Goal: Task Accomplishment & Management: Manage account settings

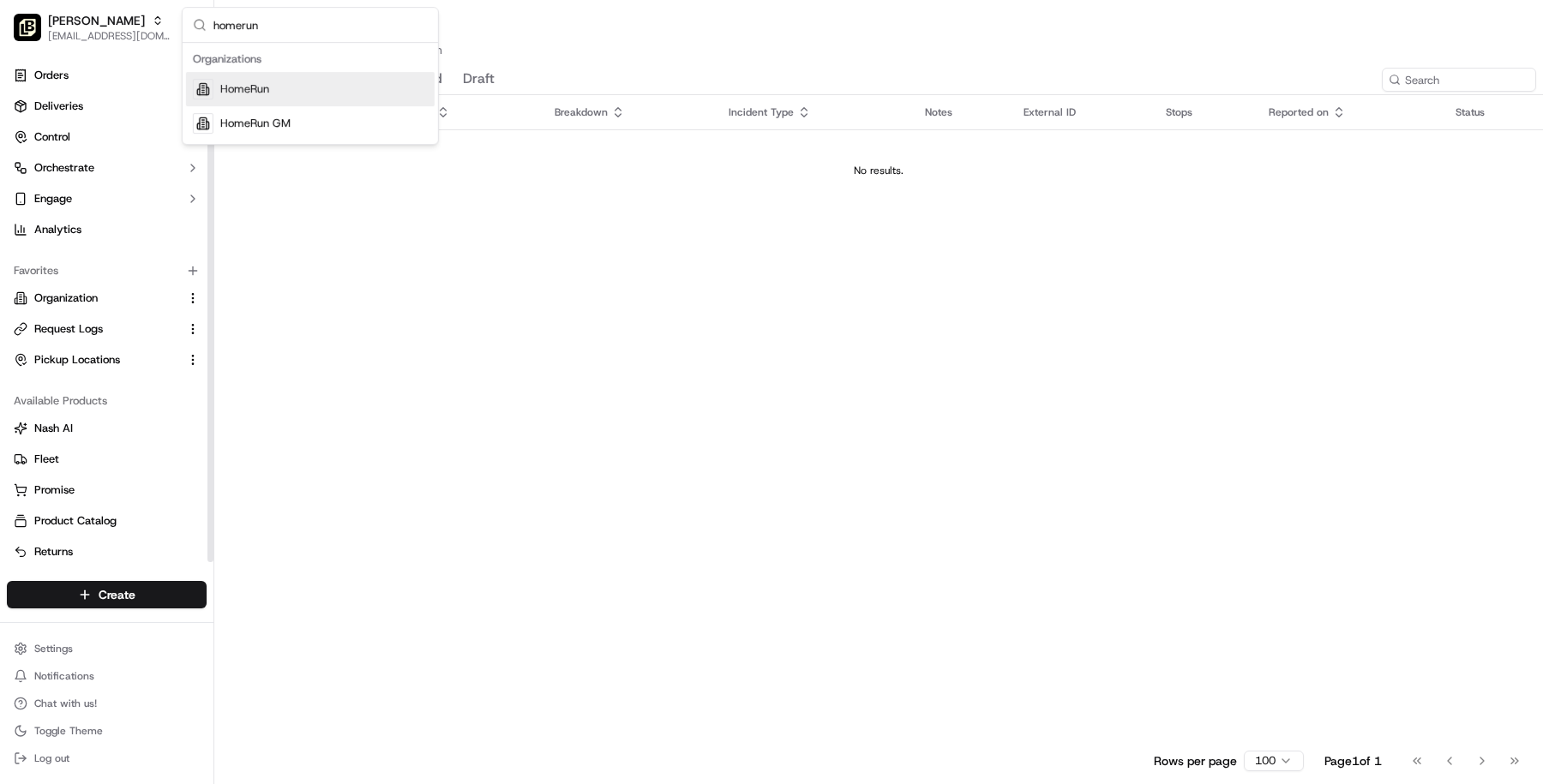
type input "homerun"
click at [272, 78] on div "HomeRun" at bounding box center [310, 88] width 248 height 34
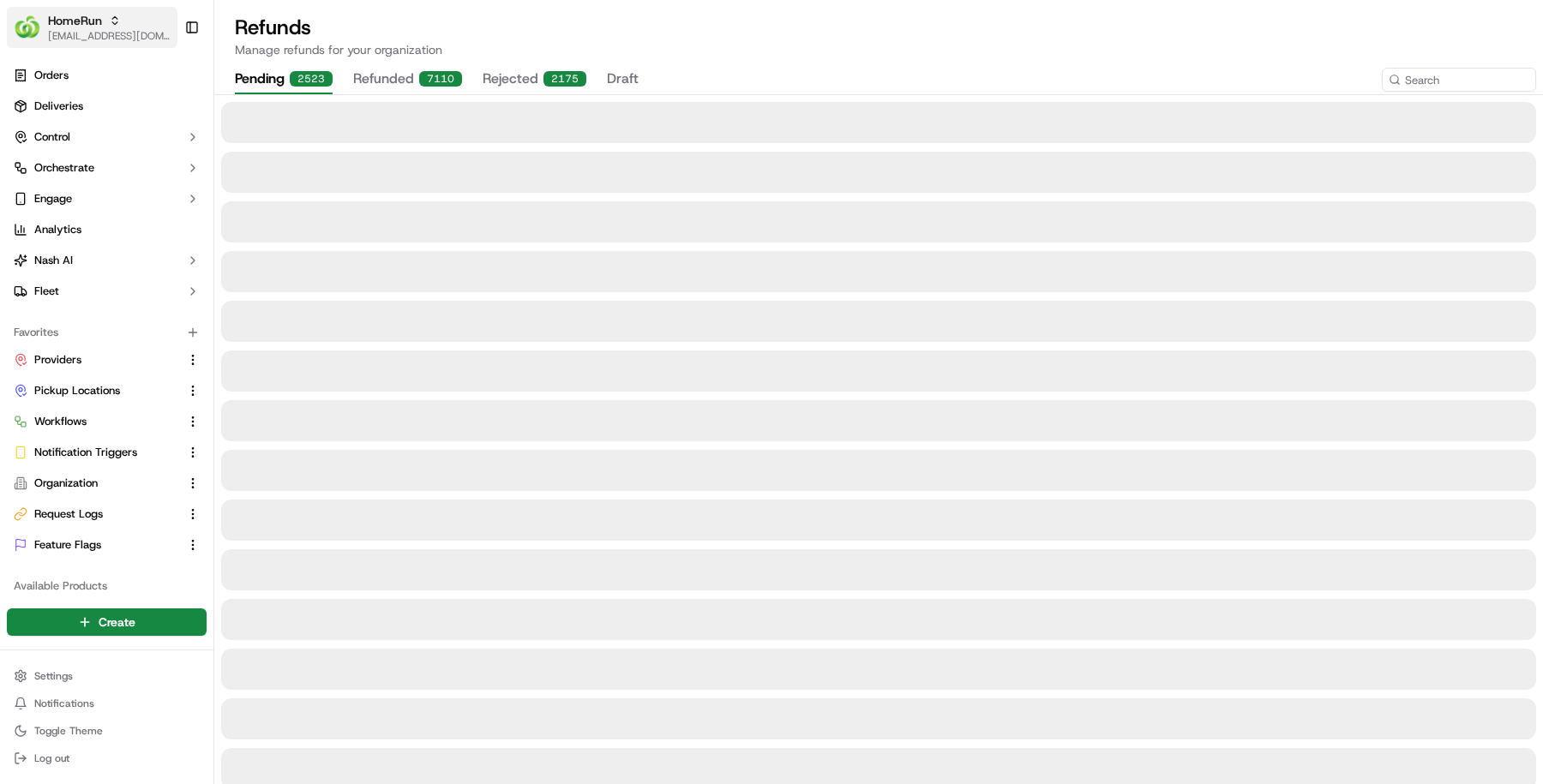
click at [29, 33] on img "button" at bounding box center [27, 27] width 27 height 27
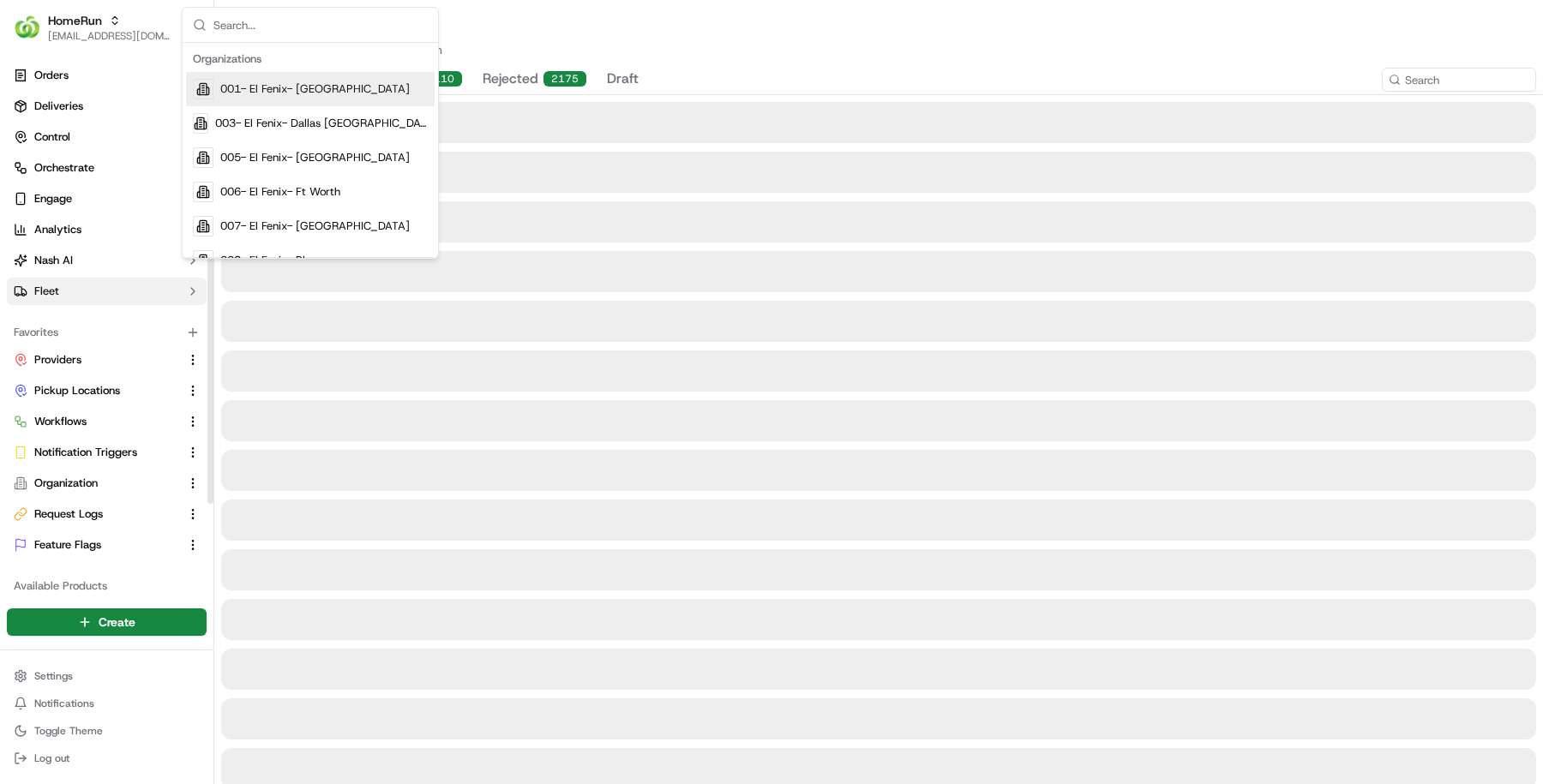
click at [67, 281] on button "Fleet" at bounding box center [107, 291] width 199 height 27
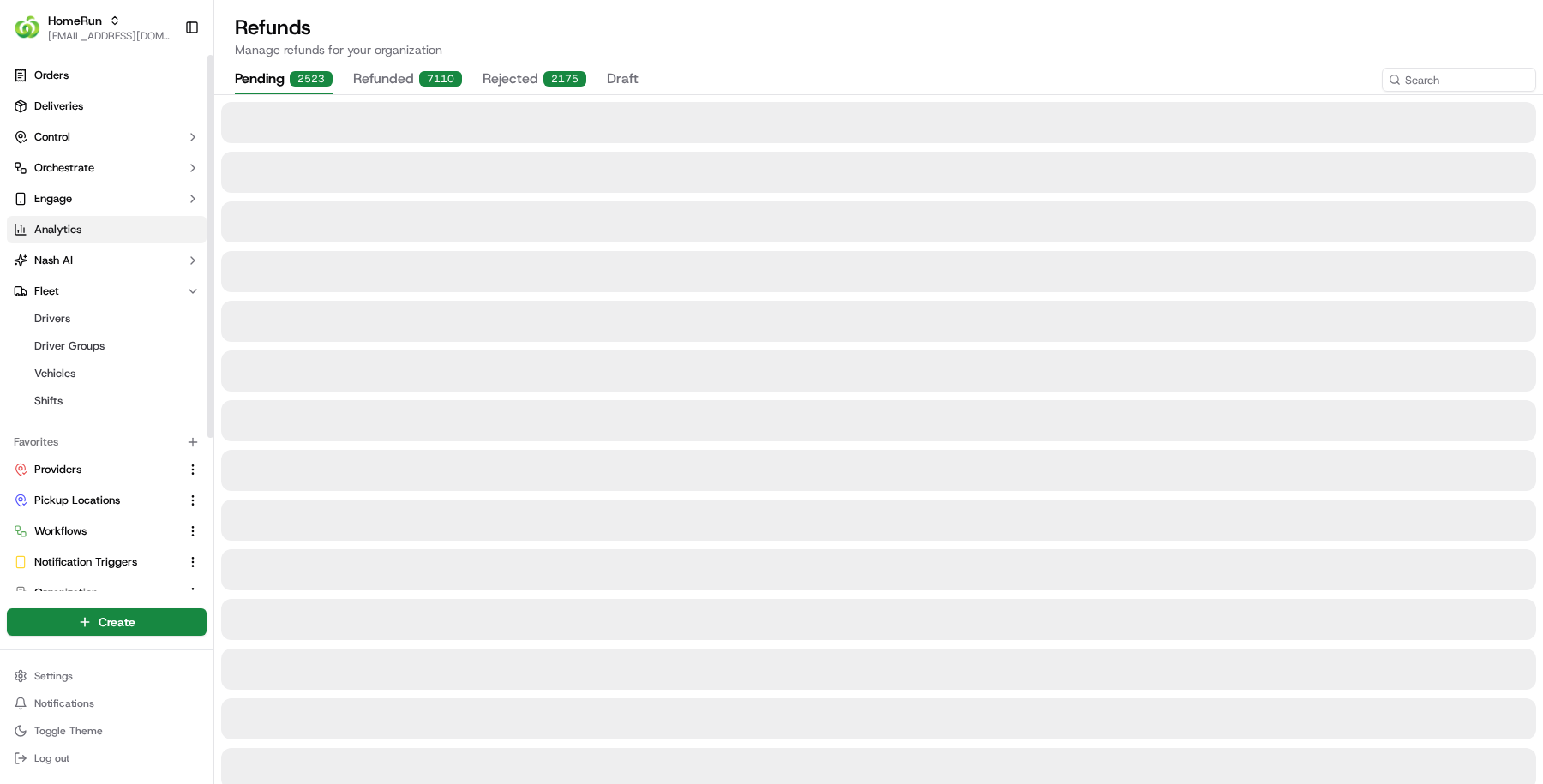
click at [81, 242] on link "Analytics" at bounding box center [107, 229] width 199 height 27
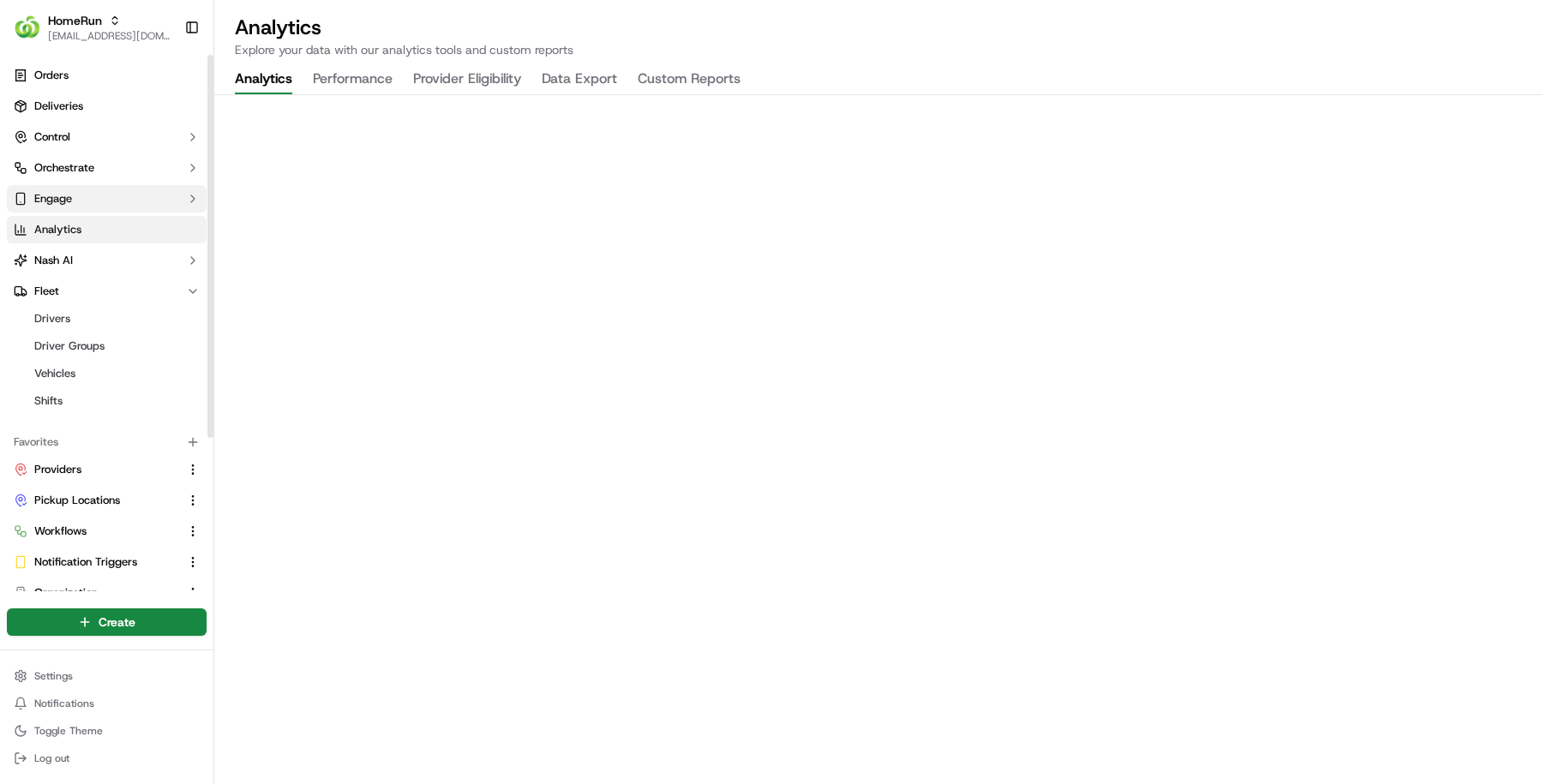
click at [91, 205] on button "Engage" at bounding box center [107, 198] width 199 height 27
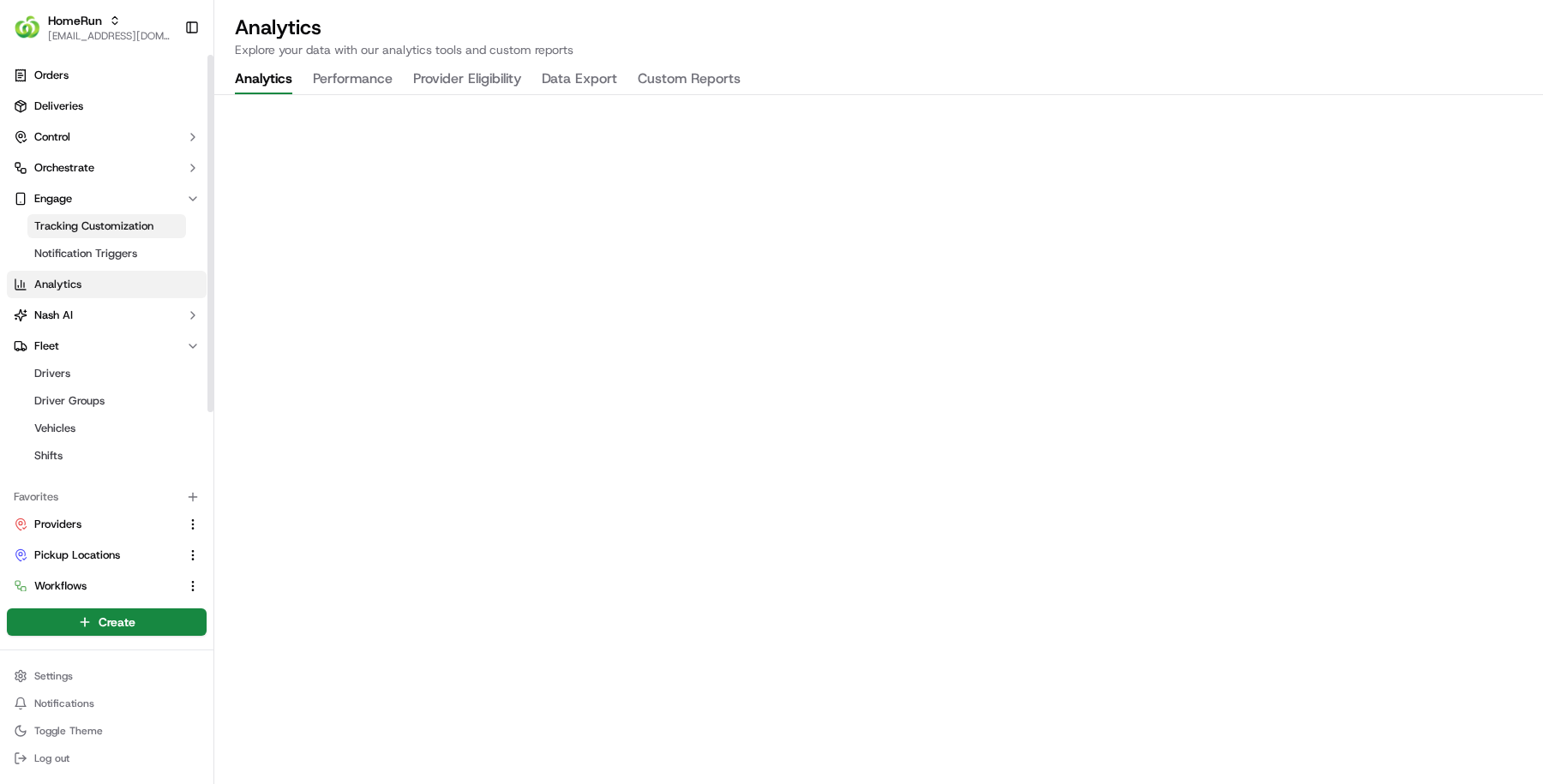
click at [91, 216] on link "Tracking Customization" at bounding box center [106, 225] width 158 height 24
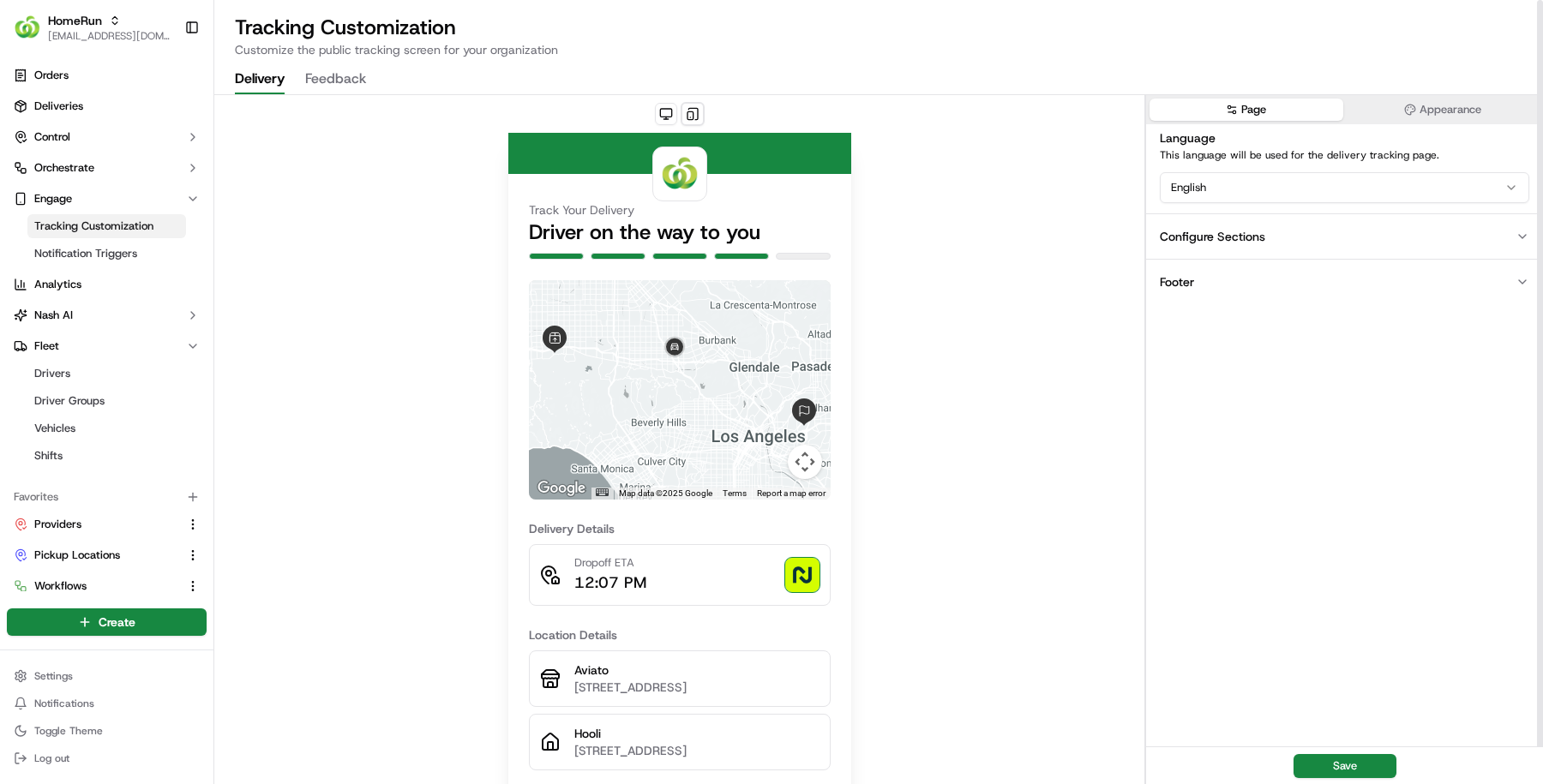
click at [330, 75] on button "Feedback" at bounding box center [336, 80] width 61 height 29
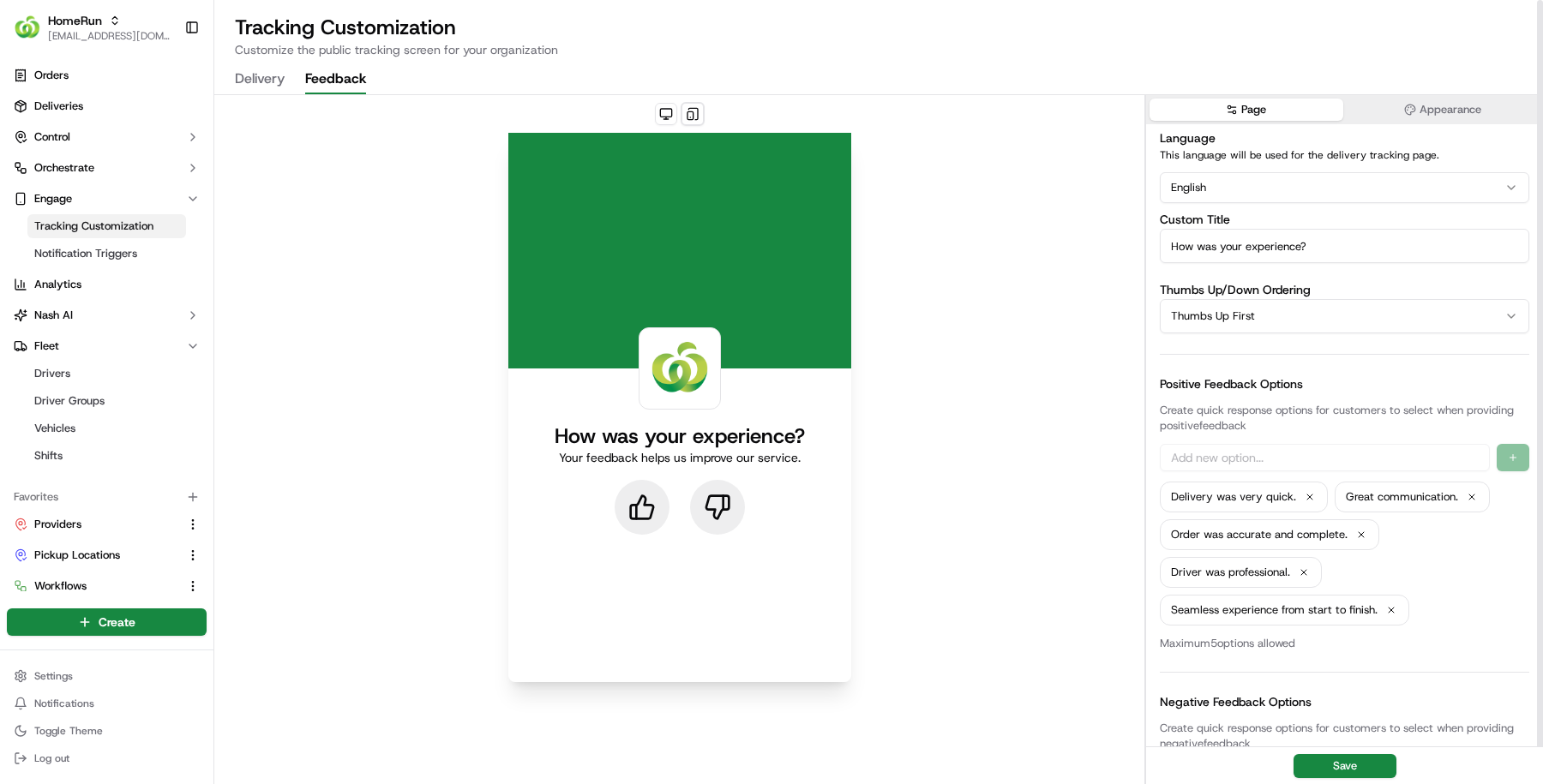
click at [687, 374] on img at bounding box center [679, 368] width 73 height 73
click at [104, 24] on div "HomeRun" at bounding box center [109, 21] width 122 height 17
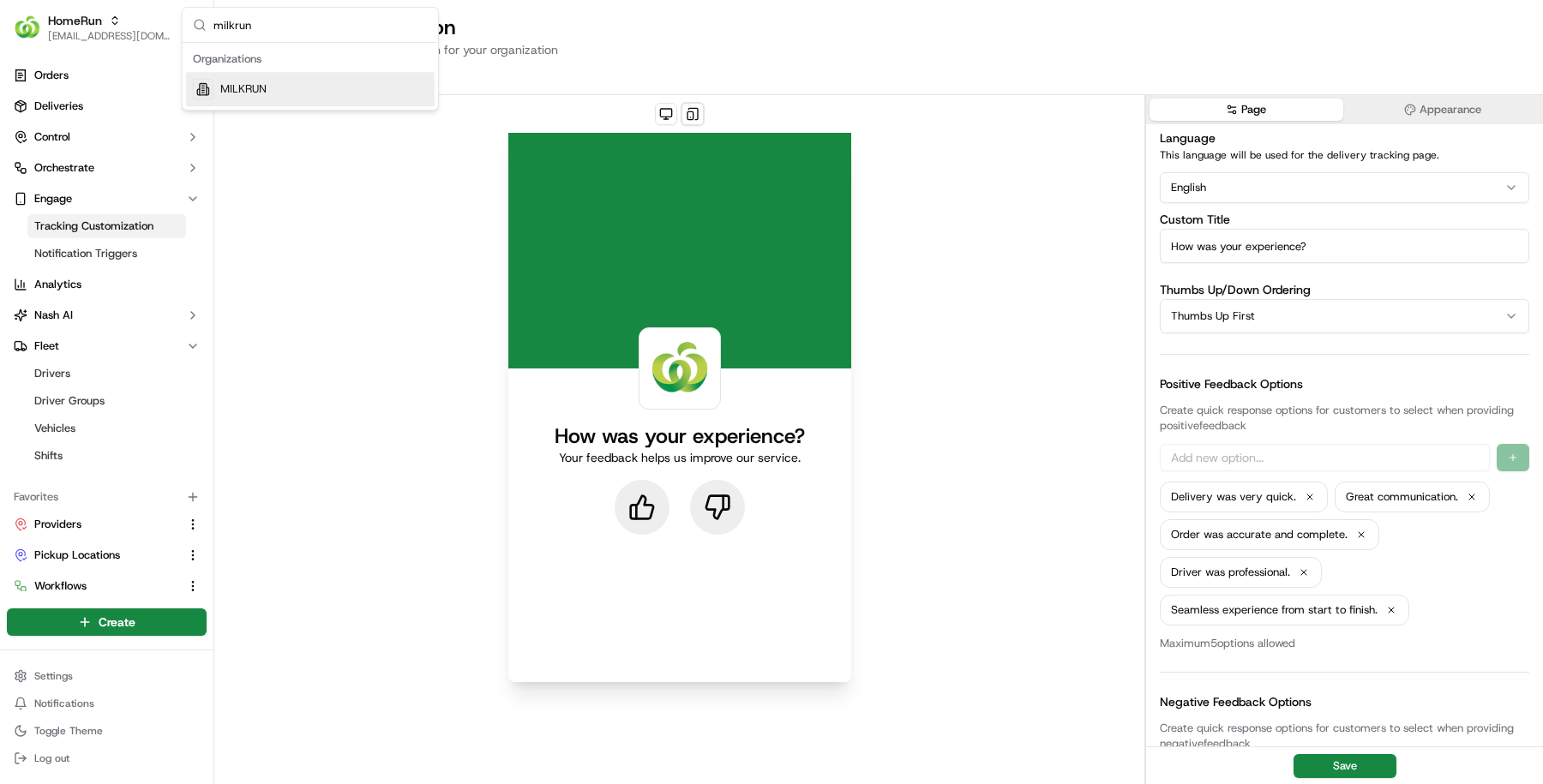
type input "milkrun"
click at [307, 84] on div "MILKRUN" at bounding box center [310, 88] width 248 height 34
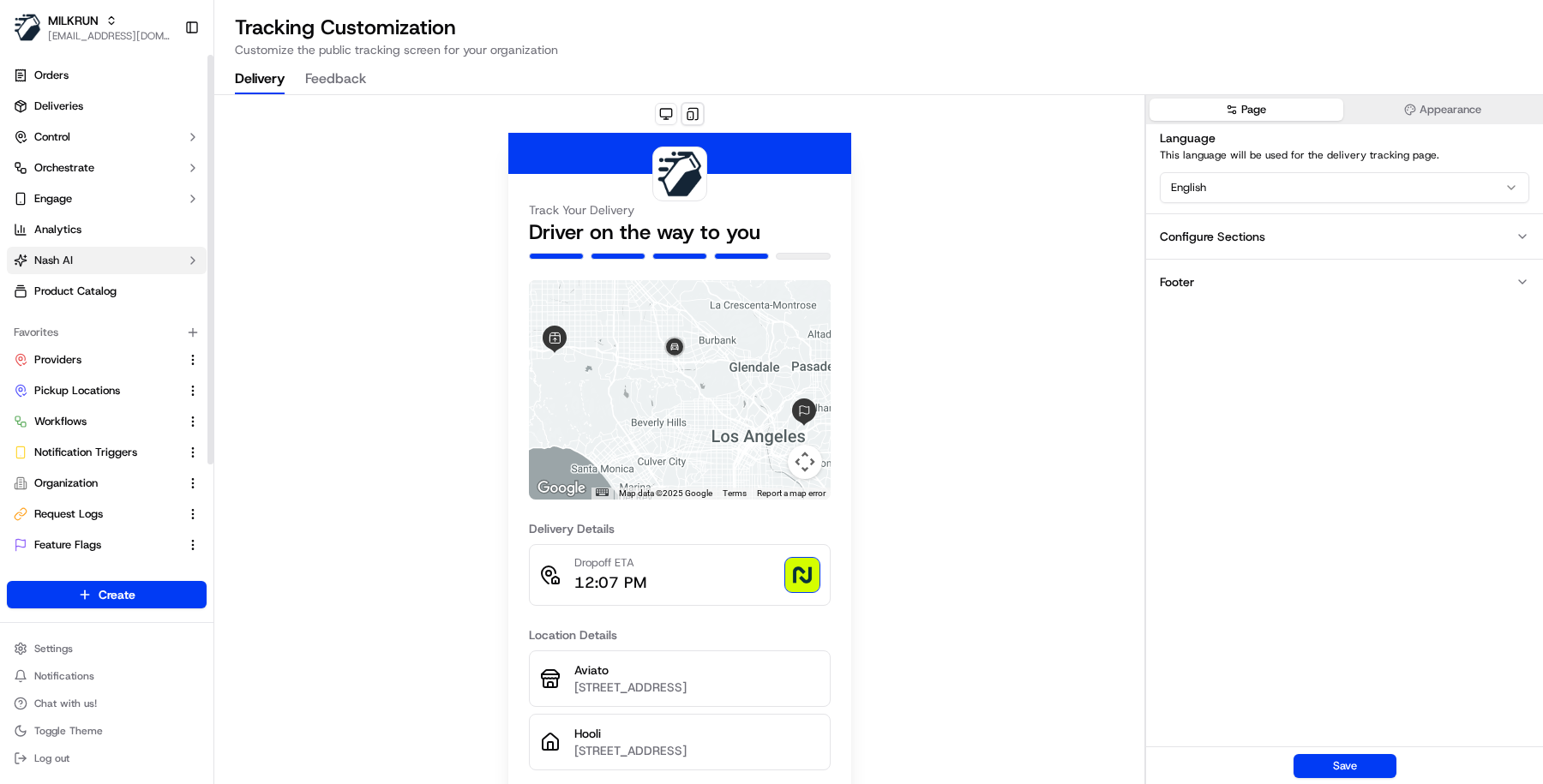
click at [108, 255] on button "Nash AI" at bounding box center [107, 260] width 199 height 27
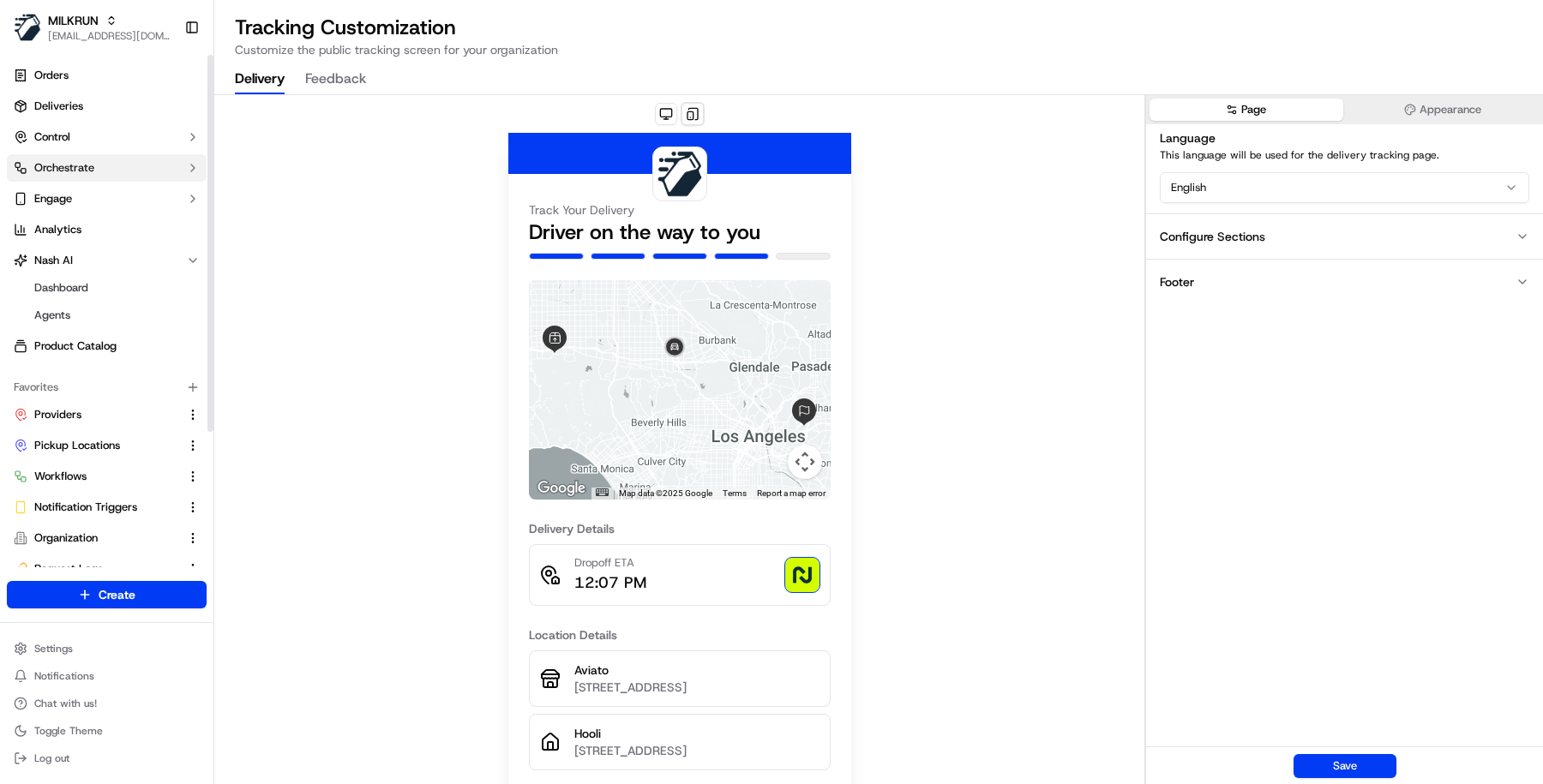
click at [107, 173] on button "Orchestrate" at bounding box center [107, 168] width 199 height 27
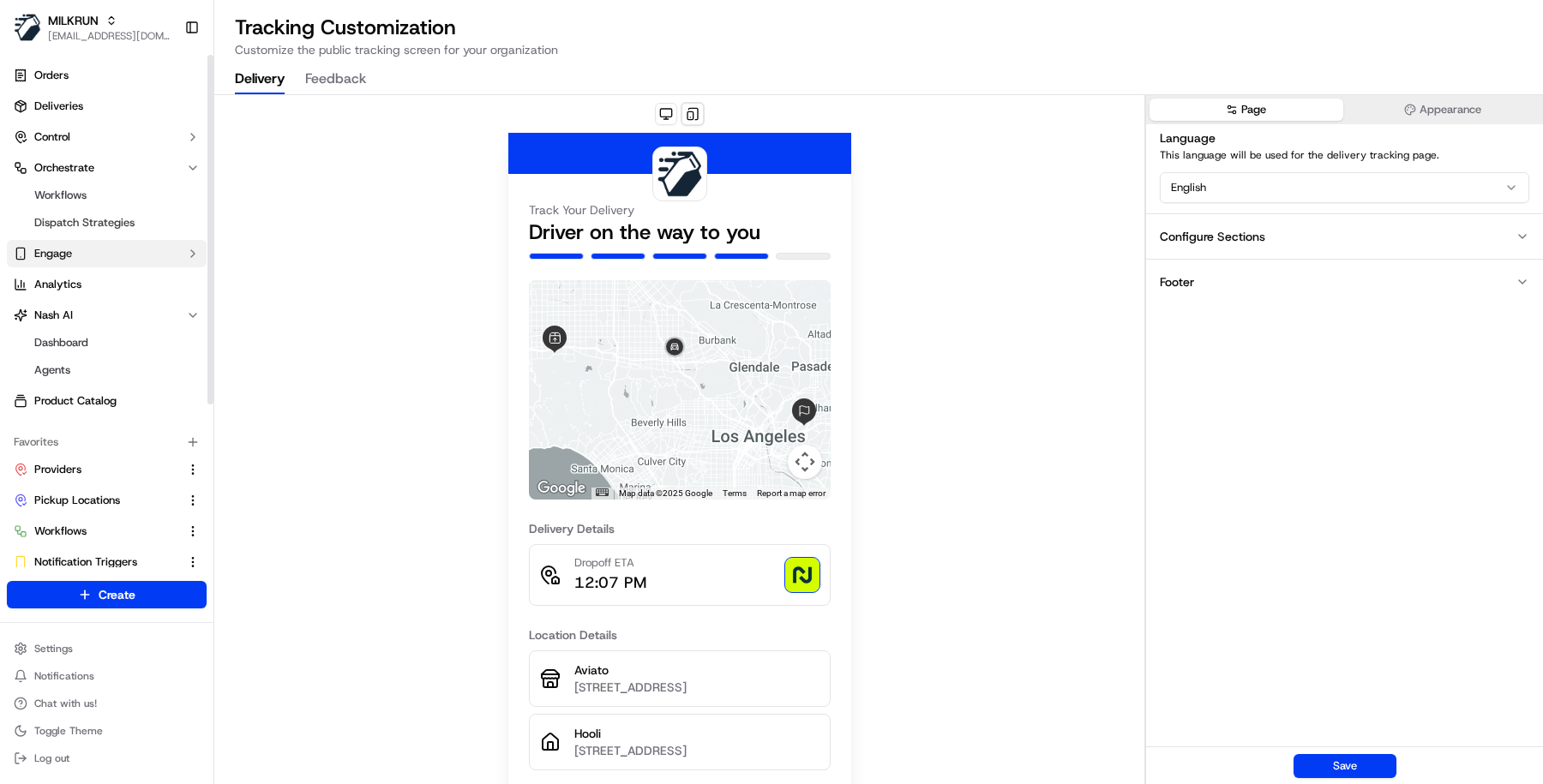
click at [106, 248] on button "Engage" at bounding box center [107, 253] width 199 height 27
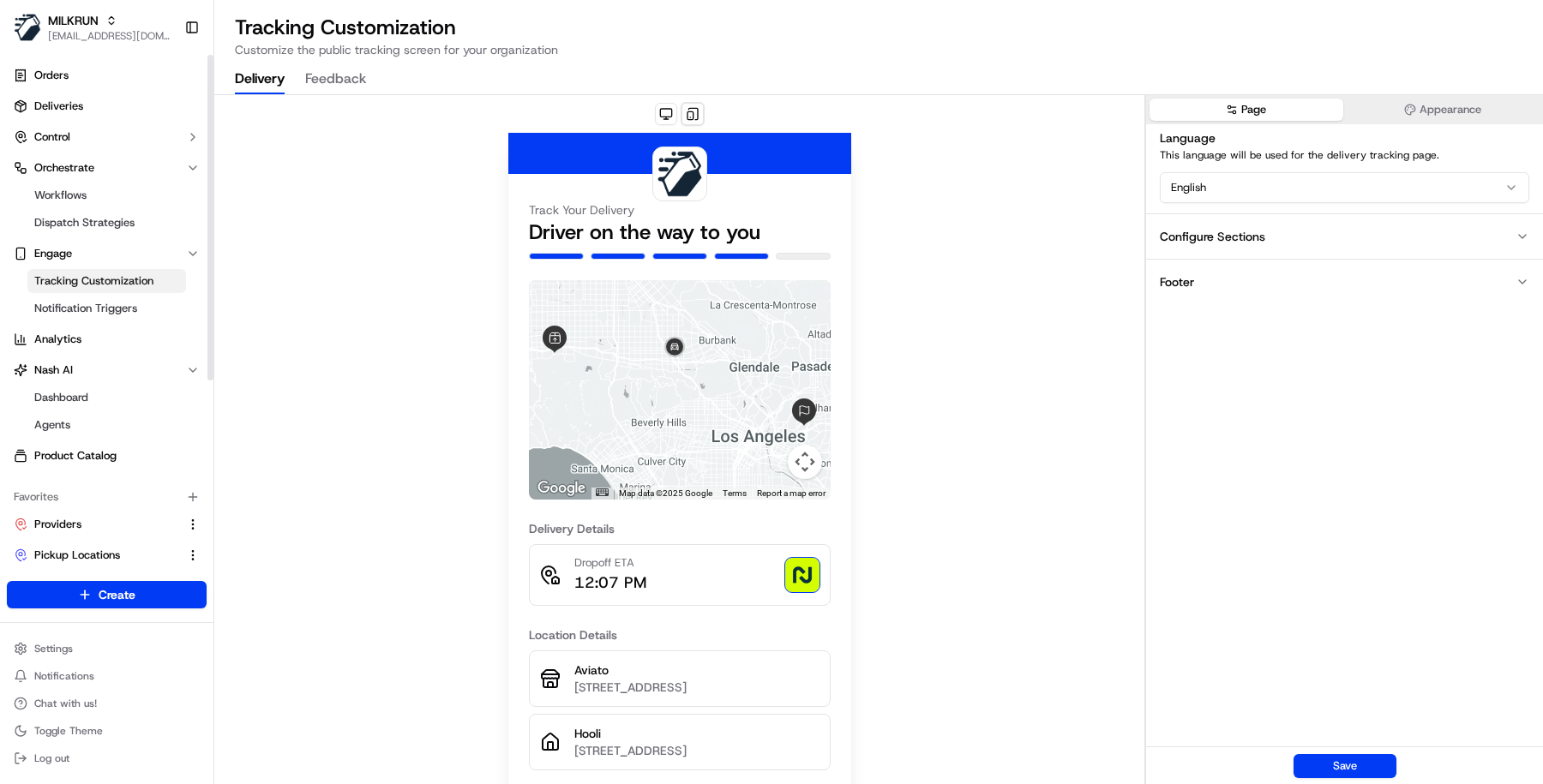
click at [101, 278] on span "Tracking Customization" at bounding box center [94, 281] width 119 height 16
click at [659, 115] on button at bounding box center [665, 114] width 22 height 22
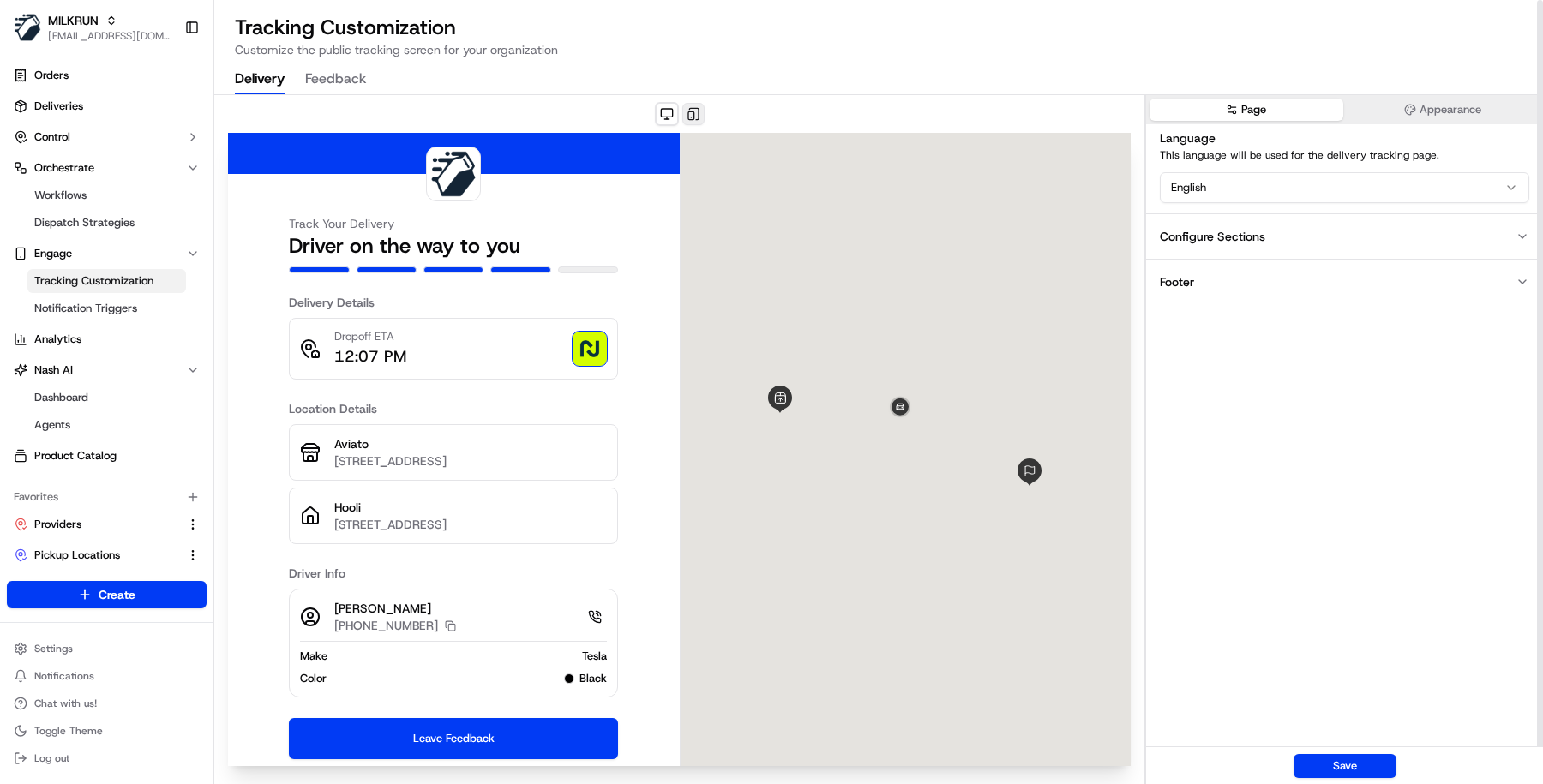
click at [688, 112] on button at bounding box center [693, 114] width 22 height 22
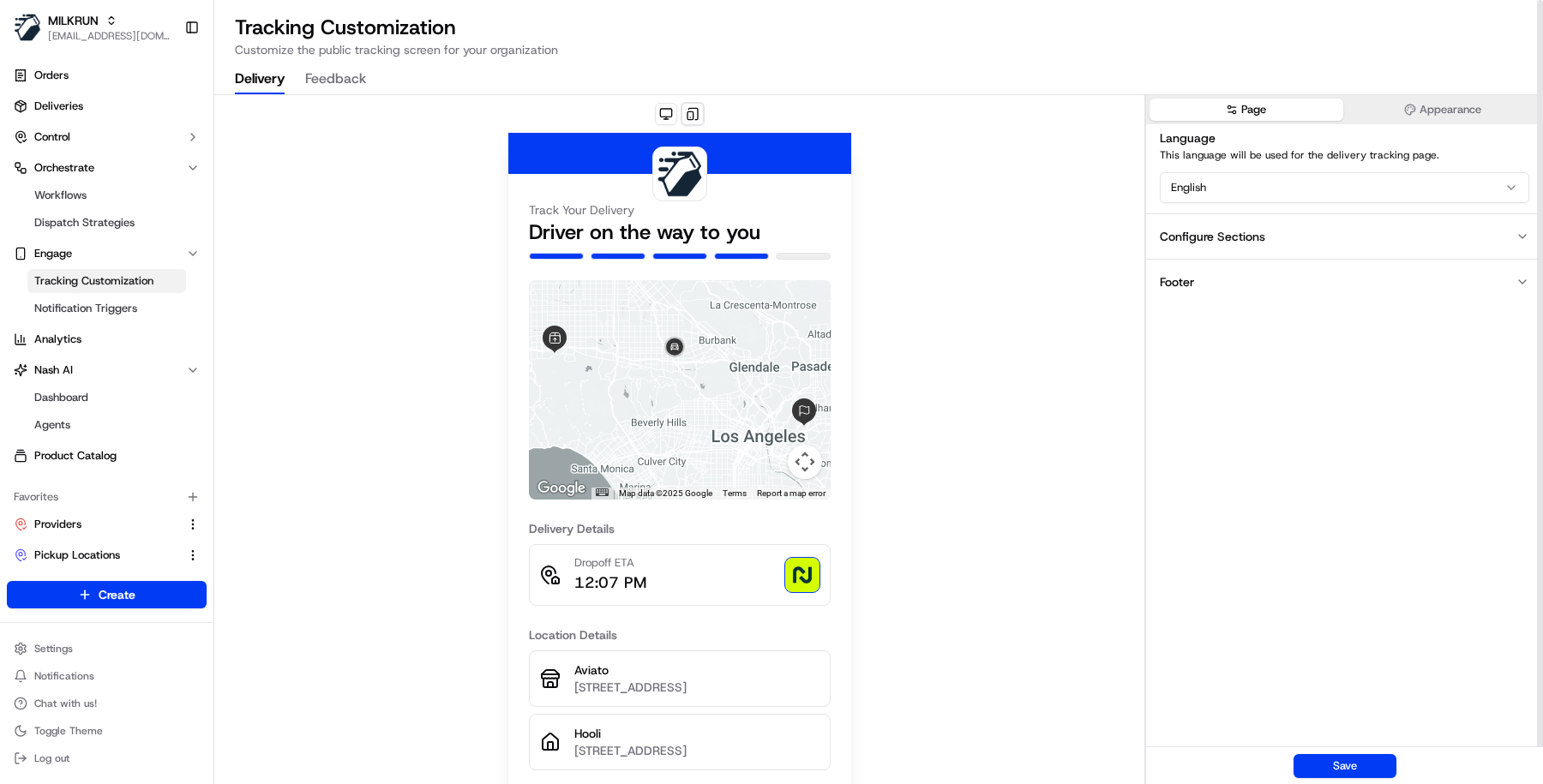
click at [1481, 103] on button "Appearance" at bounding box center [1443, 109] width 194 height 22
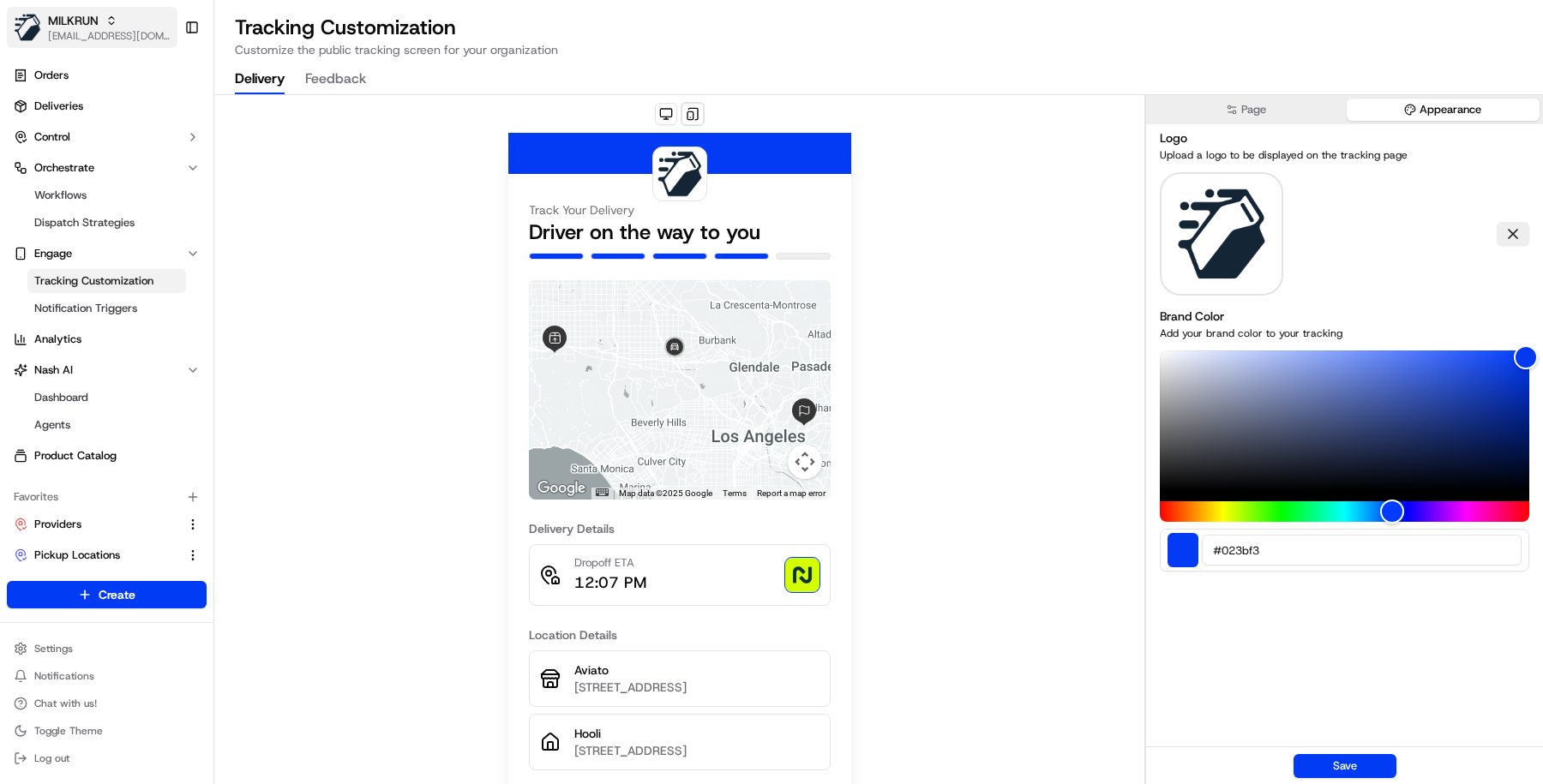
click at [44, 40] on button "MILKRUN masood@usenash.com" at bounding box center [92, 27] width 170 height 41
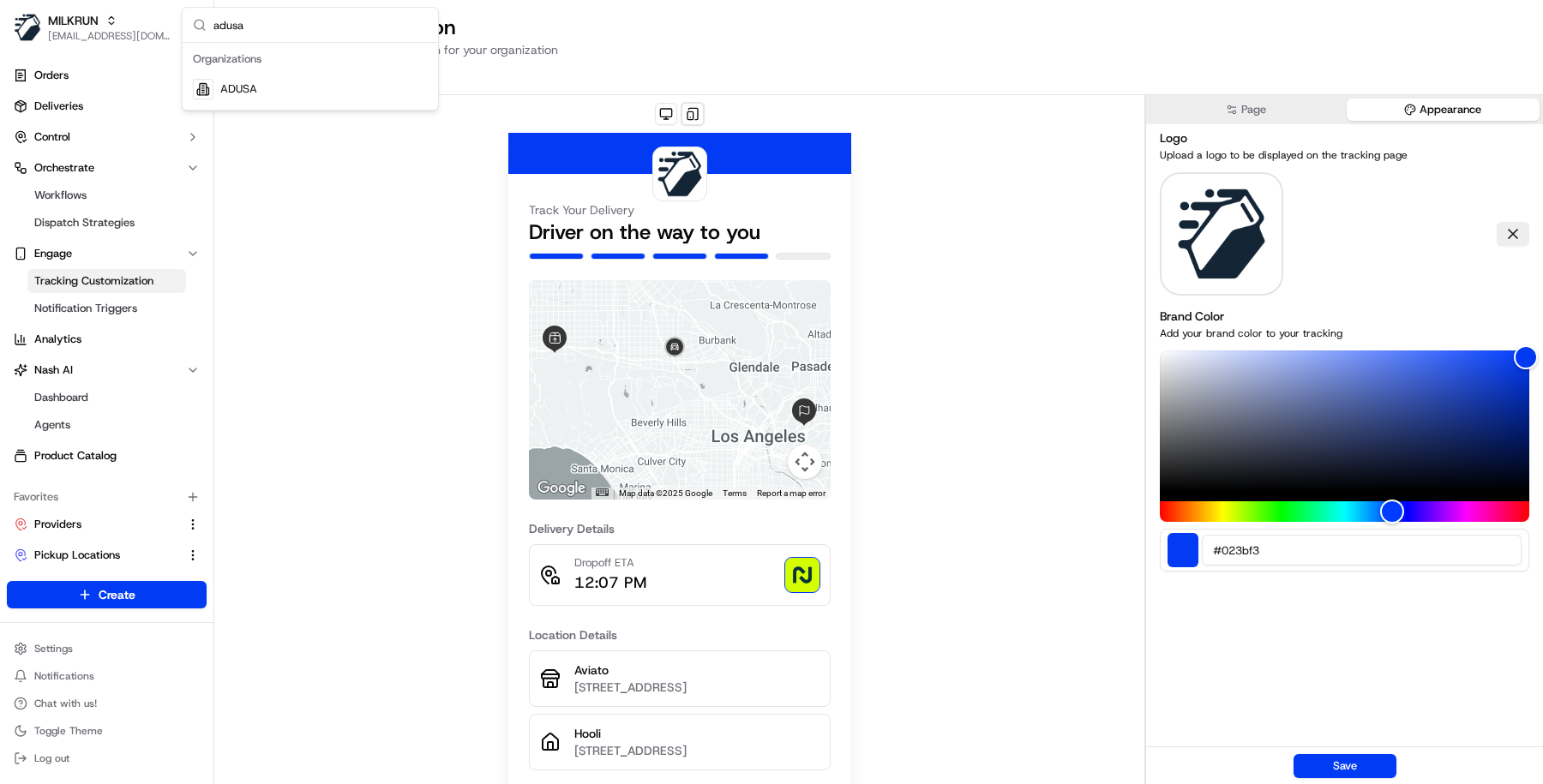
type input "adusa"
click at [226, 87] on span "ADUSA" at bounding box center [239, 89] width 37 height 16
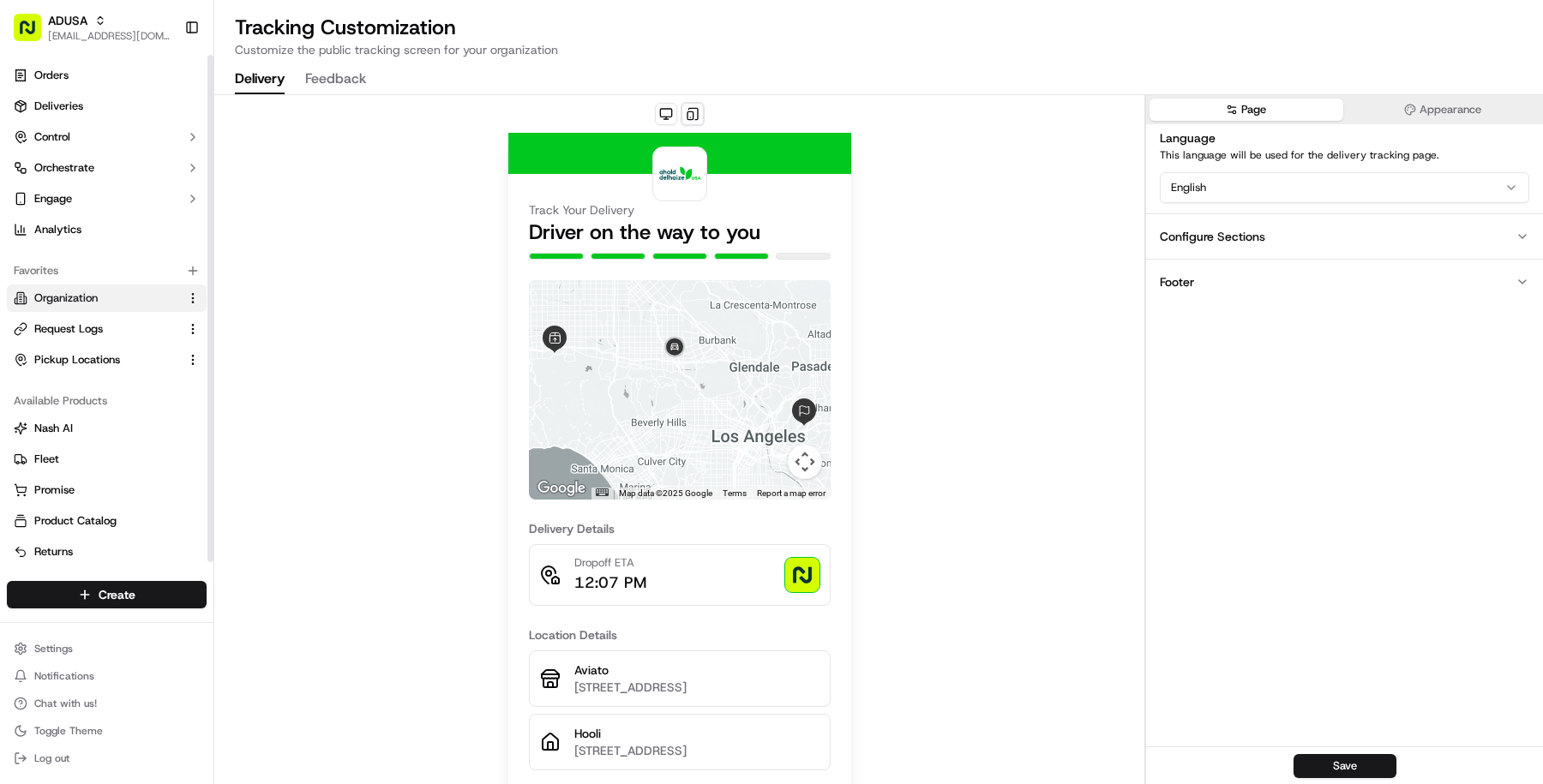
click at [77, 295] on span "Organization" at bounding box center [66, 298] width 64 height 16
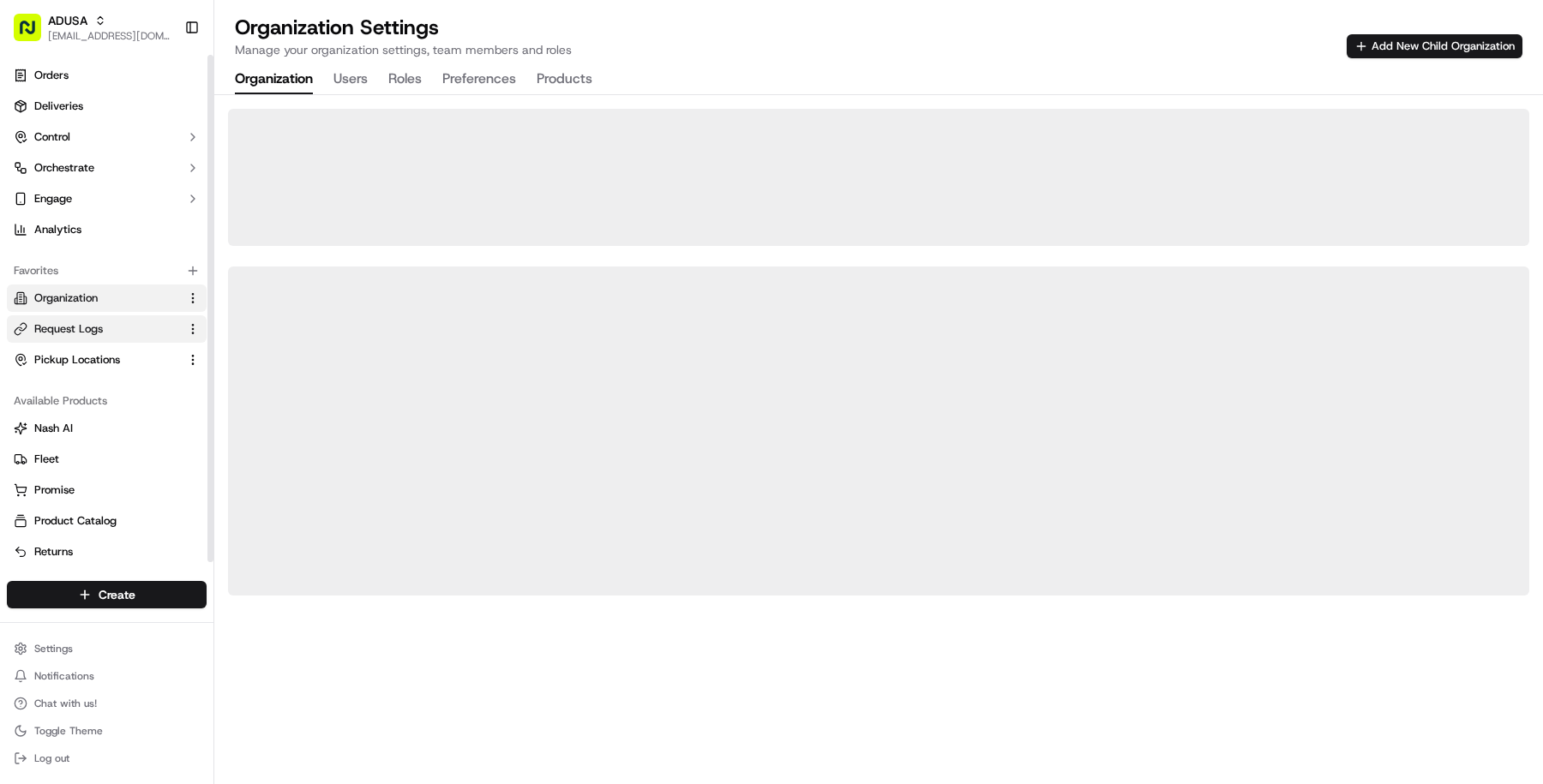
click at [81, 322] on span "Request Logs" at bounding box center [68, 330] width 68 height 16
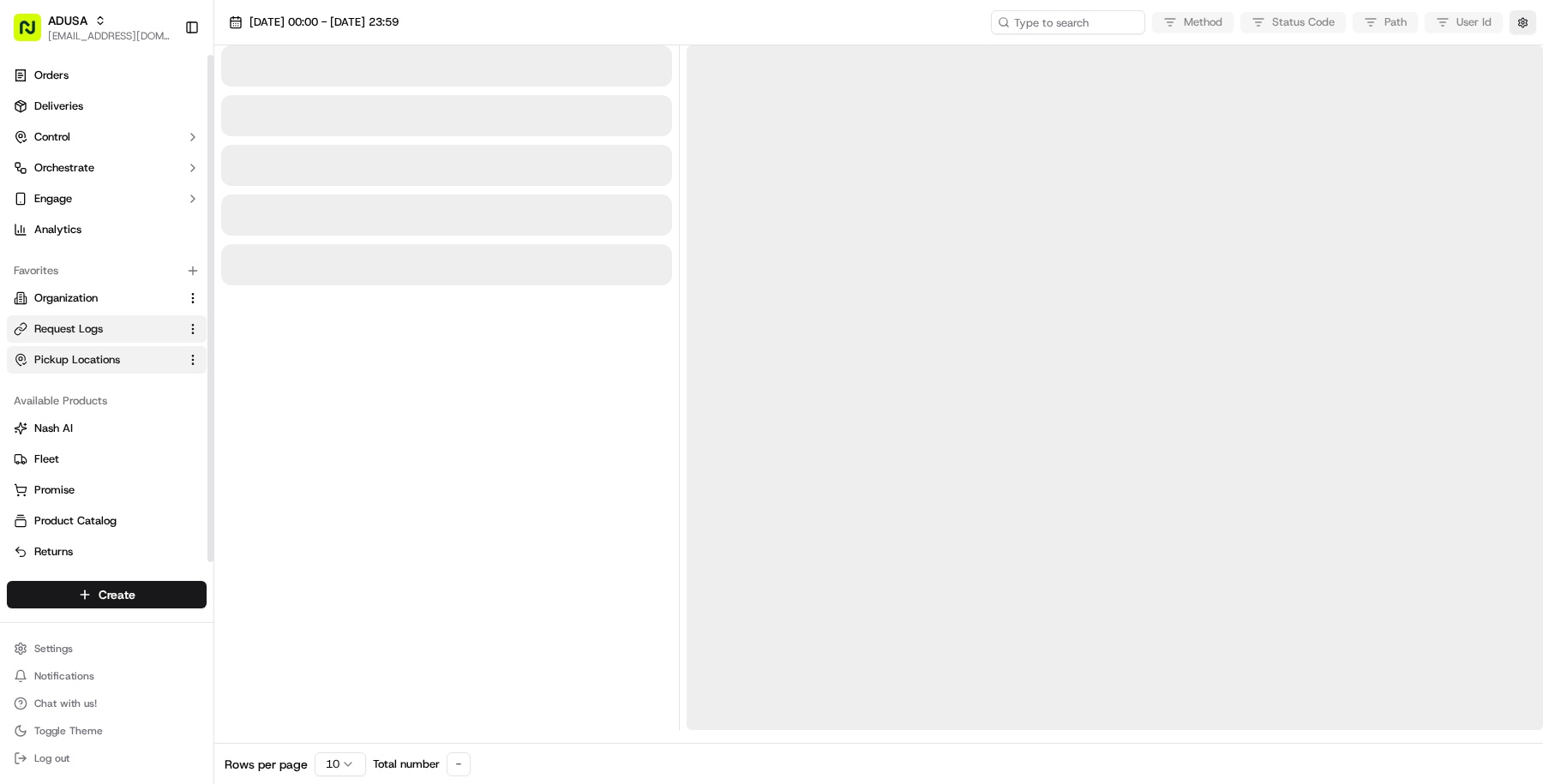
click at [81, 350] on button "Pickup Locations" at bounding box center [107, 359] width 199 height 27
click at [97, 172] on button "Orchestrate" at bounding box center [107, 168] width 199 height 27
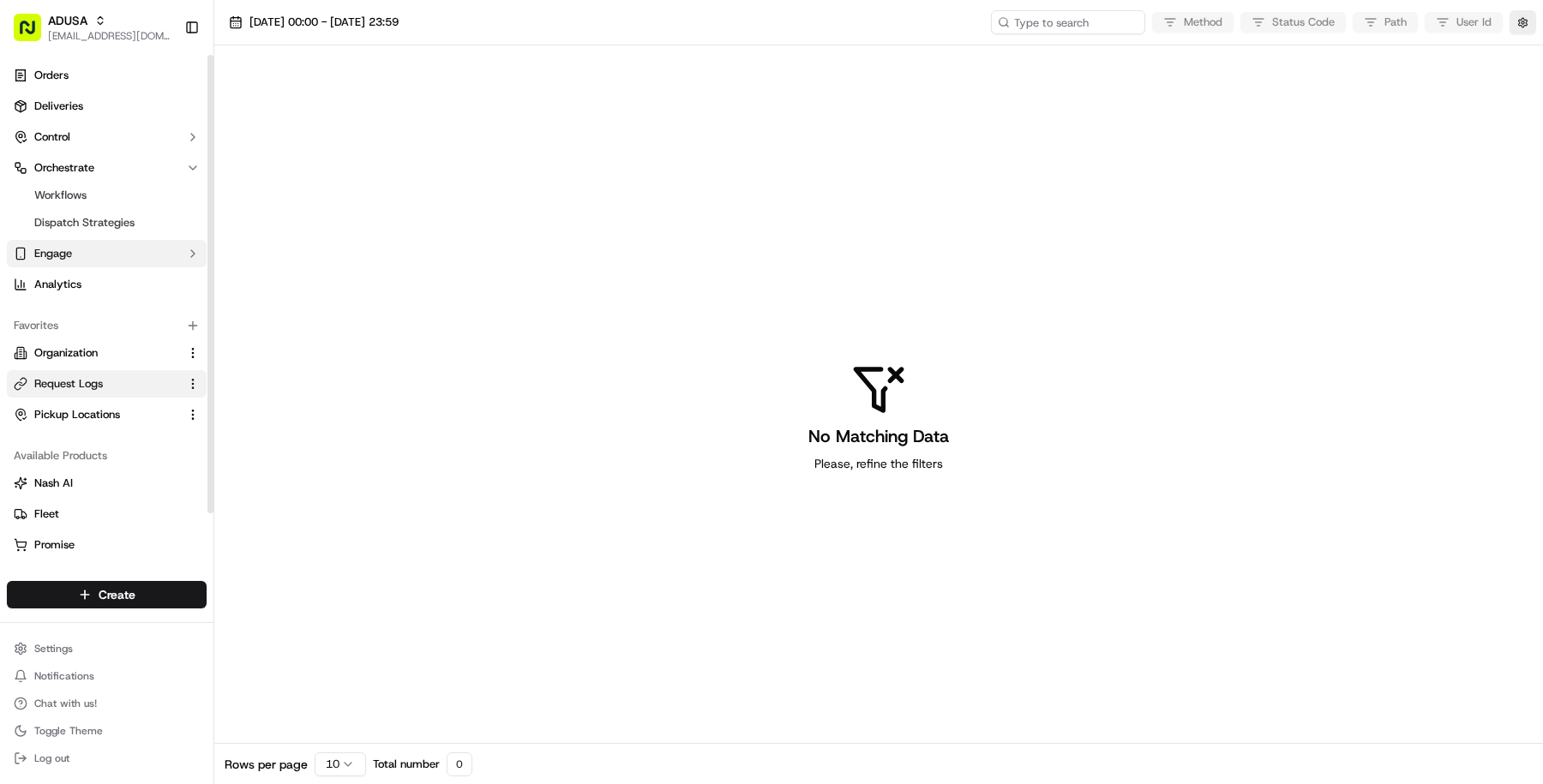
click at [136, 244] on button "Engage" at bounding box center [107, 253] width 199 height 27
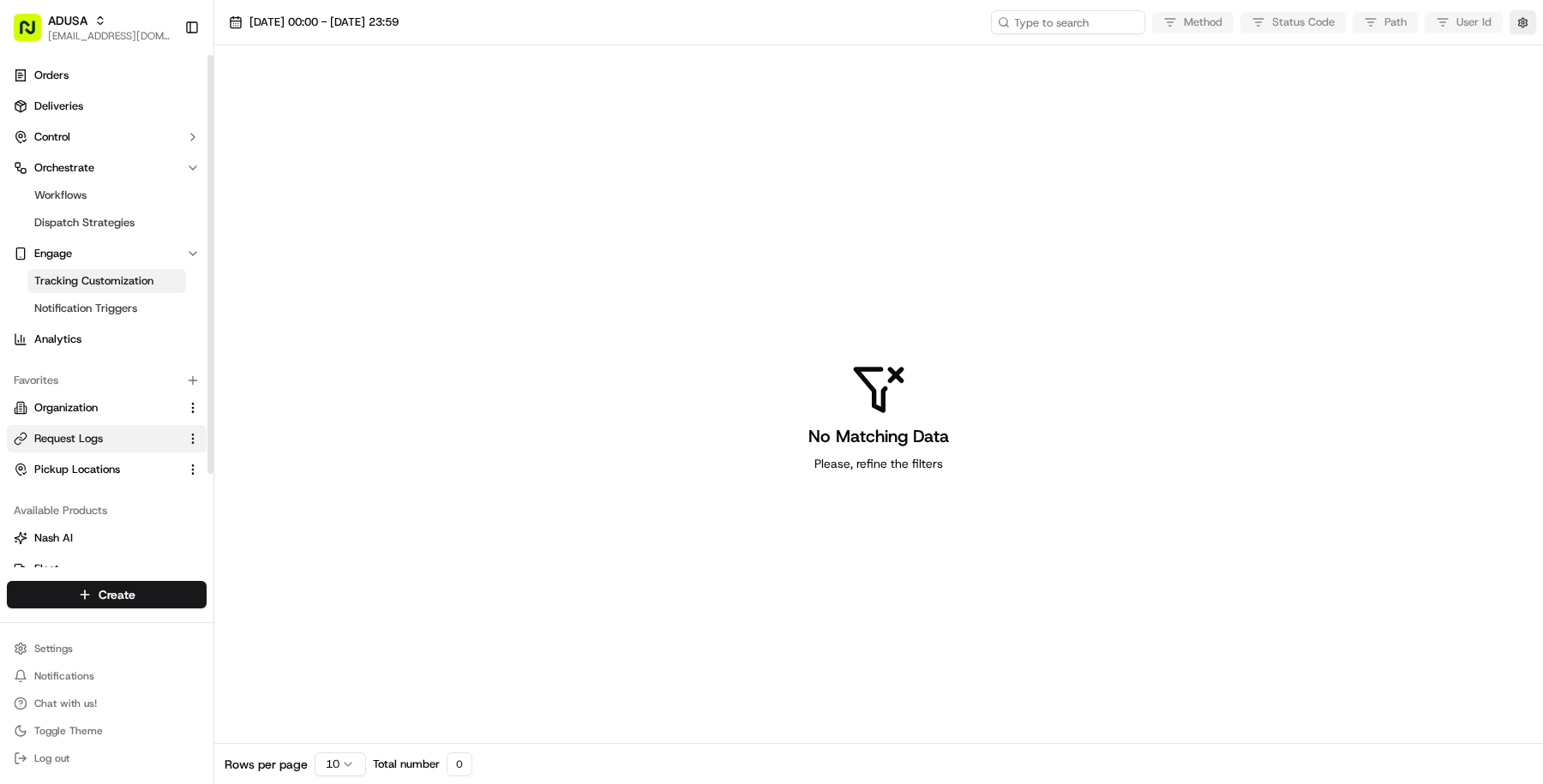
click at [122, 277] on span "Tracking Customization" at bounding box center [94, 281] width 119 height 16
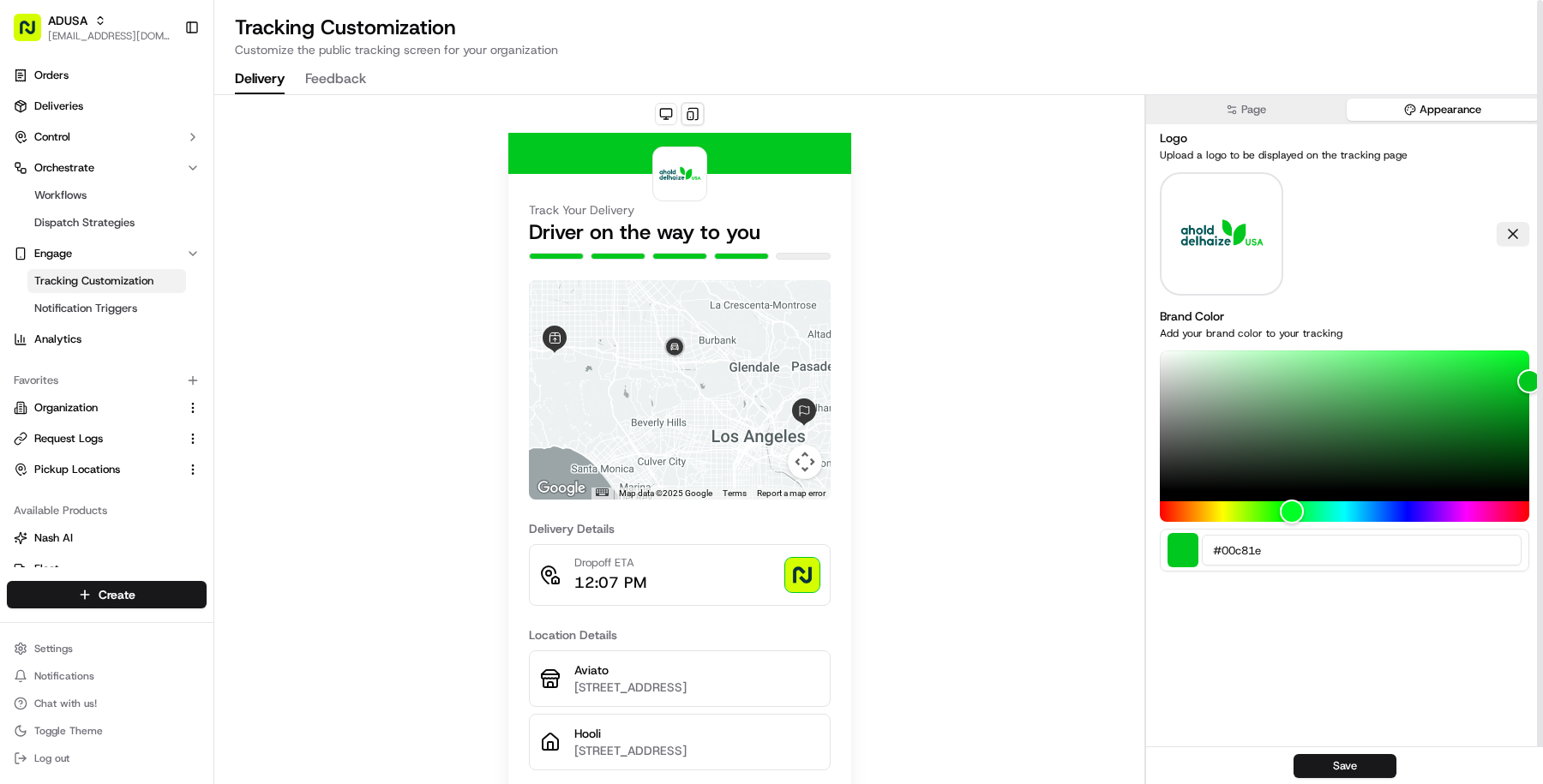
click at [1397, 110] on button "Appearance" at bounding box center [1443, 109] width 194 height 22
click at [103, 31] on span "[EMAIL_ADDRESS][DOMAIN_NAME]" at bounding box center [109, 36] width 122 height 14
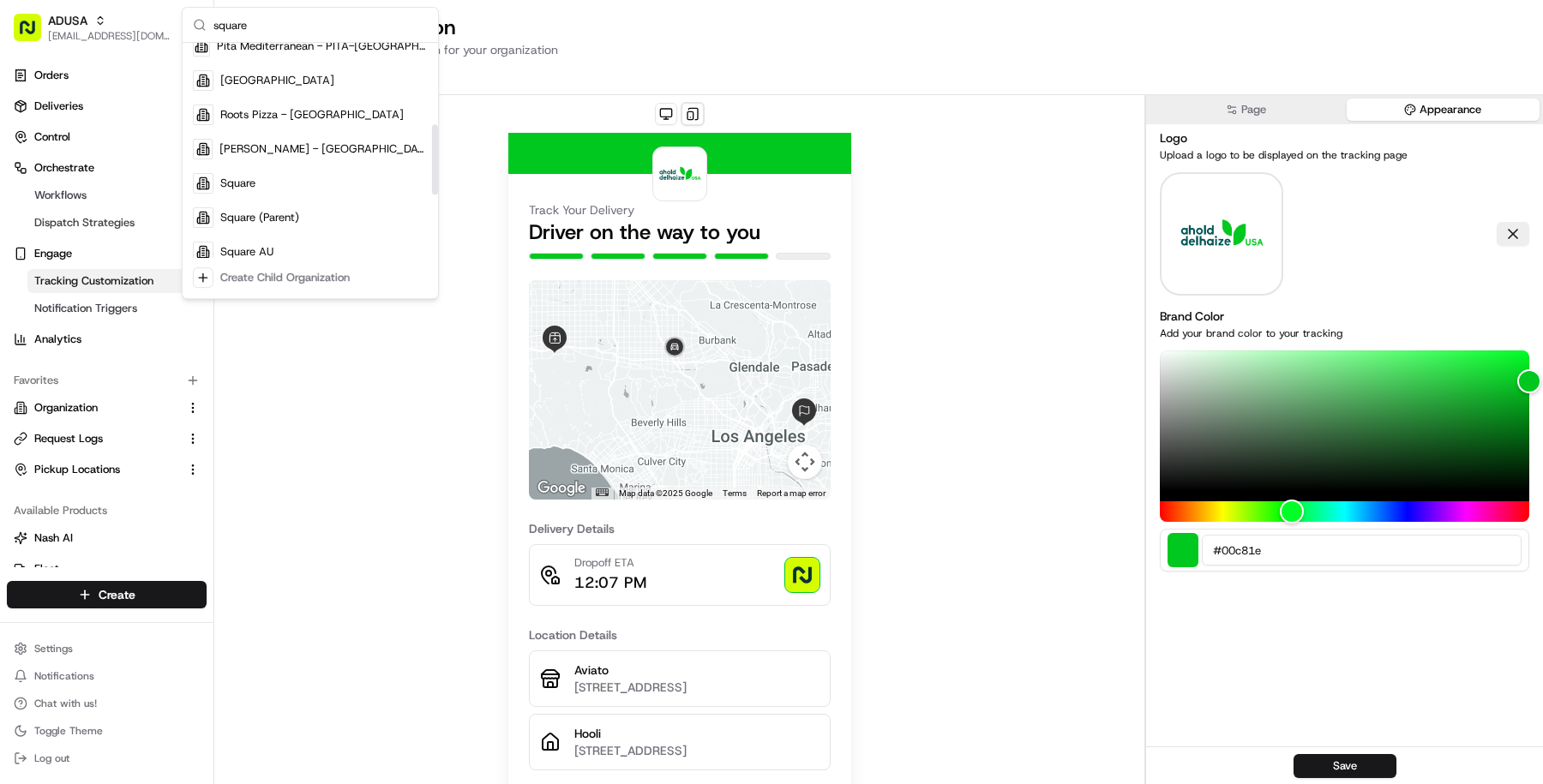
scroll to position [289, 0]
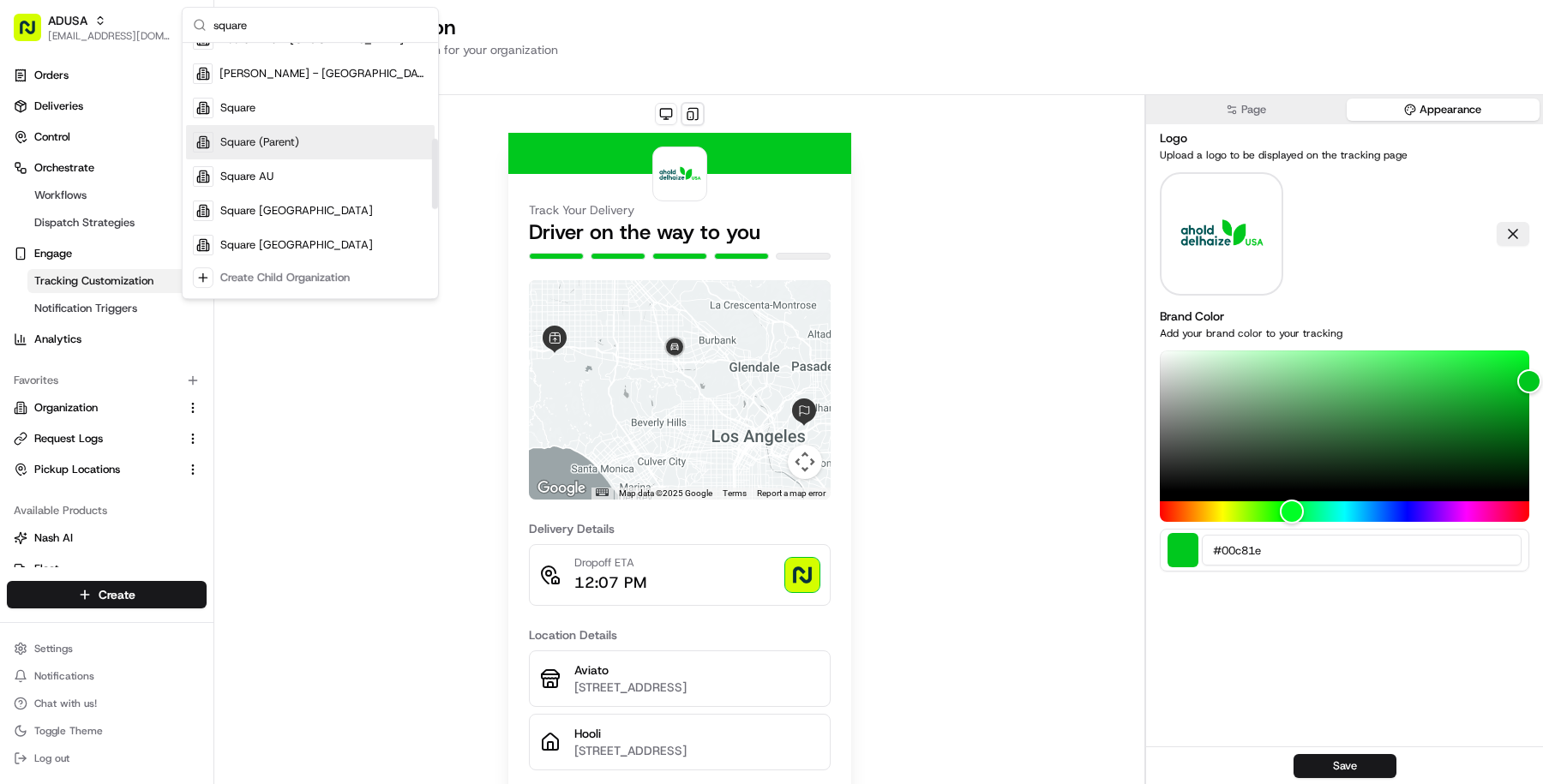
type input "square"
click at [294, 109] on div "Square" at bounding box center [310, 108] width 248 height 34
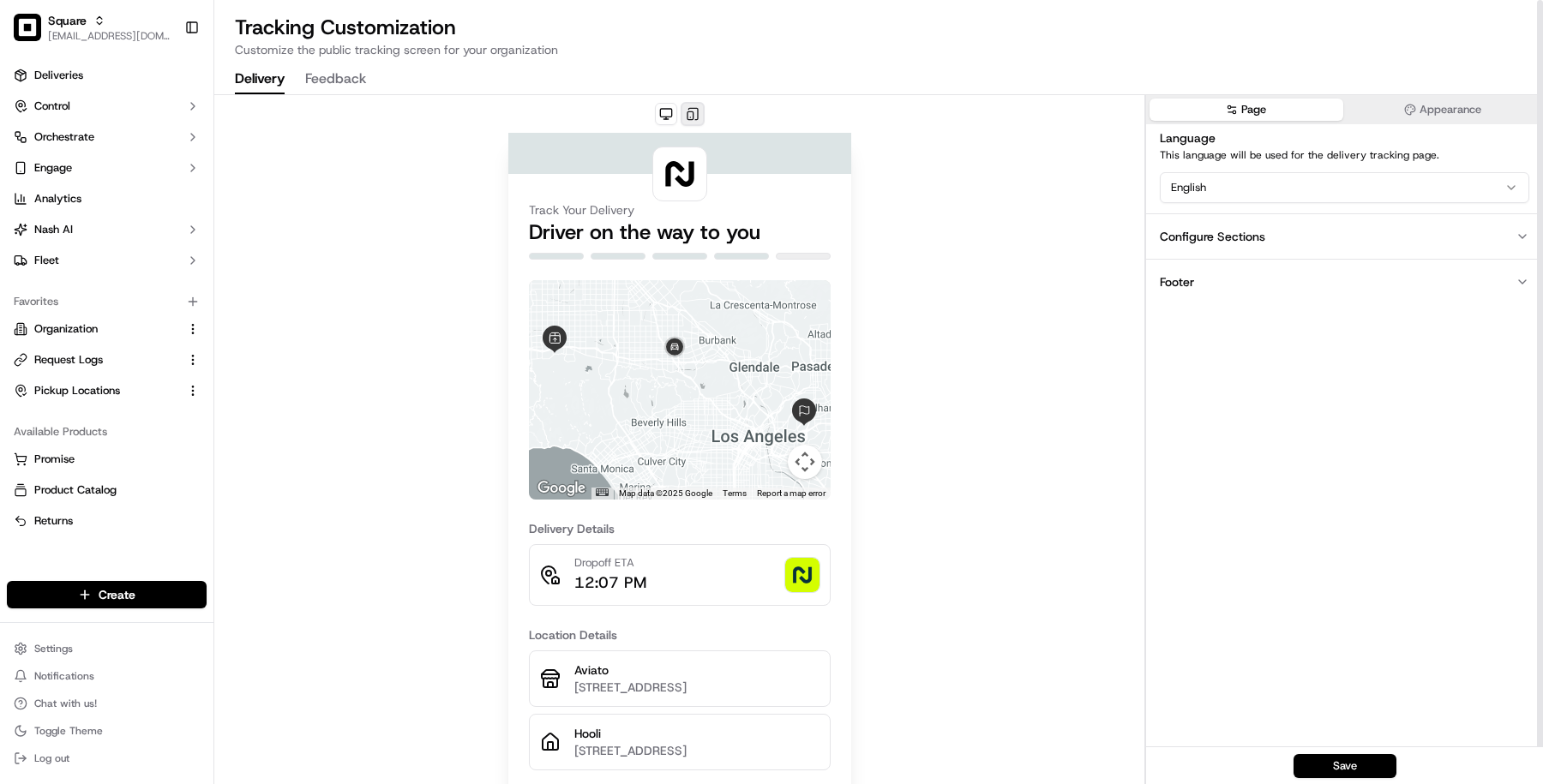
click at [692, 112] on button at bounding box center [692, 114] width 24 height 24
click at [1451, 107] on button "Appearance" at bounding box center [1443, 109] width 194 height 22
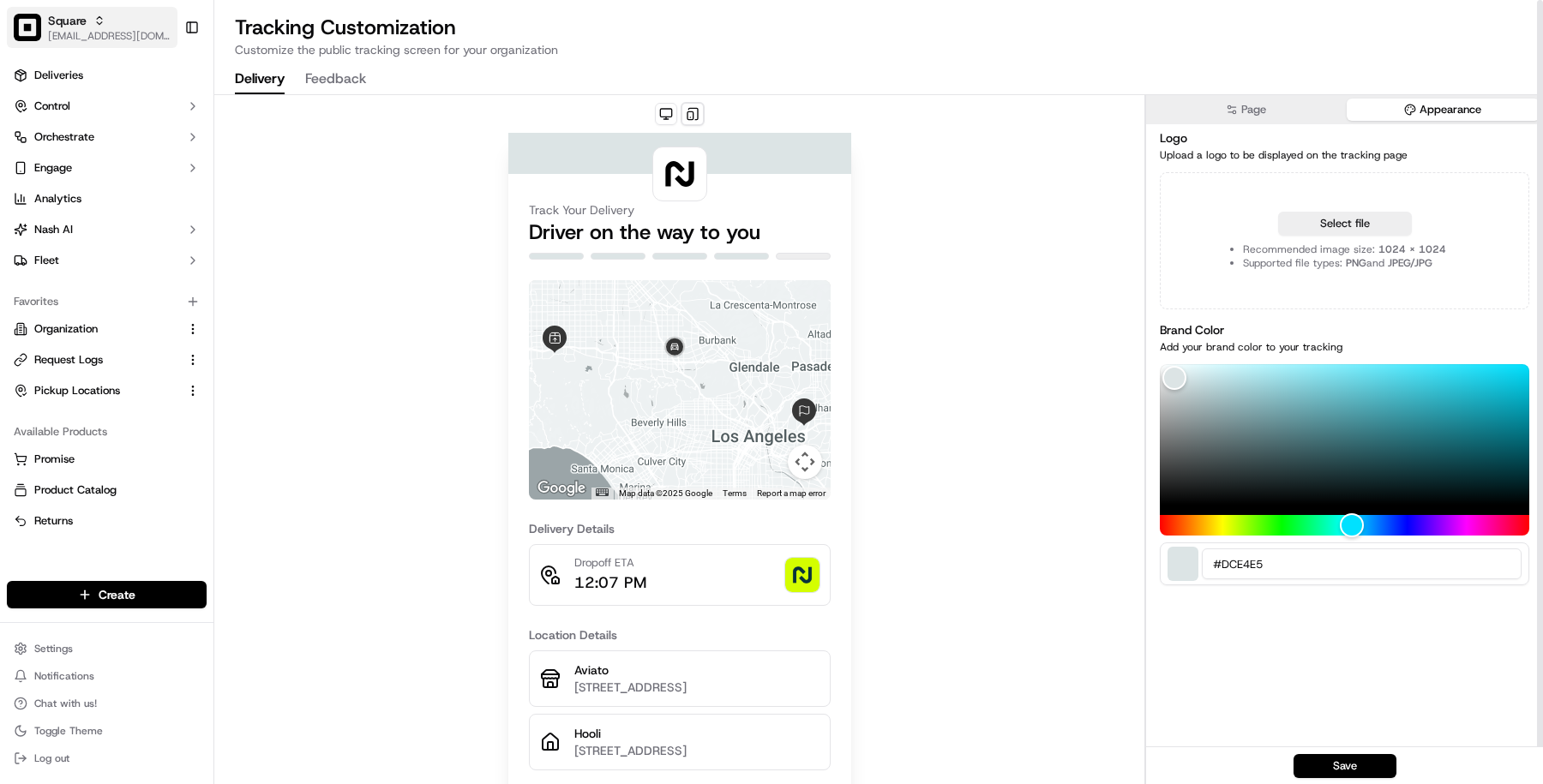
click at [17, 28] on img "button" at bounding box center [27, 27] width 27 height 27
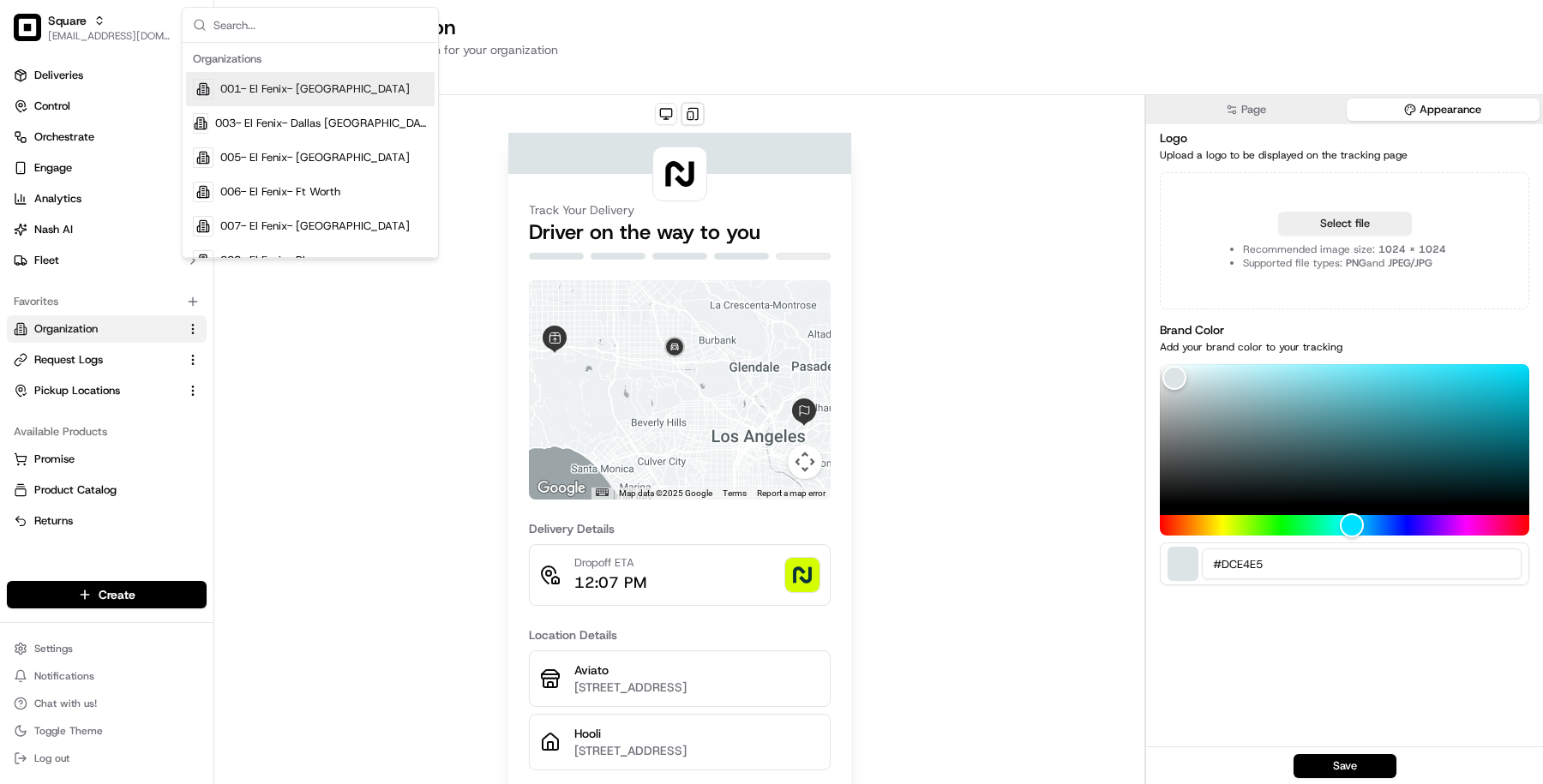
click at [66, 330] on span "Organization" at bounding box center [66, 330] width 64 height 16
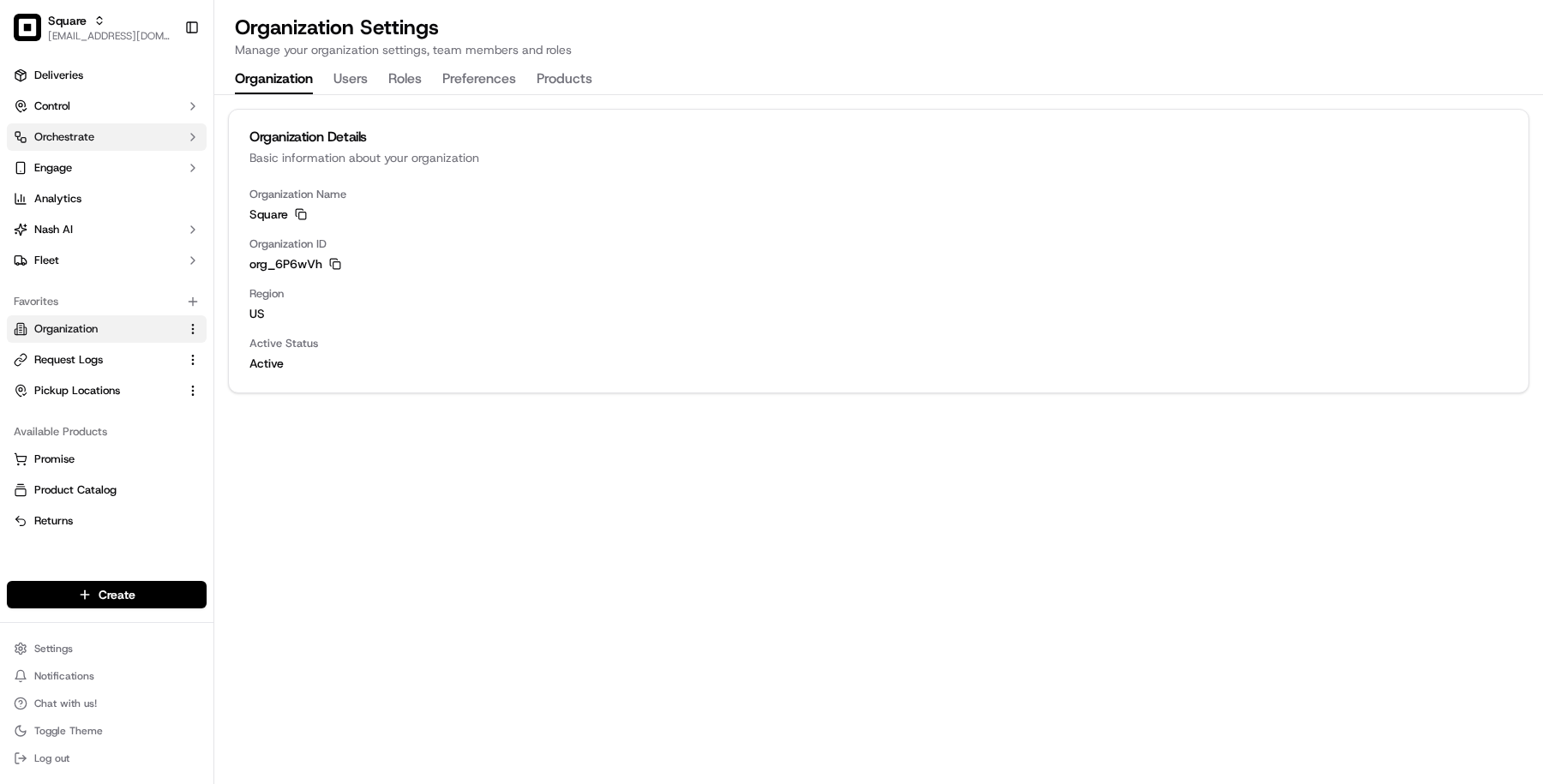
click at [130, 144] on button "Orchestrate" at bounding box center [107, 136] width 199 height 27
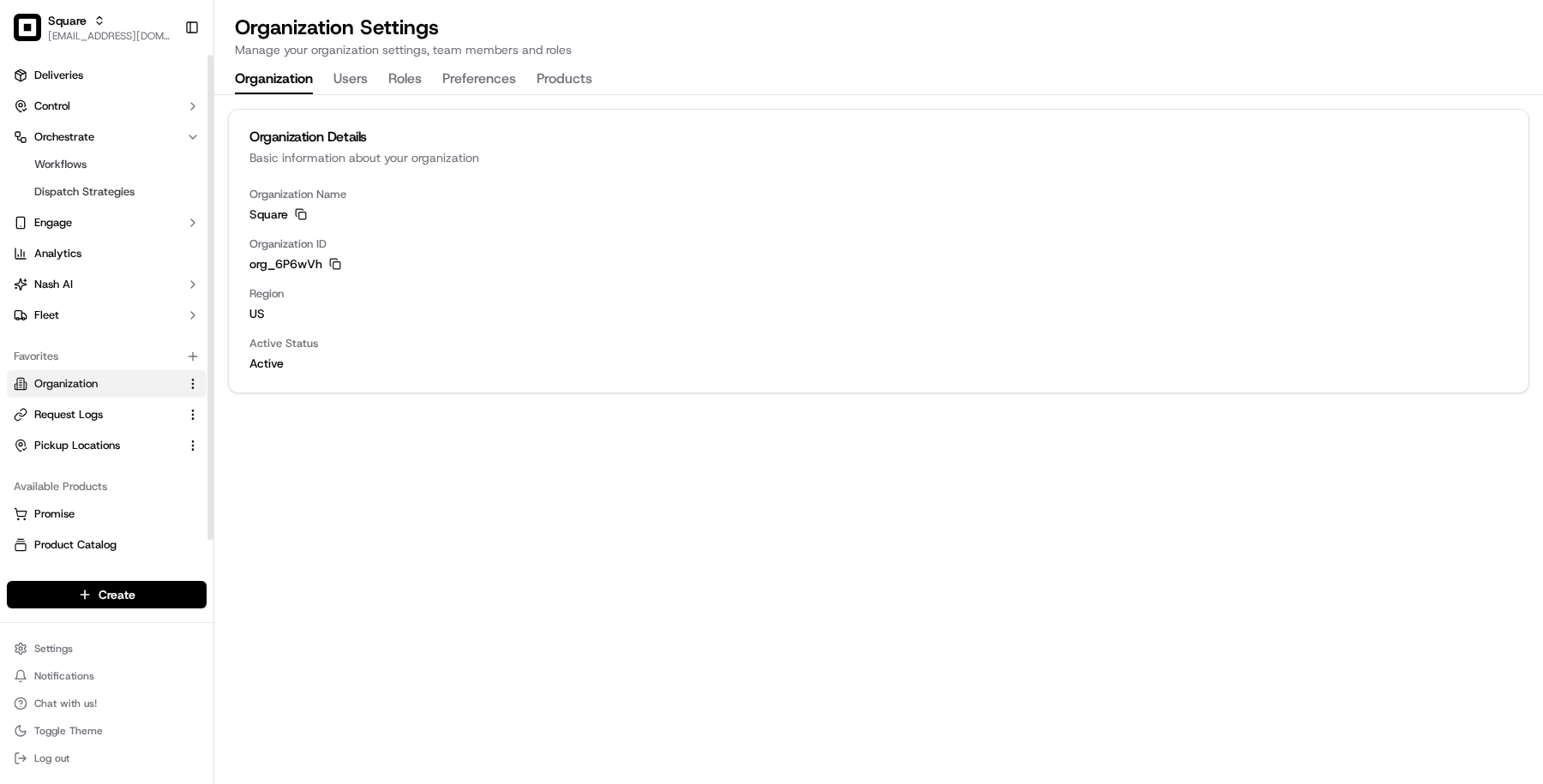
click at [568, 76] on button "Products" at bounding box center [565, 80] width 56 height 29
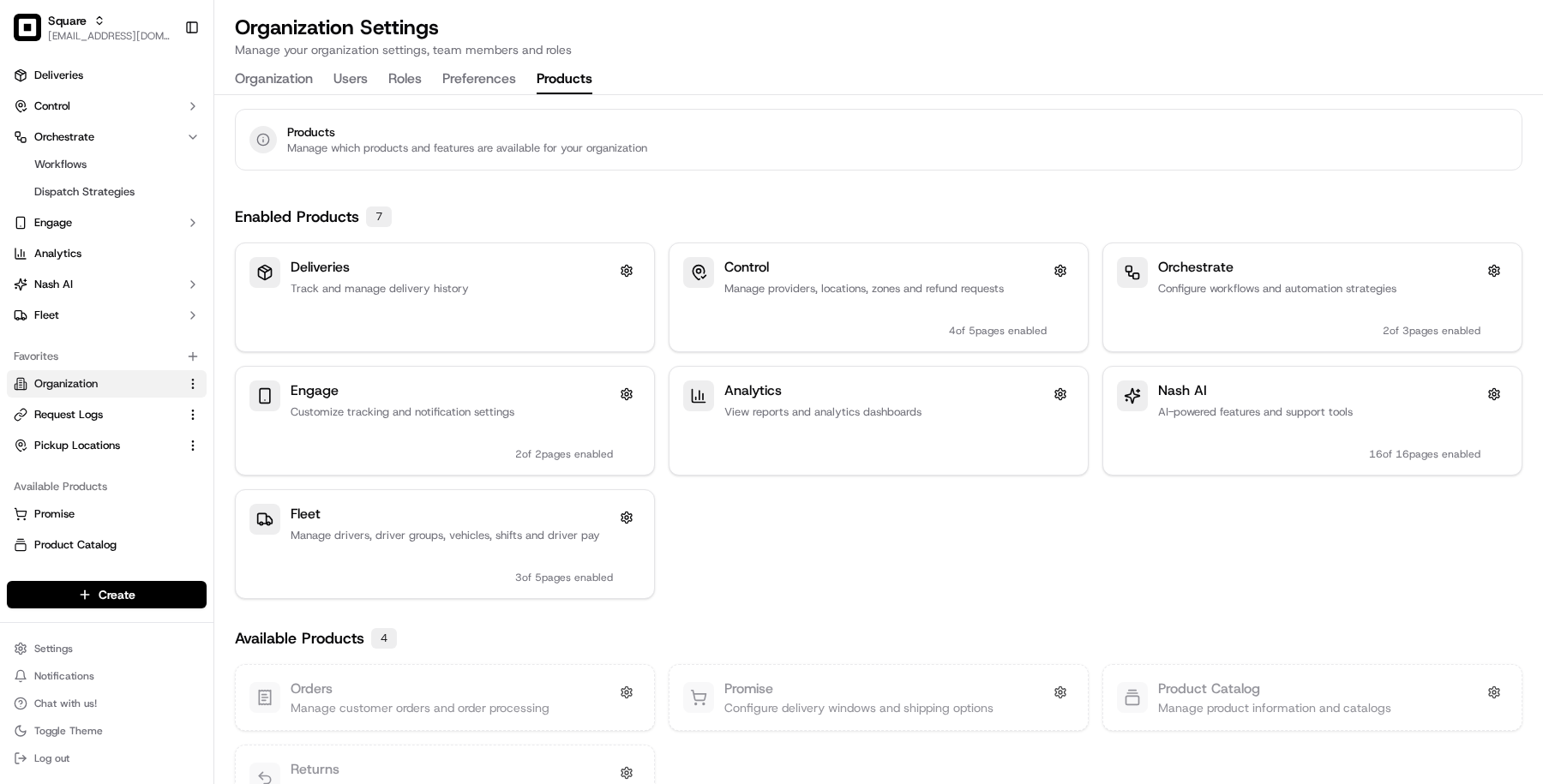
click at [507, 76] on button "Preferences" at bounding box center [479, 80] width 73 height 29
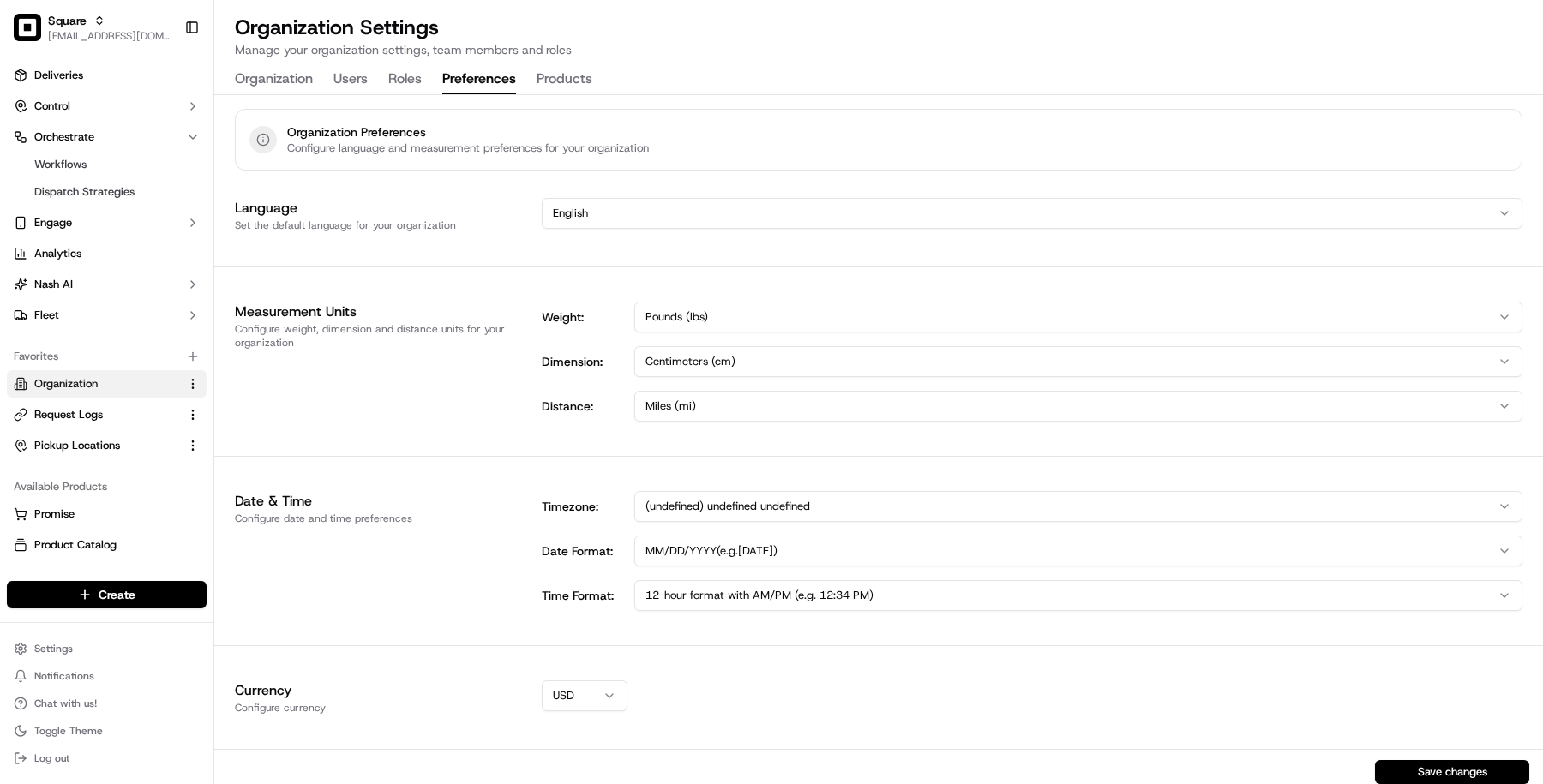
click at [413, 85] on button "Roles" at bounding box center [405, 80] width 33 height 29
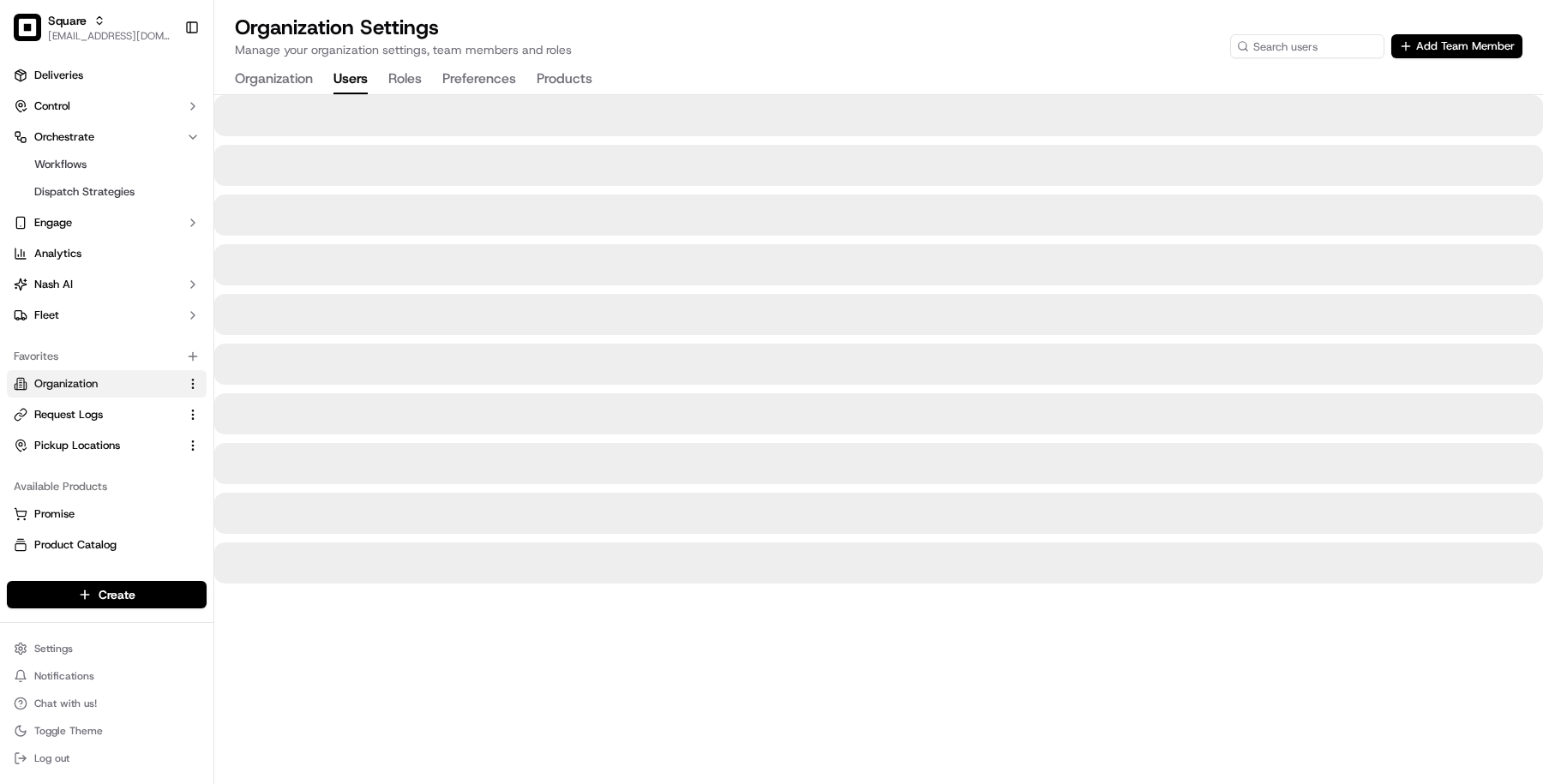
click at [362, 80] on button "Users" at bounding box center [350, 80] width 34 height 29
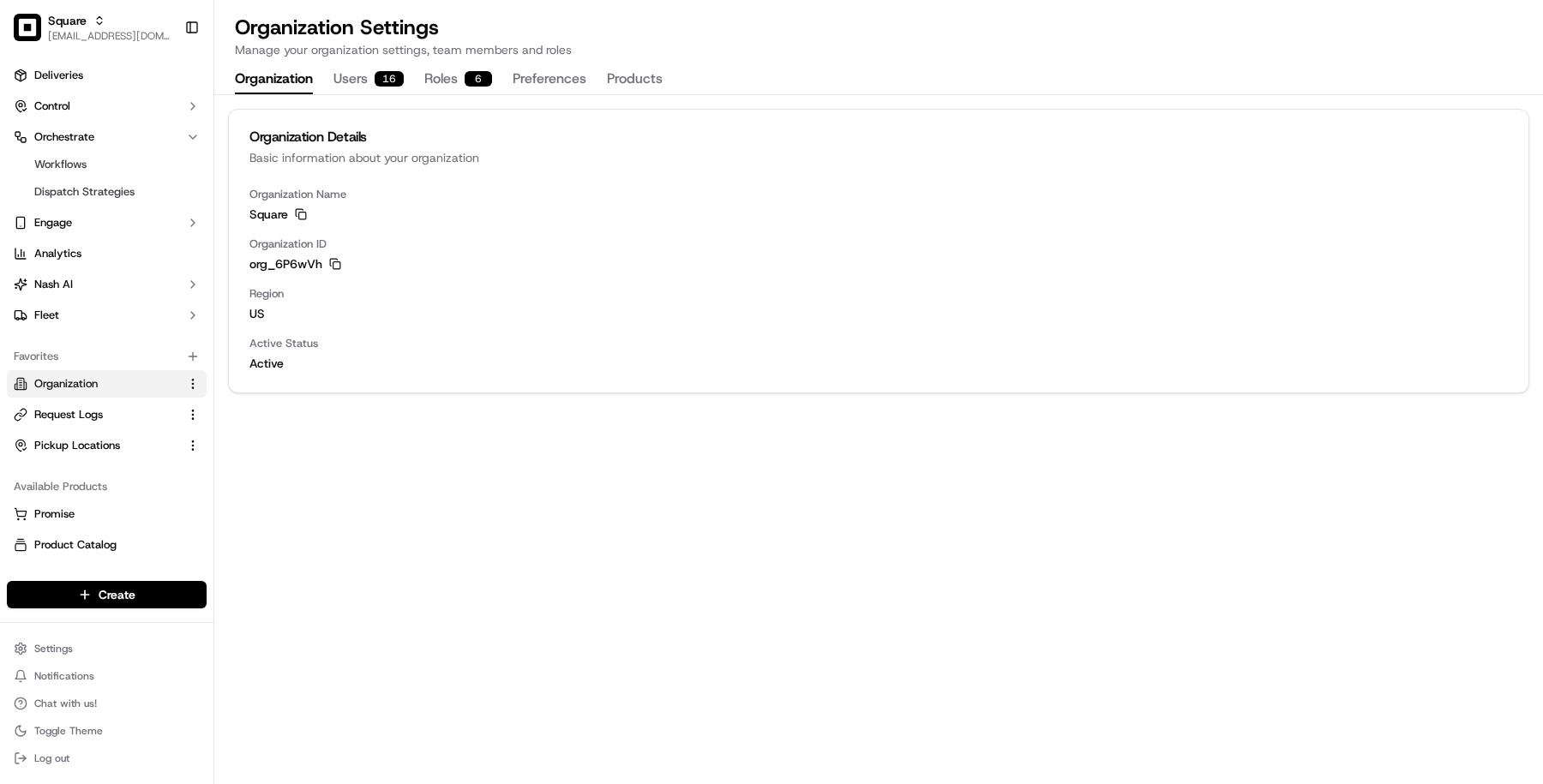
click at [281, 80] on button "Organization" at bounding box center [274, 80] width 78 height 29
click at [112, 408] on link "Request Logs" at bounding box center [96, 415] width 165 height 16
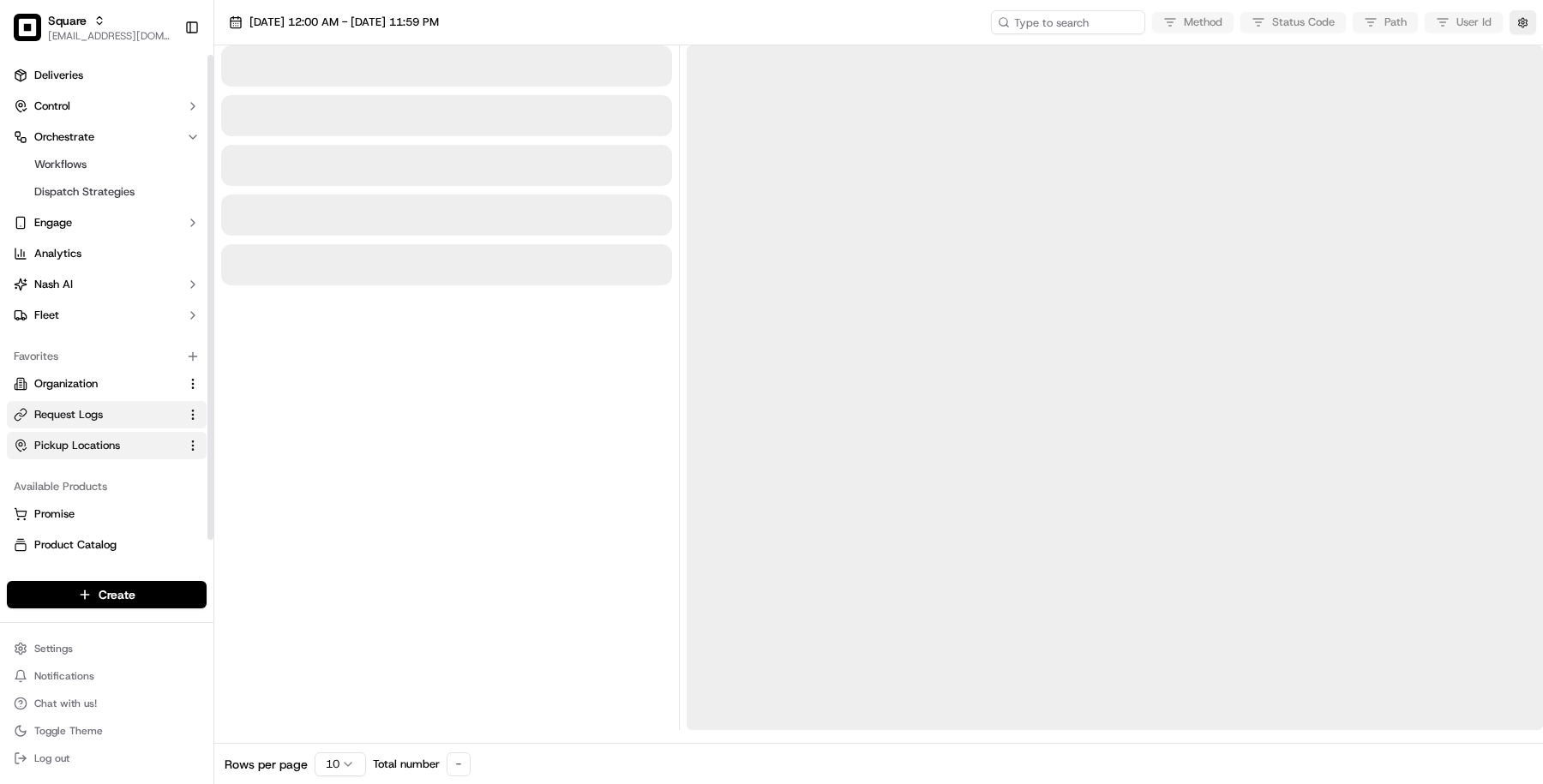
click at [110, 441] on span "Pickup Locations" at bounding box center [77, 446] width 86 height 16
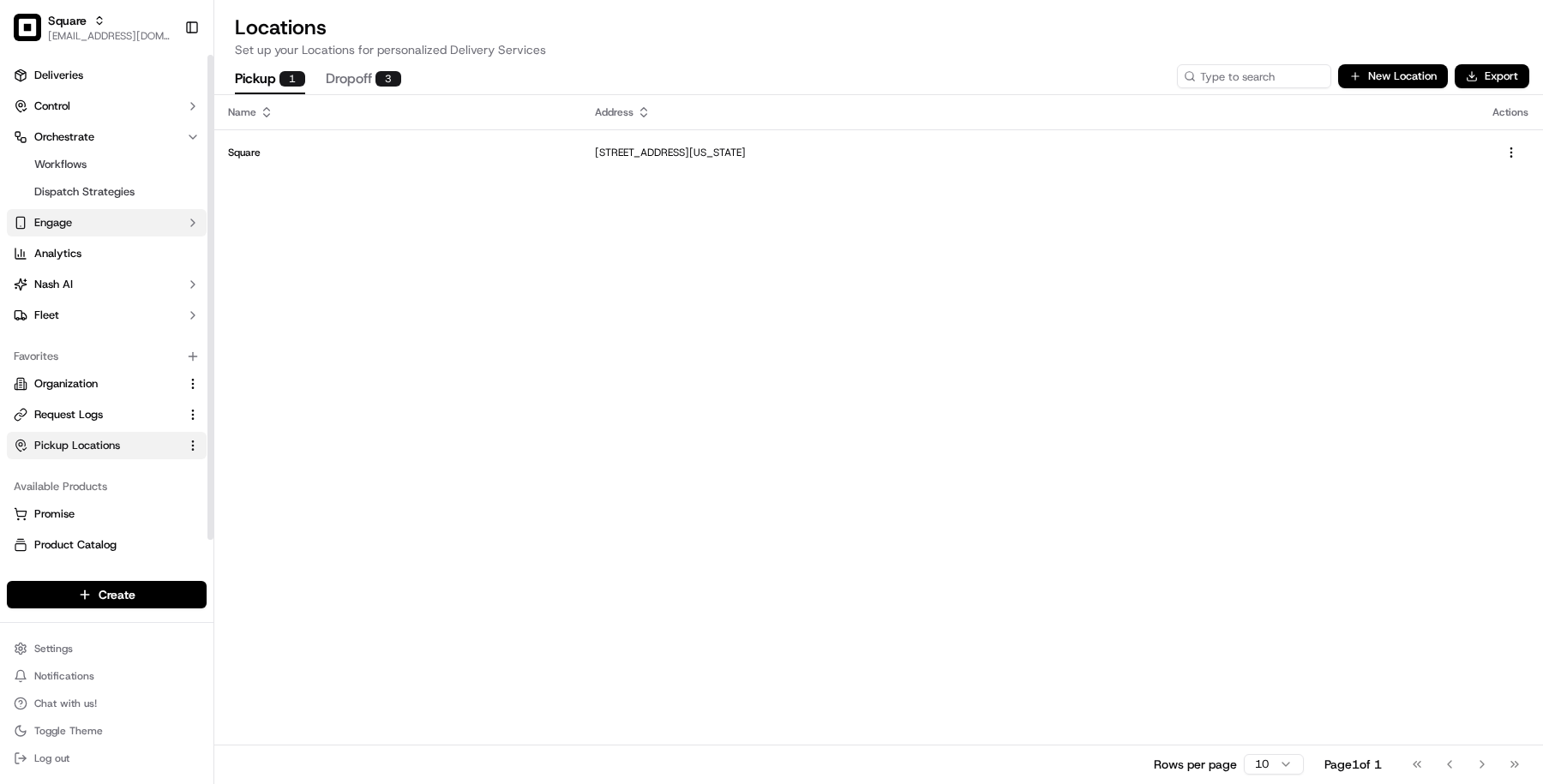
click at [130, 225] on button "Engage" at bounding box center [107, 222] width 199 height 27
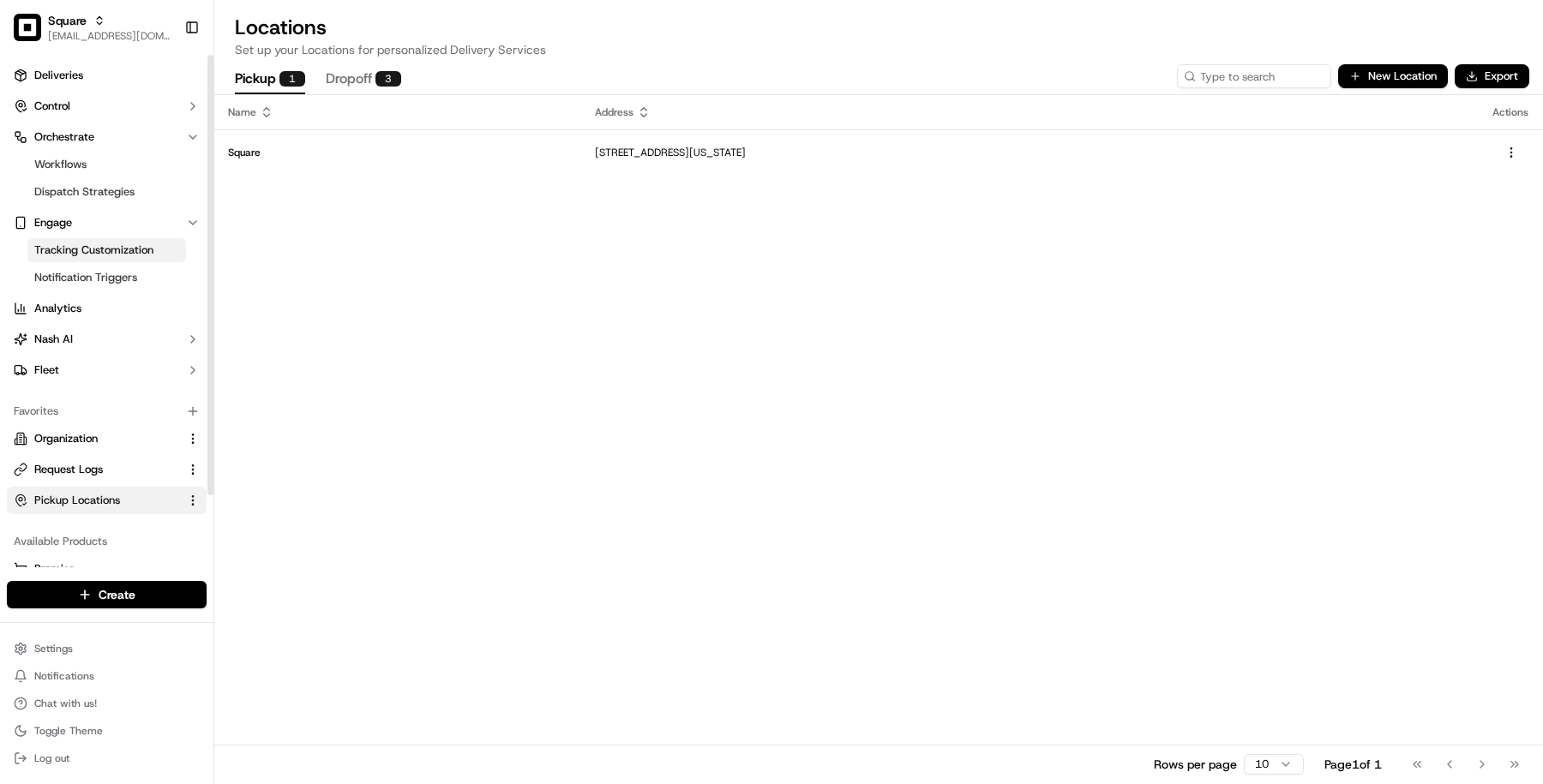
click at [124, 246] on span "Tracking Customization" at bounding box center [94, 250] width 119 height 16
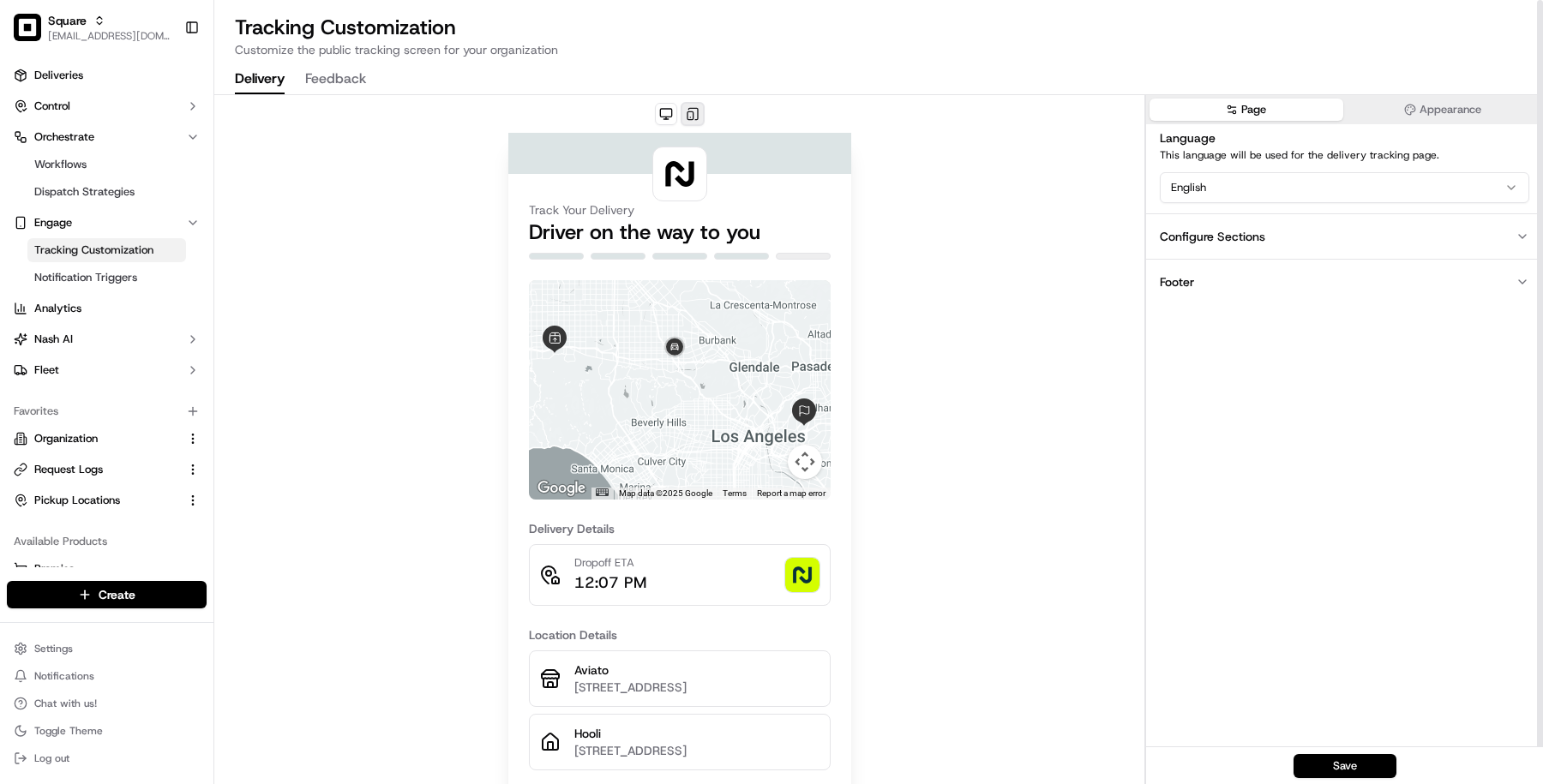
click at [700, 110] on button at bounding box center [692, 114] width 24 height 24
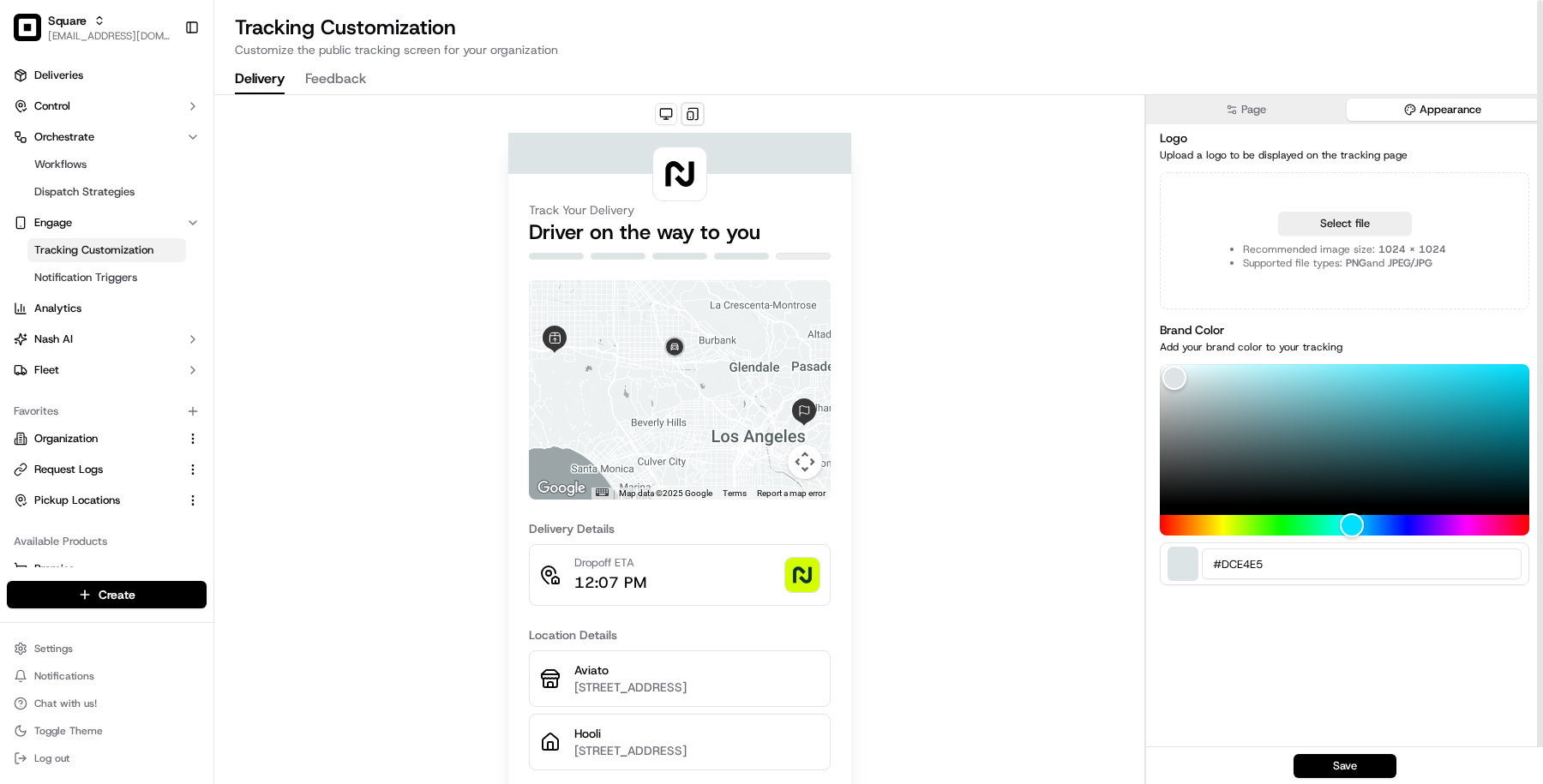
click at [1429, 104] on button "Appearance" at bounding box center [1443, 109] width 194 height 22
click at [1284, 116] on button "Page" at bounding box center [1247, 109] width 194 height 22
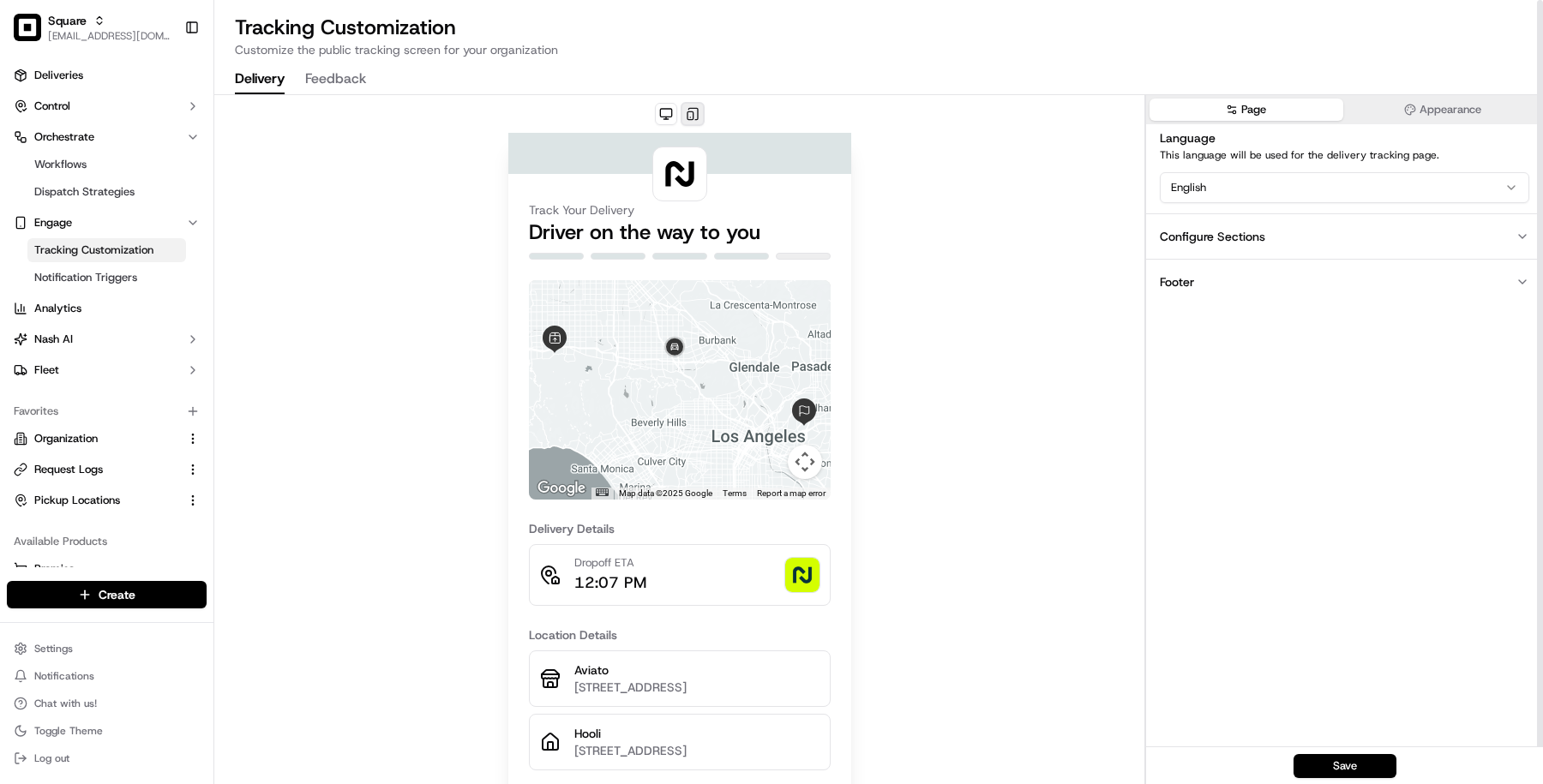
click at [692, 118] on button at bounding box center [692, 114] width 24 height 24
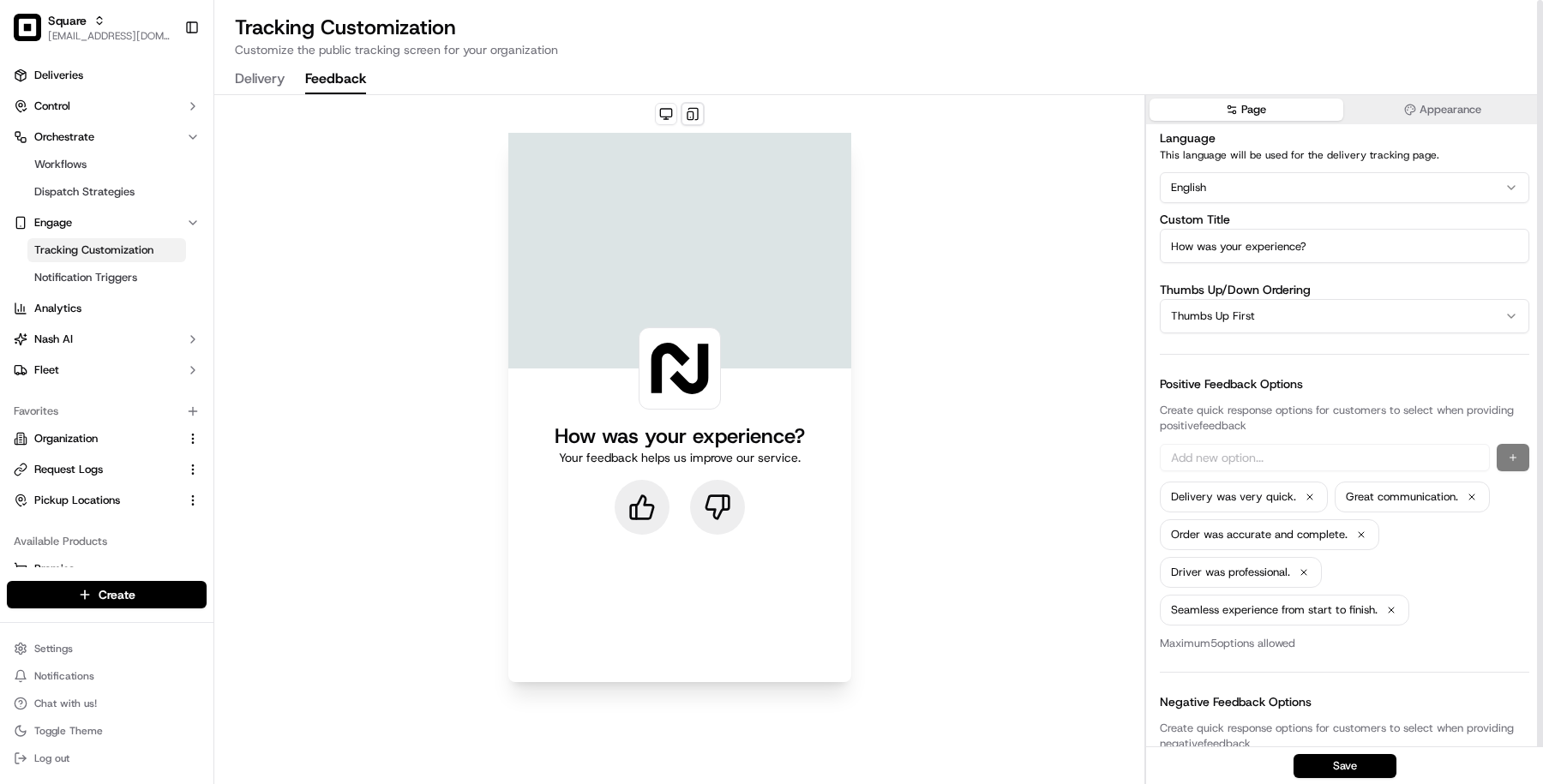
click at [354, 80] on button "Feedback" at bounding box center [336, 80] width 61 height 29
click at [144, 285] on link "Notification Triggers" at bounding box center [106, 277] width 158 height 24
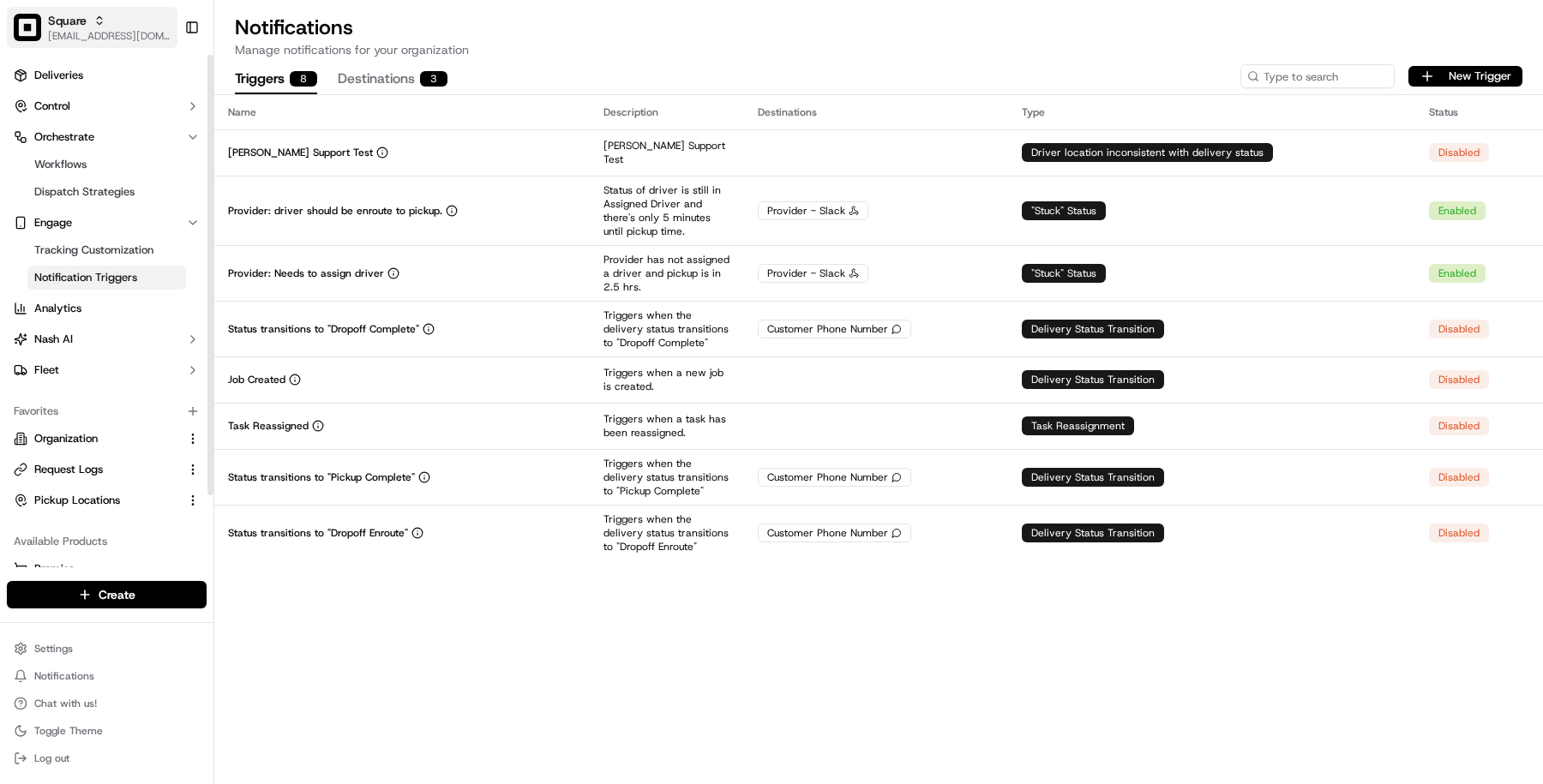
click at [13, 16] on button "Square masood@usenash.com" at bounding box center [92, 27] width 170 height 41
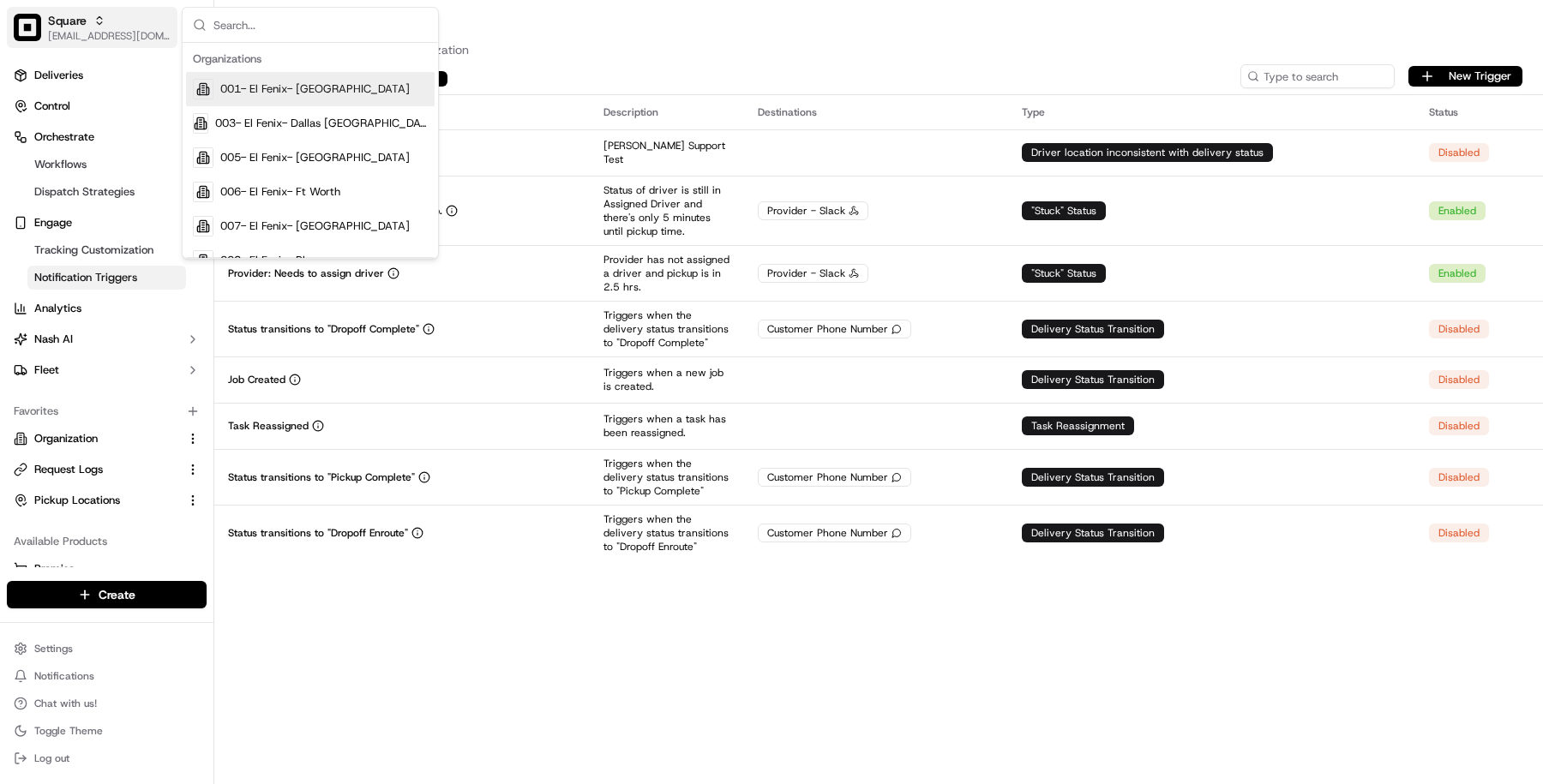
click at [18, 22] on img "button" at bounding box center [27, 27] width 27 height 27
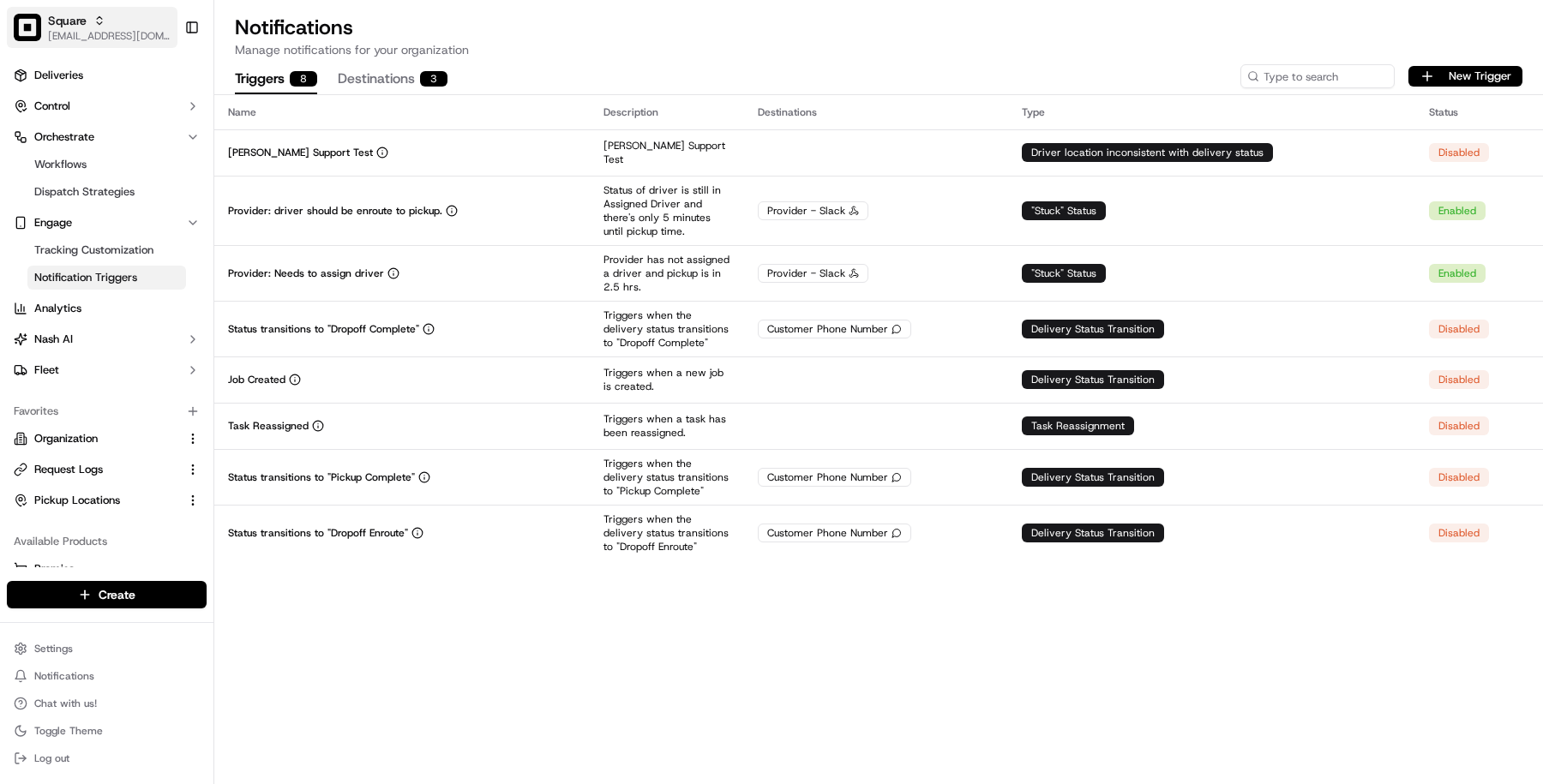
click at [117, 29] on span "[EMAIL_ADDRESS][DOMAIN_NAME]" at bounding box center [109, 36] width 122 height 14
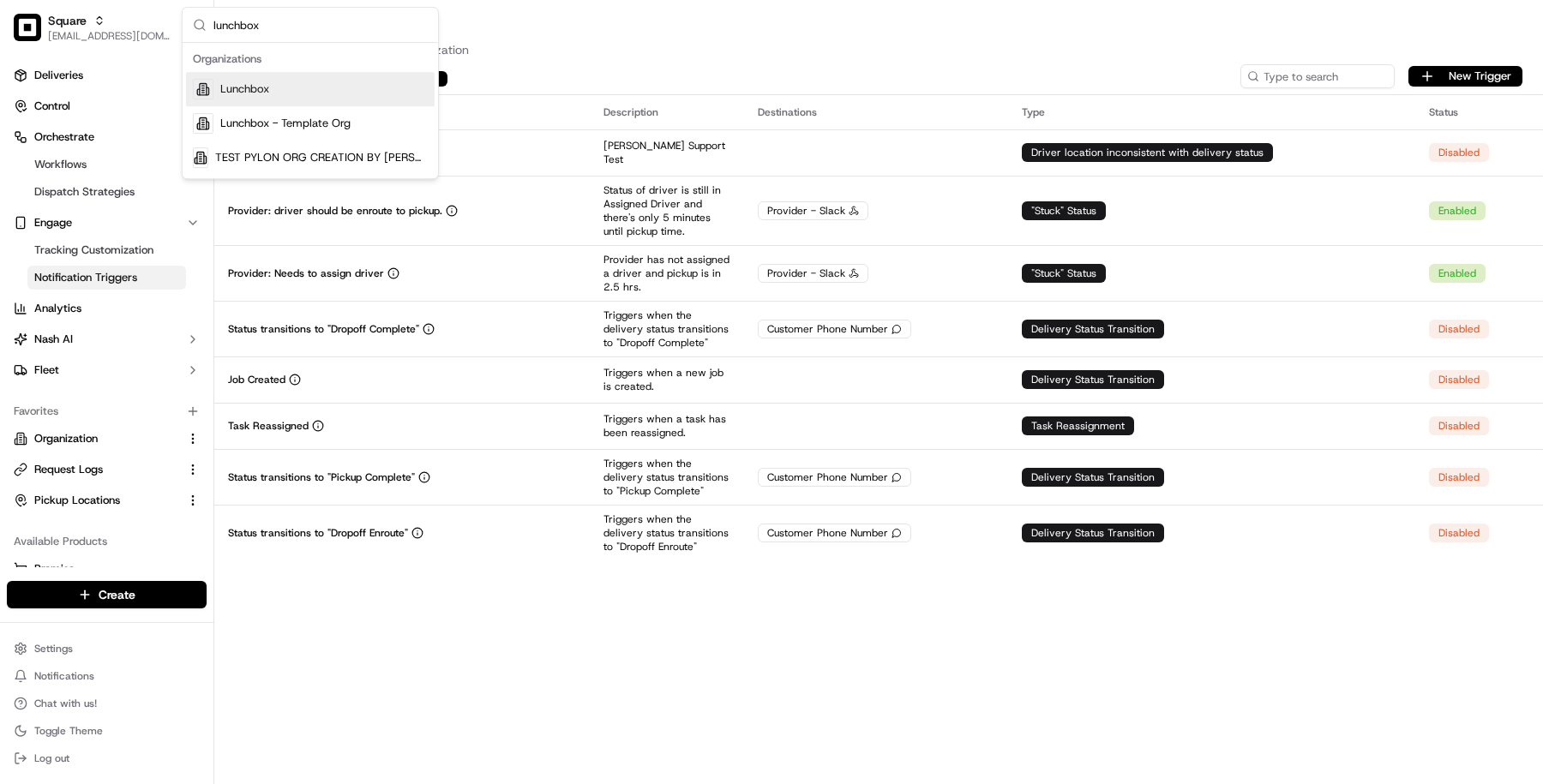
type input "lunchbox"
click at [267, 81] on span "Lunchbox" at bounding box center [245, 89] width 49 height 16
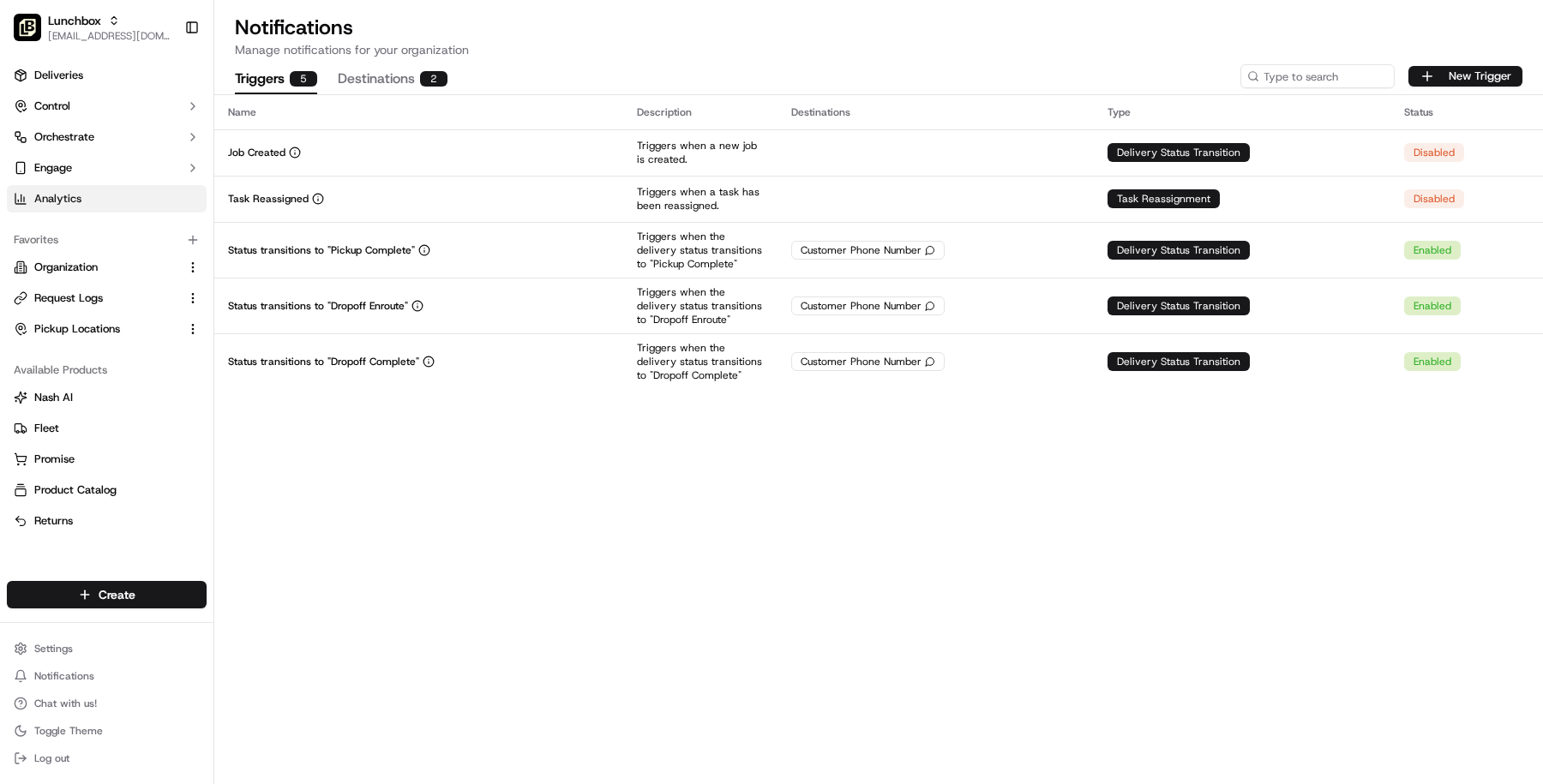
click at [125, 194] on link "Analytics" at bounding box center [107, 198] width 199 height 27
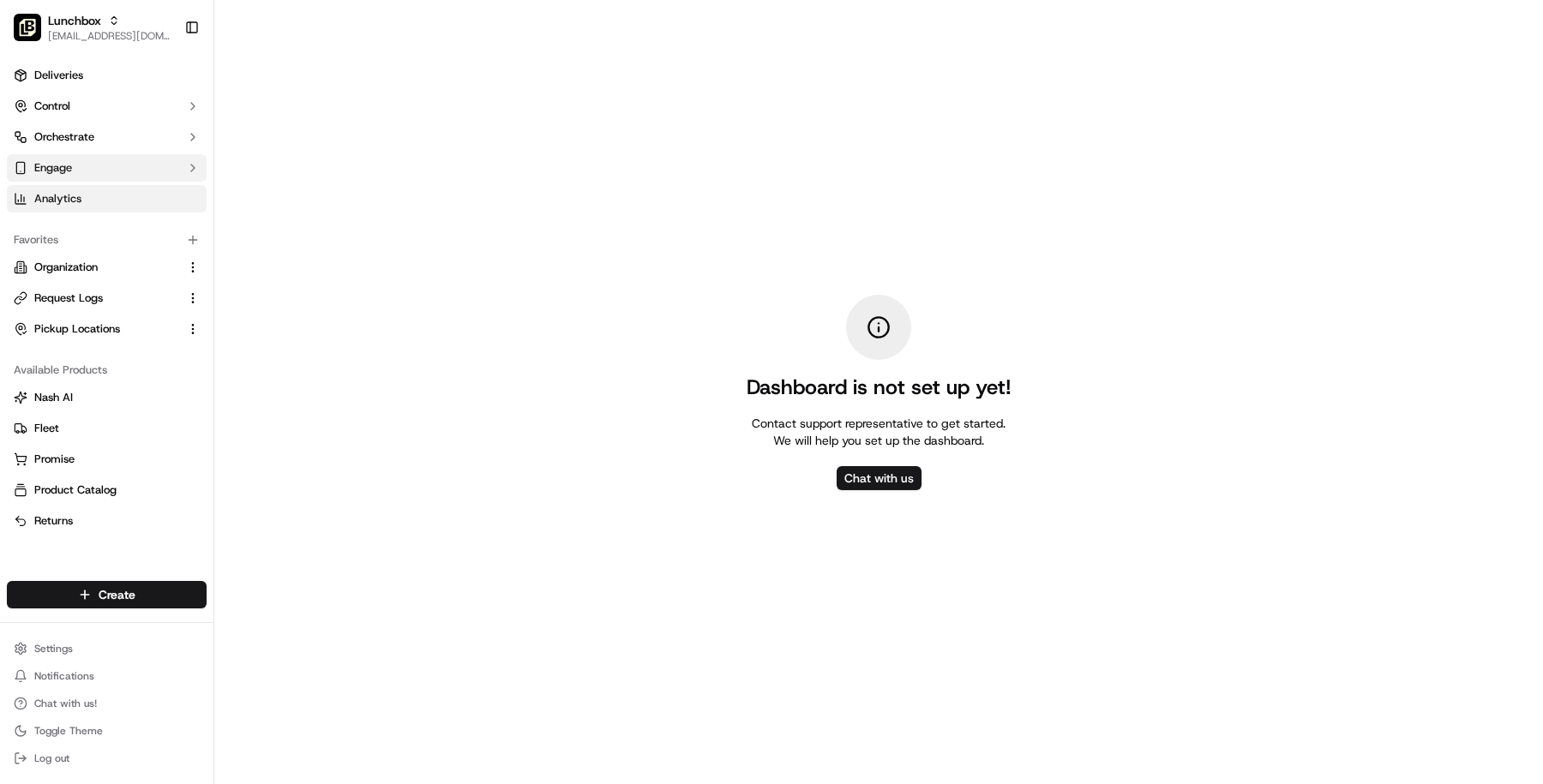
click at [128, 173] on button "Engage" at bounding box center [107, 168] width 199 height 27
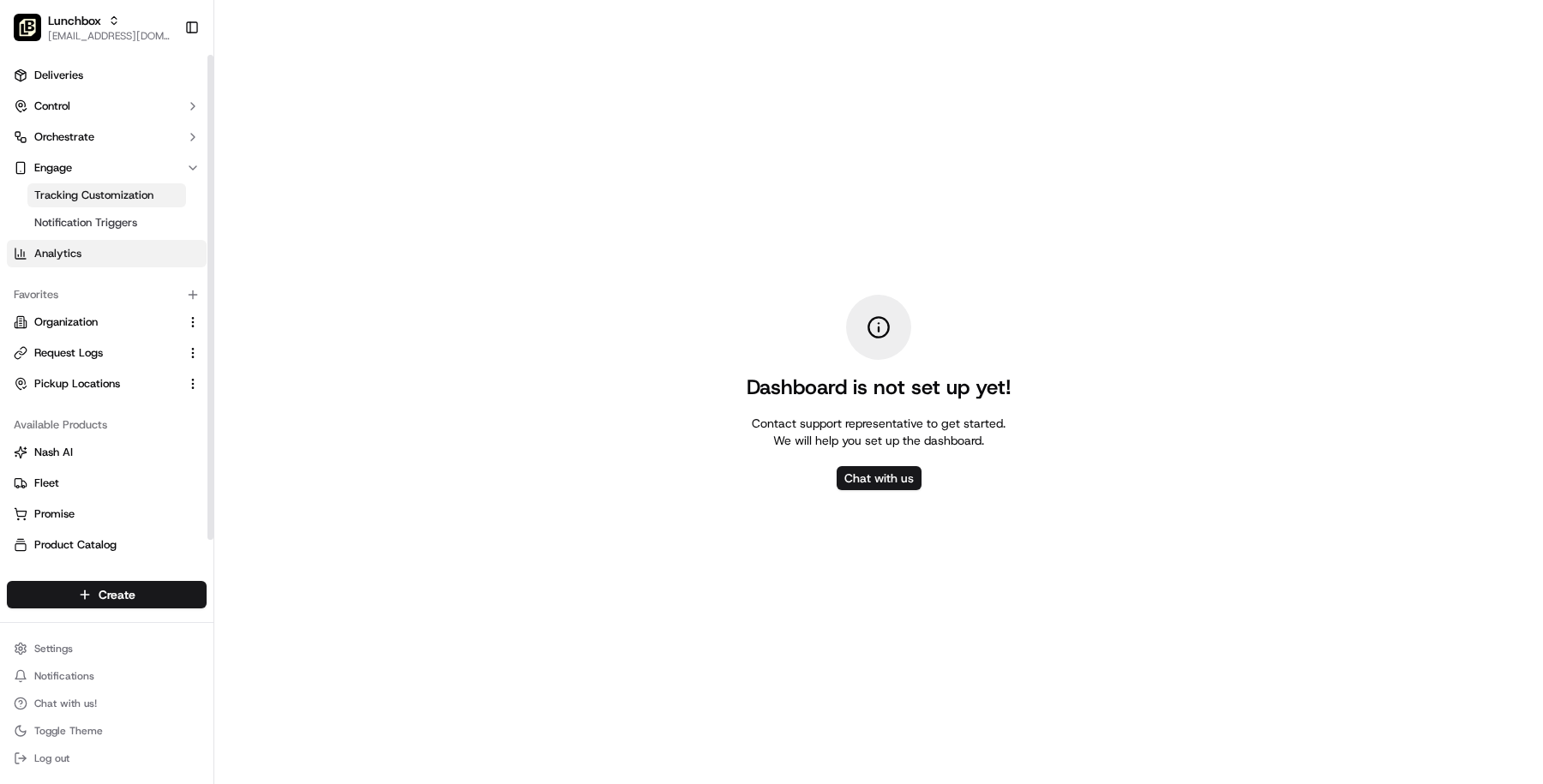
click at [128, 192] on span "Tracking Customization" at bounding box center [94, 196] width 119 height 16
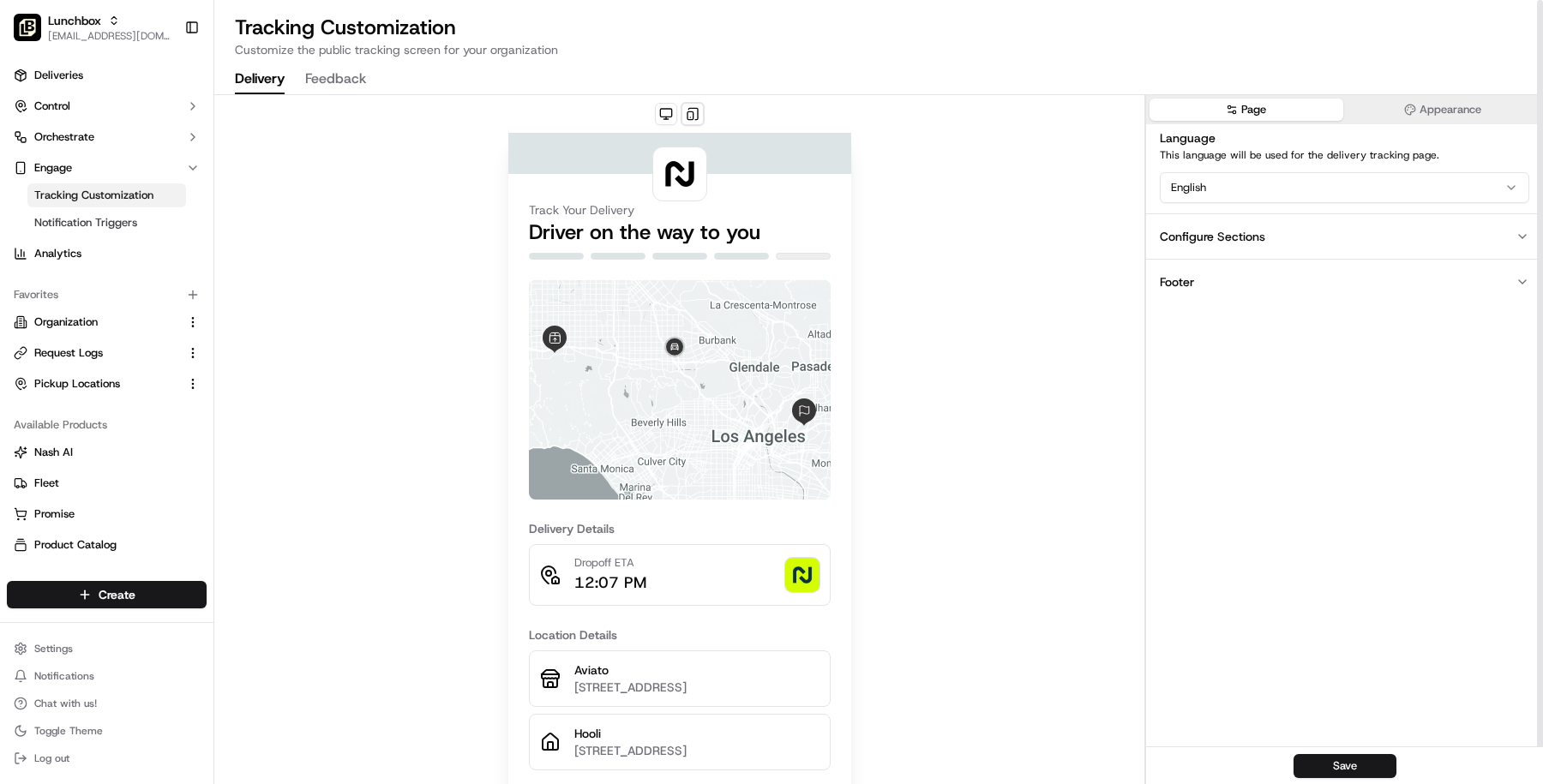
click at [1487, 103] on button "Appearance" at bounding box center [1443, 109] width 194 height 22
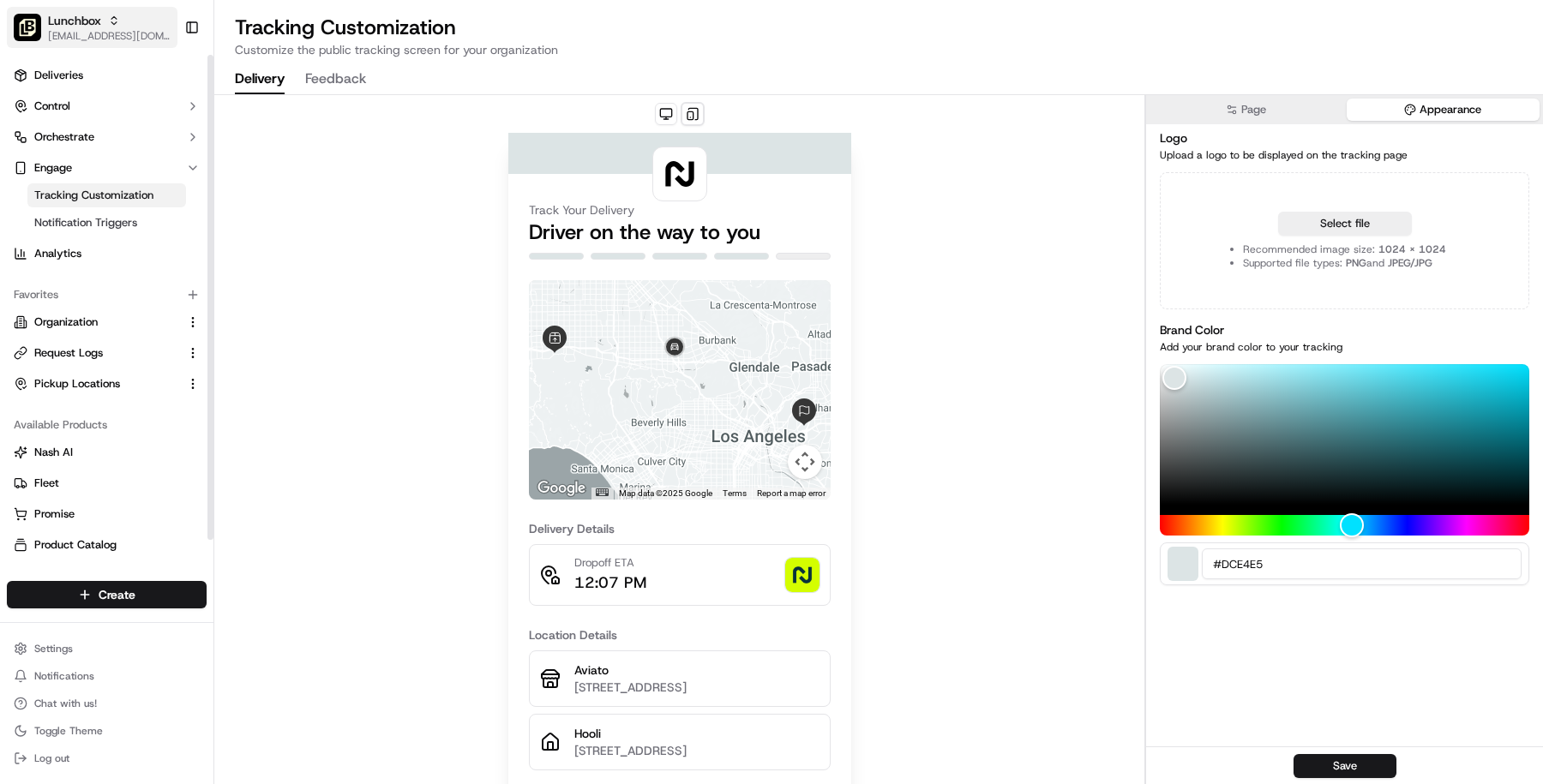
click at [31, 28] on img "button" at bounding box center [27, 27] width 27 height 27
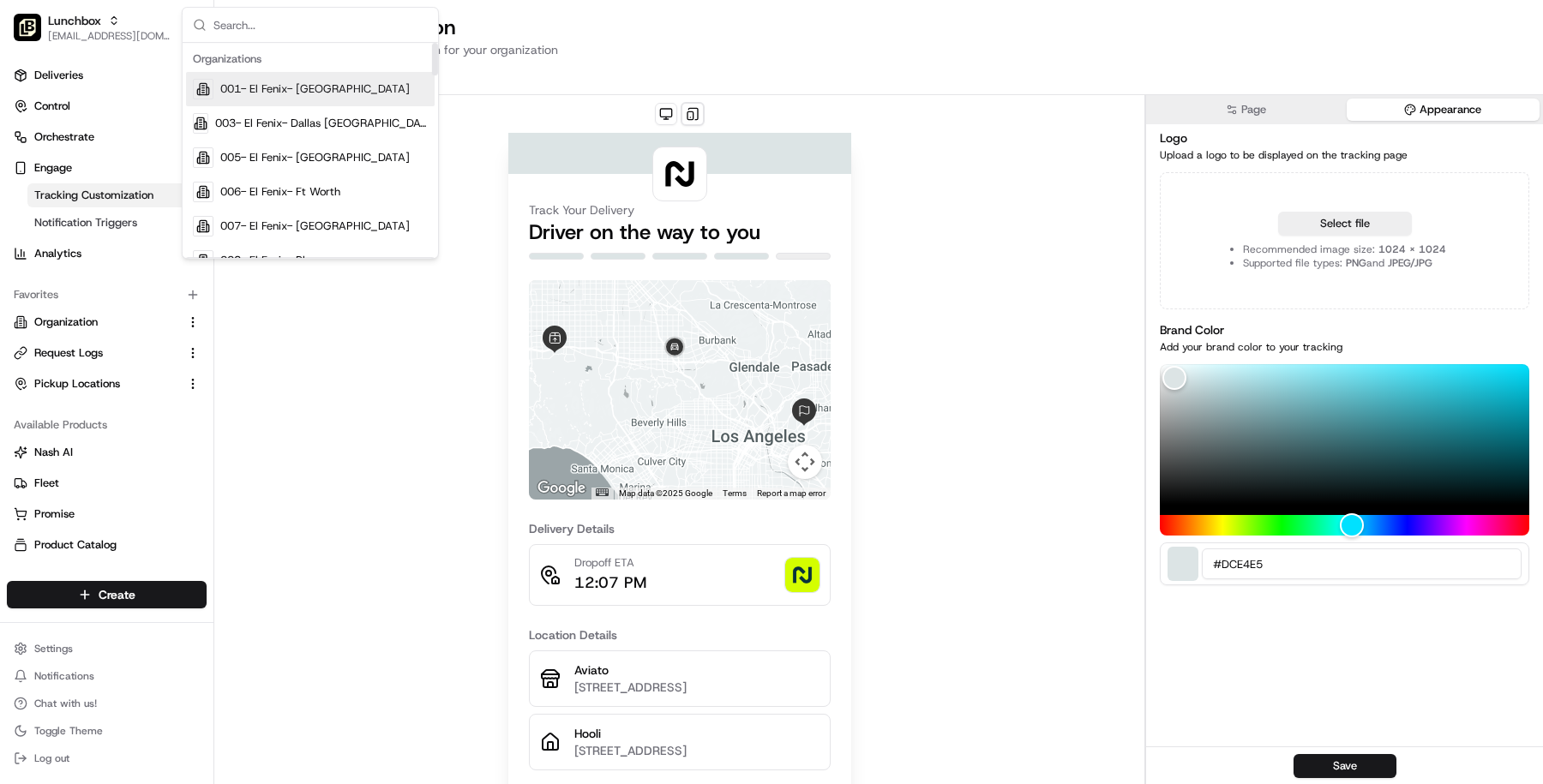
click at [230, 28] on input "text" at bounding box center [320, 24] width 214 height 34
type input "alto"
click at [357, 83] on div "Alto" at bounding box center [310, 88] width 248 height 34
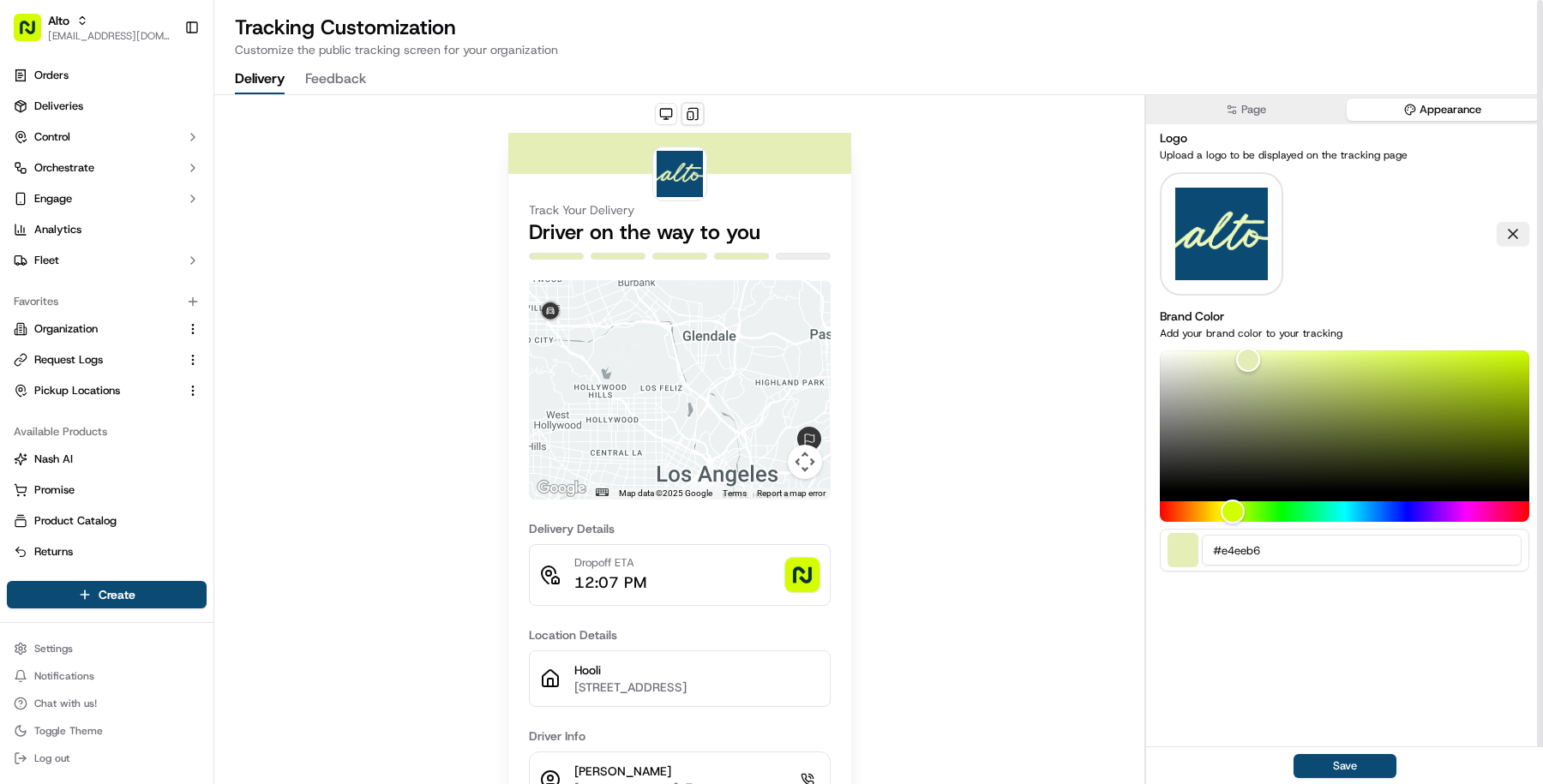
click at [1414, 113] on icon "button" at bounding box center [1410, 110] width 12 height 12
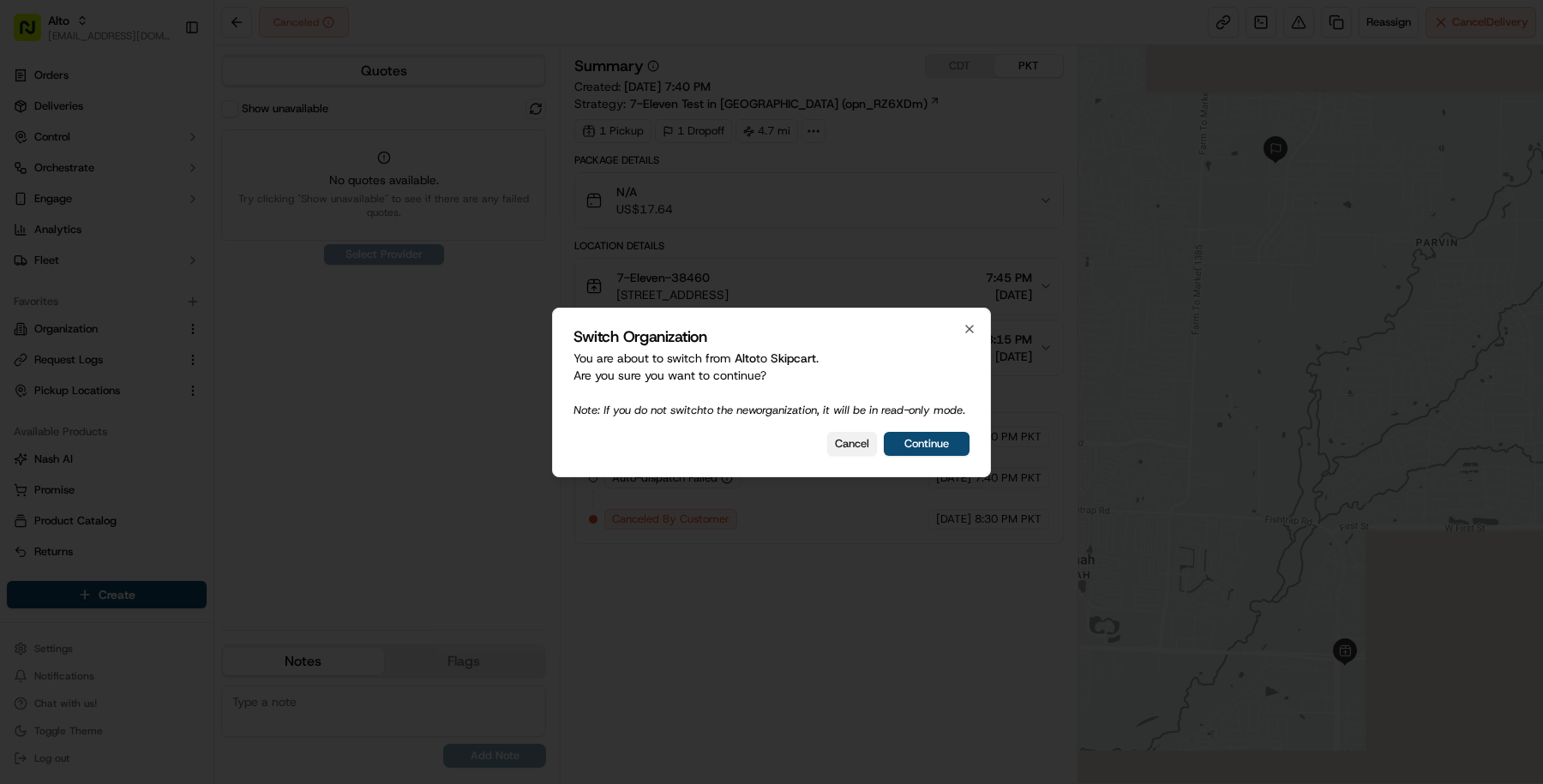
click at [841, 443] on button "Cancel" at bounding box center [851, 443] width 50 height 24
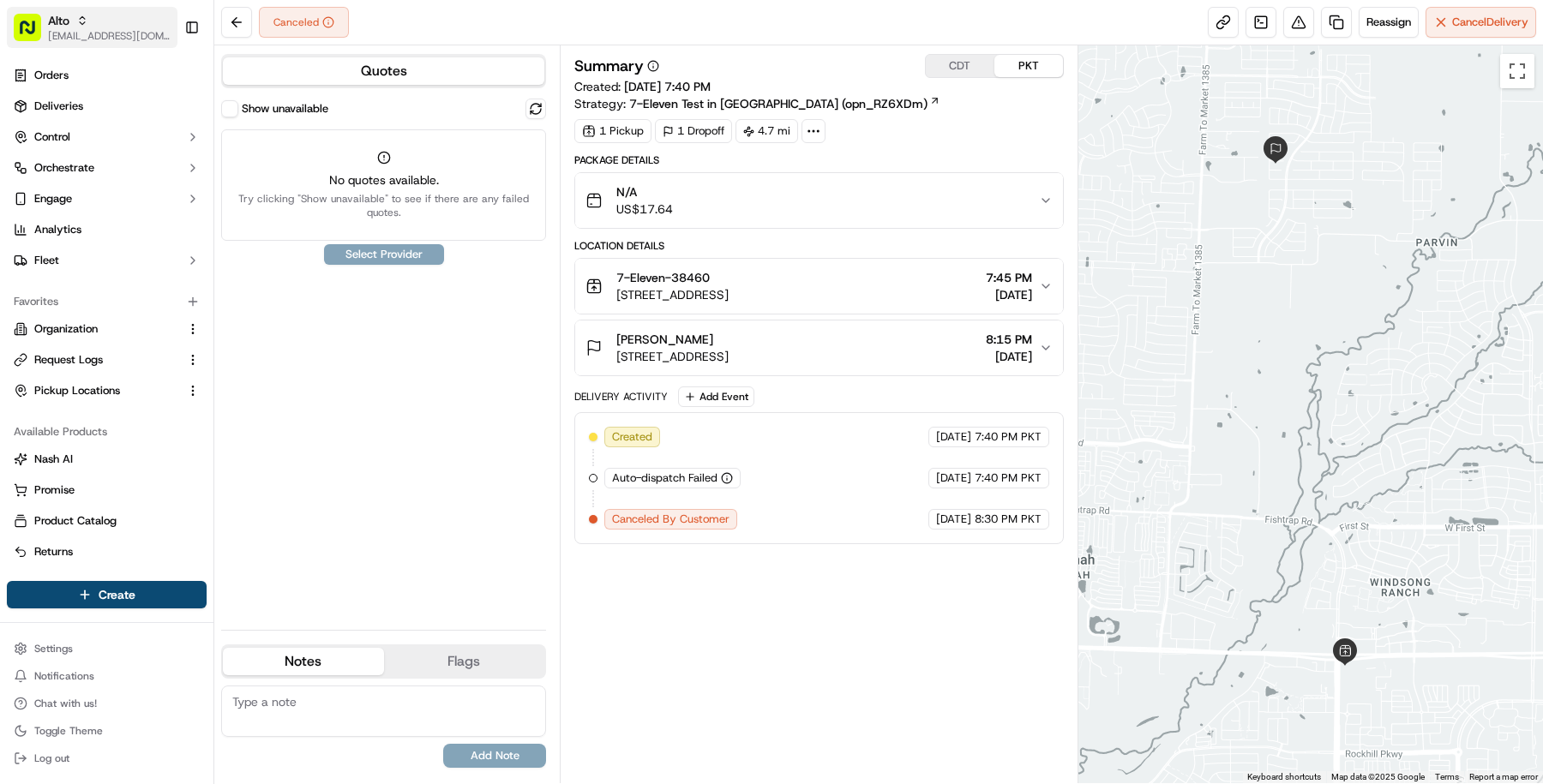
click at [80, 43] on button "Alto masood@usenash.com" at bounding box center [92, 27] width 170 height 41
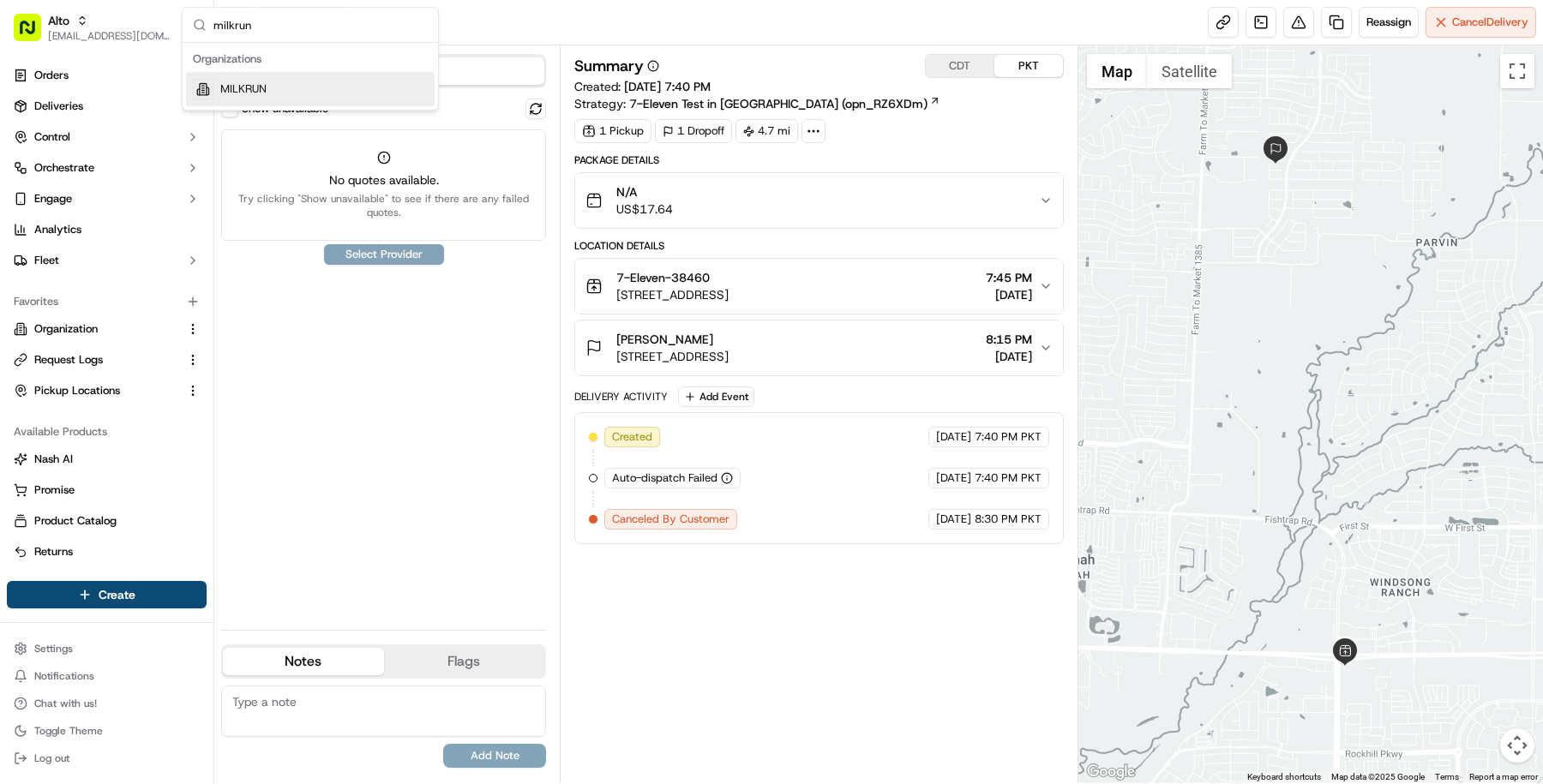
type input "milkrun"
click at [288, 97] on div "MILKRUN" at bounding box center [310, 88] width 248 height 34
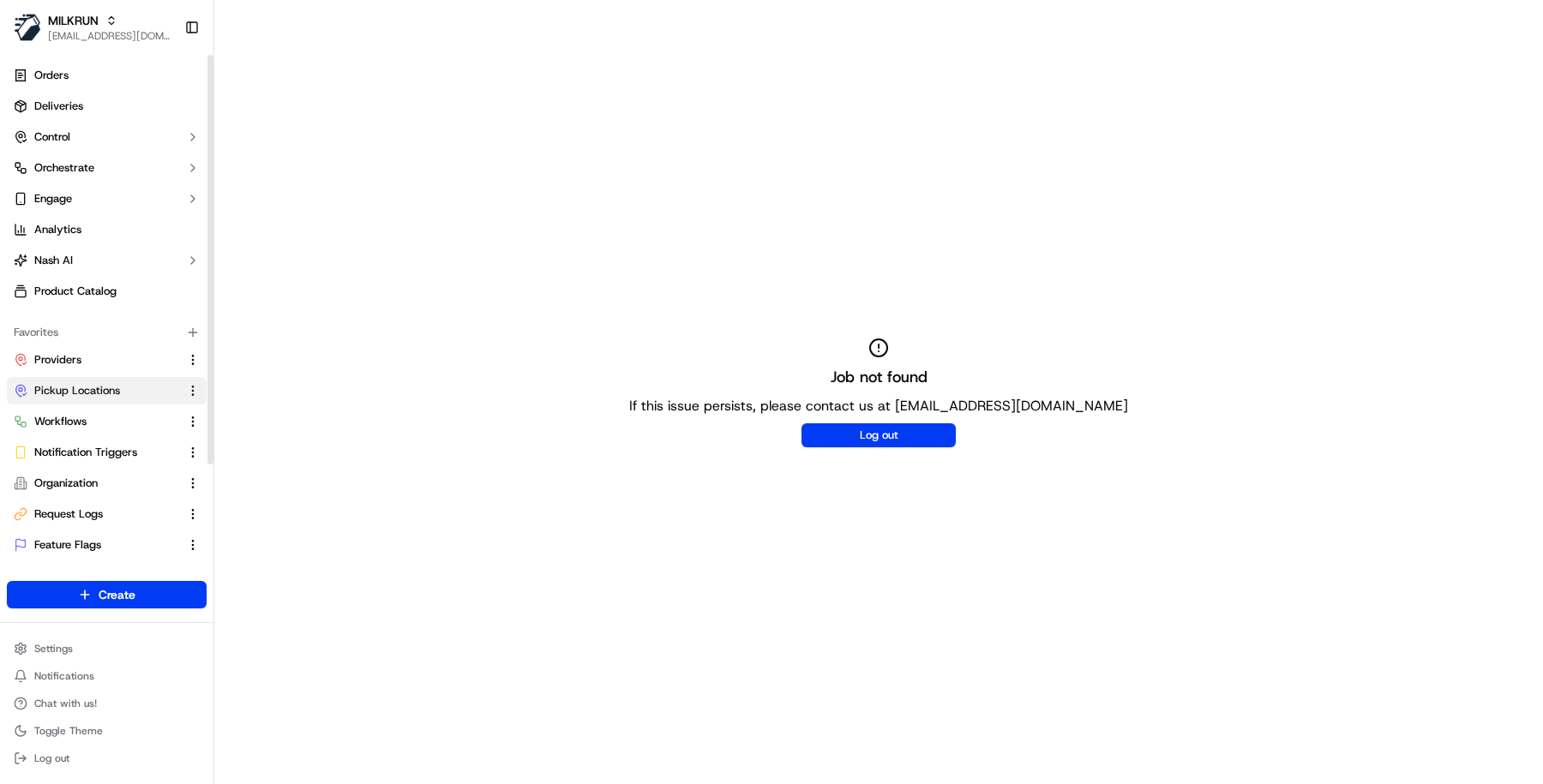
click at [111, 385] on span "Pickup Locations" at bounding box center [77, 391] width 86 height 16
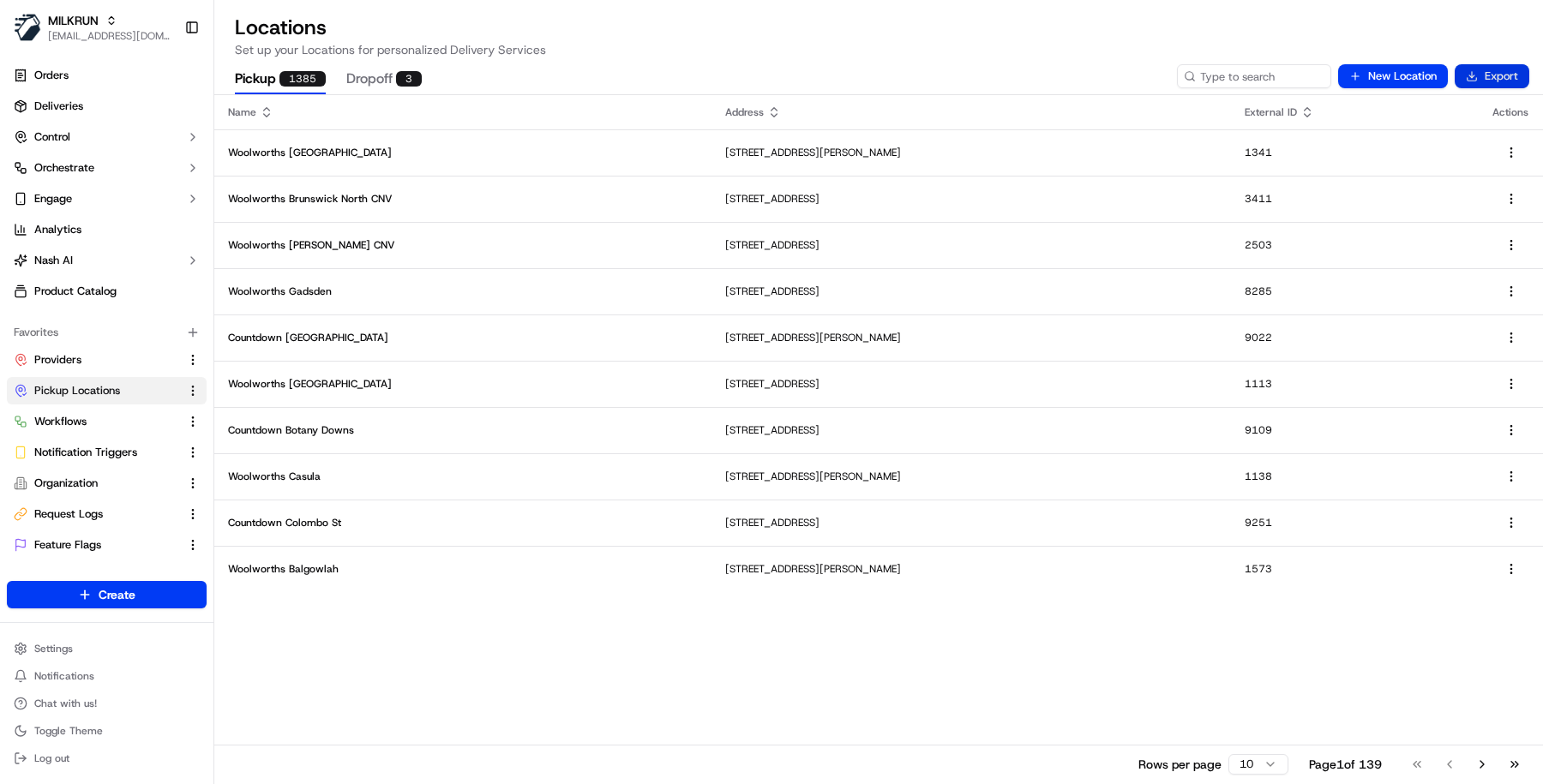
click at [1504, 80] on button "Export" at bounding box center [1491, 76] width 74 height 24
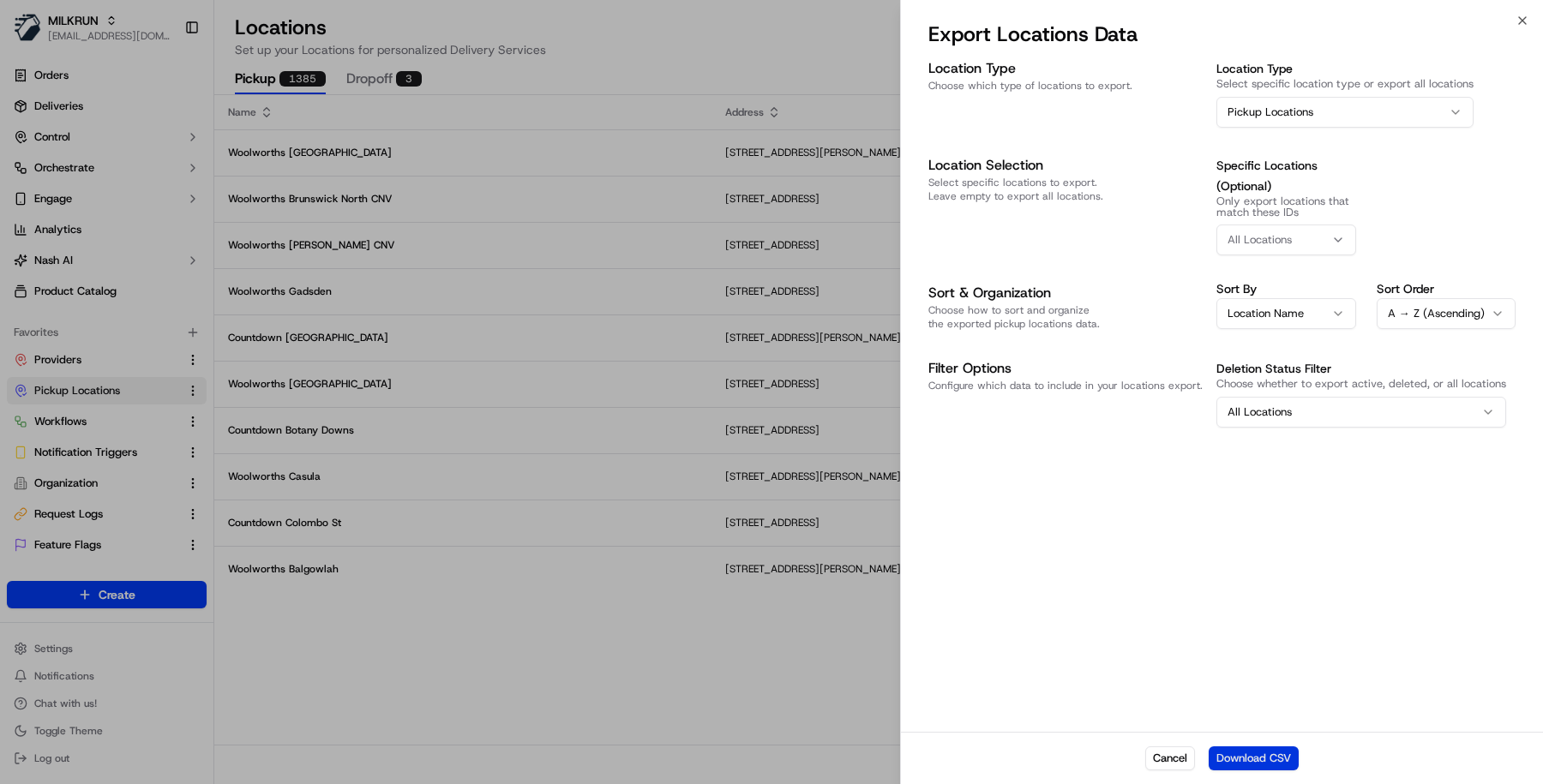
click at [1264, 769] on button "Download CSV" at bounding box center [1254, 758] width 90 height 24
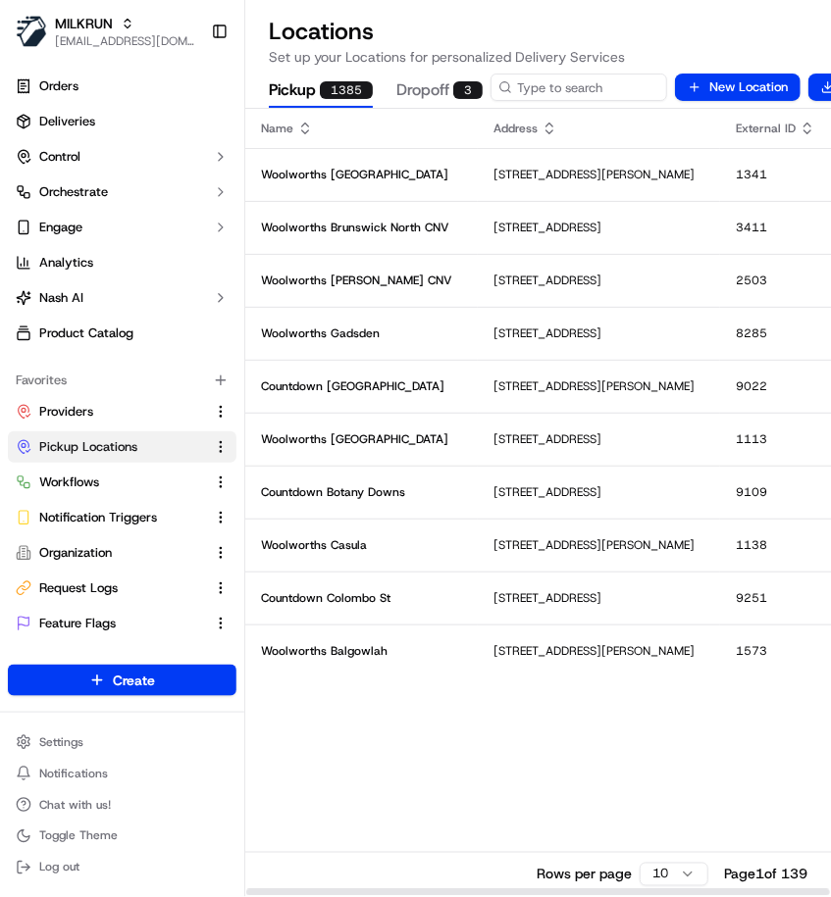
click at [539, 746] on div "Name Address External ID Actions Woolworths West Ryde 14 Anthony Rd, West Ryde …" at bounding box center [577, 502] width 664 height 787
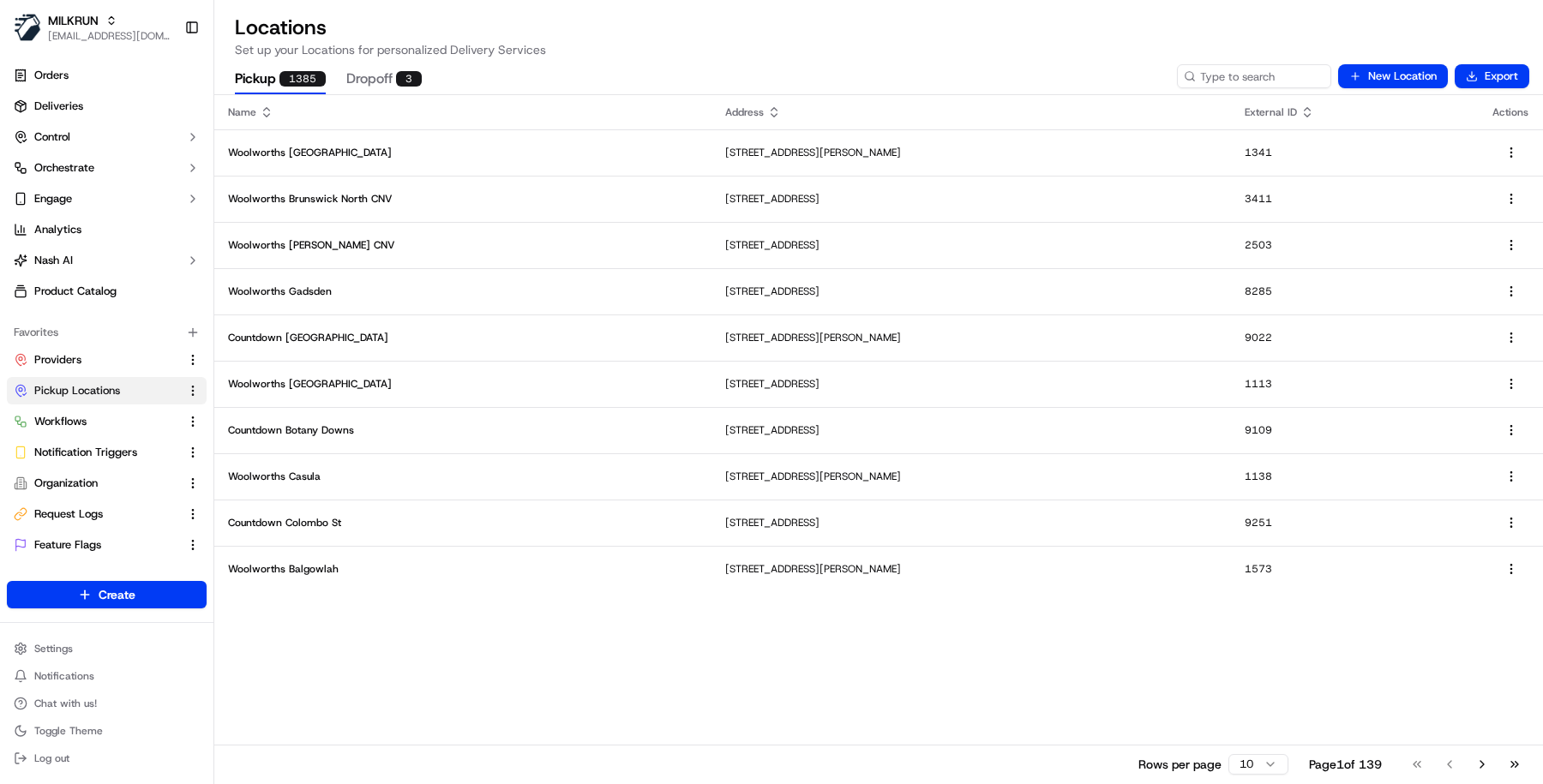
click at [1193, 70] on icon at bounding box center [1190, 76] width 12 height 12
click at [1231, 73] on input at bounding box center [1227, 76] width 205 height 24
type input "1304"
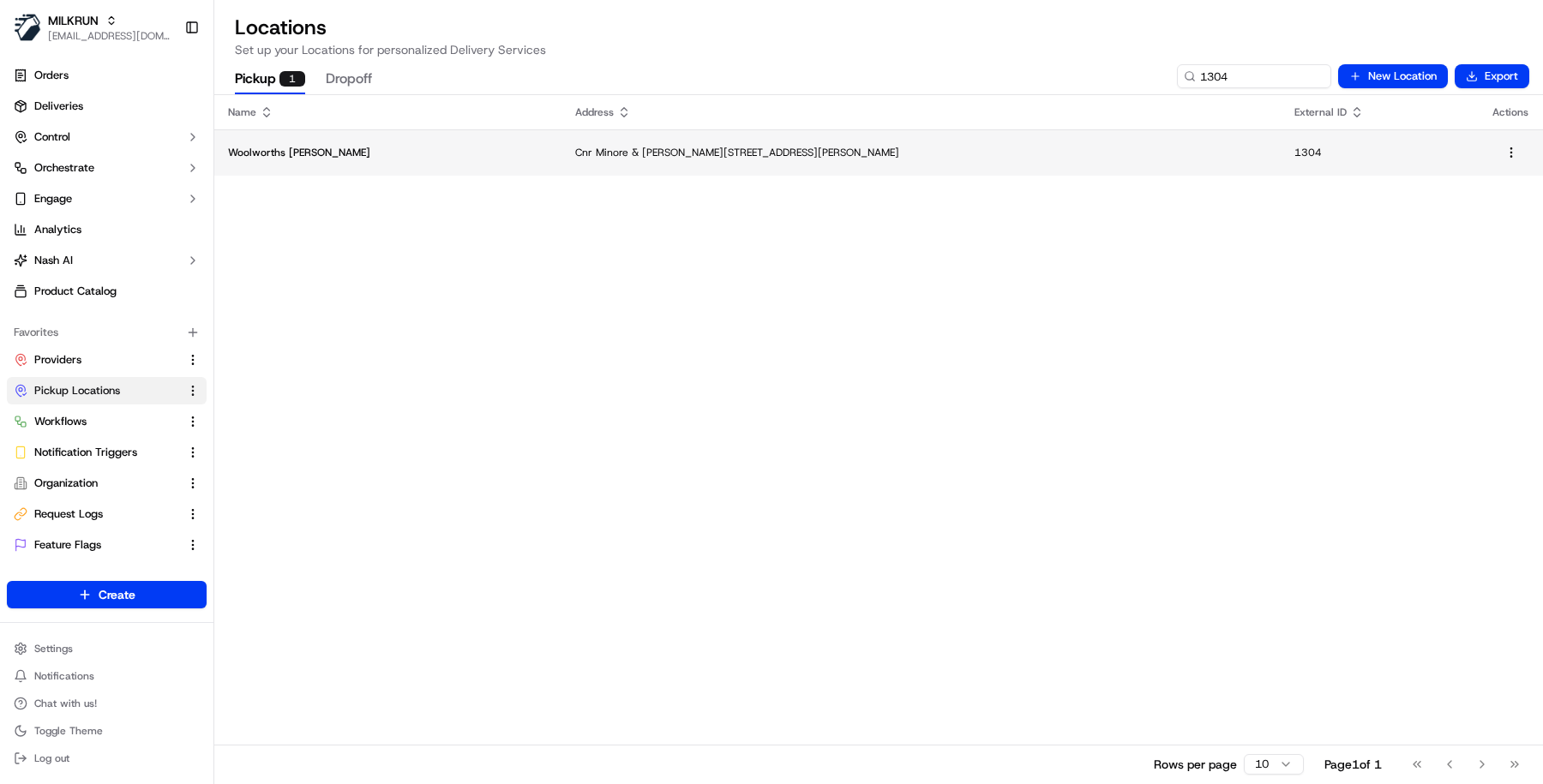
click at [575, 158] on p "Cnr Minore & Baird Dr, Delroy Park, West Dubbo, NSW 2830, AU" at bounding box center [921, 153] width 692 height 14
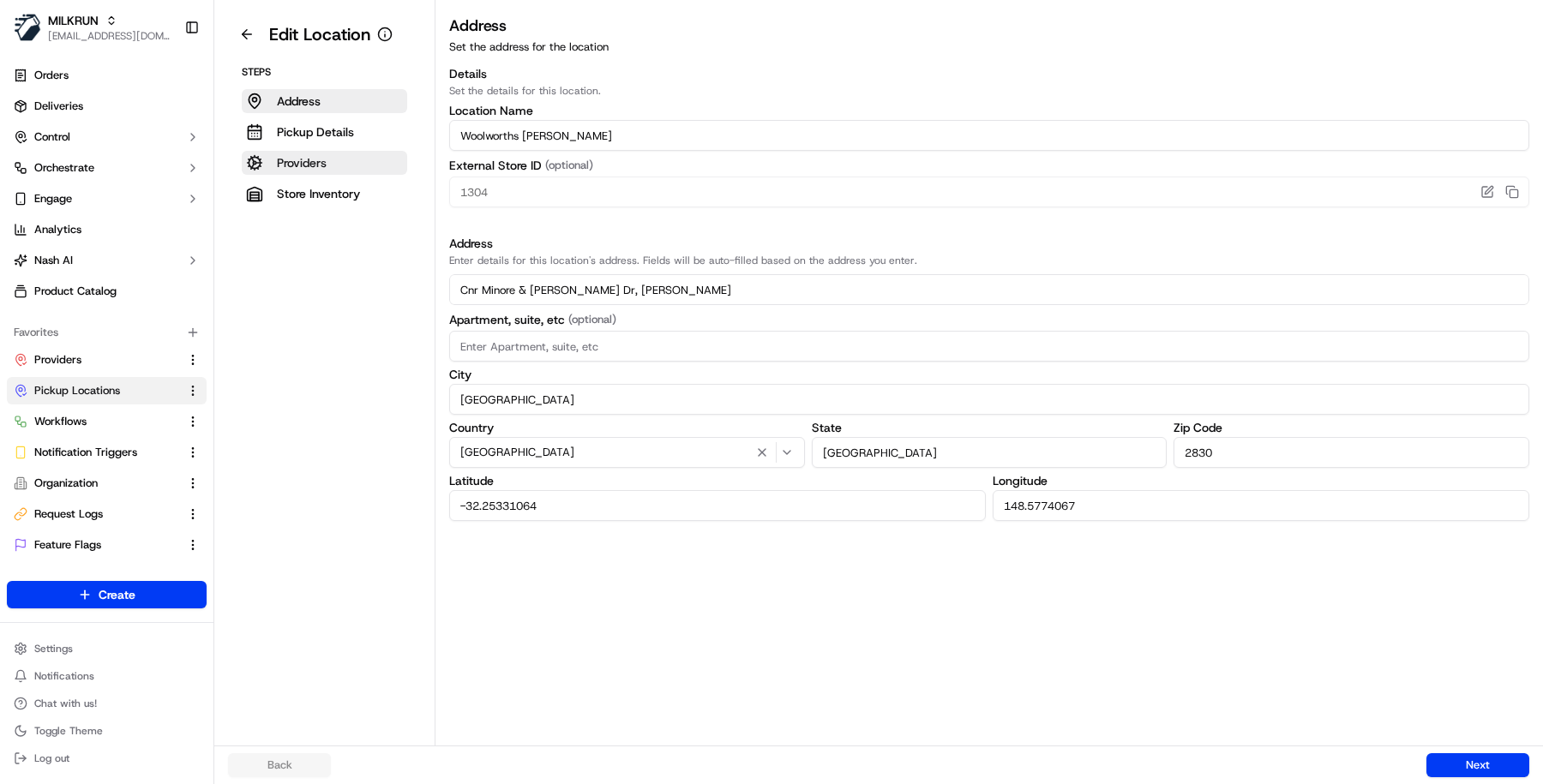
click at [345, 158] on button "Providers" at bounding box center [324, 163] width 165 height 24
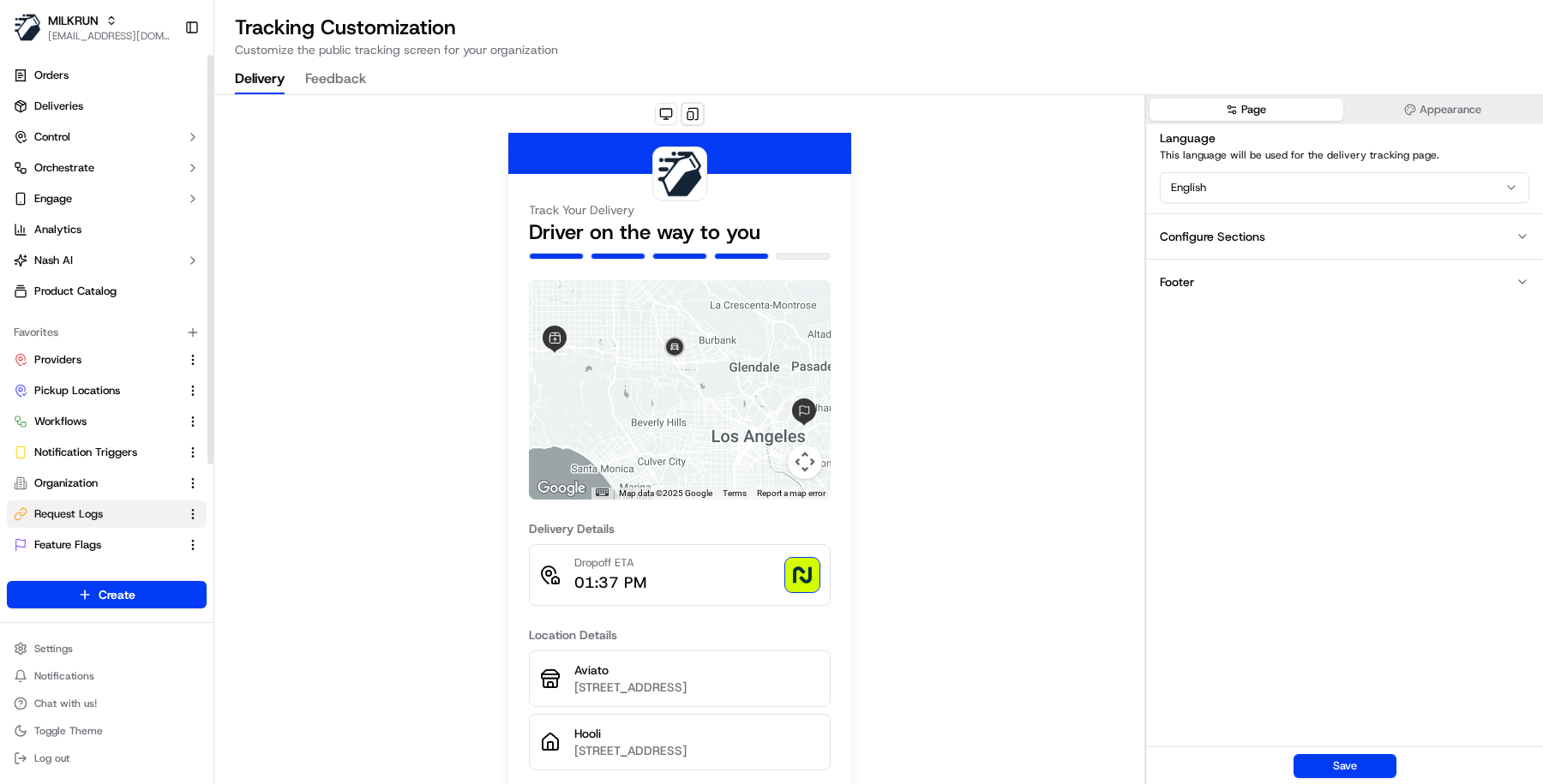
click at [113, 509] on link "Request Logs" at bounding box center [96, 515] width 165 height 16
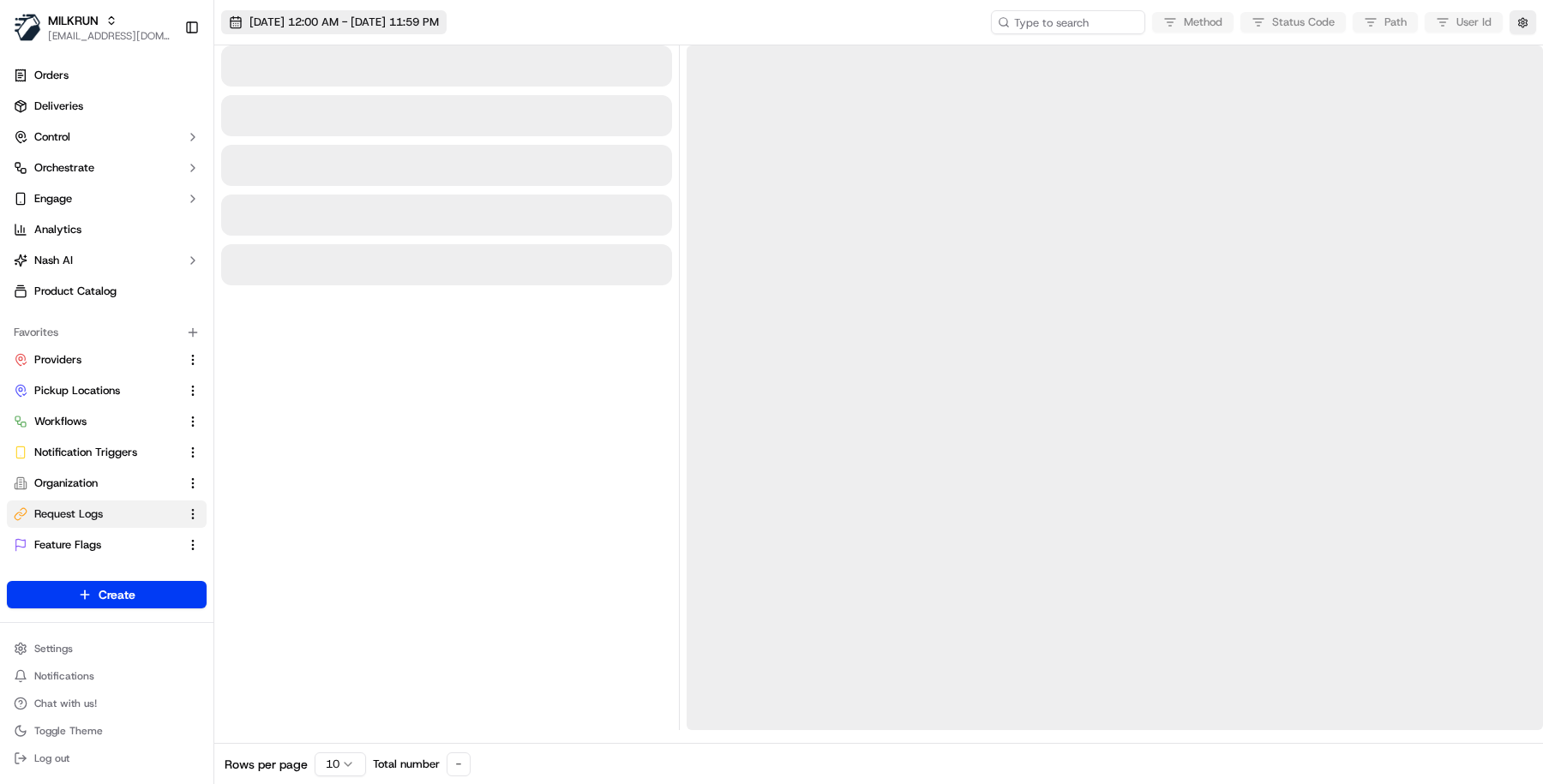
click at [439, 27] on span "23/09/2025 12:00 AM - 23/09/2025 11:59 PM" at bounding box center [344, 23] width 190 height 16
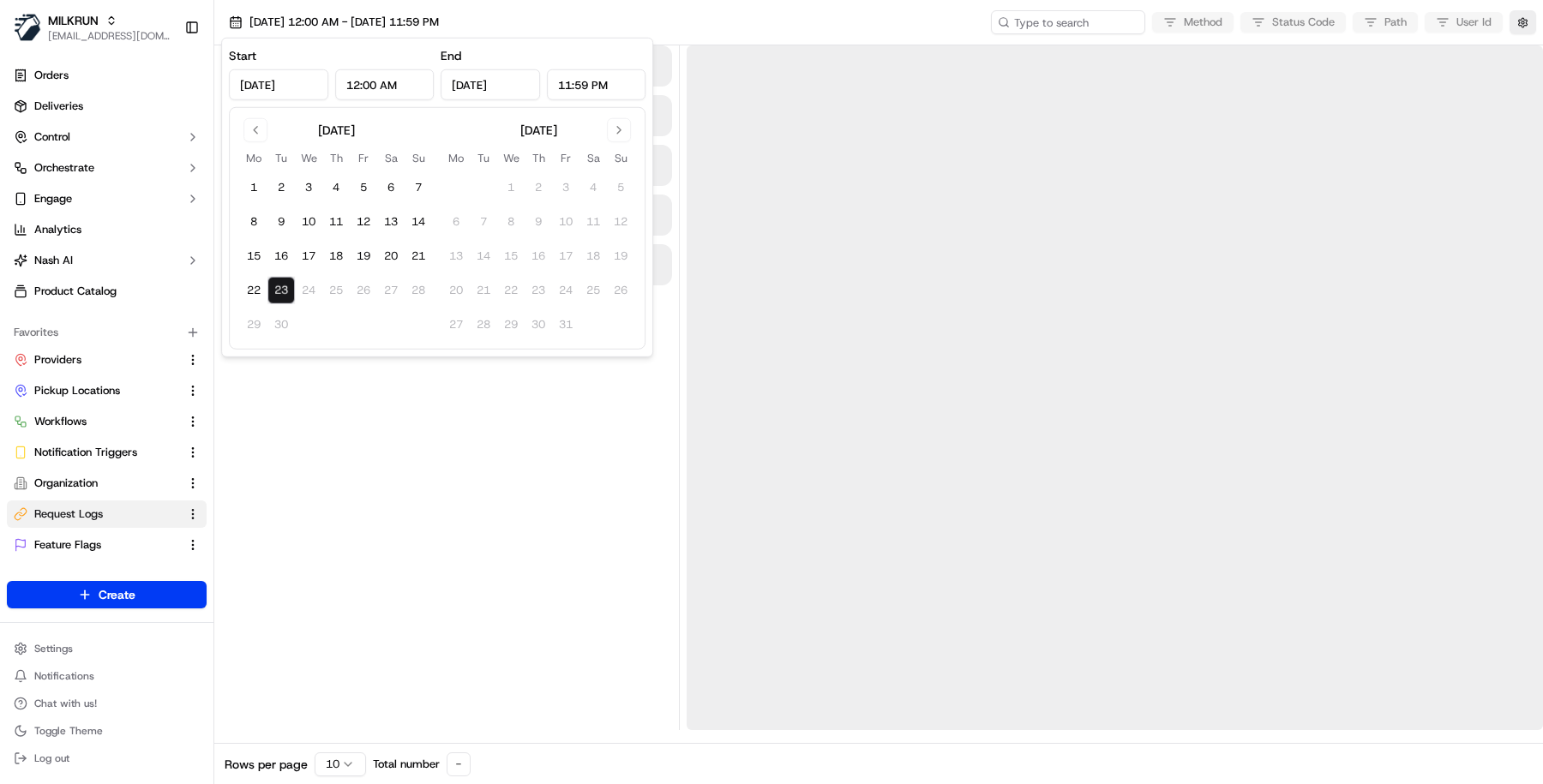
click at [281, 294] on button "23" at bounding box center [281, 290] width 27 height 27
click at [358, 482] on div at bounding box center [447, 387] width 451 height 684
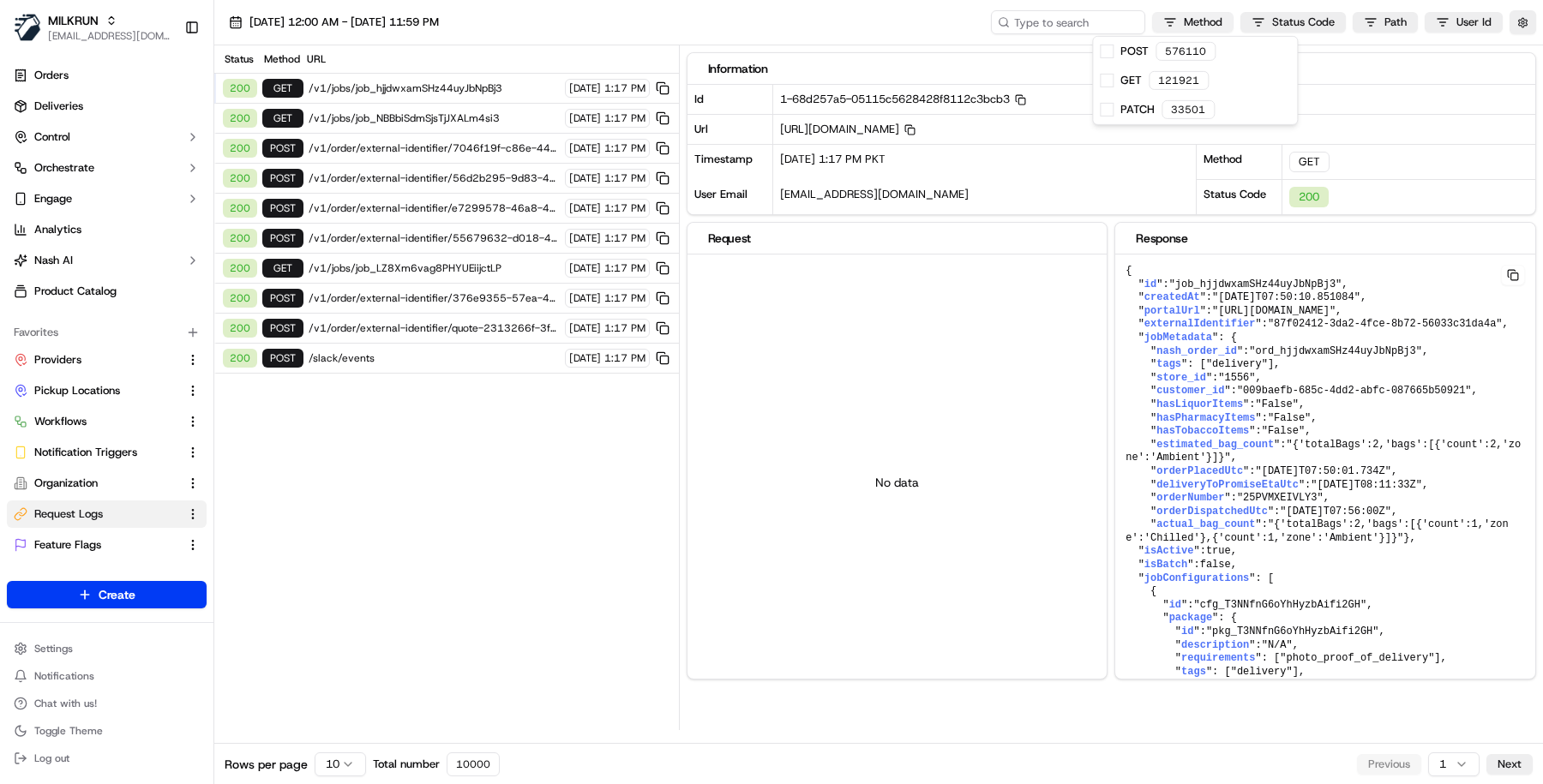
click at [1213, 24] on html "MILKRUN masood@usenash.com Toggle Sidebar Orders Deliveries Control Orchestrate…" at bounding box center [771, 392] width 1543 height 784
click at [1139, 48] on span "POST" at bounding box center [1135, 52] width 28 height 16
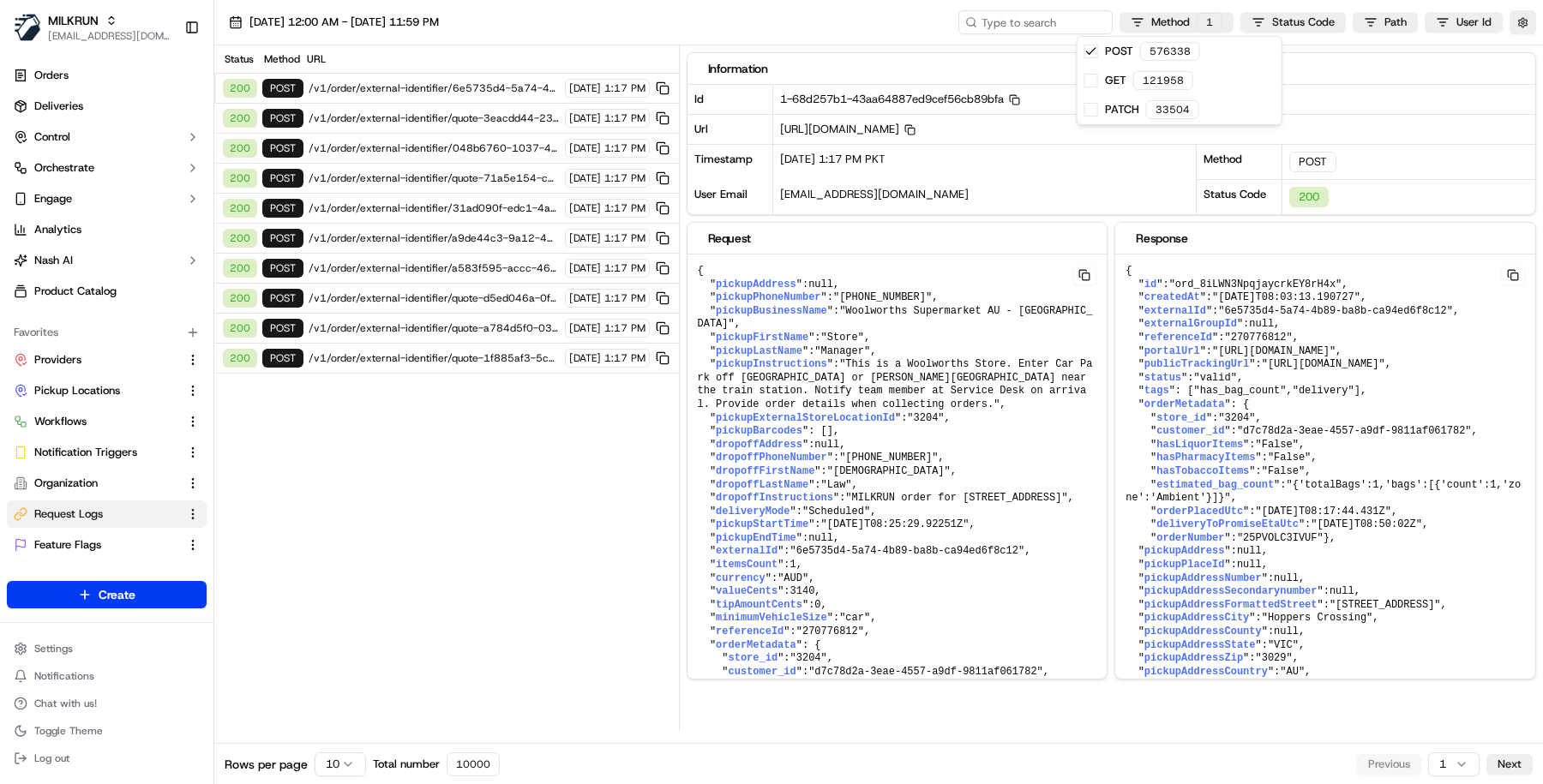
click at [493, 85] on html "MILKRUN masood@usenash.com Toggle Sidebar Orders Deliveries Control Orchestrate…" at bounding box center [771, 392] width 1543 height 784
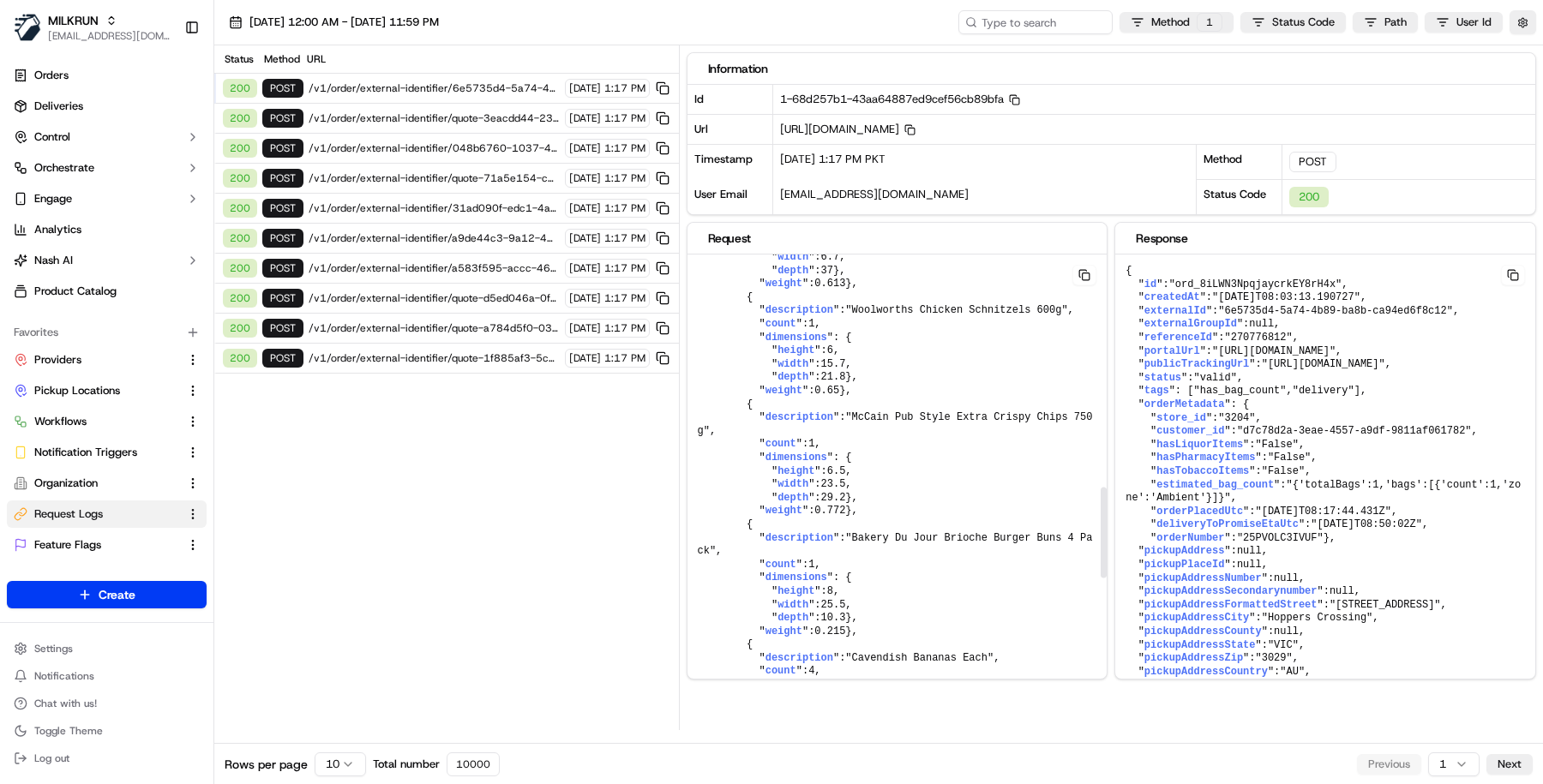
scroll to position [1509, 0]
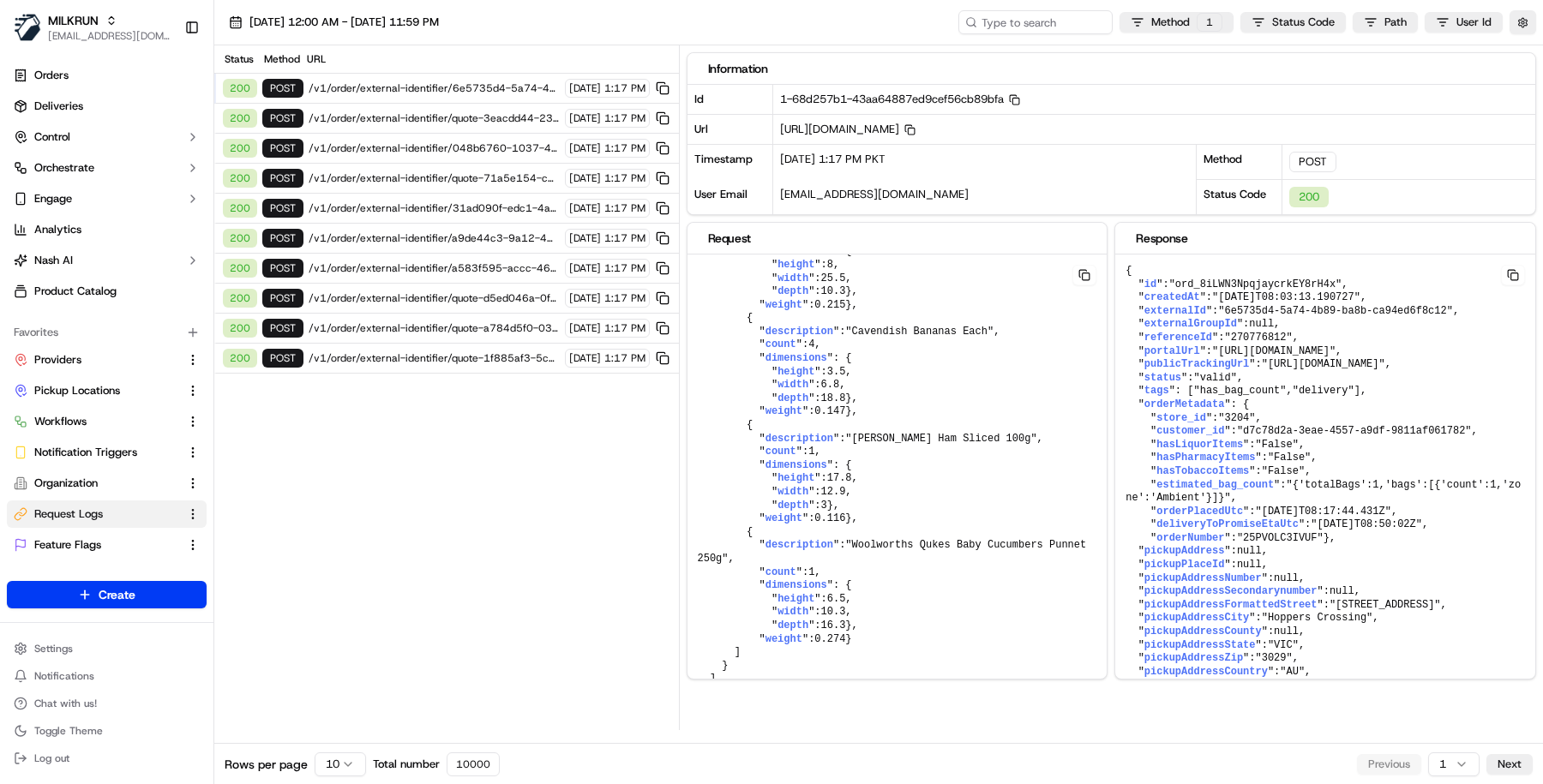
click at [440, 121] on span "/v1/order/external-identifier/quote-3eacdd44-23fc-4962-9ab6-1f3b8035c98b-3803" at bounding box center [434, 118] width 251 height 14
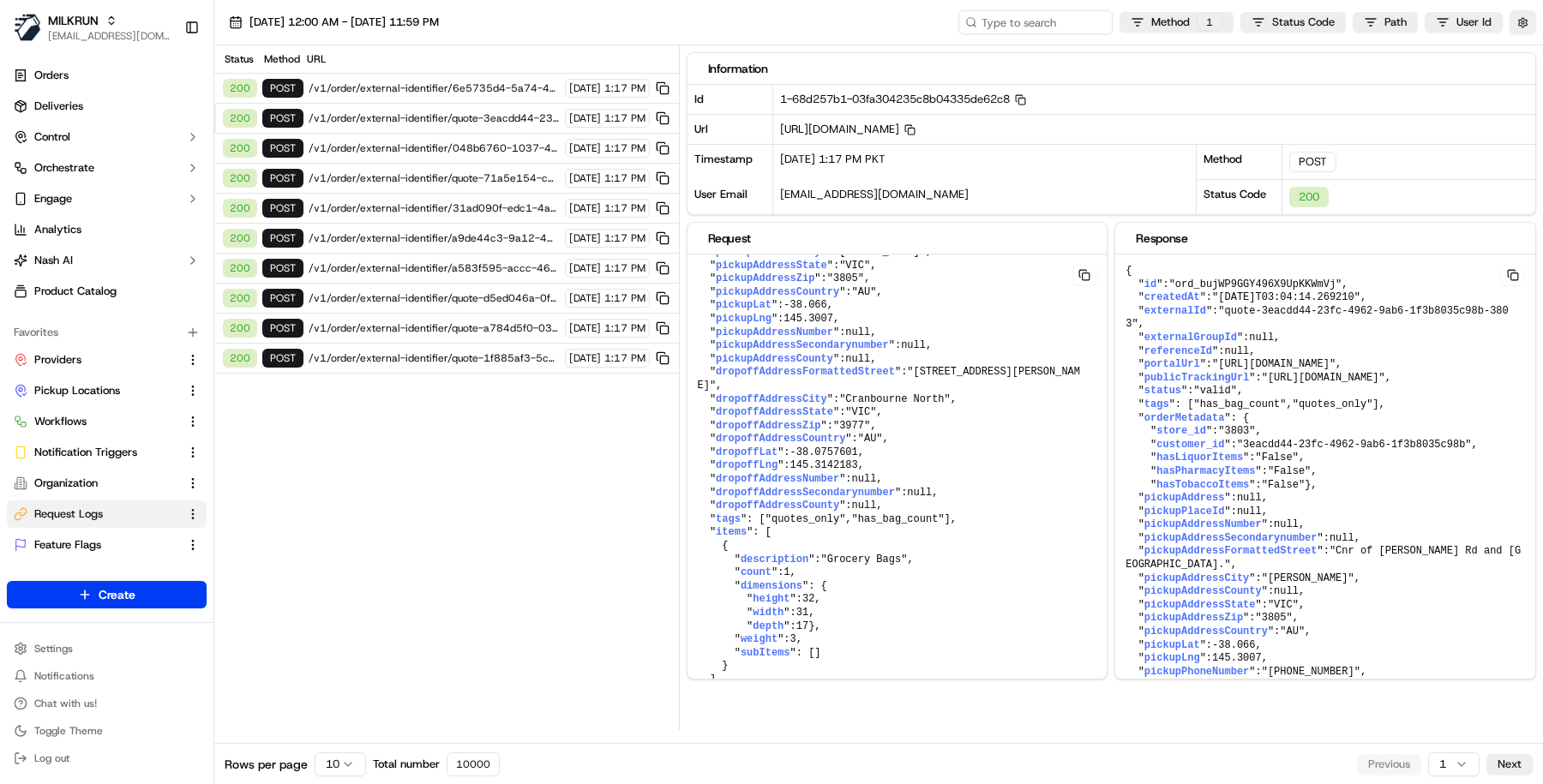
click at [441, 147] on span "/v1/order/external-identifier/048b6760-1037-4db2-8170-5ecc0f5798fa" at bounding box center [434, 149] width 251 height 14
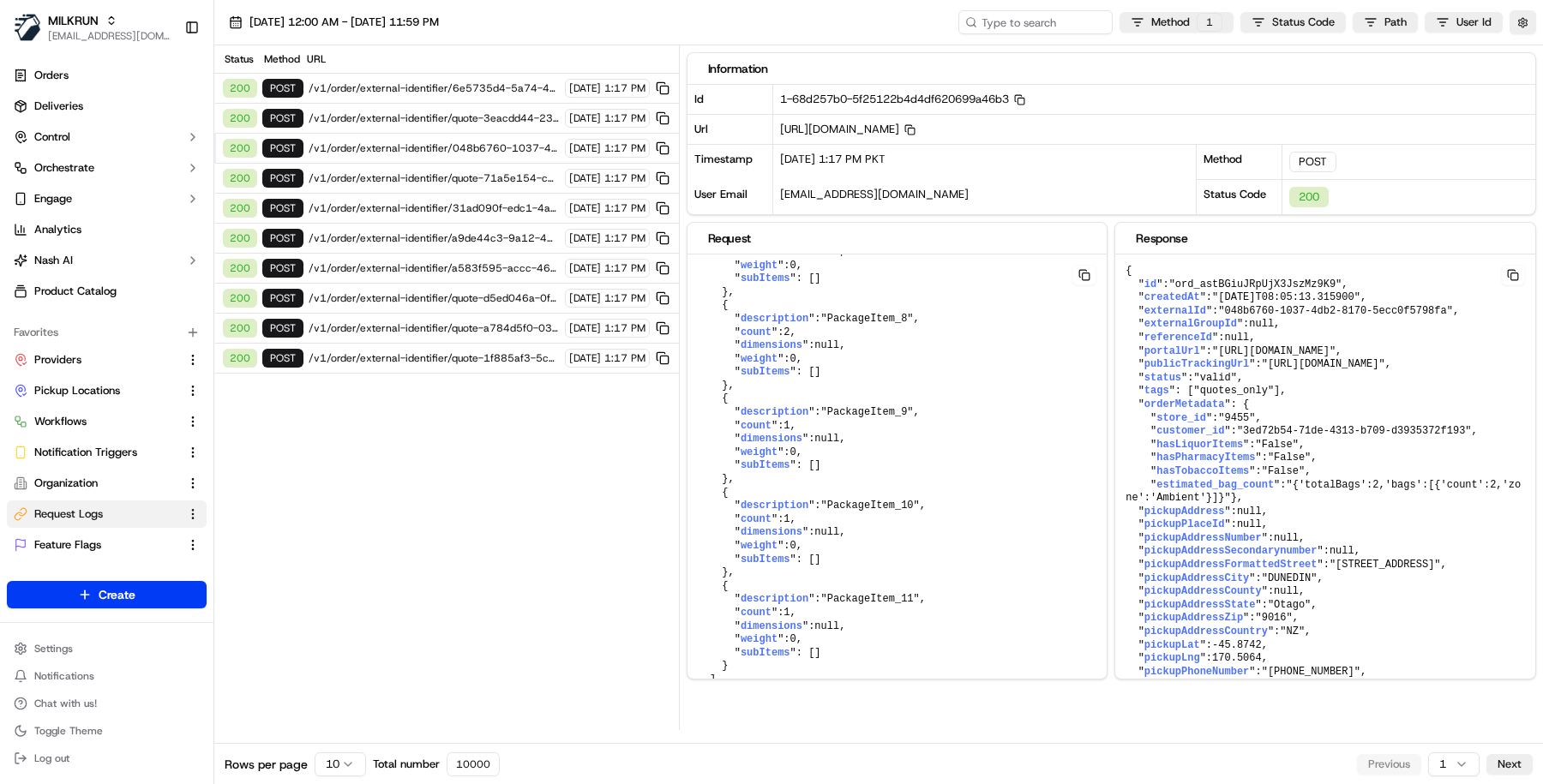
click at [437, 92] on span "/v1/order/external-identifier/6e5735d4-5a74-4b89-ba8b-ca94ed6f8c12" at bounding box center [434, 88] width 251 height 14
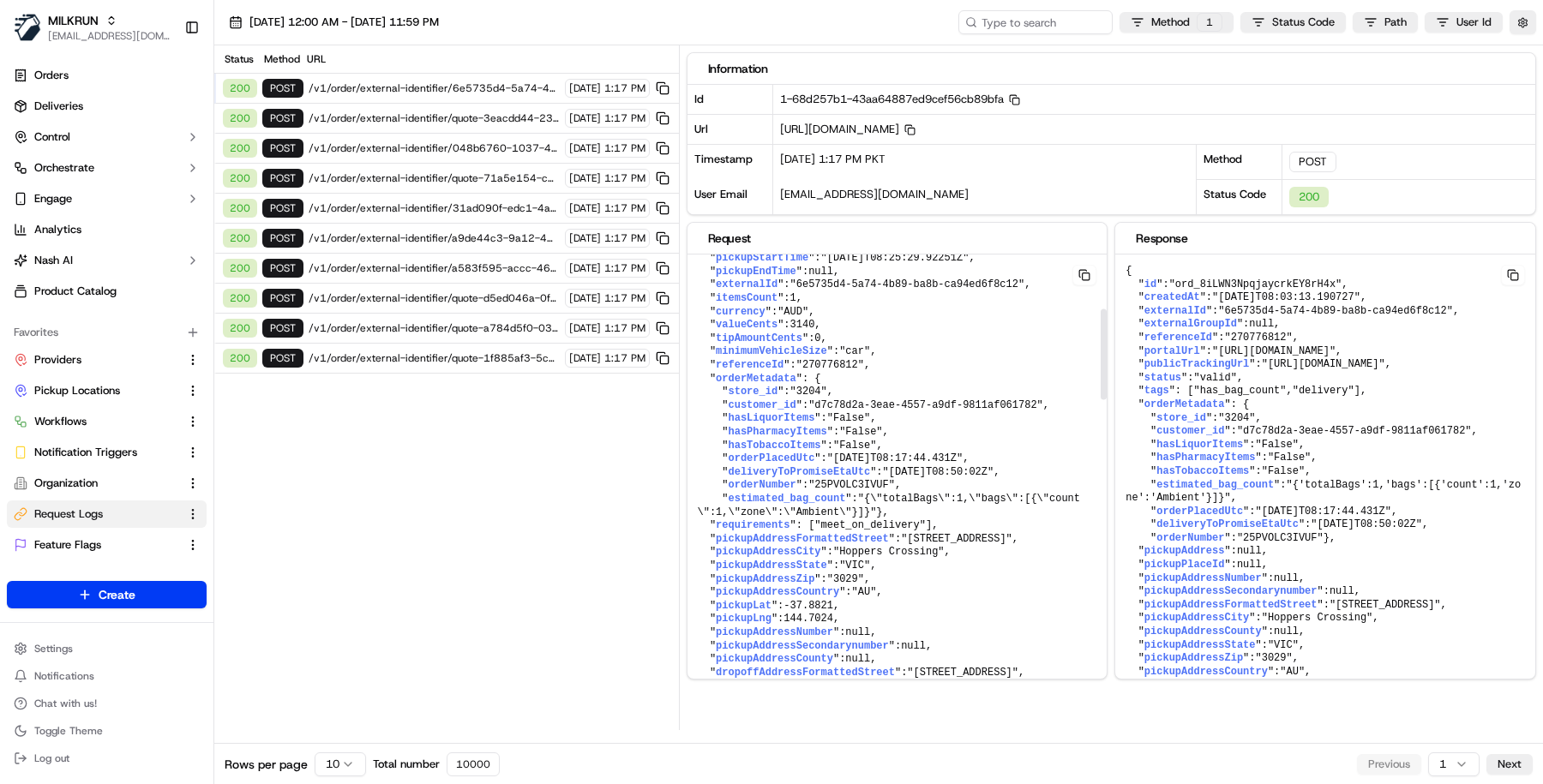
scroll to position [272, 0]
click at [1018, 100] on icon "button" at bounding box center [1014, 100] width 11 height 11
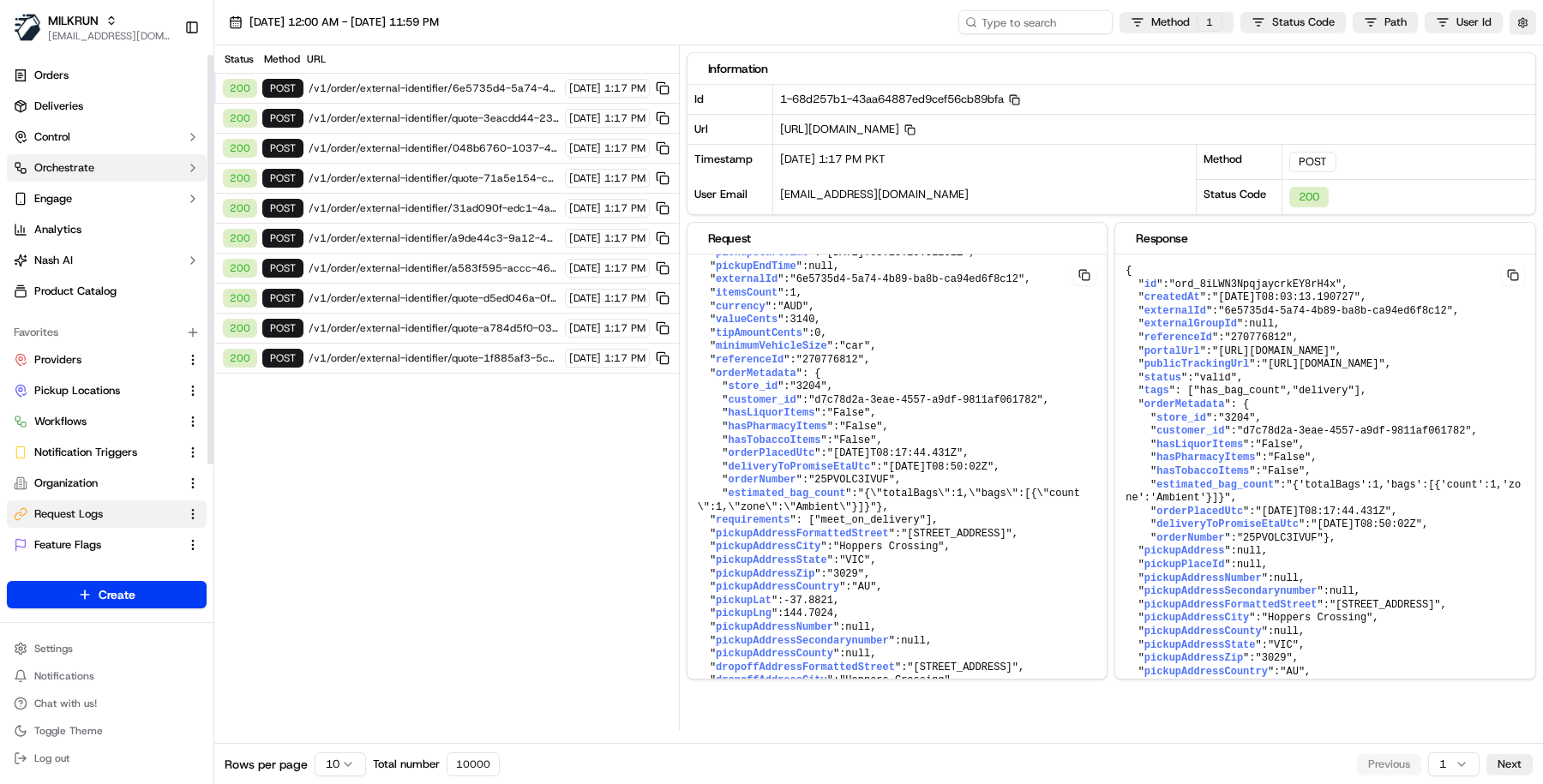
click at [132, 163] on button "Orchestrate" at bounding box center [107, 168] width 199 height 27
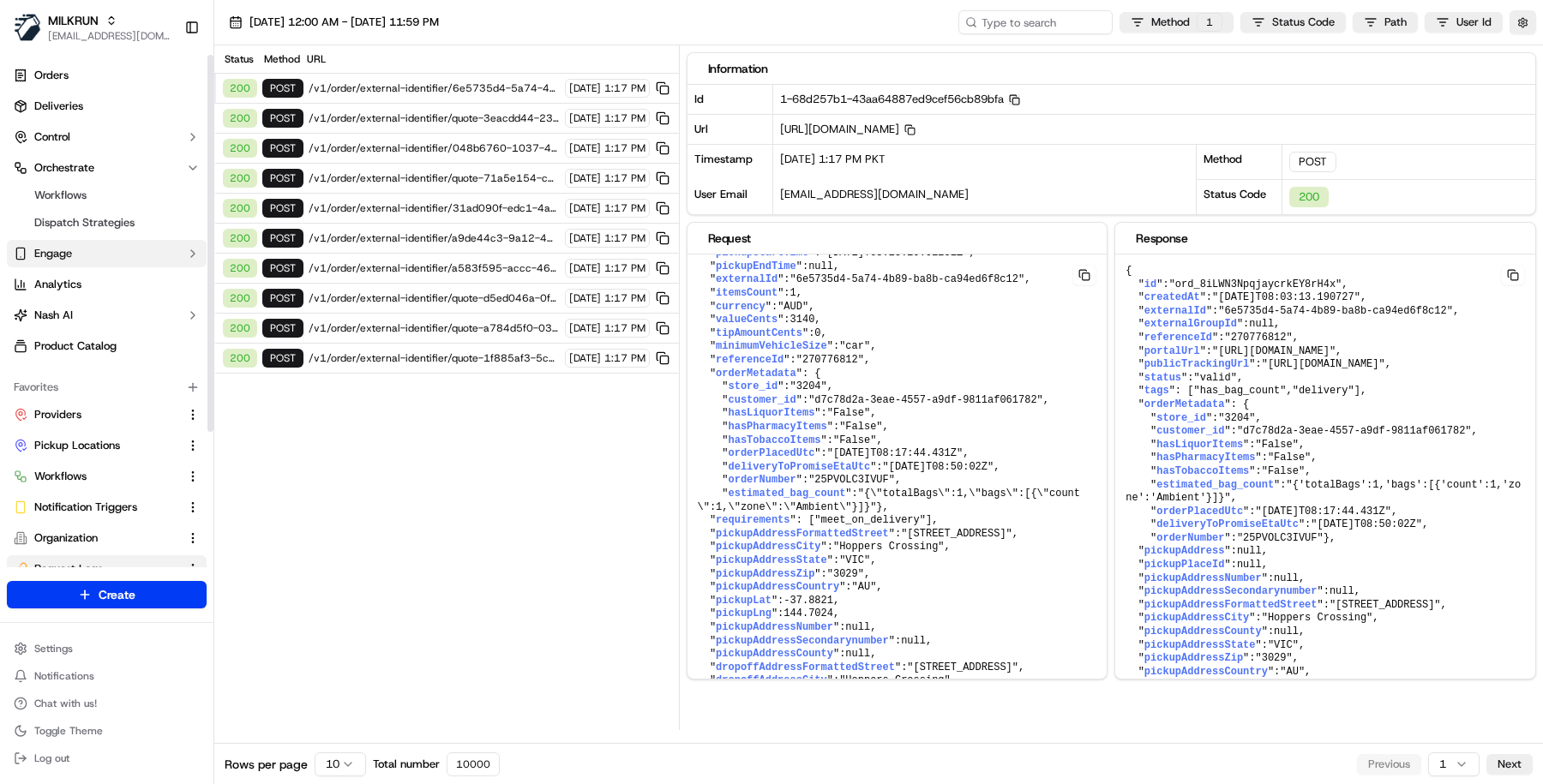
click at [124, 254] on button "Engage" at bounding box center [107, 253] width 199 height 27
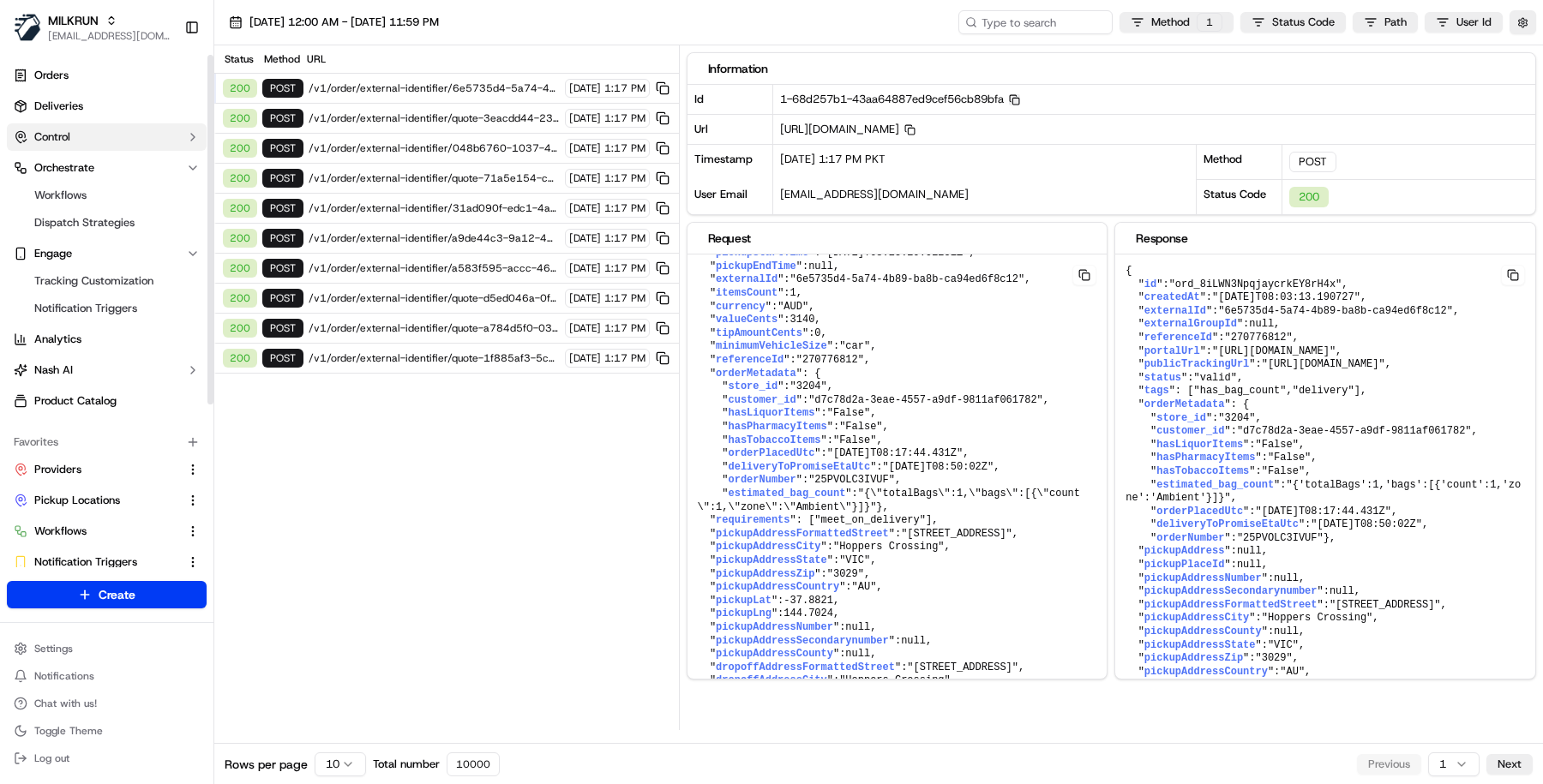
click at [134, 133] on button "Control" at bounding box center [107, 136] width 199 height 27
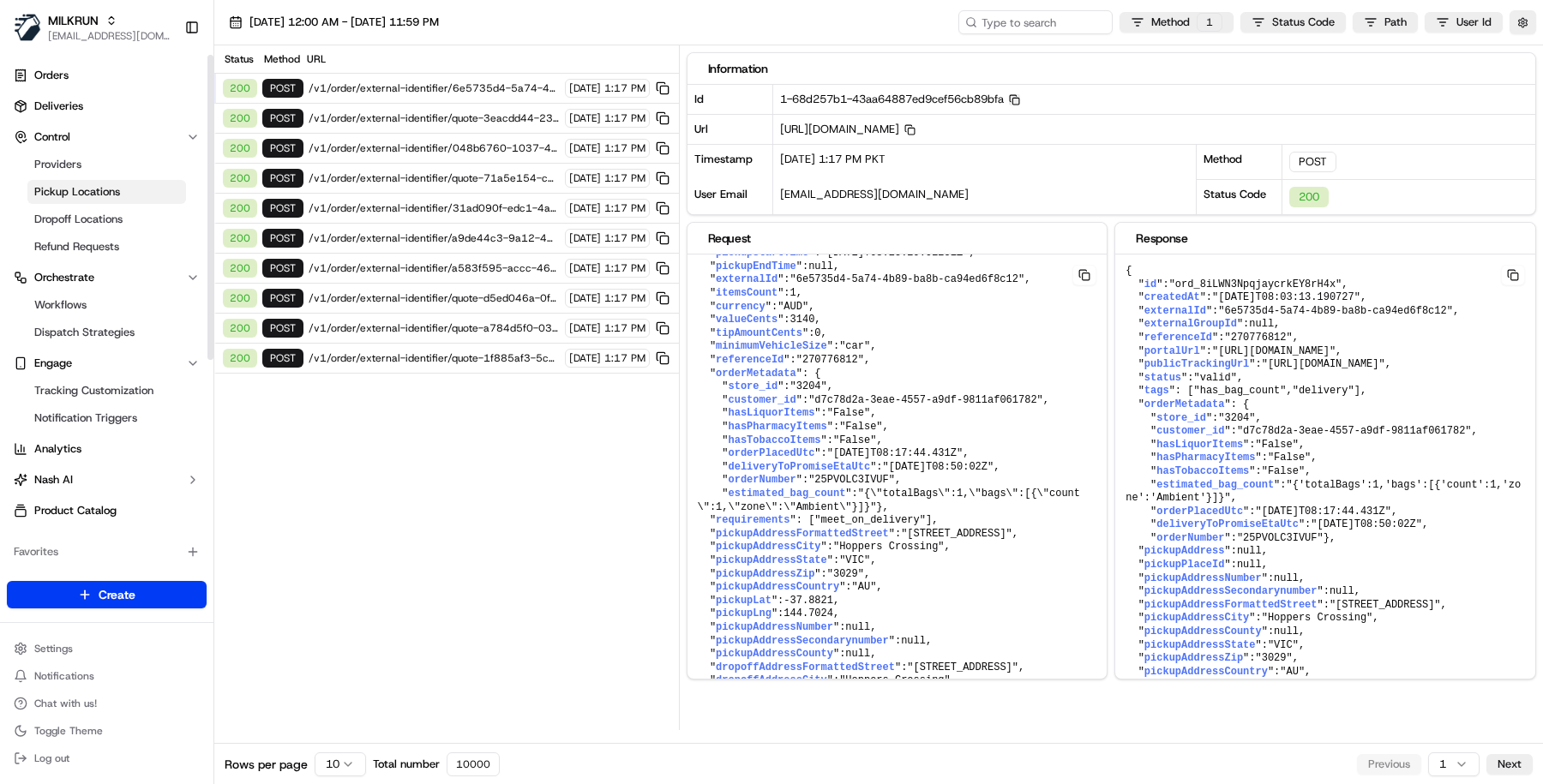
click at [130, 185] on link "Pickup Locations" at bounding box center [106, 191] width 158 height 24
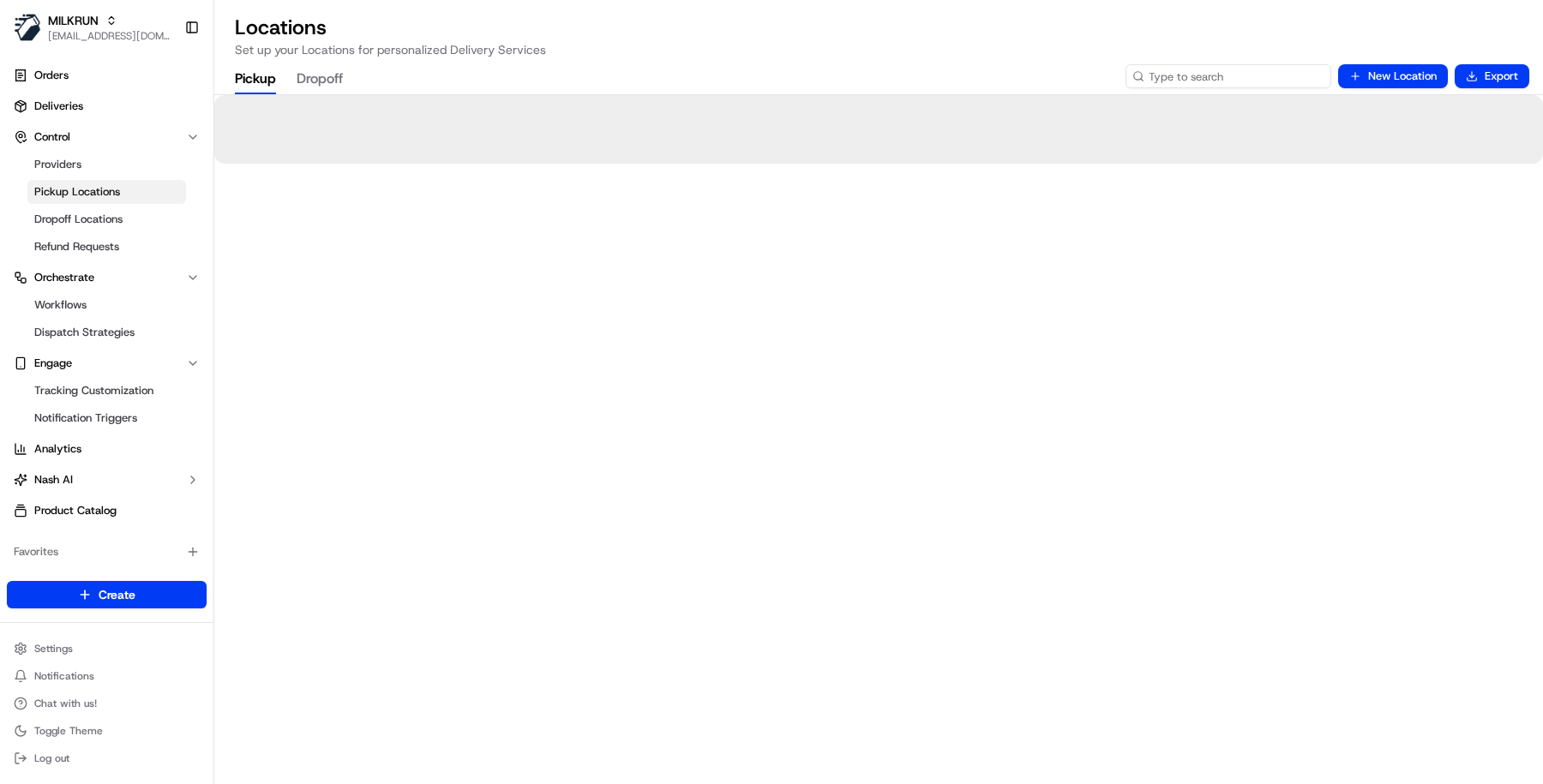
click at [1213, 76] on input at bounding box center [1227, 76] width 205 height 24
paste input "3214"
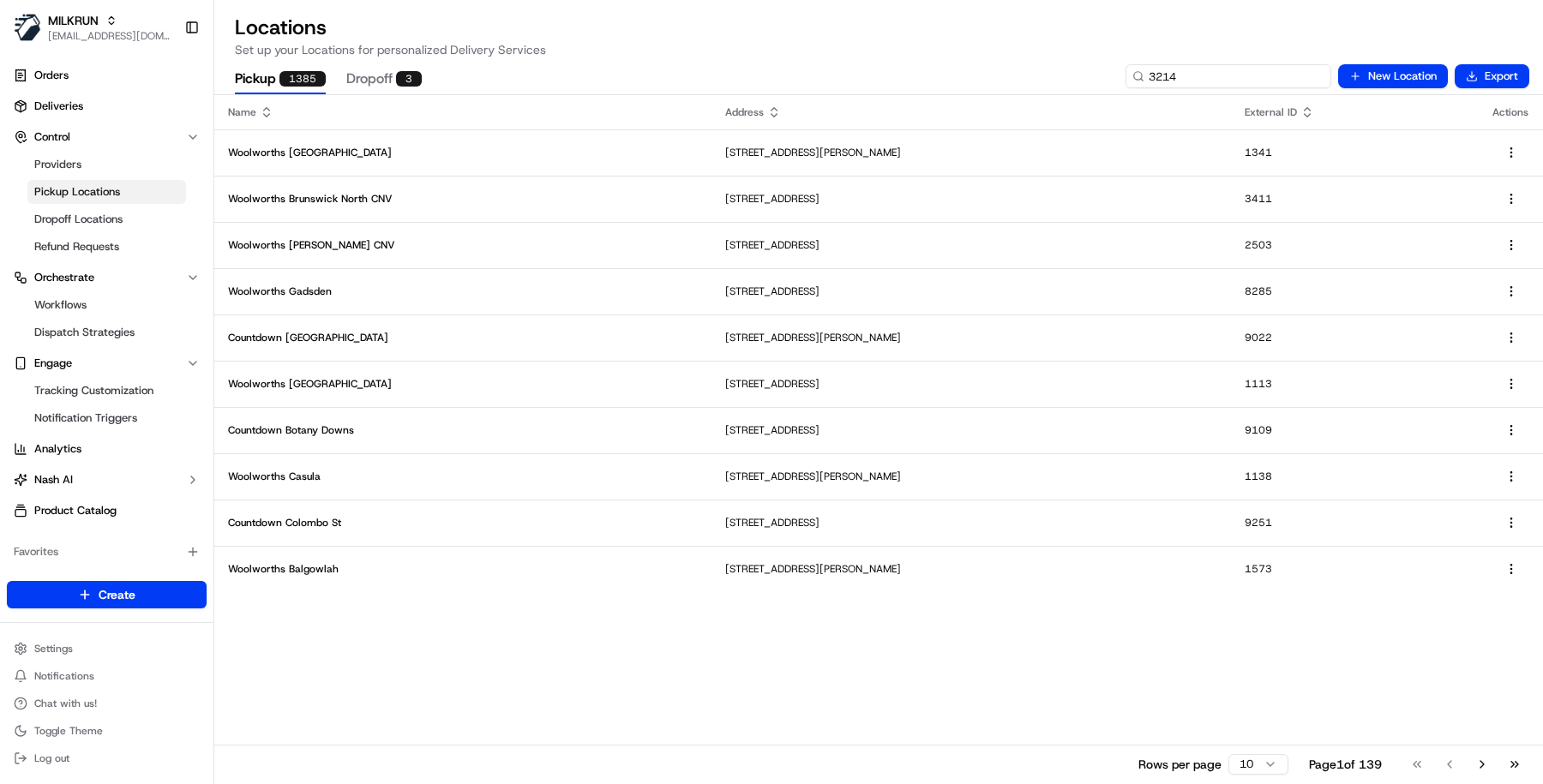
type input "3214"
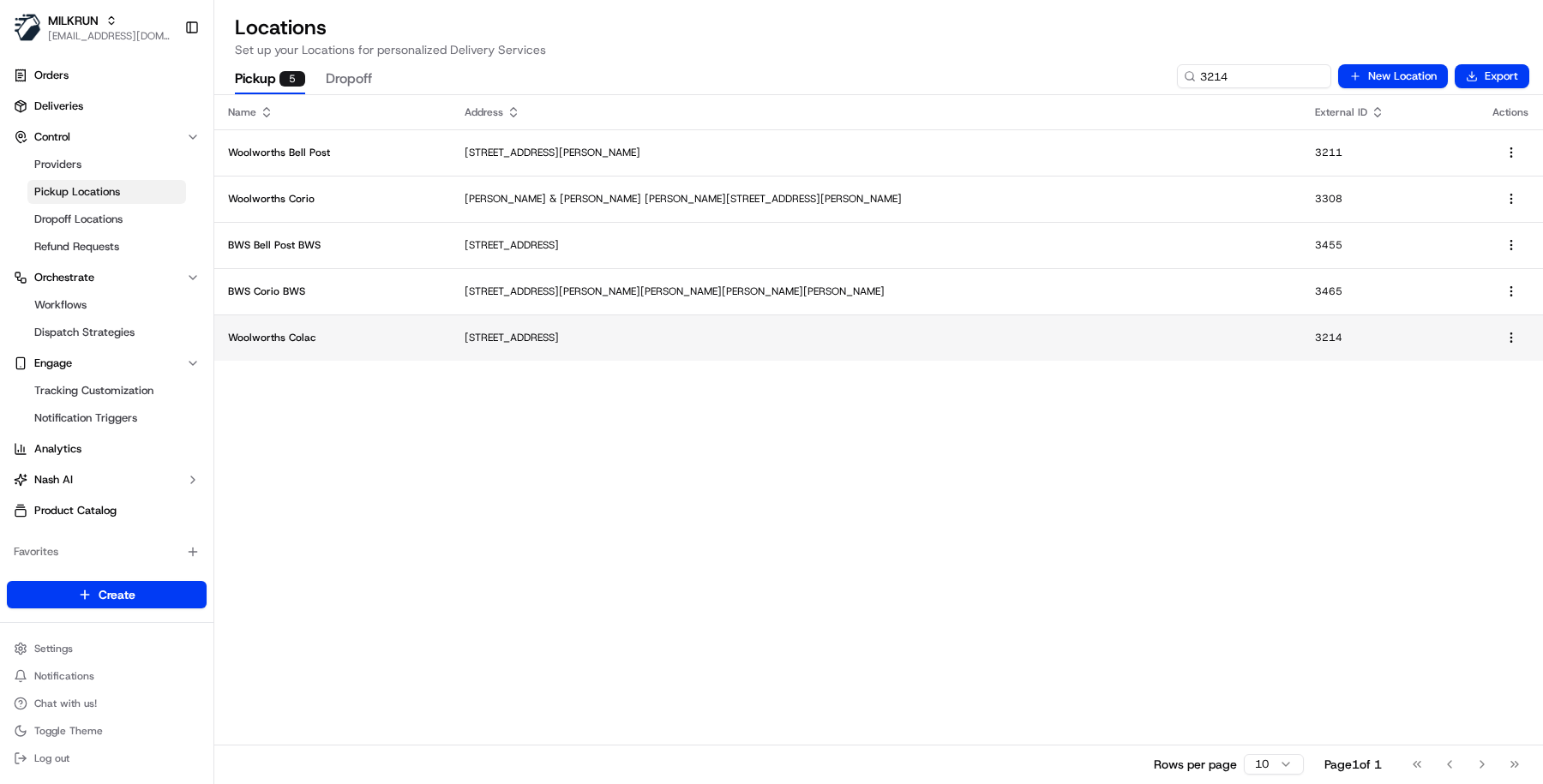
click at [689, 324] on td "2-16 Bromfield St, Colac, VIC 3250, AU" at bounding box center [876, 337] width 851 height 46
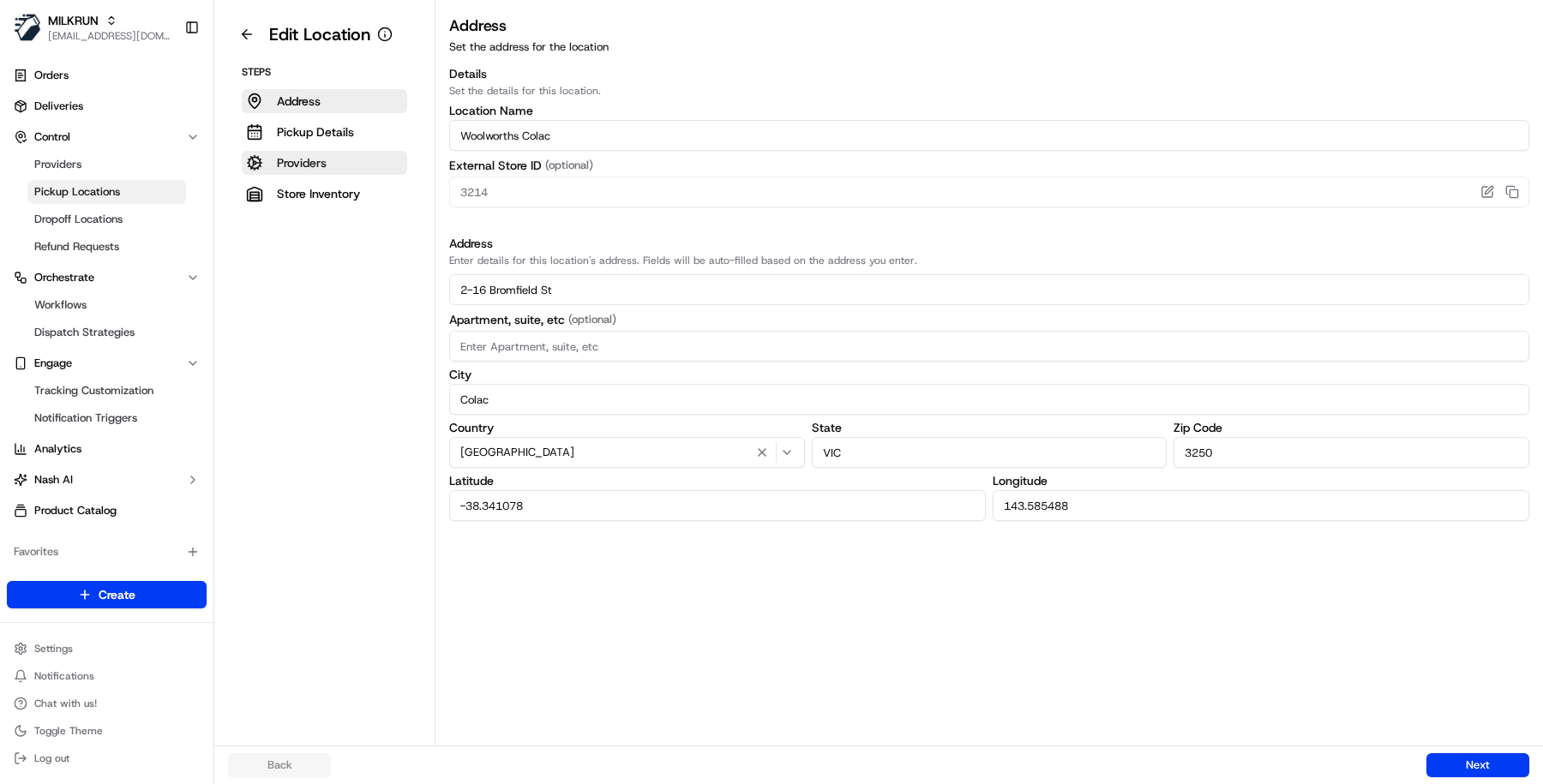
click at [378, 151] on button "Providers" at bounding box center [324, 163] width 165 height 24
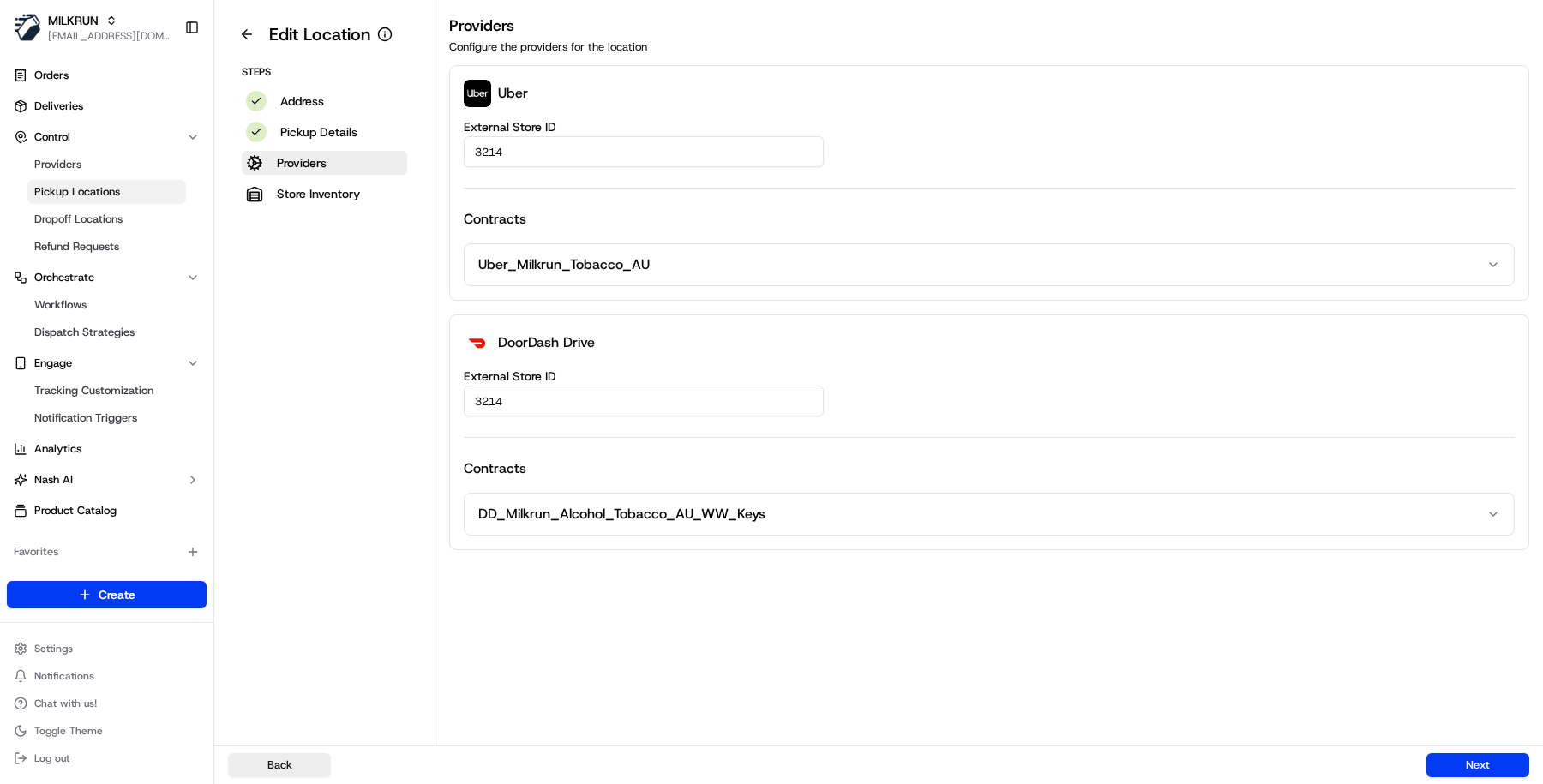
click at [126, 54] on div "MILKRUN masood@usenash.com Toggle Sidebar" at bounding box center [107, 27] width 213 height 55
click at [125, 33] on span "[EMAIL_ADDRESS][DOMAIN_NAME]" at bounding box center [109, 36] width 122 height 14
type input "Hungry"
click at [244, 81] on span "Hungry Panda" at bounding box center [256, 89] width 72 height 16
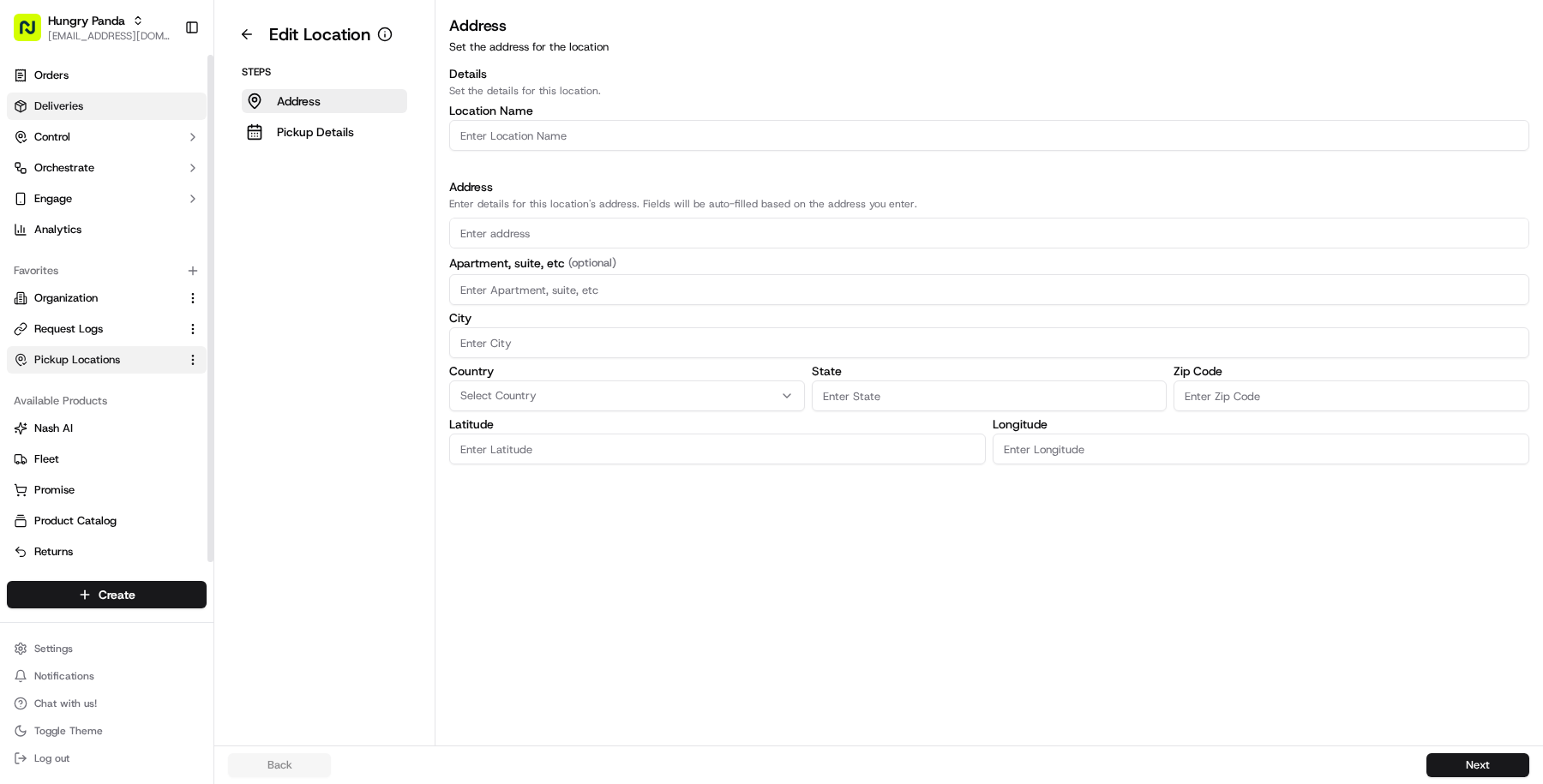
click at [122, 98] on link "Deliveries" at bounding box center [107, 106] width 199 height 27
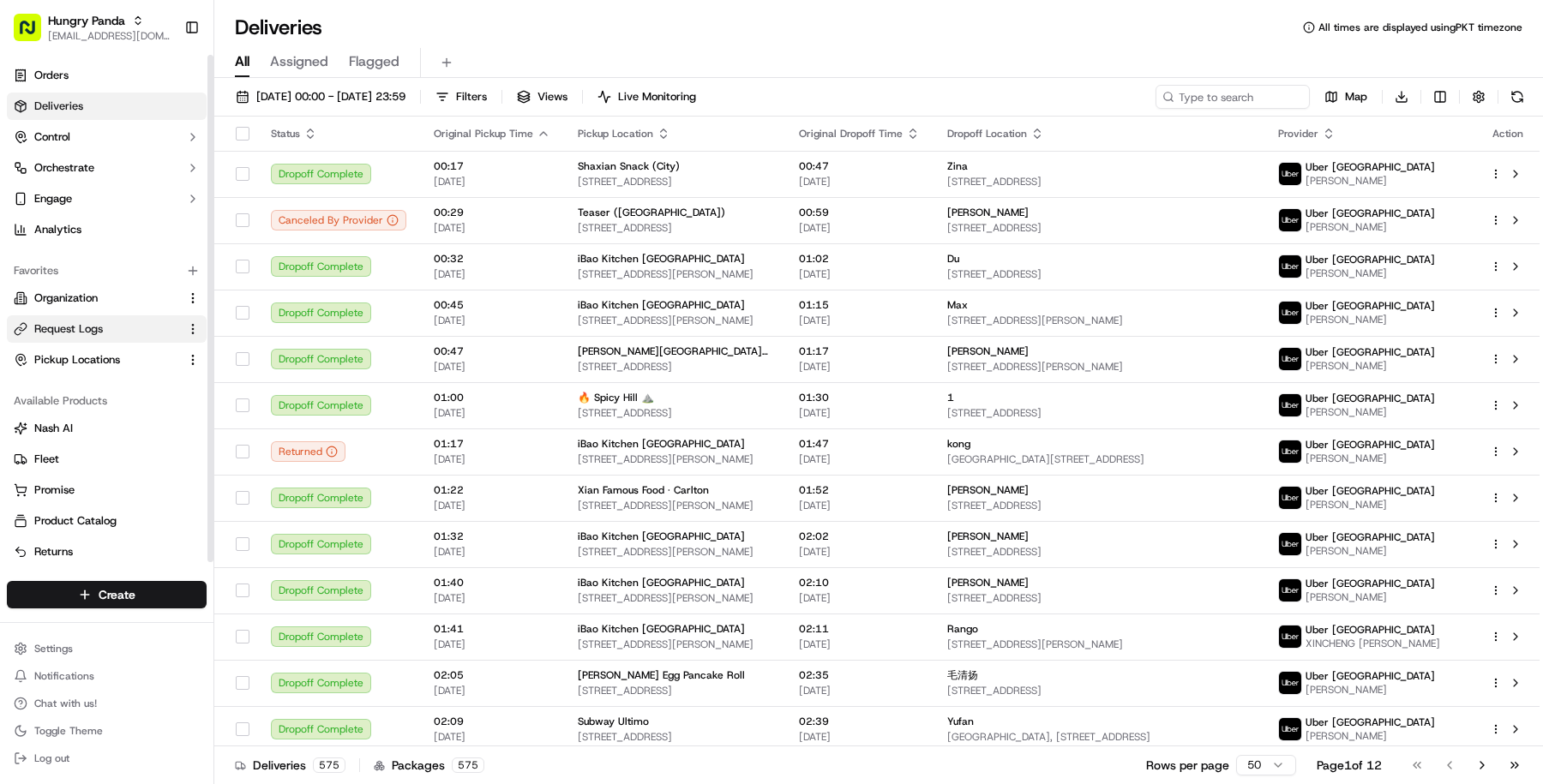
click at [108, 340] on button "Request Logs" at bounding box center [107, 329] width 199 height 27
click at [113, 335] on link "Request Logs" at bounding box center [96, 330] width 165 height 16
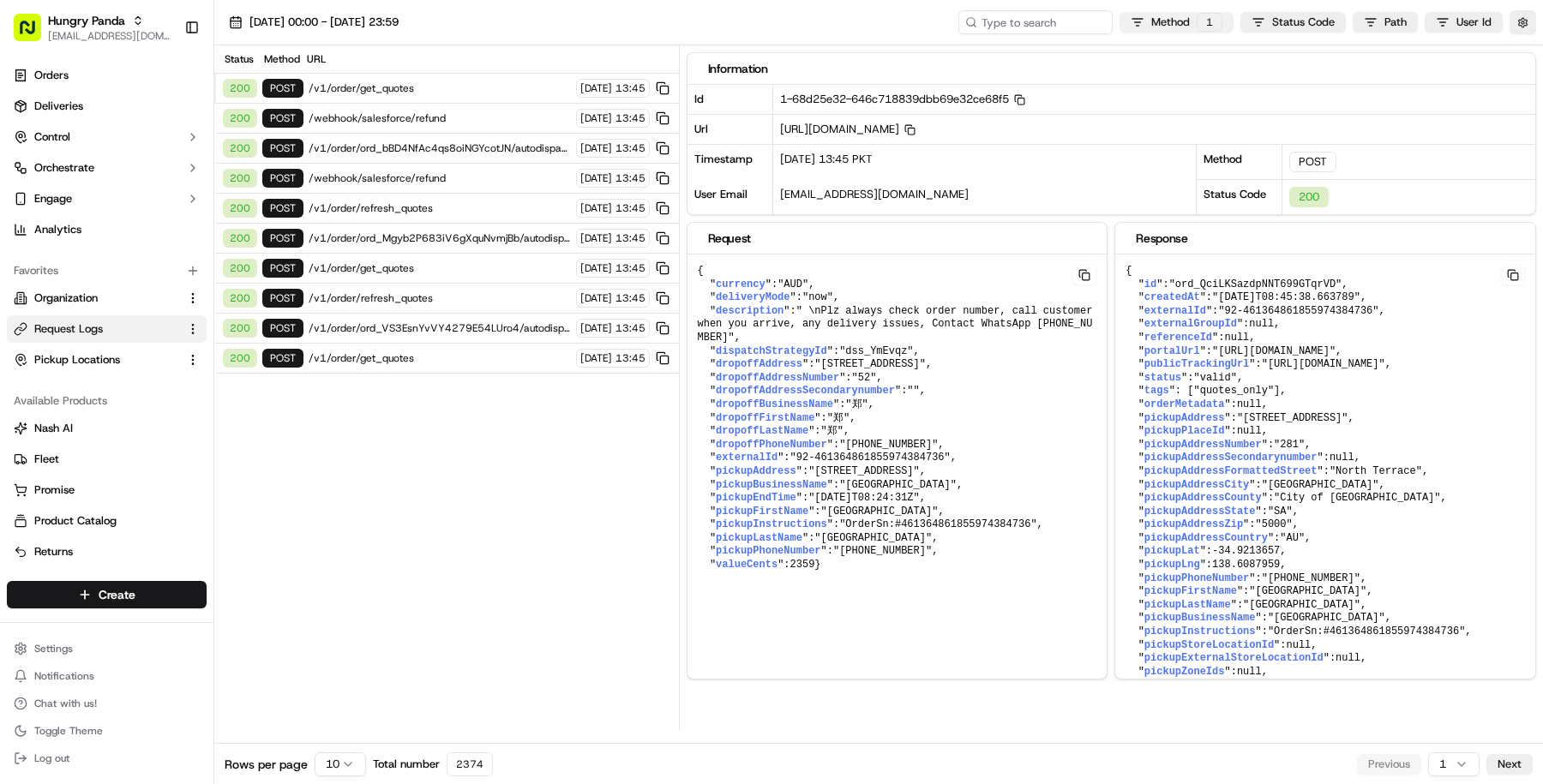
click at [1221, 21] on html "Hungry Panda masood@usenash.com Toggle Sidebar Orders Deliveries Control Orches…" at bounding box center [771, 392] width 1543 height 784
click at [1090, 52] on icon at bounding box center [1091, 52] width 14 height 14
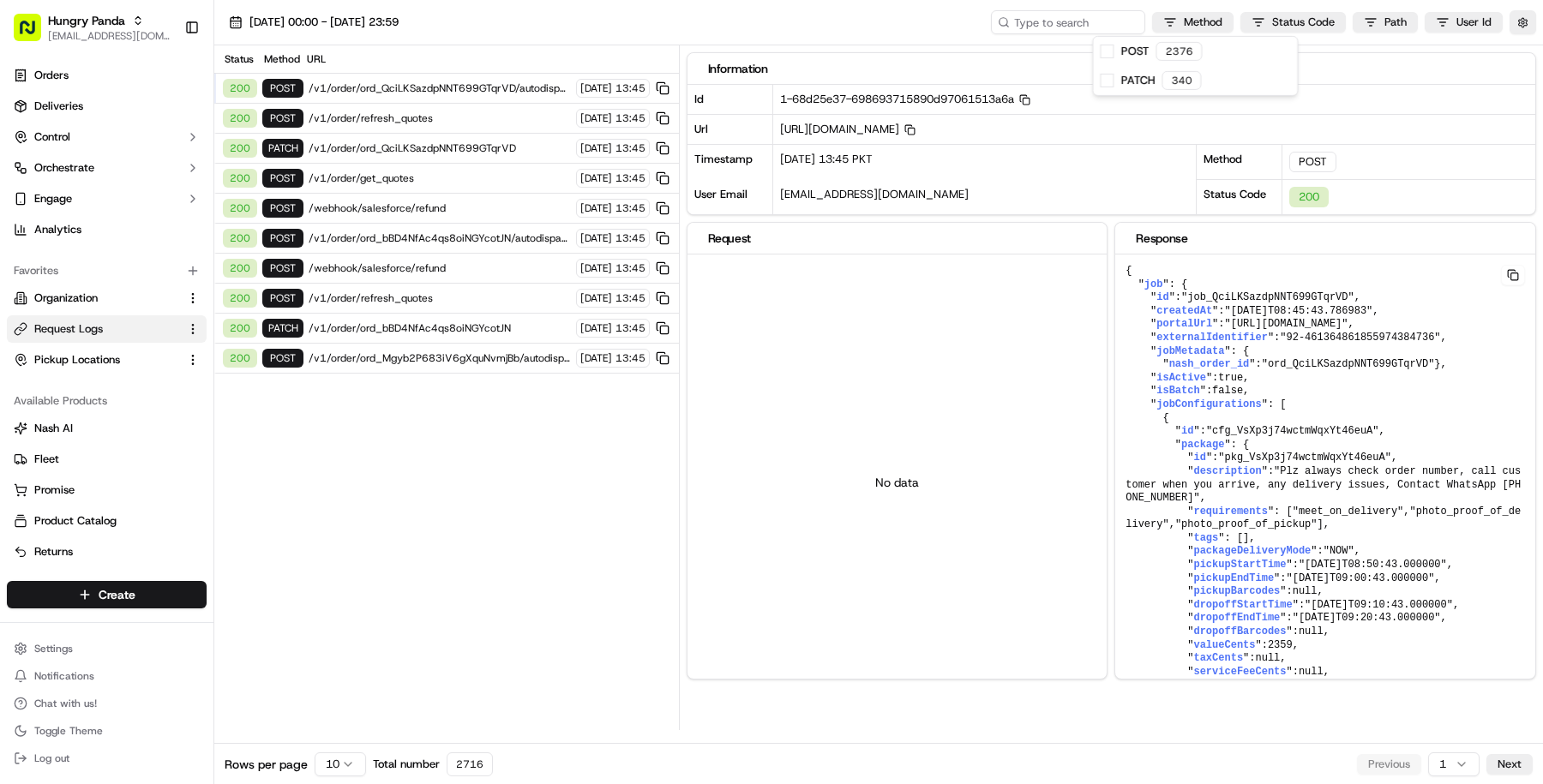
click at [1268, 23] on html "Hungry Panda masood@usenash.com Toggle Sidebar Orders Deliveries Control Orches…" at bounding box center [771, 392] width 1543 height 784
click at [1208, 99] on div "400 39" at bounding box center [1295, 109] width 204 height 29
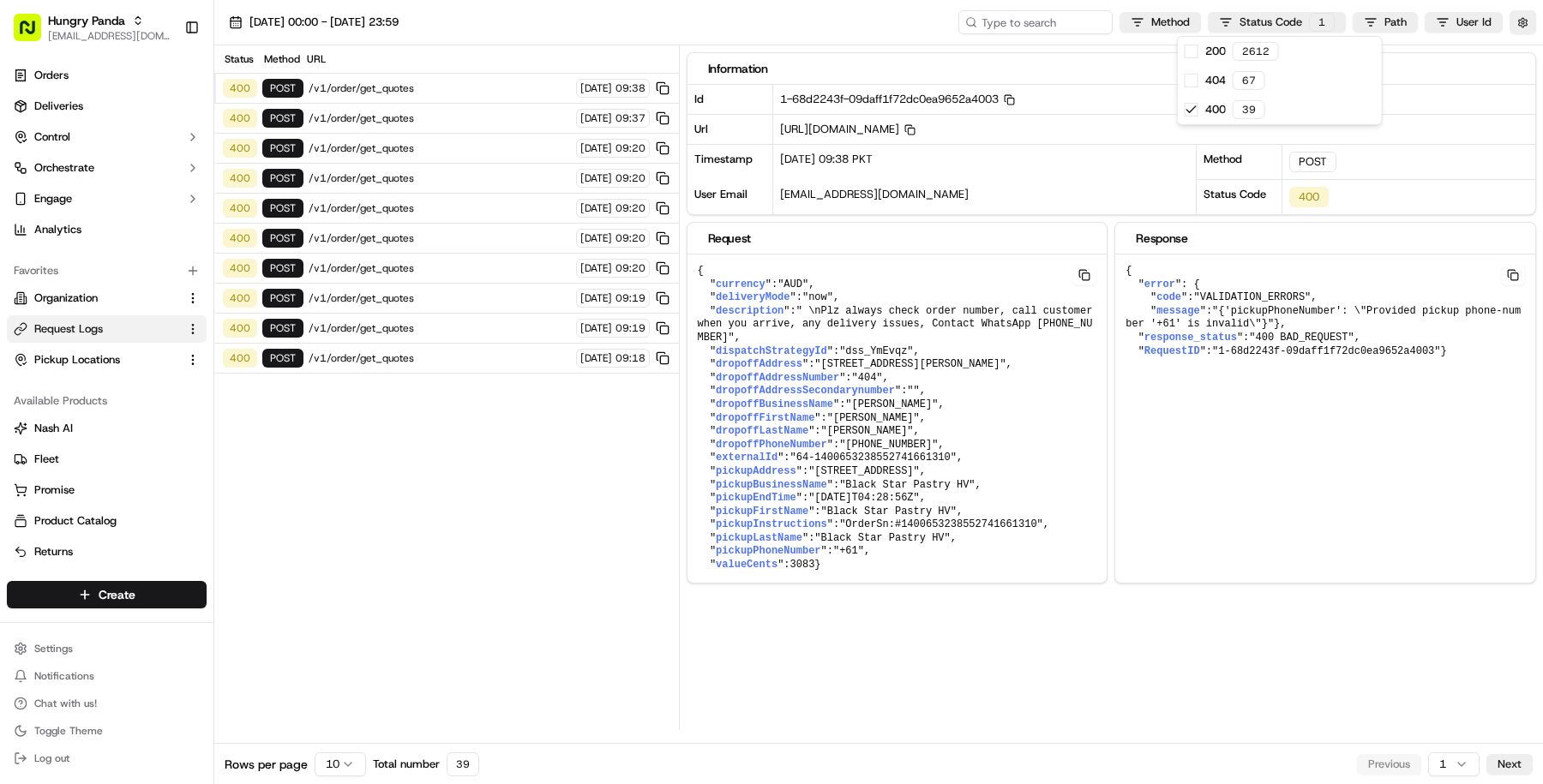
click at [500, 88] on html "Hungry Panda masood@usenash.com Toggle Sidebar Orders Deliveries Control Orches…" at bounding box center [771, 392] width 1543 height 784
click at [500, 88] on span "/v1/order/get_quotes" at bounding box center [440, 88] width 262 height 14
click at [496, 115] on span "/v1/order/get_quotes" at bounding box center [440, 118] width 262 height 14
click at [494, 149] on span "/v1/order/get_quotes" at bounding box center [440, 149] width 262 height 14
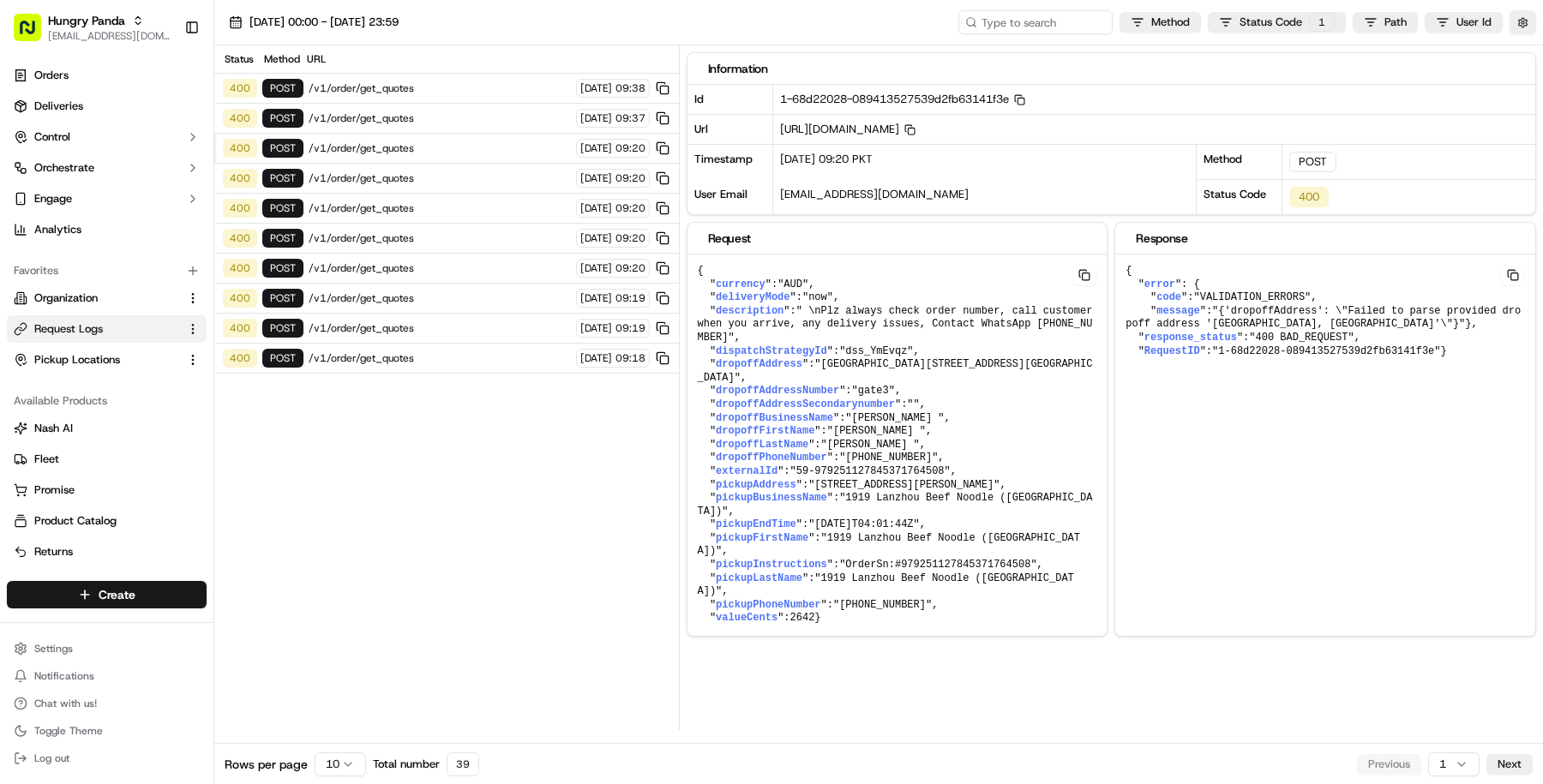
click at [493, 171] on span "/v1/order/get_quotes" at bounding box center [440, 178] width 262 height 14
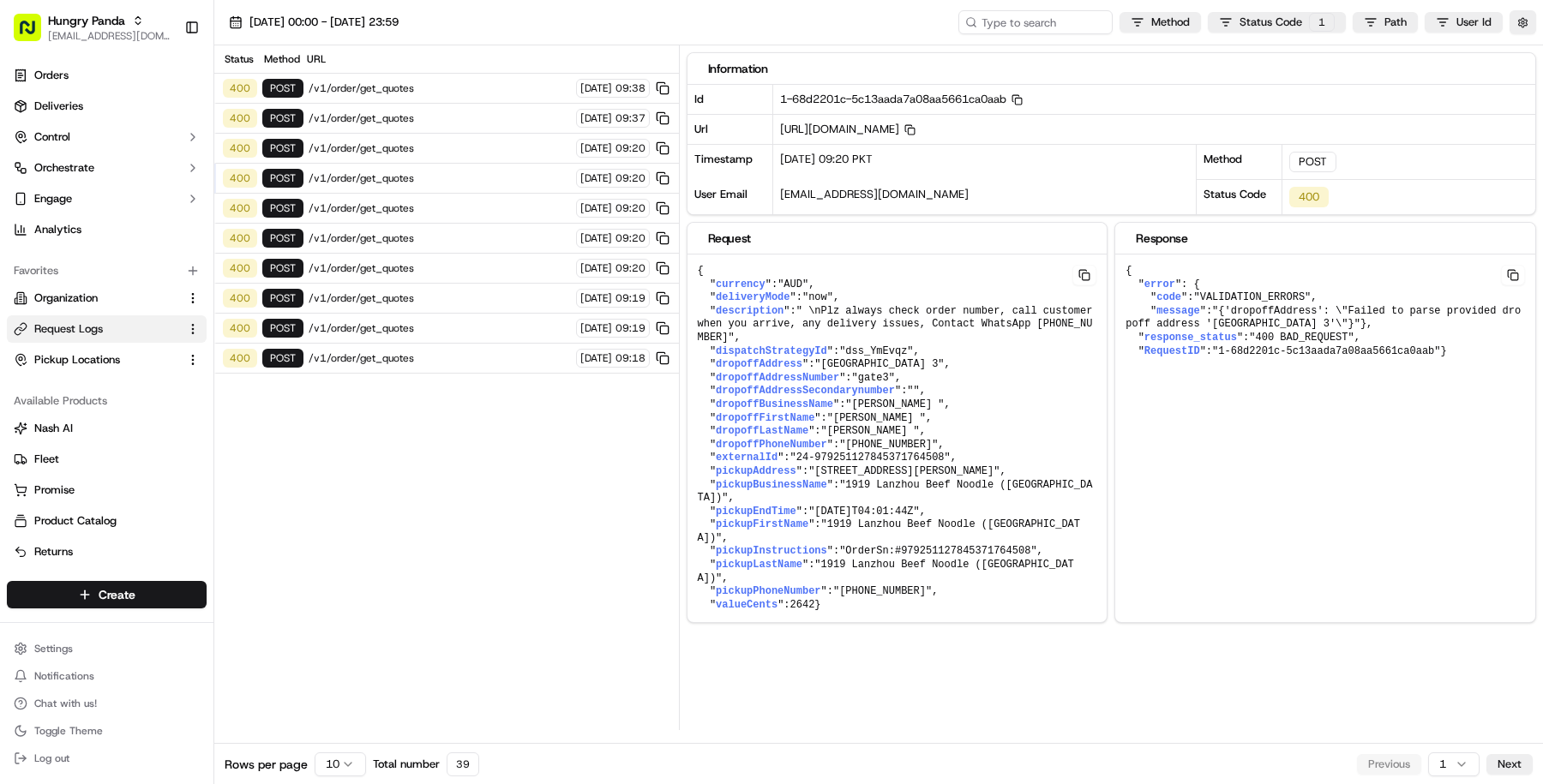
click at [493, 201] on span "/v1/order/get_quotes" at bounding box center [440, 208] width 262 height 14
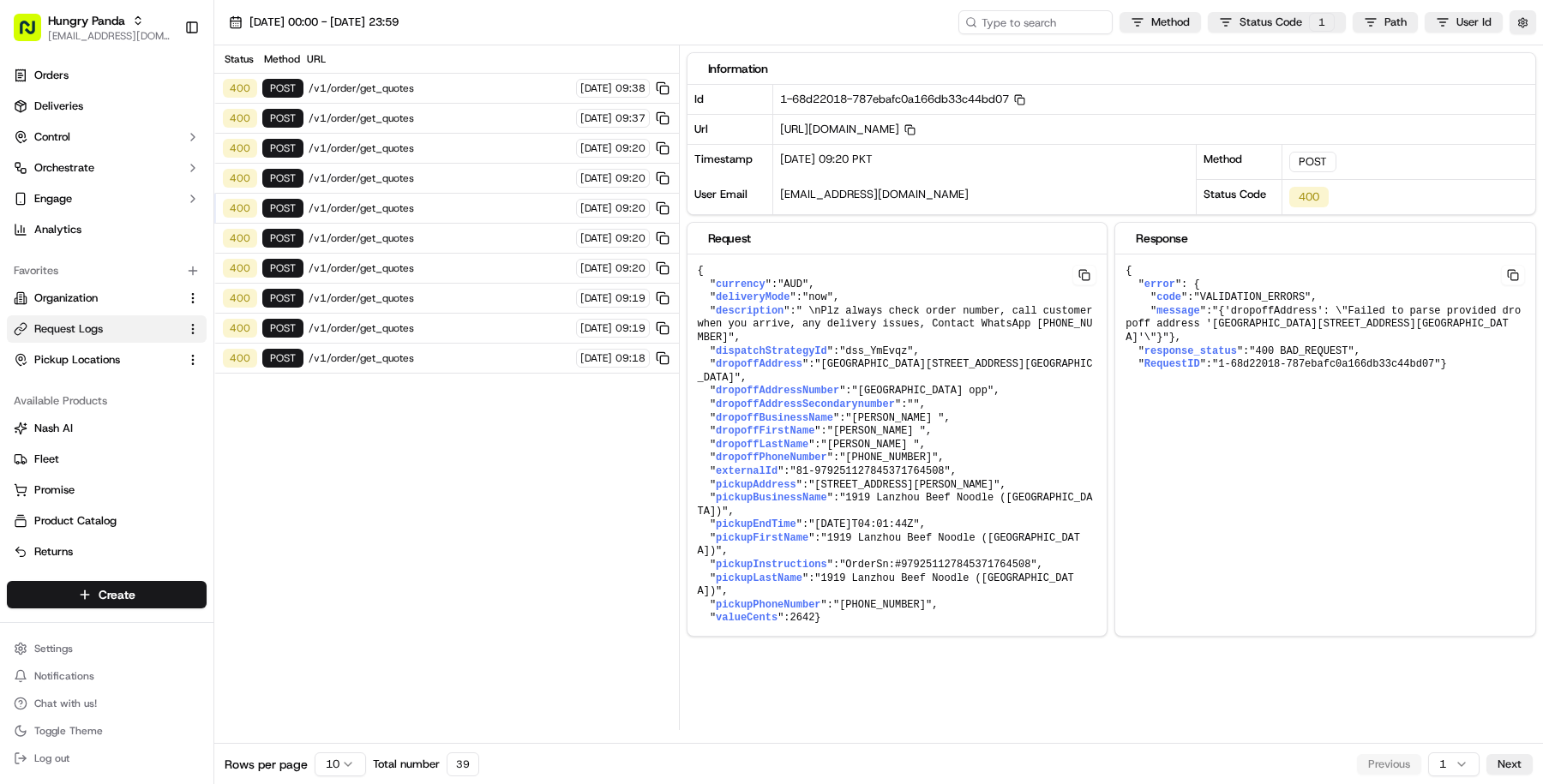
click at [487, 243] on div "400 POST /v1/order/get_quotes 23/09/2025 09:20" at bounding box center [446, 239] width 464 height 30
click at [484, 291] on span "/v1/order/get_quotes" at bounding box center [440, 298] width 262 height 14
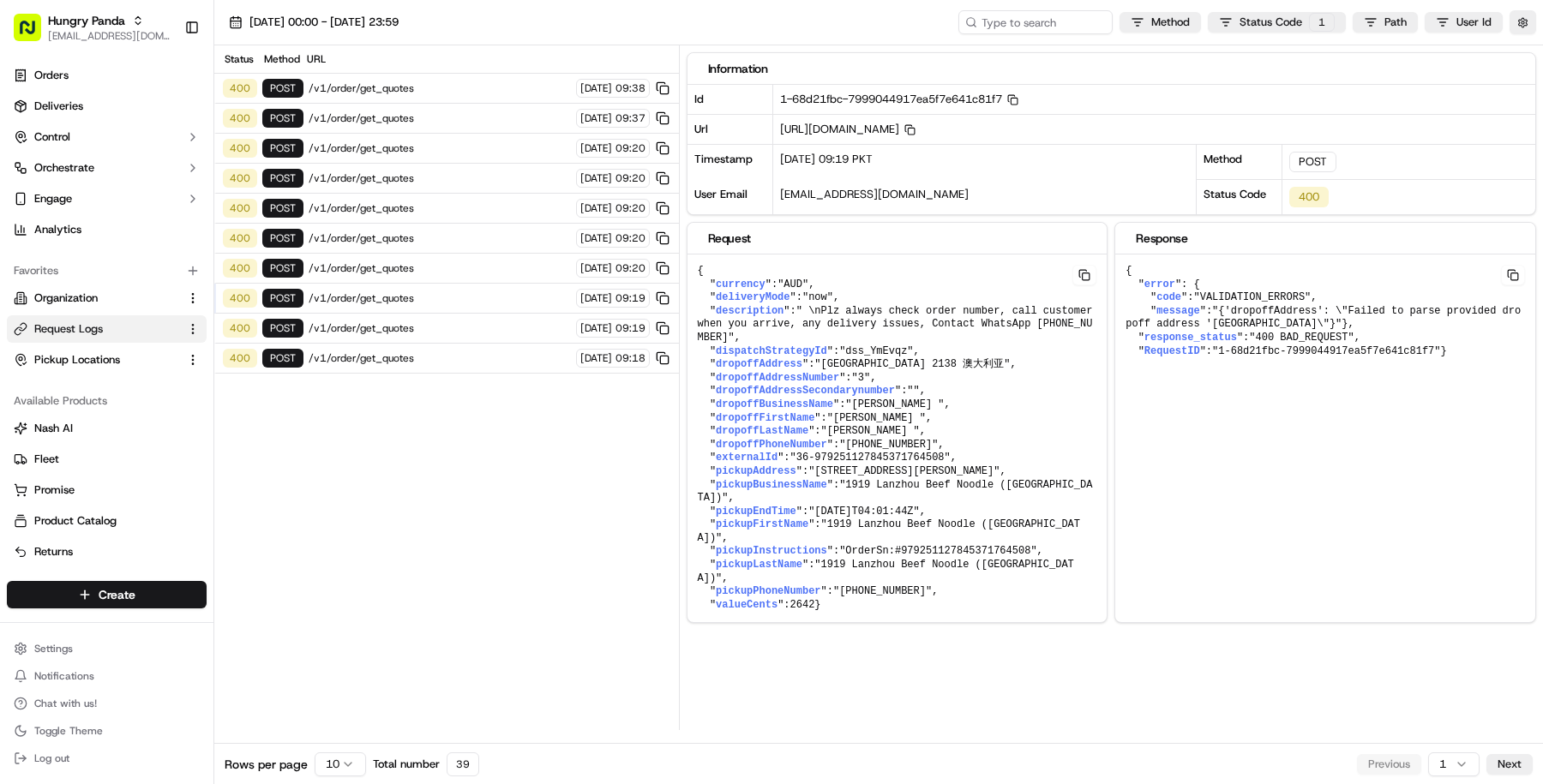
click at [483, 322] on span "/v1/order/get_quotes" at bounding box center [440, 329] width 262 height 14
click at [480, 352] on span "/v1/order/get_quotes" at bounding box center [440, 358] width 262 height 14
click at [331, 772] on html "Hungry Panda masood@usenash.com Toggle Sidebar Orders Deliveries Control Orches…" at bounding box center [771, 392] width 1543 height 784
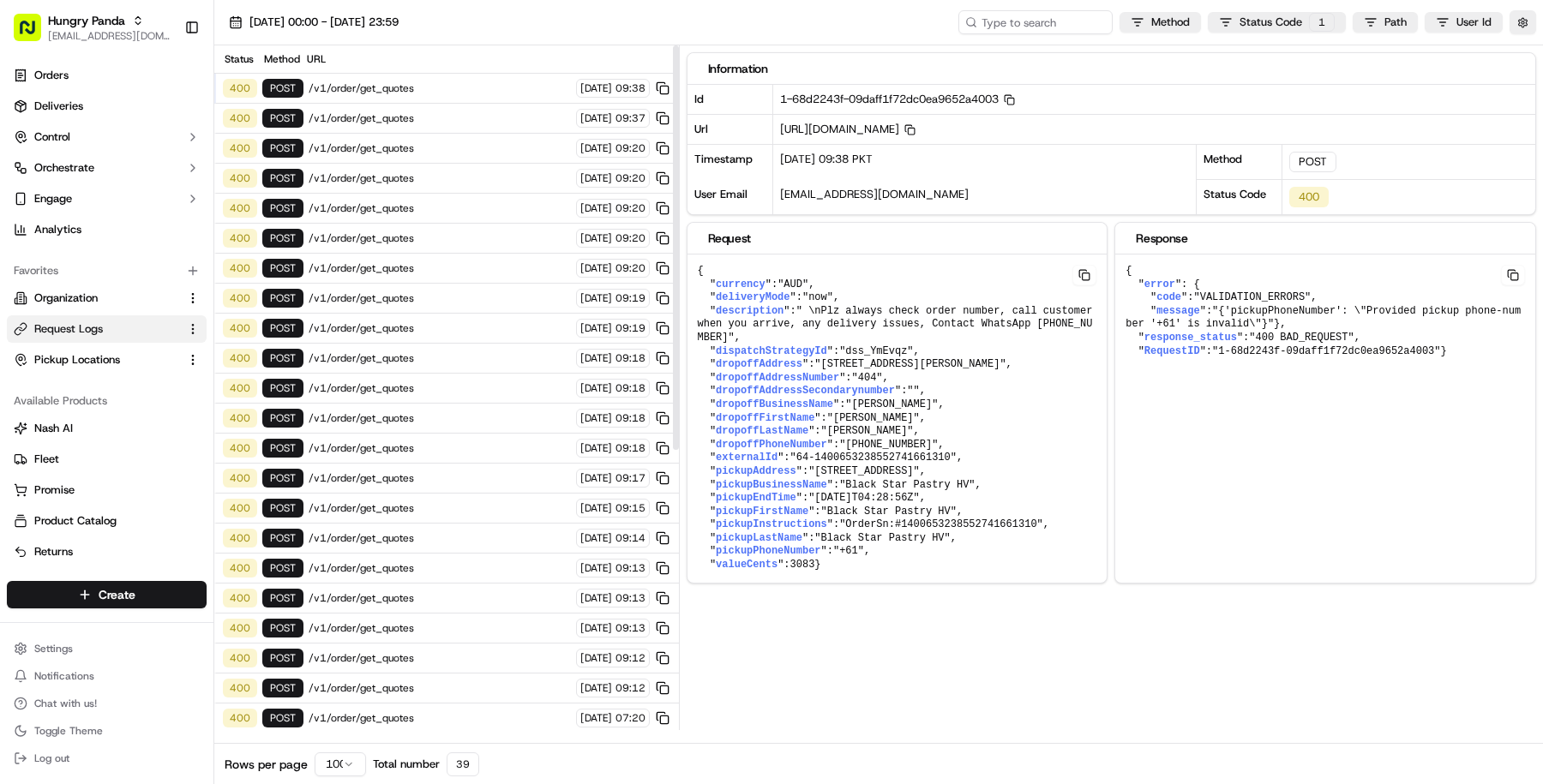
click at [442, 242] on div "400 POST /v1/order/get_quotes 23/09/2025 09:20" at bounding box center [446, 239] width 464 height 30
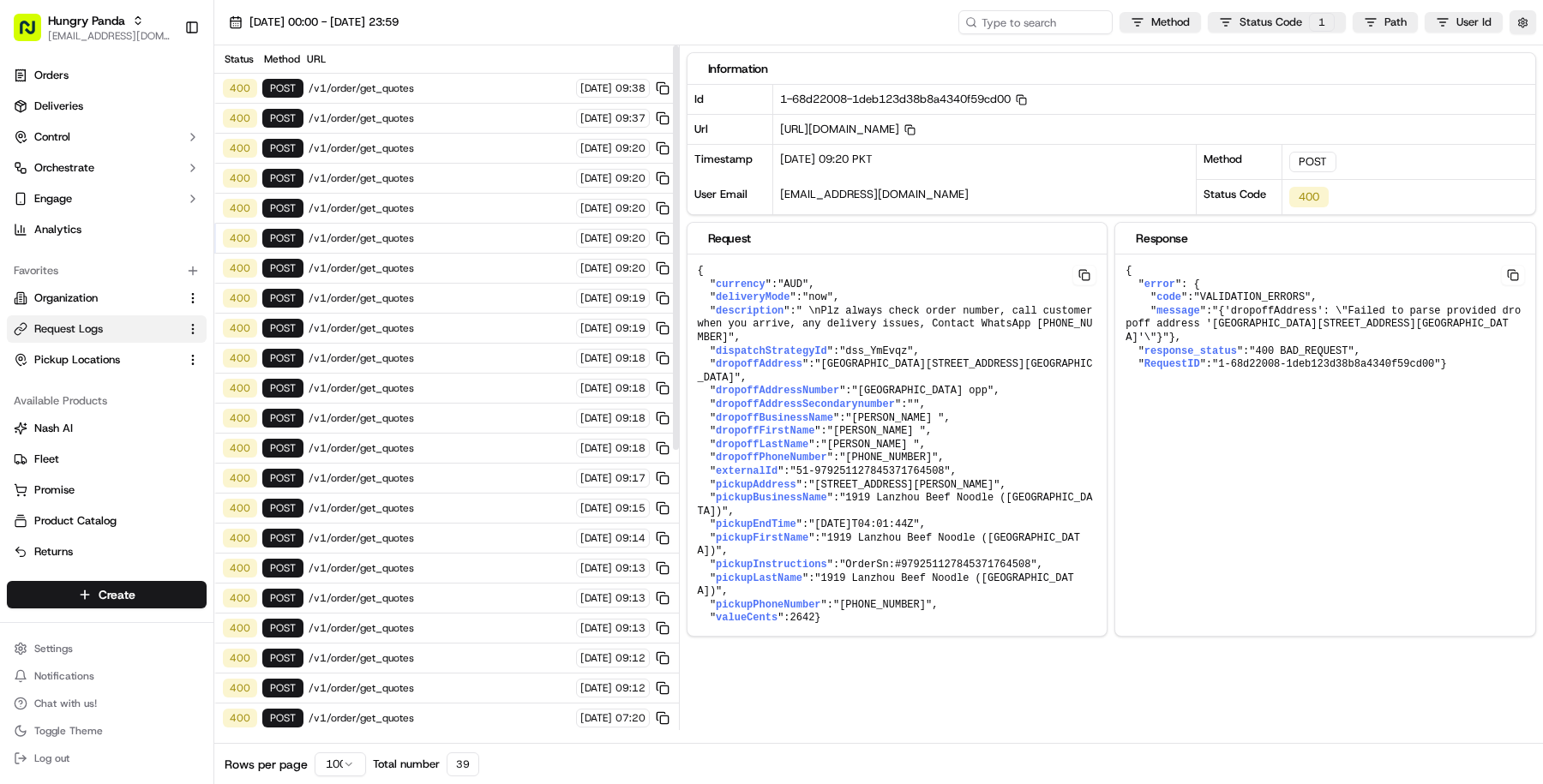
click at [442, 269] on div "400 POST /v1/order/get_quotes 23/09/2025 09:20" at bounding box center [446, 268] width 464 height 30
click at [442, 292] on span "/v1/order/get_quotes" at bounding box center [440, 298] width 262 height 14
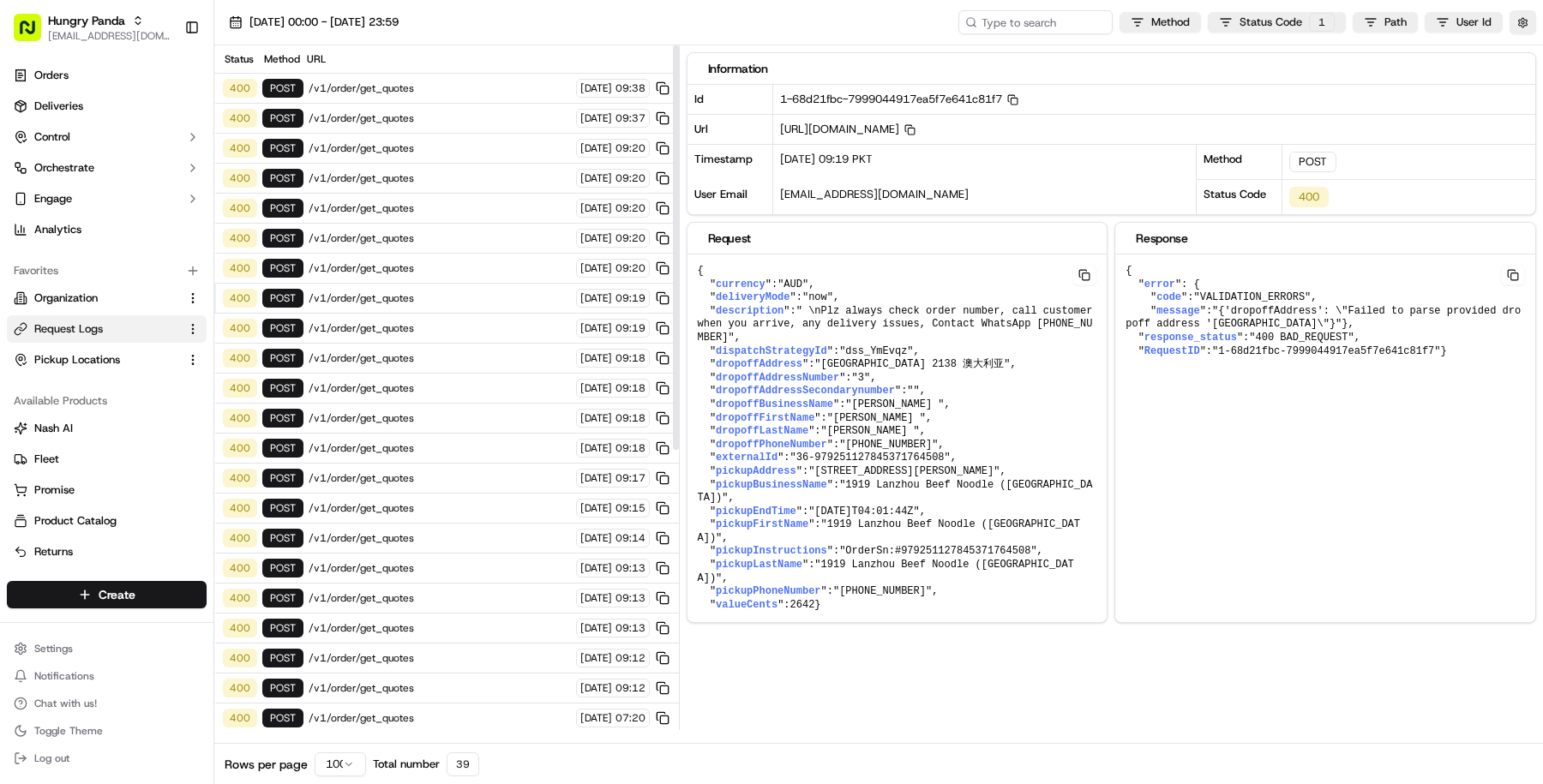
click at [442, 302] on div "400 POST /v1/order/get_quotes 23/09/2025 09:19" at bounding box center [446, 299] width 464 height 30
click at [442, 322] on span "/v1/order/get_quotes" at bounding box center [440, 329] width 262 height 14
click at [442, 351] on span "/v1/order/get_quotes" at bounding box center [440, 358] width 262 height 14
click at [448, 412] on span "/v1/order/get_quotes" at bounding box center [440, 419] width 262 height 14
click at [448, 473] on div "400 POST /v1/order/get_quotes 23/09/2025 09:17" at bounding box center [446, 478] width 464 height 30
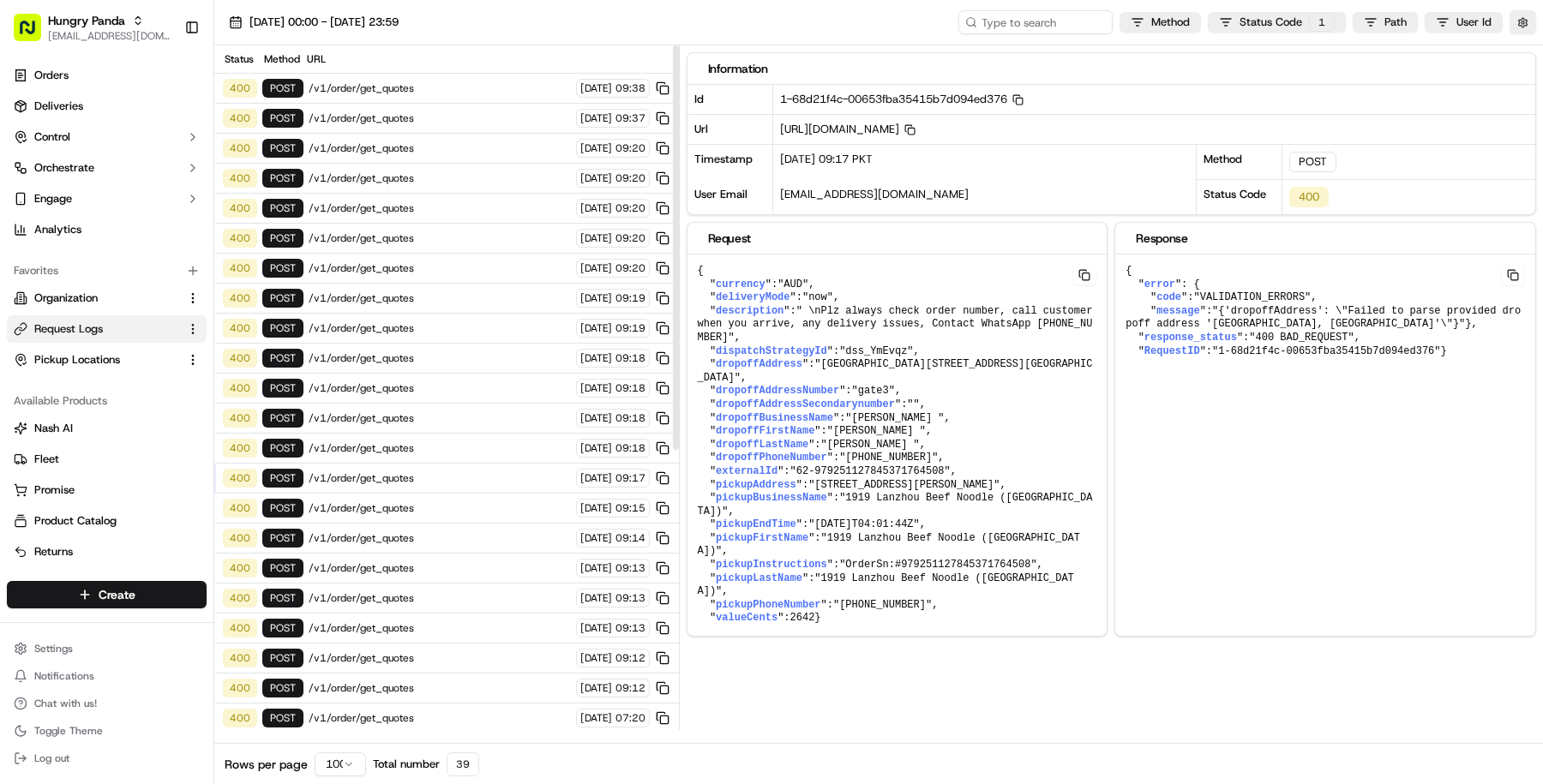
click at [448, 524] on div "400 POST /v1/order/get_quotes 23/09/2025 09:14" at bounding box center [446, 538] width 464 height 30
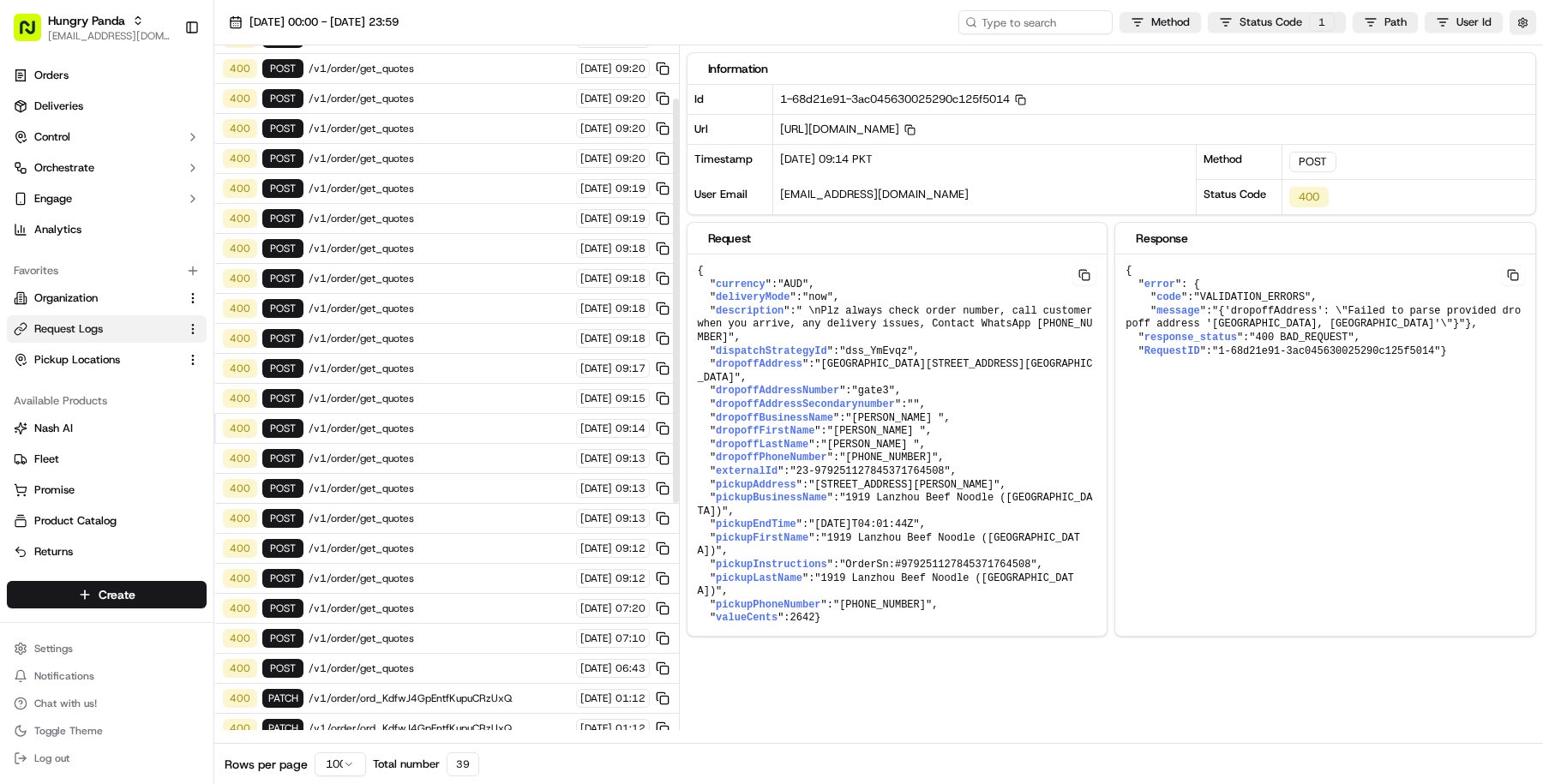
scroll to position [111, 0]
click at [452, 480] on span "/v1/order/get_quotes" at bounding box center [440, 487] width 262 height 14
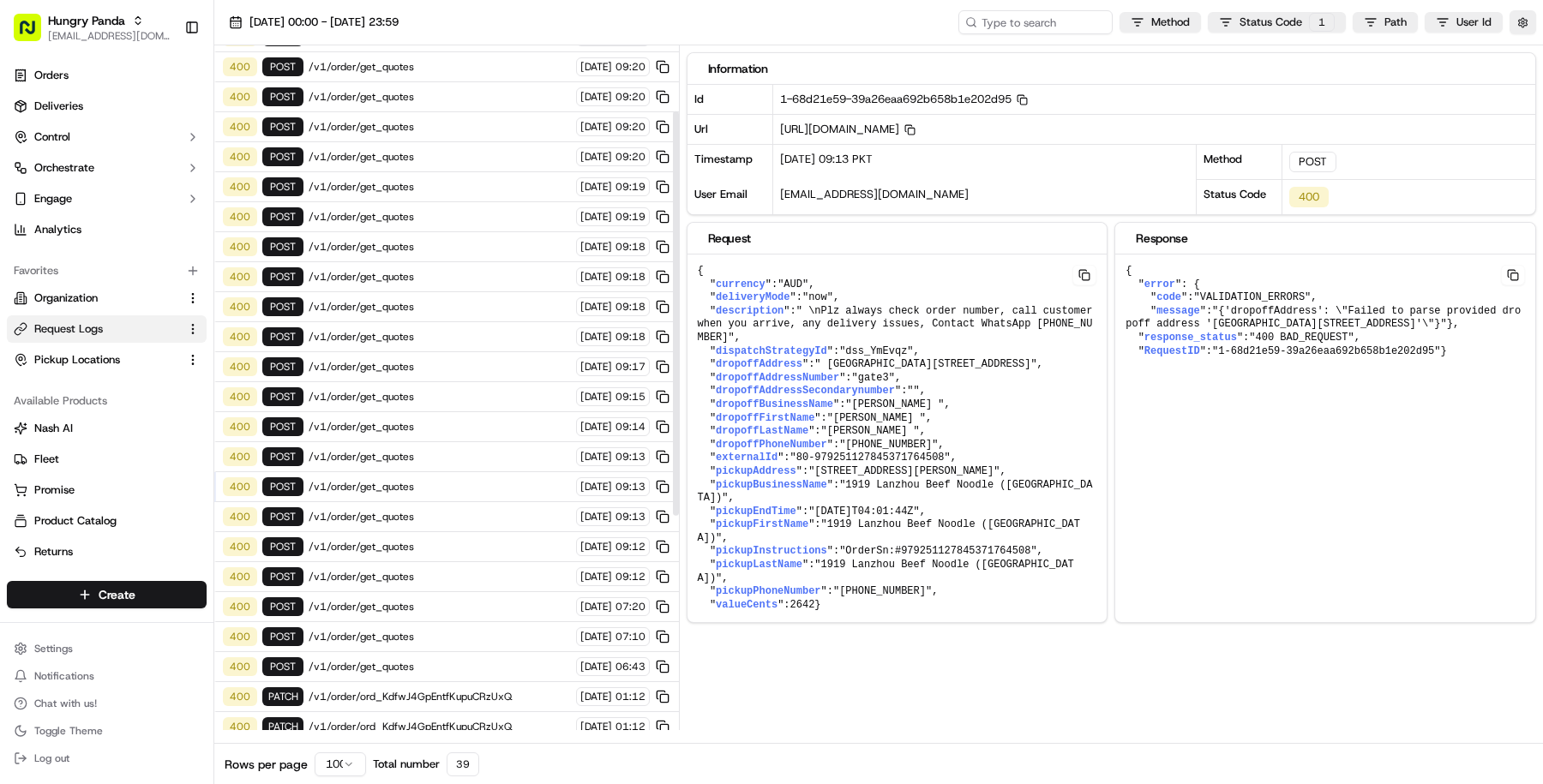
click at [452, 532] on div "400 POST /v1/order/get_quotes 23/09/2025 09:12" at bounding box center [446, 547] width 464 height 30
click at [455, 570] on span "/v1/order/get_quotes" at bounding box center [440, 577] width 262 height 14
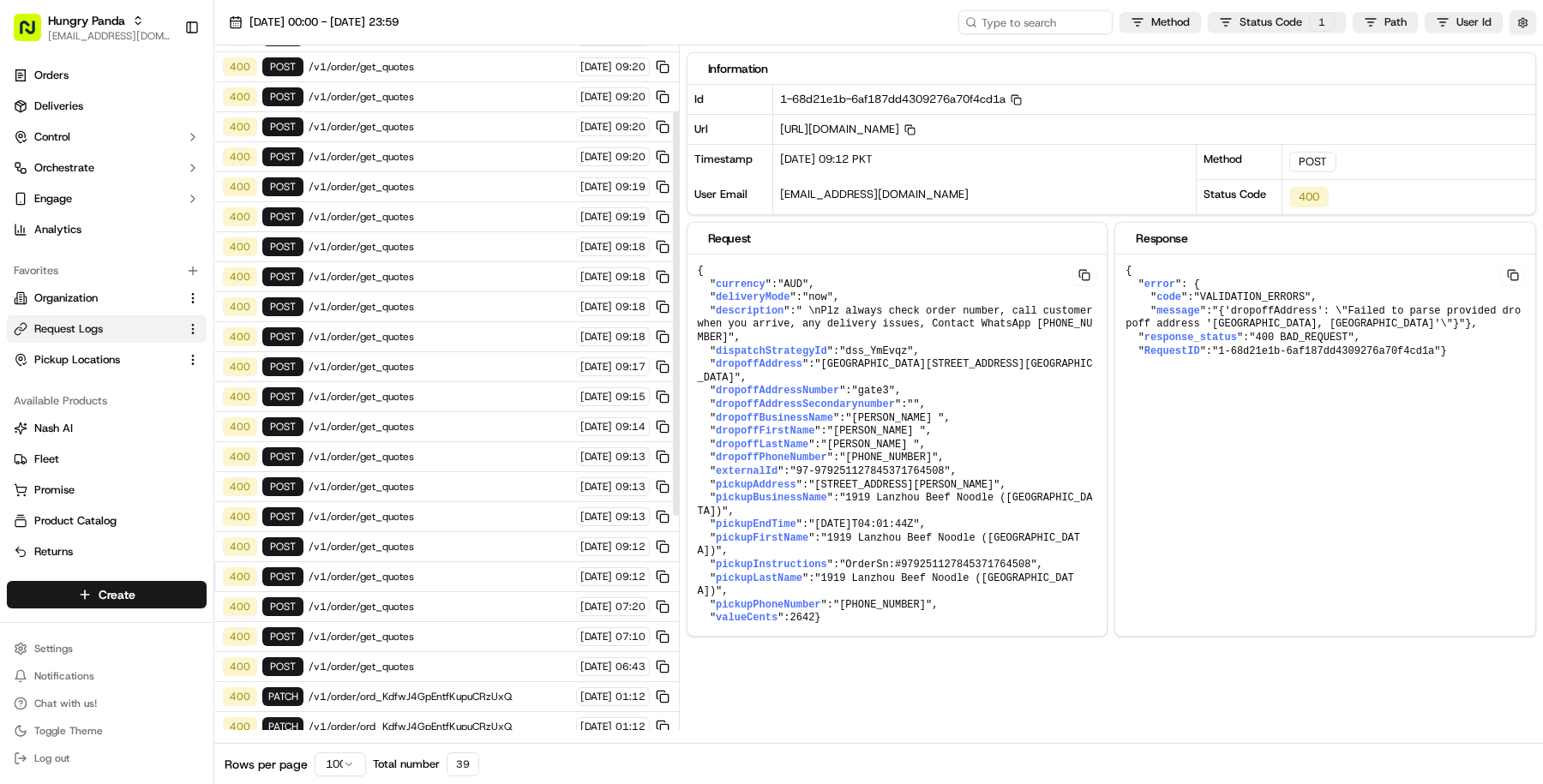
click at [455, 568] on div "400 POST /v1/order/get_quotes 23/09/2025 09:12" at bounding box center [446, 577] width 464 height 30
click at [455, 600] on span "/v1/order/get_quotes" at bounding box center [440, 607] width 262 height 14
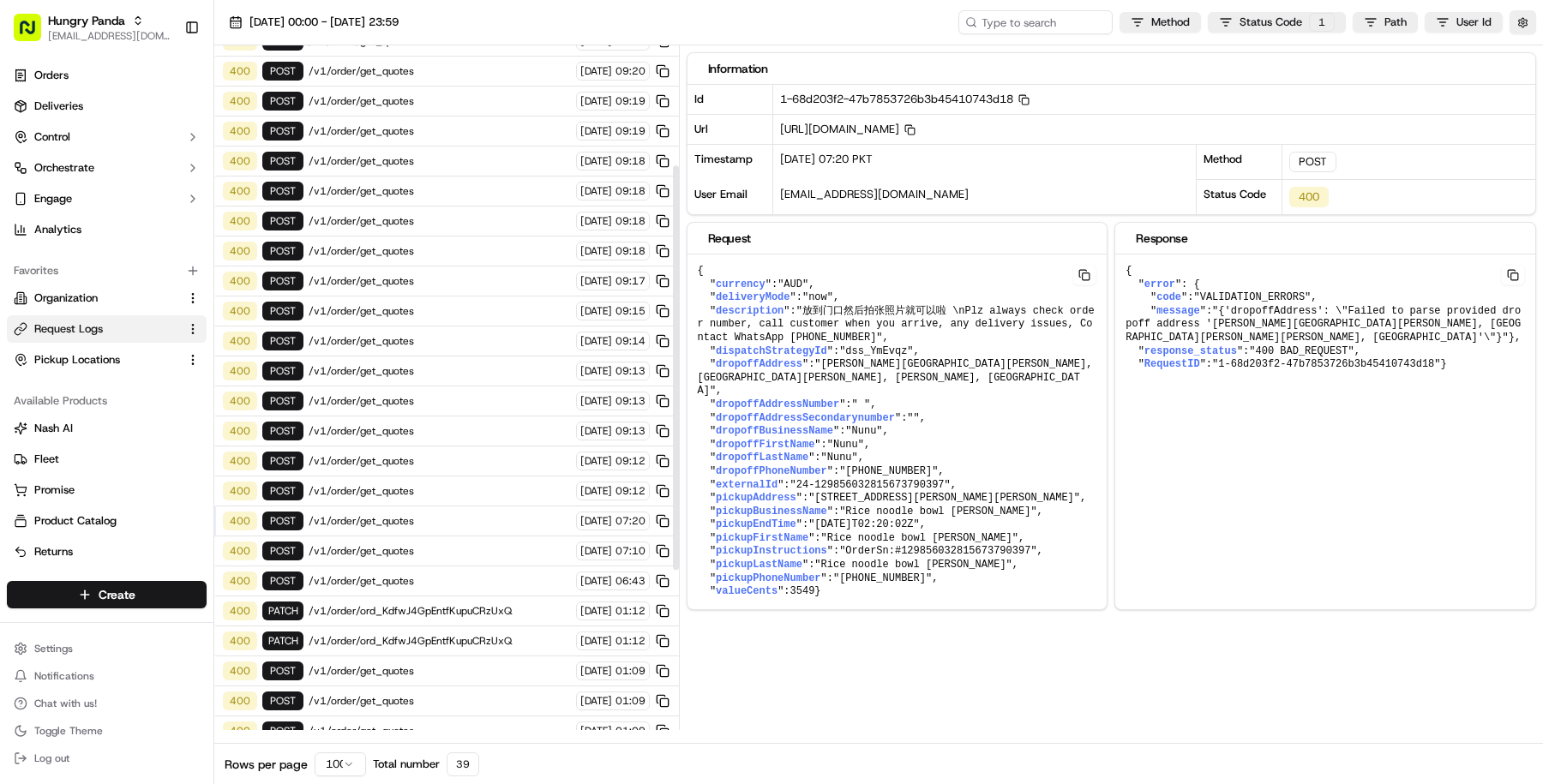
scroll to position [204, 0]
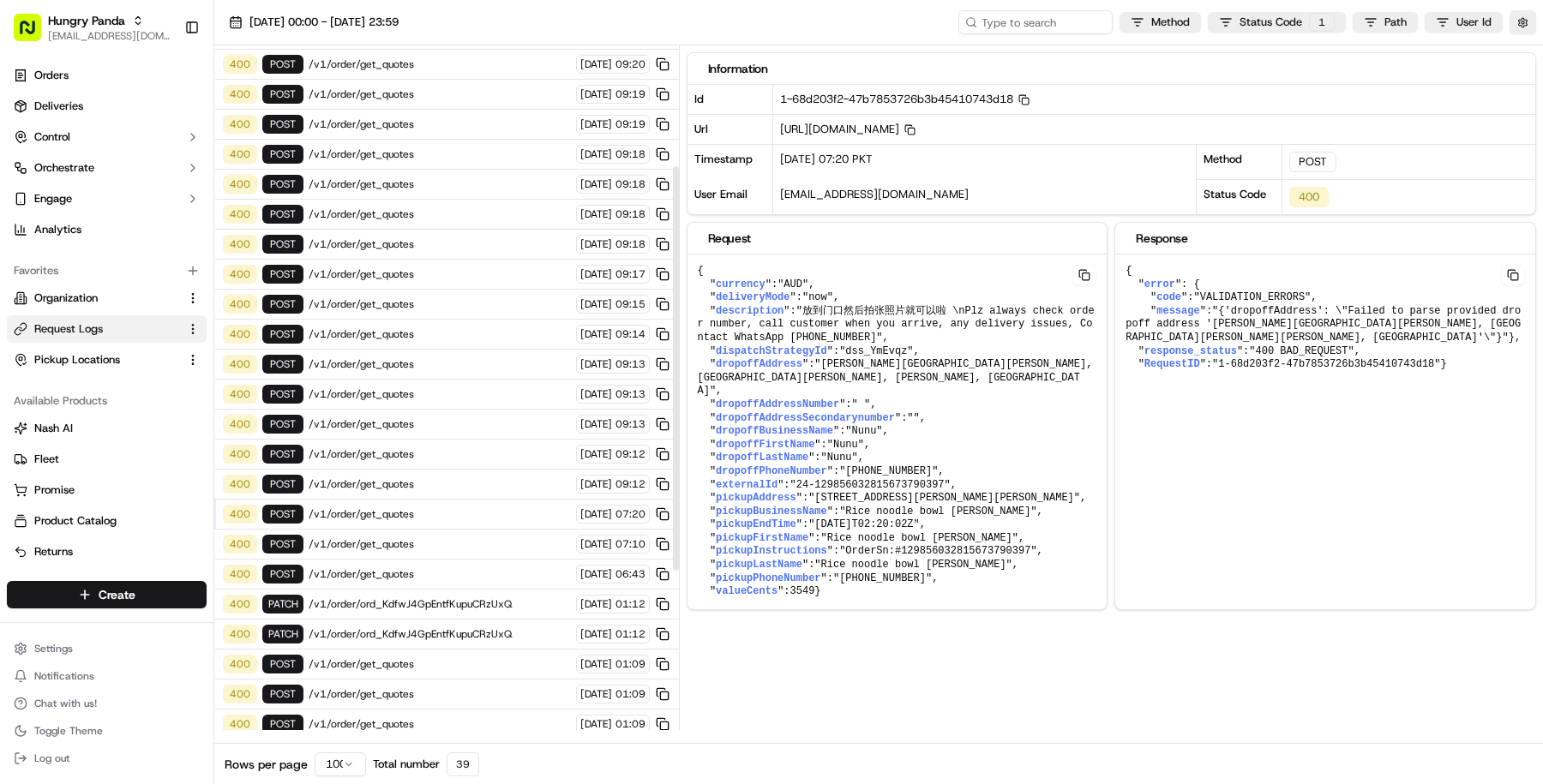
click at [455, 560] on div "400 POST /v1/order/get_quotes 23/09/2025 06:43" at bounding box center [446, 574] width 464 height 30
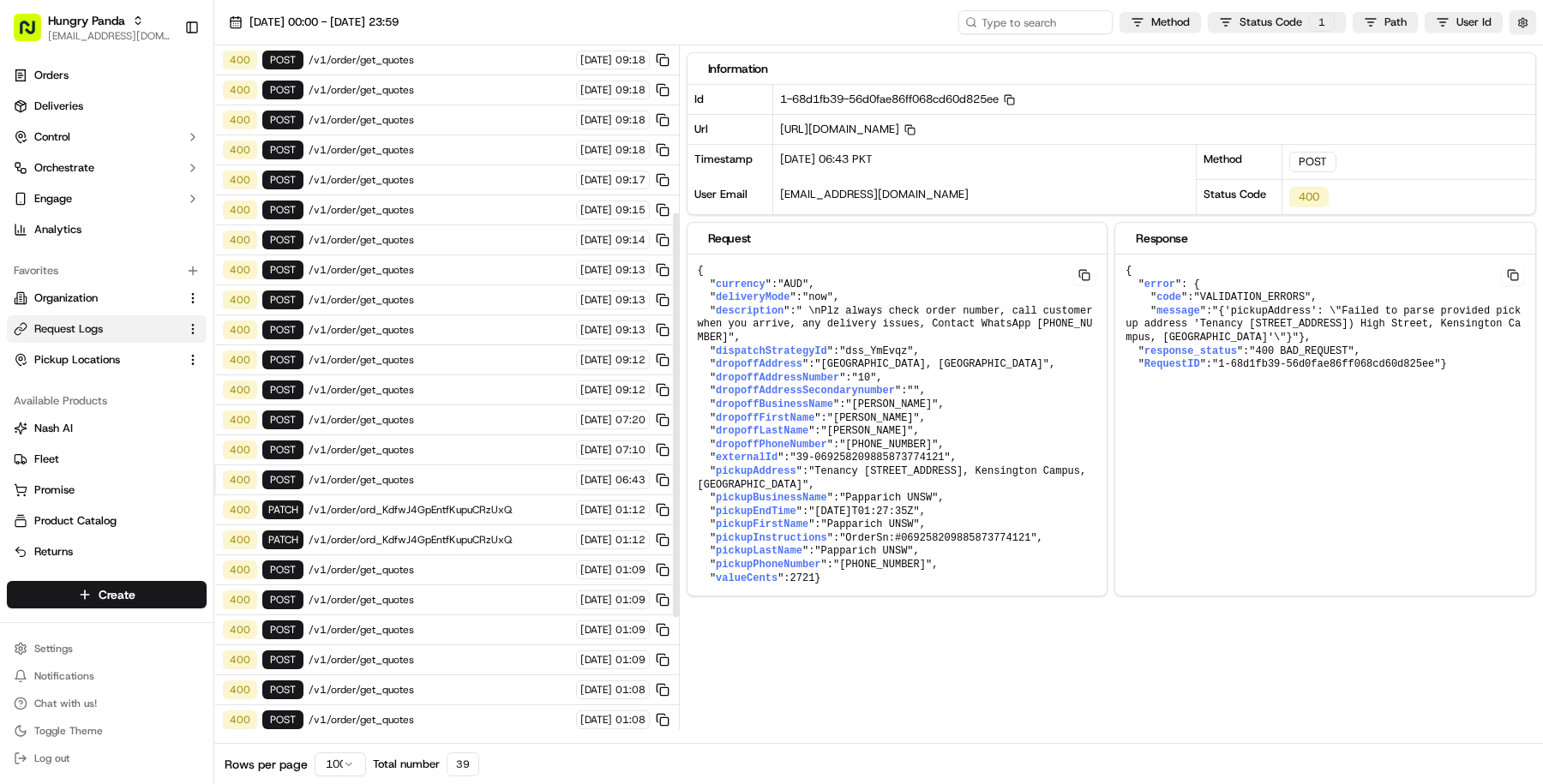
scroll to position [305, 0]
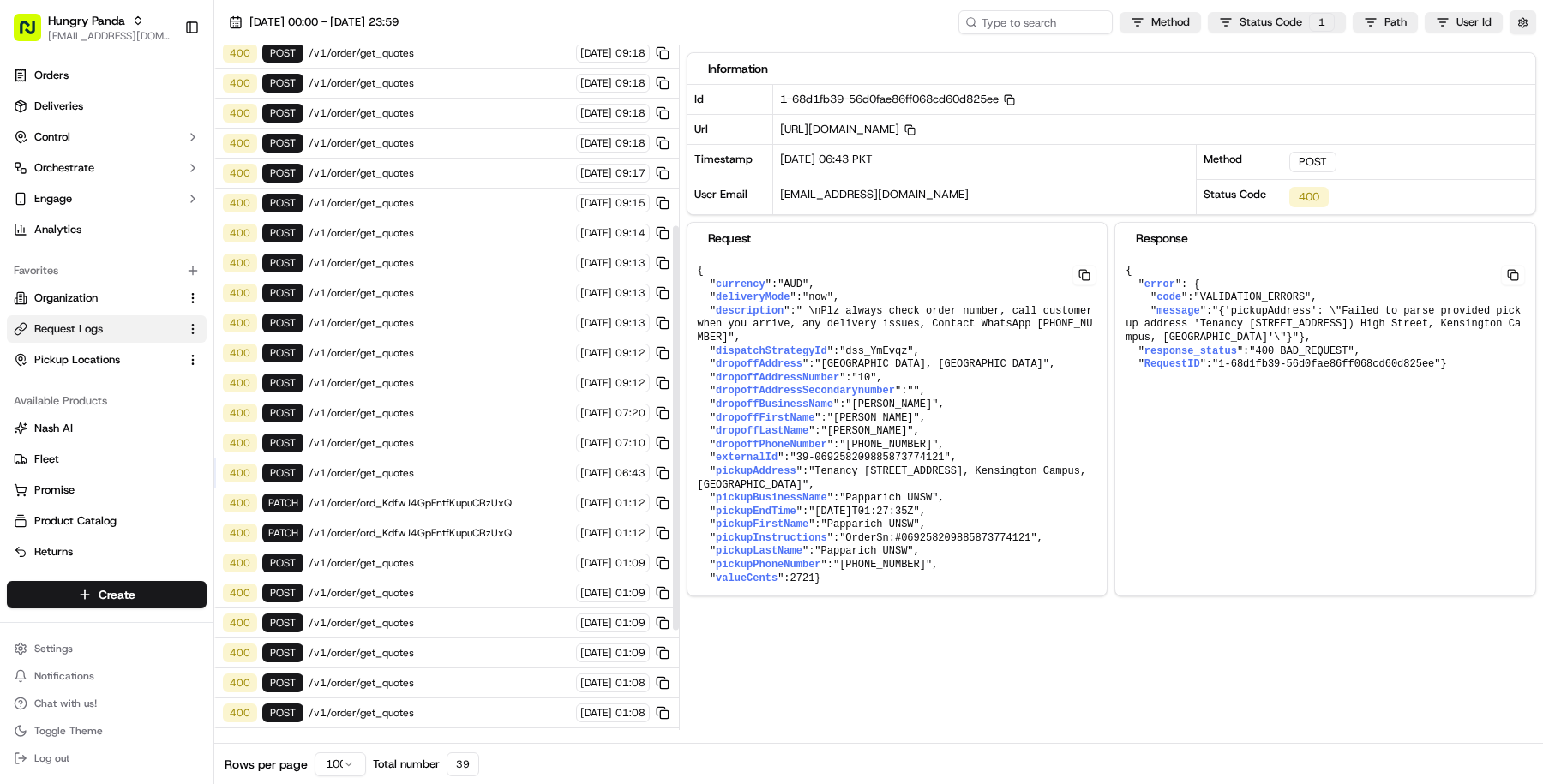
click at [480, 496] on span "/v1/order/ord_KdfwJ4GpEntfKupuCRzUxQ" at bounding box center [440, 503] width 262 height 14
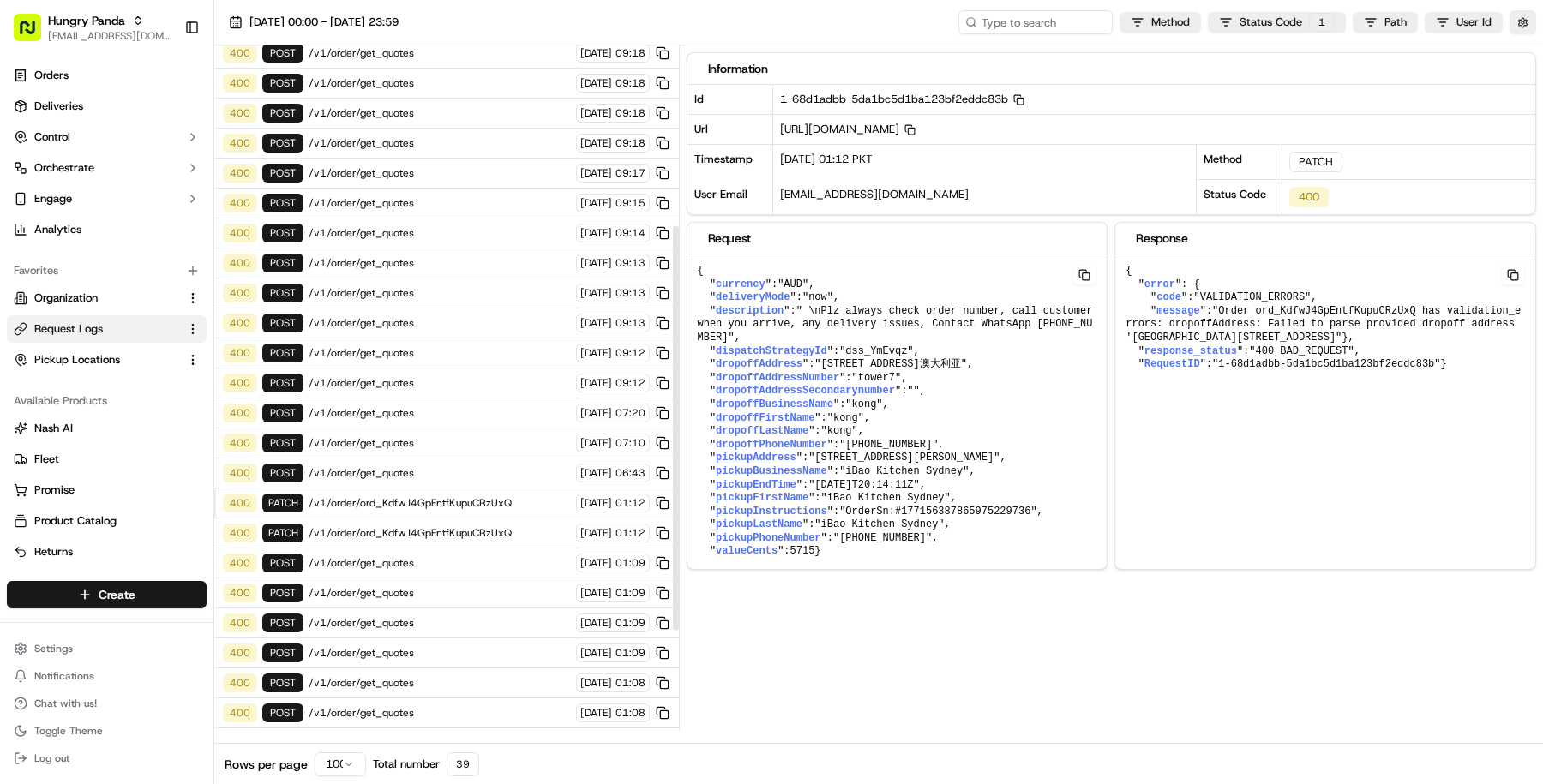
click at [480, 518] on div "400 PATCH /v1/order/ord_KdfwJ4GpEntfKupuCRzUxQ 23/09/2025 01:12" at bounding box center [446, 533] width 464 height 30
click at [480, 556] on span "/v1/order/get_quotes" at bounding box center [440, 563] width 262 height 14
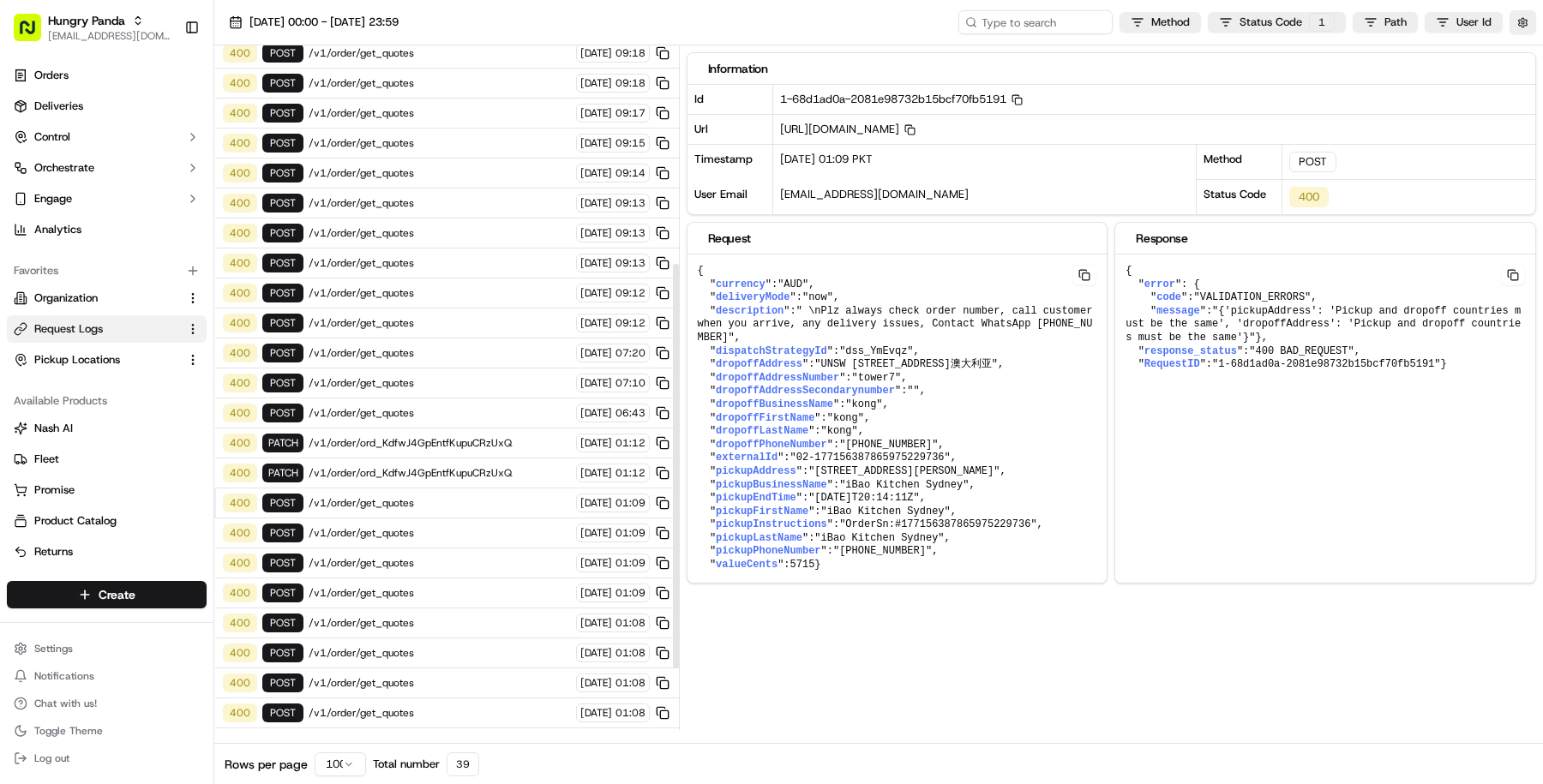
scroll to position [362, 0]
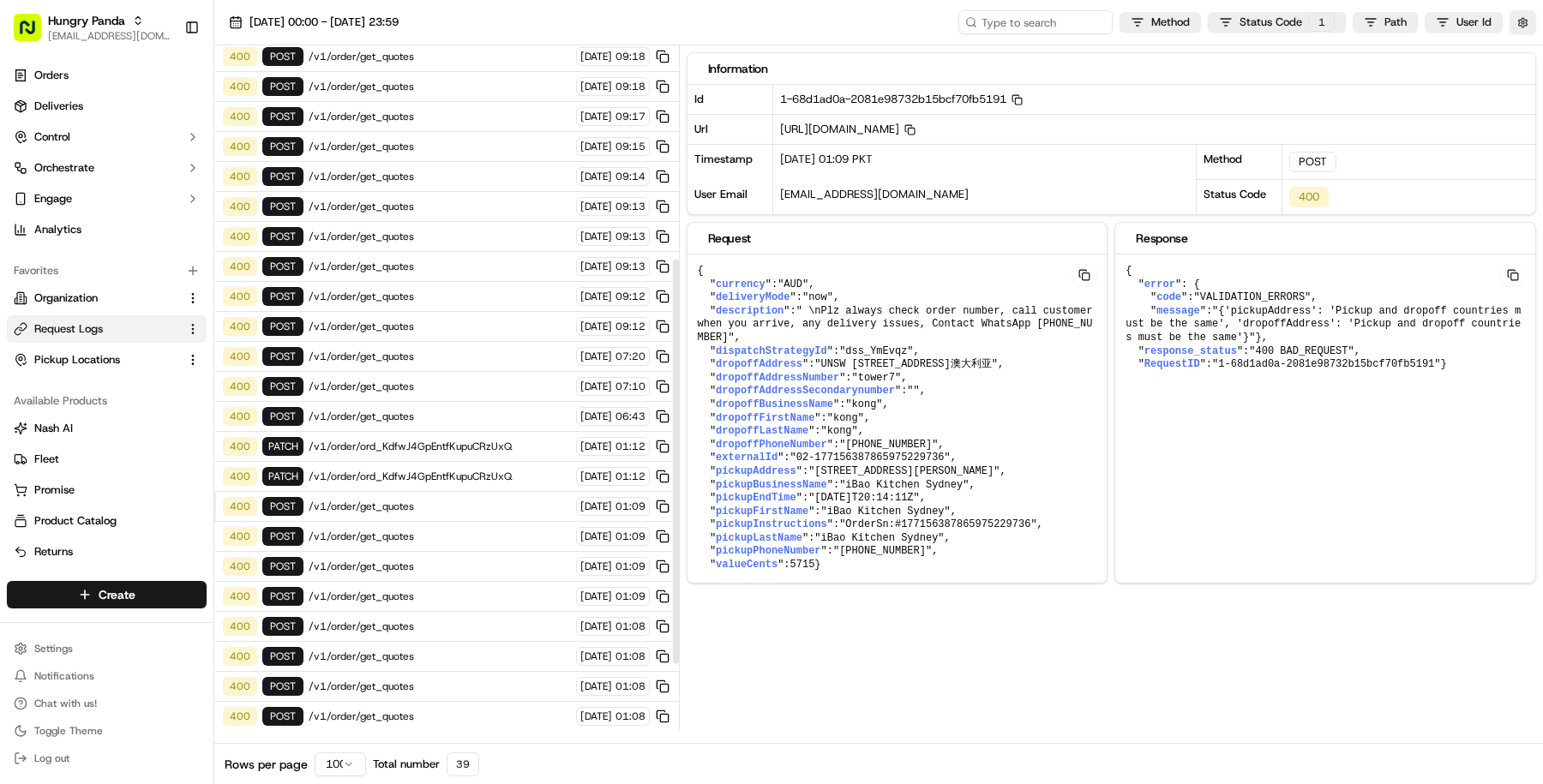
click at [483, 500] on span "/v1/order/get_quotes" at bounding box center [440, 507] width 262 height 14
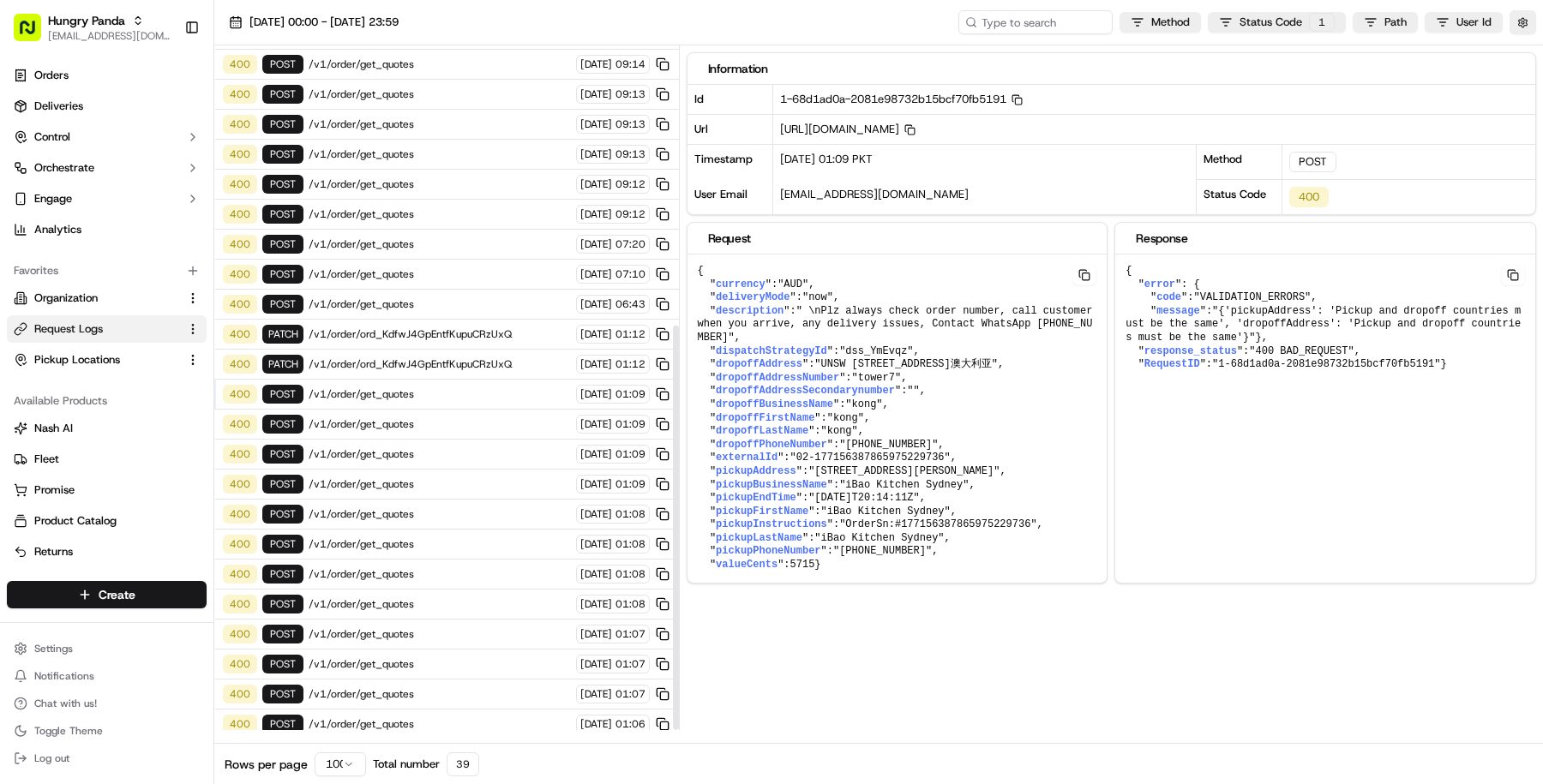
click at [383, 747] on span "/v1/order/get_quotes" at bounding box center [440, 754] width 262 height 14
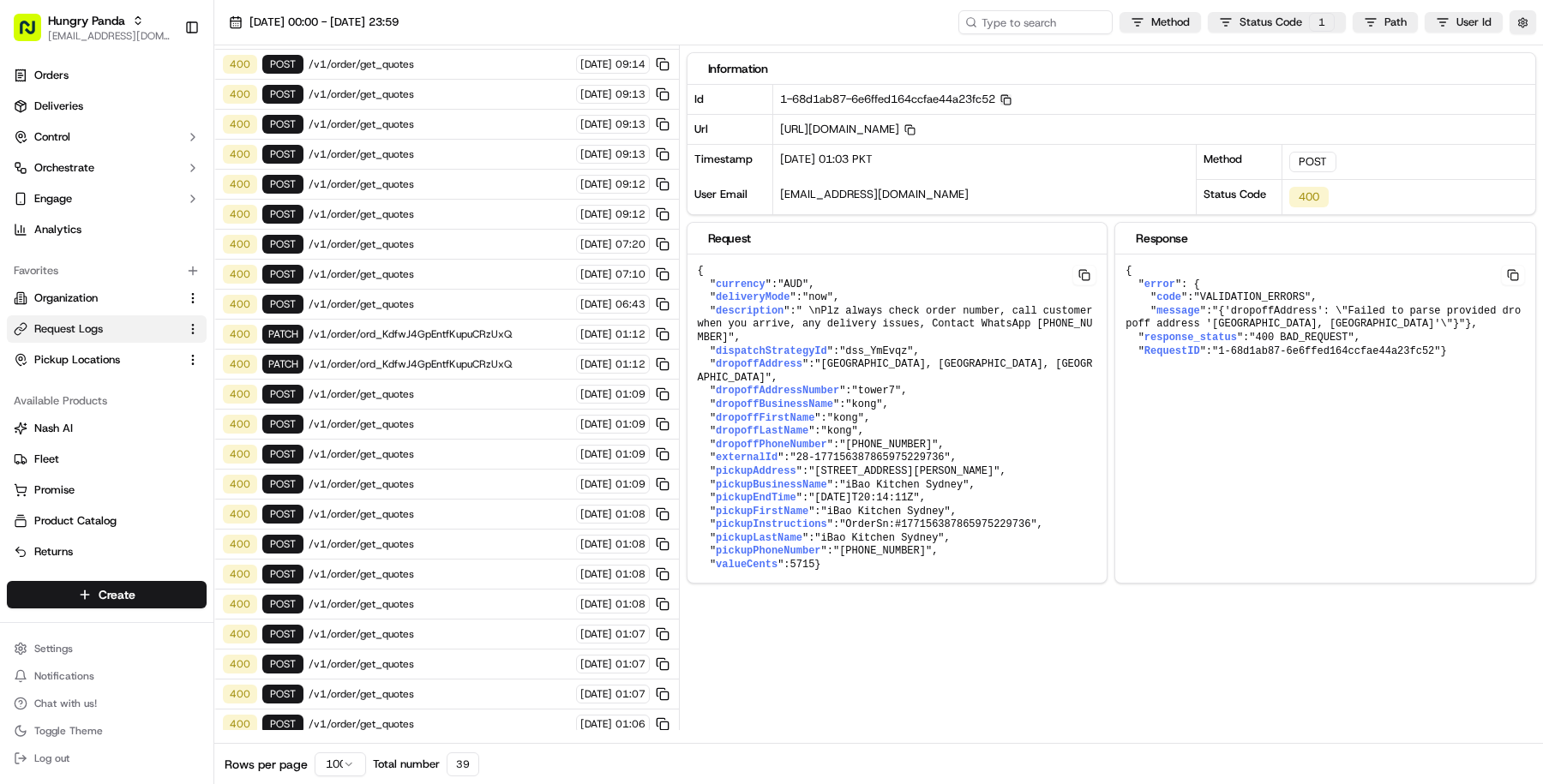
click at [1008, 98] on icon "button" at bounding box center [1004, 99] width 7 height 7
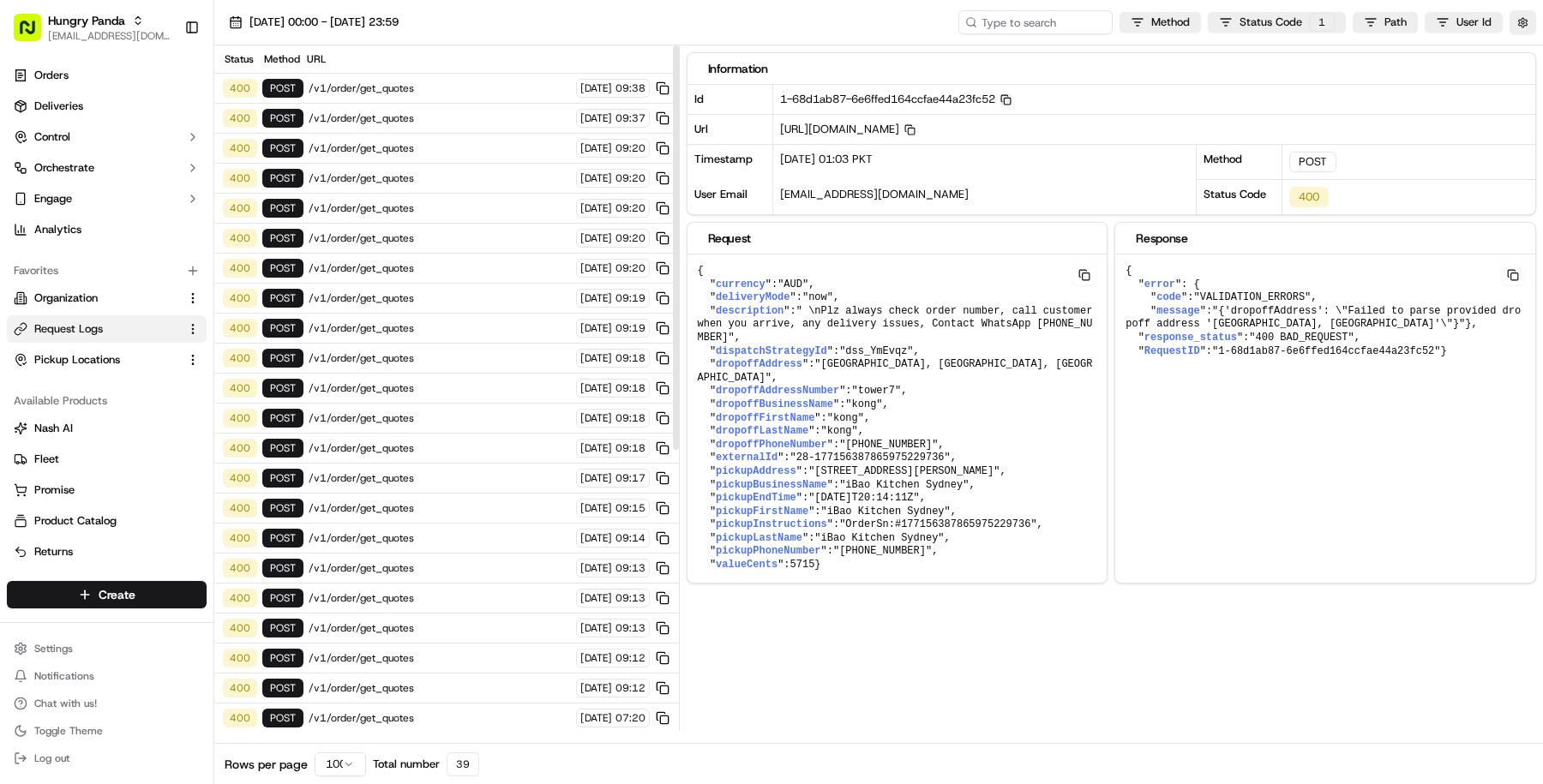
click at [433, 94] on div "400 POST /v1/order/get_quotes 23/09/2025 09:38" at bounding box center [446, 88] width 464 height 30
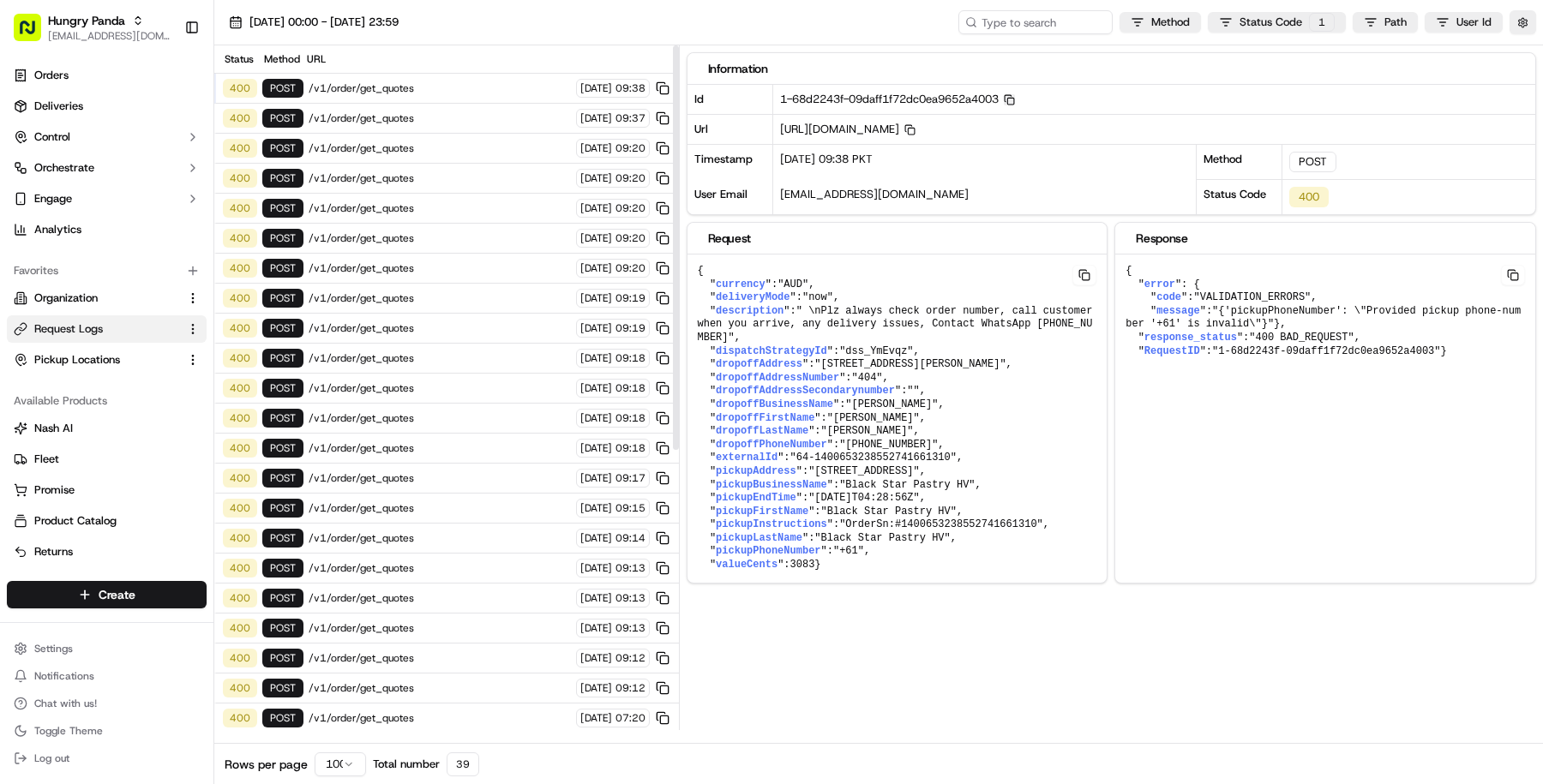
click at [428, 114] on span "/v1/order/get_quotes" at bounding box center [440, 118] width 262 height 14
click at [426, 158] on div "400 POST /v1/order/get_quotes 23/09/2025 09:20" at bounding box center [446, 149] width 464 height 30
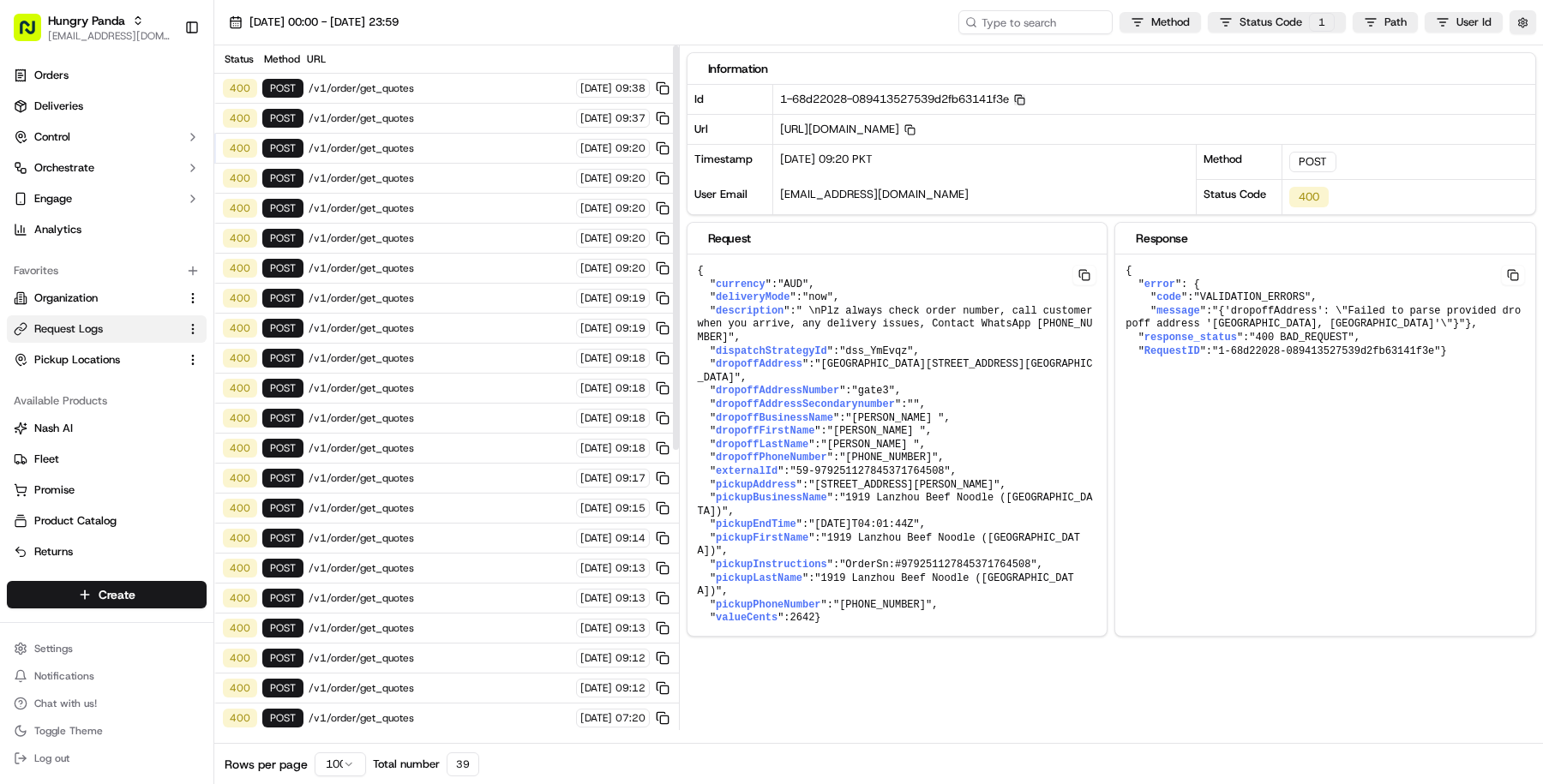
click at [426, 194] on div "400 POST /v1/order/get_quotes 23/09/2025 09:20" at bounding box center [446, 209] width 464 height 30
click at [426, 241] on div "400 POST /v1/order/get_quotes 23/09/2025 09:20" at bounding box center [446, 239] width 464 height 30
click at [426, 270] on div "400 POST /v1/order/get_quotes 23/09/2025 09:20" at bounding box center [446, 268] width 464 height 30
click at [424, 270] on div "400 POST /v1/order/get_quotes 23/09/2025 09:20" at bounding box center [446, 268] width 464 height 30
click at [427, 298] on div "400 POST /v1/order/get_quotes 23/09/2025 09:19" at bounding box center [446, 299] width 464 height 30
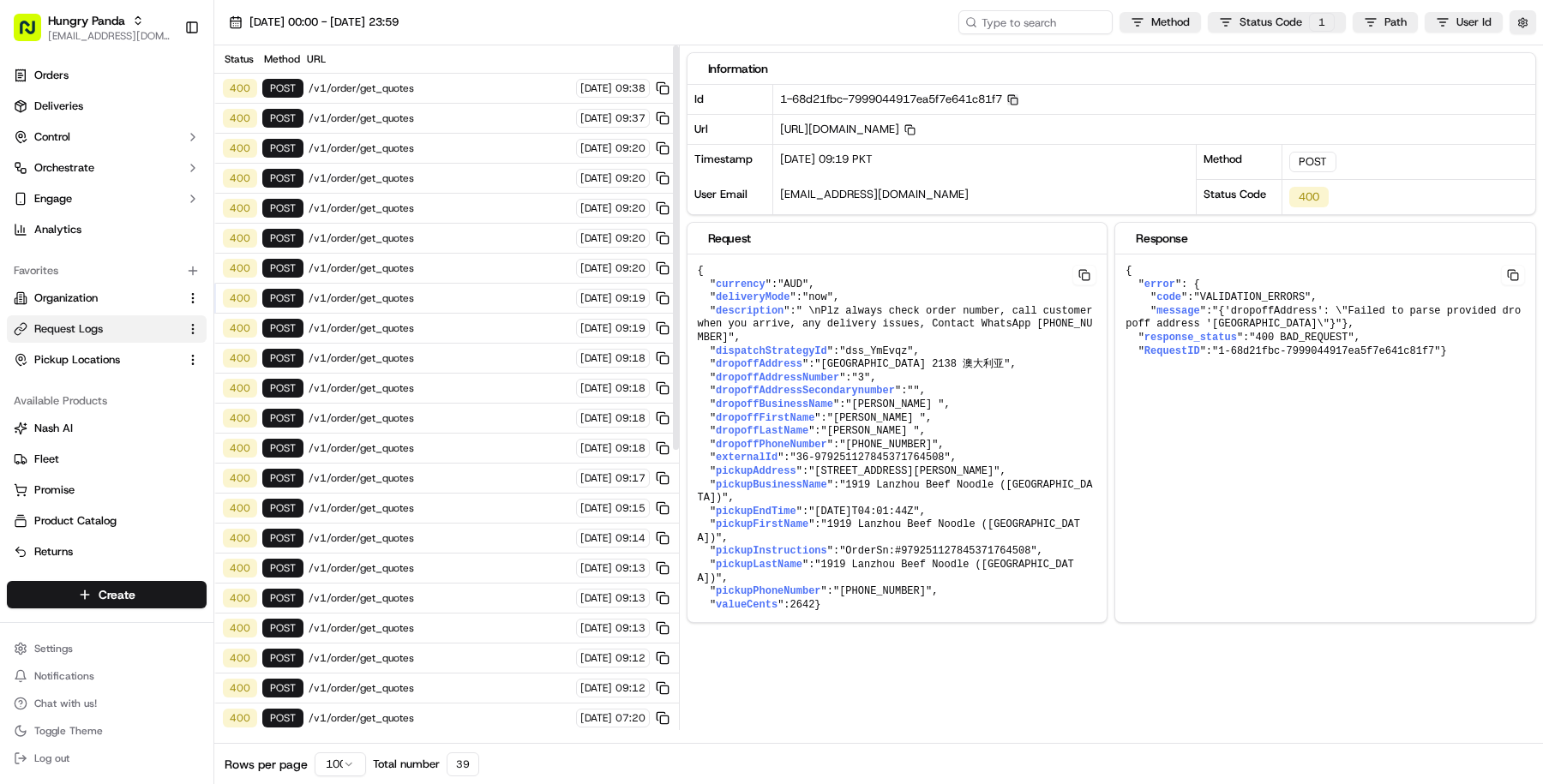
click at [536, 434] on div "400 POST /v1/order/get_quotes 23/09/2025 09:18" at bounding box center [446, 448] width 464 height 30
click at [493, 471] on span "/v1/order/get_quotes" at bounding box center [440, 478] width 262 height 14
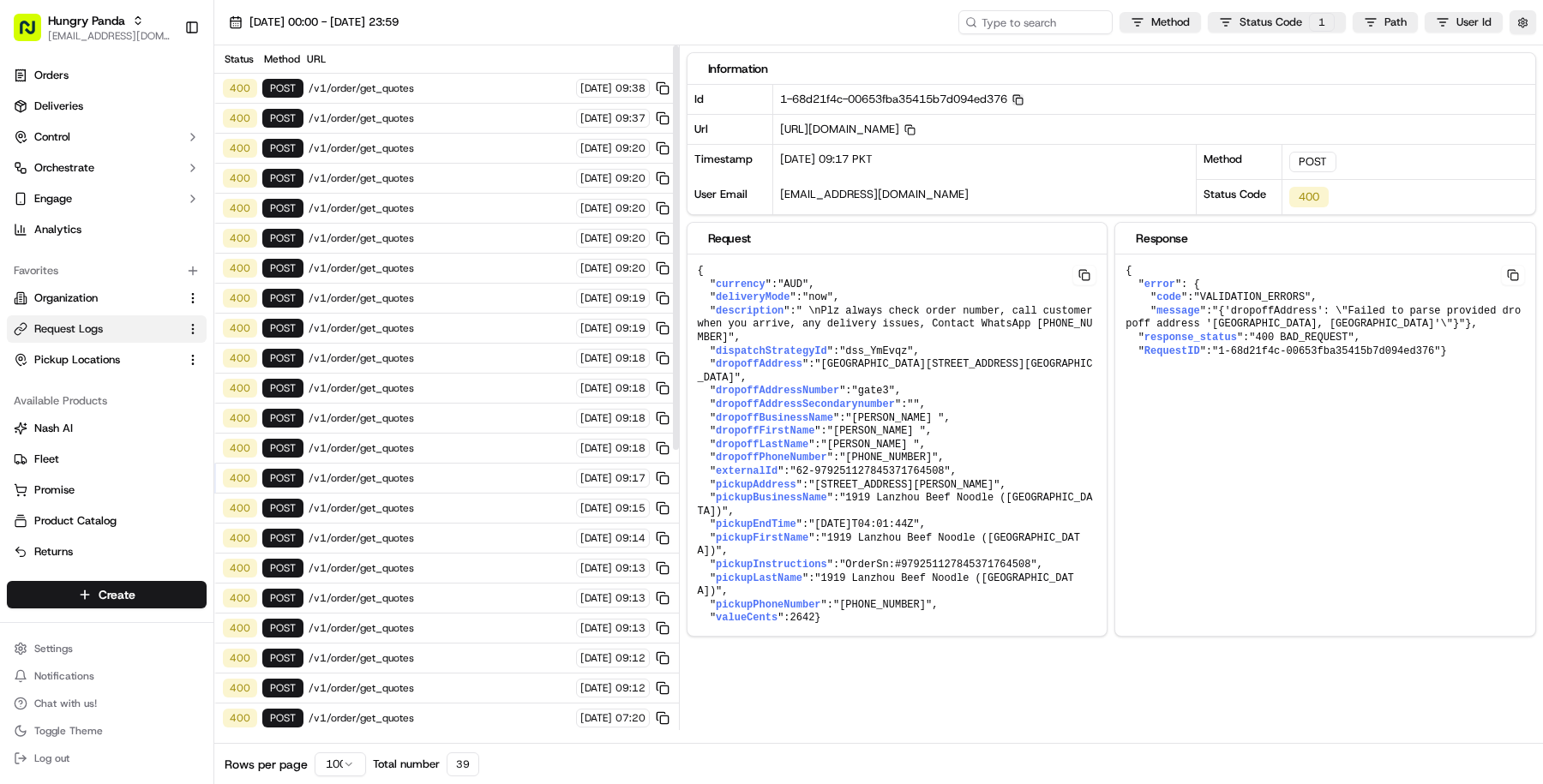
click at [482, 502] on span "/v1/order/get_quotes" at bounding box center [440, 509] width 262 height 14
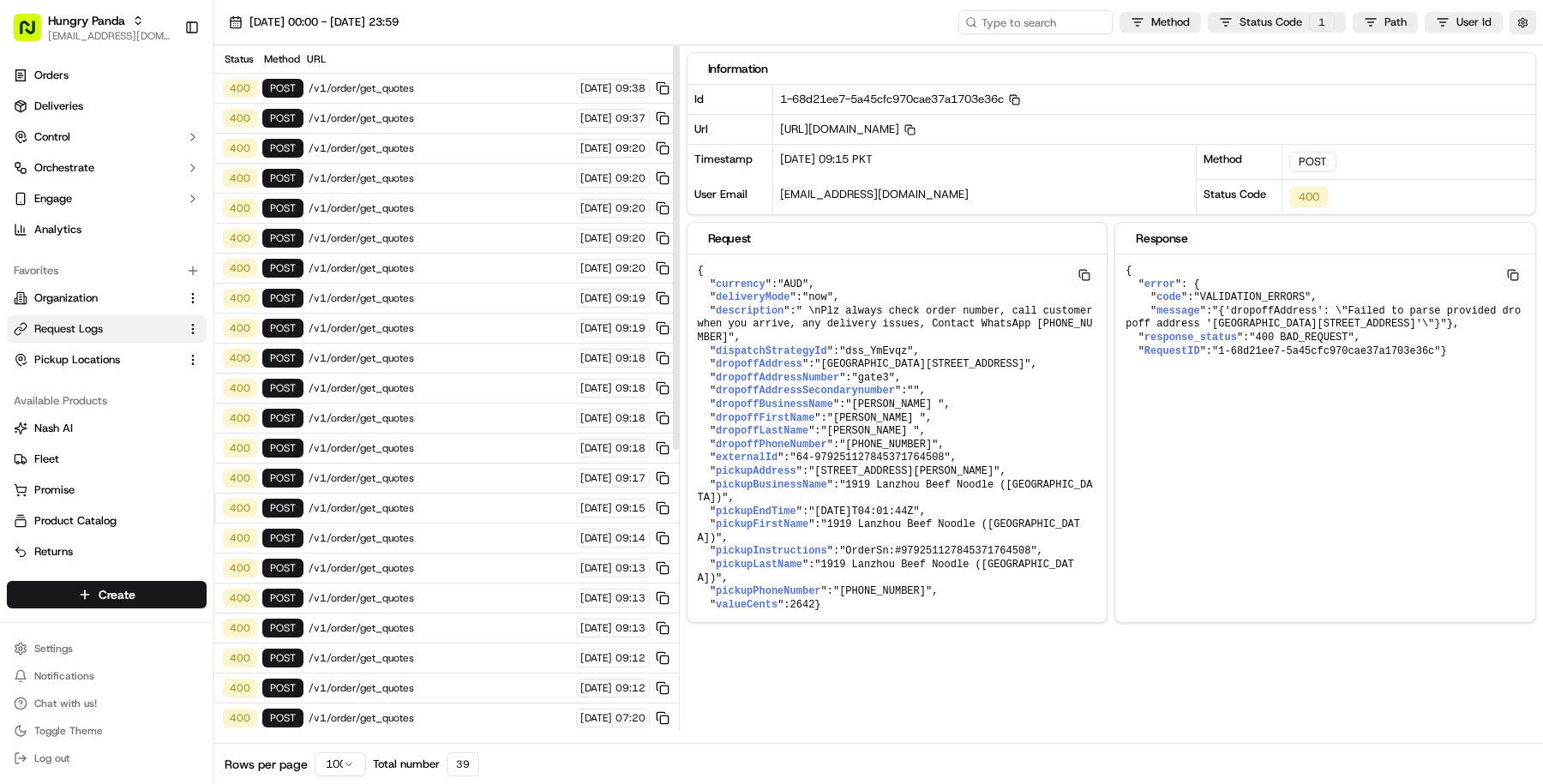
click at [483, 531] on span "/v1/order/get_quotes" at bounding box center [440, 538] width 262 height 14
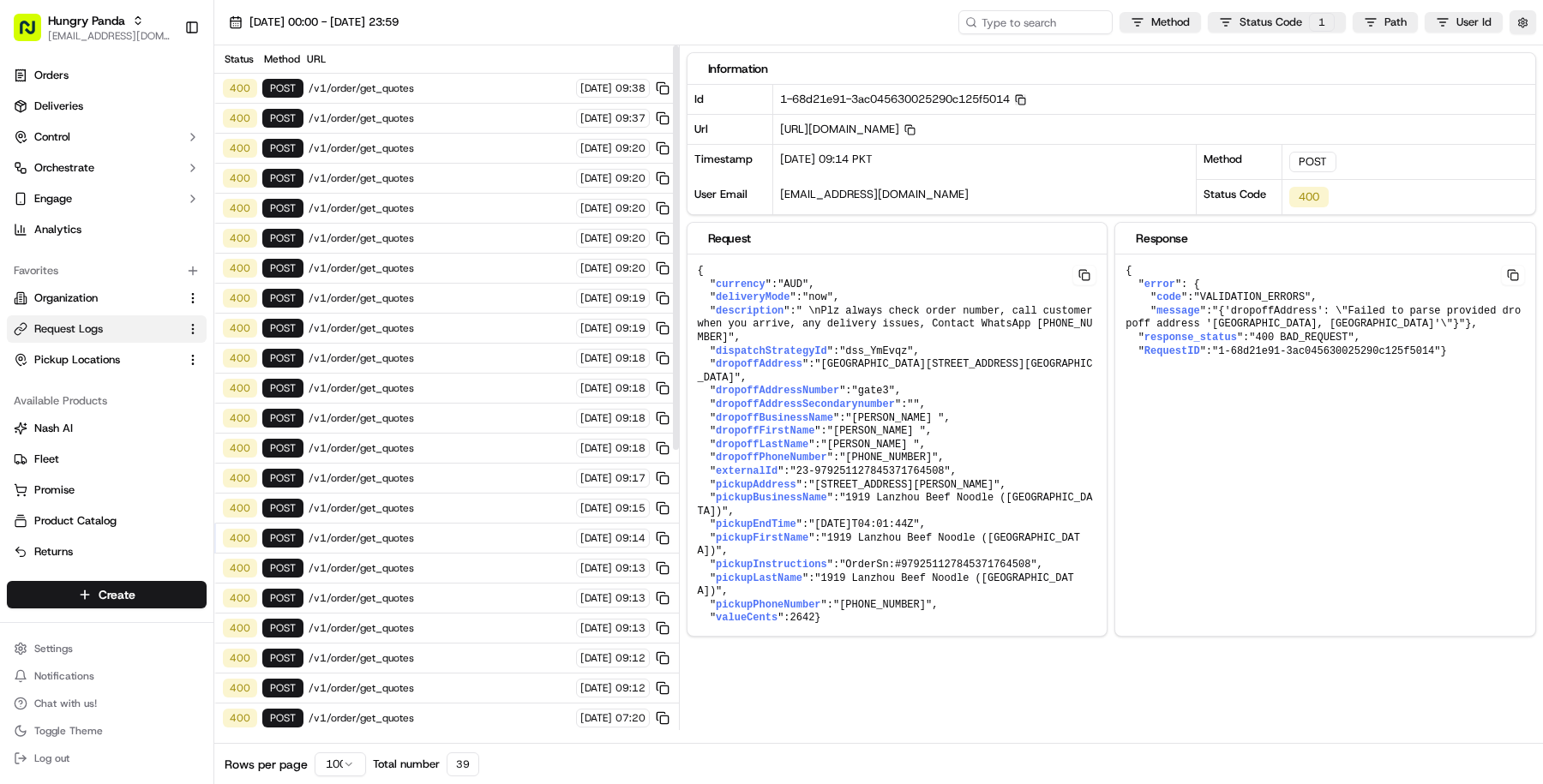
click at [483, 561] on span "/v1/order/get_quotes" at bounding box center [440, 568] width 262 height 14
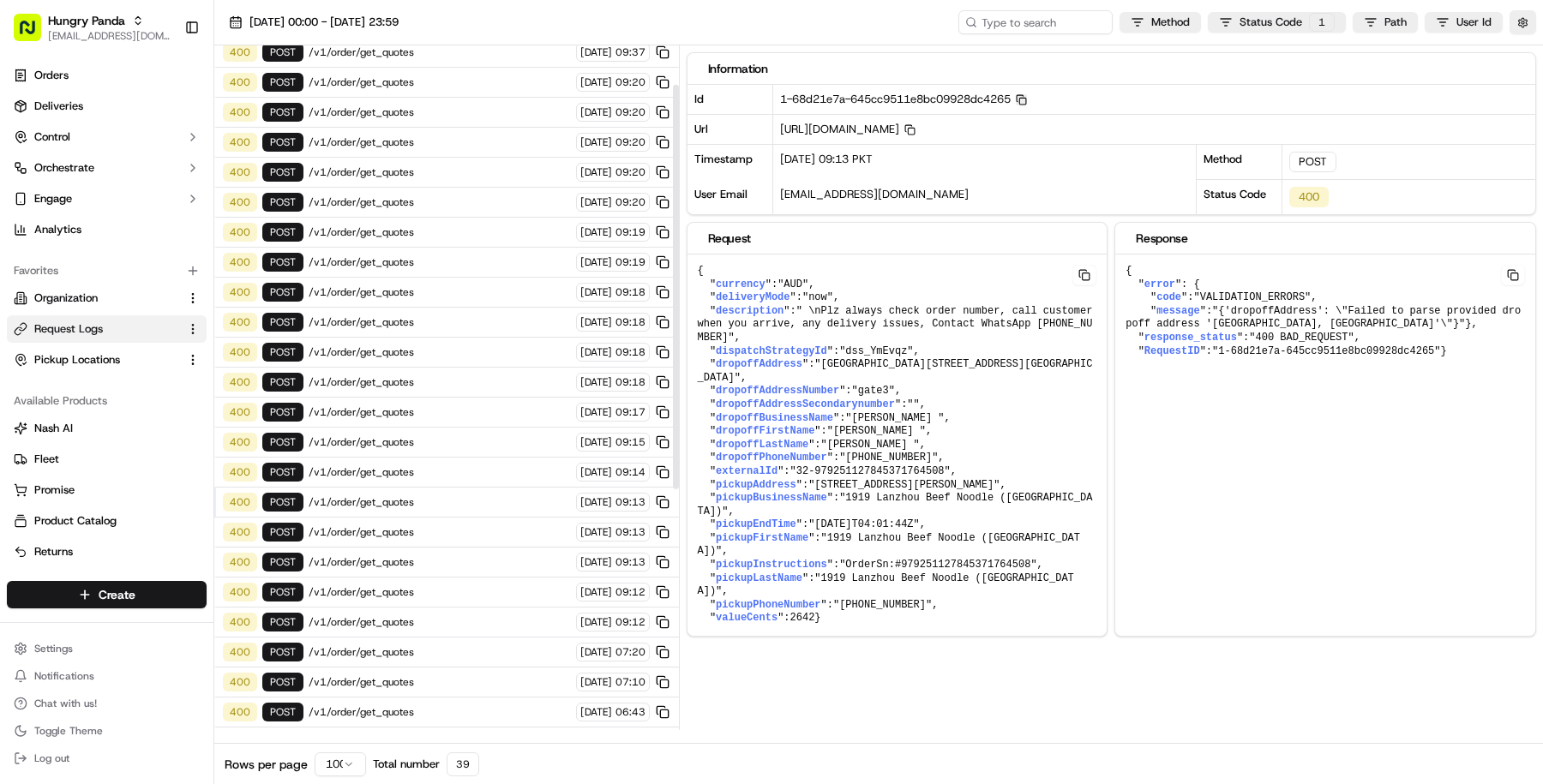
click at [480, 578] on div "400 POST /v1/order/get_quotes 23/09/2025 09:12" at bounding box center [446, 593] width 464 height 30
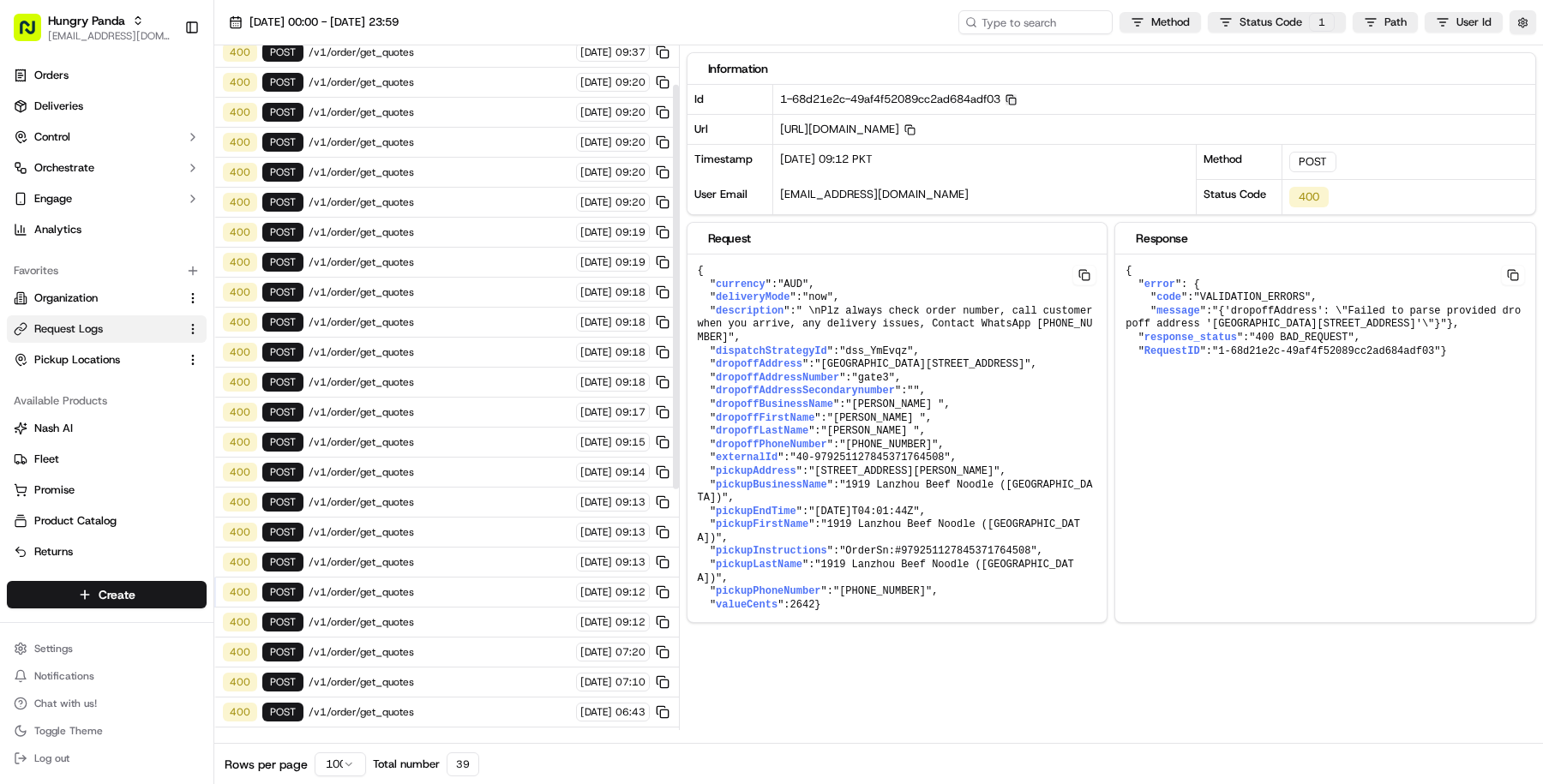
click at [480, 580] on div "400 POST /v1/order/get_quotes 23/09/2025 09:12" at bounding box center [446, 593] width 464 height 30
click at [478, 607] on div "400 POST /v1/order/get_quotes 23/09/2025 09:12" at bounding box center [446, 622] width 464 height 30
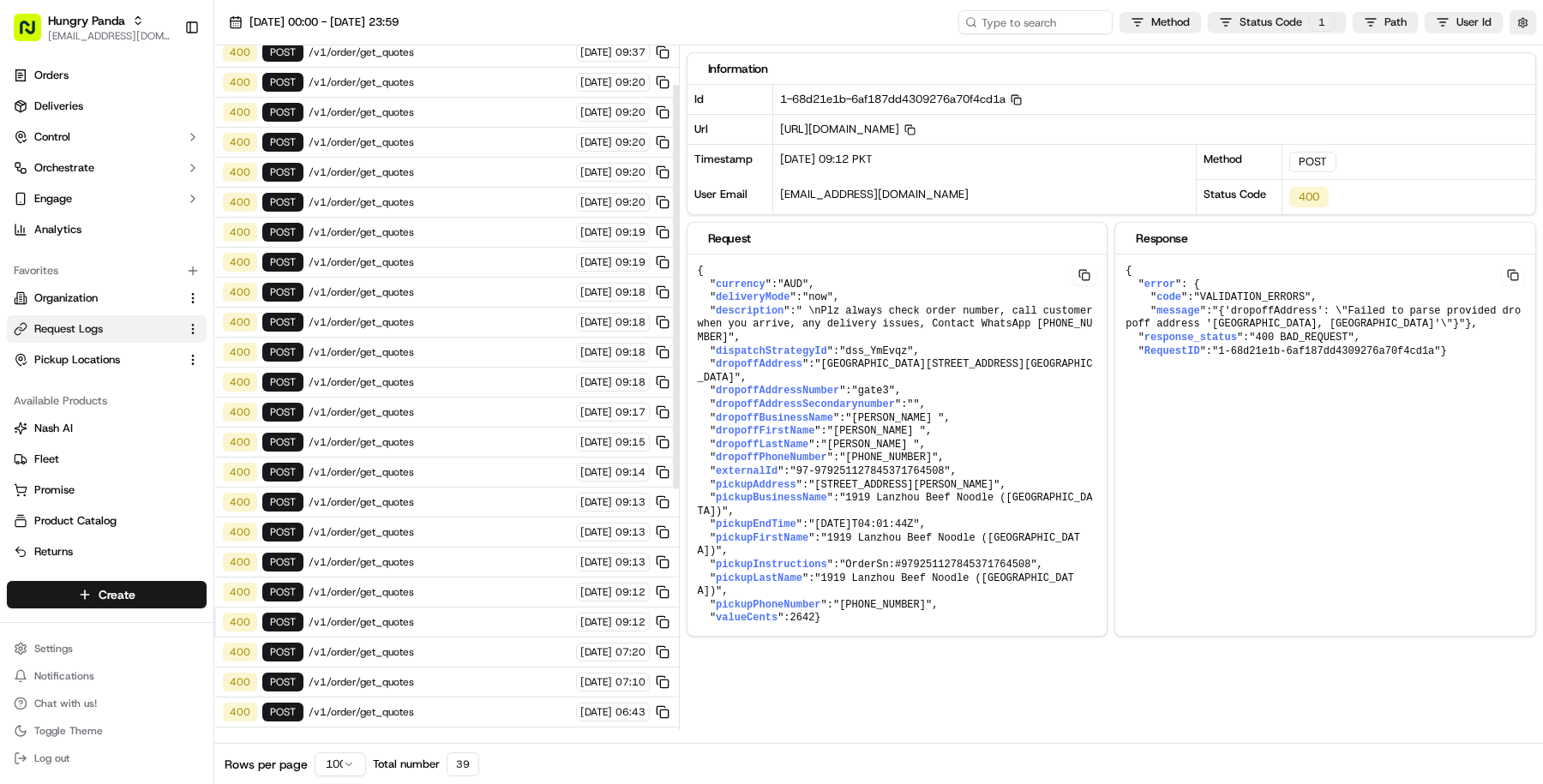
click at [476, 556] on div "400 POST /v1/order/get_quotes 23/09/2025 09:13" at bounding box center [446, 563] width 464 height 30
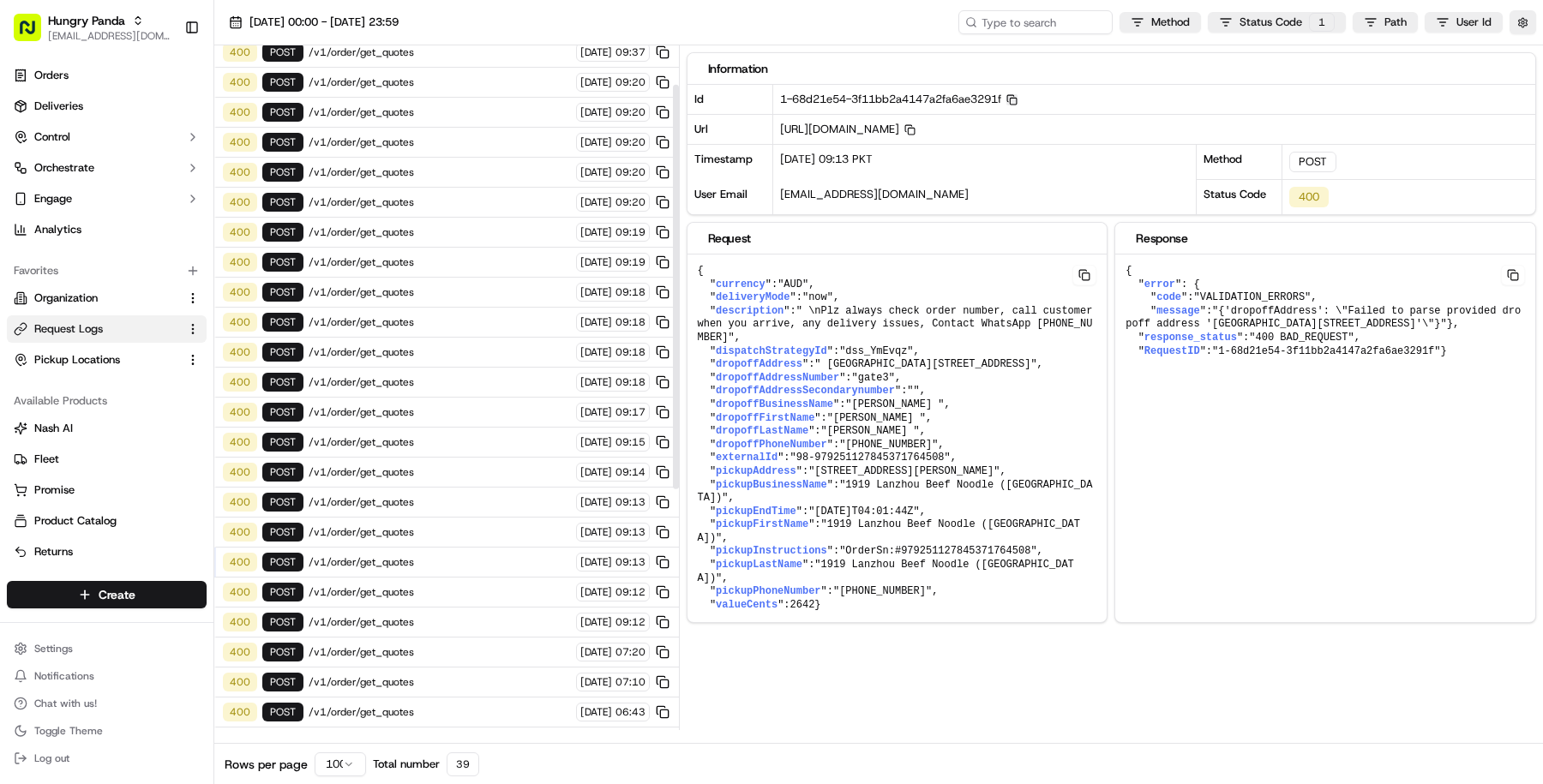
click at [482, 492] on div "400 POST /v1/order/get_quotes 23/09/2025 09:13" at bounding box center [446, 503] width 464 height 30
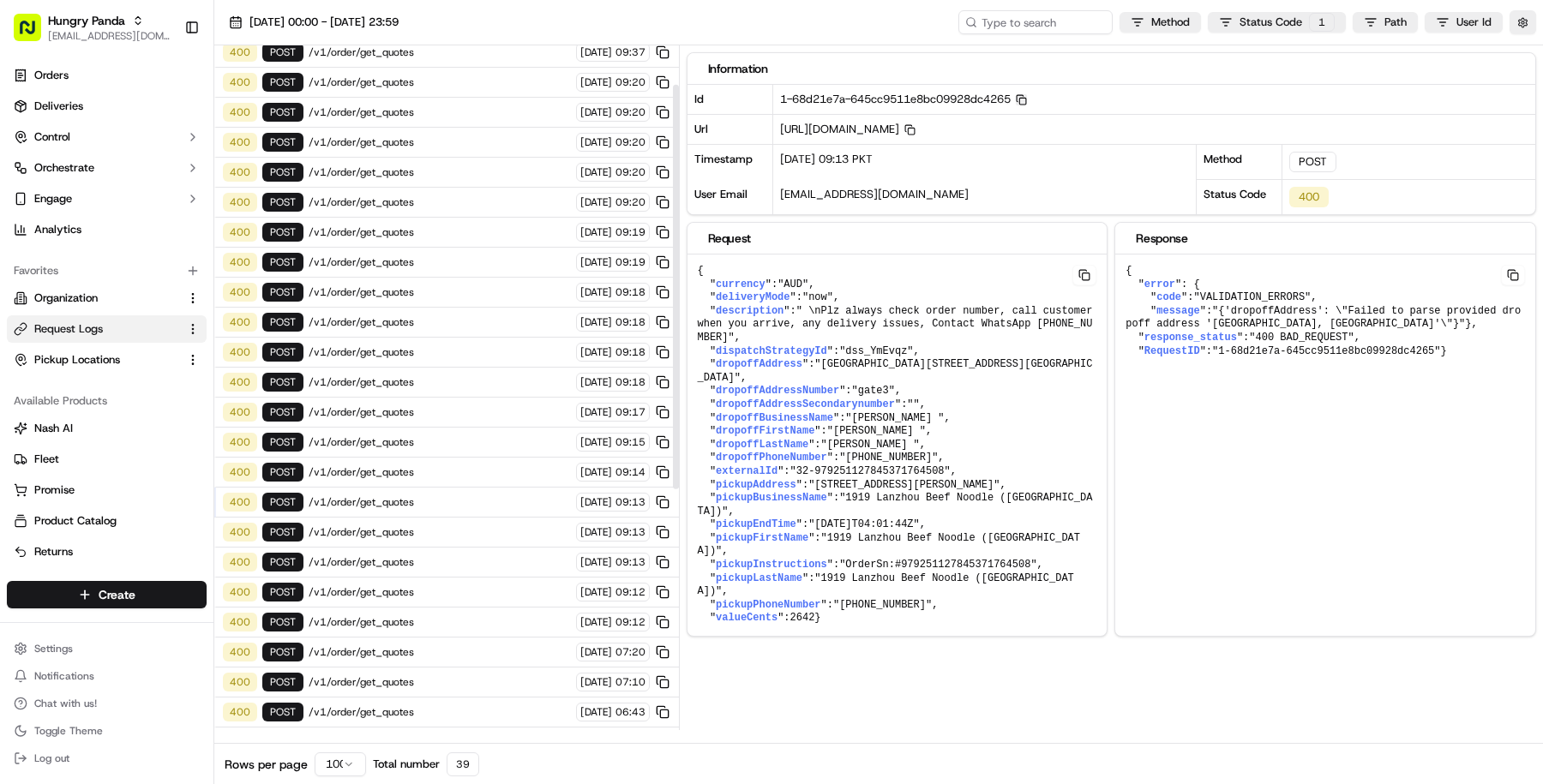
click at [497, 406] on span "/v1/order/get_quotes" at bounding box center [440, 413] width 262 height 14
click at [505, 316] on span "/v1/order/get_quotes" at bounding box center [440, 323] width 262 height 14
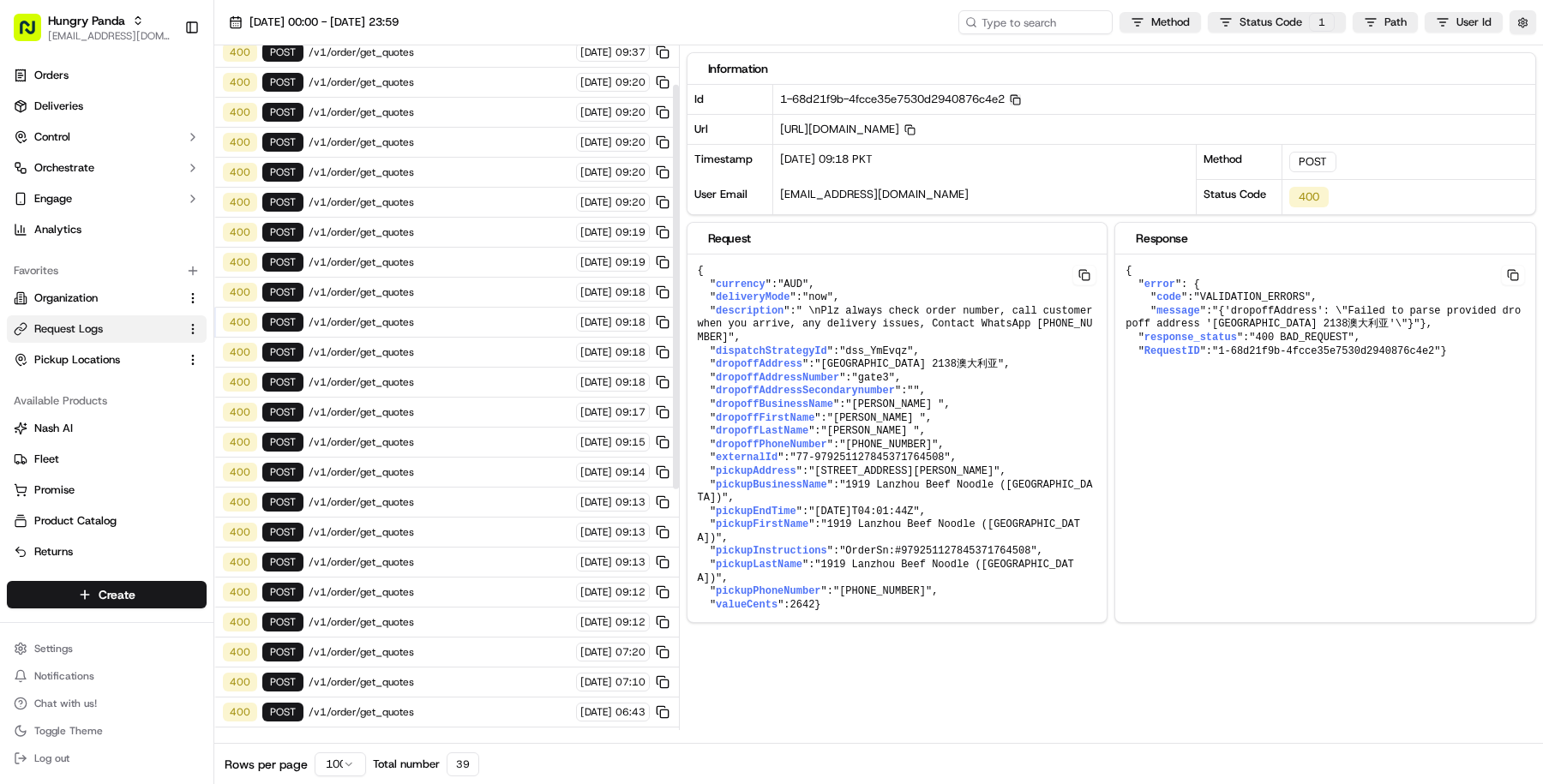
scroll to position [0, 0]
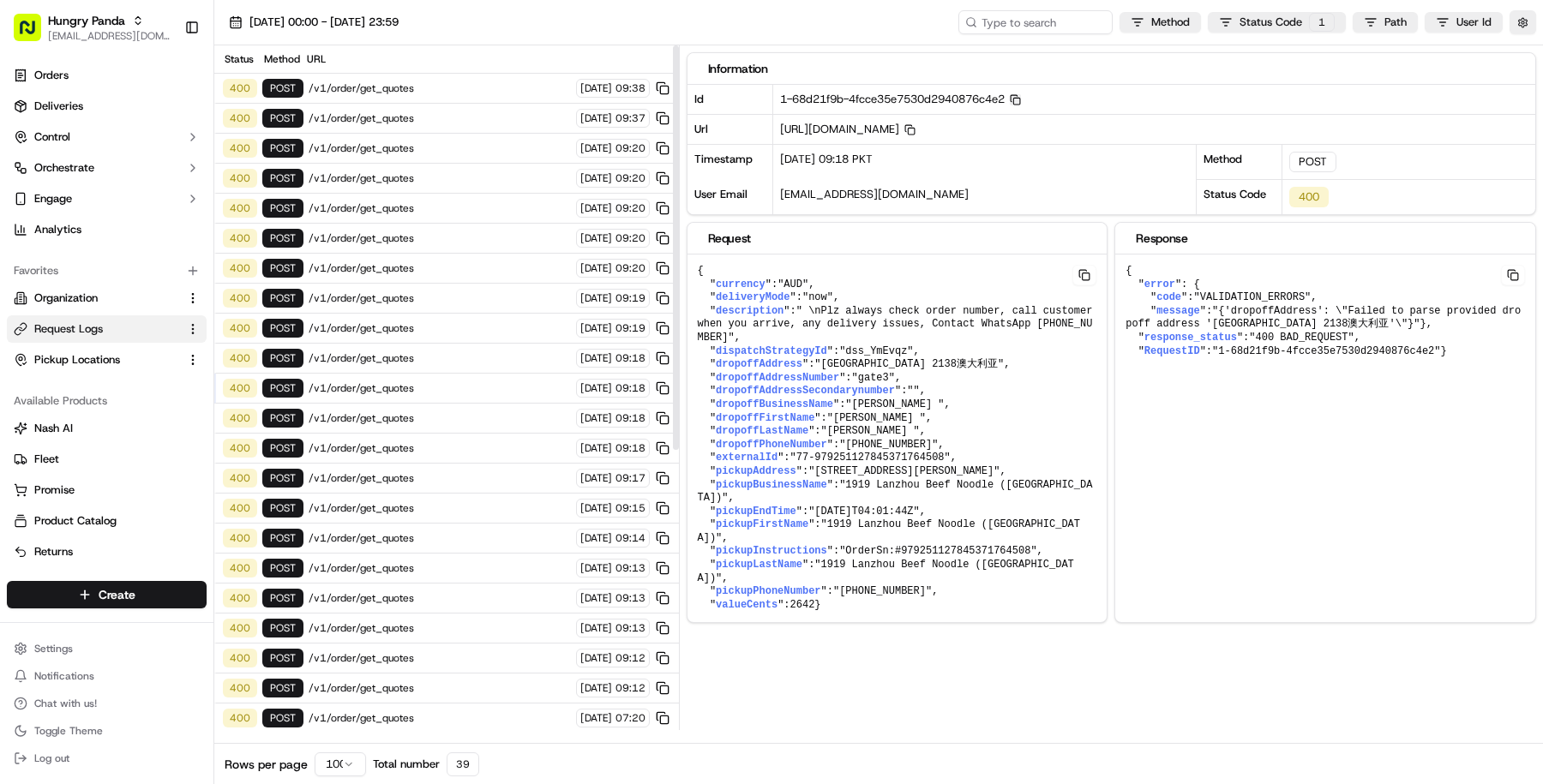
click at [507, 142] on span "/v1/order/get_quotes" at bounding box center [440, 149] width 262 height 14
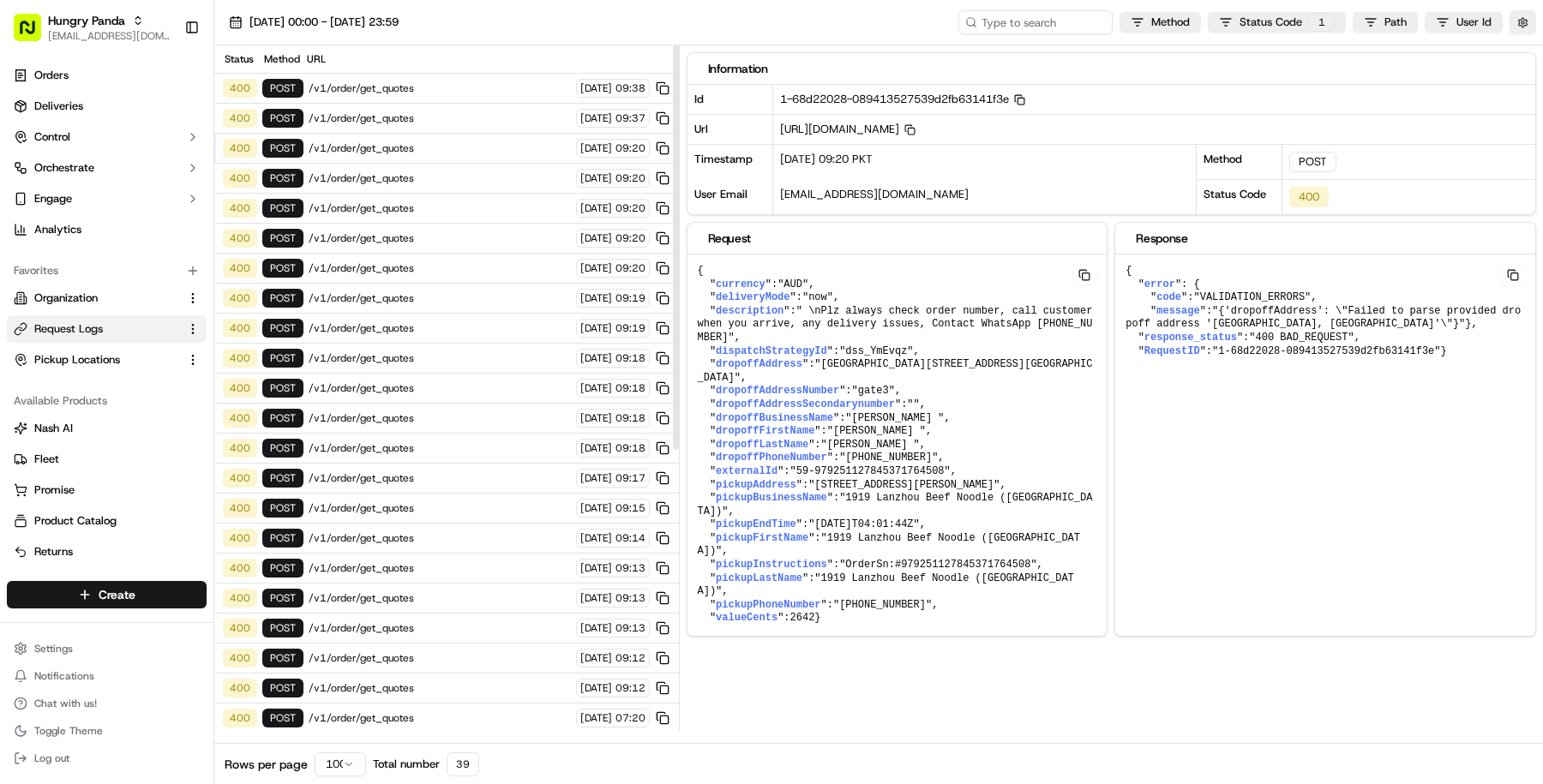
click at [502, 104] on div "400 POST /v1/order/get_quotes 23/09/2025 09:37" at bounding box center [446, 119] width 464 height 30
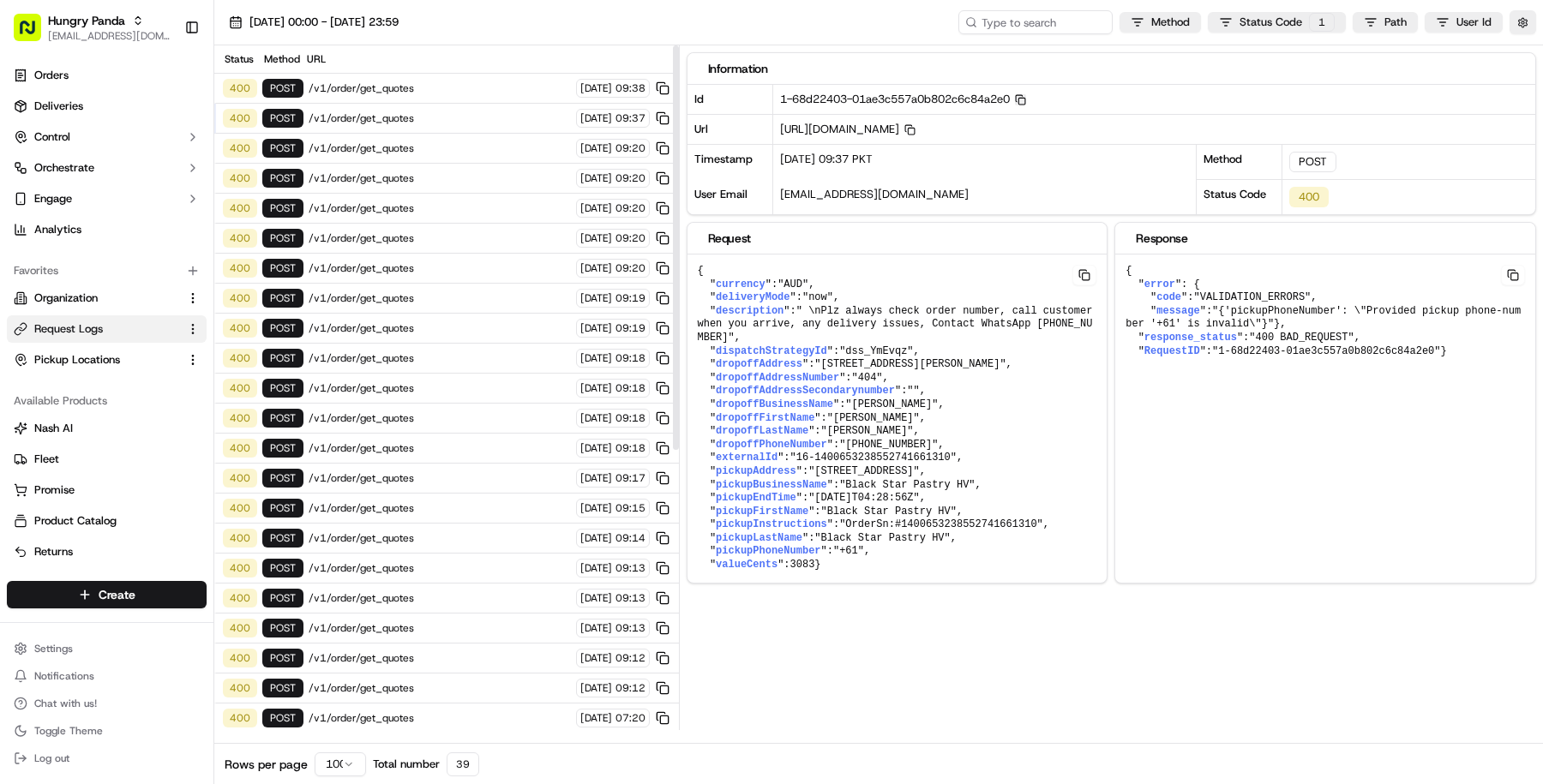
click at [501, 81] on span "/v1/order/get_quotes" at bounding box center [440, 88] width 262 height 14
click at [504, 122] on div "400 POST /v1/order/get_quotes 23/09/2025 09:37" at bounding box center [446, 119] width 464 height 30
click at [156, 105] on link "Deliveries" at bounding box center [107, 106] width 199 height 27
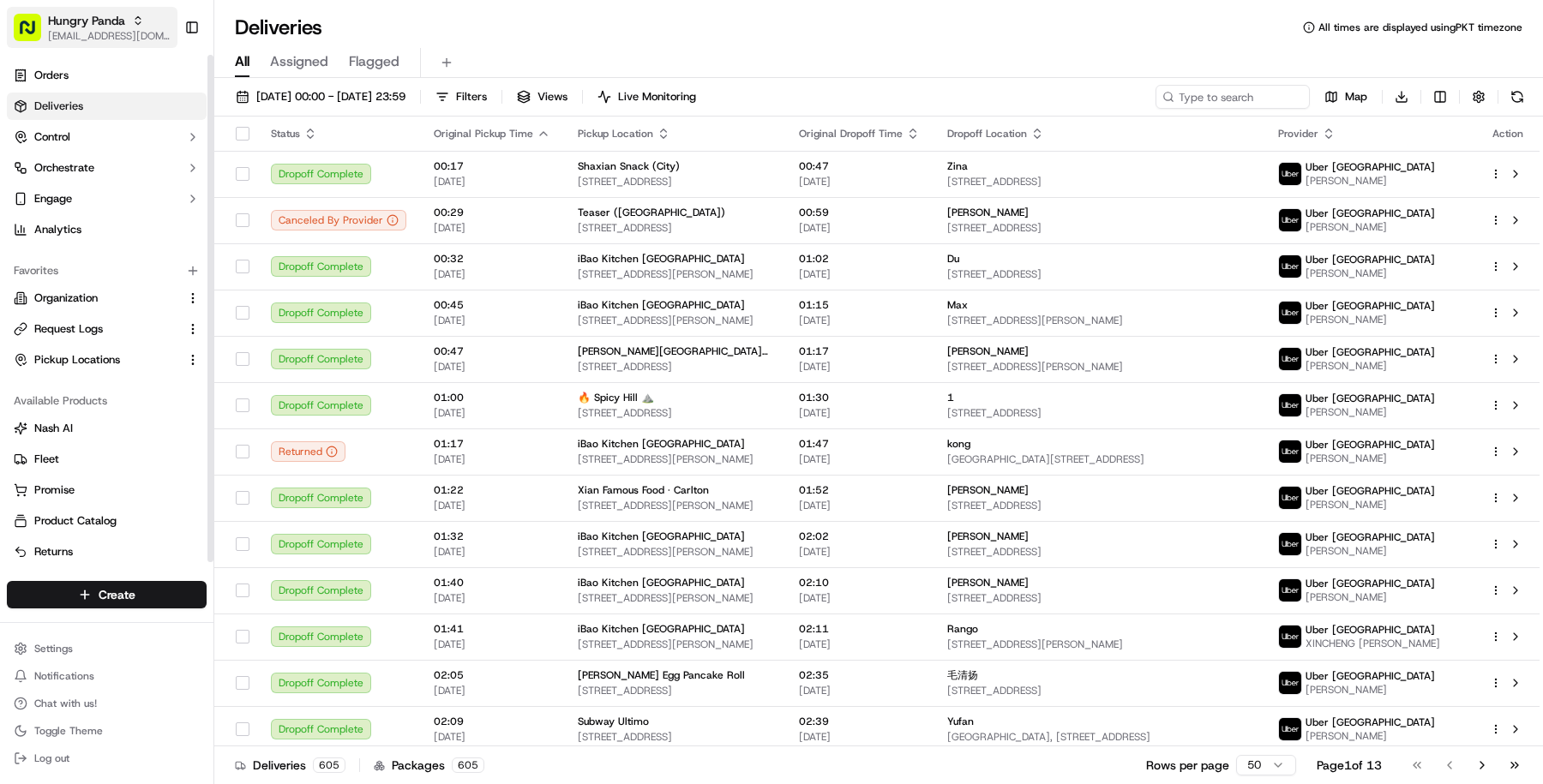
click at [101, 25] on span "Hungry Panda" at bounding box center [87, 21] width 77 height 17
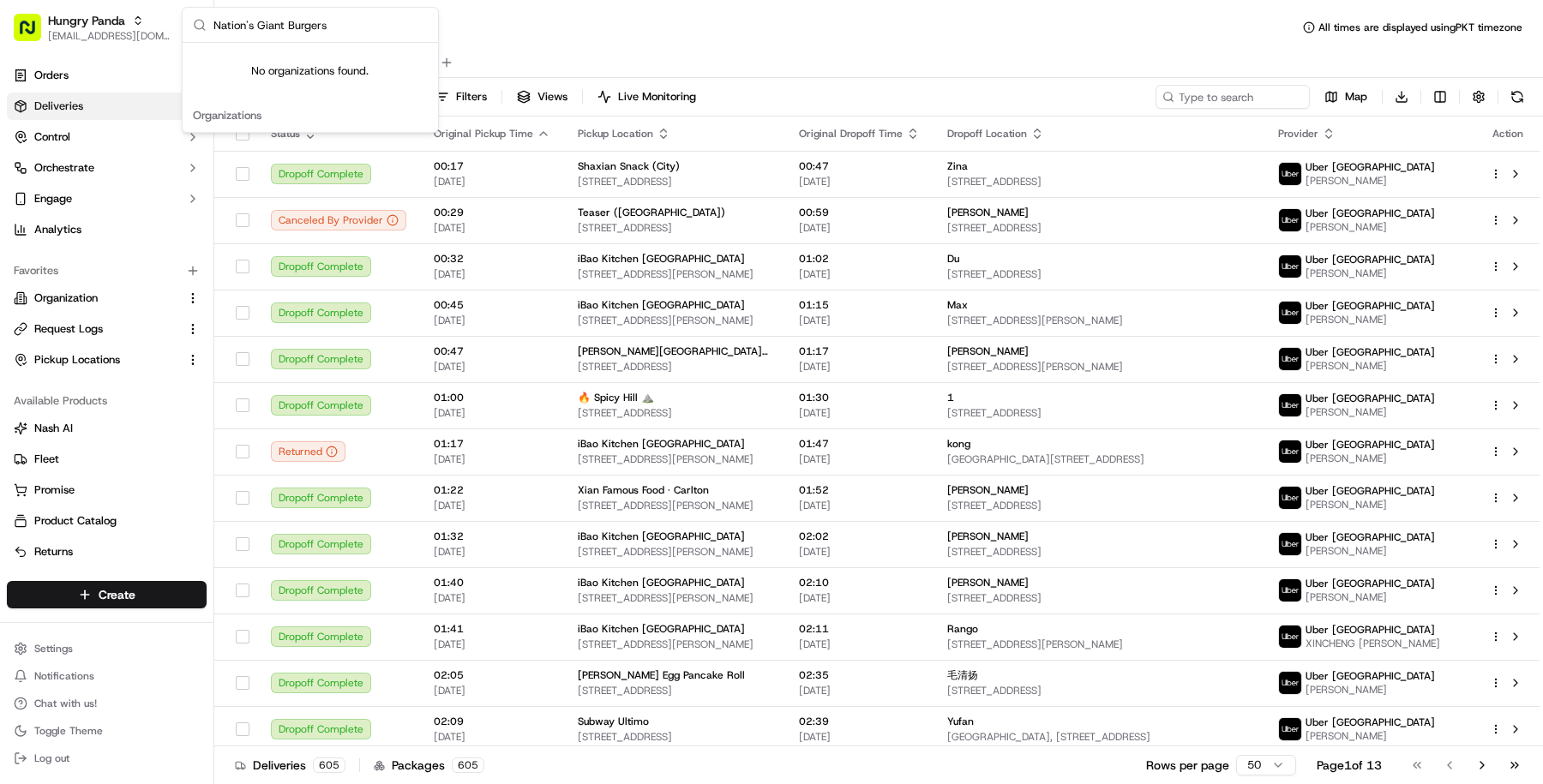
drag, startPoint x: 257, startPoint y: 23, endPoint x: 453, endPoint y: 21, distance: 196.0
click at [453, 21] on body "Hungry Panda masood@usenash.com Toggle Sidebar Orders Deliveries Control Orches…" at bounding box center [771, 392] width 1543 height 784
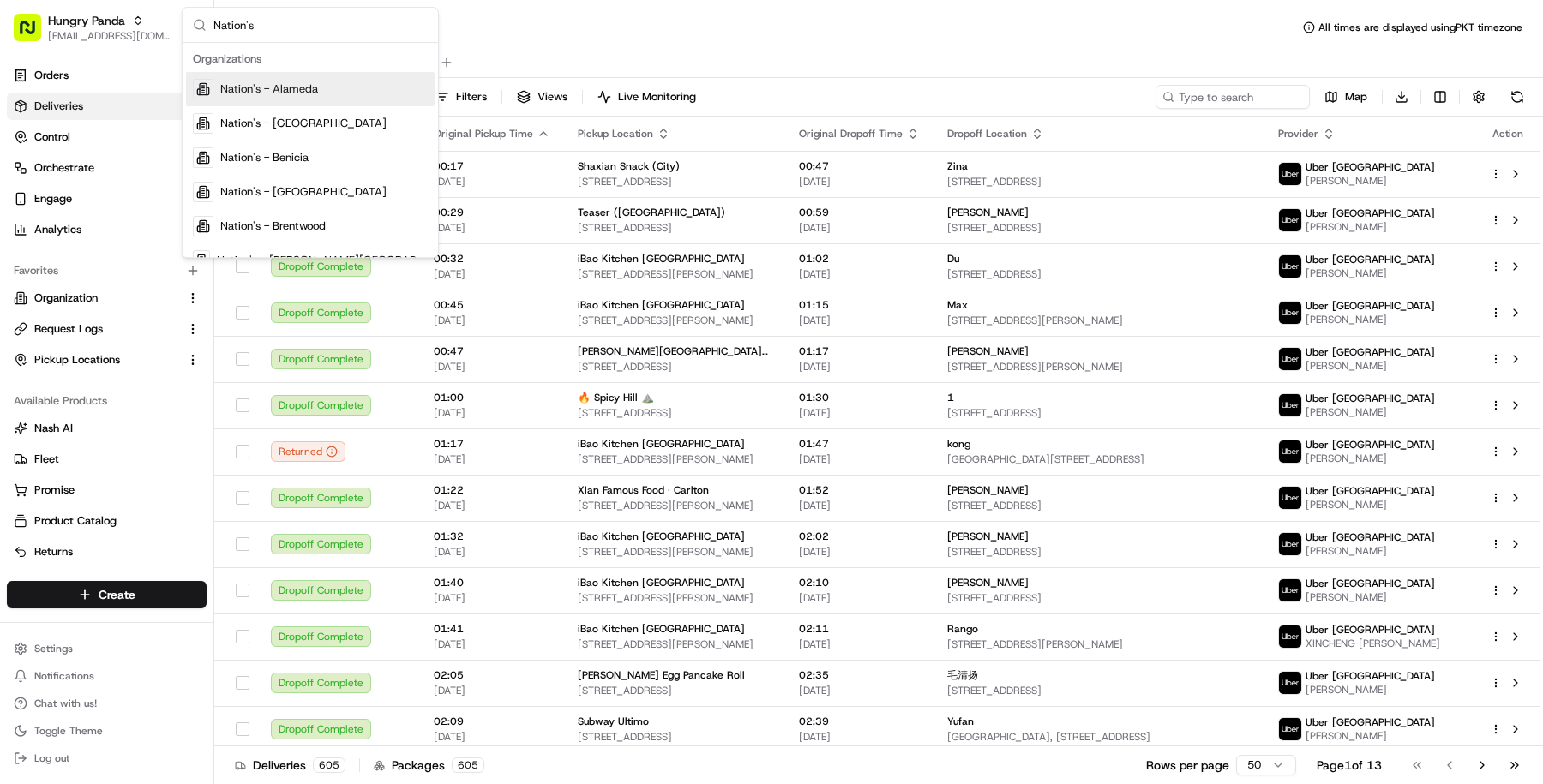
type input "Nation's"
click at [386, 91] on div "Nation's - Alameda" at bounding box center [310, 88] width 248 height 34
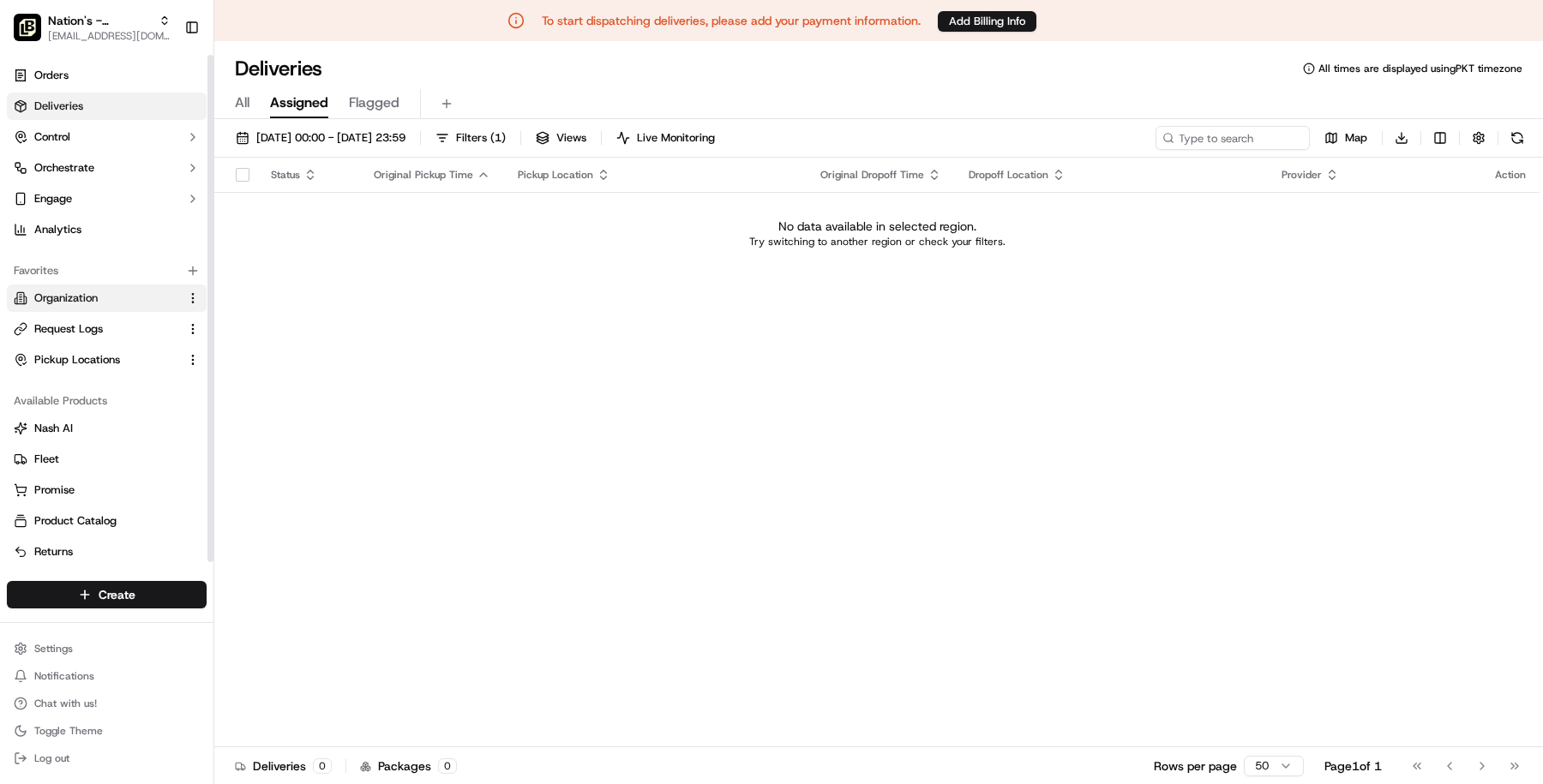
click at [90, 302] on span "Organization" at bounding box center [66, 298] width 64 height 16
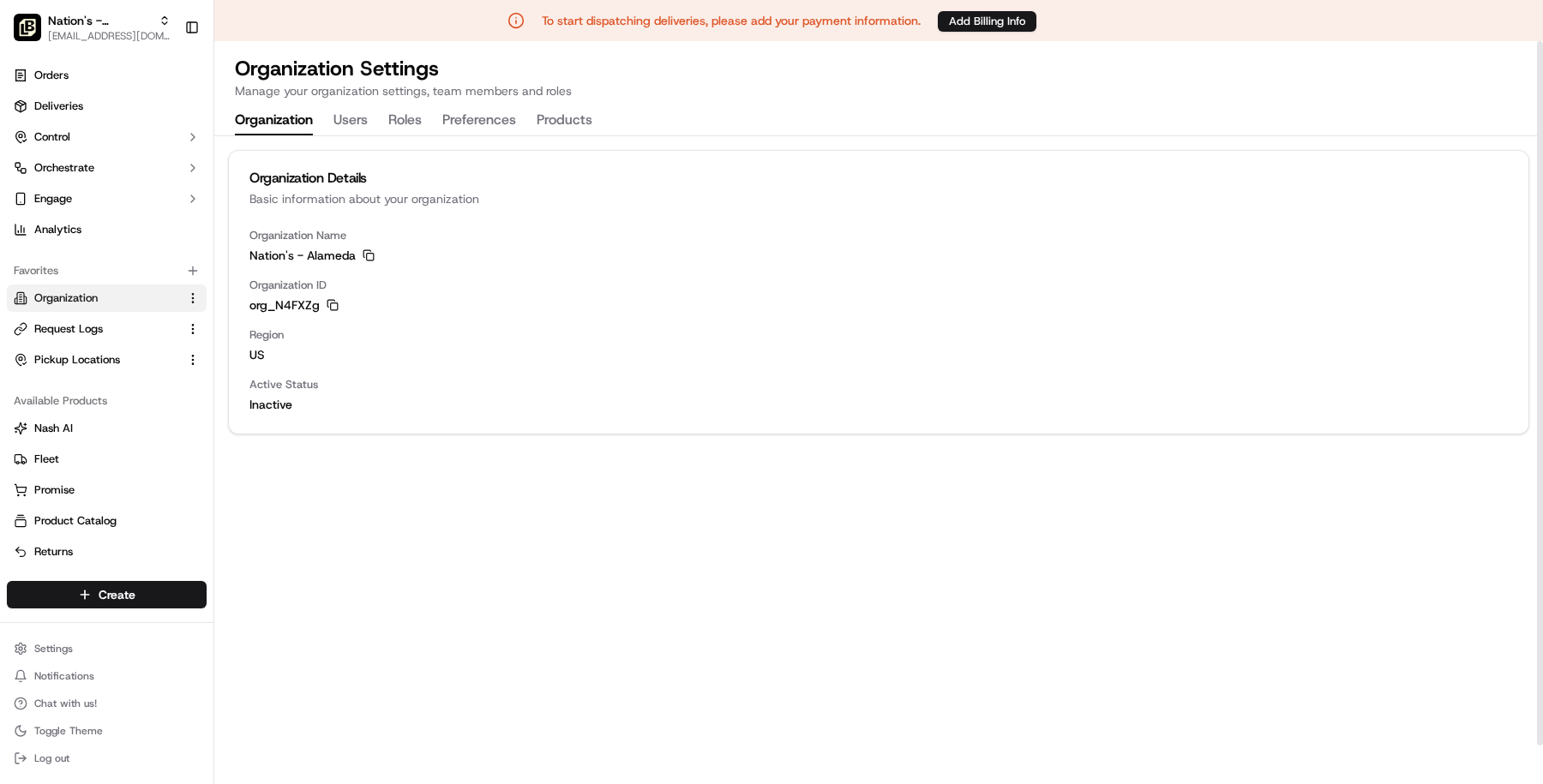
click at [339, 125] on button "Users" at bounding box center [350, 121] width 34 height 29
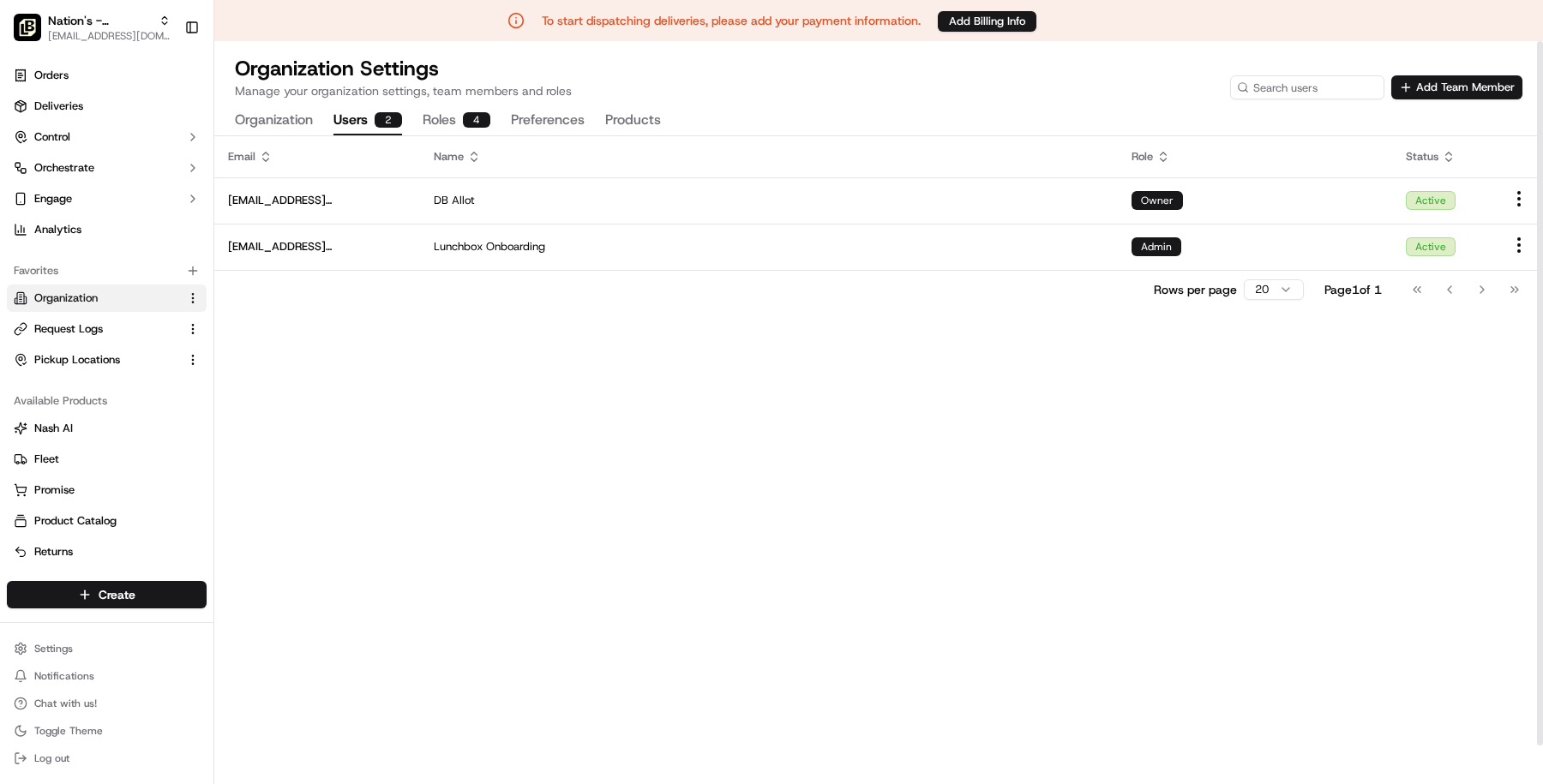
click at [448, 115] on button "Roles 4" at bounding box center [455, 121] width 67 height 29
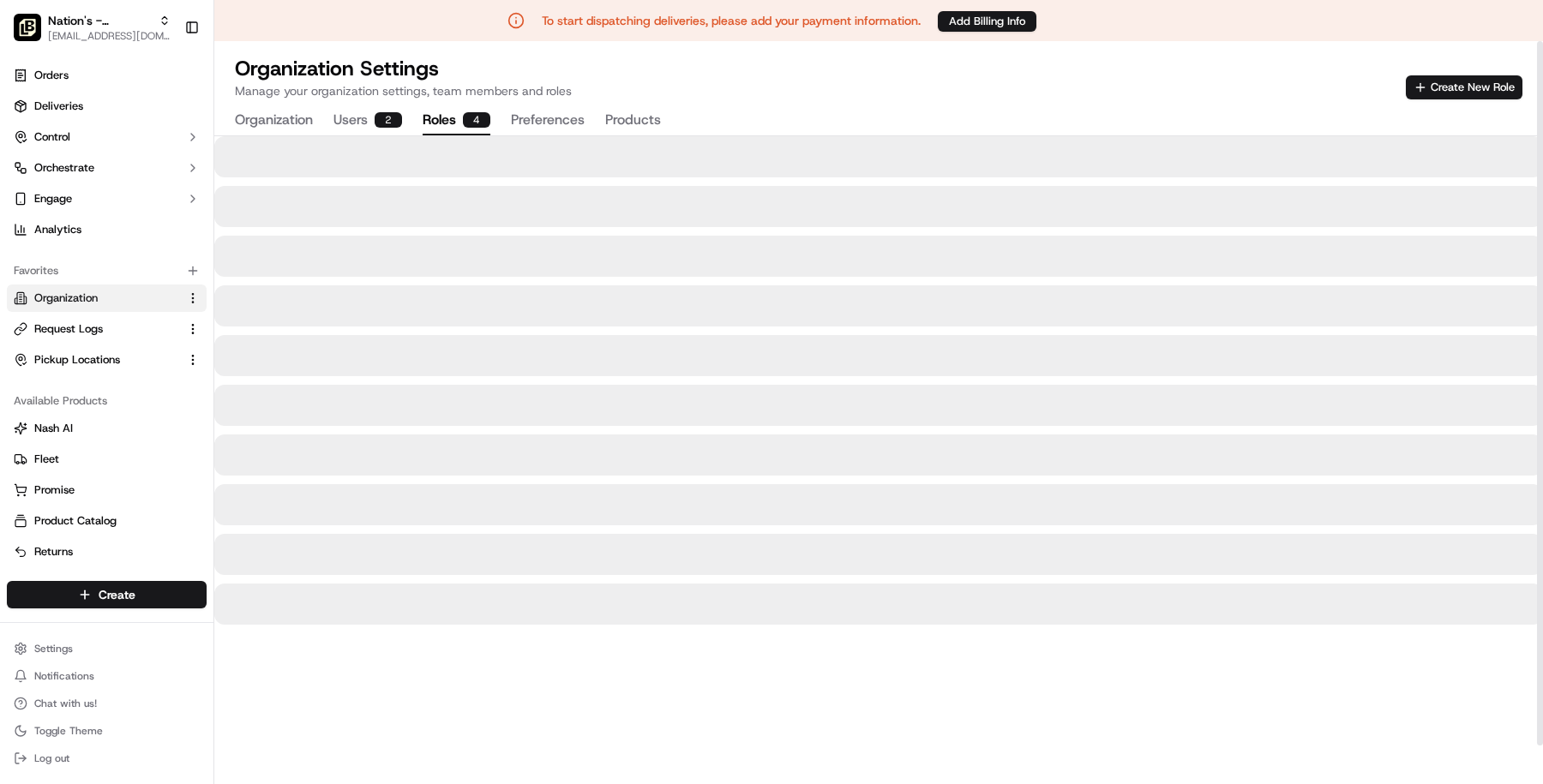
click at [330, 127] on div "Organization Users 2 Roles 4 Preferences Products" at bounding box center [448, 121] width 426 height 29
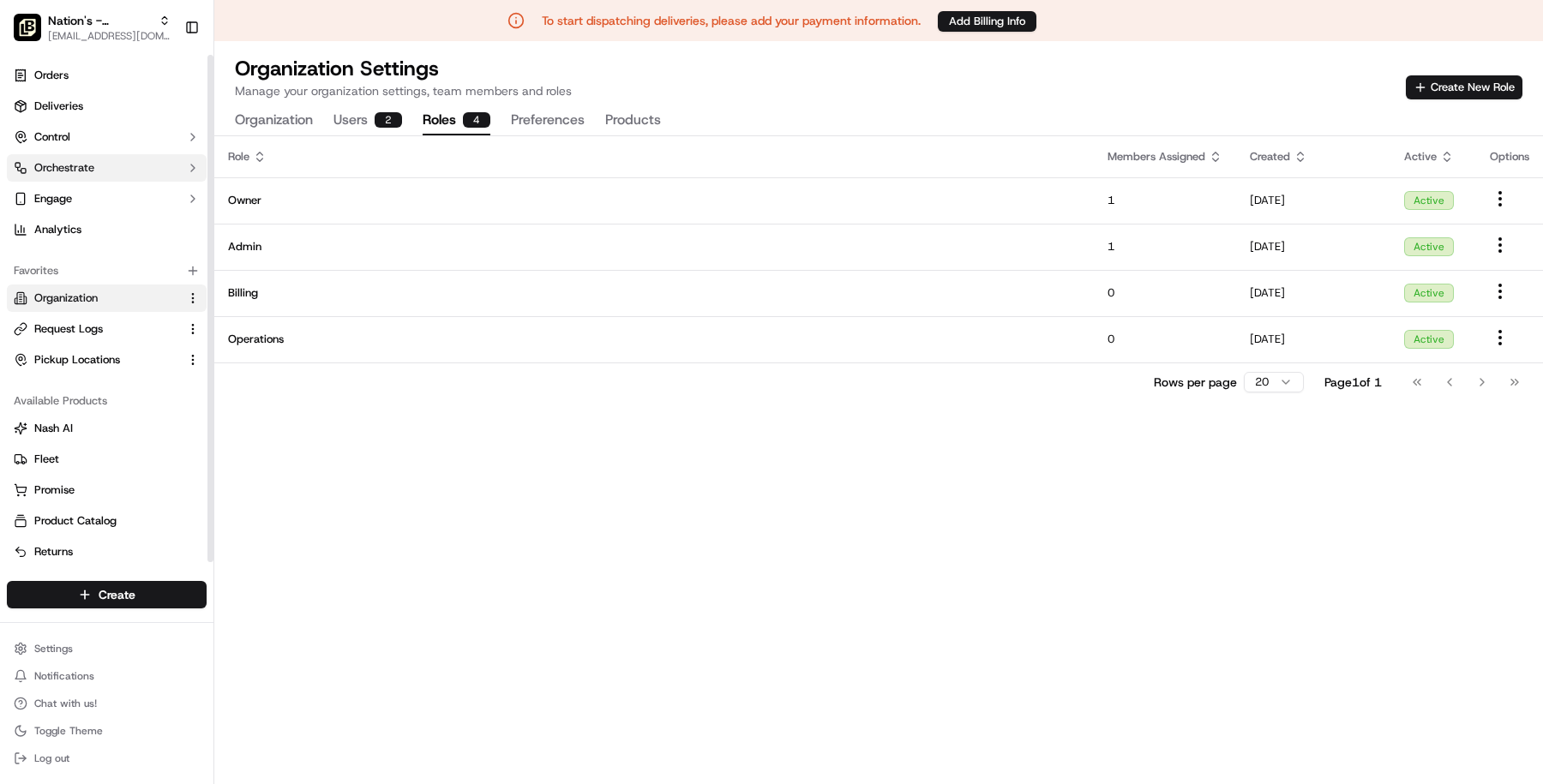
click at [149, 174] on button "Orchestrate" at bounding box center [107, 168] width 199 height 27
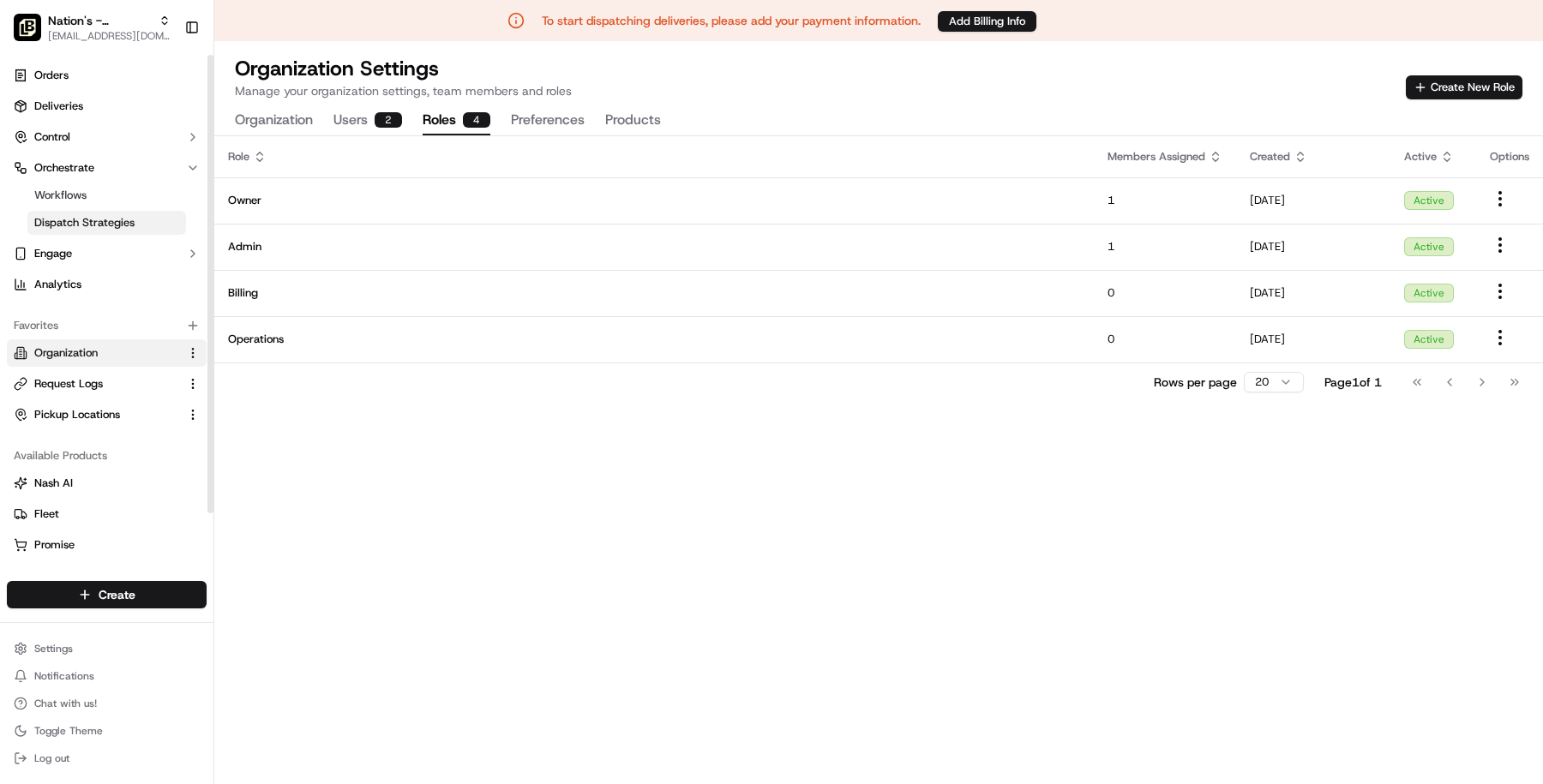
click at [157, 218] on link "Dispatch Strategies" at bounding box center [106, 222] width 158 height 24
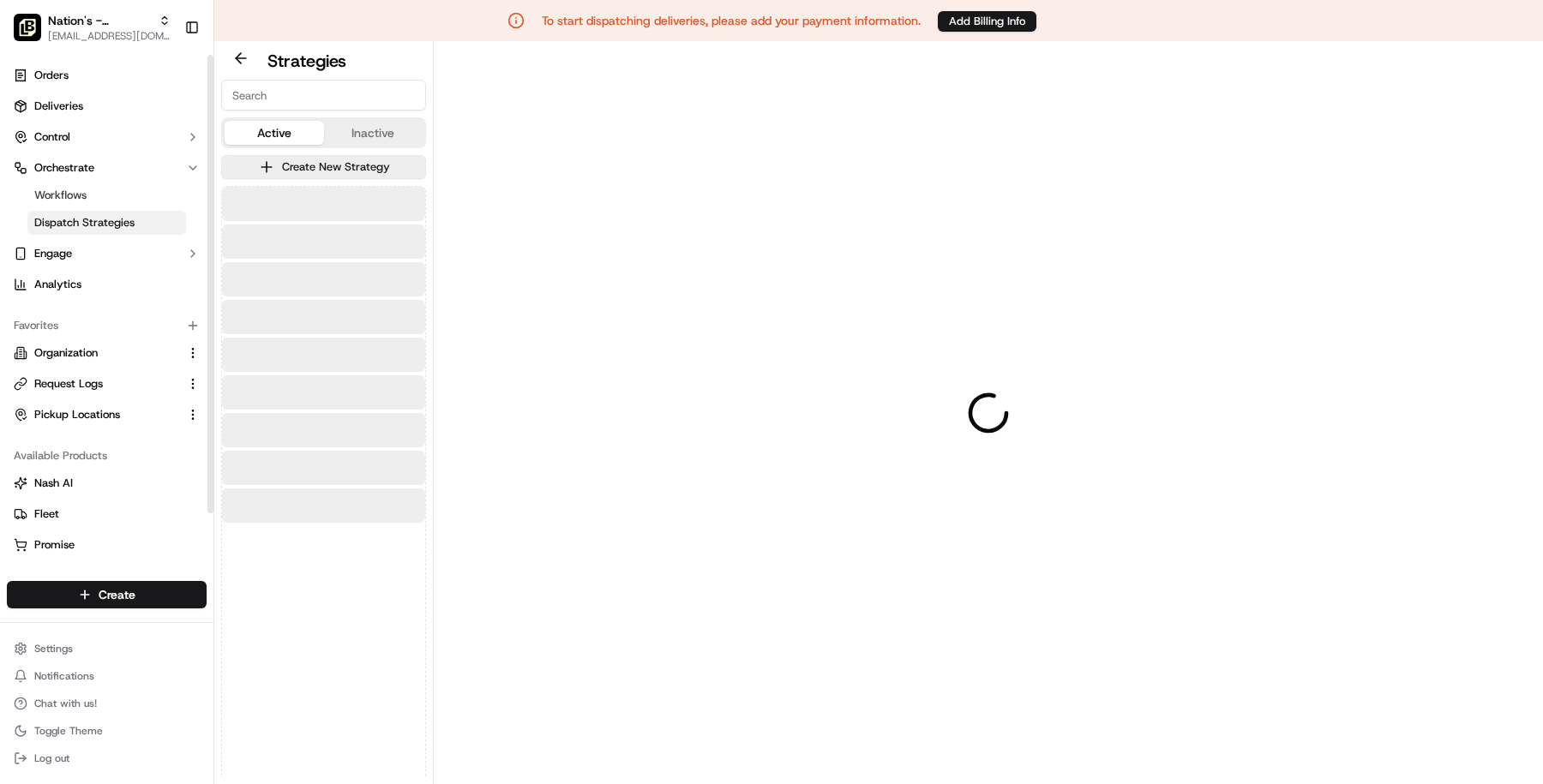
click at [140, 223] on link "Dispatch Strategies" at bounding box center [106, 222] width 158 height 24
click at [87, 197] on link "Workflows" at bounding box center [106, 195] width 158 height 24
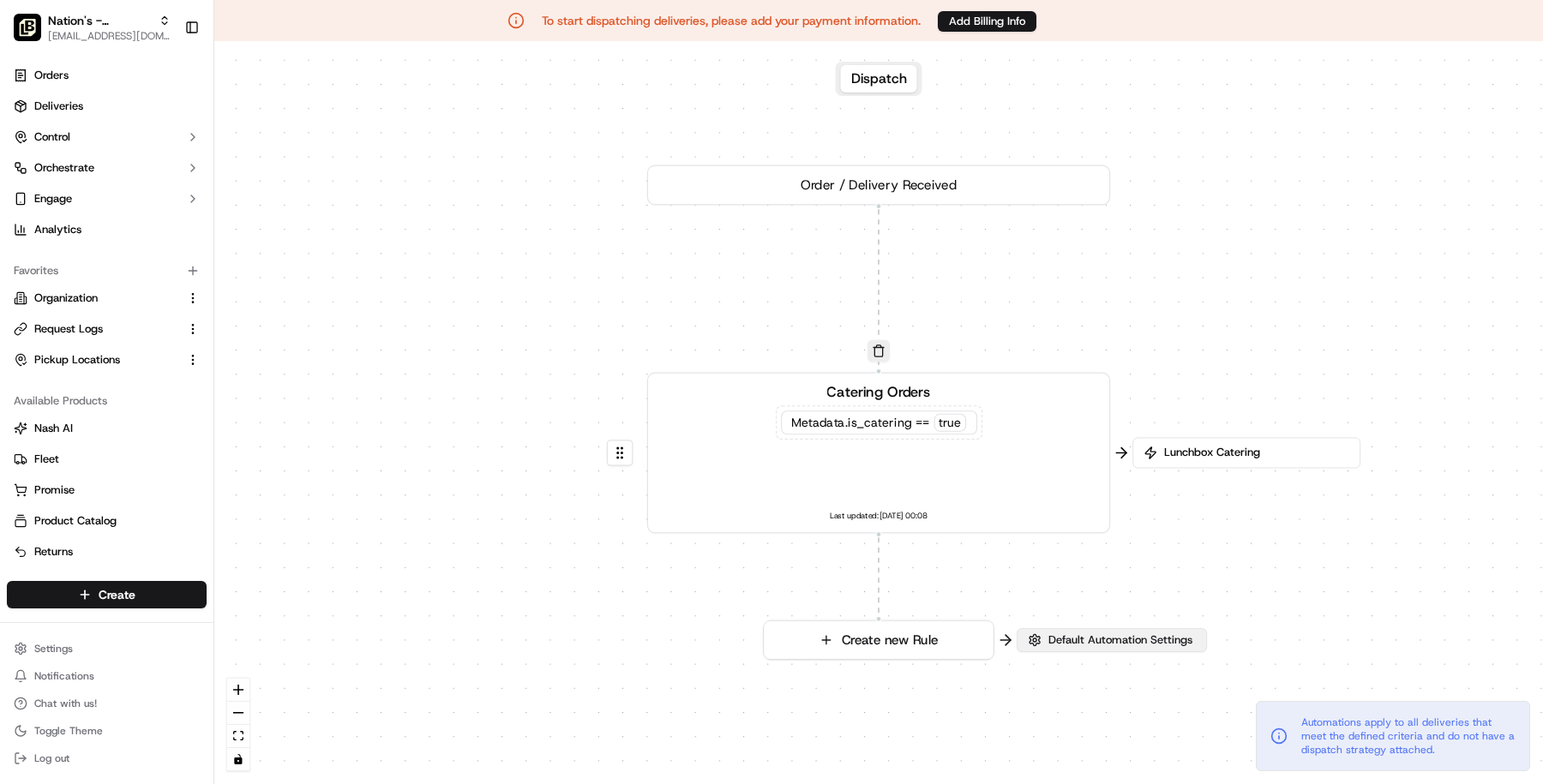
click at [1100, 642] on span "Default Automation Settings" at bounding box center [1120, 641] width 151 height 16
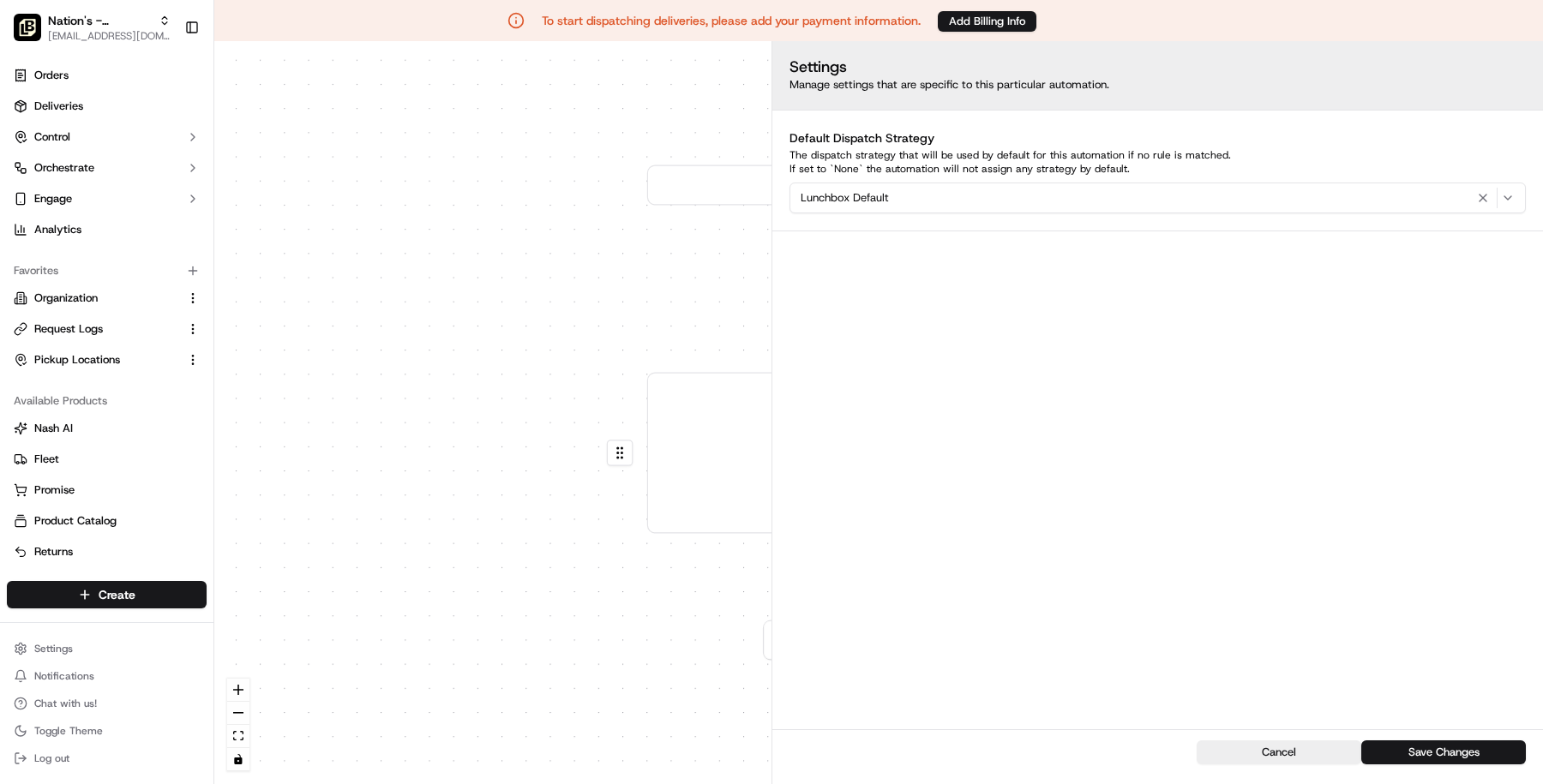
click at [659, 674] on div "0 0 Order / Delivery Received Catering Orders Metadata .is_catering == true Las…" at bounding box center [879, 413] width 1329 height 743
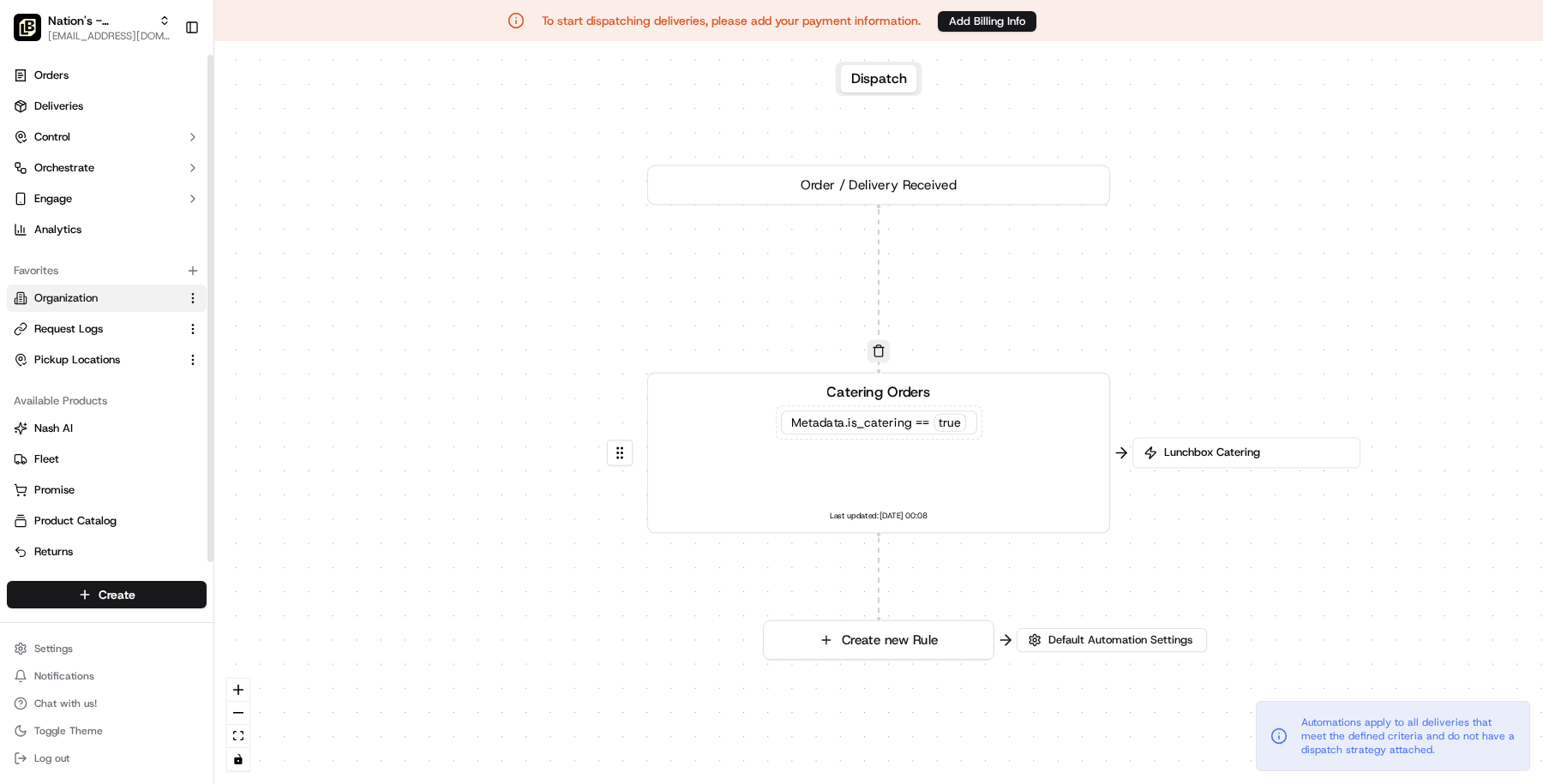
click at [108, 306] on button "Organization" at bounding box center [107, 298] width 199 height 27
click at [116, 307] on button "Organization" at bounding box center [107, 298] width 199 height 27
click at [110, 296] on link "Organization" at bounding box center [96, 298] width 165 height 16
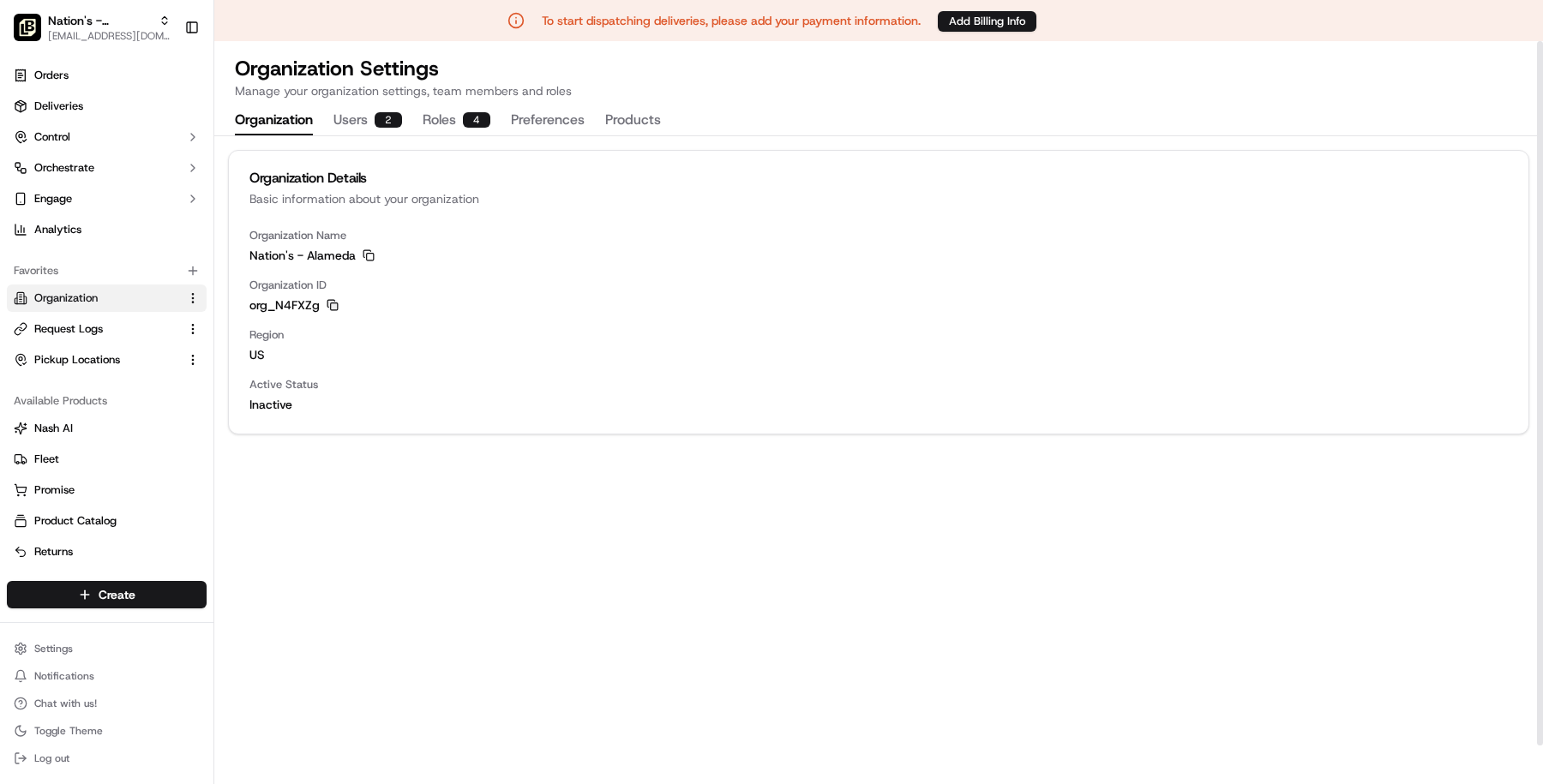
click at [332, 303] on icon "button" at bounding box center [333, 305] width 12 height 12
click at [372, 253] on rect "button" at bounding box center [371, 257] width 7 height 7
click at [96, 156] on button "Orchestrate" at bounding box center [107, 168] width 199 height 27
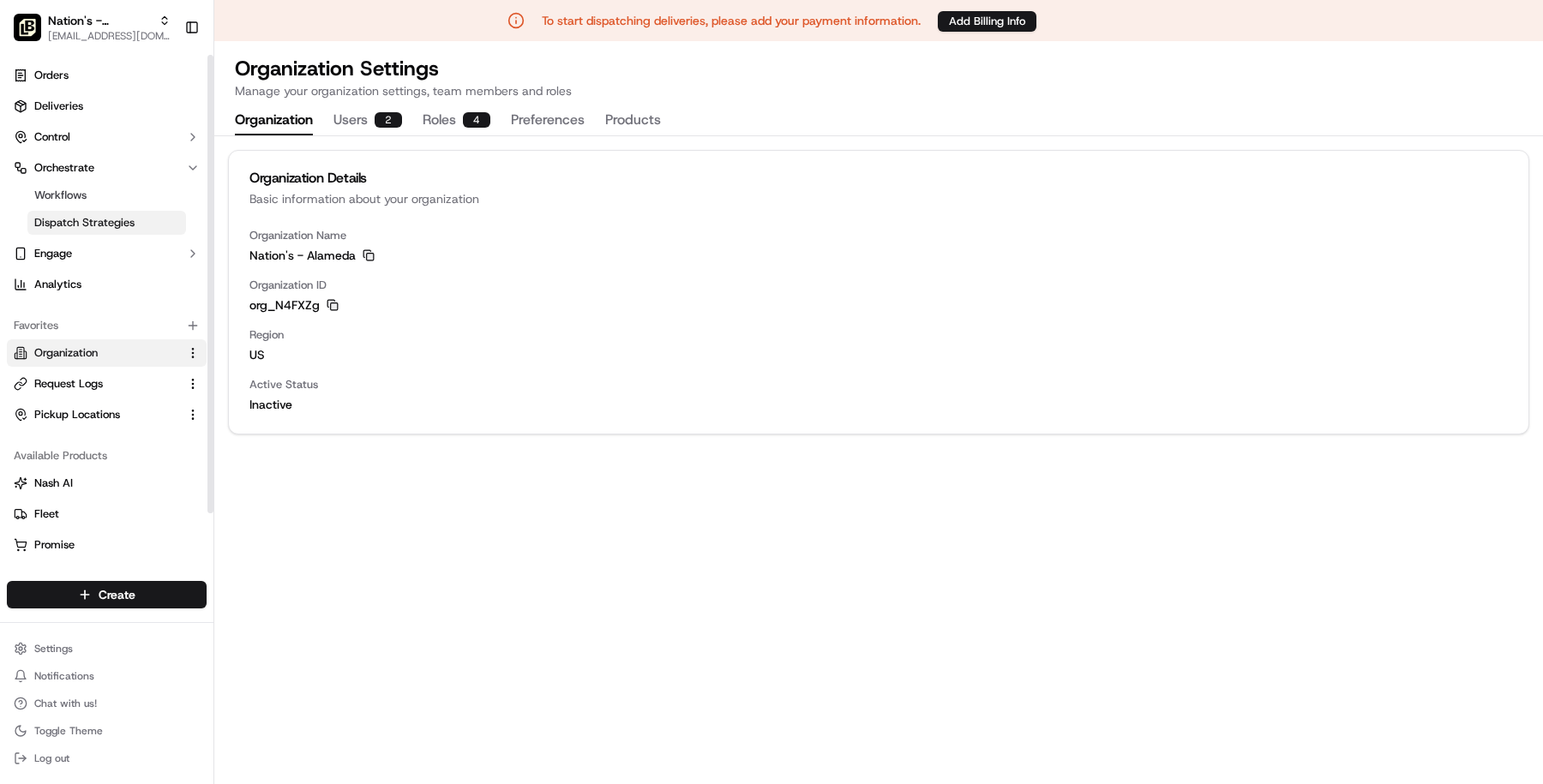
click at [95, 217] on span "Dispatch Strategies" at bounding box center [84, 223] width 101 height 16
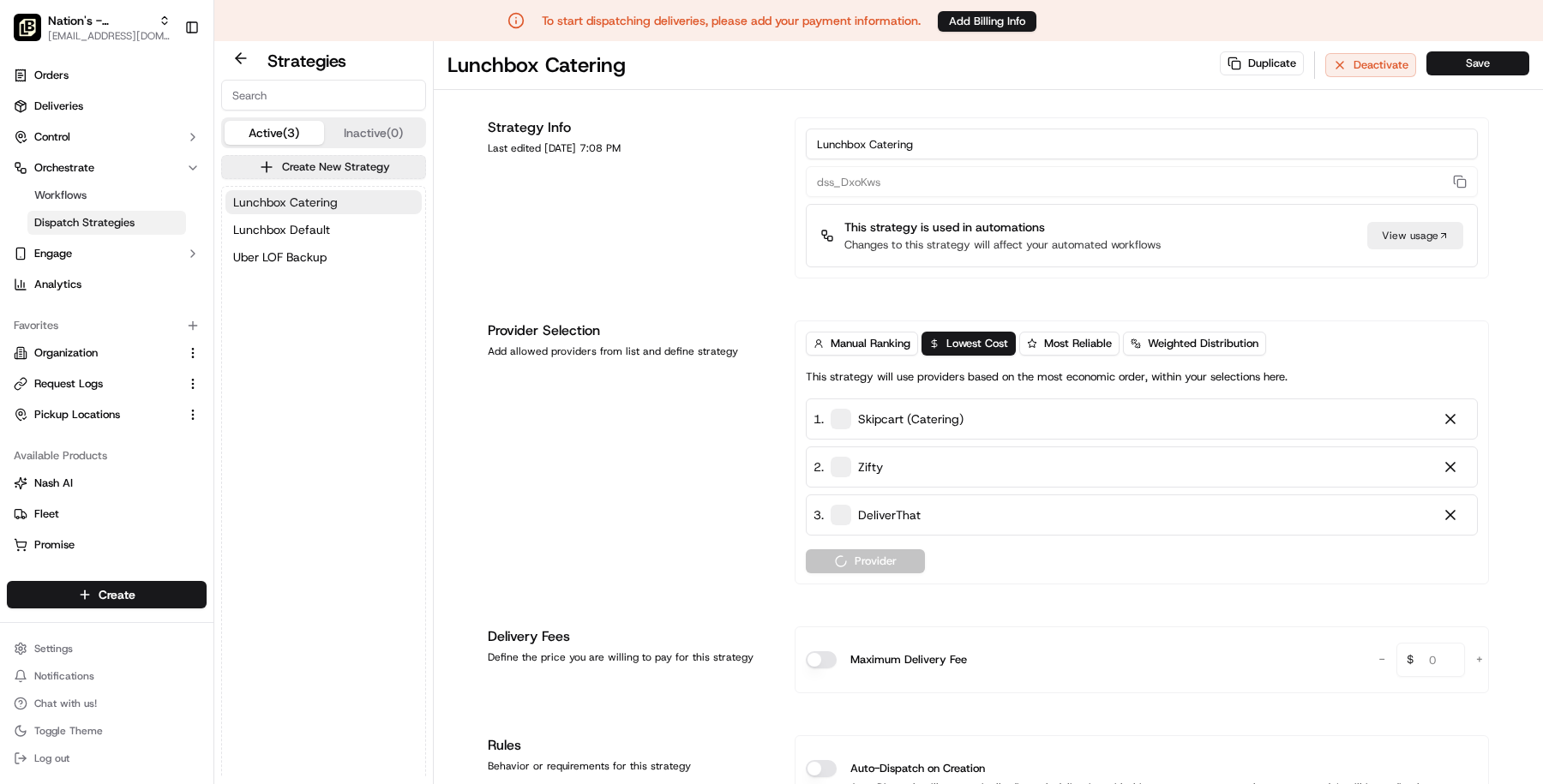
click at [323, 205] on span "Lunchbox Catering" at bounding box center [286, 203] width 105 height 17
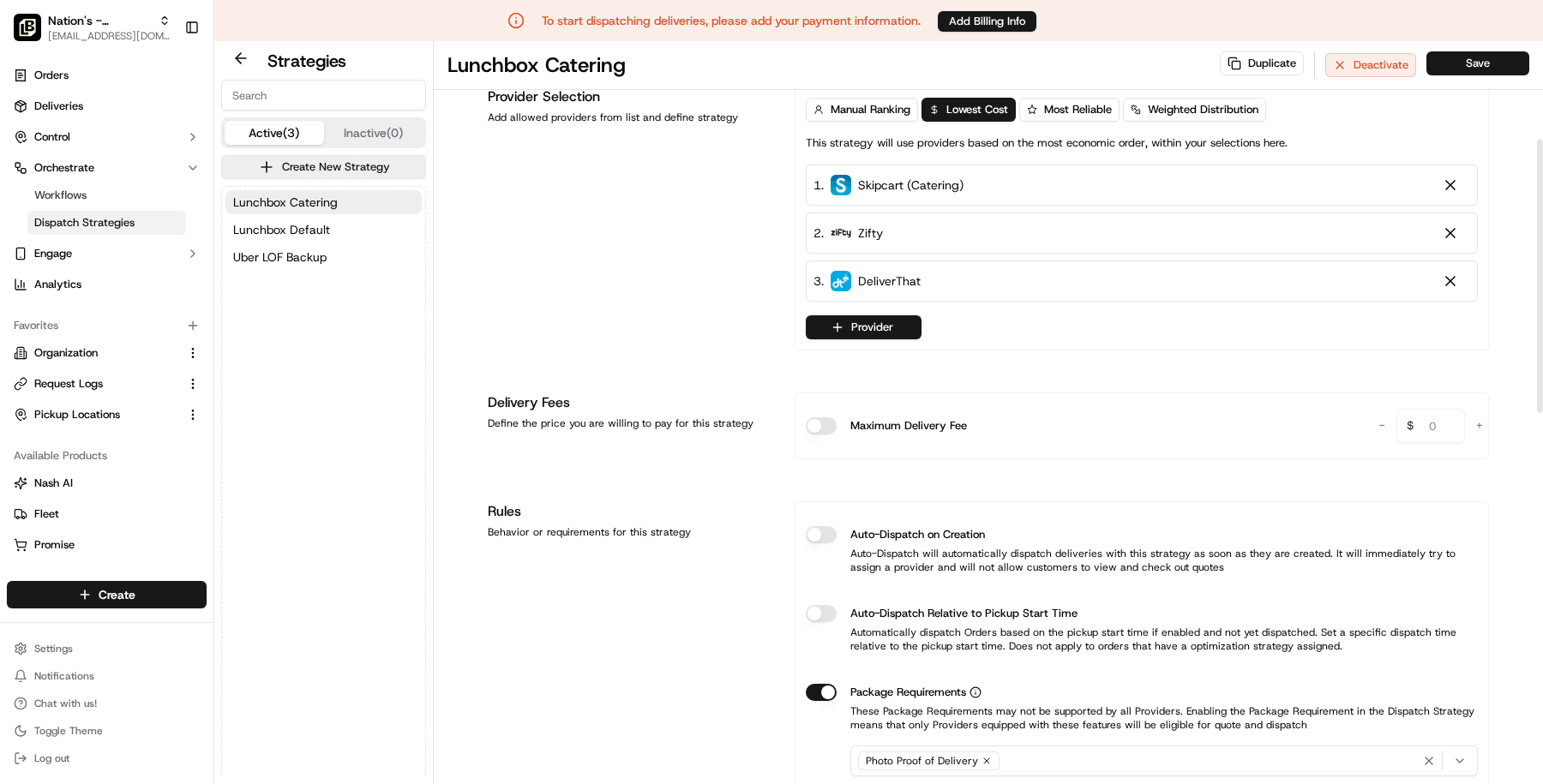
scroll to position [284, 0]
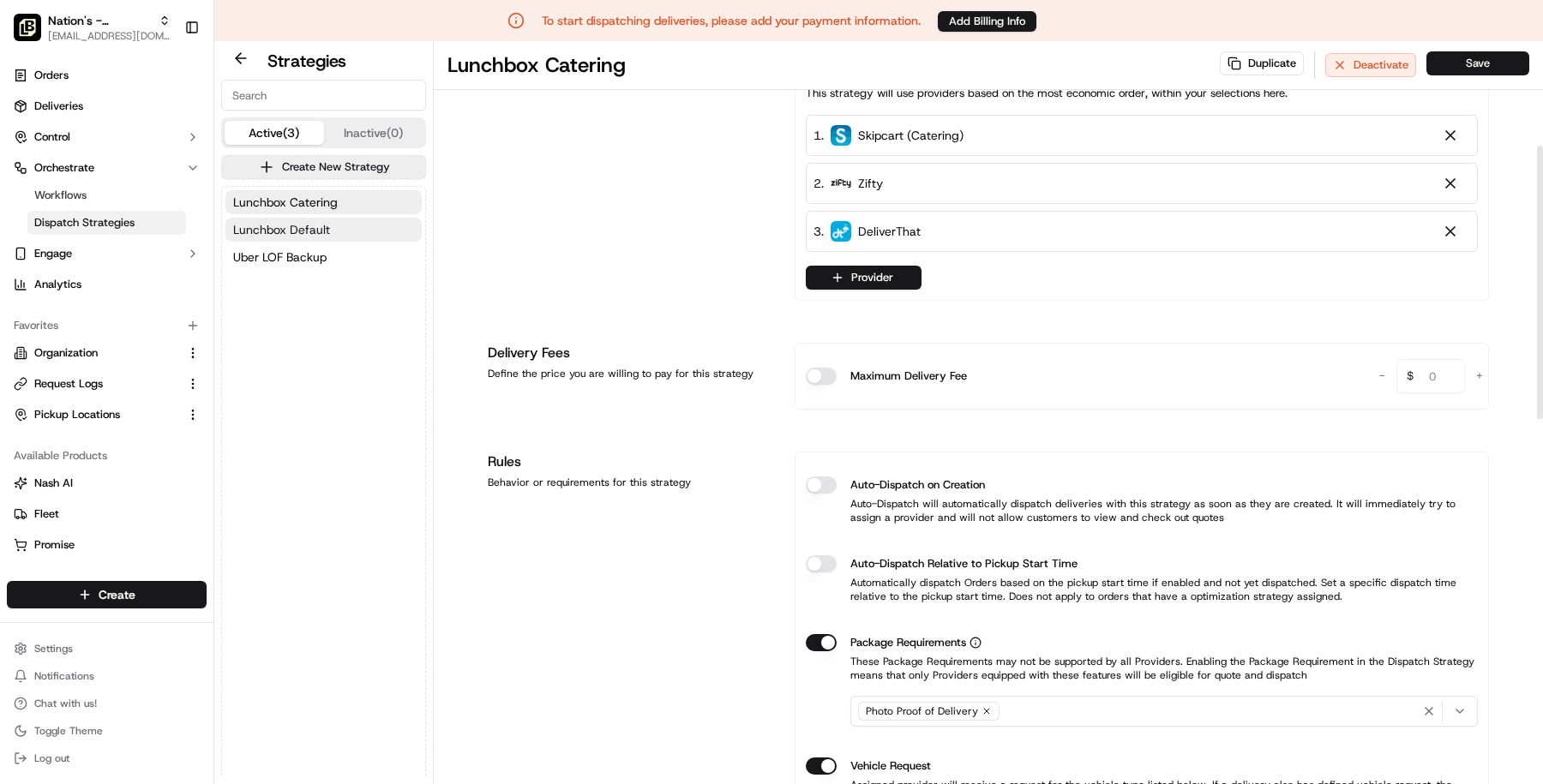
click at [328, 230] on button "Lunchbox Default" at bounding box center [323, 229] width 197 height 24
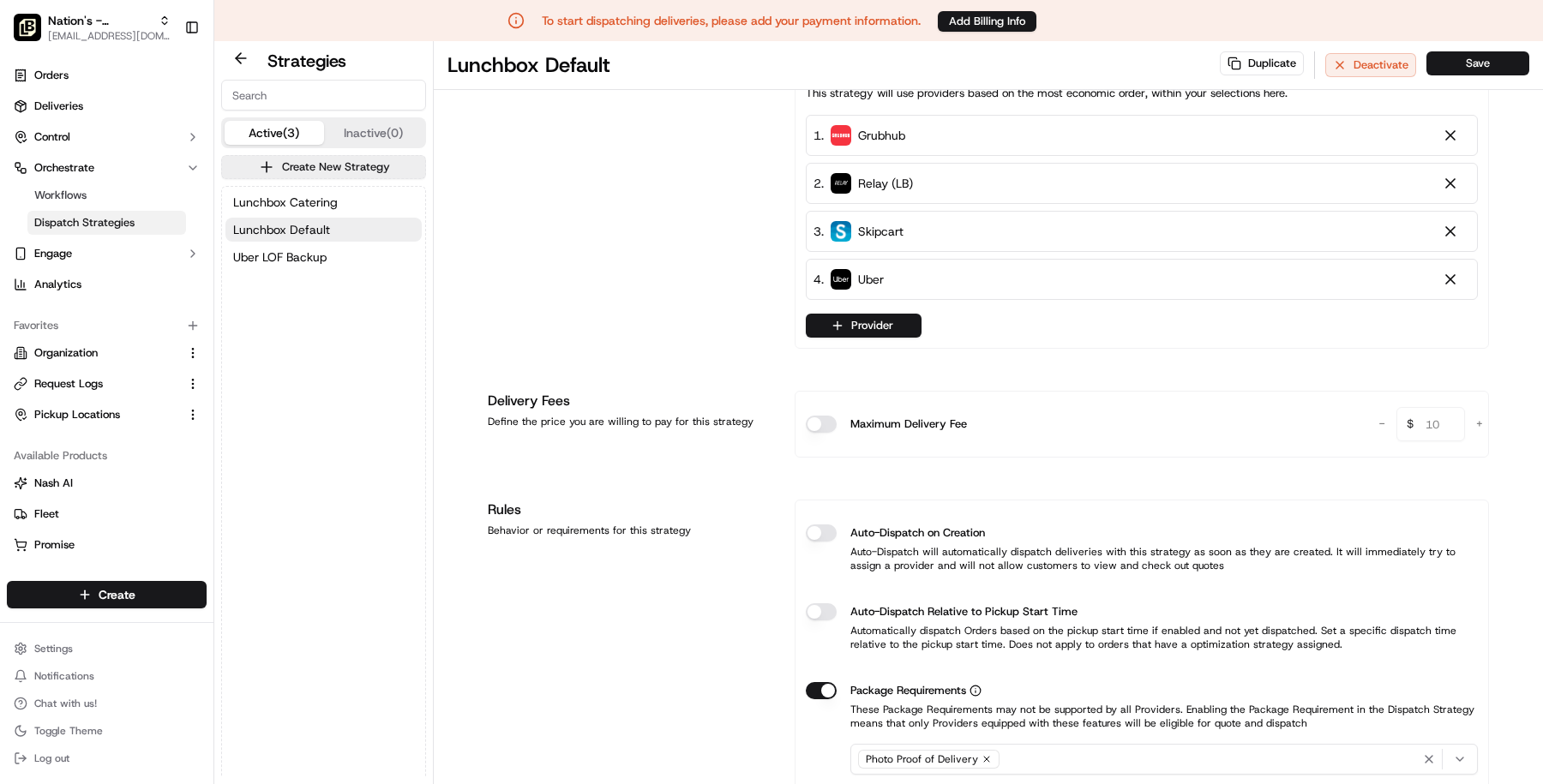
click at [320, 270] on div "Lunchbox Catering Lunchbox Default Uber LOF Backup" at bounding box center [323, 230] width 203 height 86
click at [308, 255] on span "Uber LOF Backup" at bounding box center [280, 257] width 94 height 17
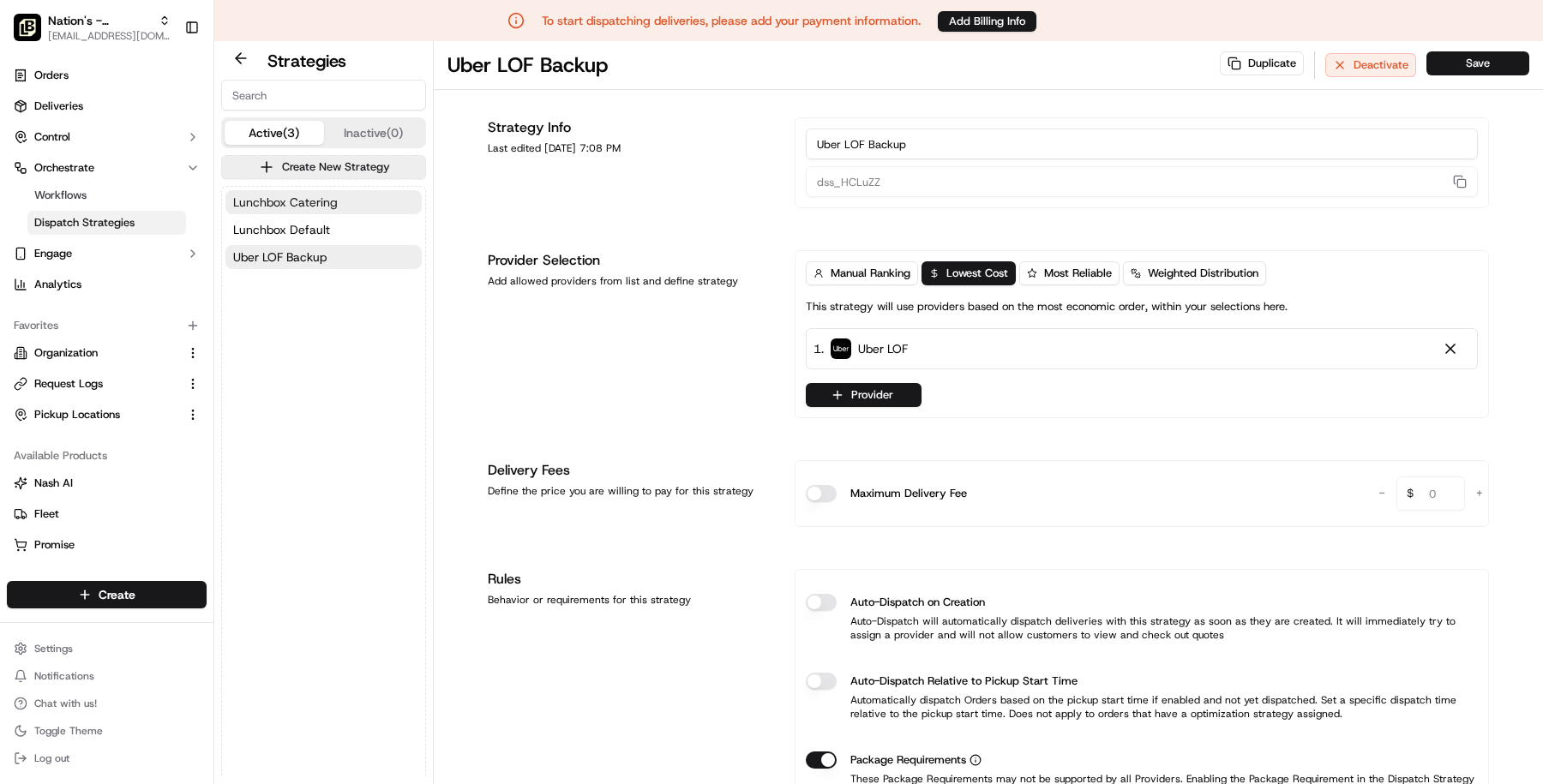
click at [275, 198] on span "Lunchbox Catering" at bounding box center [286, 203] width 105 height 17
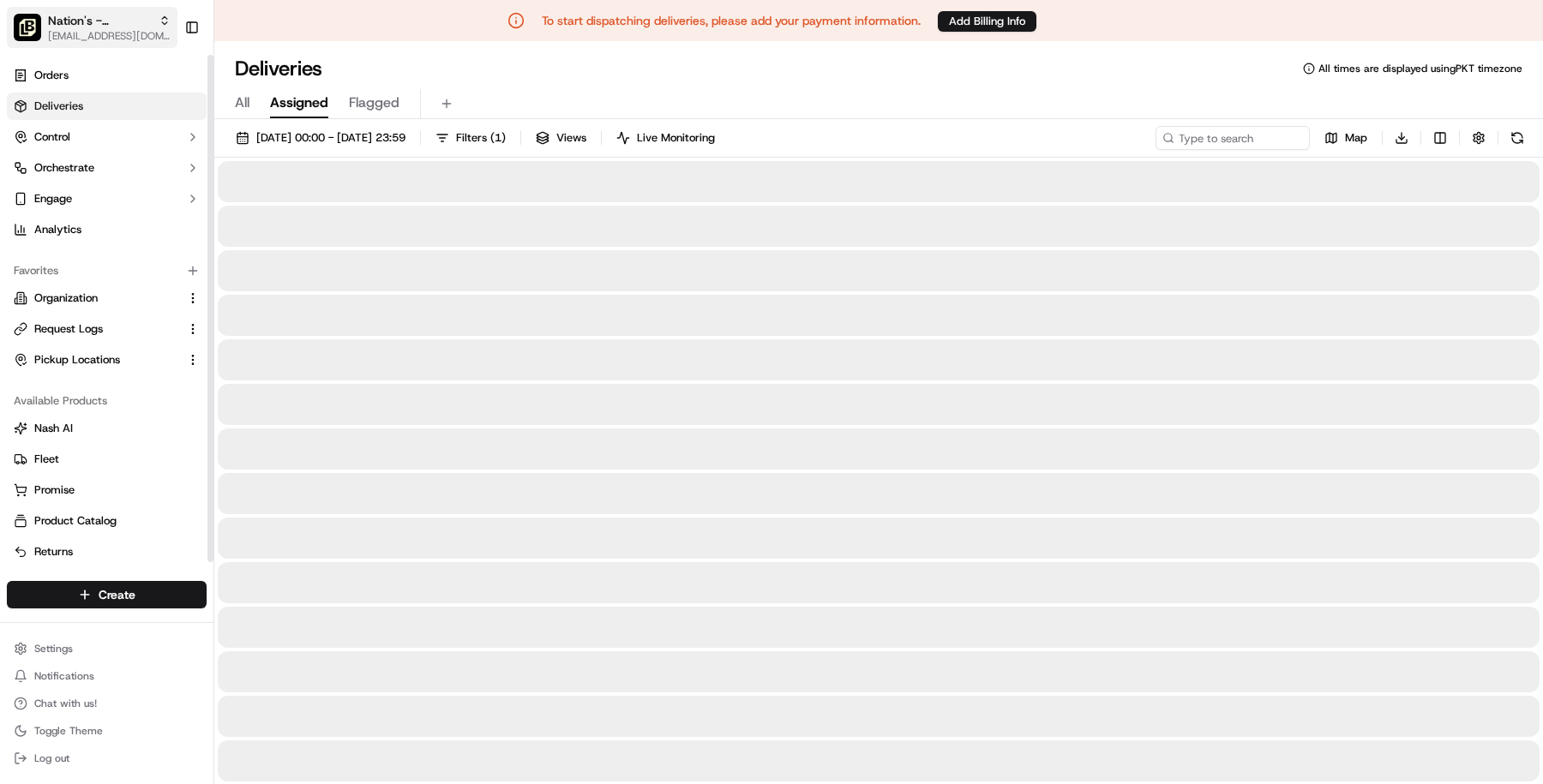
click at [73, 34] on span "[EMAIL_ADDRESS][DOMAIN_NAME]" at bounding box center [109, 36] width 122 height 14
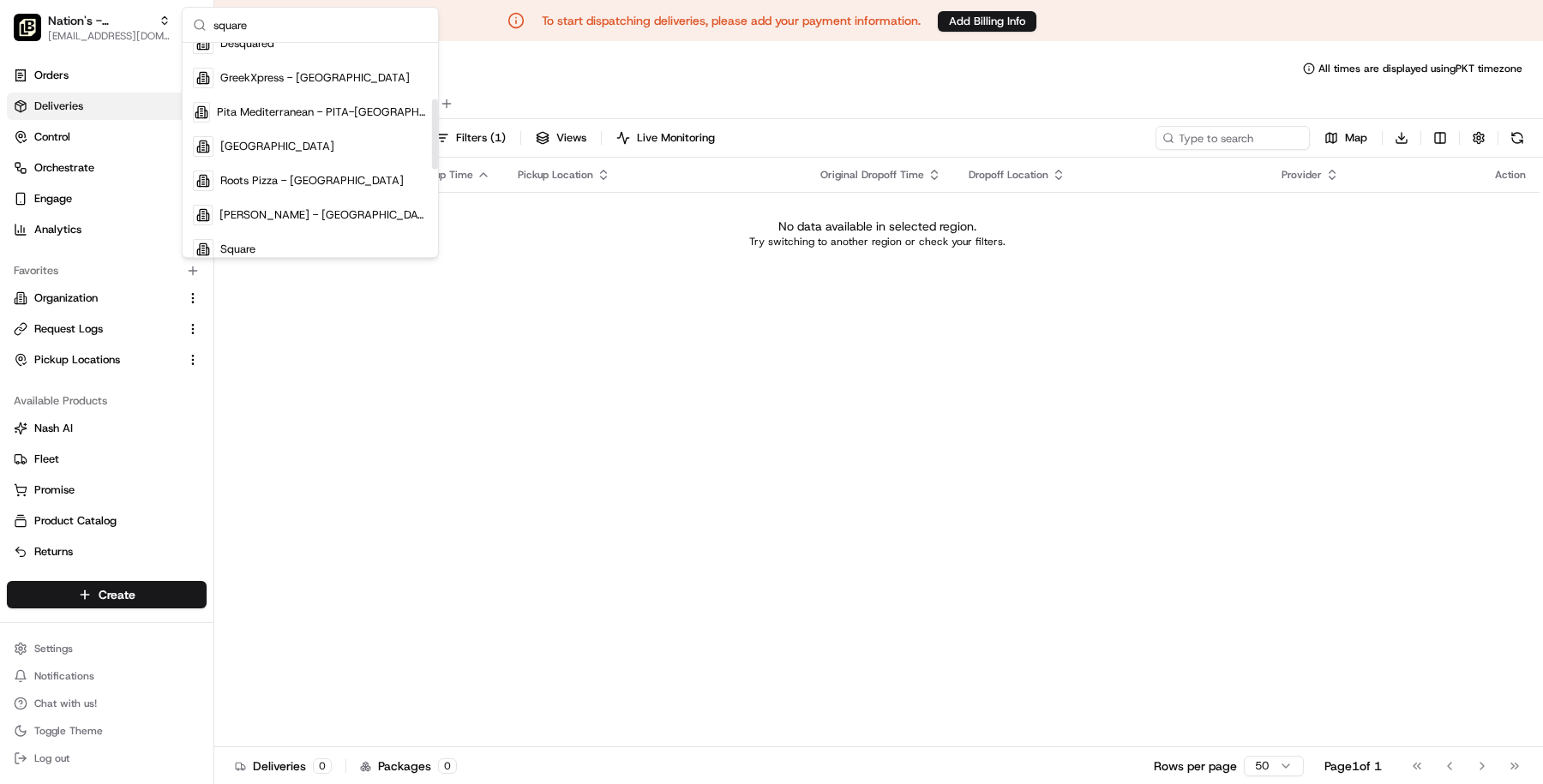
scroll to position [183, 0]
type input "square"
click at [268, 216] on div "Square" at bounding box center [310, 215] width 248 height 34
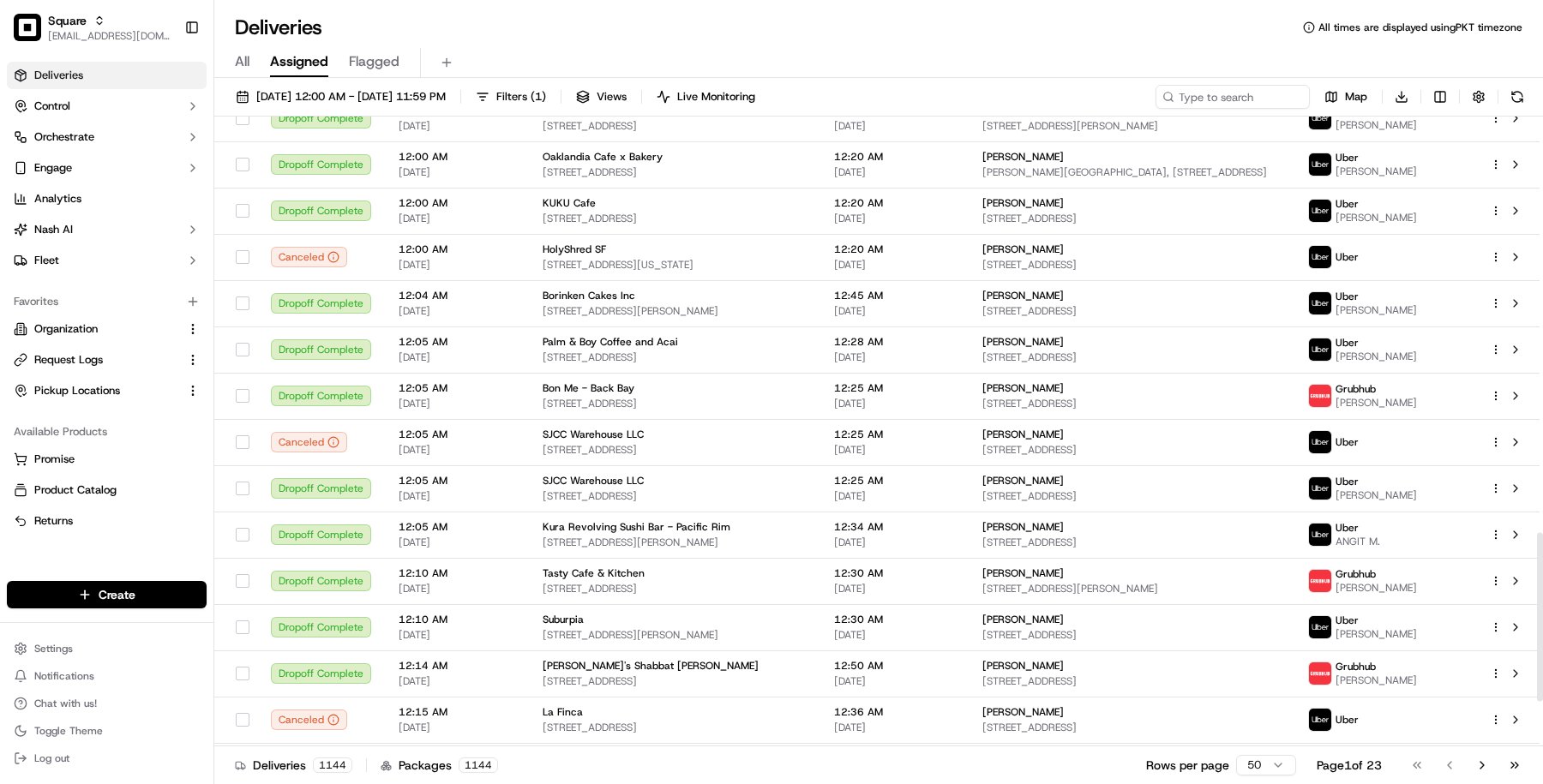
scroll to position [1718, 0]
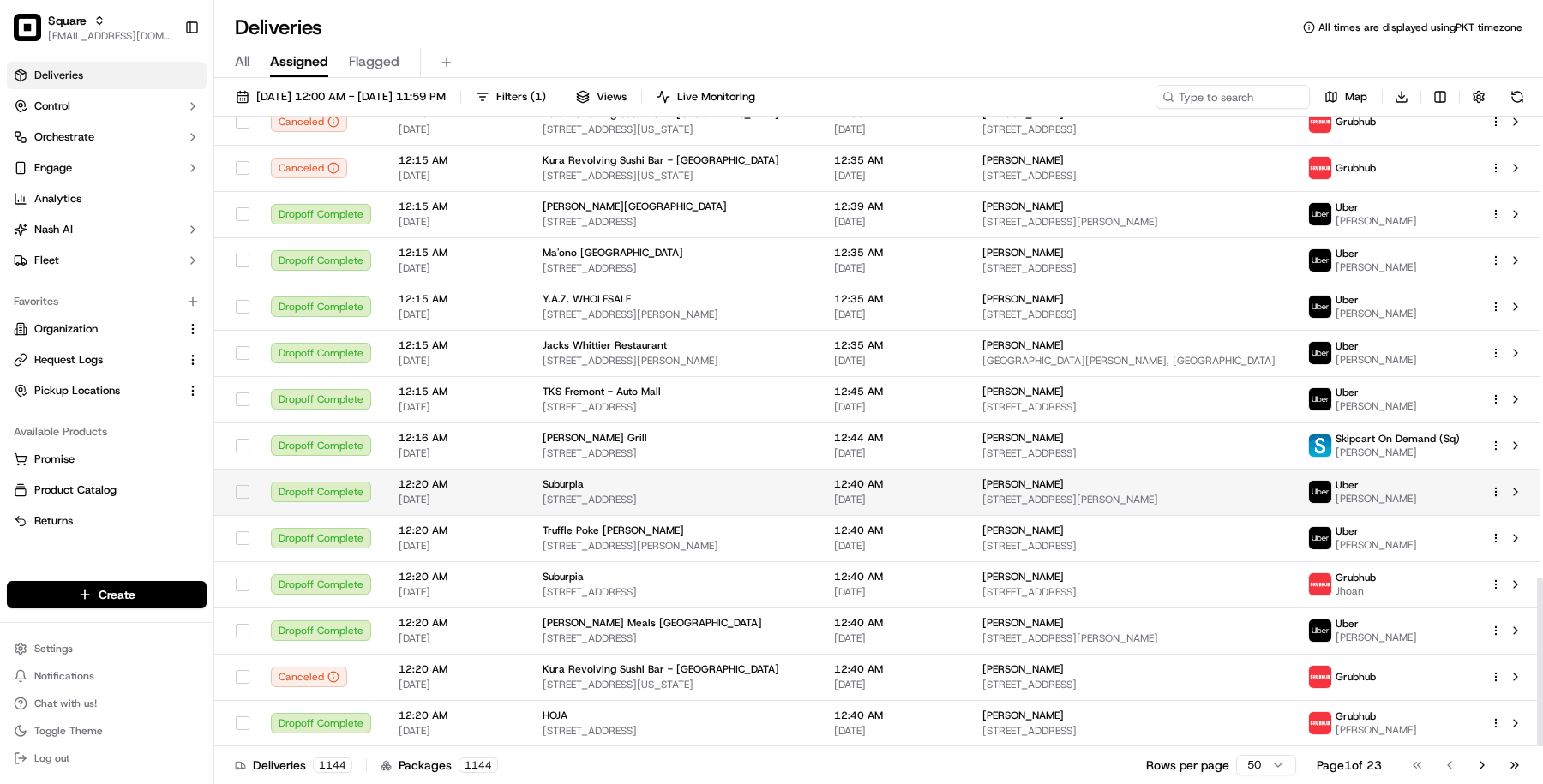
click at [591, 503] on span "11108 W Bluemound Rd, Wauwatosa, WI 53226, USA" at bounding box center [675, 500] width 264 height 14
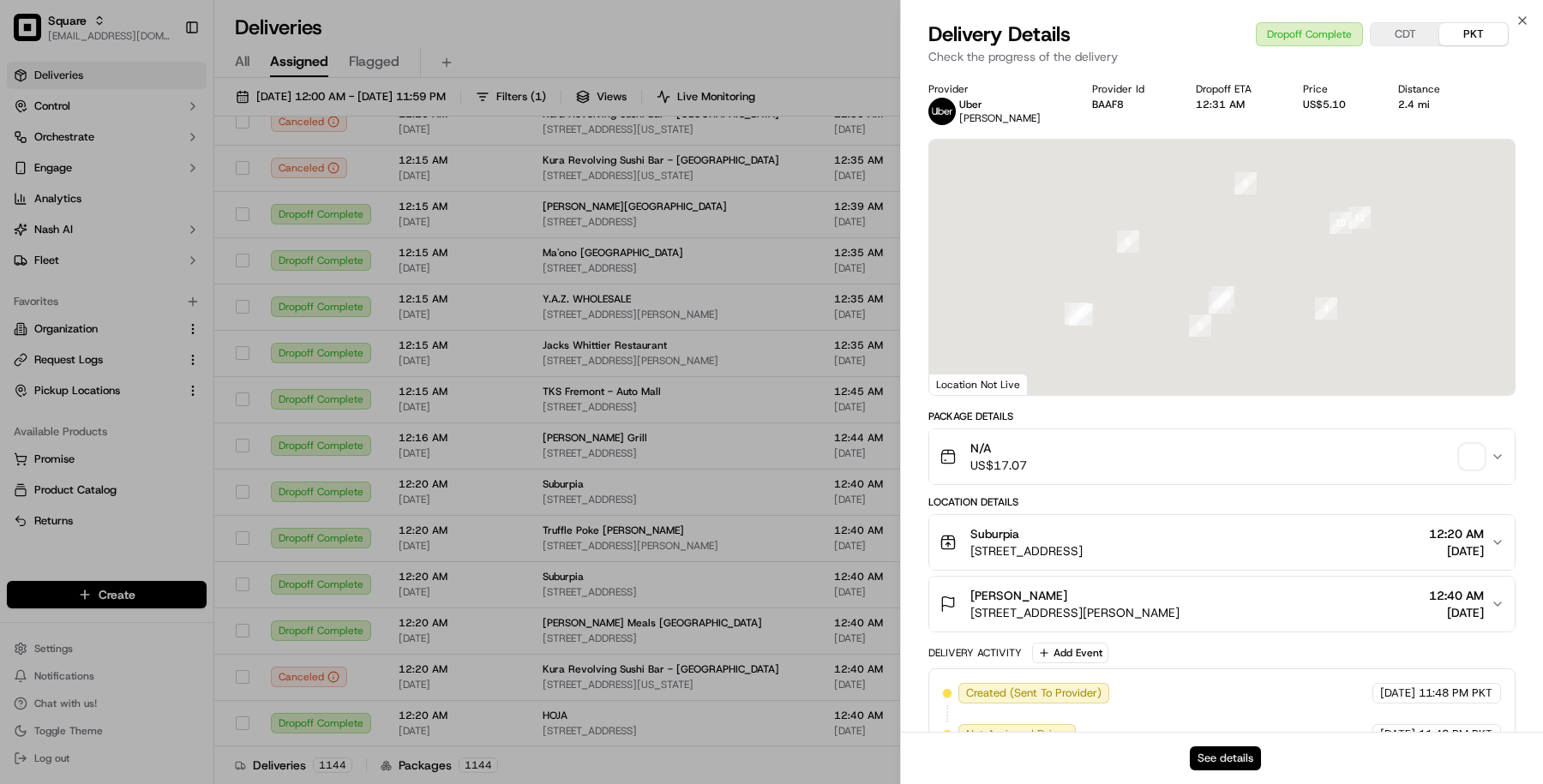
click at [1229, 753] on button "See details" at bounding box center [1225, 758] width 71 height 24
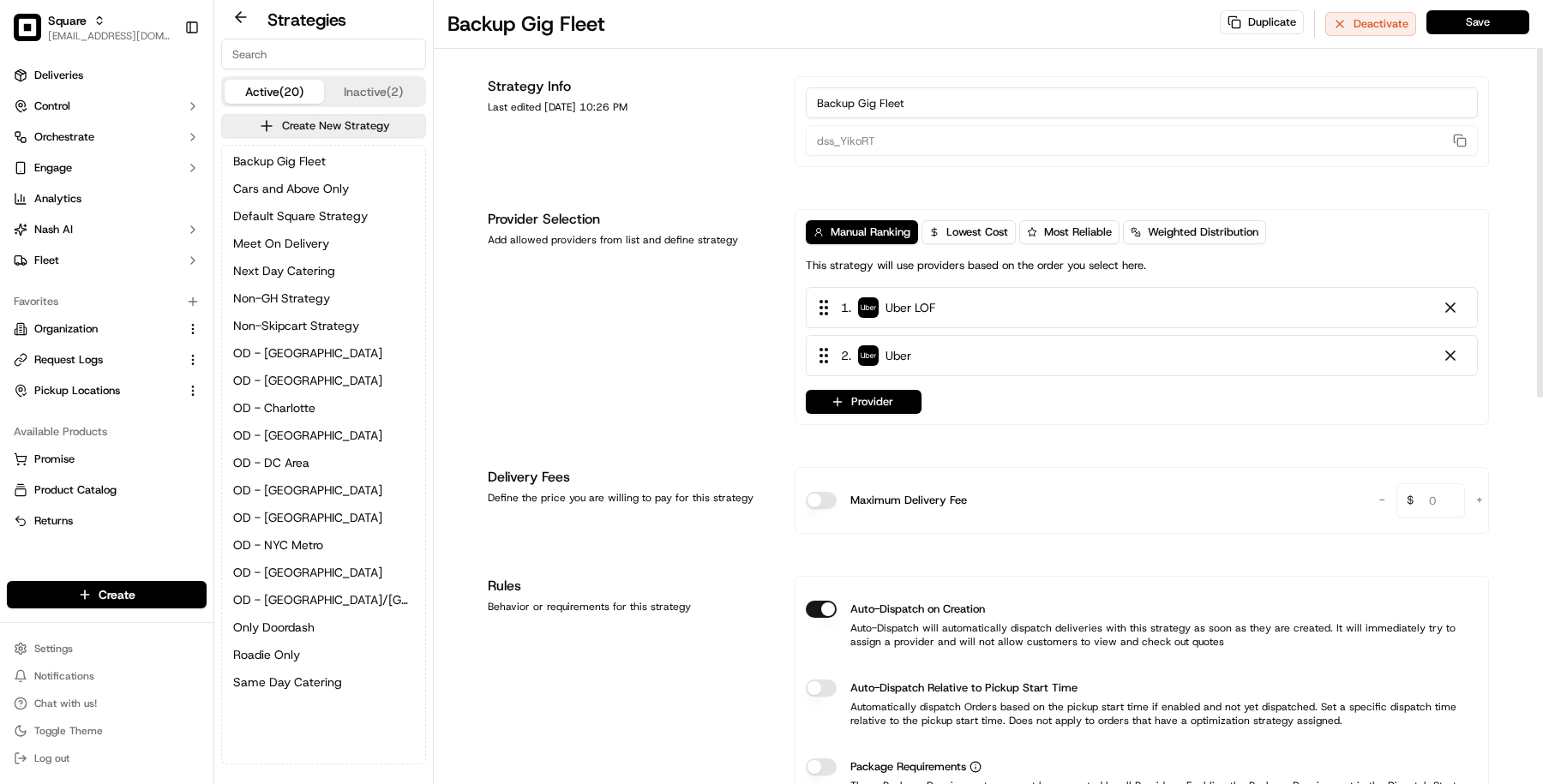
click at [93, 50] on div "Square [EMAIL_ADDRESS][DOMAIN_NAME] Toggle Sidebar" at bounding box center [107, 27] width 213 height 55
click at [84, 35] on span "[EMAIL_ADDRESS][DOMAIN_NAME]" at bounding box center [109, 36] width 122 height 14
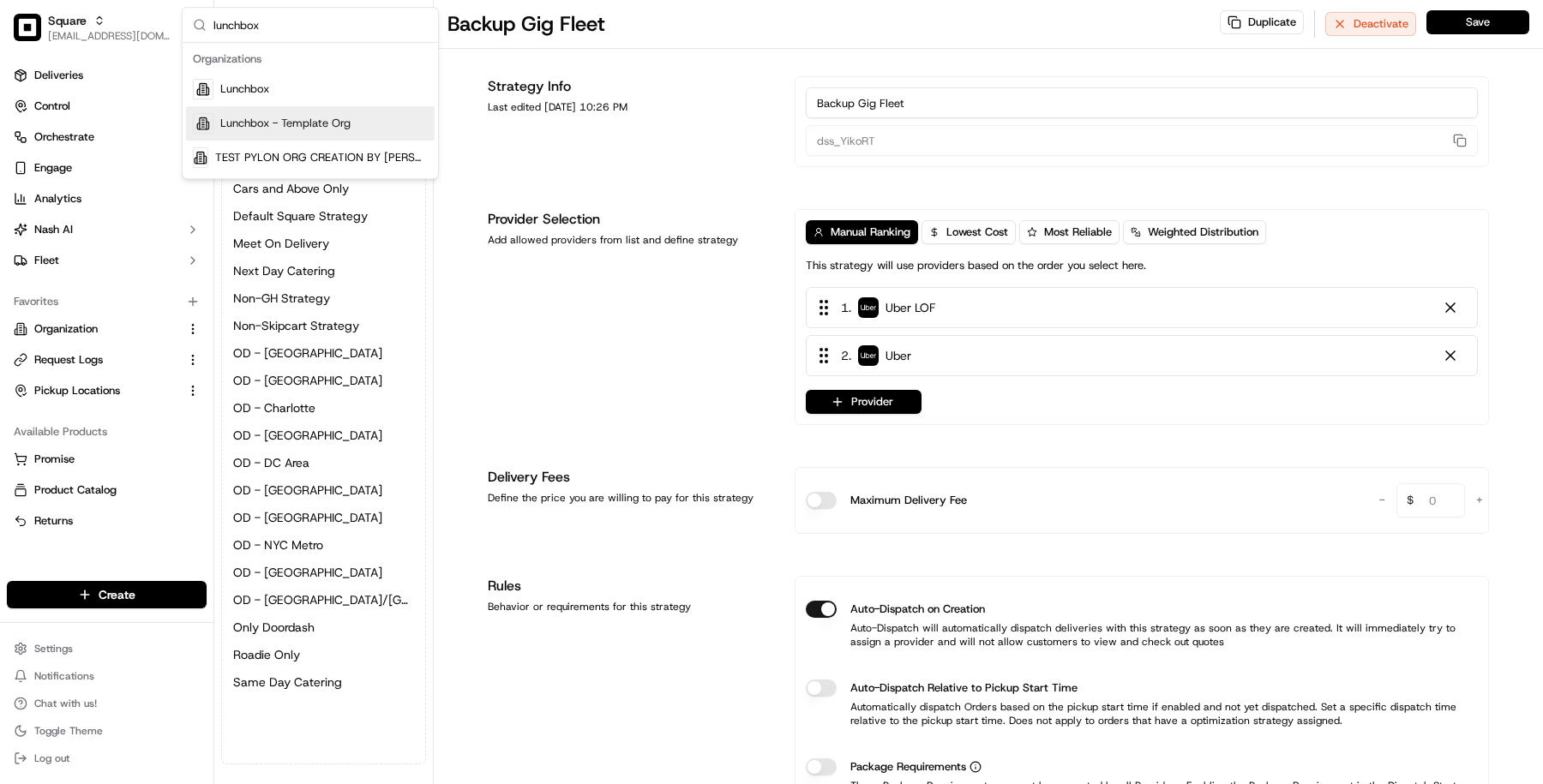
type input "lunchbox"
click at [306, 124] on span "Lunchbox - Template Org" at bounding box center [285, 123] width 130 height 16
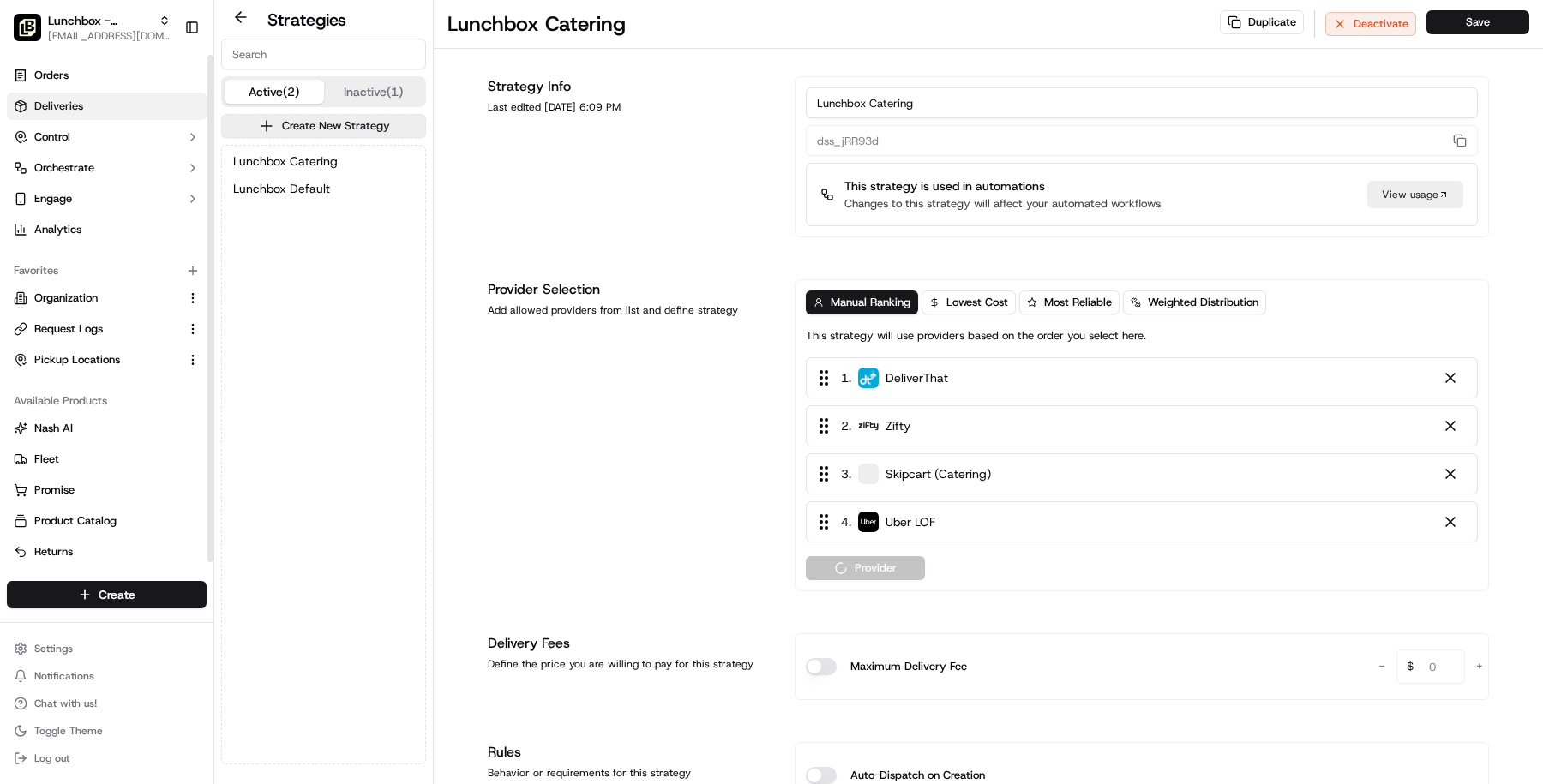
click at [115, 108] on link "Deliveries" at bounding box center [107, 106] width 199 height 27
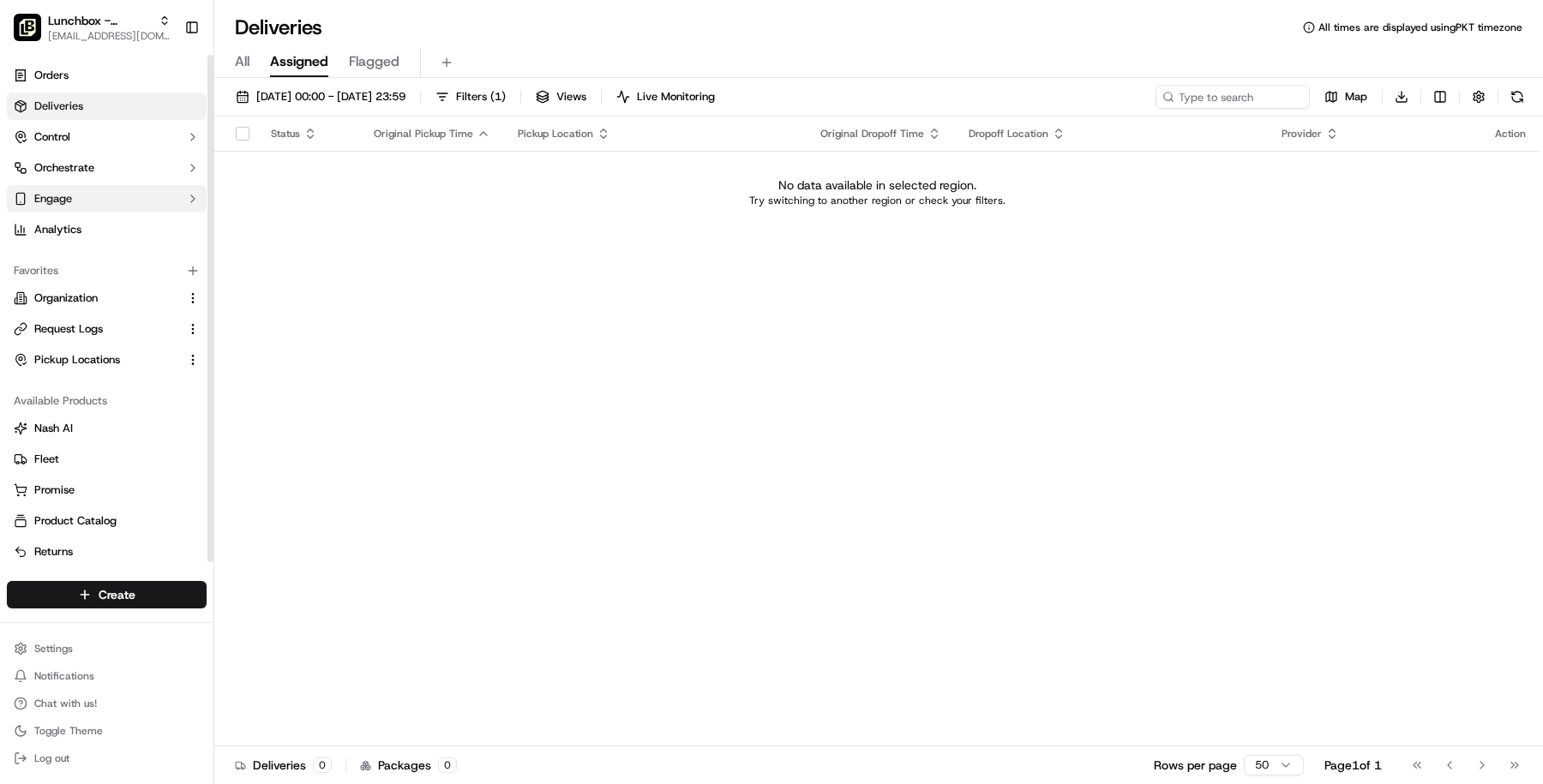
click at [102, 197] on button "Engage" at bounding box center [107, 198] width 199 height 27
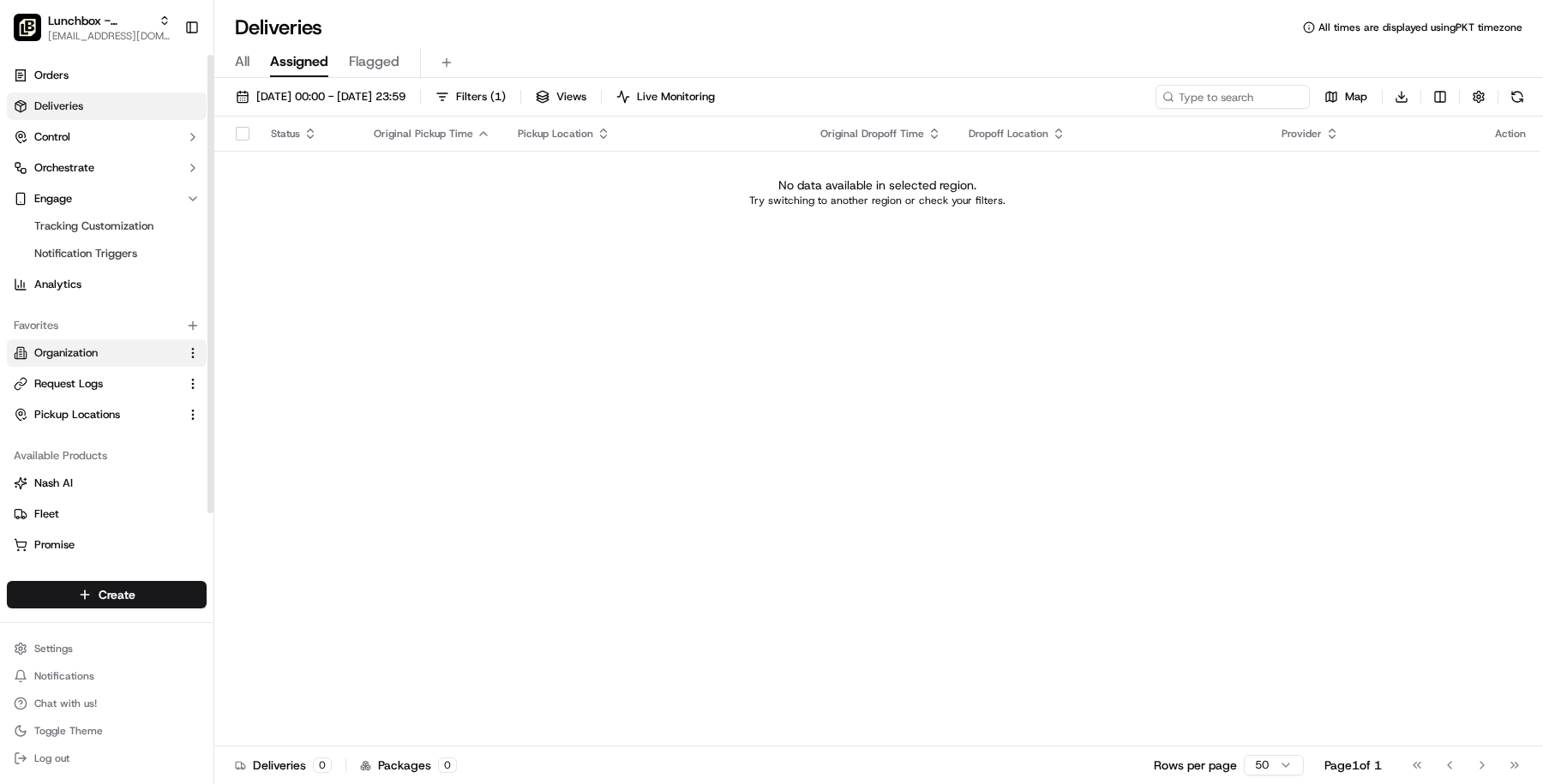
click at [113, 351] on link "Organization" at bounding box center [96, 353] width 165 height 16
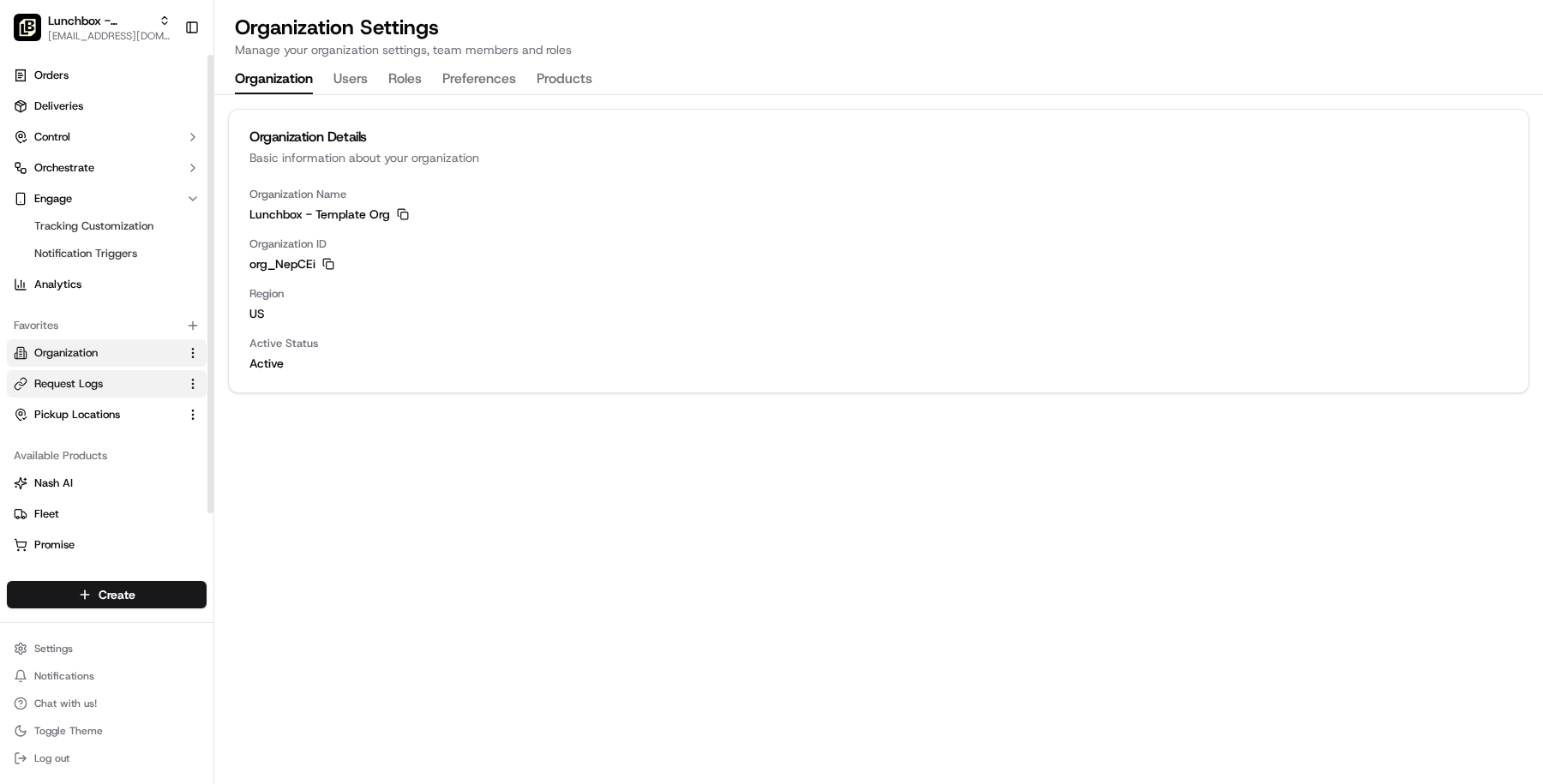
click at [114, 391] on link "Request Logs" at bounding box center [96, 384] width 165 height 16
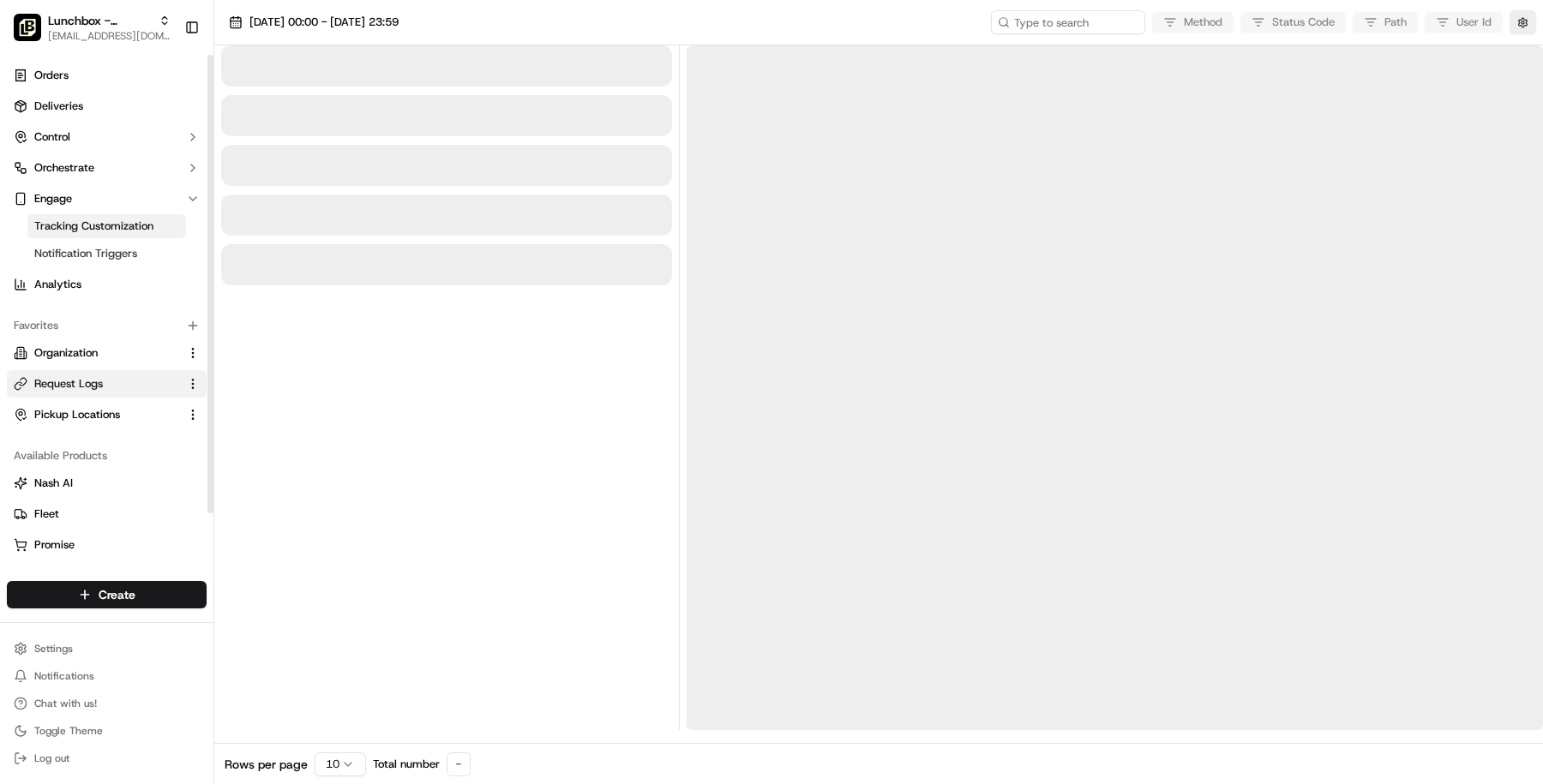
click at [144, 233] on span "Tracking Customization" at bounding box center [94, 226] width 119 height 16
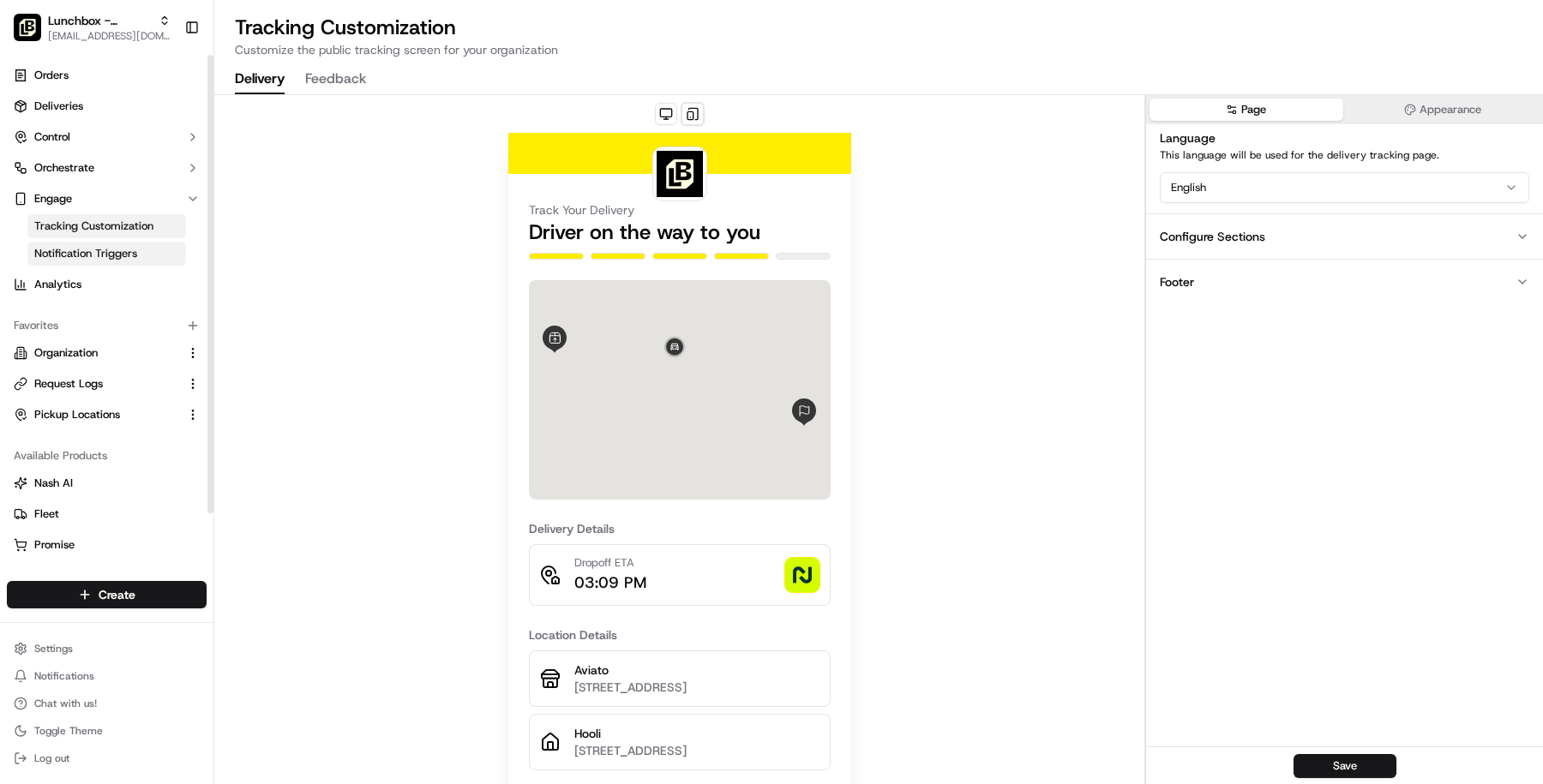
click at [144, 252] on link "Notification Triggers" at bounding box center [106, 253] width 158 height 24
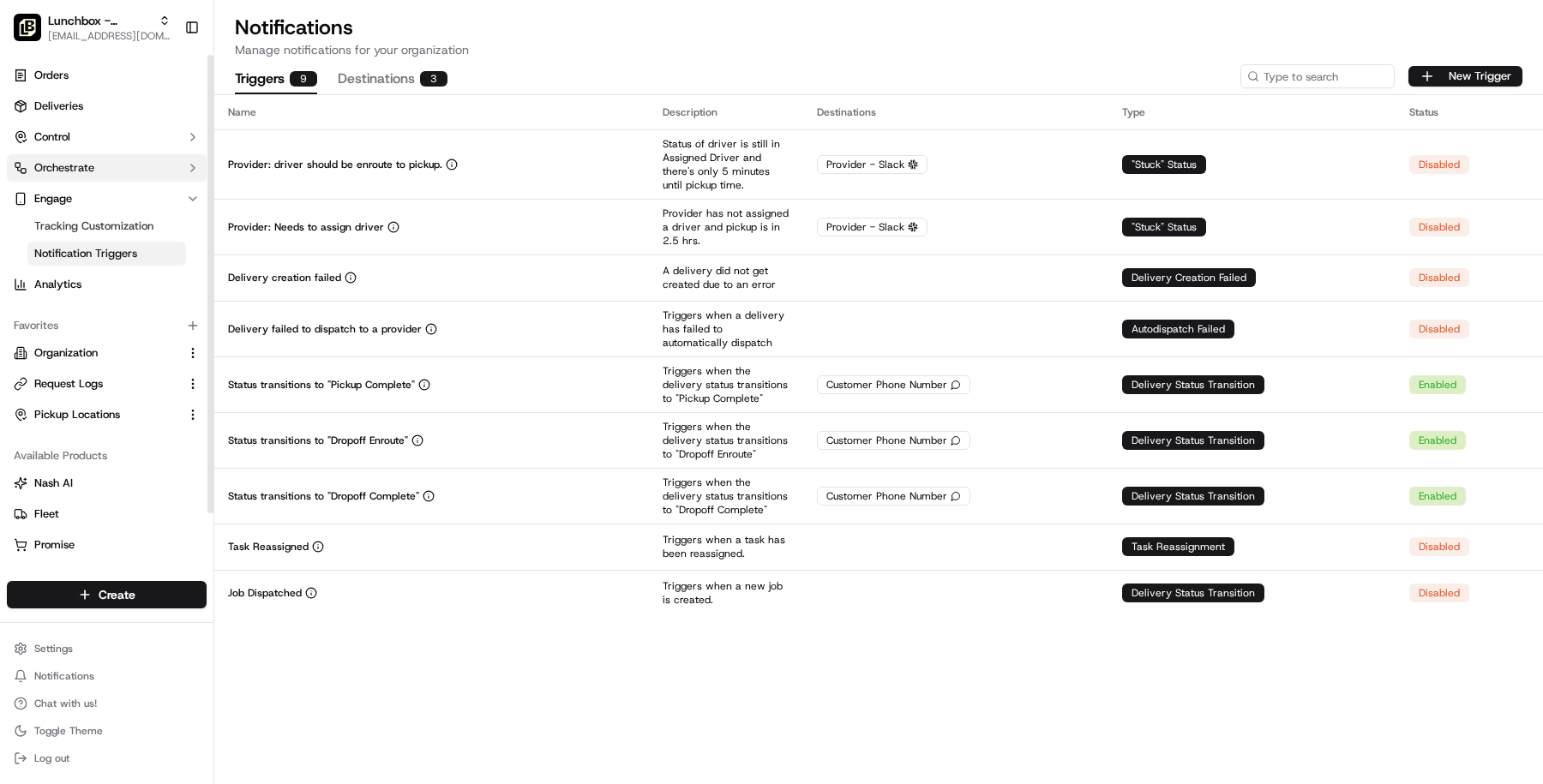
click at [144, 164] on button "Orchestrate" at bounding box center [107, 168] width 199 height 27
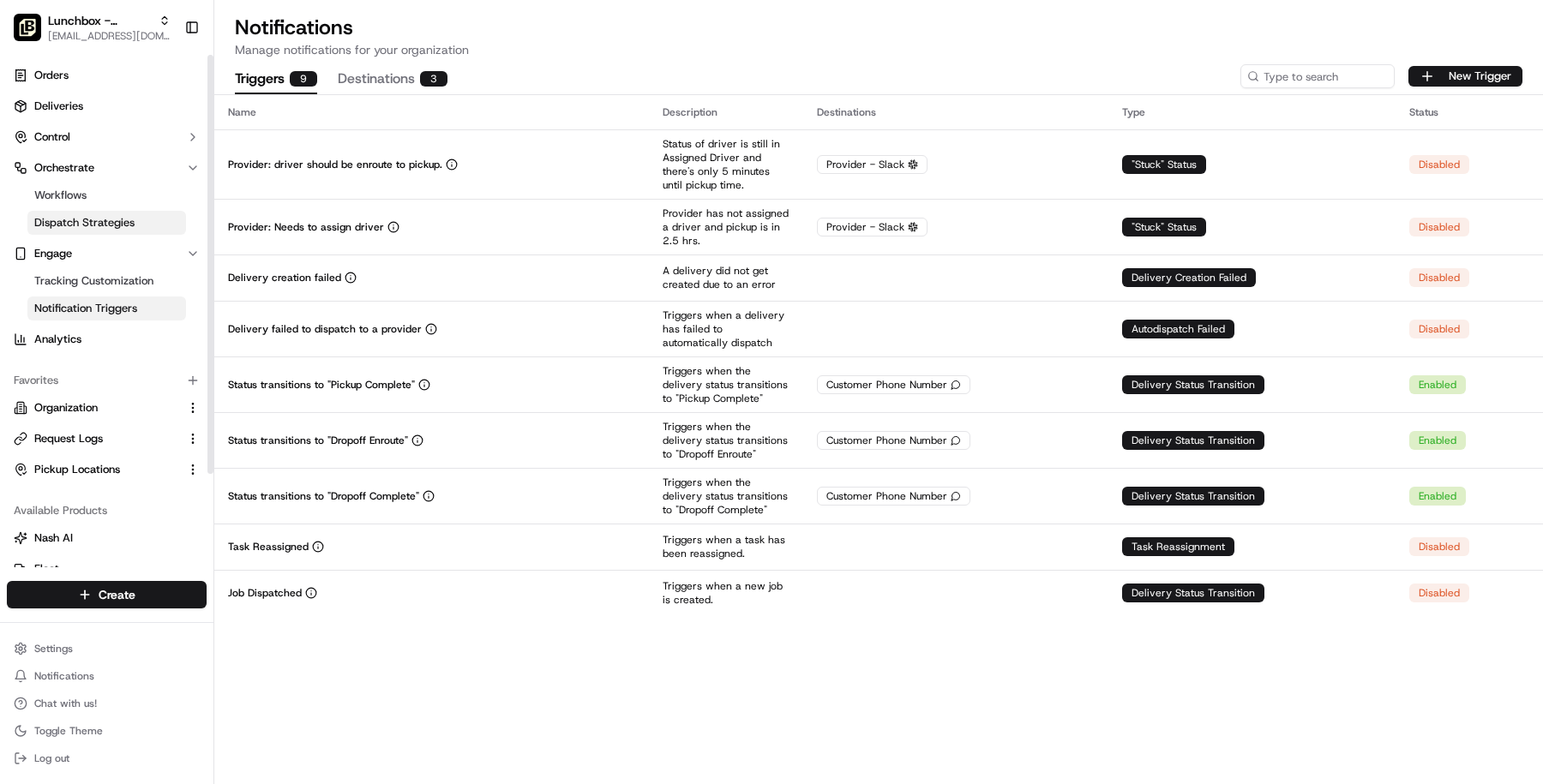
click at [135, 216] on link "Dispatch Strategies" at bounding box center [106, 222] width 158 height 24
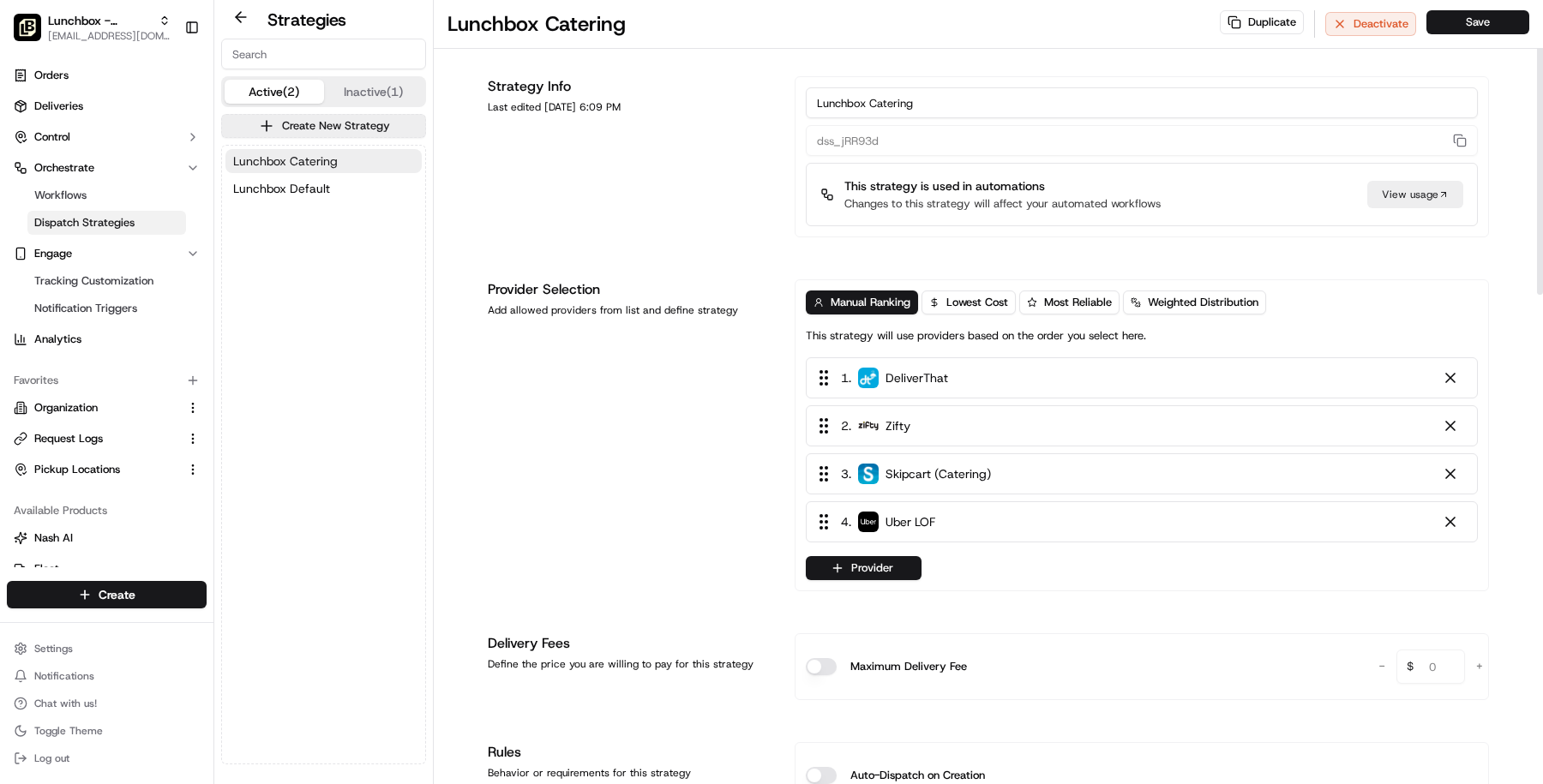
click at [374, 153] on button "Lunchbox Catering" at bounding box center [323, 161] width 197 height 24
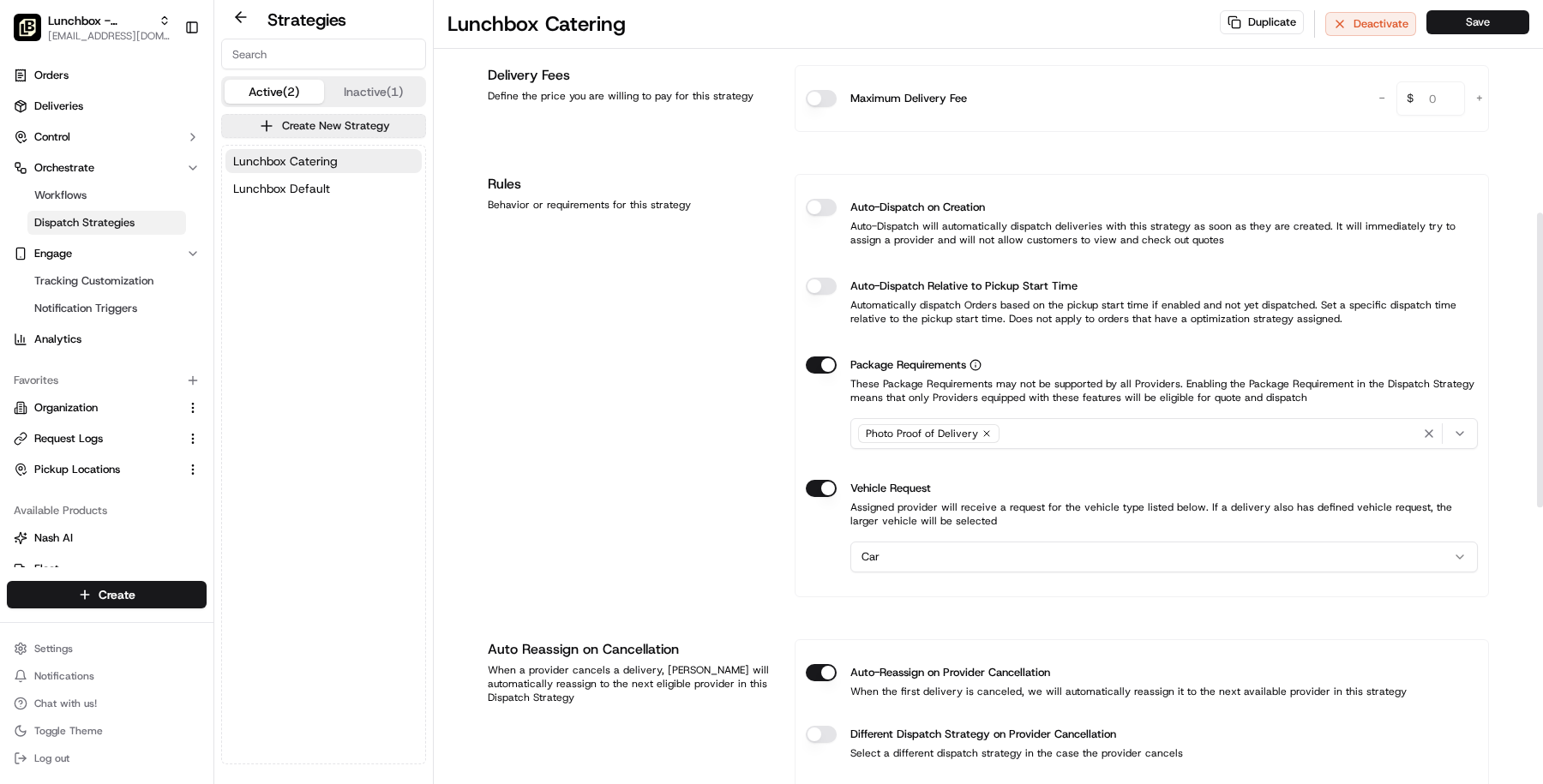
scroll to position [571, 0]
click at [339, 198] on button "Lunchbox Default" at bounding box center [323, 188] width 197 height 24
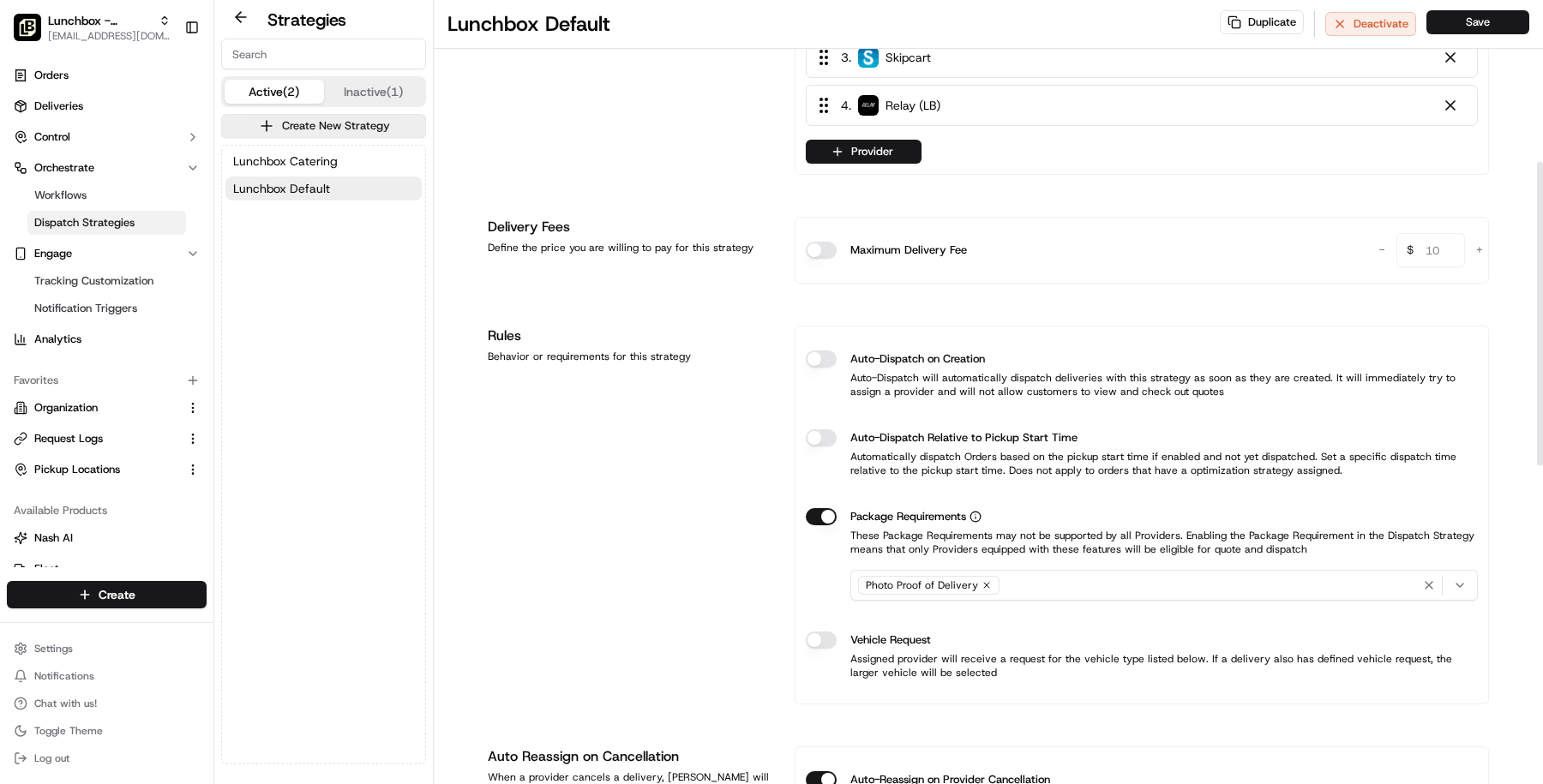
scroll to position [371, 0]
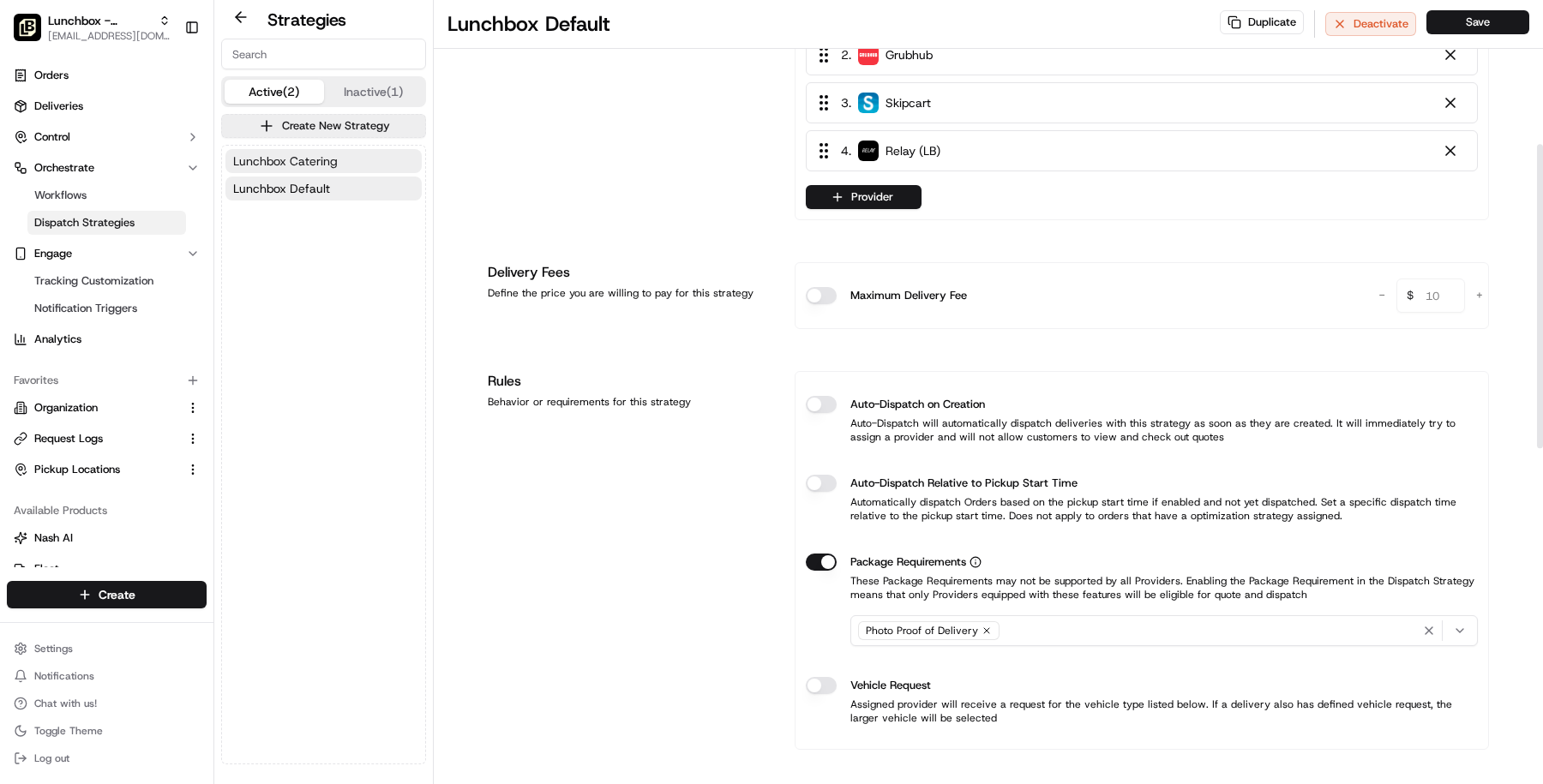
click at [387, 158] on button "Lunchbox Catering" at bounding box center [323, 161] width 197 height 24
click at [391, 193] on button "Lunchbox Default" at bounding box center [323, 188] width 197 height 24
click at [84, 50] on div "Lunchbox - Template Org masood@usenash.com Toggle Sidebar" at bounding box center [107, 27] width 213 height 55
click at [105, 67] on link "Orders" at bounding box center [107, 75] width 199 height 27
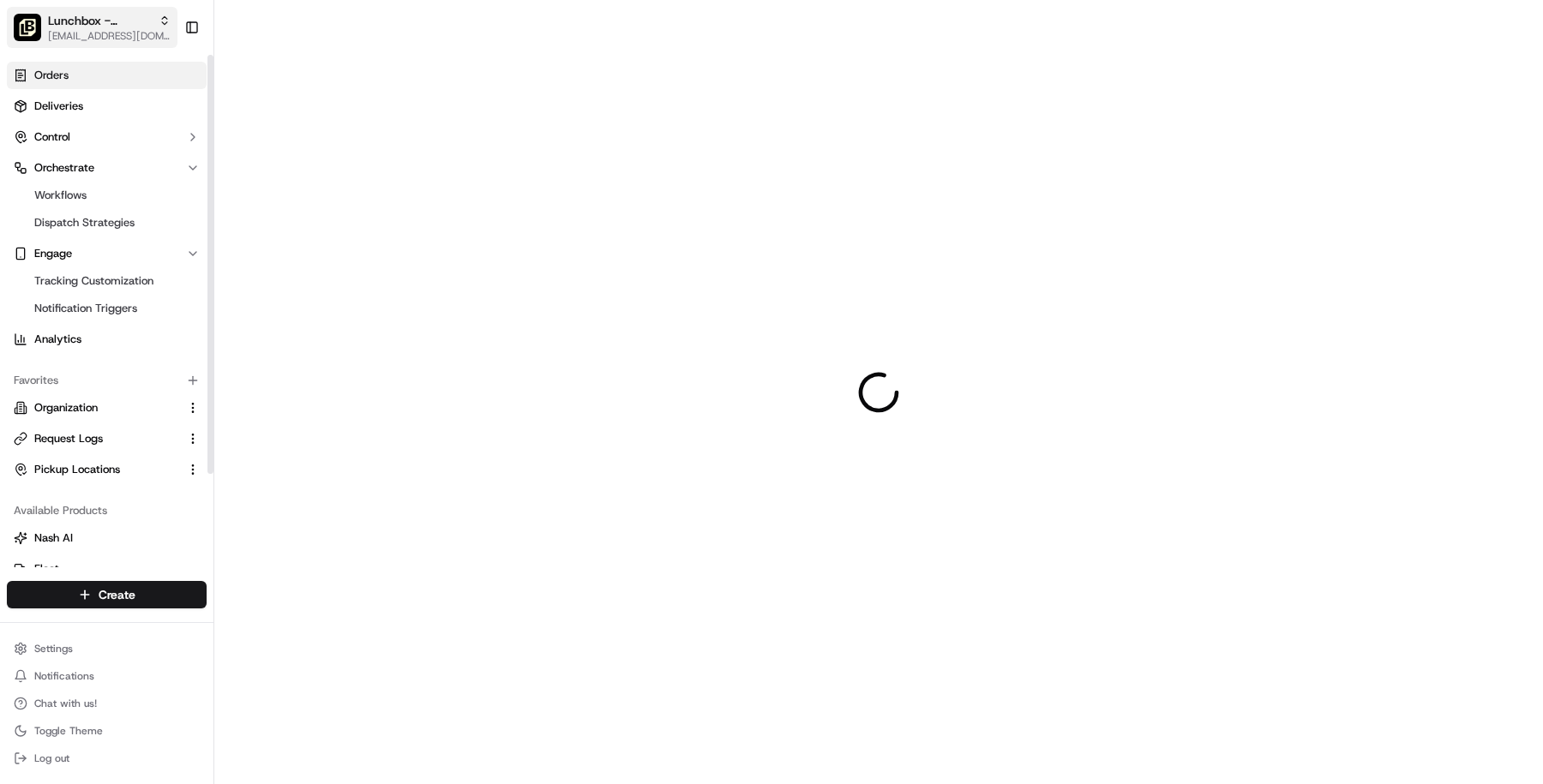
click at [96, 14] on span "Lunchbox - Template Org" at bounding box center [100, 21] width 104 height 17
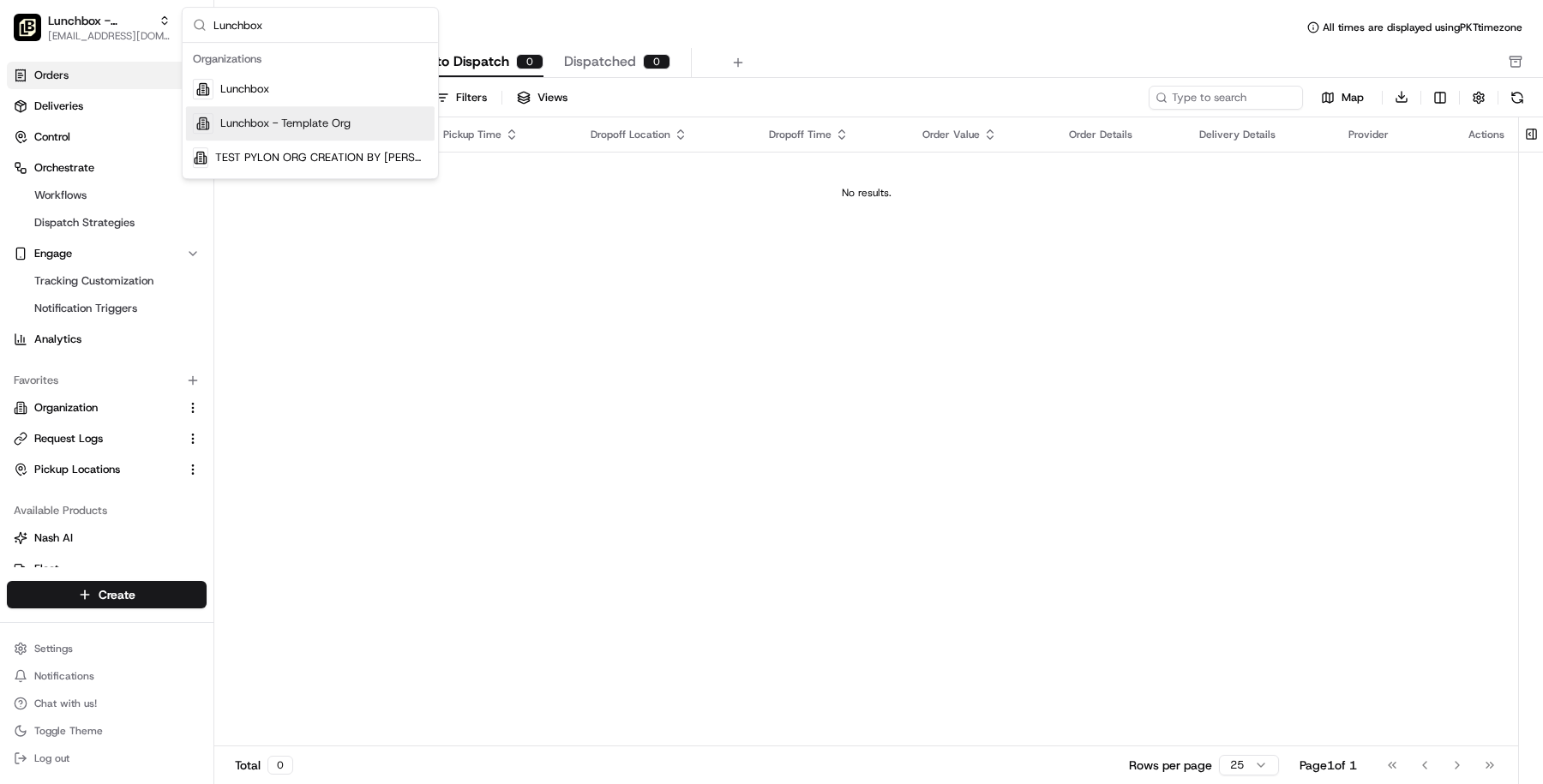
type input "Lunchbox"
click at [317, 113] on div "Lunchbox - Template Org" at bounding box center [310, 123] width 248 height 34
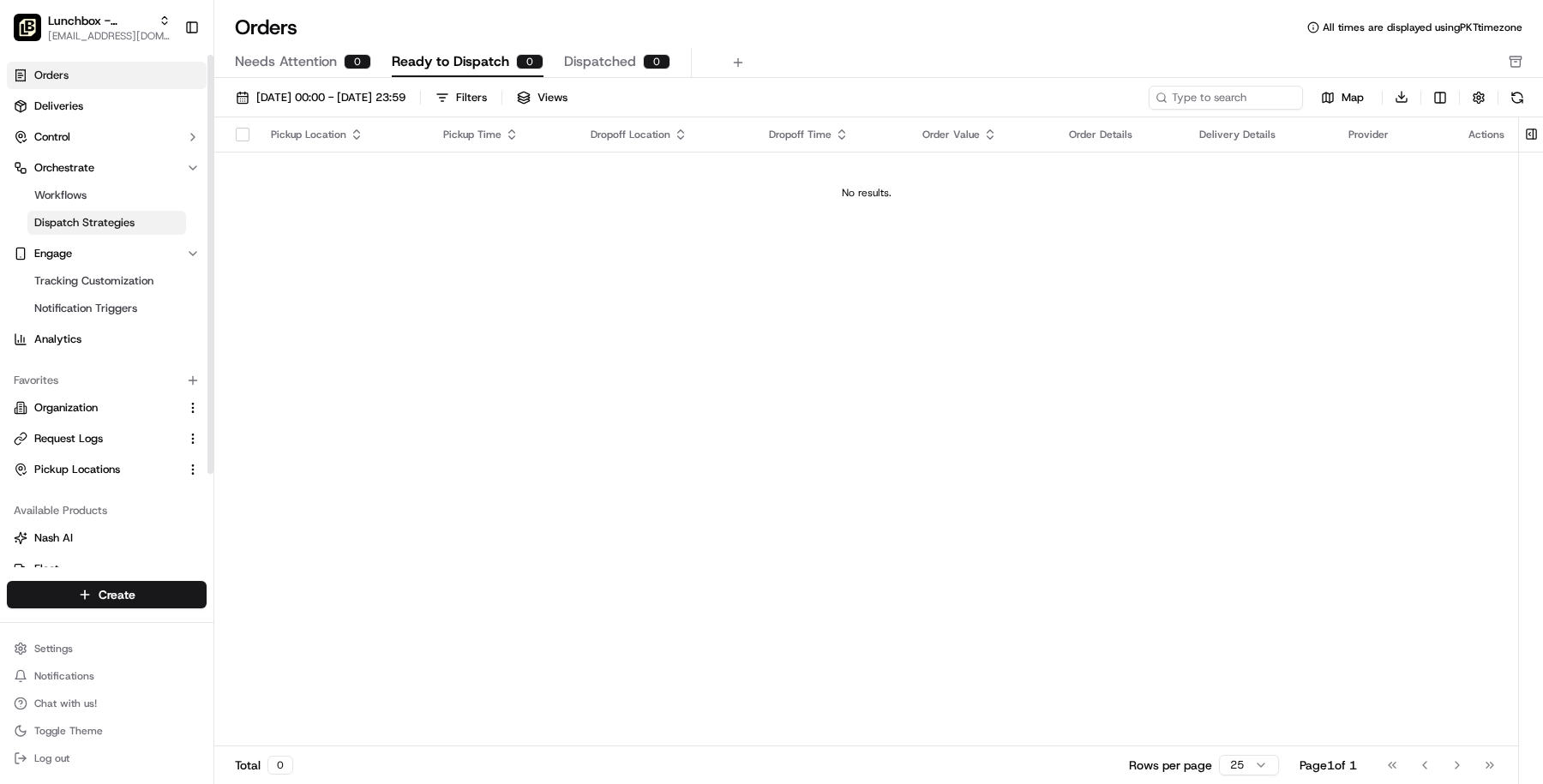
click at [106, 227] on span "Dispatch Strategies" at bounding box center [84, 223] width 101 height 16
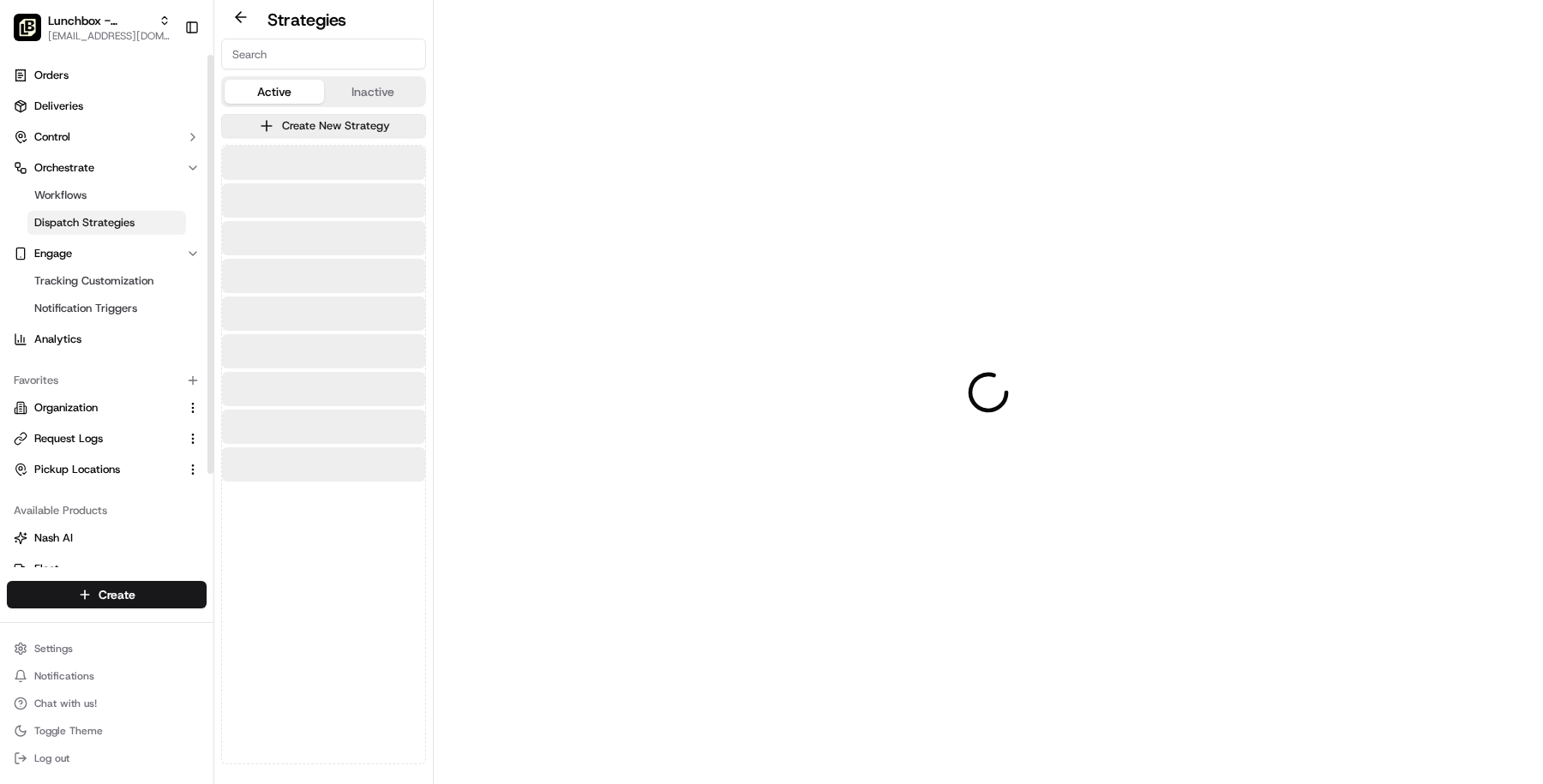
click at [106, 227] on span "Dispatch Strategies" at bounding box center [84, 223] width 101 height 16
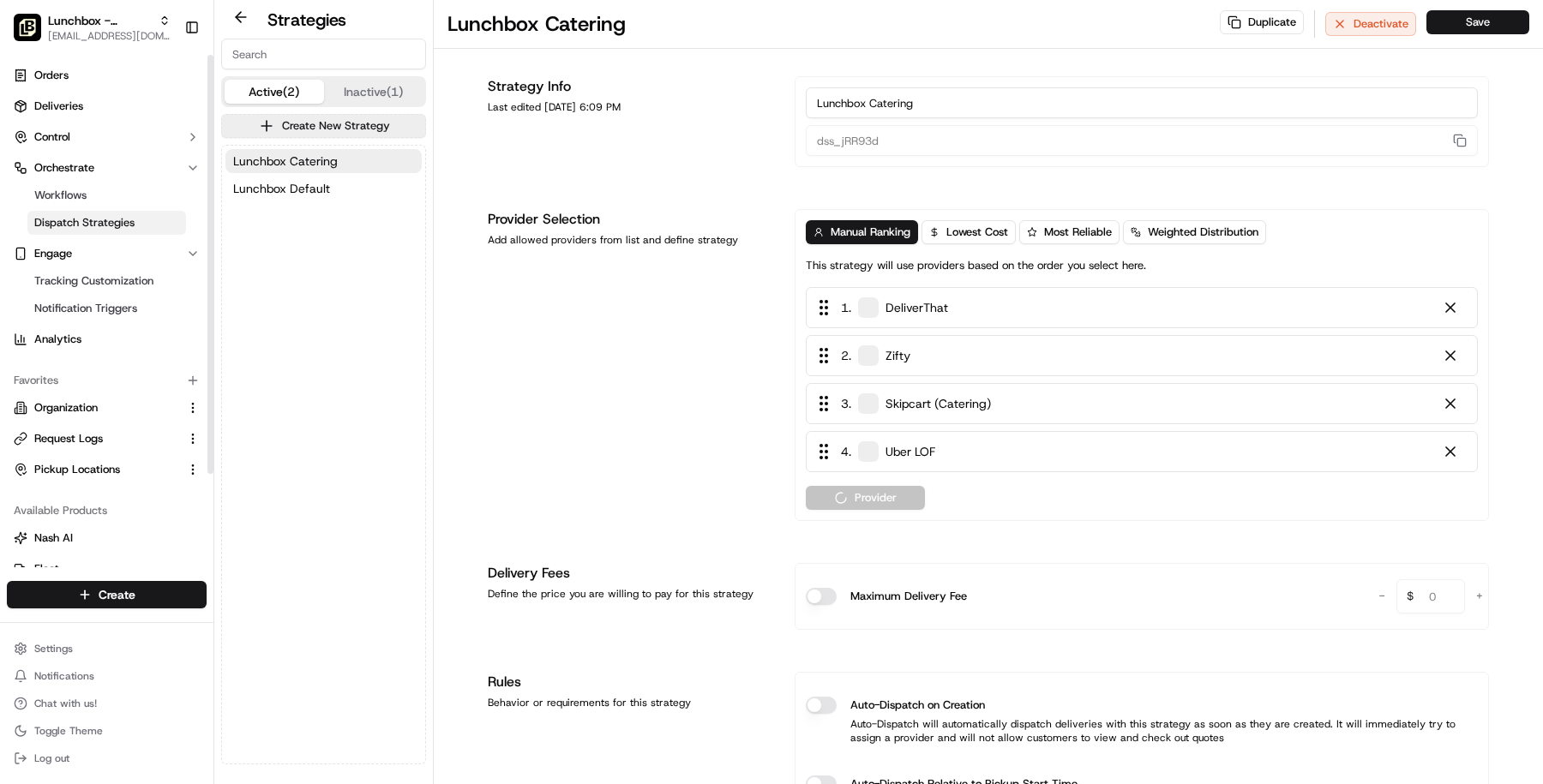
click at [106, 227] on span "Dispatch Strategies" at bounding box center [84, 223] width 101 height 16
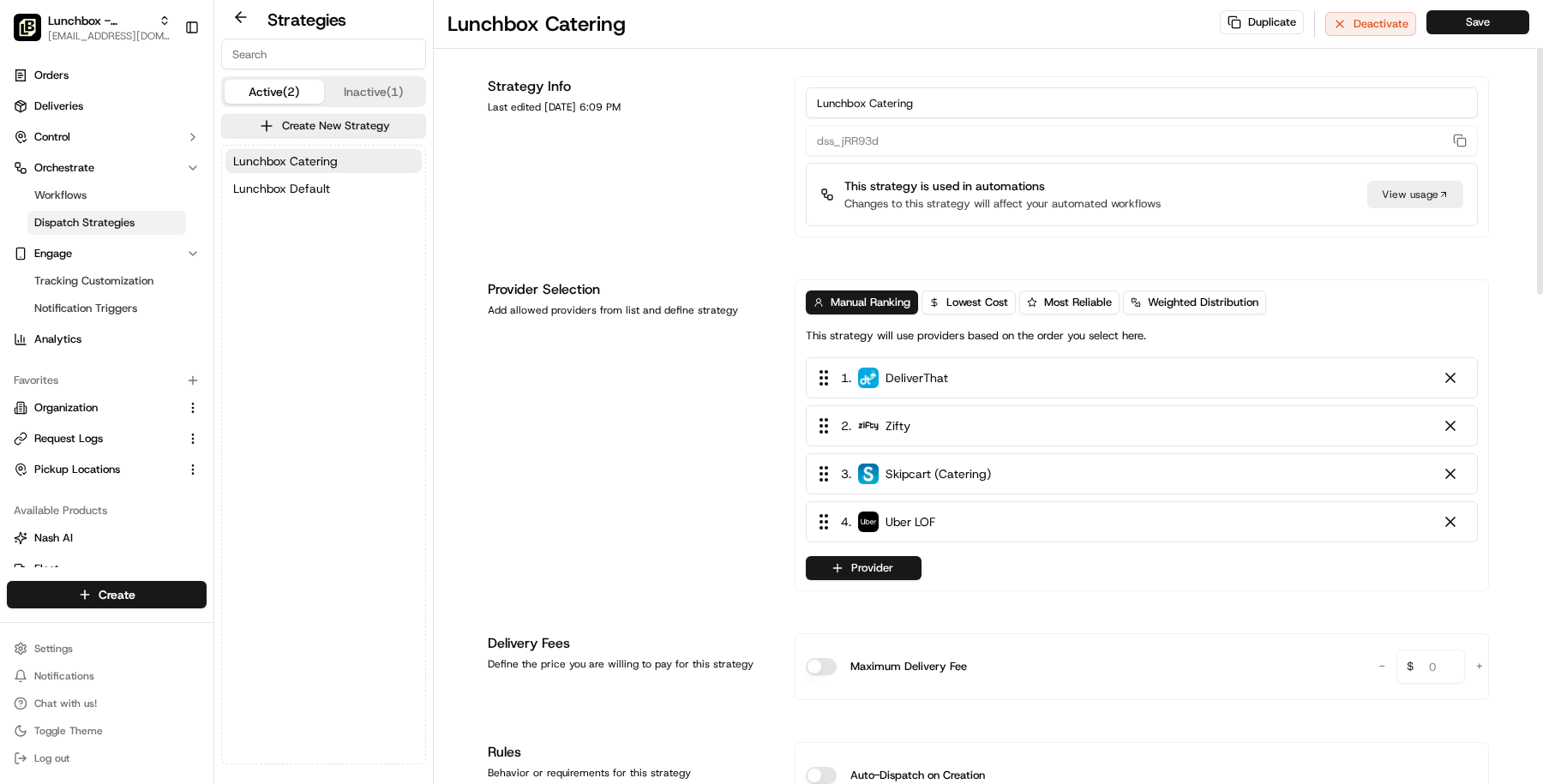
click at [384, 292] on div "Lunchbox Catering Lunchbox Default" at bounding box center [323, 454] width 203 height 618
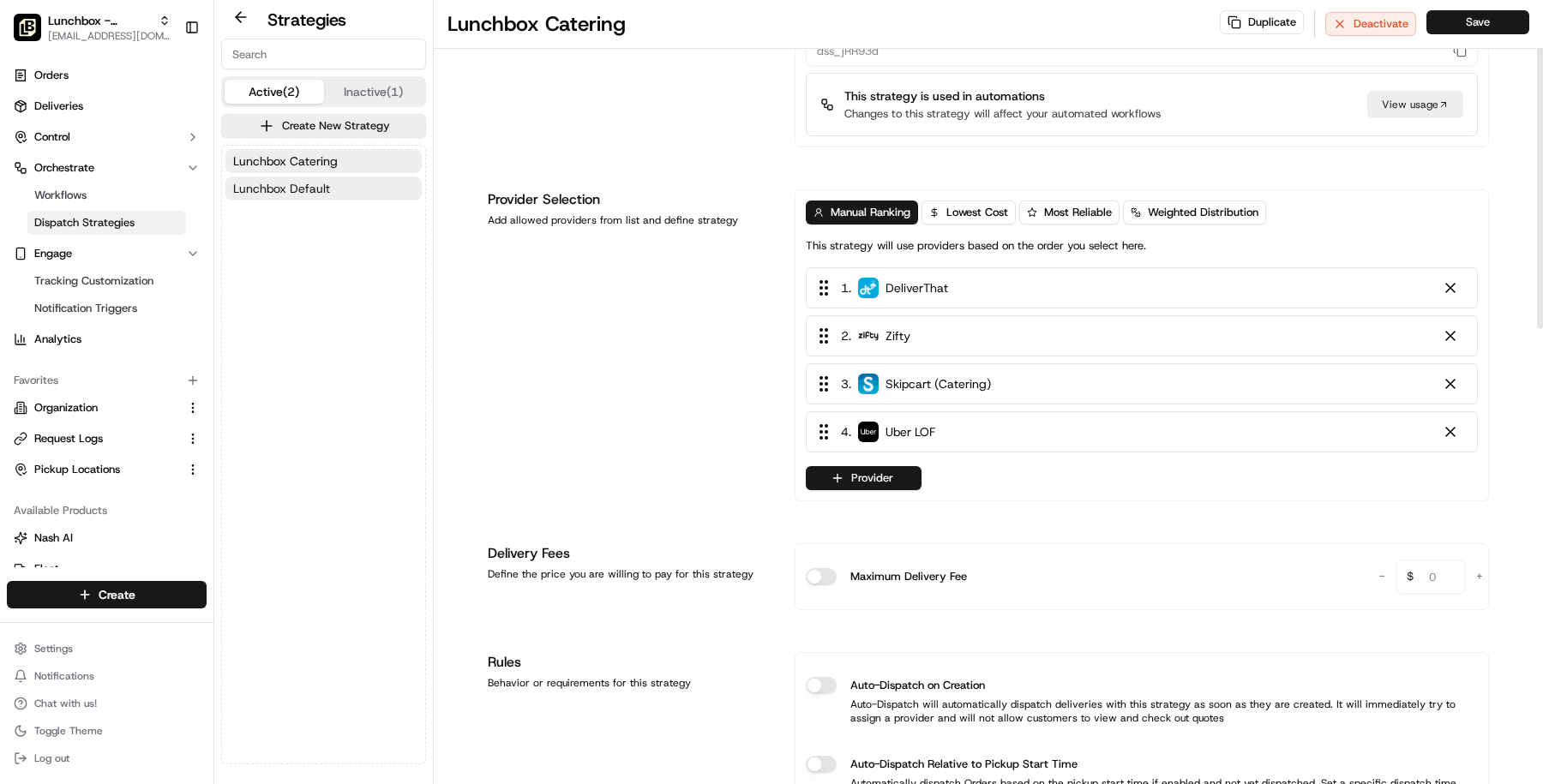
click at [374, 189] on button "Lunchbox Default" at bounding box center [323, 188] width 197 height 24
click at [360, 160] on button "Lunchbox Catering" at bounding box center [323, 161] width 197 height 24
click at [103, 29] on span "[EMAIL_ADDRESS][DOMAIN_NAME]" at bounding box center [109, 36] width 122 height 14
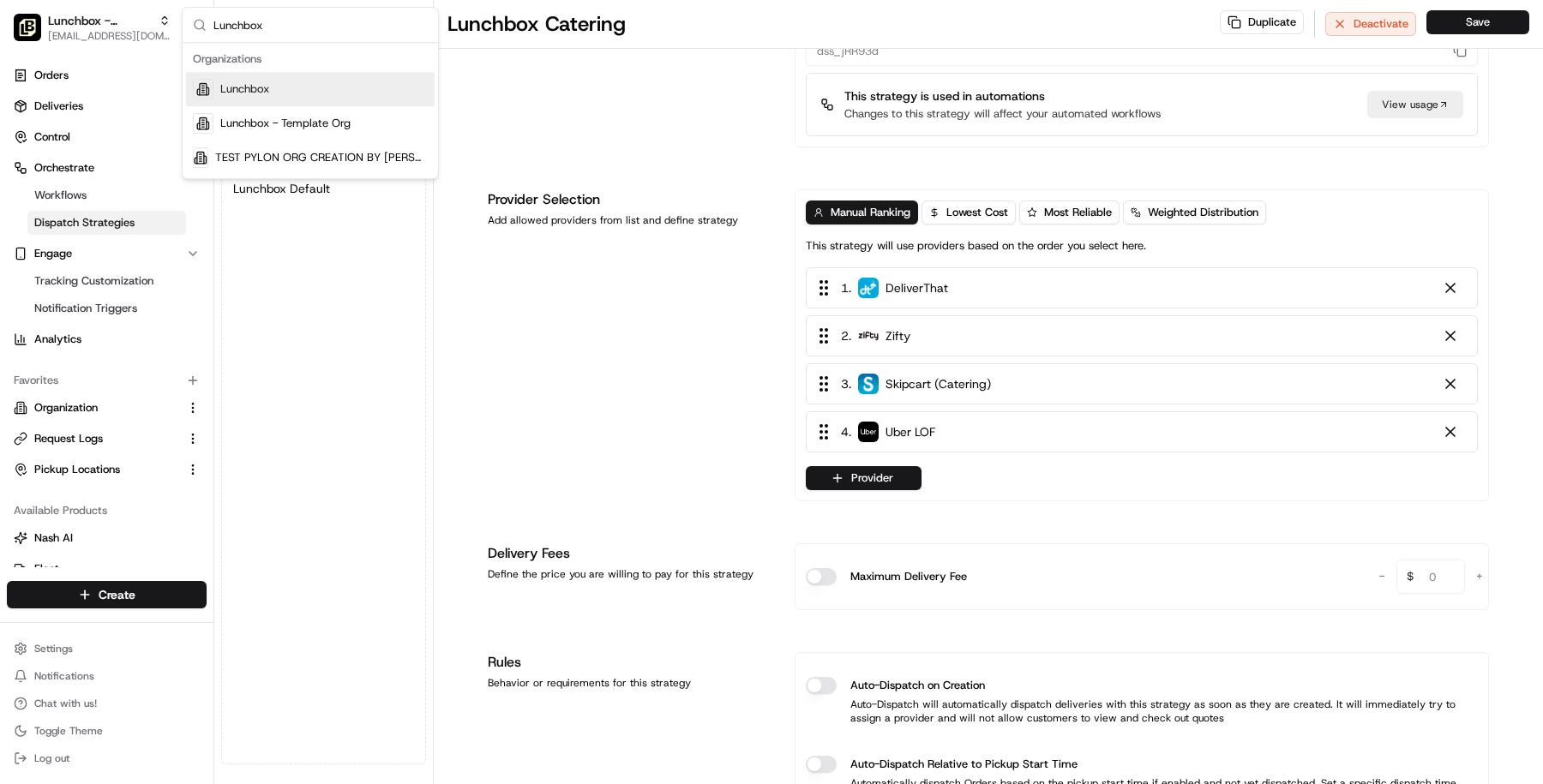
click at [292, 94] on div "Lunchbox" at bounding box center [310, 88] width 248 height 34
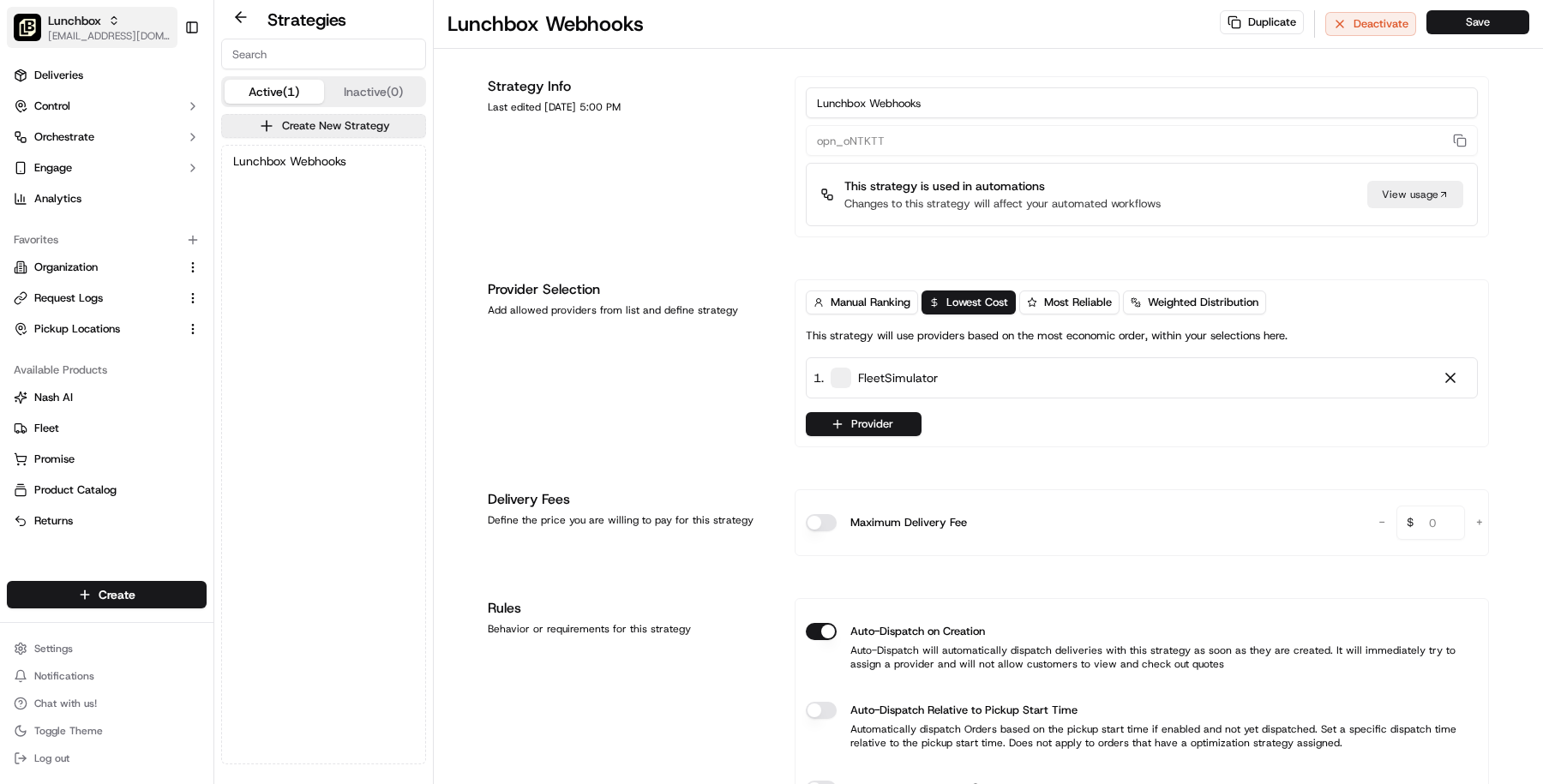
click at [78, 39] on span "[EMAIL_ADDRESS][DOMAIN_NAME]" at bounding box center [109, 36] width 122 height 14
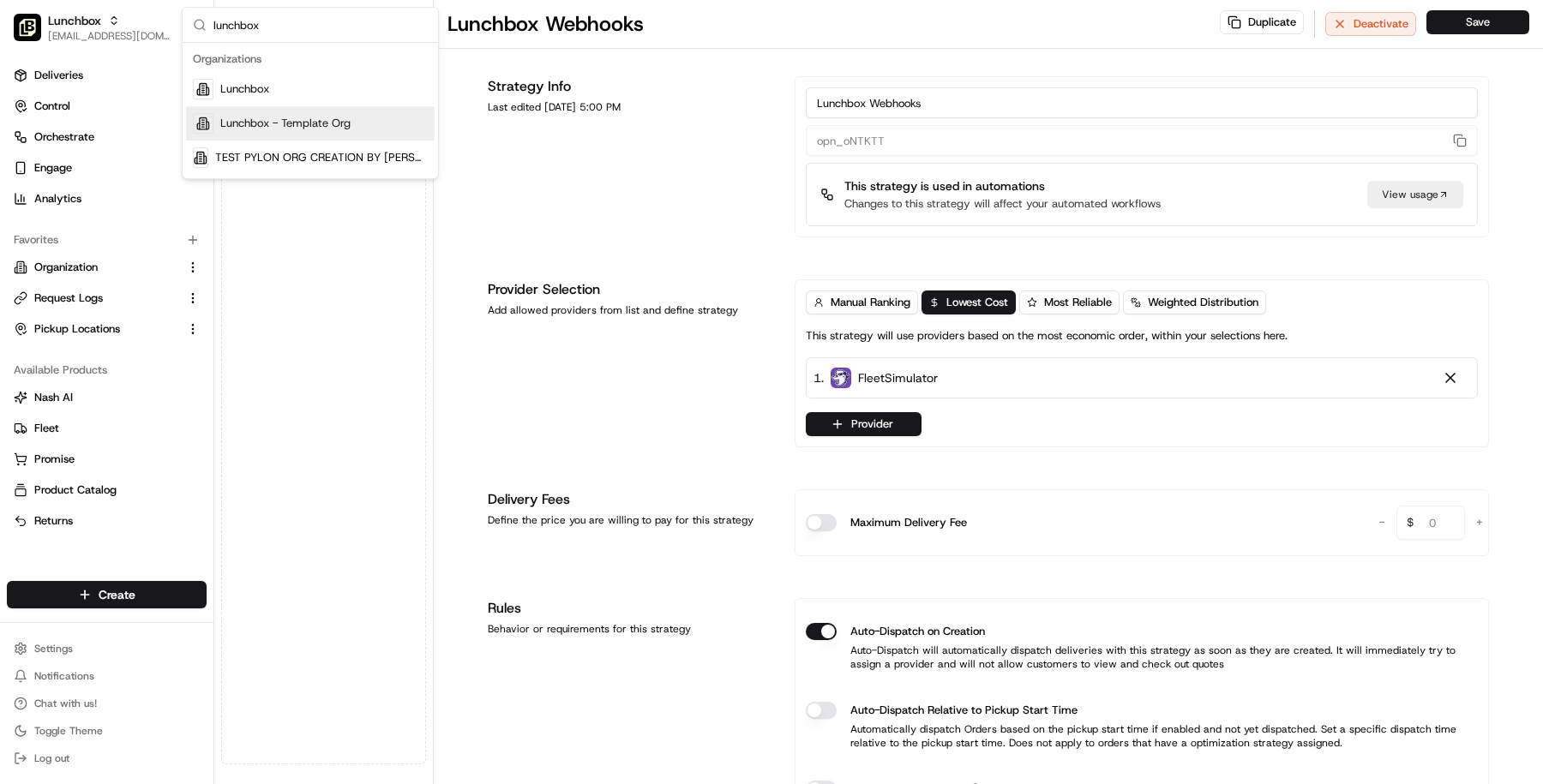
type input "lunchbox"
click at [249, 129] on span "Lunchbox - Template Org" at bounding box center [285, 123] width 130 height 16
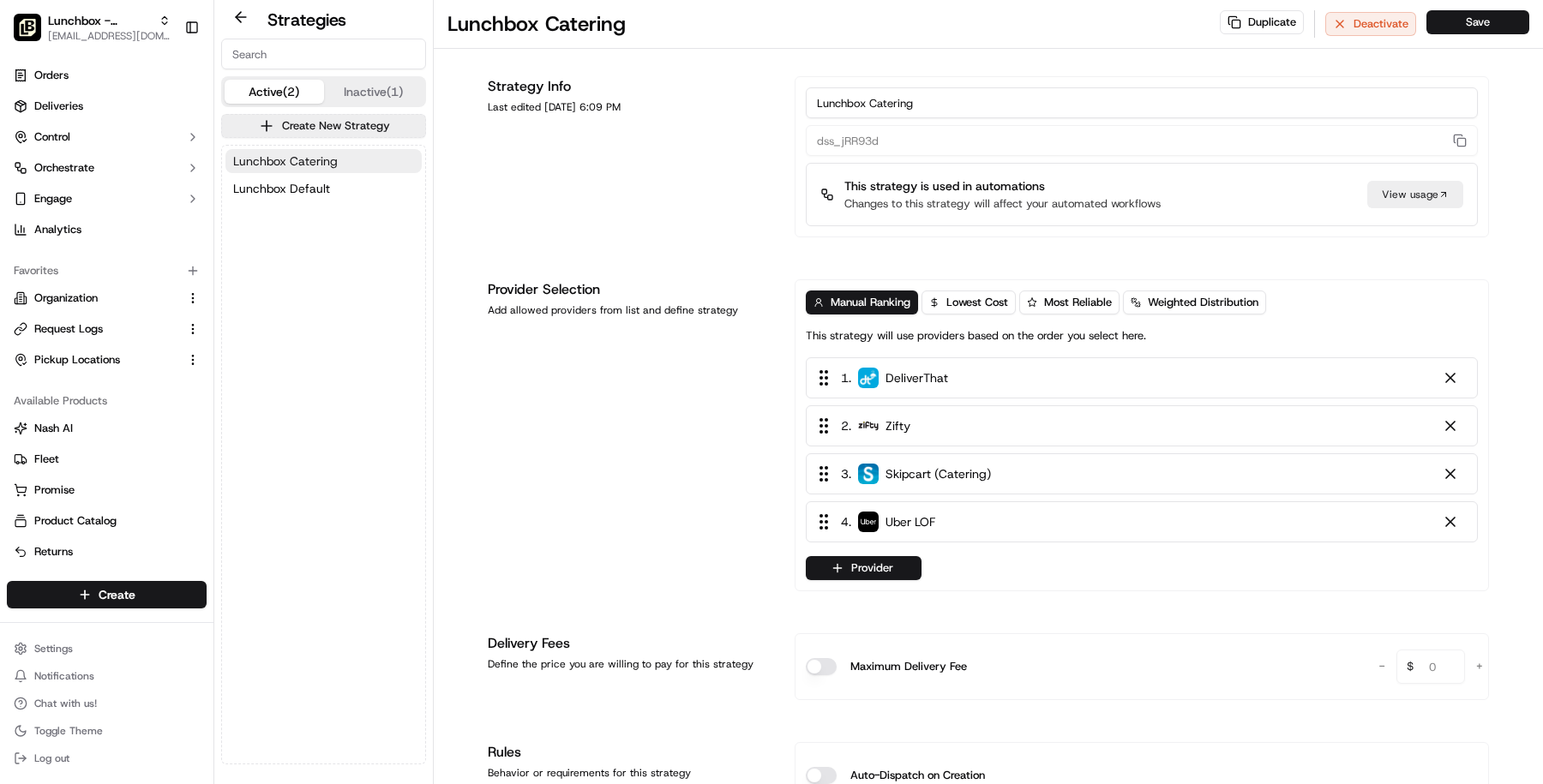
click at [272, 153] on span "Lunchbox Catering" at bounding box center [286, 162] width 105 height 17
click at [311, 187] on span "Lunchbox Default" at bounding box center [281, 189] width 97 height 17
click at [311, 167] on span "Lunchbox Catering" at bounding box center [286, 162] width 105 height 17
click at [325, 209] on div "Lunchbox Catering Lunchbox Default" at bounding box center [323, 454] width 203 height 618
click at [519, 325] on div "Provider Selection Add allowed providers from list and define strategy" at bounding box center [631, 435] width 287 height 312
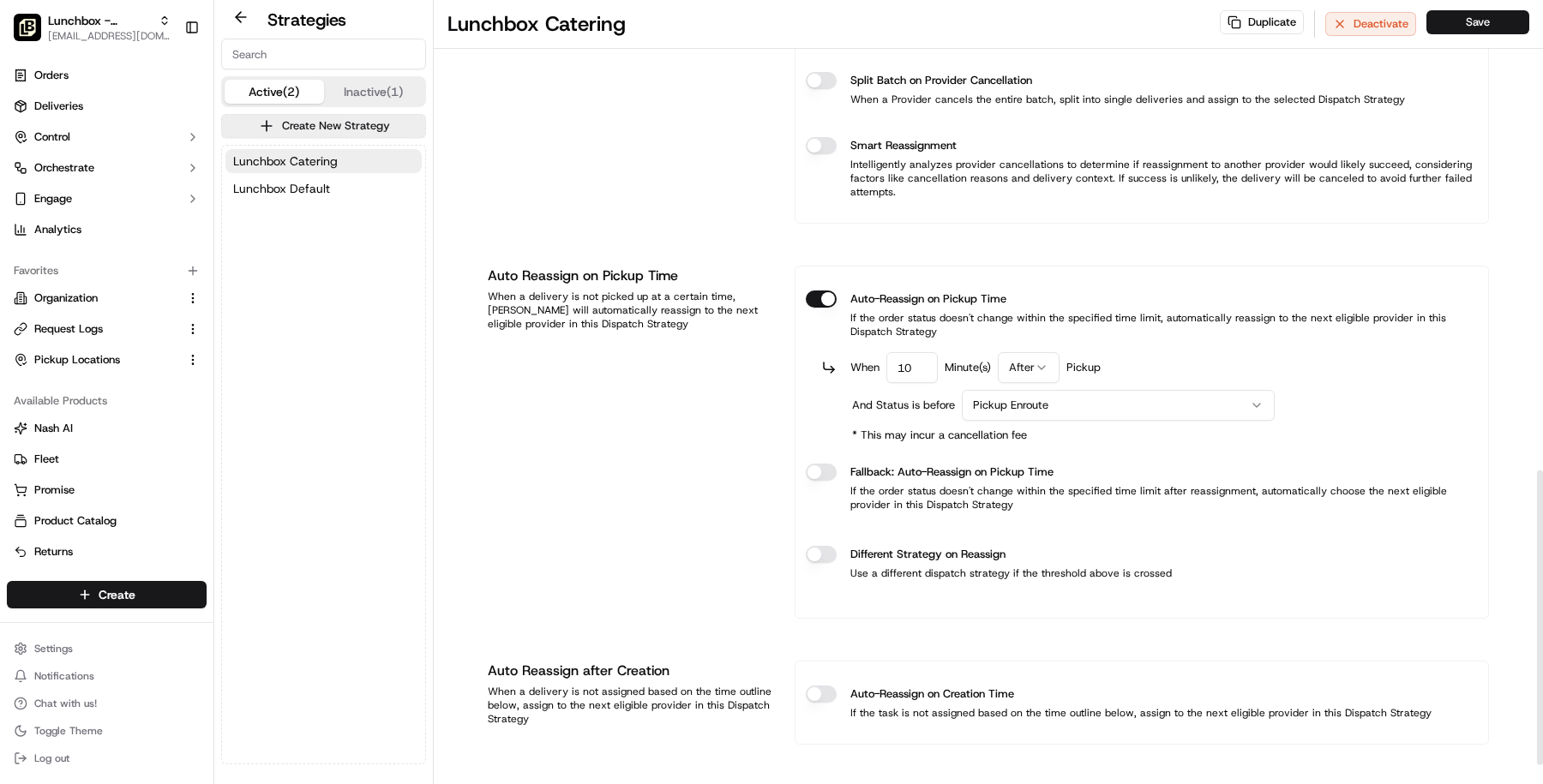
scroll to position [1303, 0]
click at [327, 200] on div "Lunchbox Catering Lunchbox Default" at bounding box center [323, 175] width 203 height 59
click at [318, 184] on span "Lunchbox Default" at bounding box center [281, 189] width 97 height 17
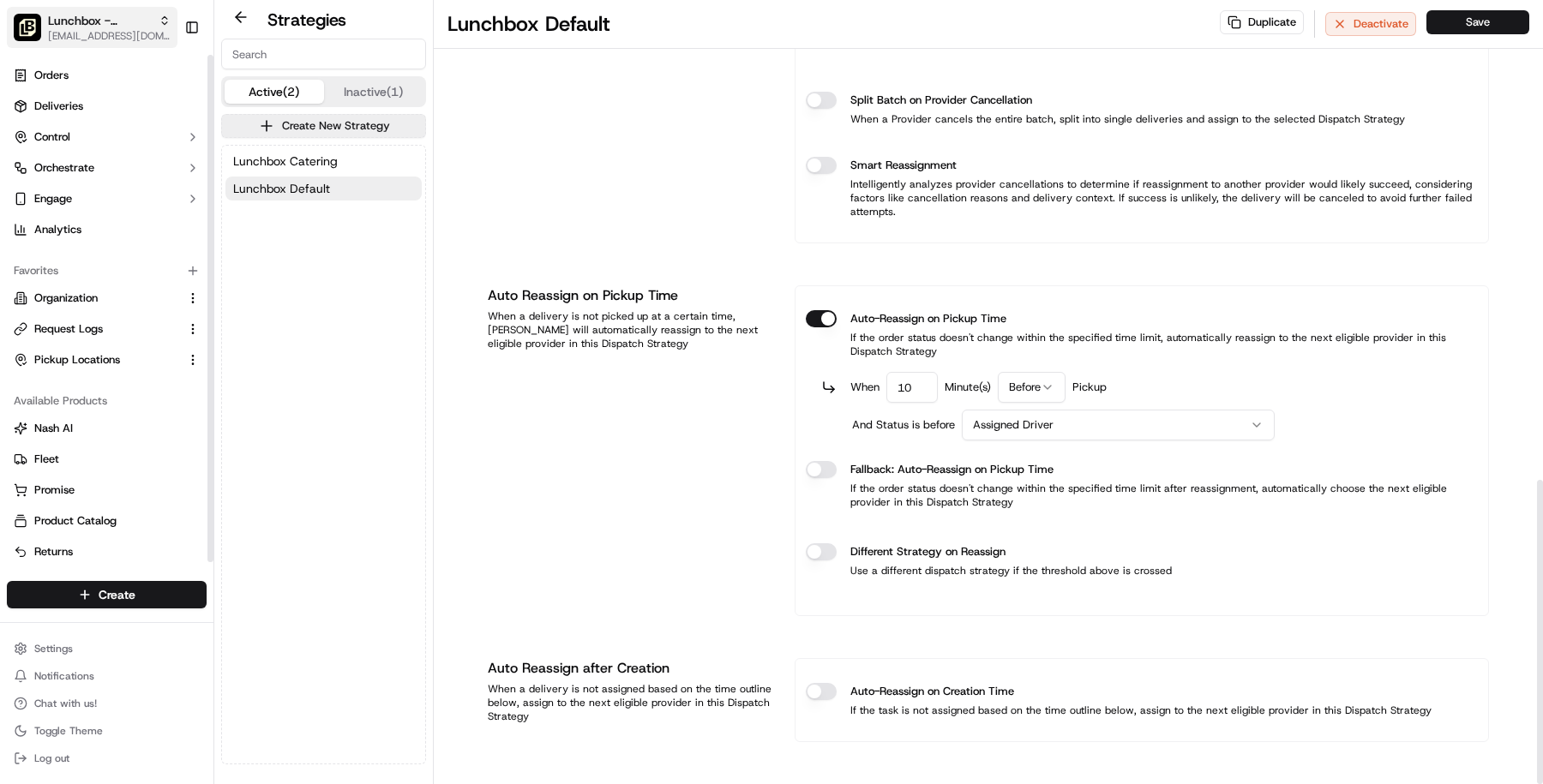
click at [82, 39] on span "[EMAIL_ADDRESS][DOMAIN_NAME]" at bounding box center [109, 36] width 122 height 14
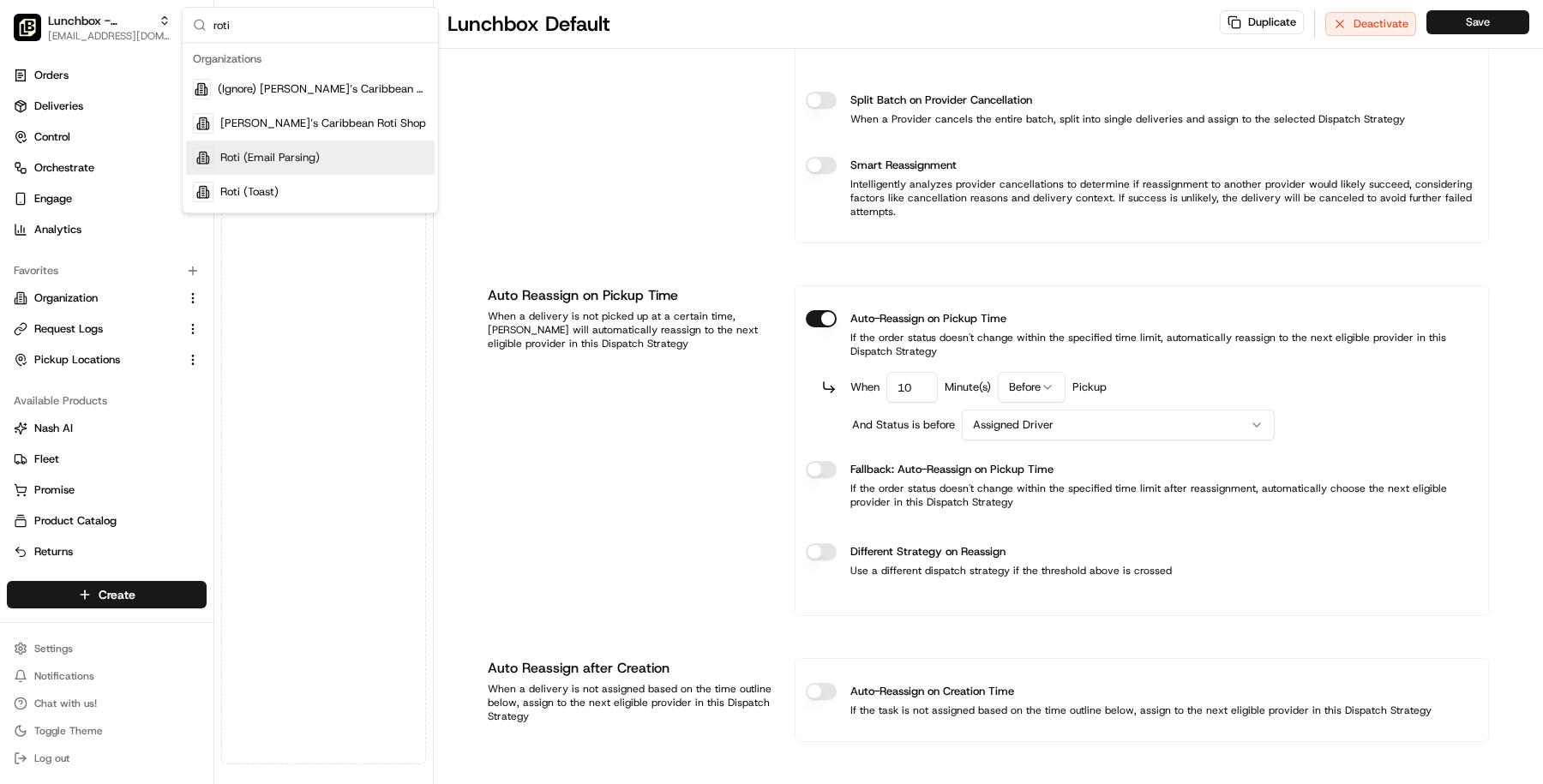
type input "roti"
click at [224, 166] on div "Roti (Email Parsing)" at bounding box center [310, 157] width 248 height 34
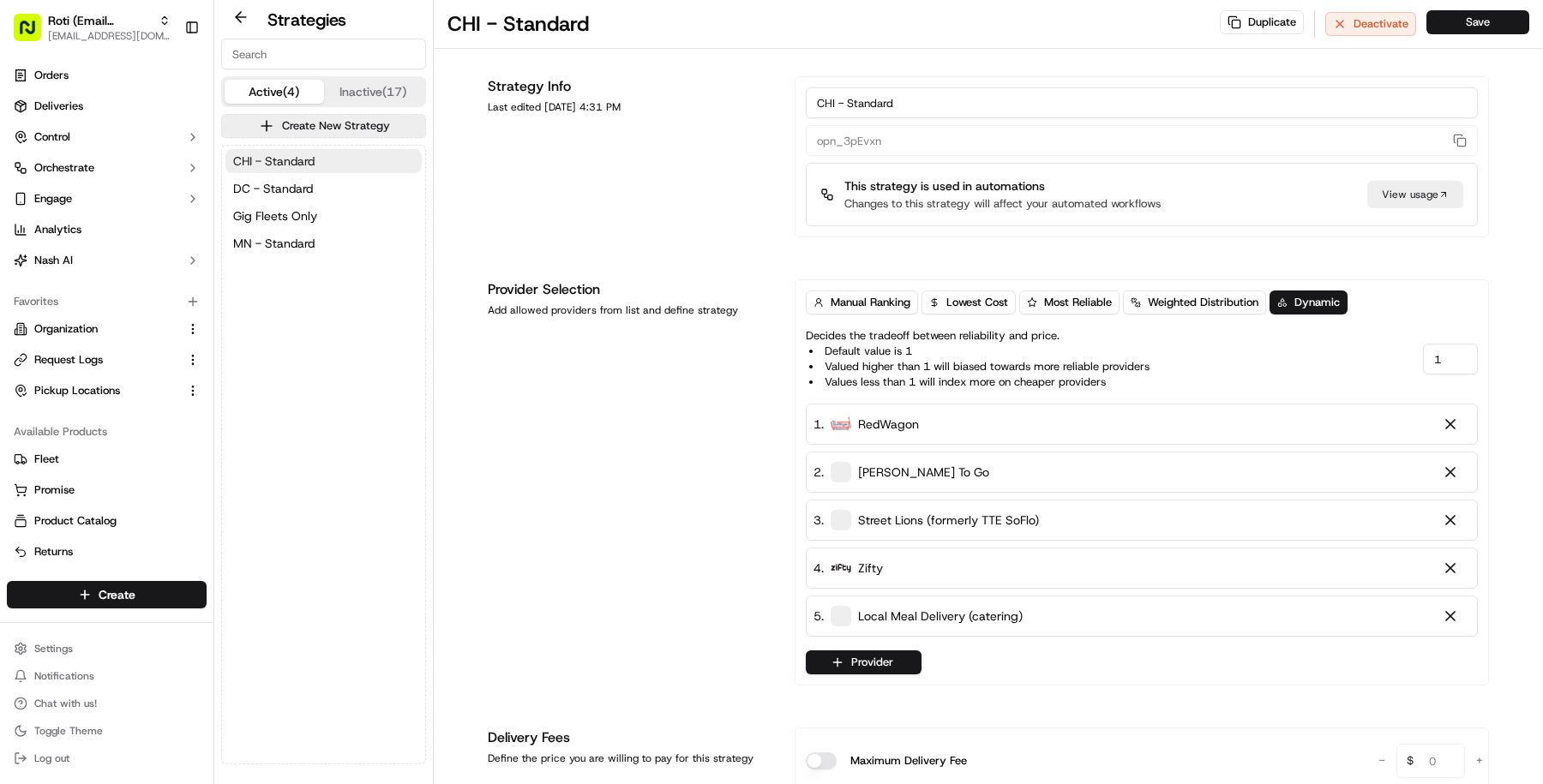
click at [272, 156] on span "CHI - Standard" at bounding box center [274, 162] width 81 height 17
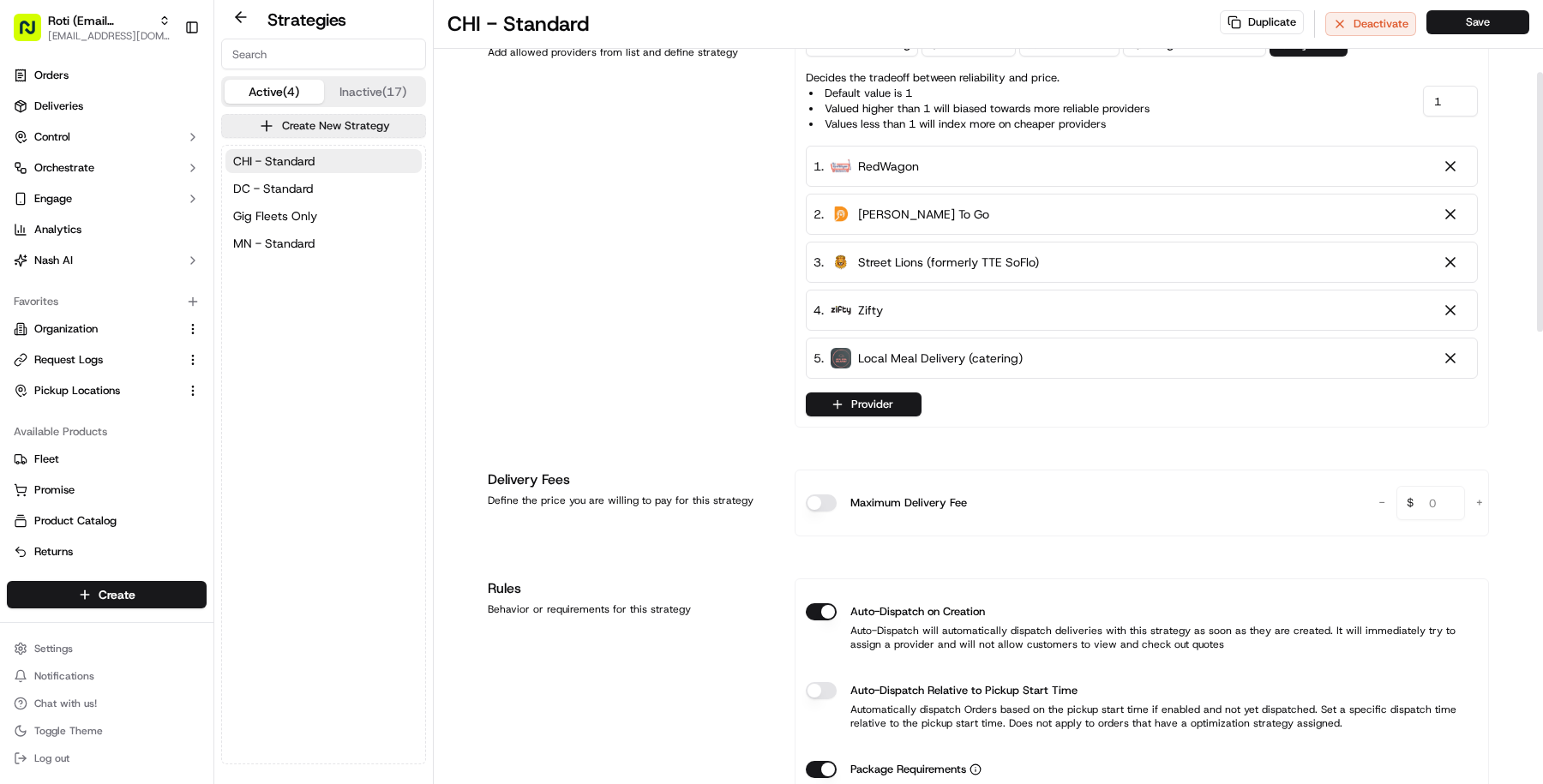
scroll to position [259, 0]
click at [323, 219] on button "Gig Fleets Only" at bounding box center [323, 215] width 197 height 24
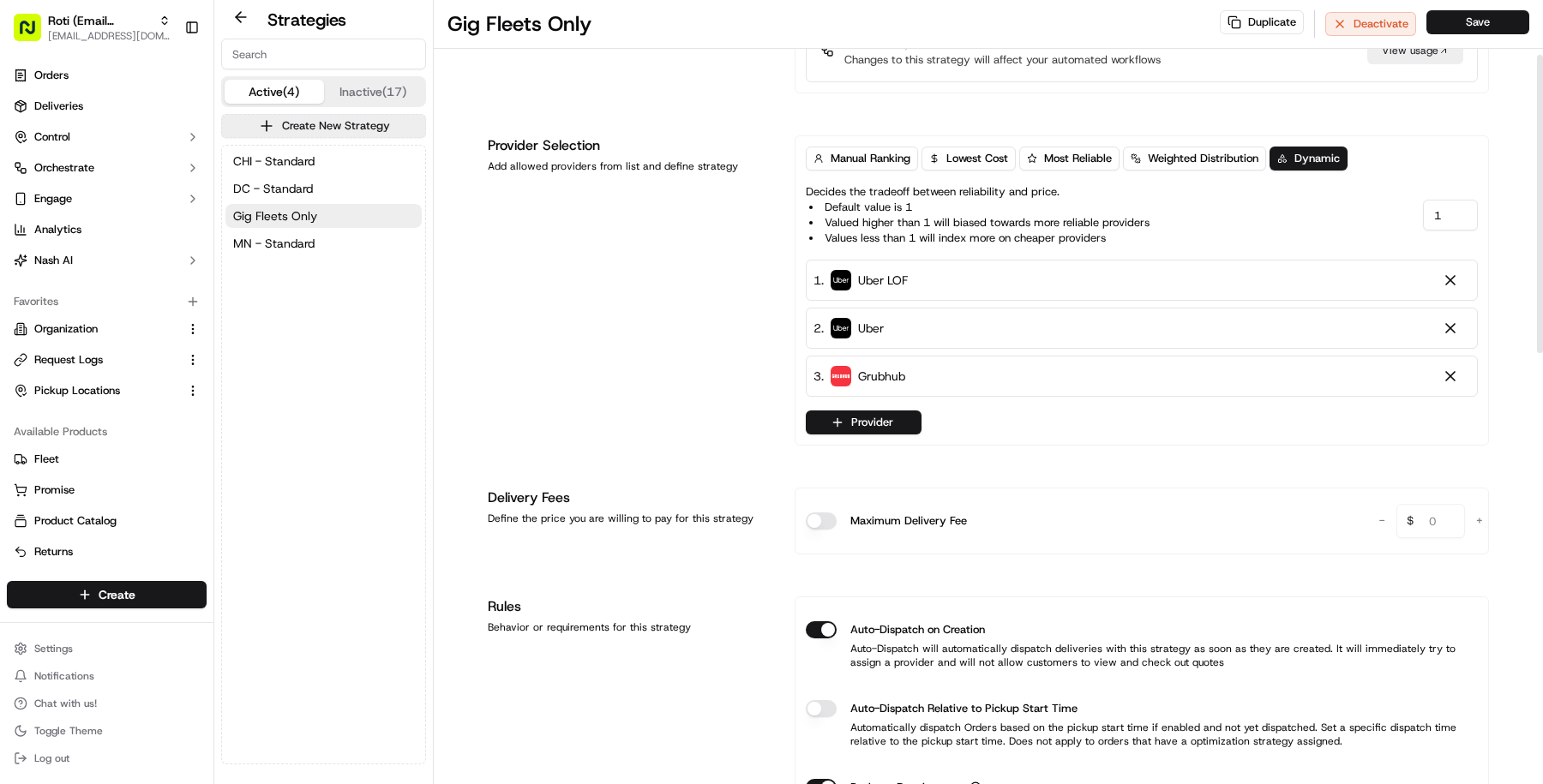
scroll to position [146, 0]
click at [393, 152] on button "CHI - Standard" at bounding box center [323, 161] width 197 height 24
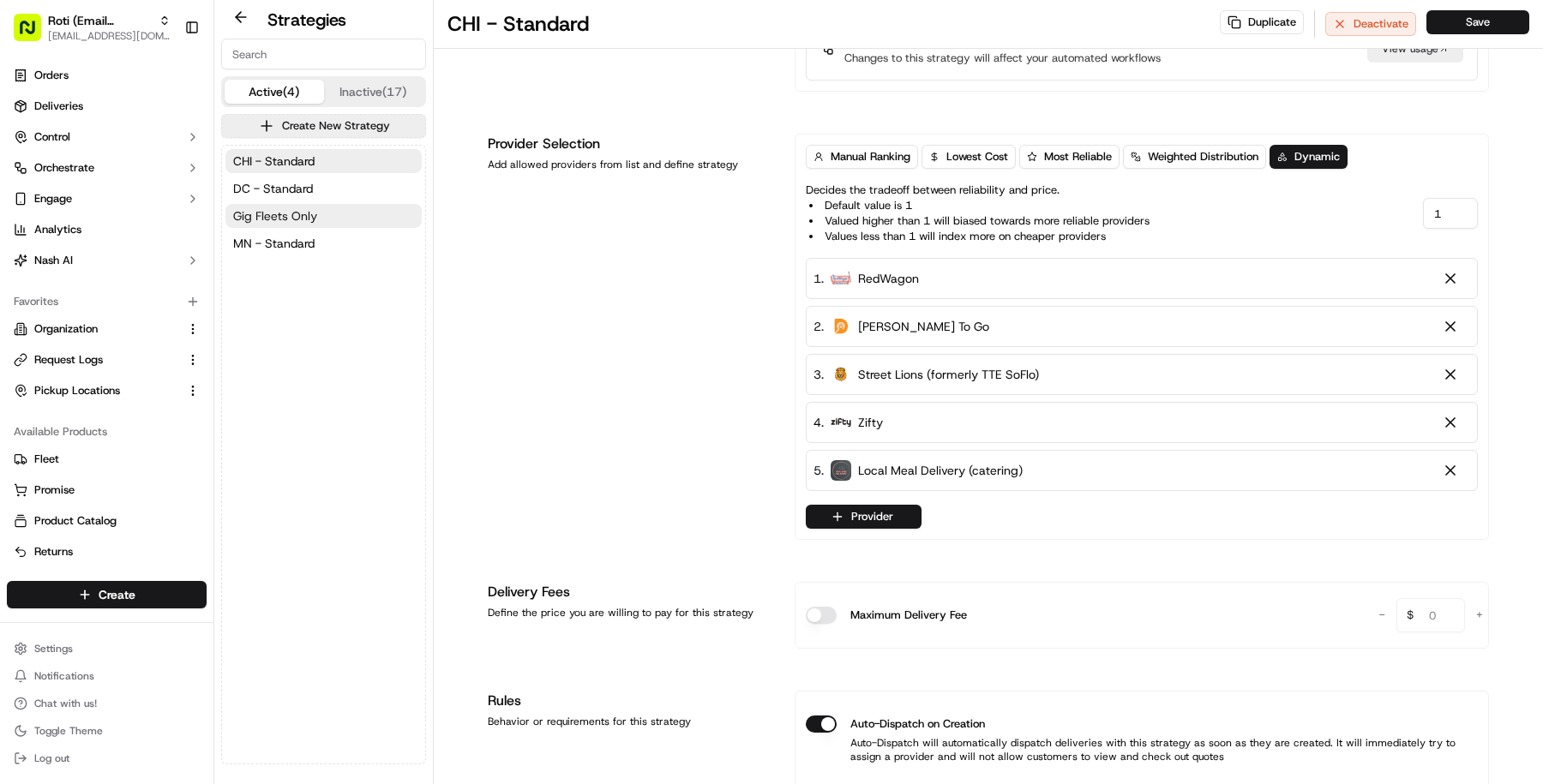
click at [386, 204] on button "Gig Fleets Only" at bounding box center [323, 215] width 197 height 24
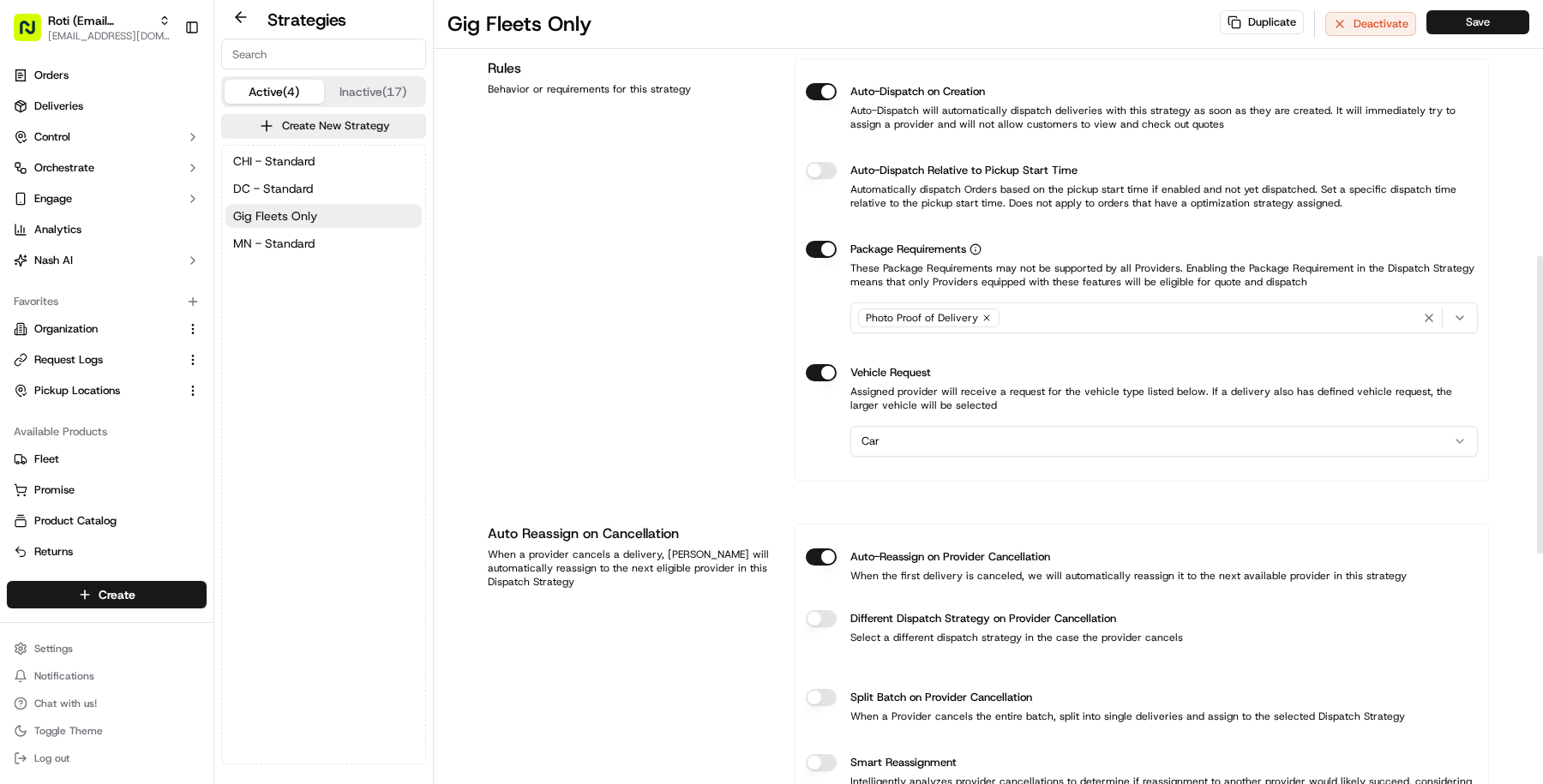
scroll to position [673, 0]
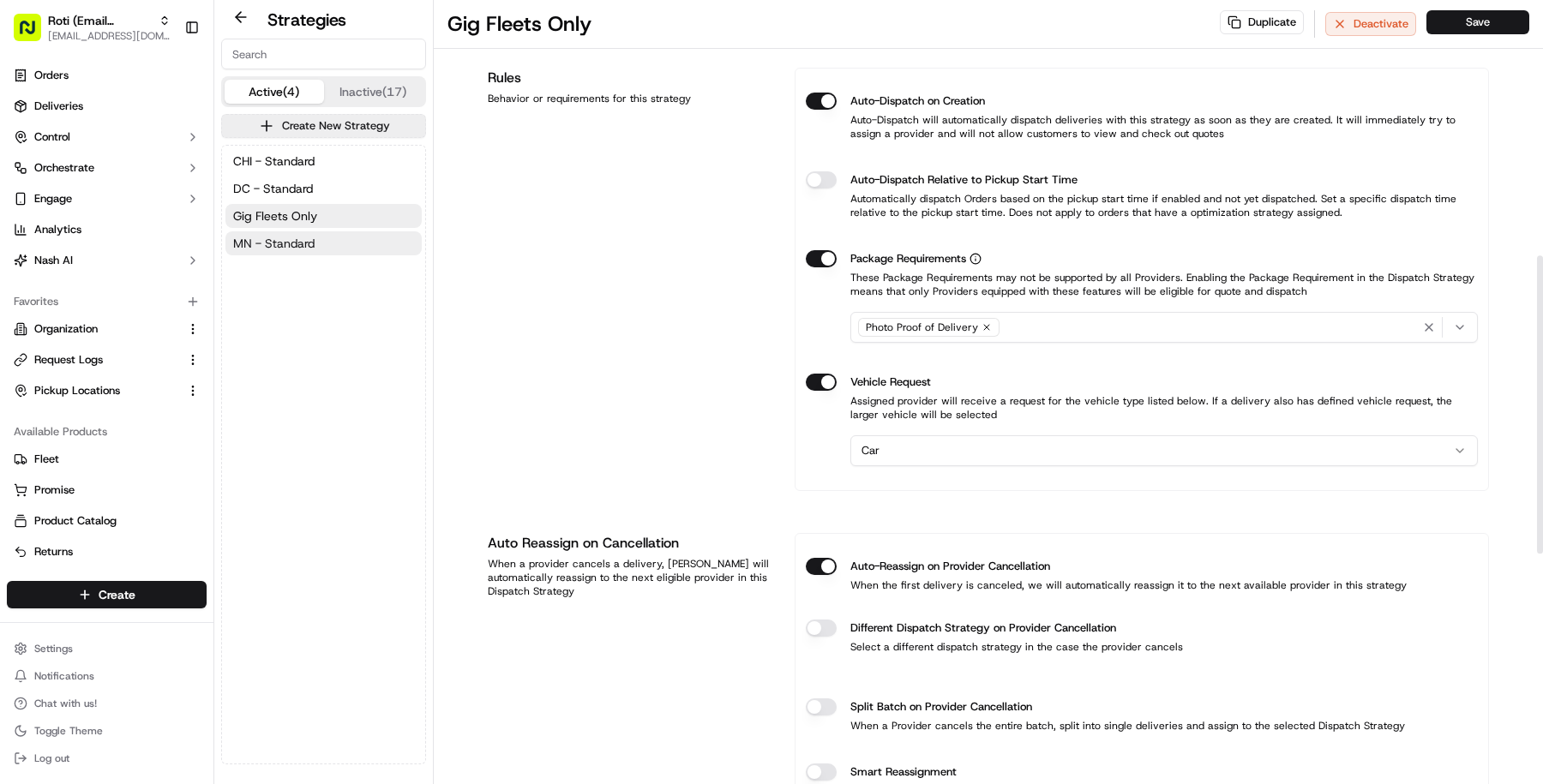
click at [295, 232] on button "MN - Standard" at bounding box center [323, 243] width 197 height 24
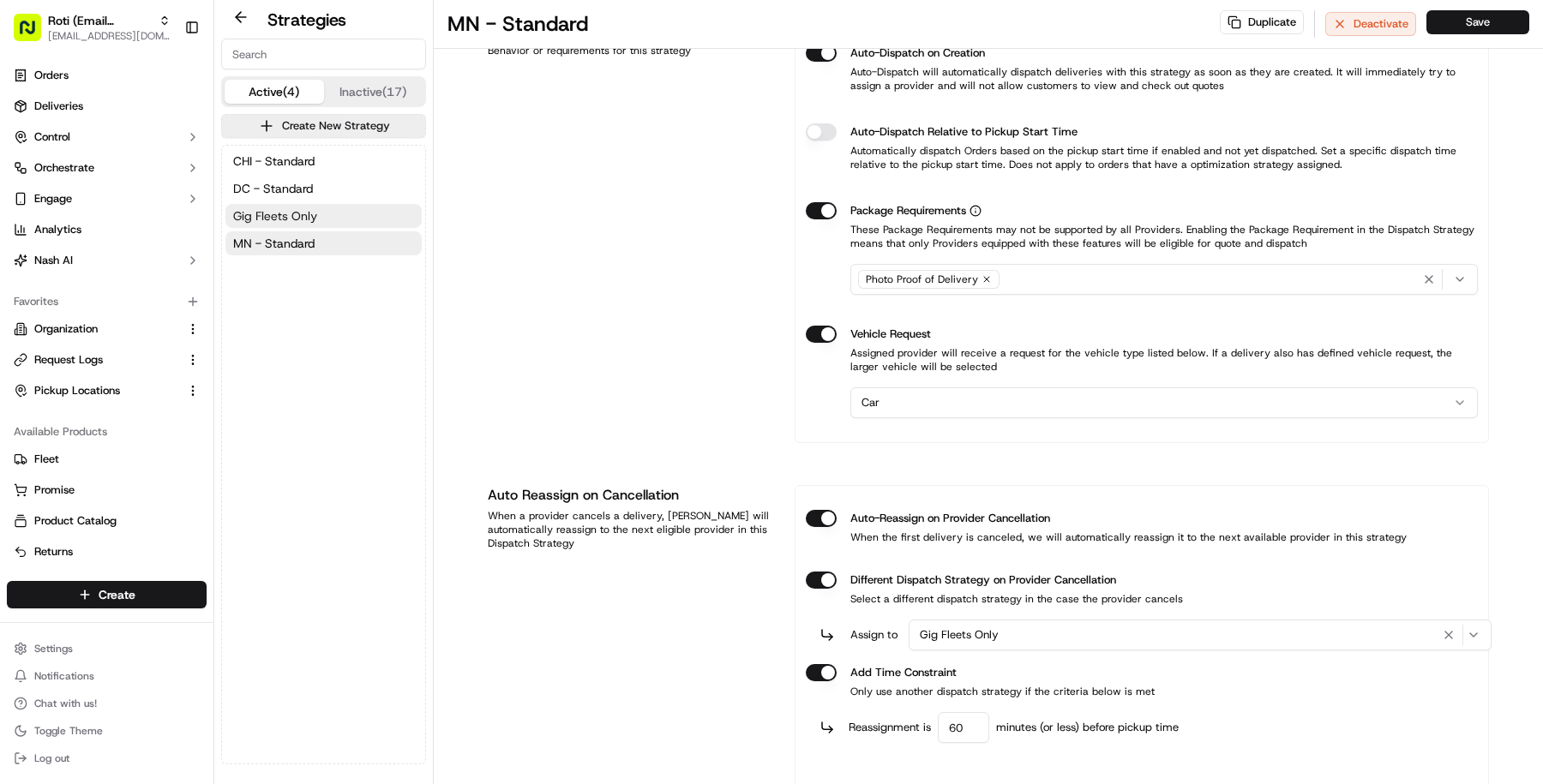
click at [301, 225] on button "Gig Fleets Only" at bounding box center [323, 215] width 197 height 24
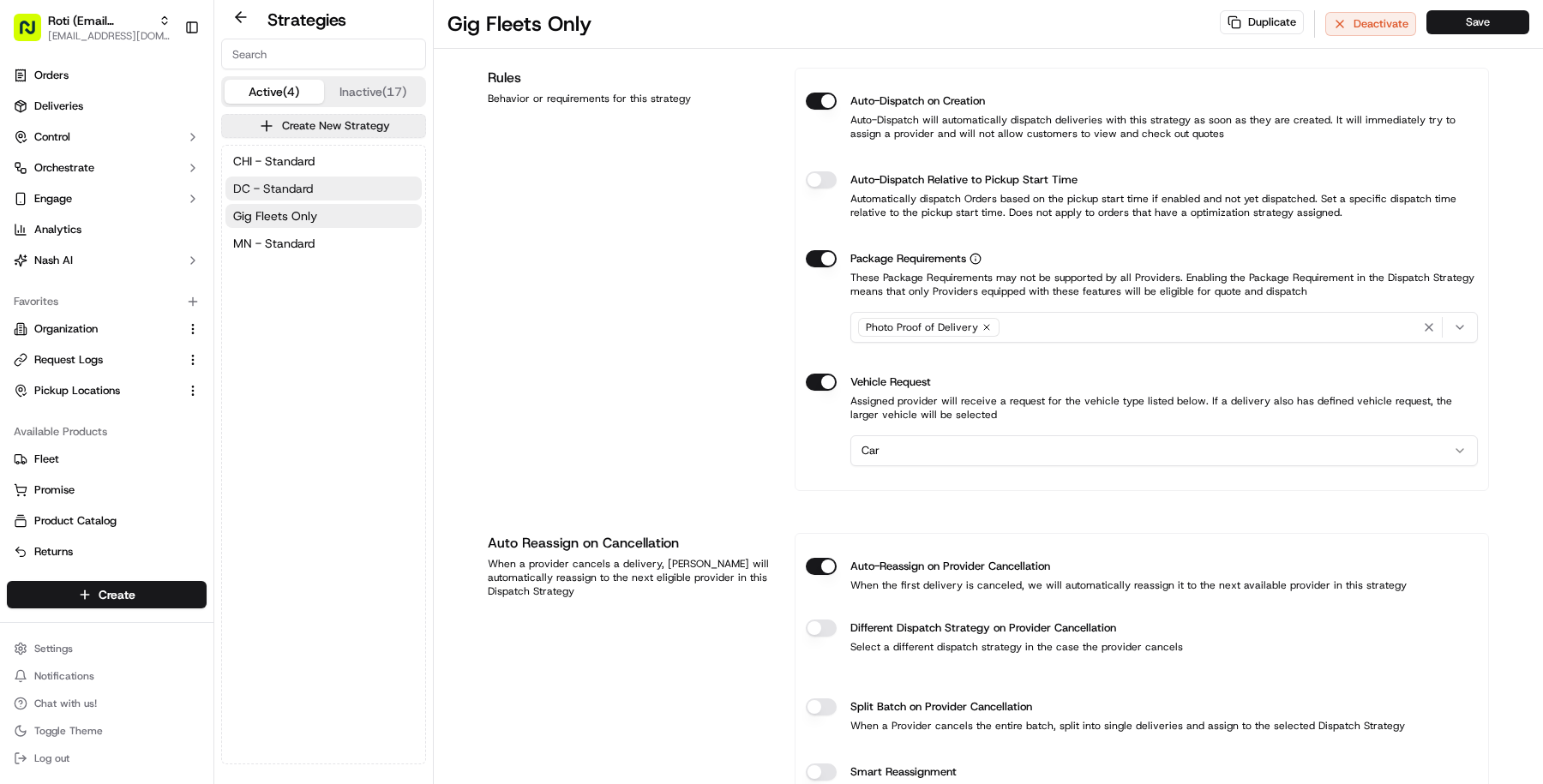
click at [320, 196] on button "DC - Standard" at bounding box center [323, 188] width 197 height 24
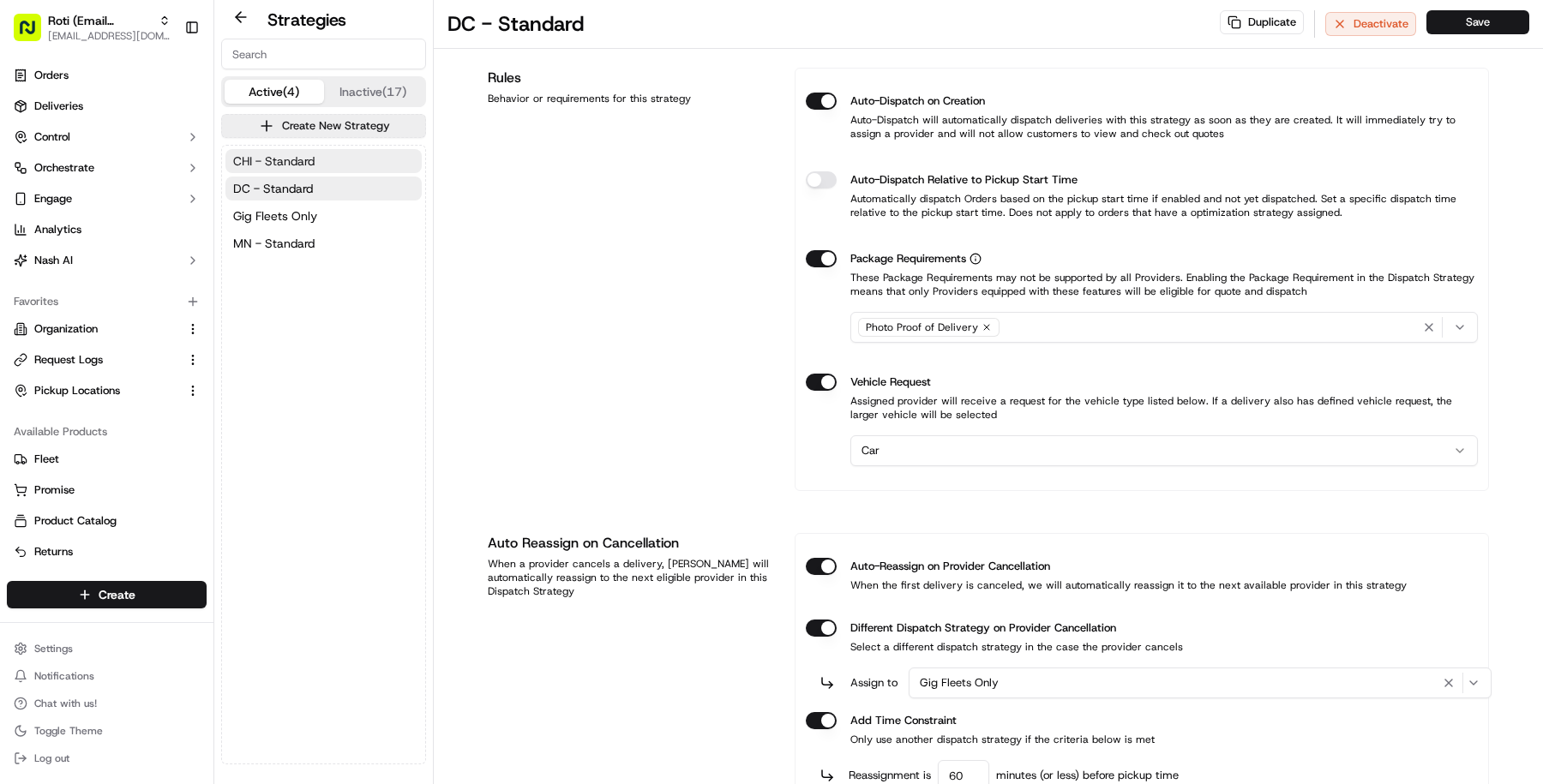
click at [340, 171] on button "CHI - Standard" at bounding box center [323, 161] width 197 height 24
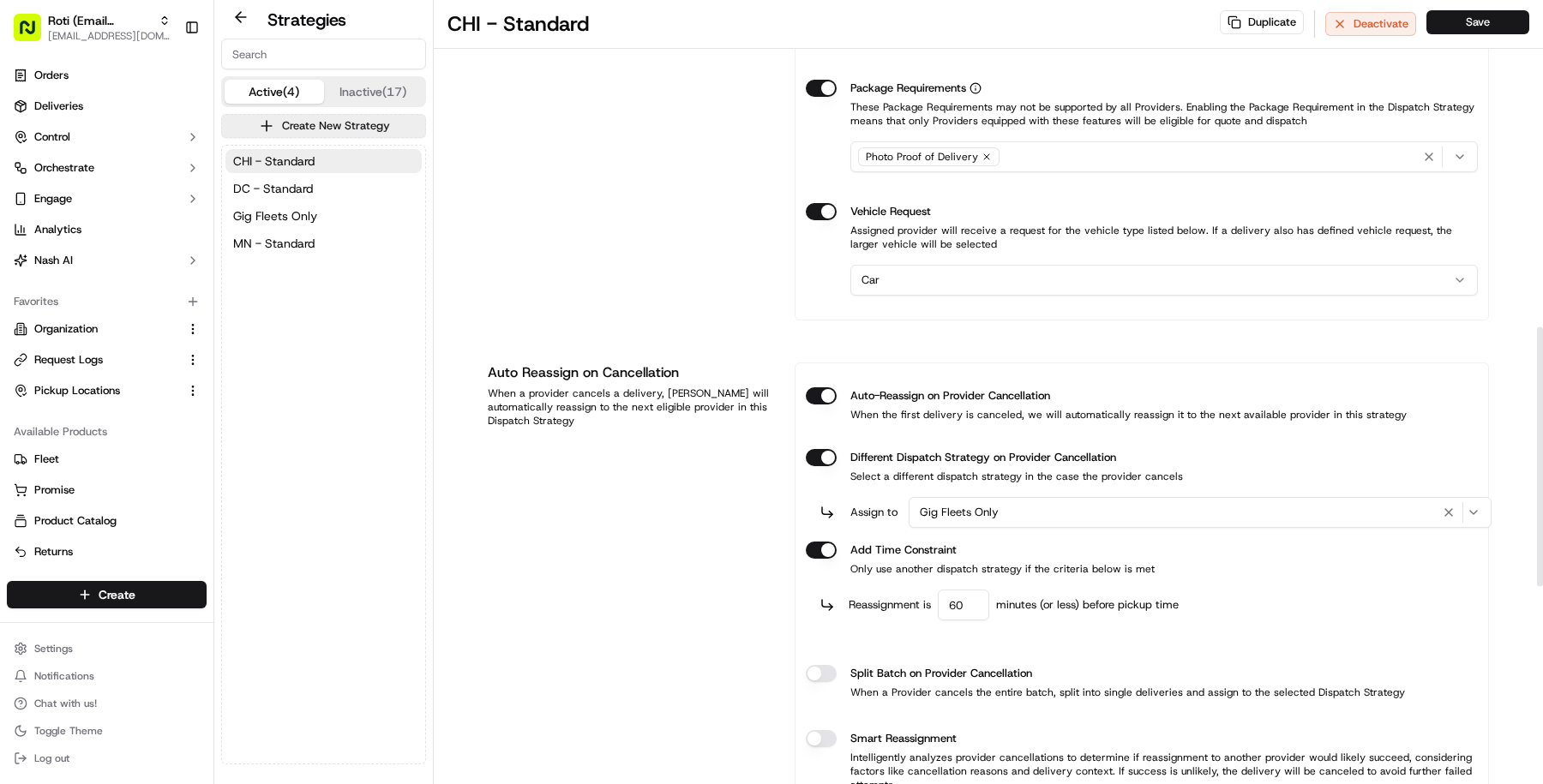
scroll to position [1579, 0]
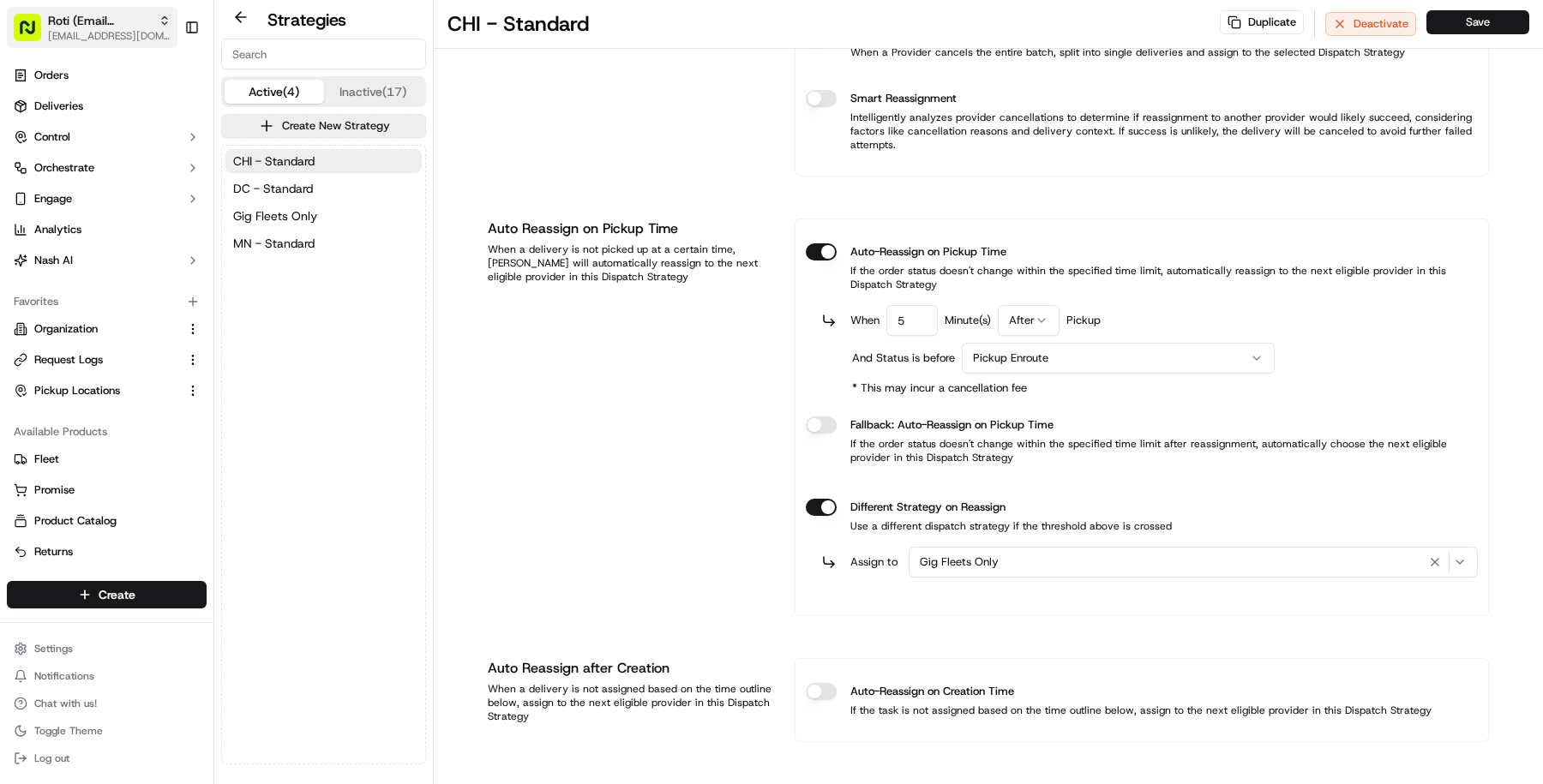
click at [101, 23] on span "Roti (Email Parsing)" at bounding box center [100, 21] width 104 height 17
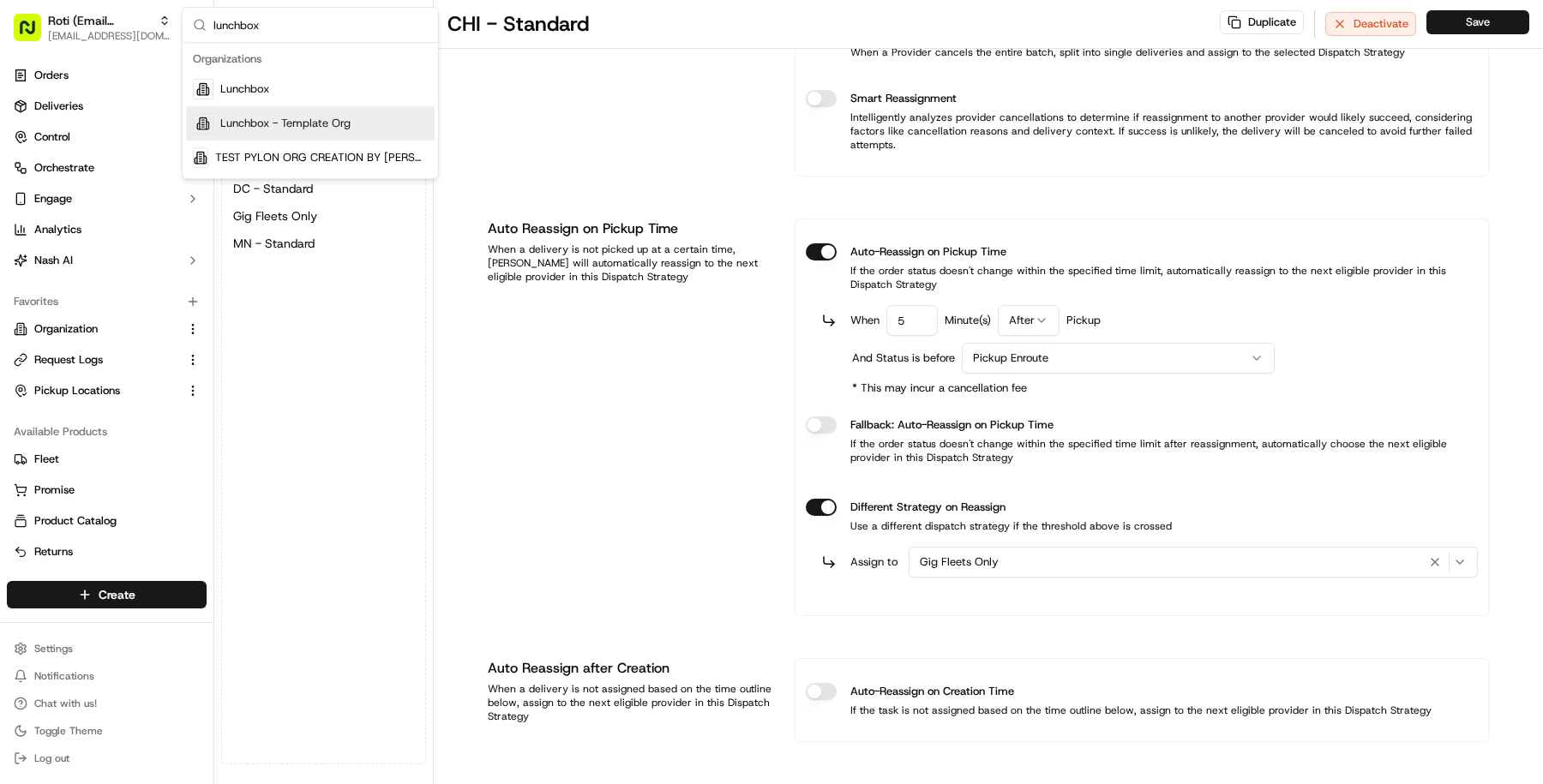
type input "lunchbox"
click at [301, 119] on span "Lunchbox - Template Org" at bounding box center [285, 123] width 130 height 16
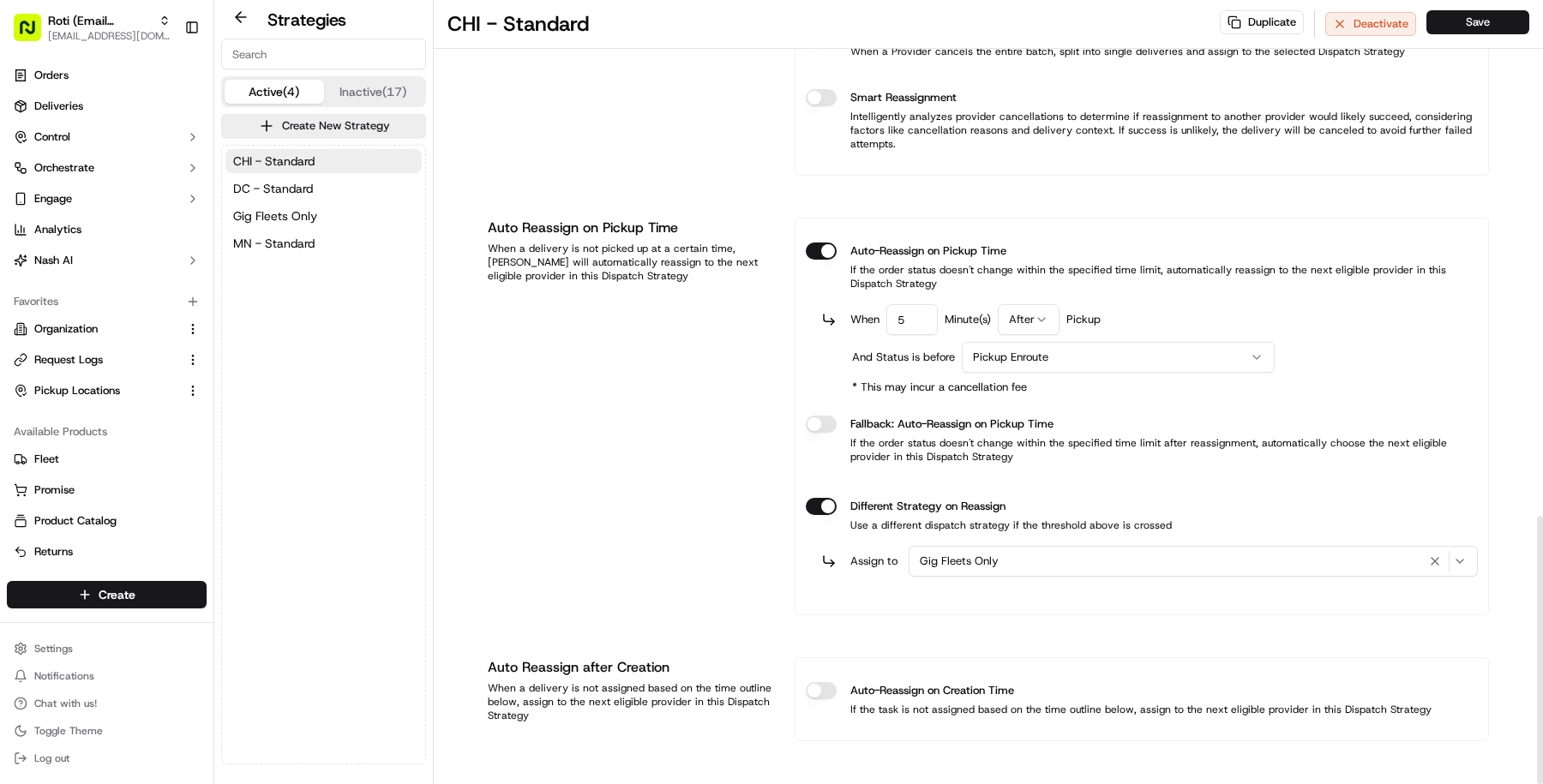
scroll to position [0, 0]
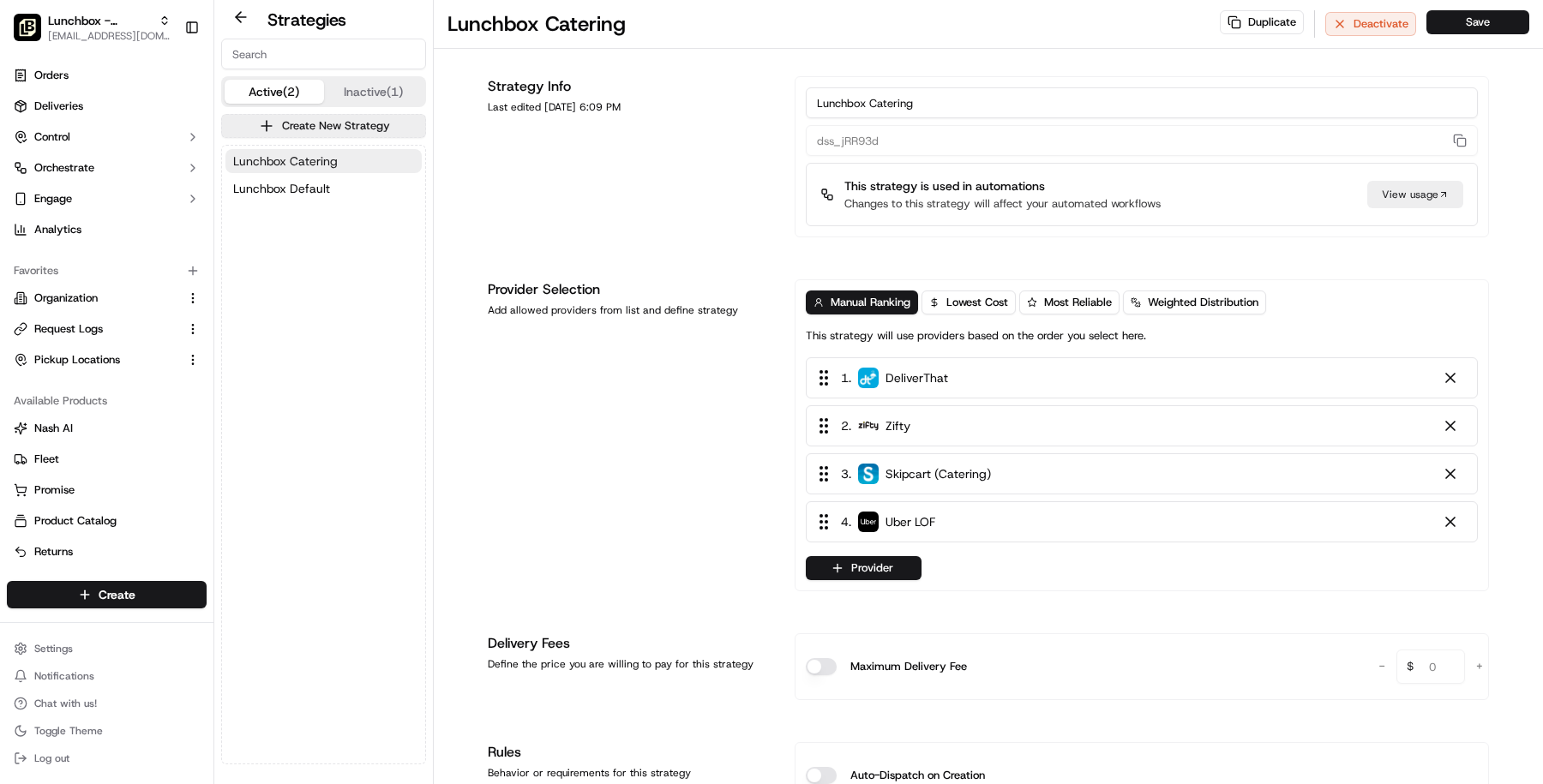
click at [339, 154] on button "Lunchbox Catering" at bounding box center [323, 161] width 197 height 24
click at [337, 195] on button "Lunchbox Default" at bounding box center [323, 188] width 197 height 24
click at [337, 160] on button "Lunchbox Catering" at bounding box center [323, 161] width 197 height 24
click at [337, 189] on button "Lunchbox Default" at bounding box center [323, 188] width 197 height 24
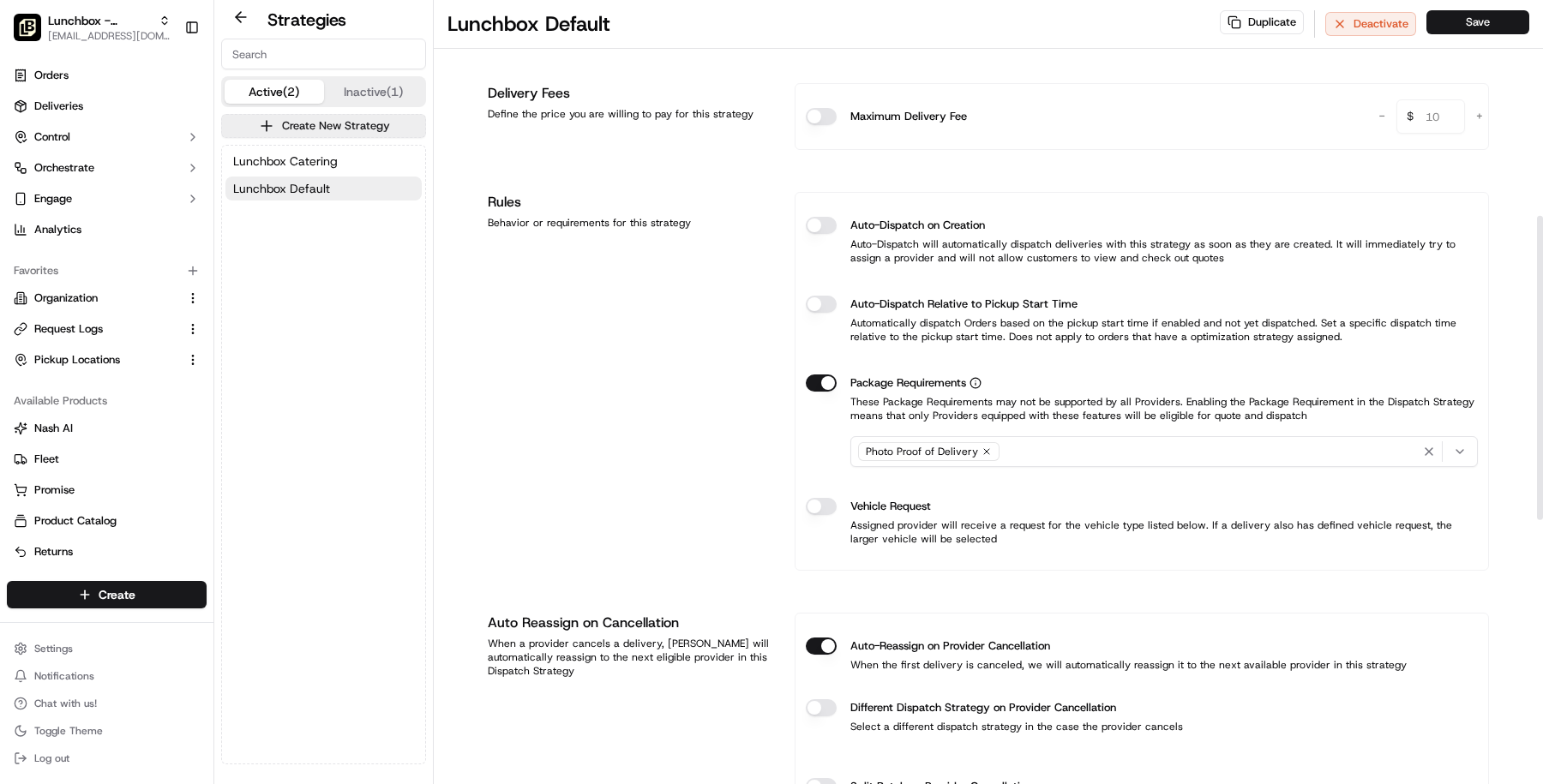
scroll to position [559, 0]
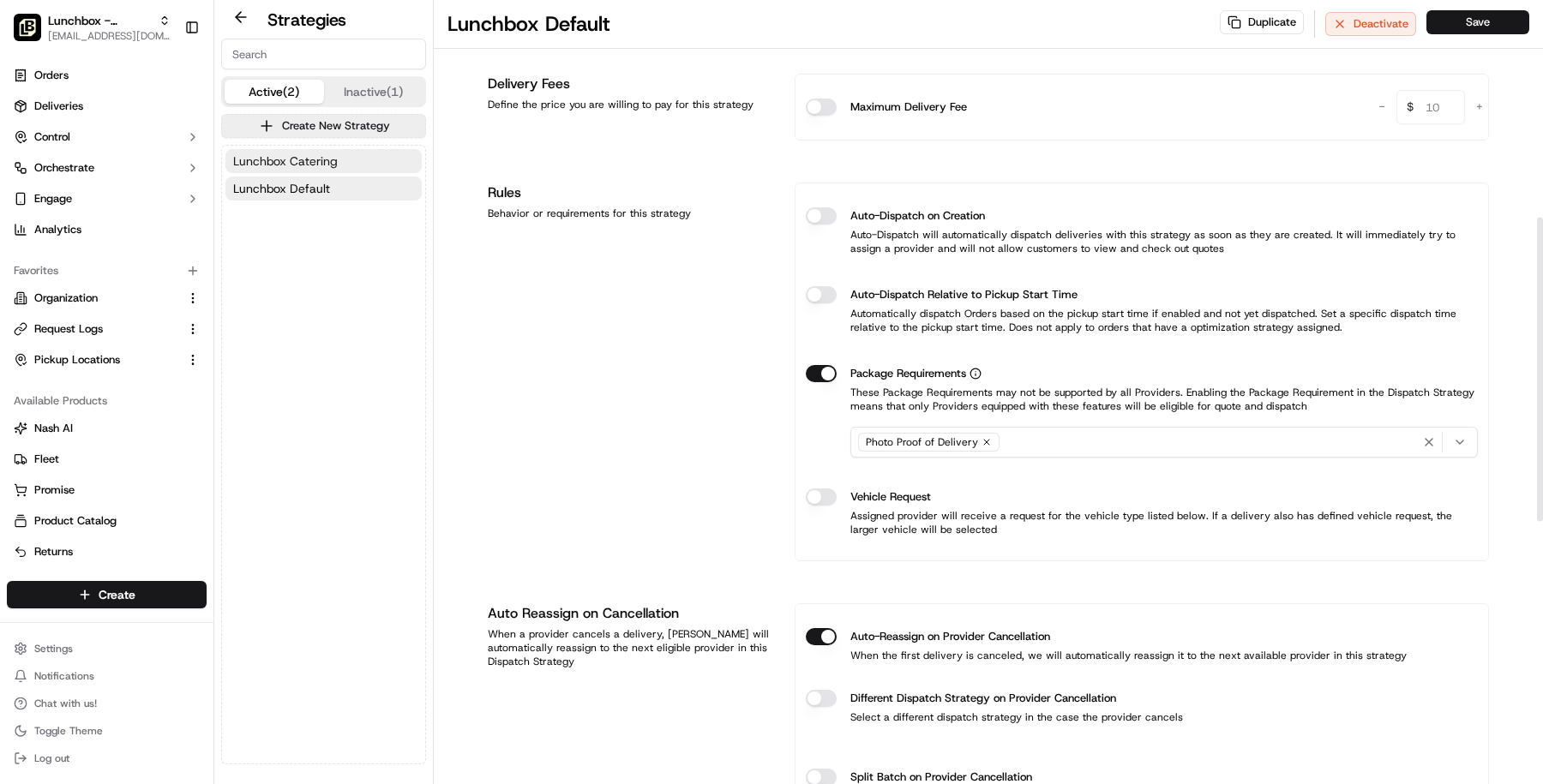
click at [337, 164] on button "Lunchbox Catering" at bounding box center [323, 161] width 197 height 24
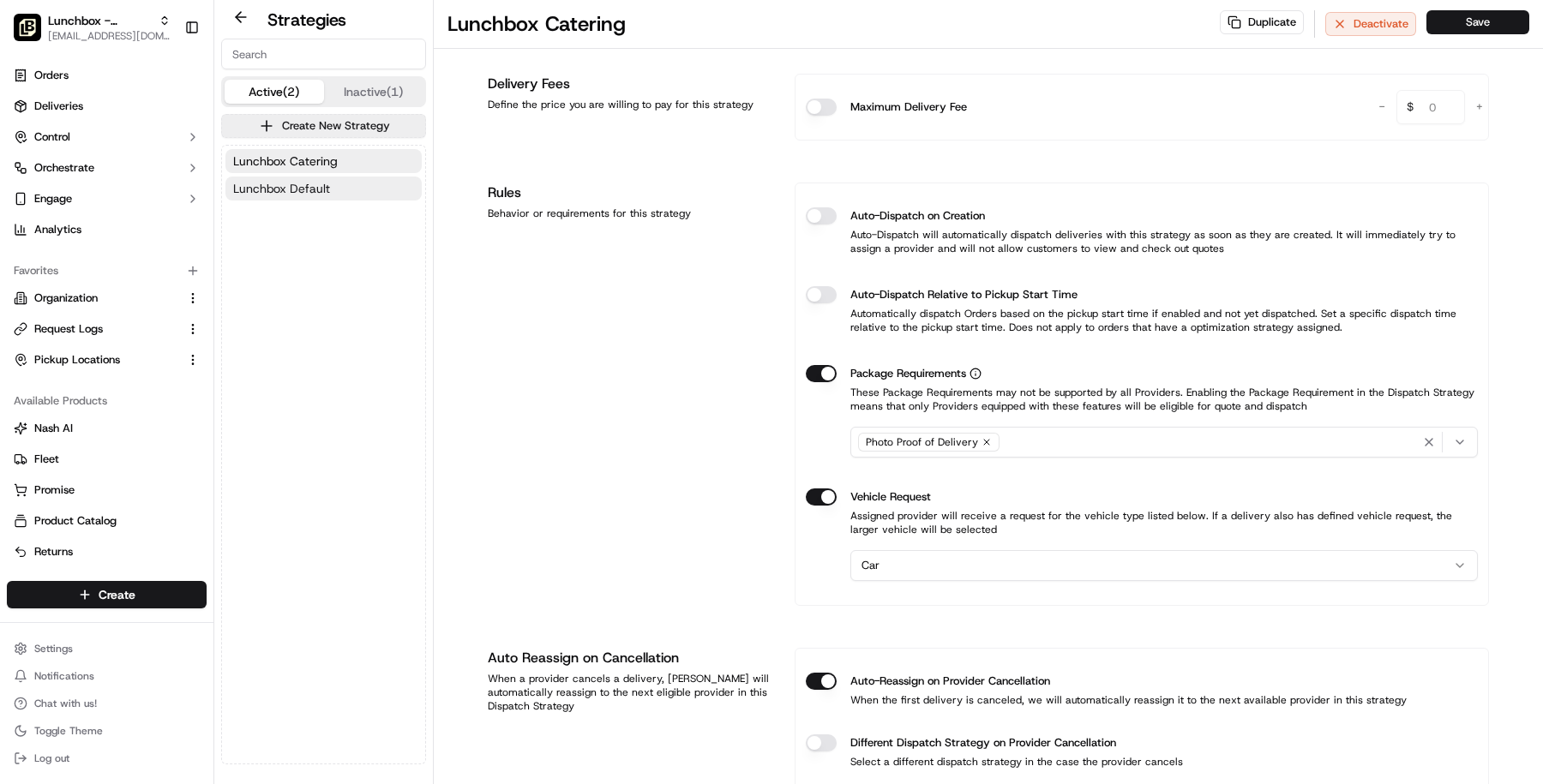
click at [343, 179] on button "Lunchbox Default" at bounding box center [323, 188] width 197 height 24
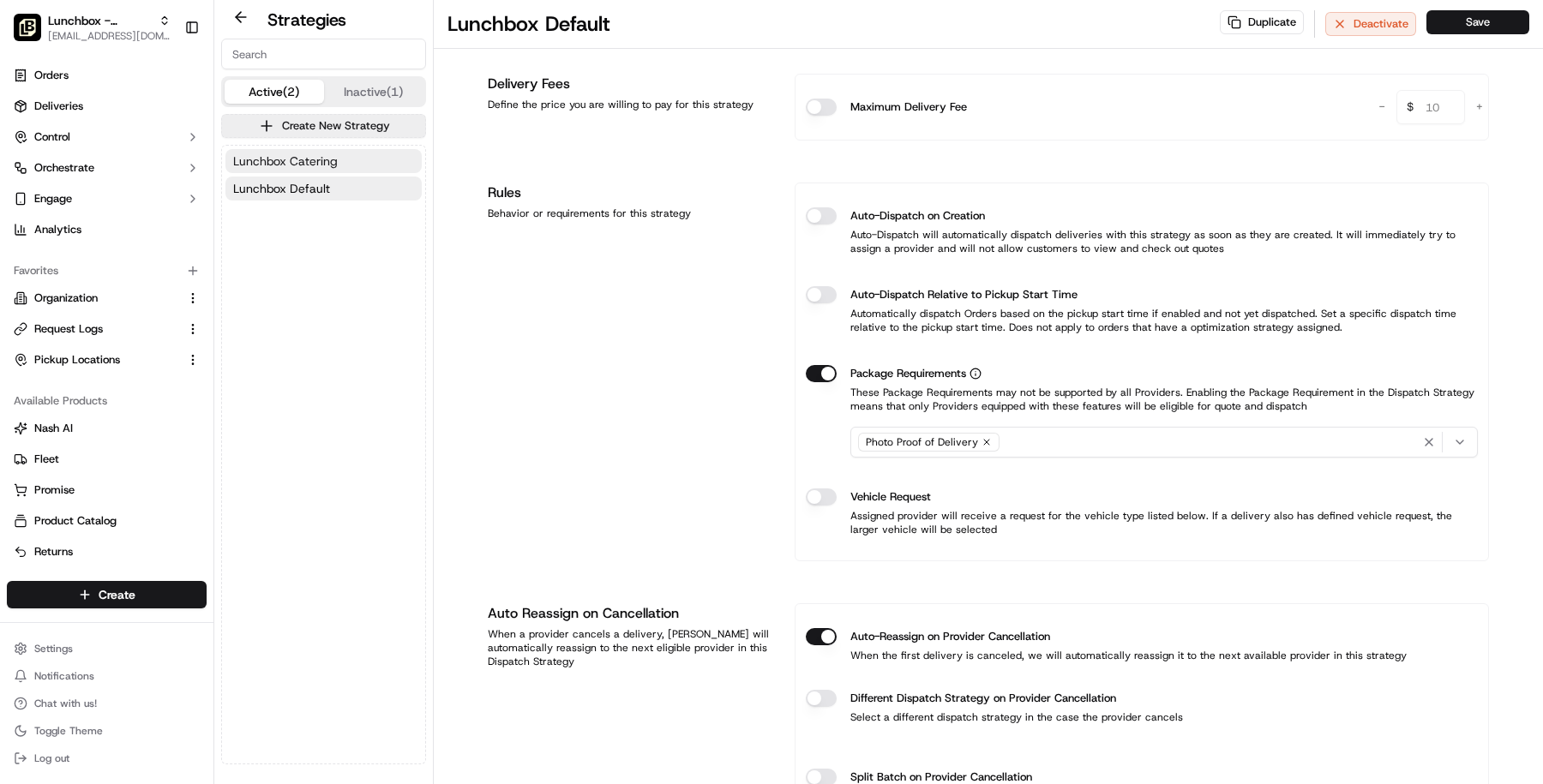
click at [338, 167] on button "Lunchbox Catering" at bounding box center [323, 161] width 197 height 24
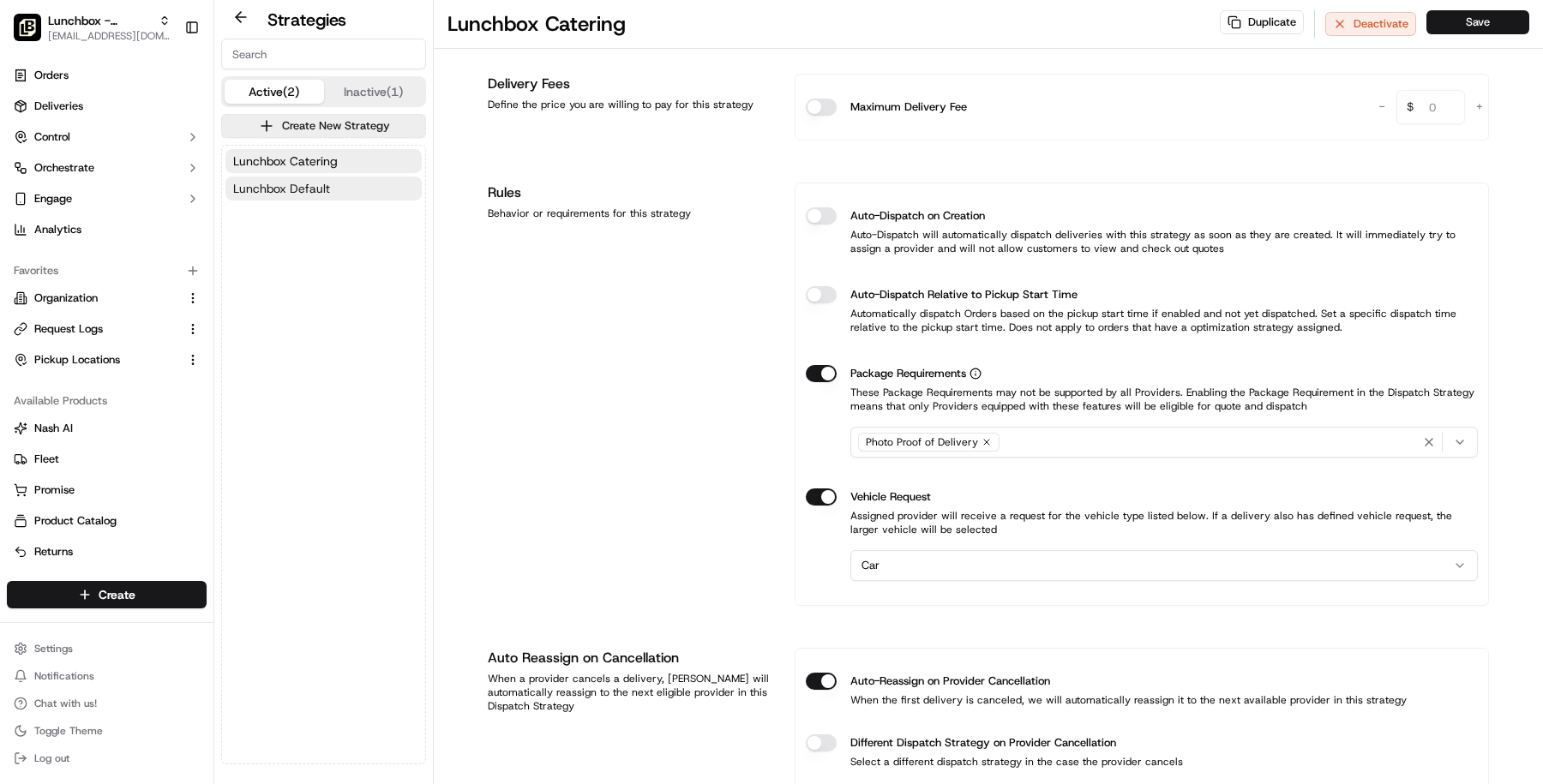
click at [343, 184] on button "Lunchbox Default" at bounding box center [323, 188] width 197 height 24
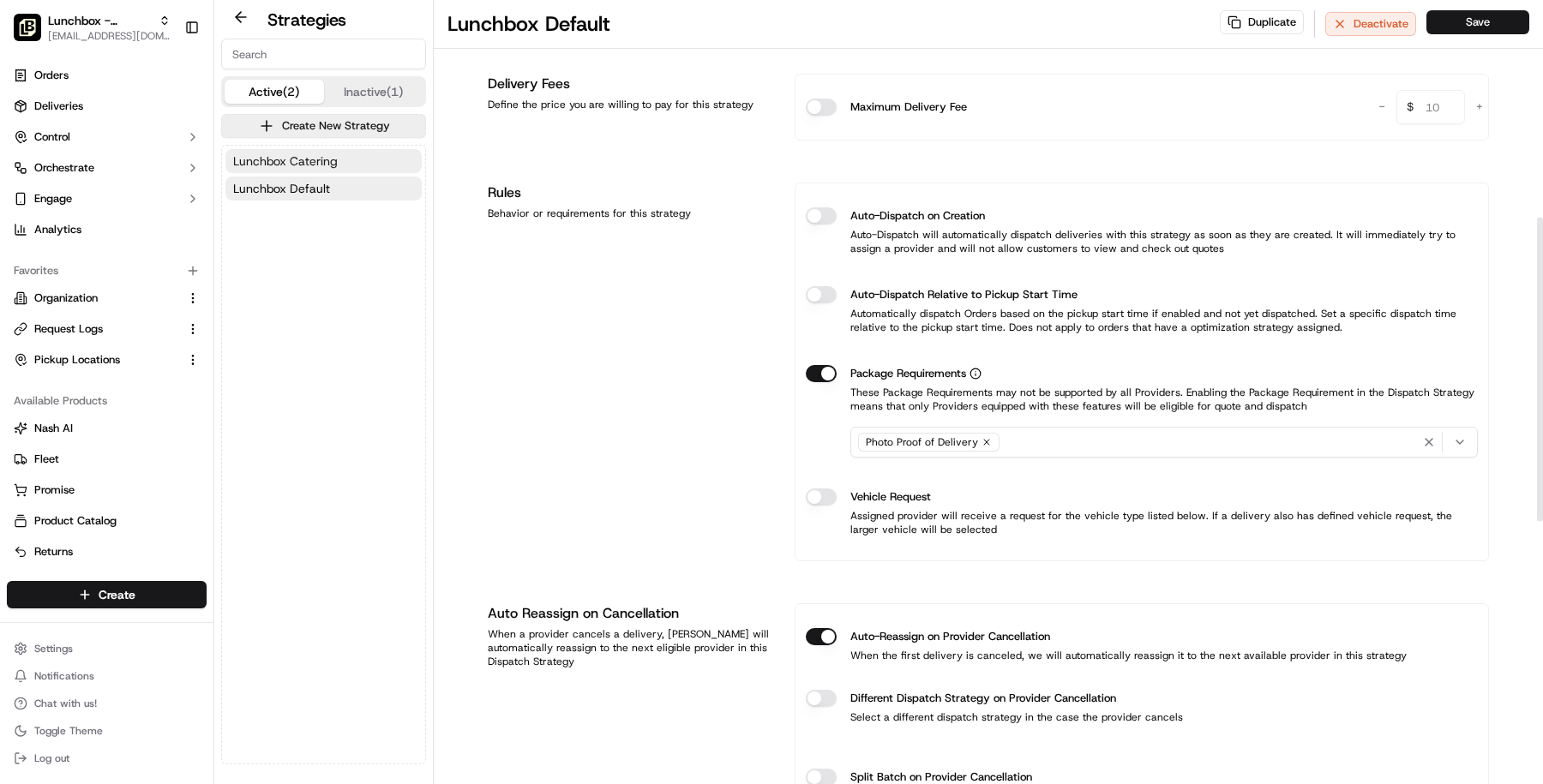
click at [343, 166] on button "Lunchbox Catering" at bounding box center [323, 161] width 197 height 24
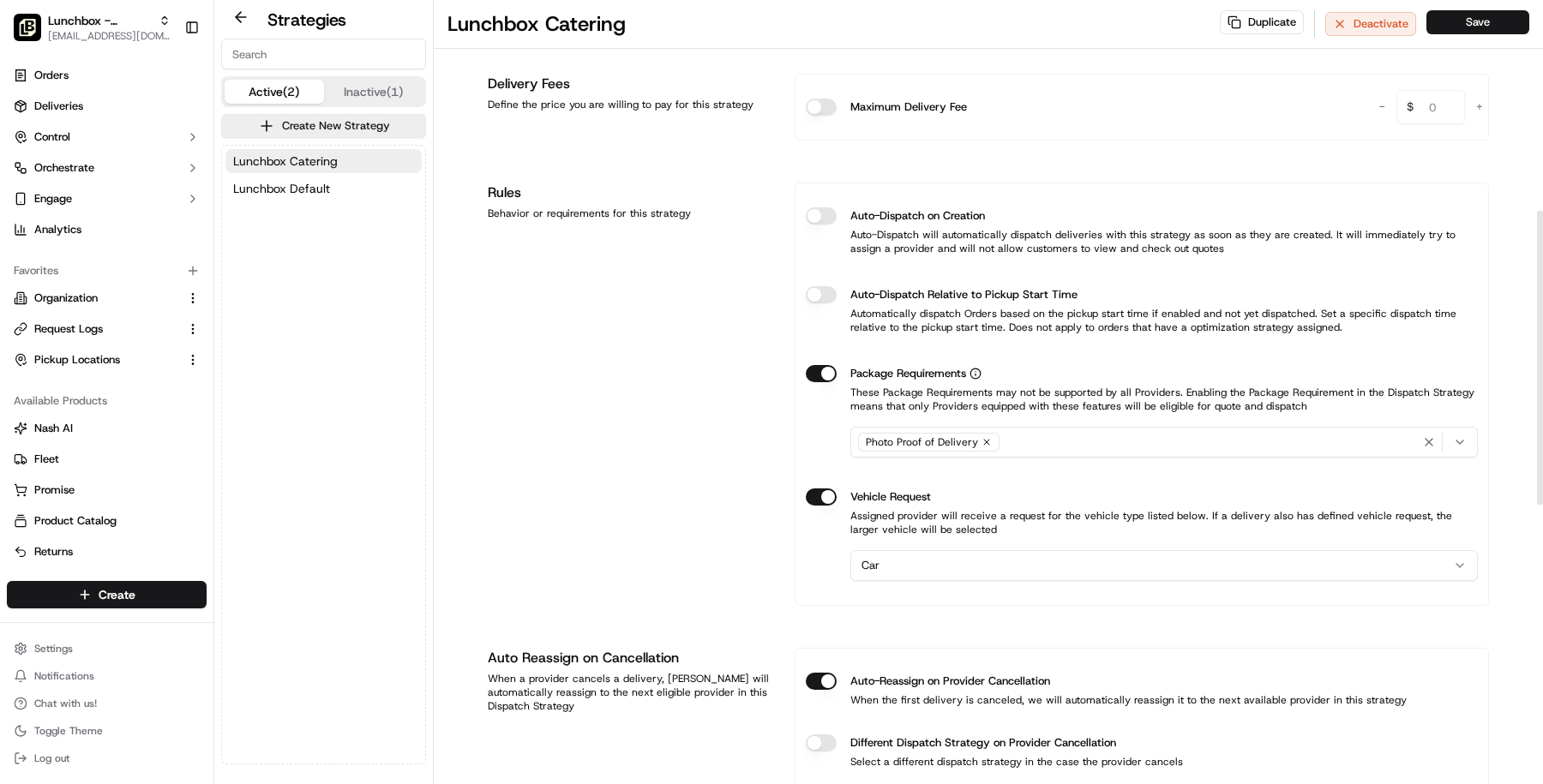
click at [328, 147] on div "Lunchbox Catering Lunchbox Default" at bounding box center [323, 175] width 203 height 59
click at [328, 153] on span "Lunchbox Catering" at bounding box center [286, 162] width 105 height 17
click at [553, 25] on h1 "Lunchbox Catering" at bounding box center [537, 24] width 178 height 27
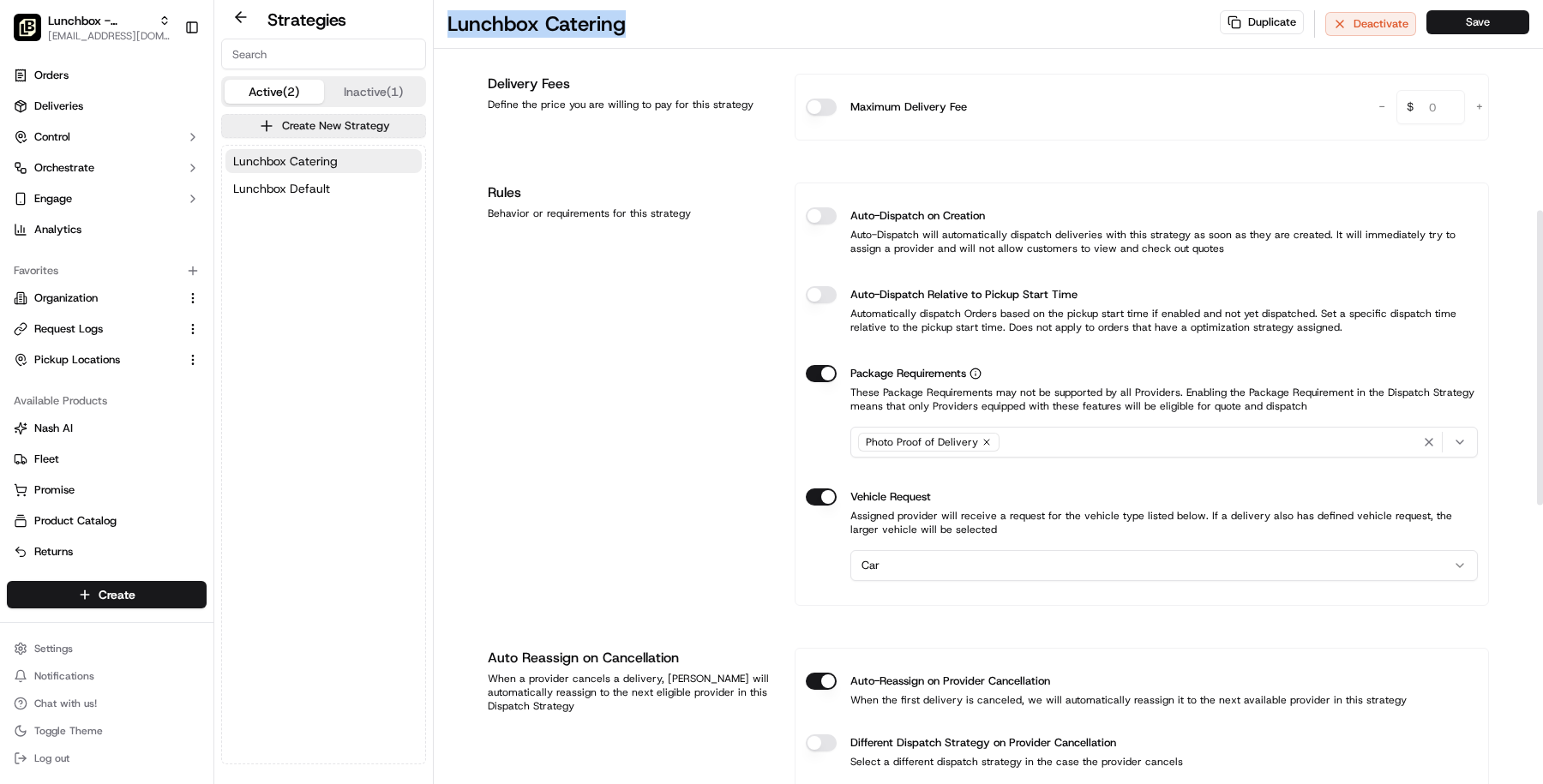
copy h1 "Lunchbox Catering"
click at [341, 189] on button "Lunchbox Default" at bounding box center [323, 188] width 197 height 24
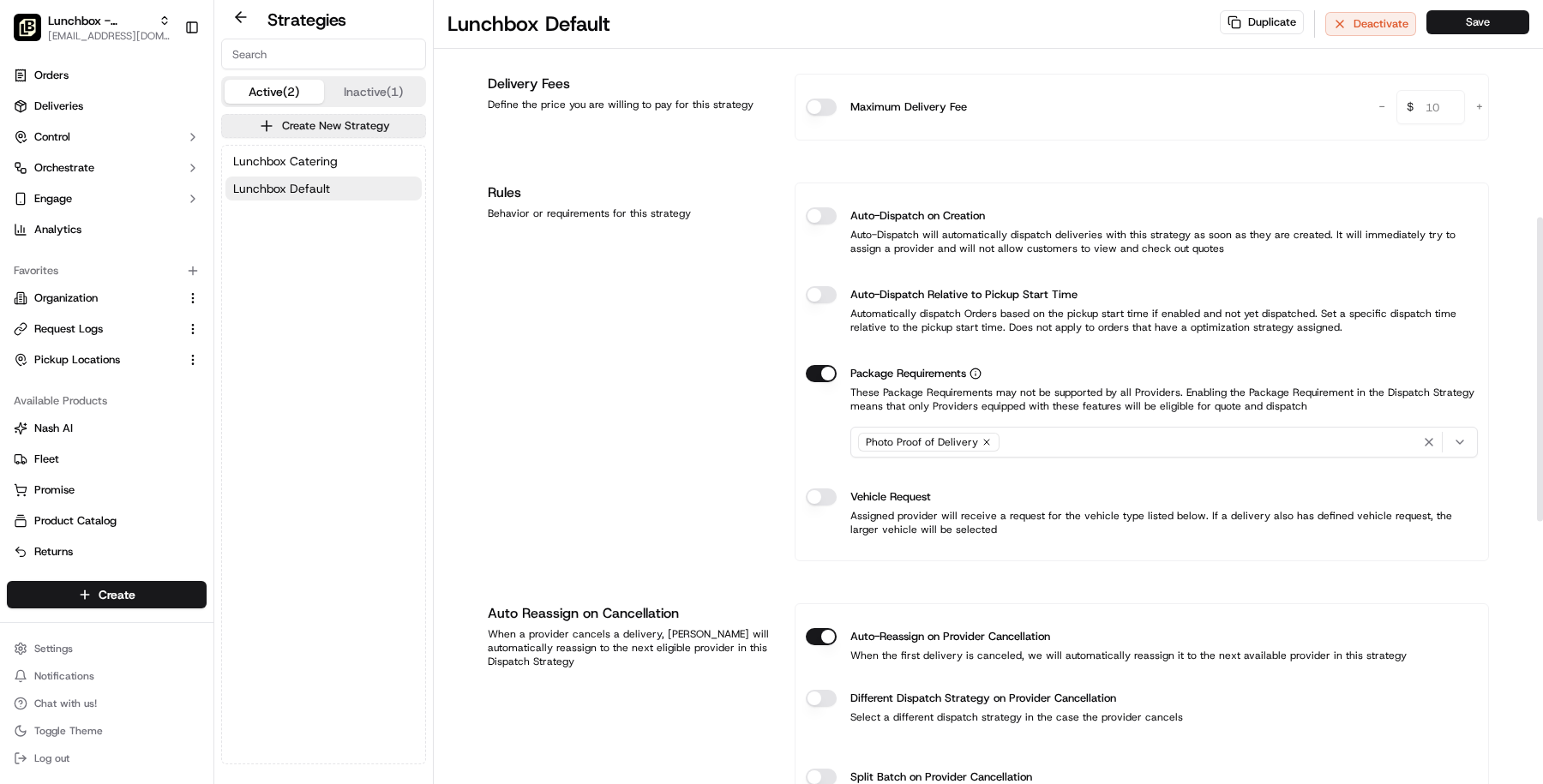
click at [553, 23] on h1 "Lunchbox Default" at bounding box center [529, 24] width 163 height 27
copy h1 "Lunchbox Default"
click at [537, 24] on h1 "Lunchbox Default" at bounding box center [529, 24] width 163 height 27
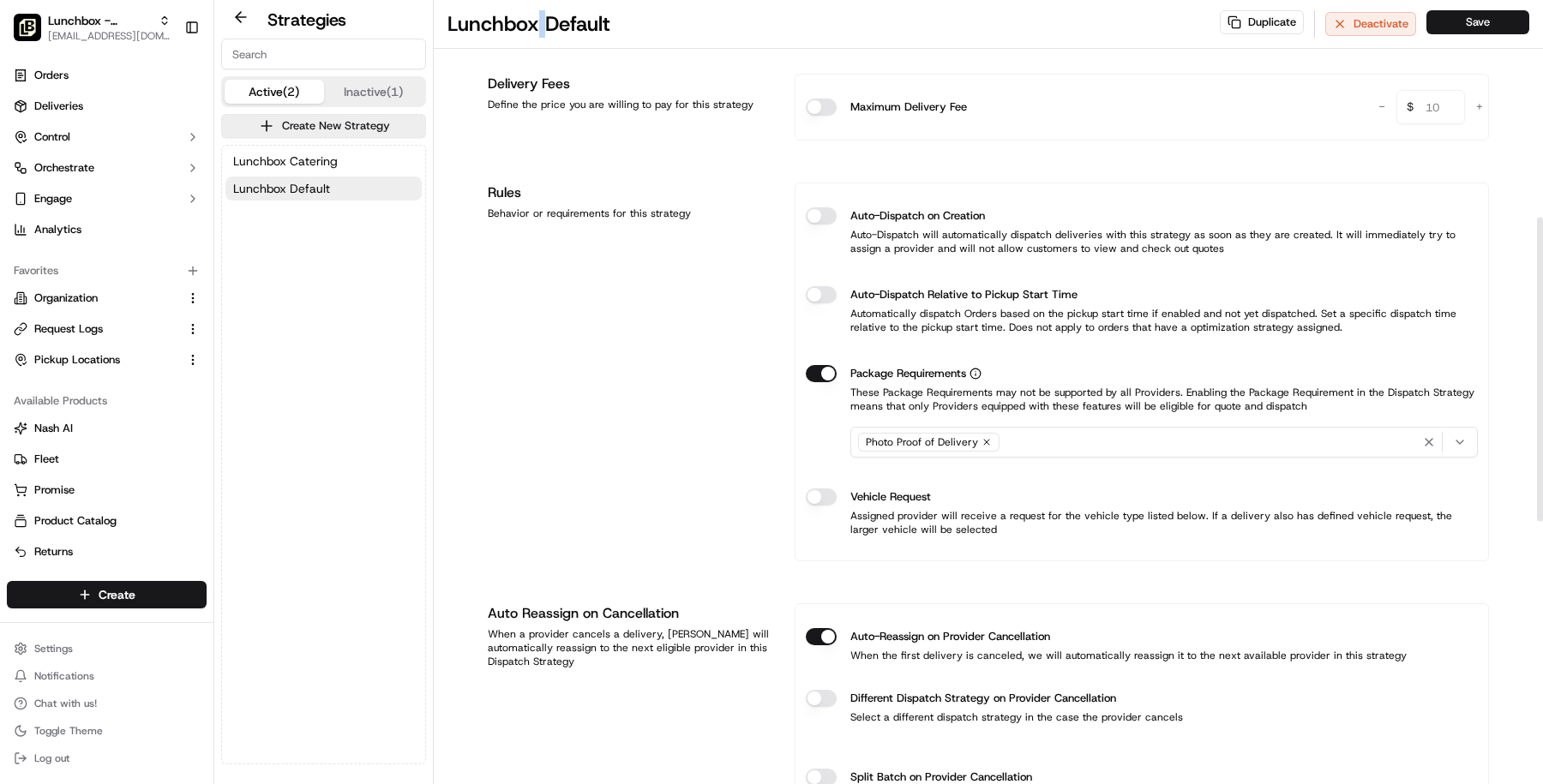
click at [537, 24] on h1 "Lunchbox Default" at bounding box center [529, 24] width 163 height 27
copy h1 "Lunchbox Default"
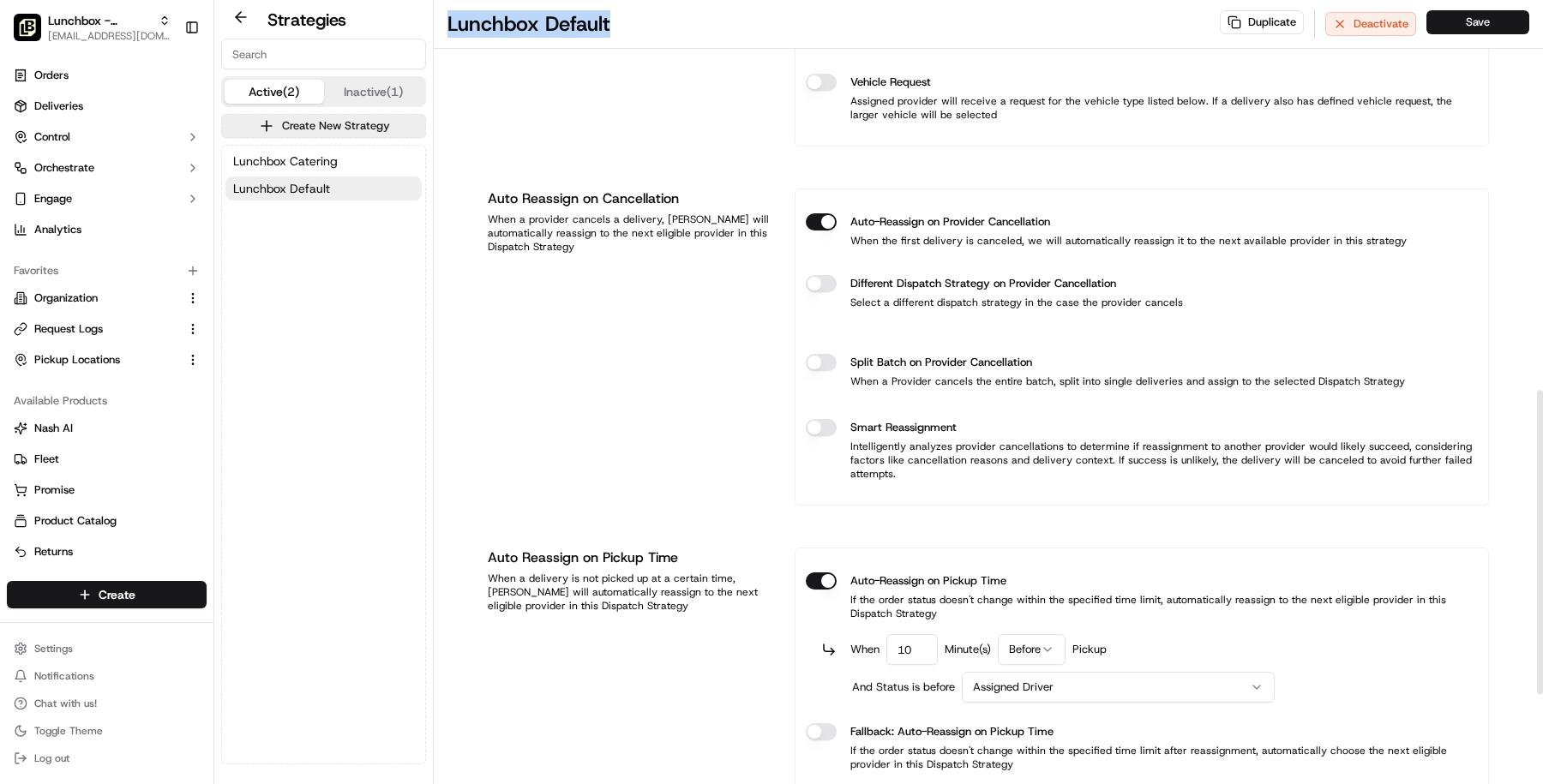
scroll to position [1012, 0]
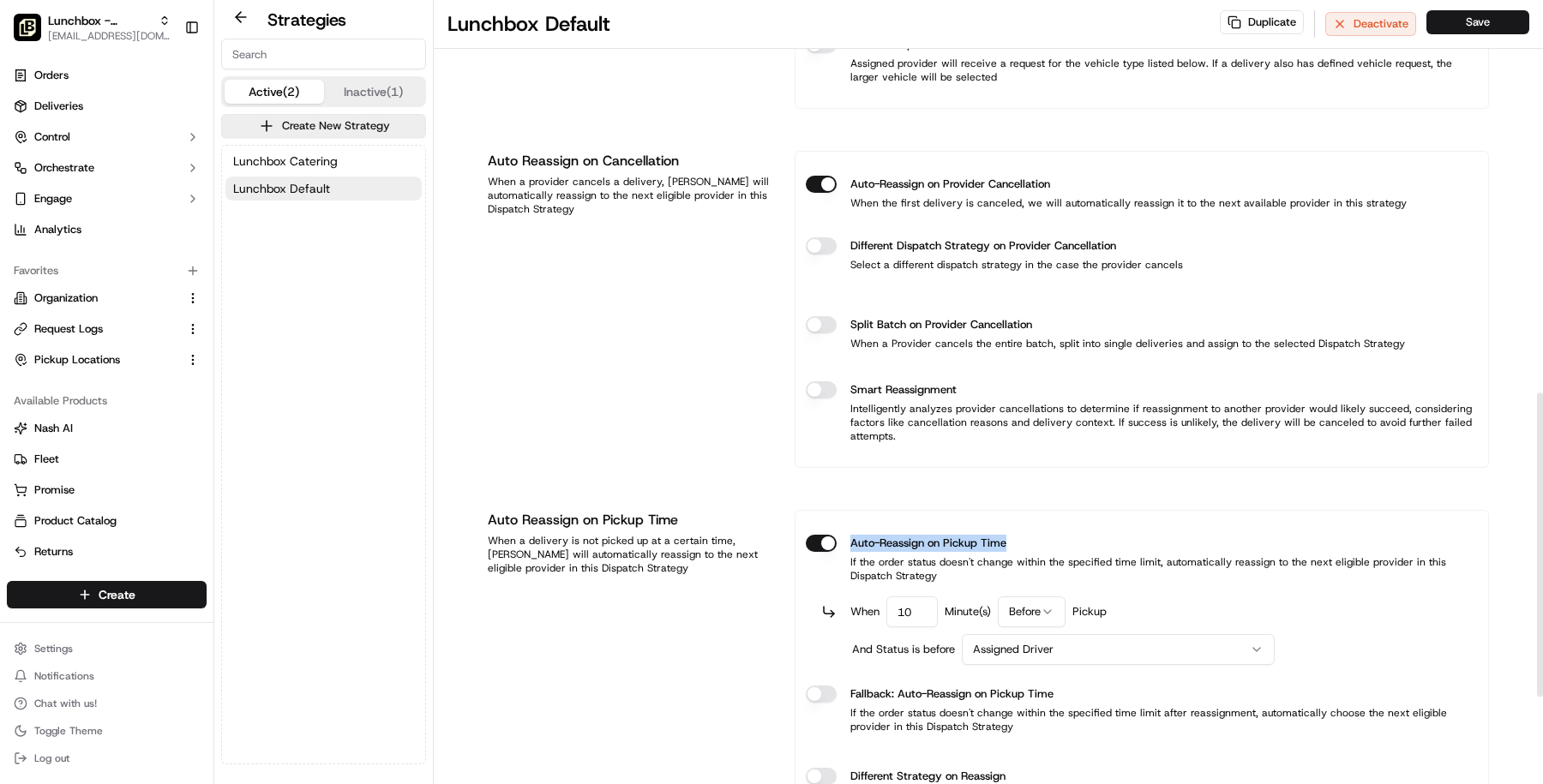
drag, startPoint x: 1019, startPoint y: 537, endPoint x: 849, endPoint y: 537, distance: 170.0
click at [849, 537] on div "Auto-Reassign on Pickup Time" at bounding box center [1142, 544] width 672 height 17
copy label "Auto-Reassign on Pickup Time"
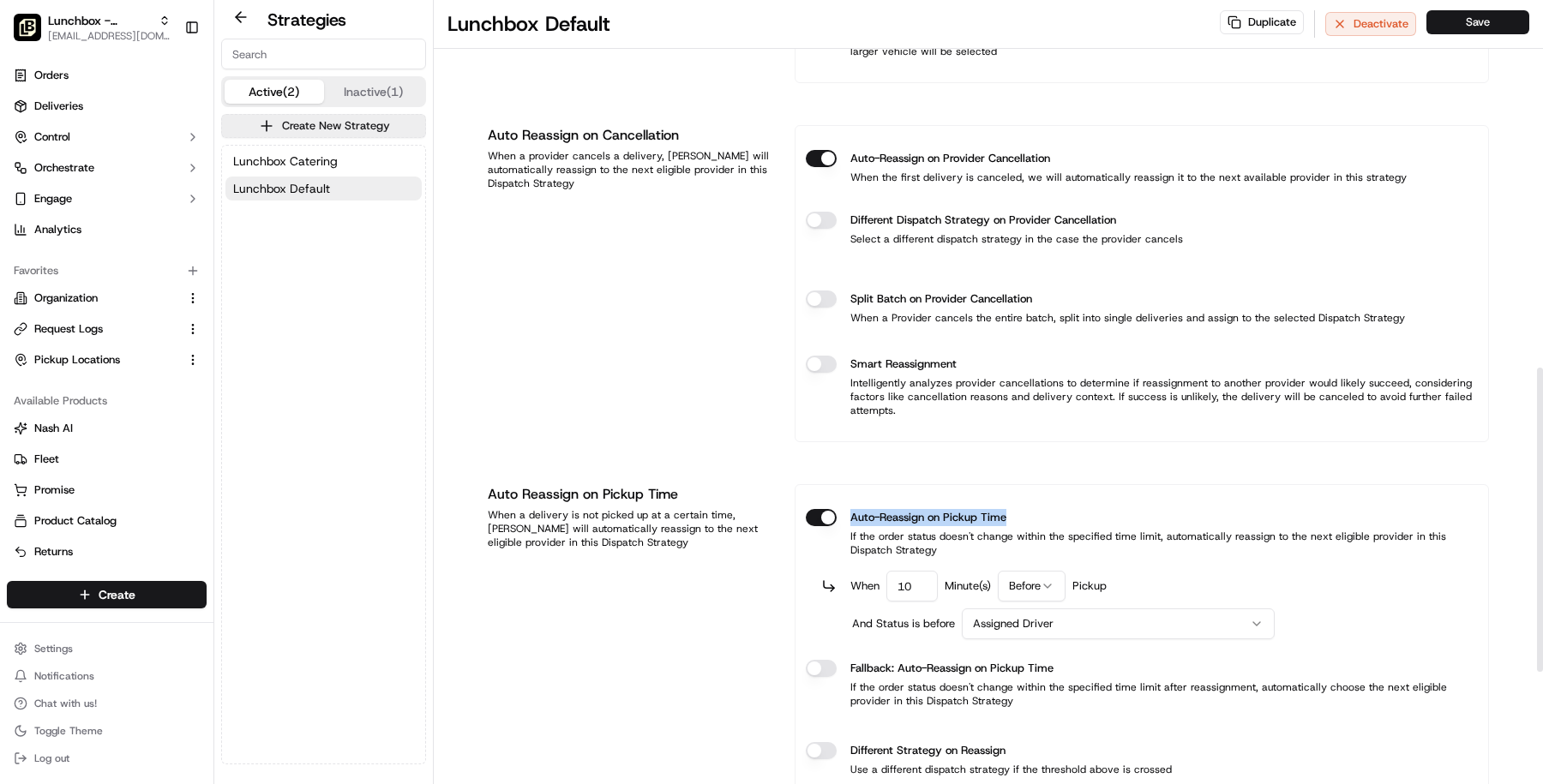
scroll to position [947, 0]
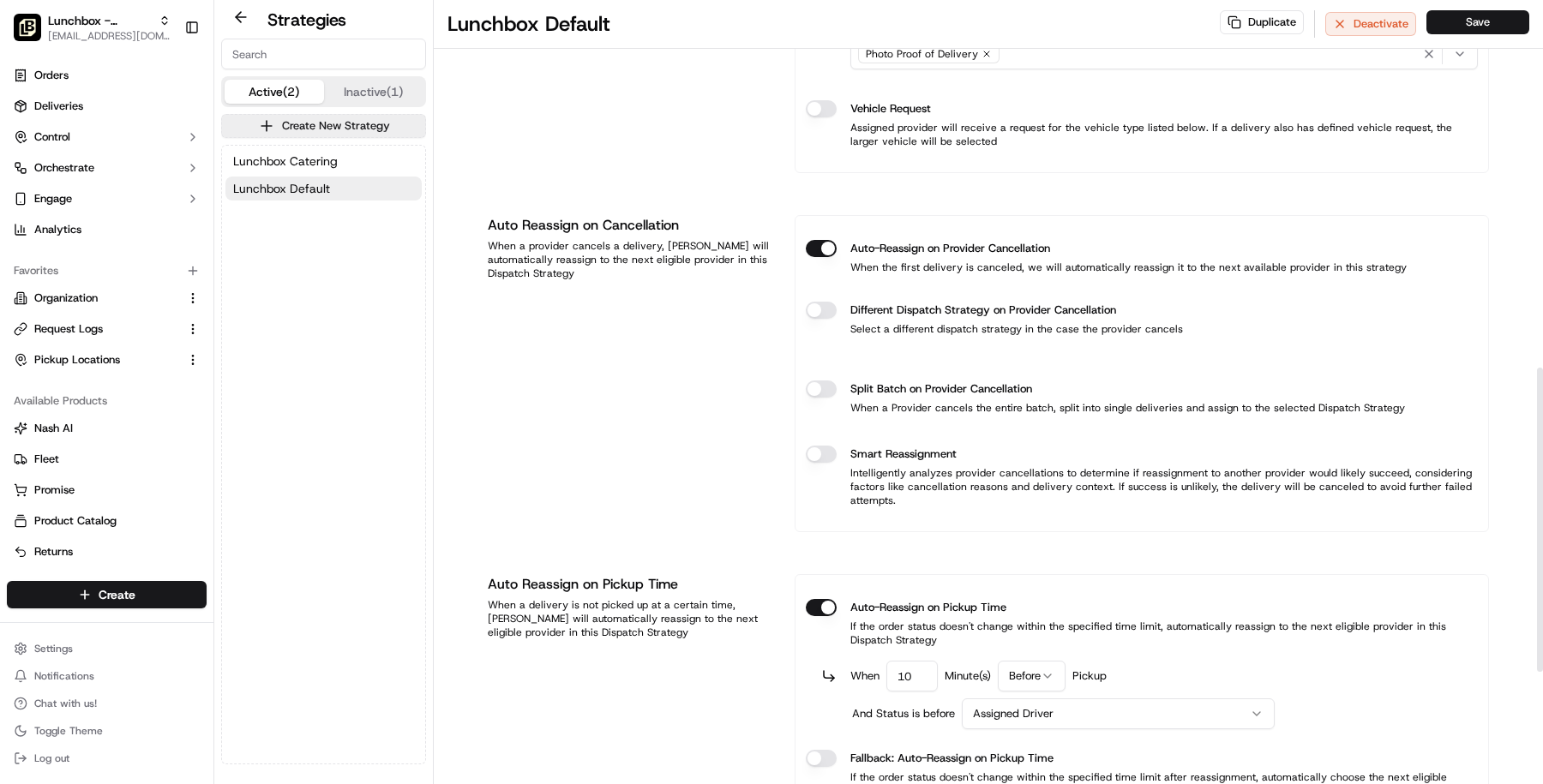
click at [363, 147] on div "Lunchbox Catering Lunchbox Default" at bounding box center [323, 175] width 203 height 59
click at [363, 155] on button "Lunchbox Catering" at bounding box center [323, 161] width 197 height 24
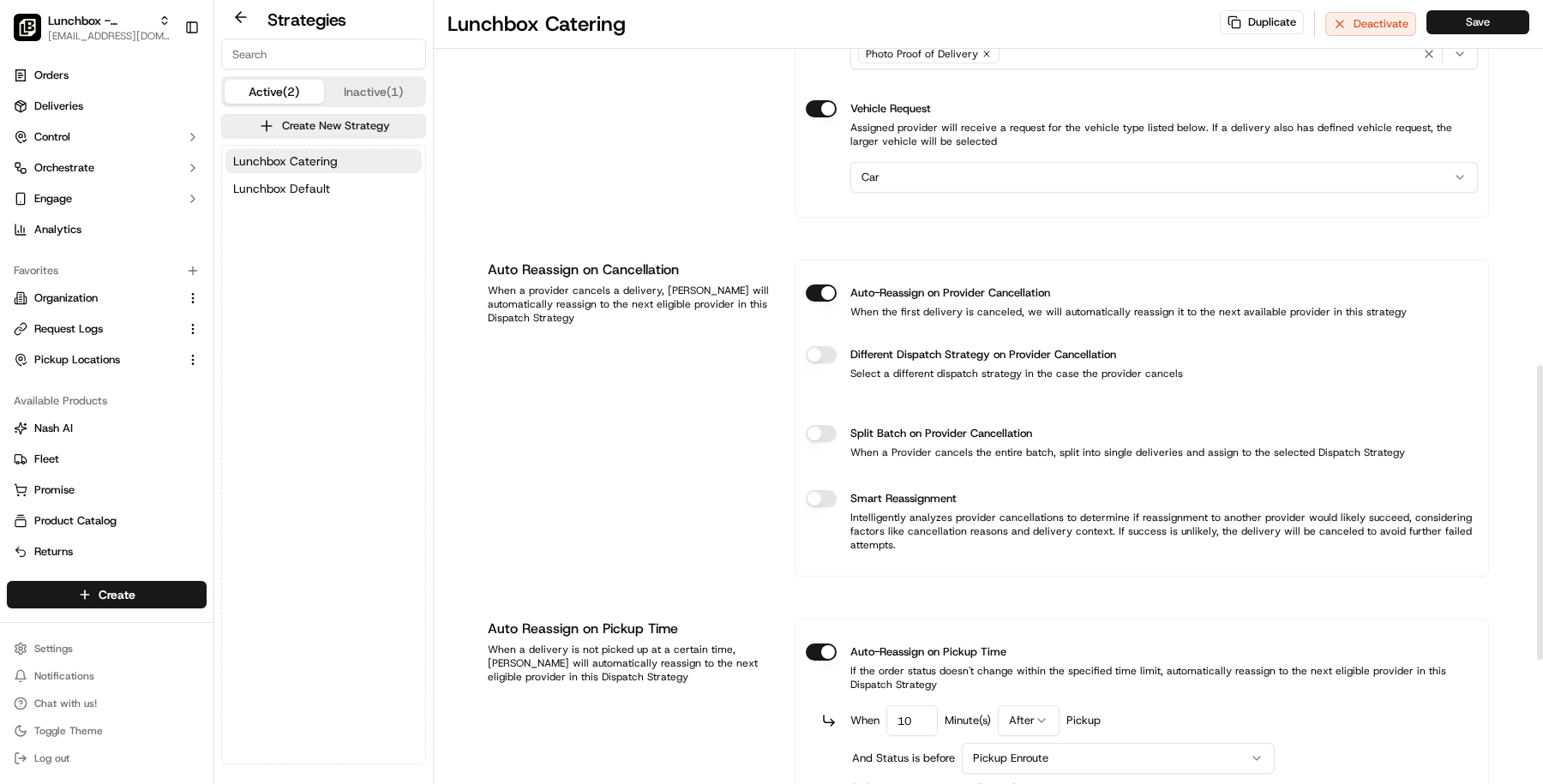
scroll to position [1303, 0]
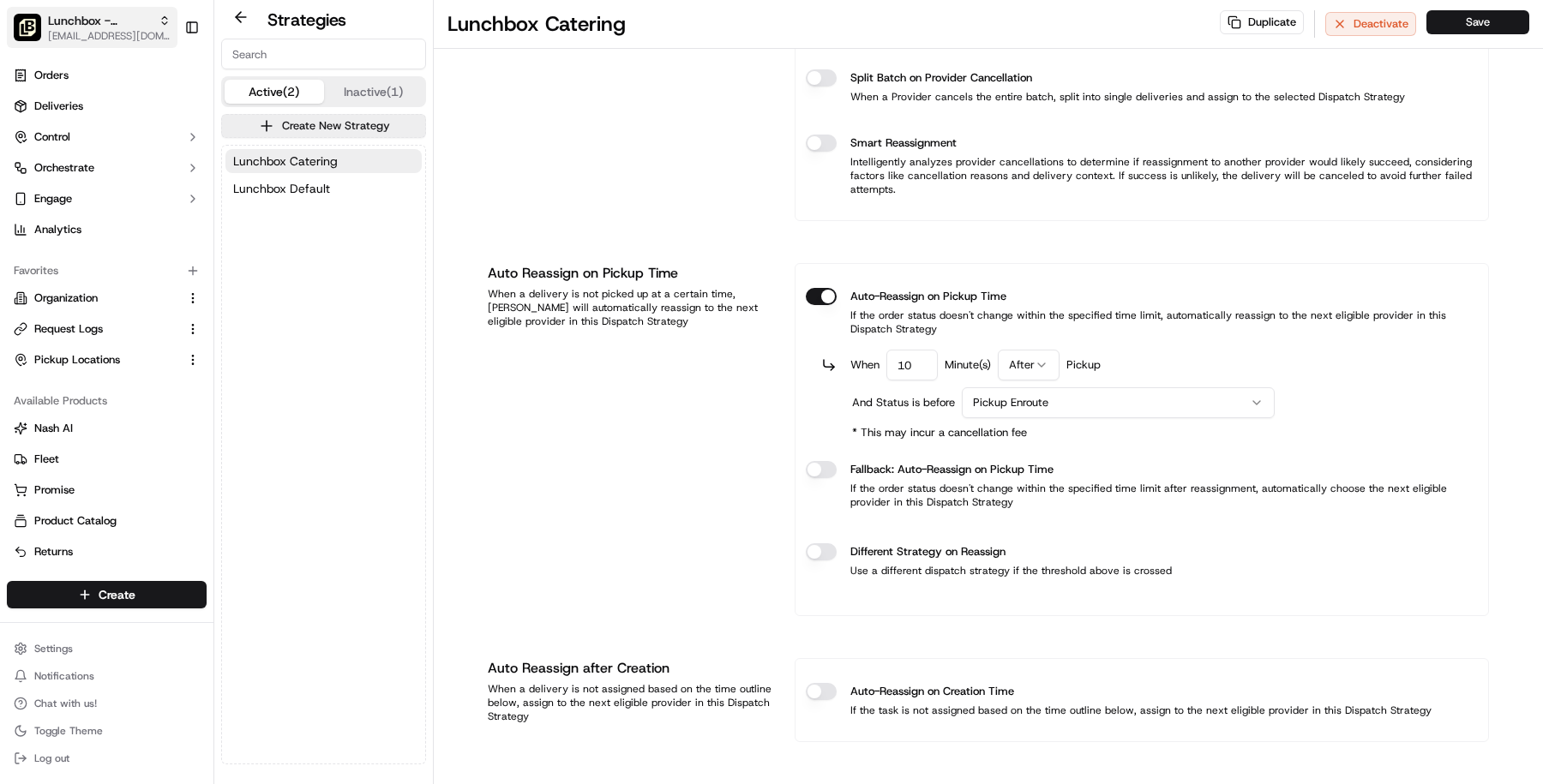
click at [121, 30] on span "[EMAIL_ADDRESS][DOMAIN_NAME]" at bounding box center [109, 36] width 122 height 14
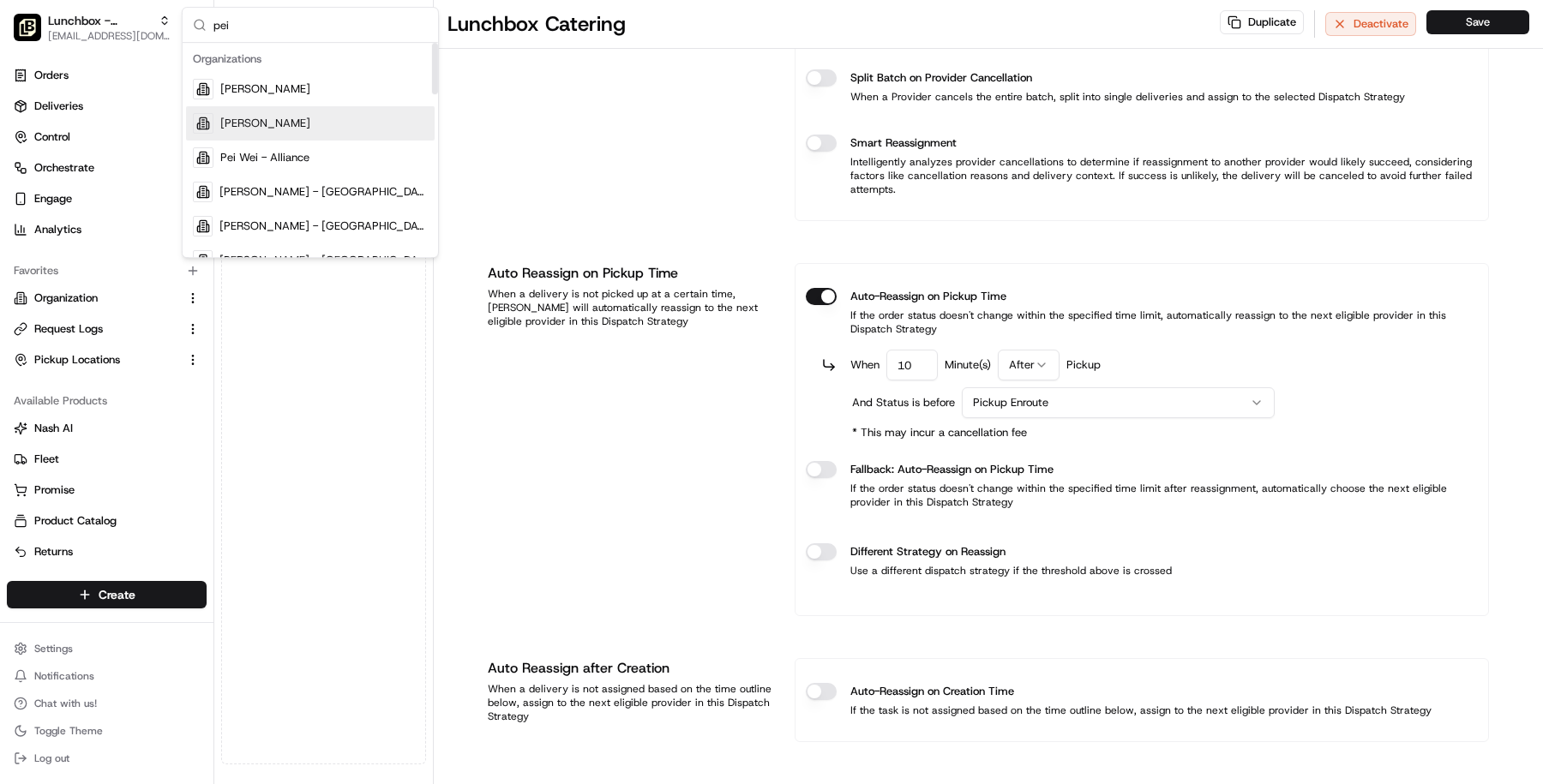
type input "pei"
click at [314, 88] on div "Pei Wei - Addison" at bounding box center [310, 88] width 248 height 34
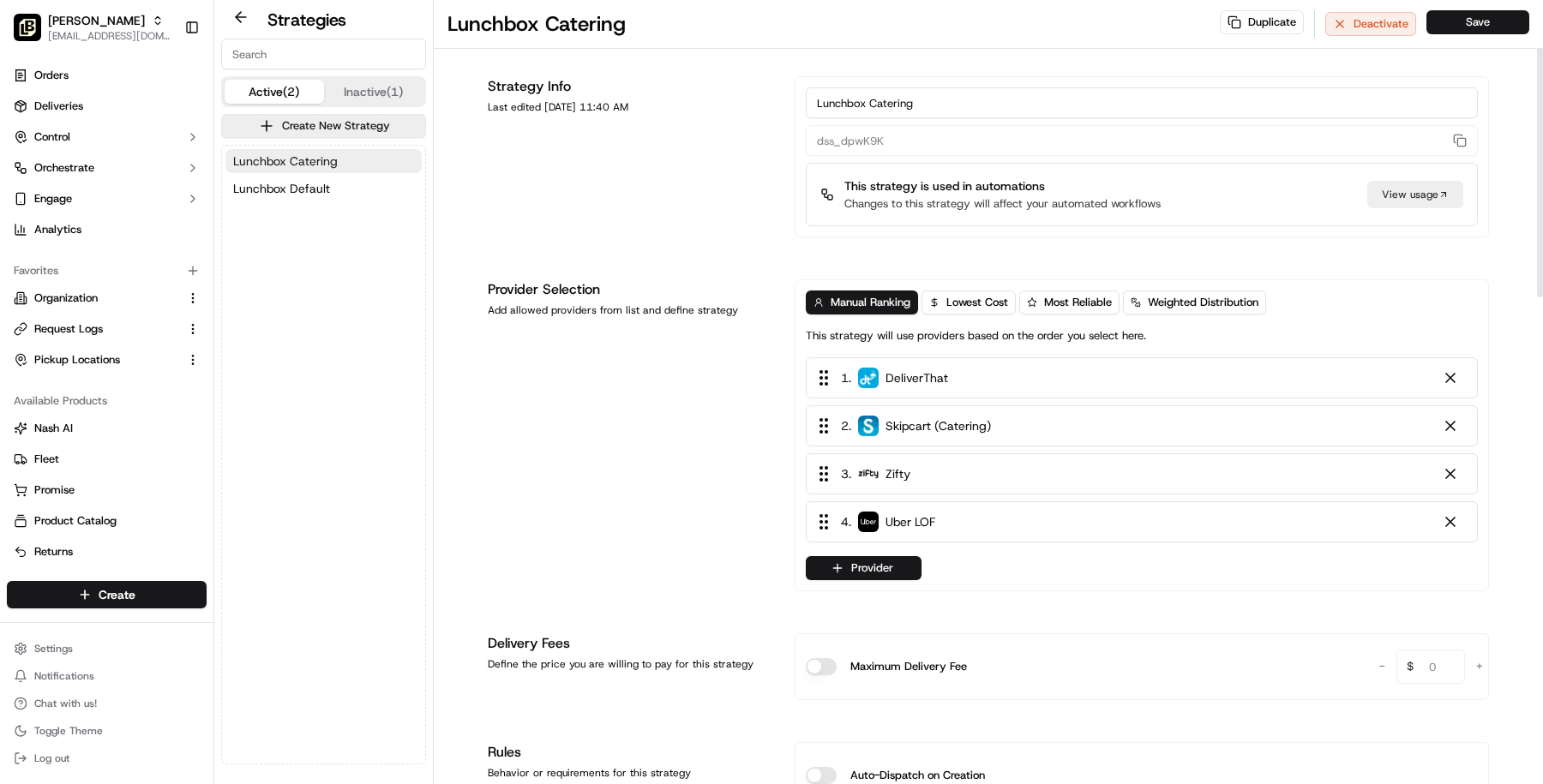
click at [337, 167] on button "Lunchbox Catering" at bounding box center [323, 161] width 197 height 24
click at [323, 153] on span "Lunchbox Catering" at bounding box center [286, 162] width 105 height 17
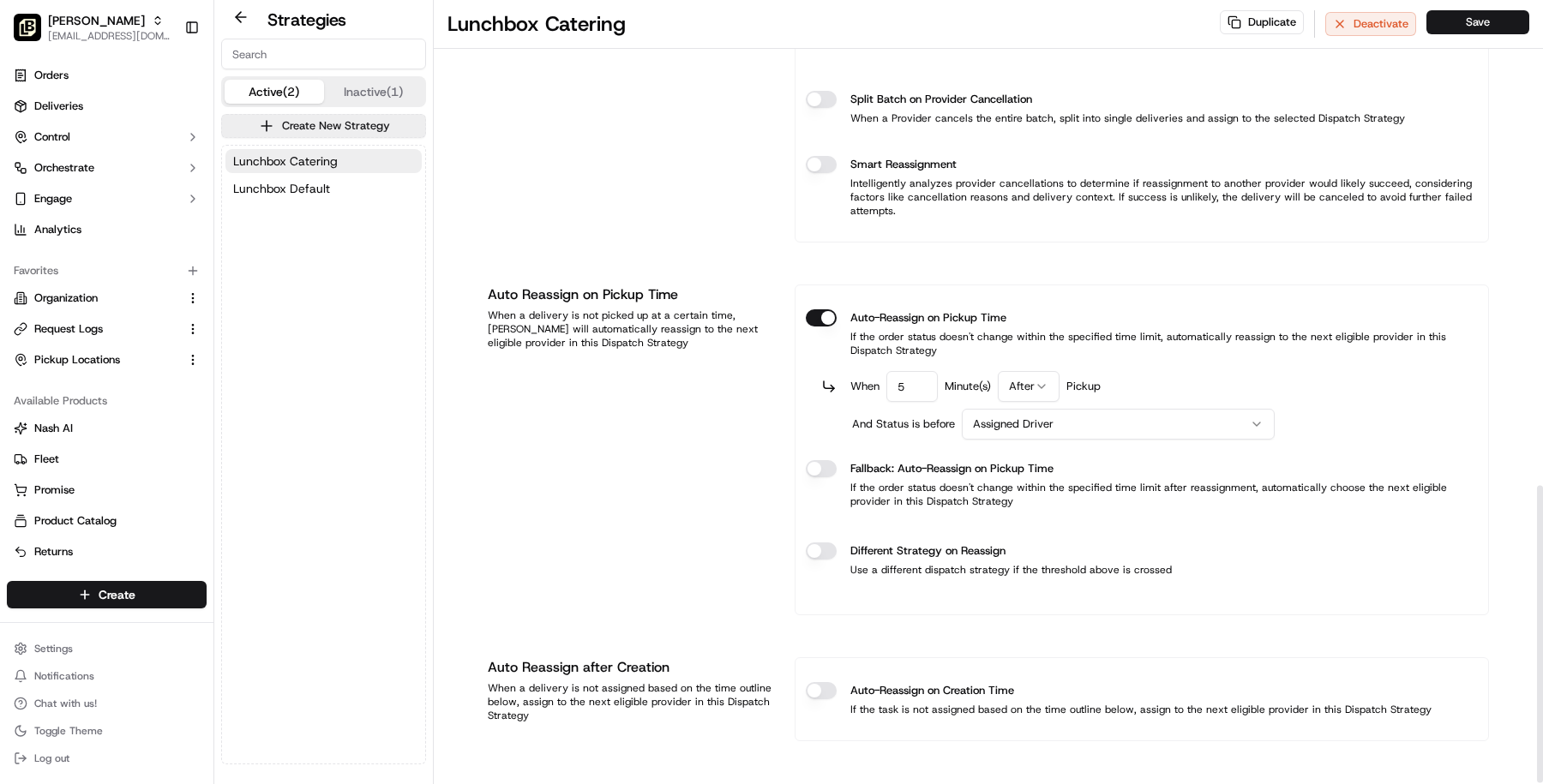
scroll to position [1234, 0]
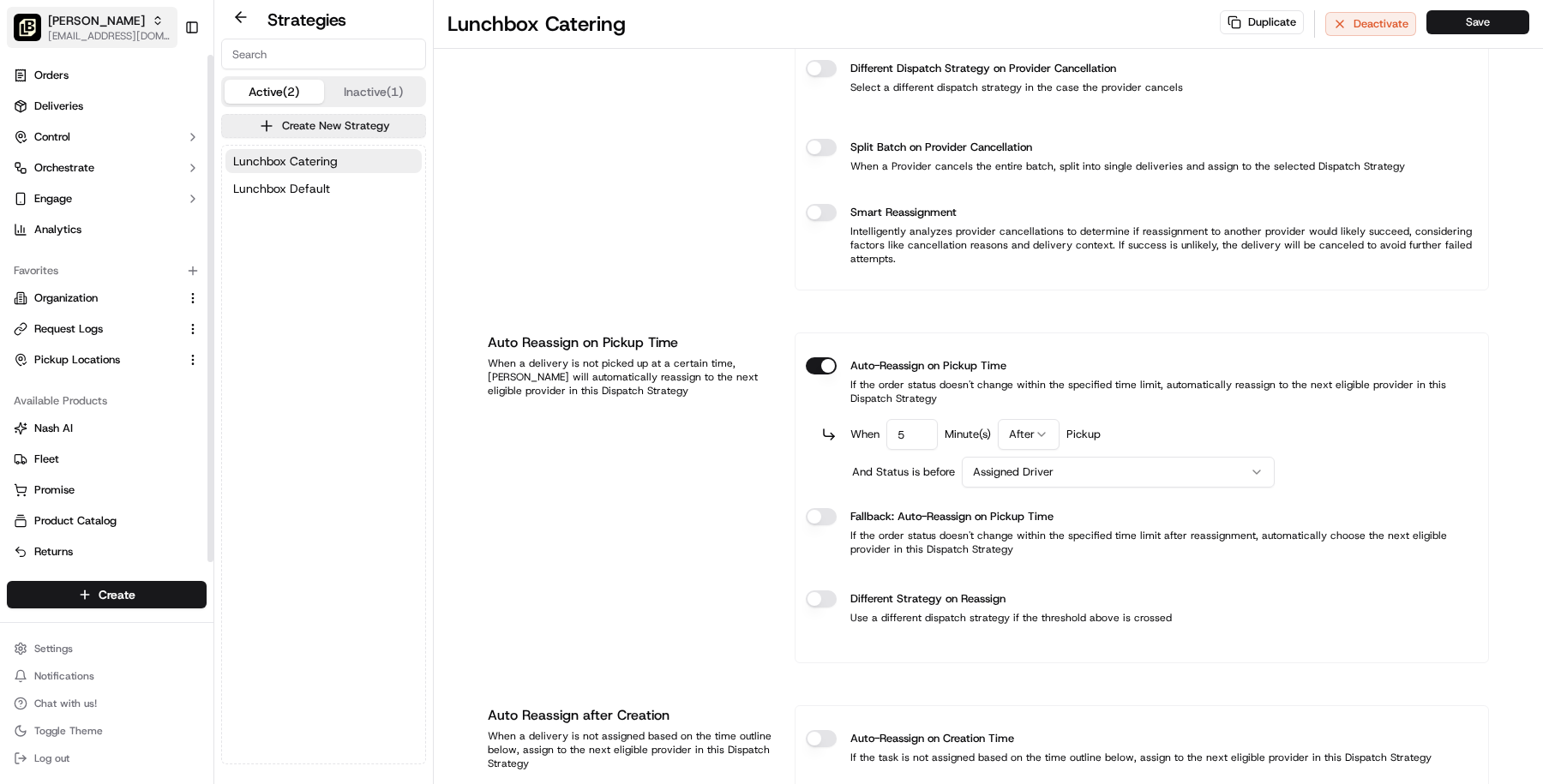
click at [114, 45] on button "Pei Wei - Addison masood@usenash.com" at bounding box center [92, 27] width 170 height 41
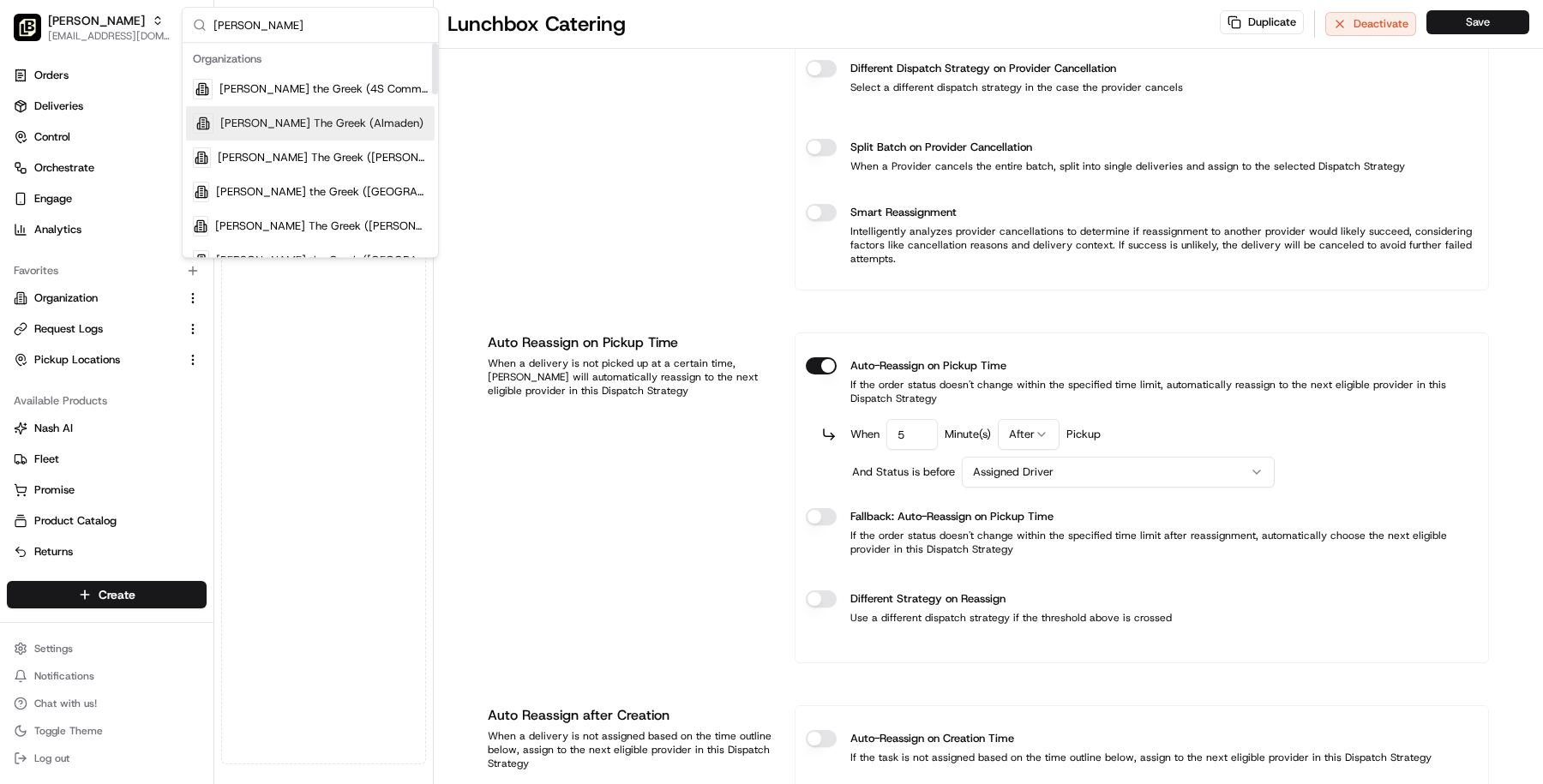
type input "nick"
click at [330, 125] on span "Nick The Greek (Almaden)" at bounding box center [322, 123] width 203 height 16
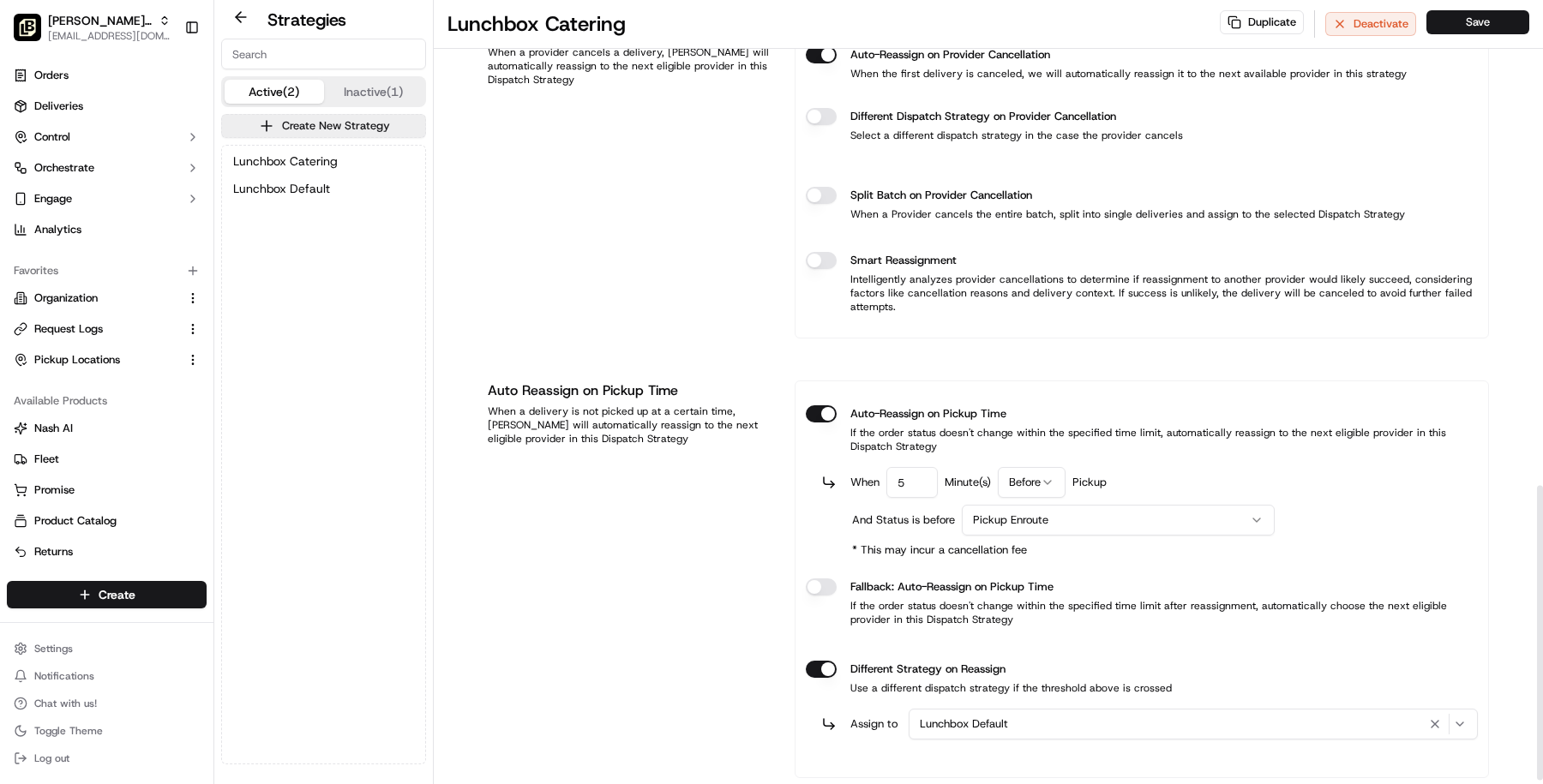
scroll to position [1301, 0]
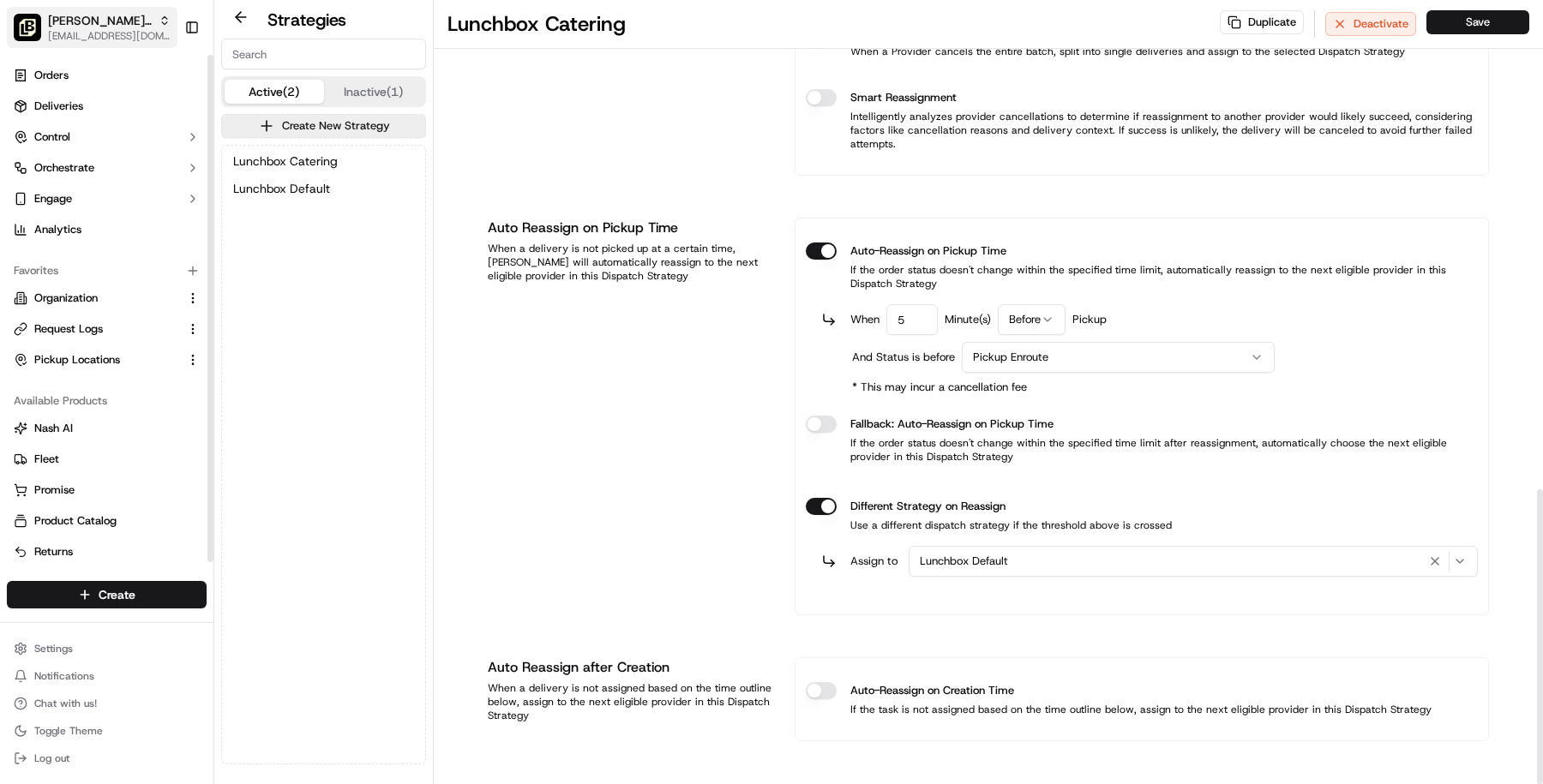
click at [87, 44] on button "Nick The Greek (Almaden) masood@usenash.com" at bounding box center [92, 27] width 170 height 41
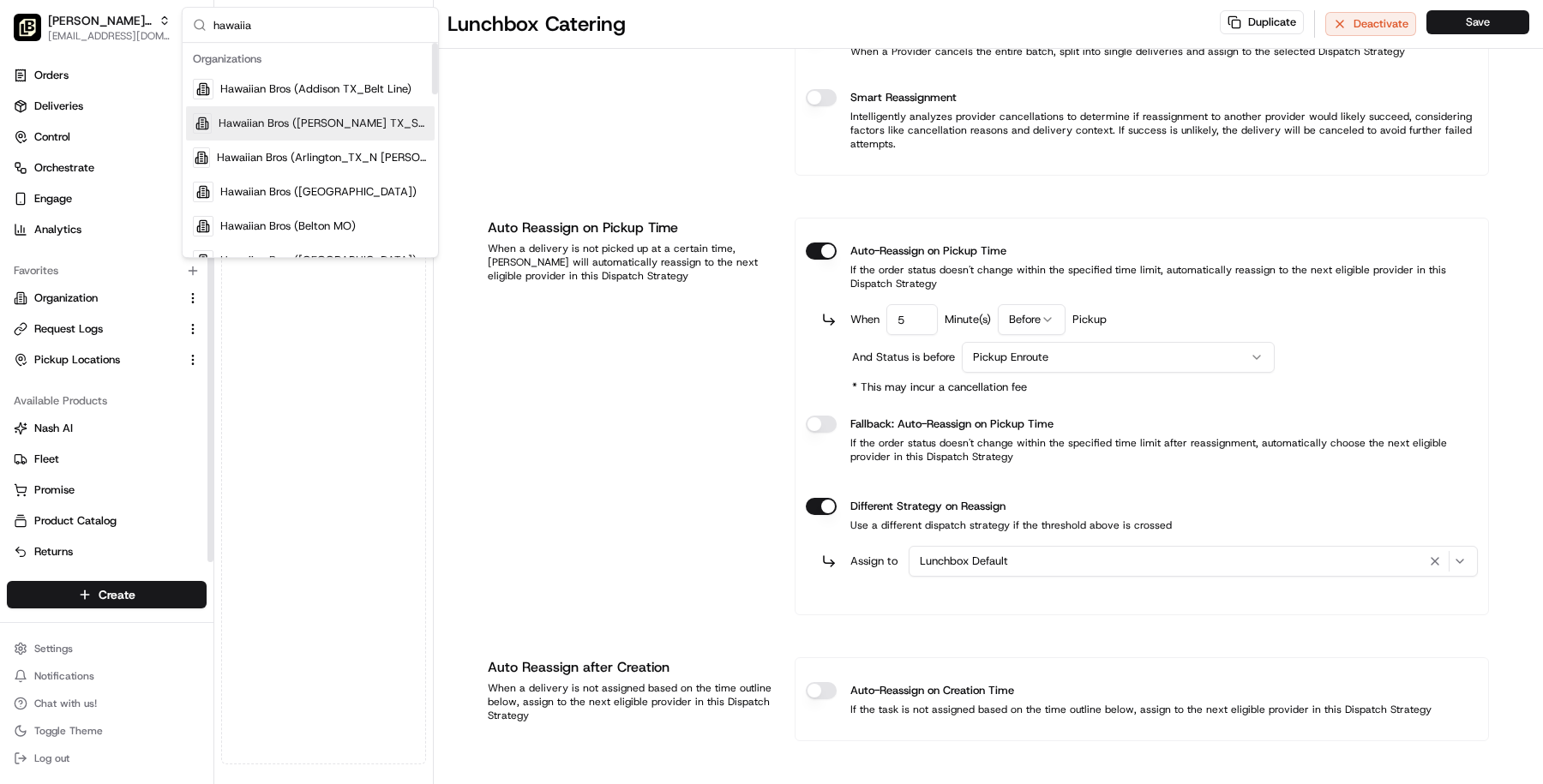
type input "hawaiia"
click at [302, 98] on div "Hawaiian Bros (Addison TX_Belt Line)" at bounding box center [310, 88] width 248 height 34
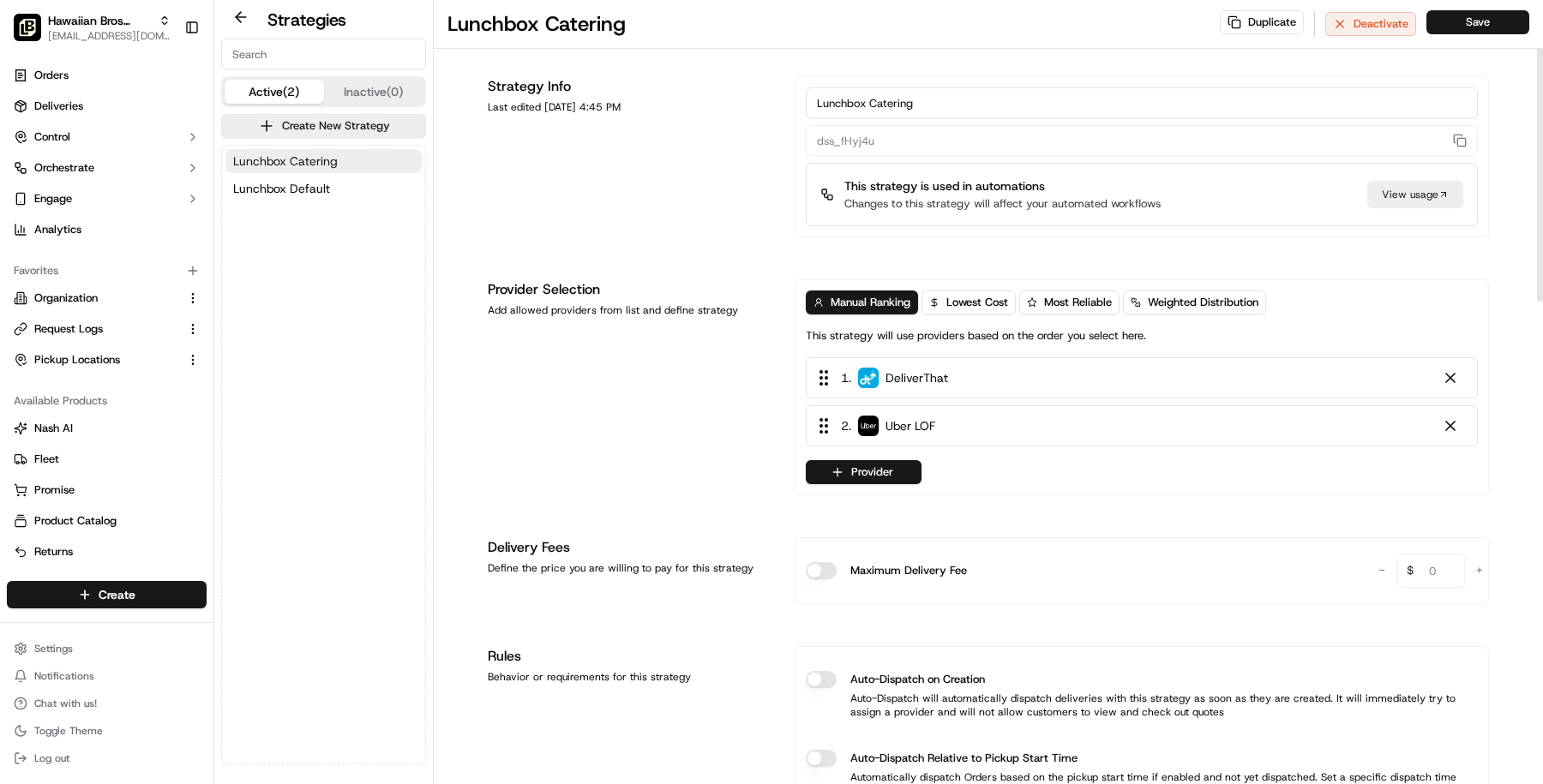
click at [371, 169] on button "Lunchbox Catering" at bounding box center [323, 161] width 197 height 24
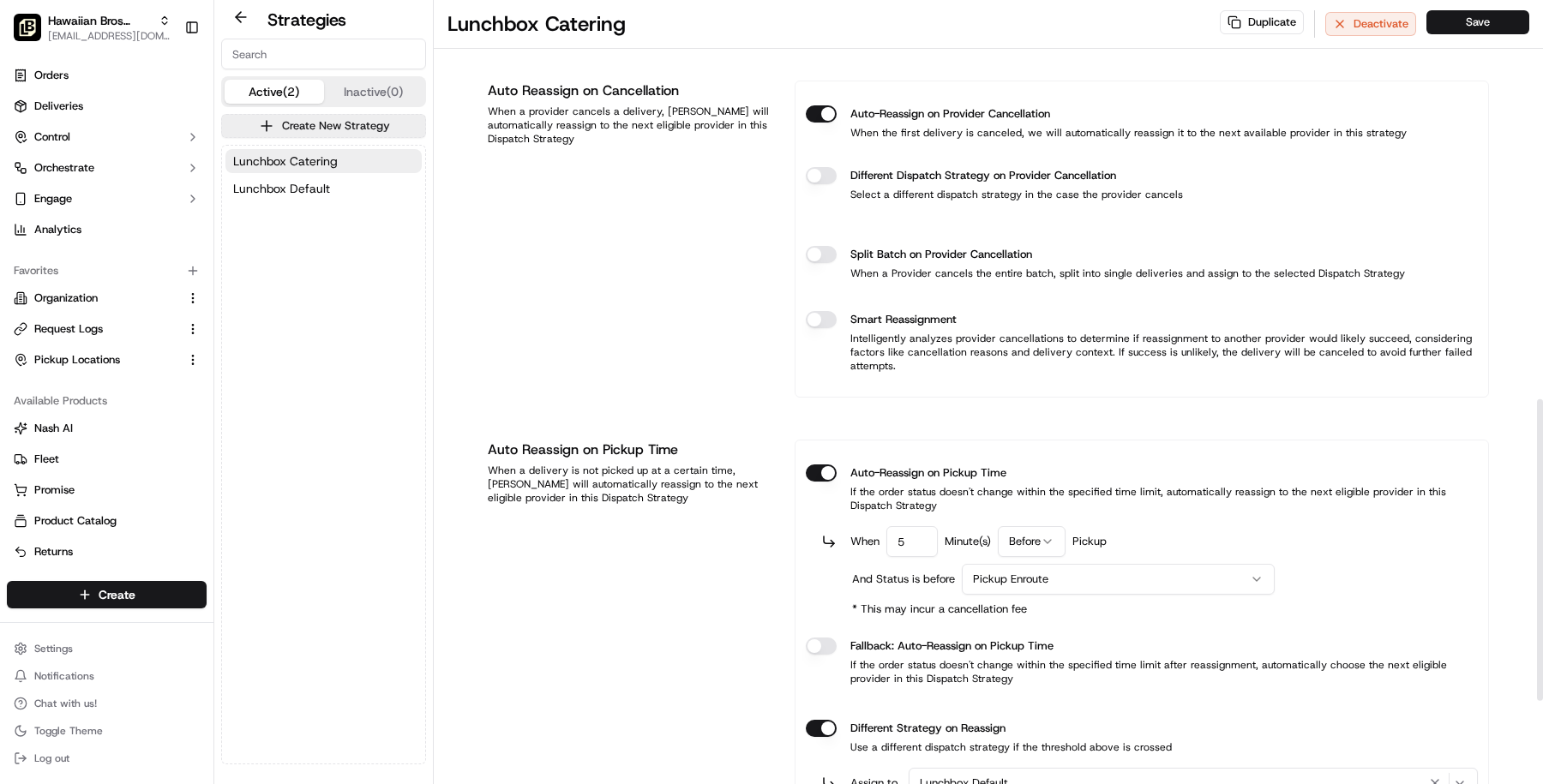
scroll to position [1042, 0]
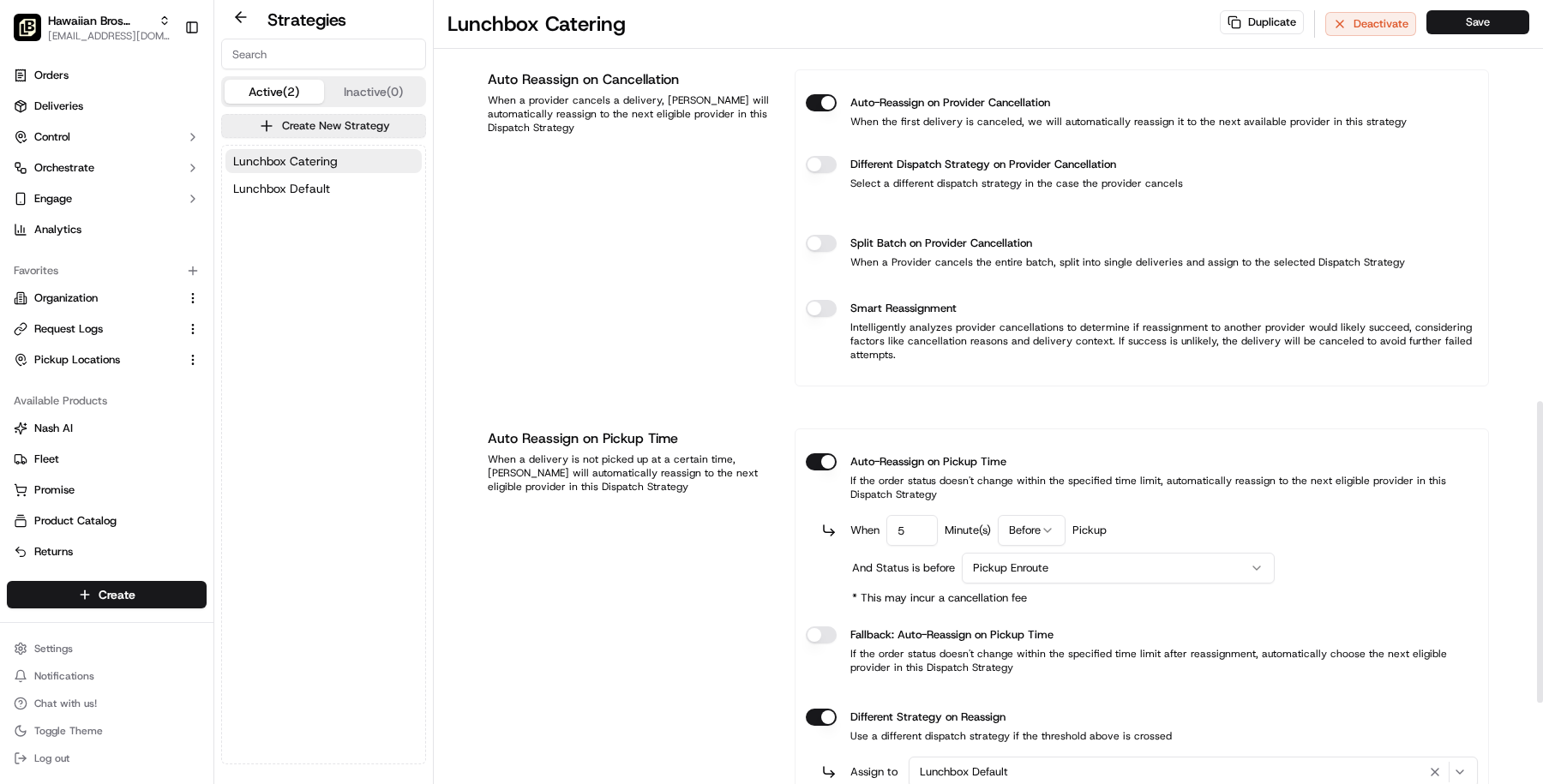
click at [998, 558] on html "Hawaiian Bros (Addison TX_Belt Line) masood@usenash.com Toggle Sidebar Orders D…" at bounding box center [771, 392] width 1543 height 784
click at [712, 585] on html "Hawaiian Bros (Addison TX_Belt Line) masood@usenash.com Toggle Sidebar Orders D…" at bounding box center [771, 392] width 1543 height 784
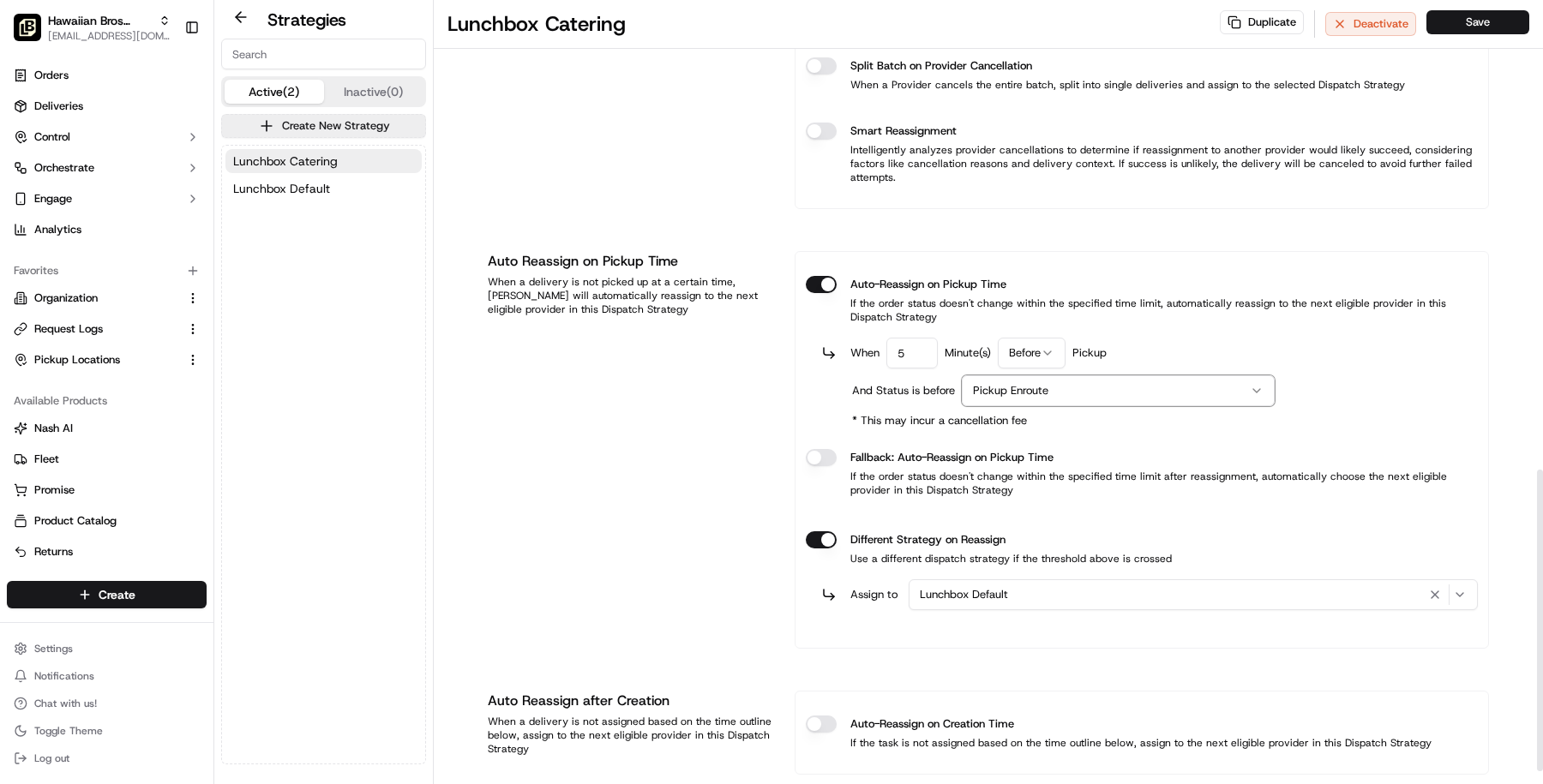
scroll to position [1252, 0]
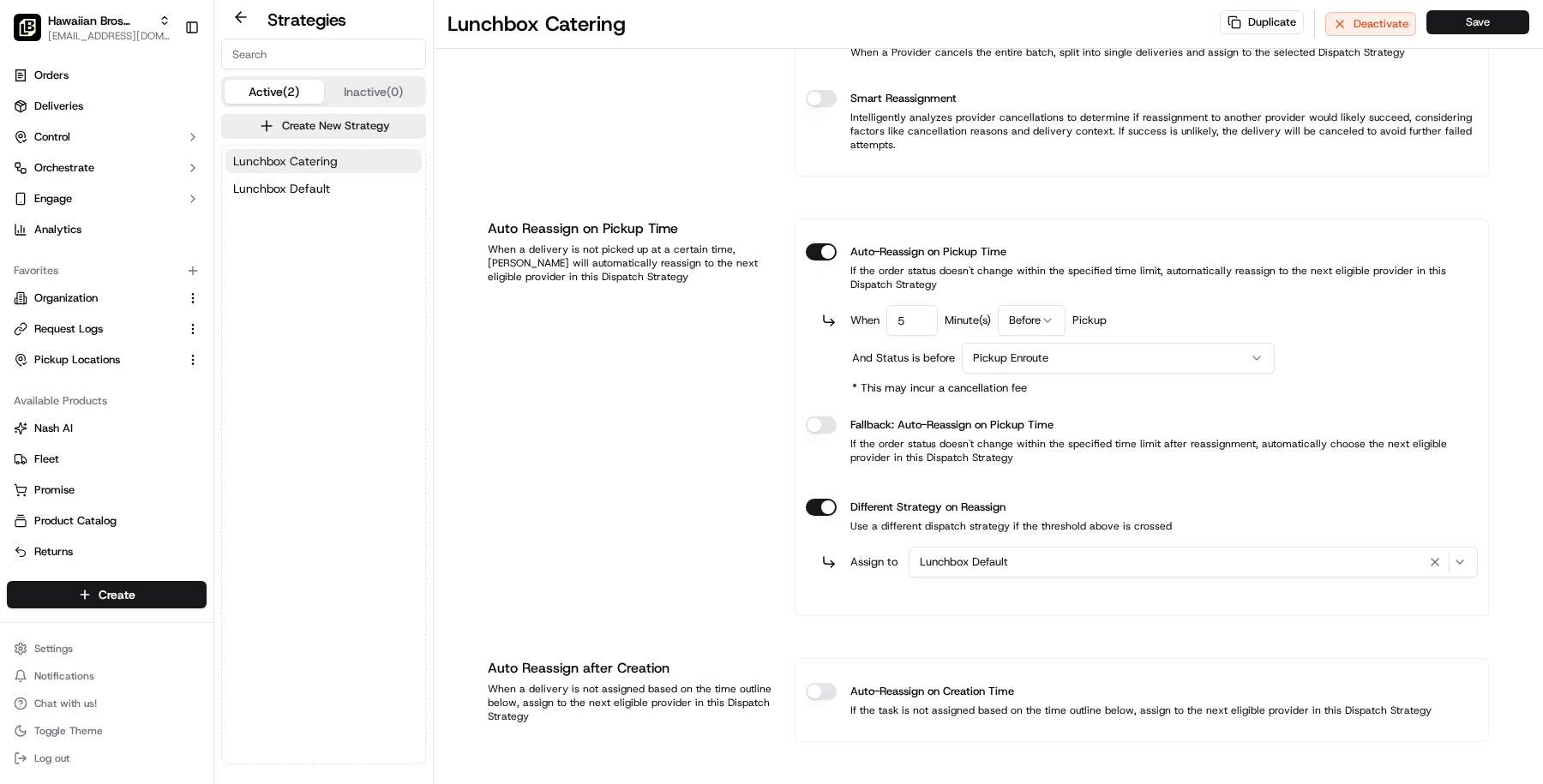
click at [340, 152] on button "Lunchbox Catering" at bounding box center [323, 161] width 197 height 24
click at [330, 181] on button "Lunchbox Default" at bounding box center [323, 188] width 197 height 24
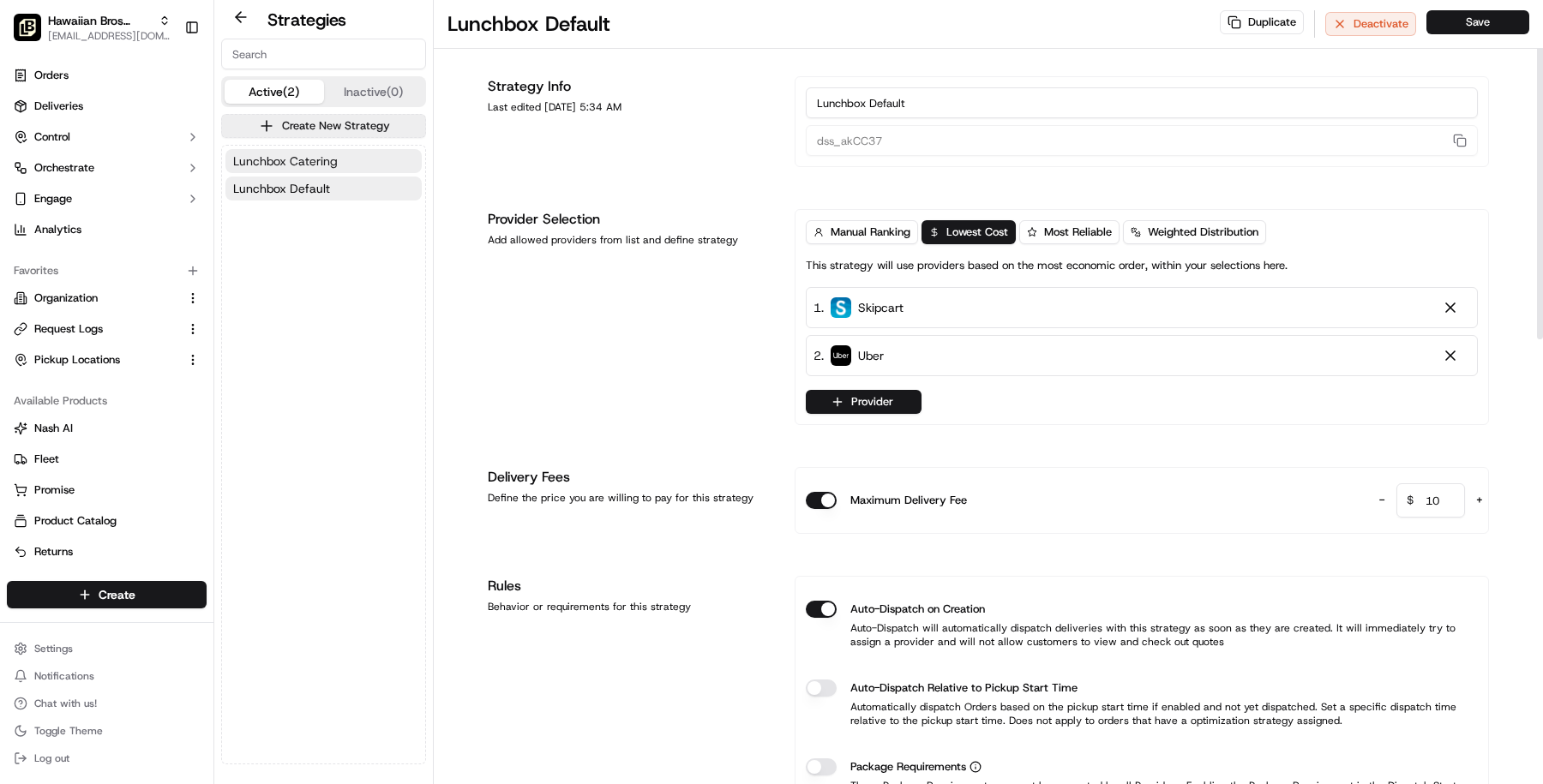
click at [387, 154] on button "Lunchbox Catering" at bounding box center [323, 161] width 197 height 24
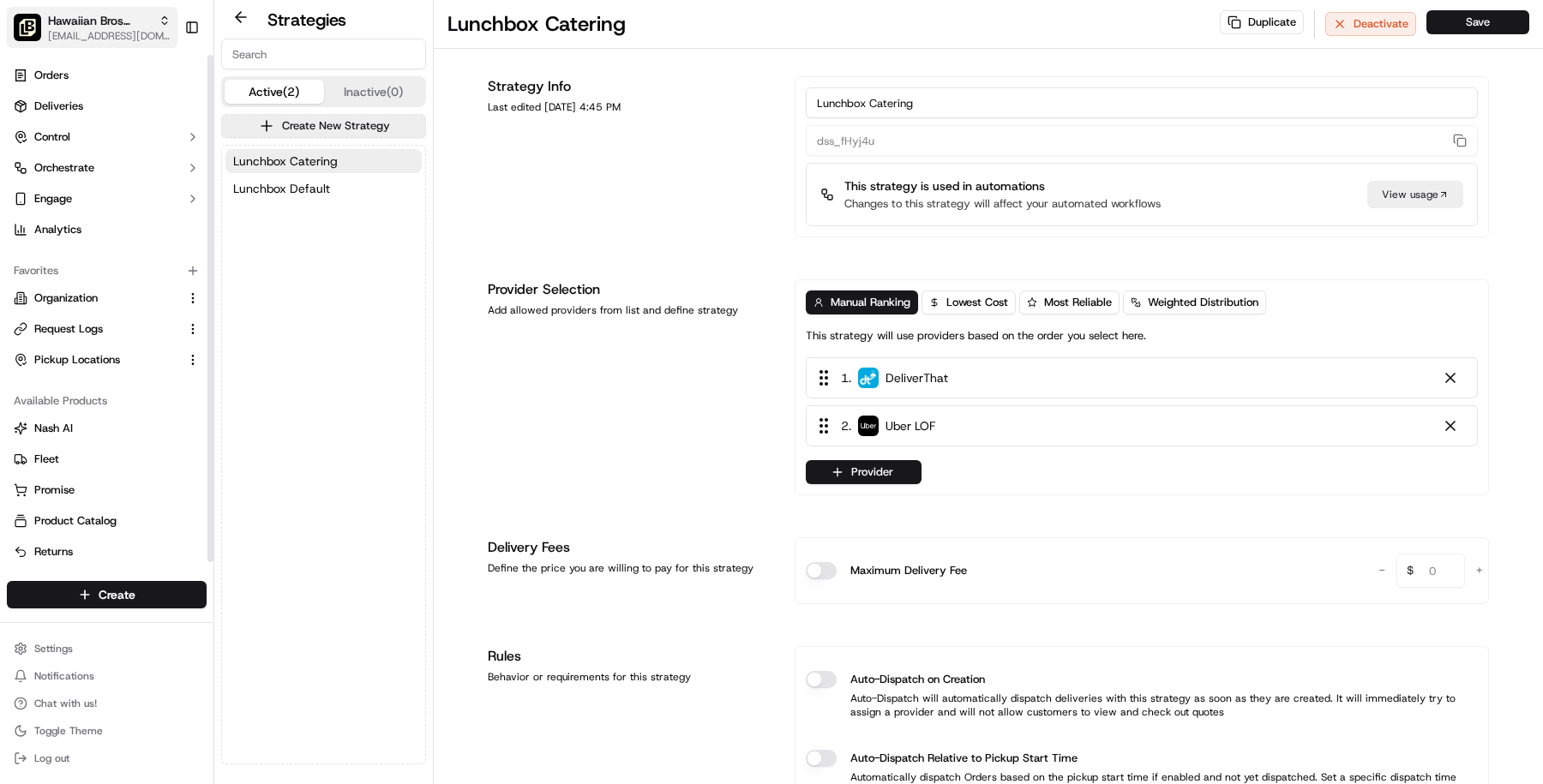
click at [15, 16] on img "button" at bounding box center [27, 27] width 27 height 27
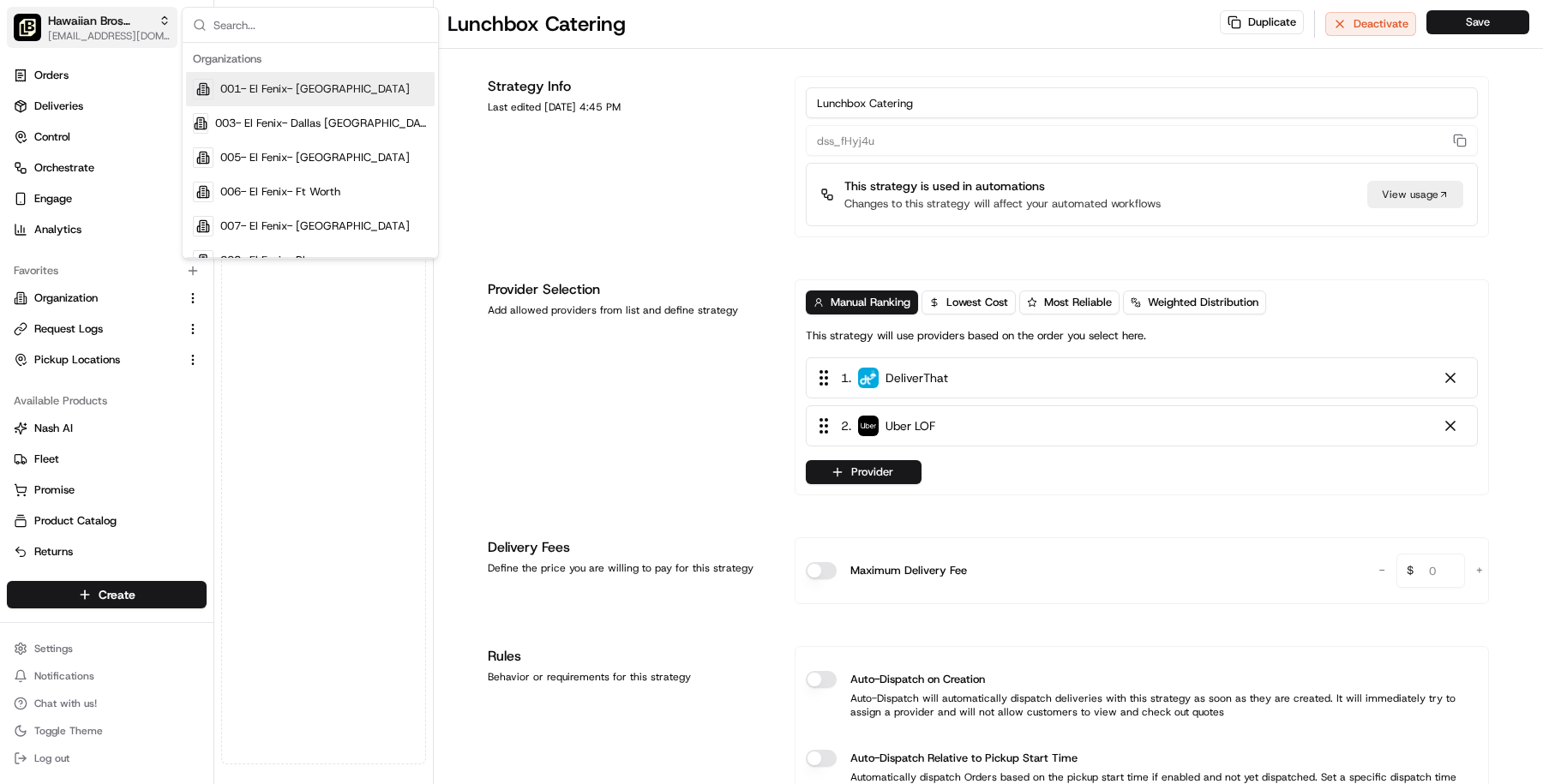
type input "p"
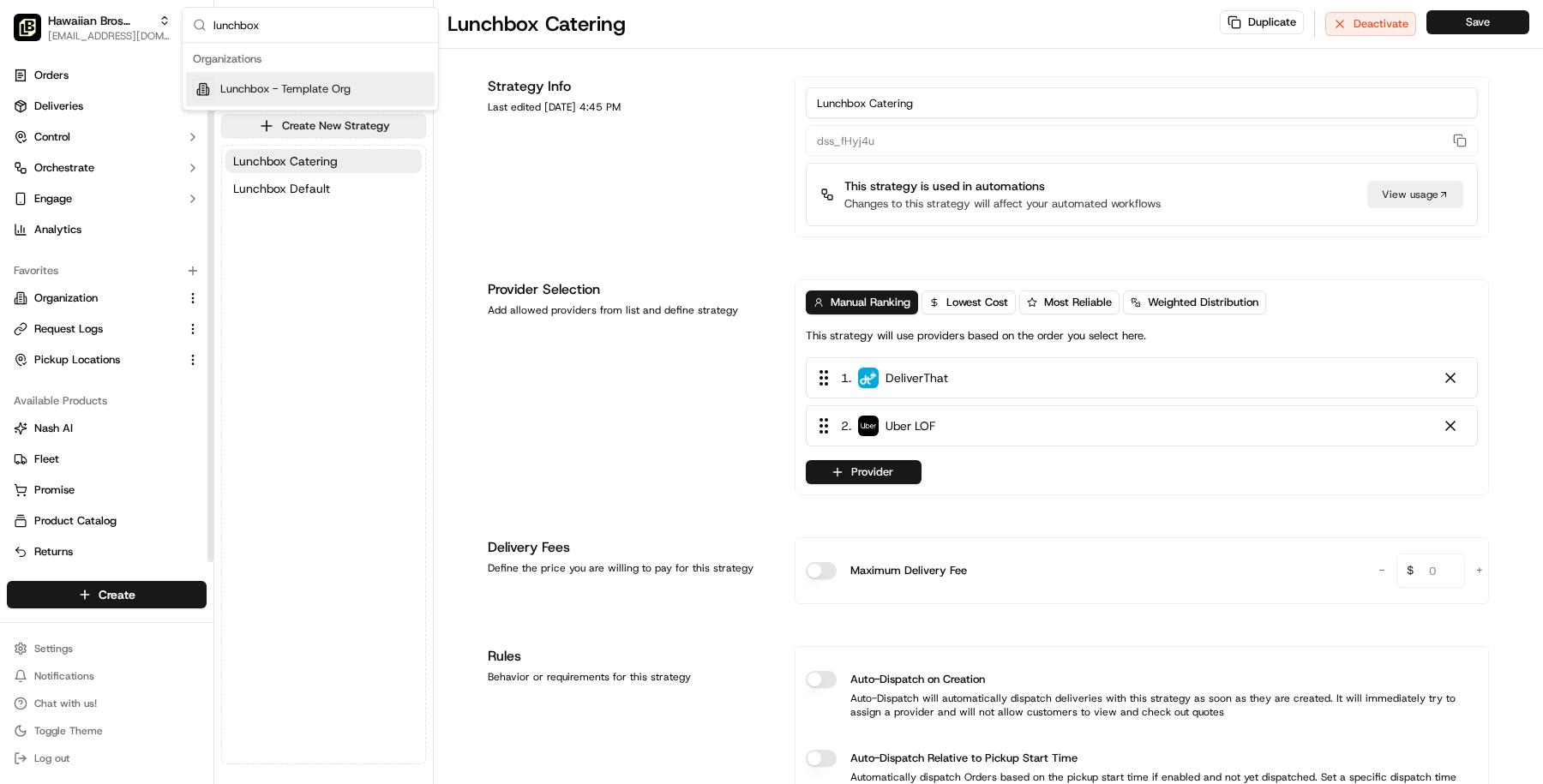
type input "lunchbox"
click at [268, 84] on span "Lunchbox - Template Org" at bounding box center [285, 89] width 130 height 16
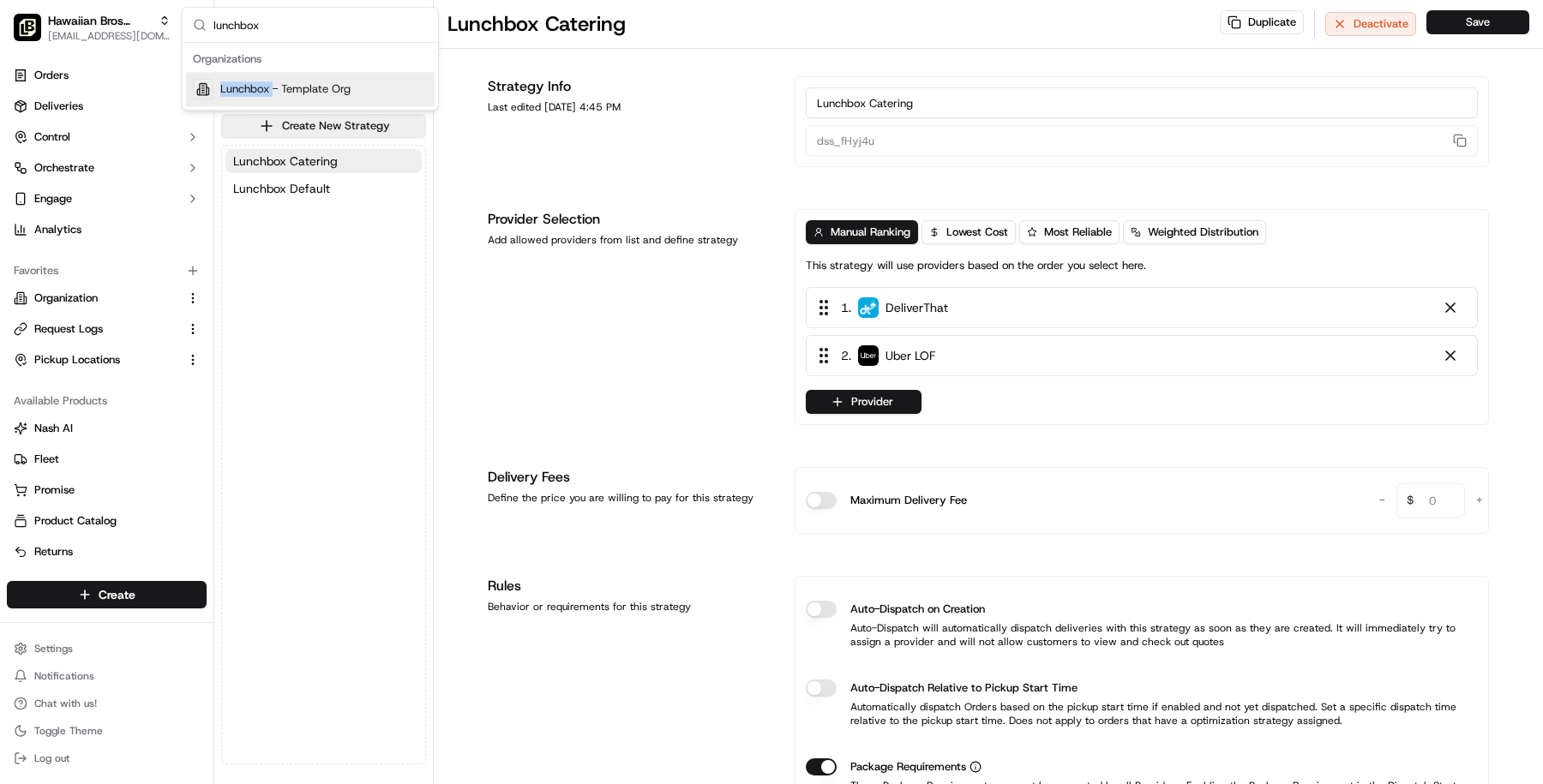
drag, startPoint x: 268, startPoint y: 84, endPoint x: 223, endPoint y: 84, distance: 45.0
click at [267, 84] on span "Lunchbox - Template Org" at bounding box center [285, 89] width 130 height 16
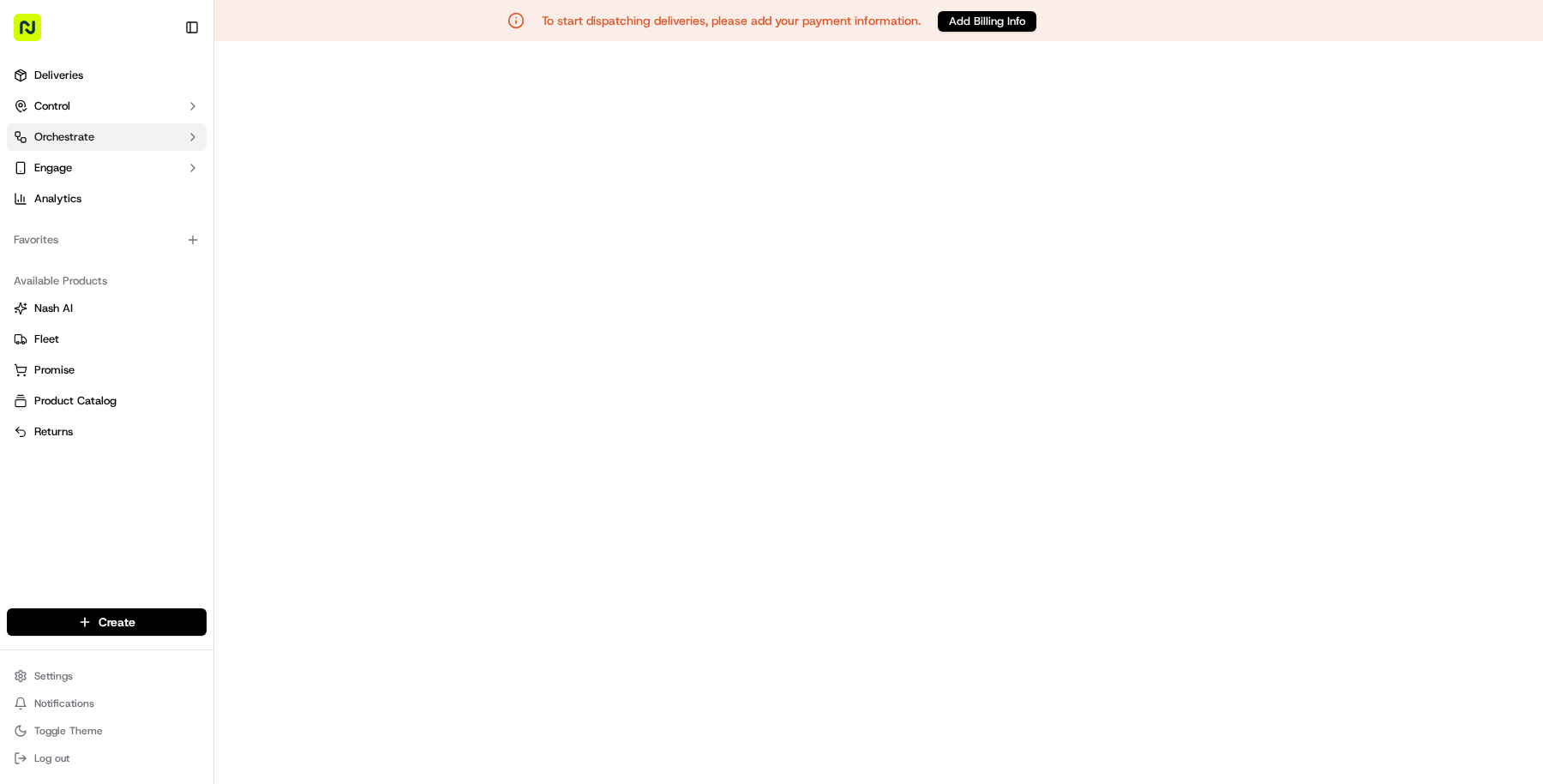
click at [94, 130] on button "Orchestrate" at bounding box center [107, 136] width 199 height 27
click at [84, 27] on button "button" at bounding box center [92, 27] width 170 height 41
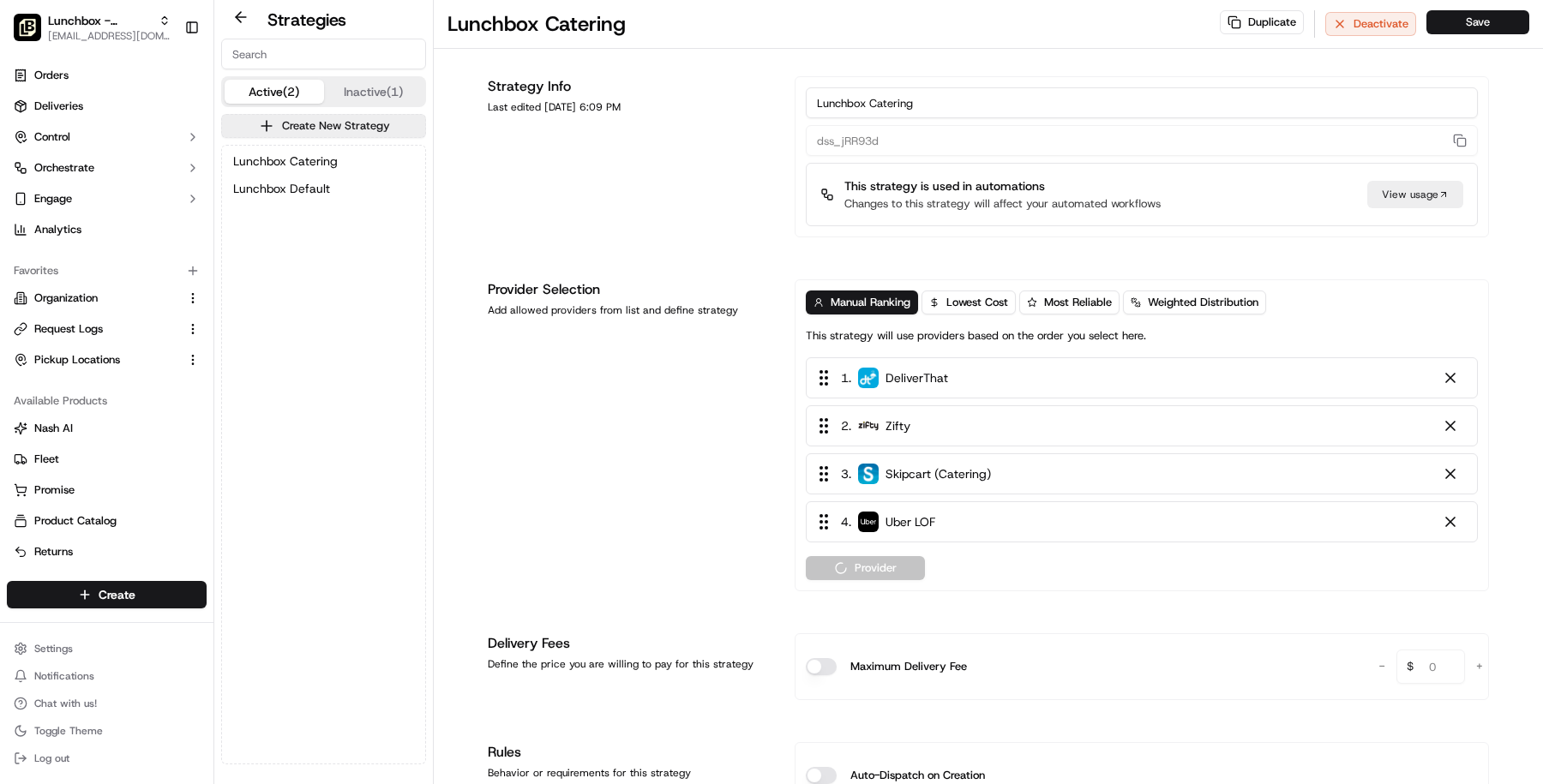
click at [190, 19] on button "Toggle Sidebar" at bounding box center [191, 27] width 29 height 29
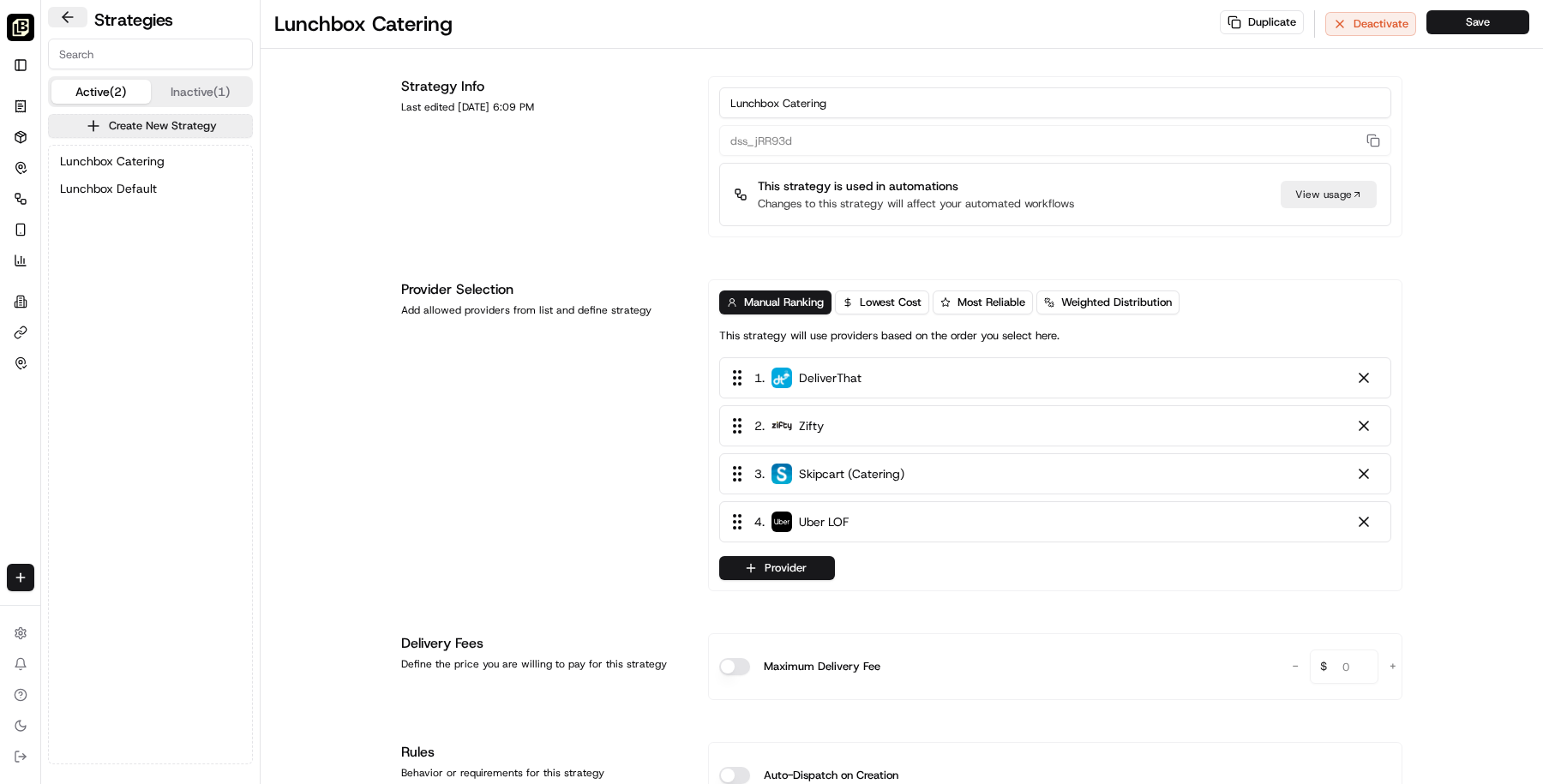
click at [58, 22] on button at bounding box center [67, 17] width 39 height 21
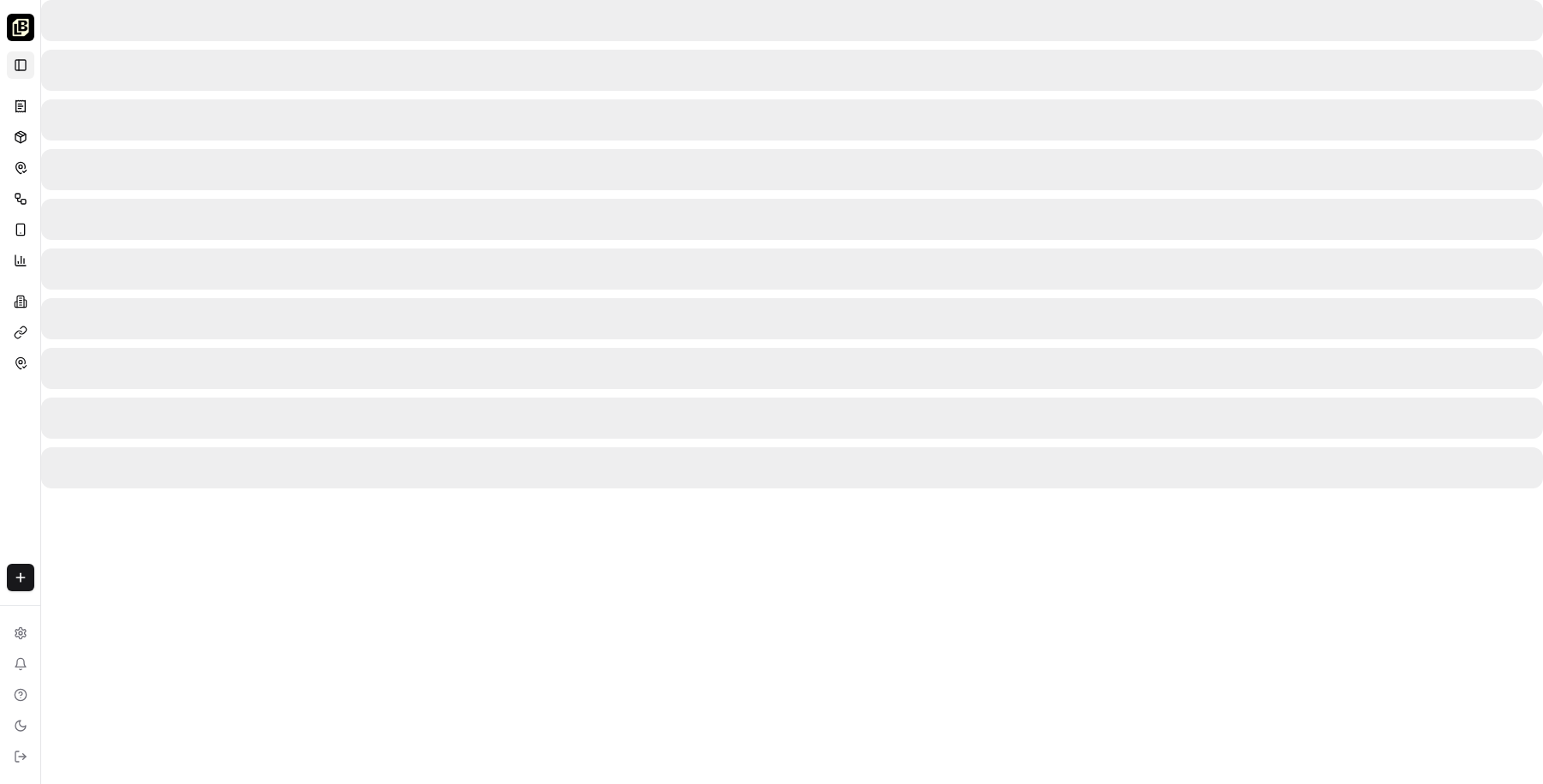
click at [23, 66] on button "Toggle Sidebar" at bounding box center [20, 65] width 27 height 27
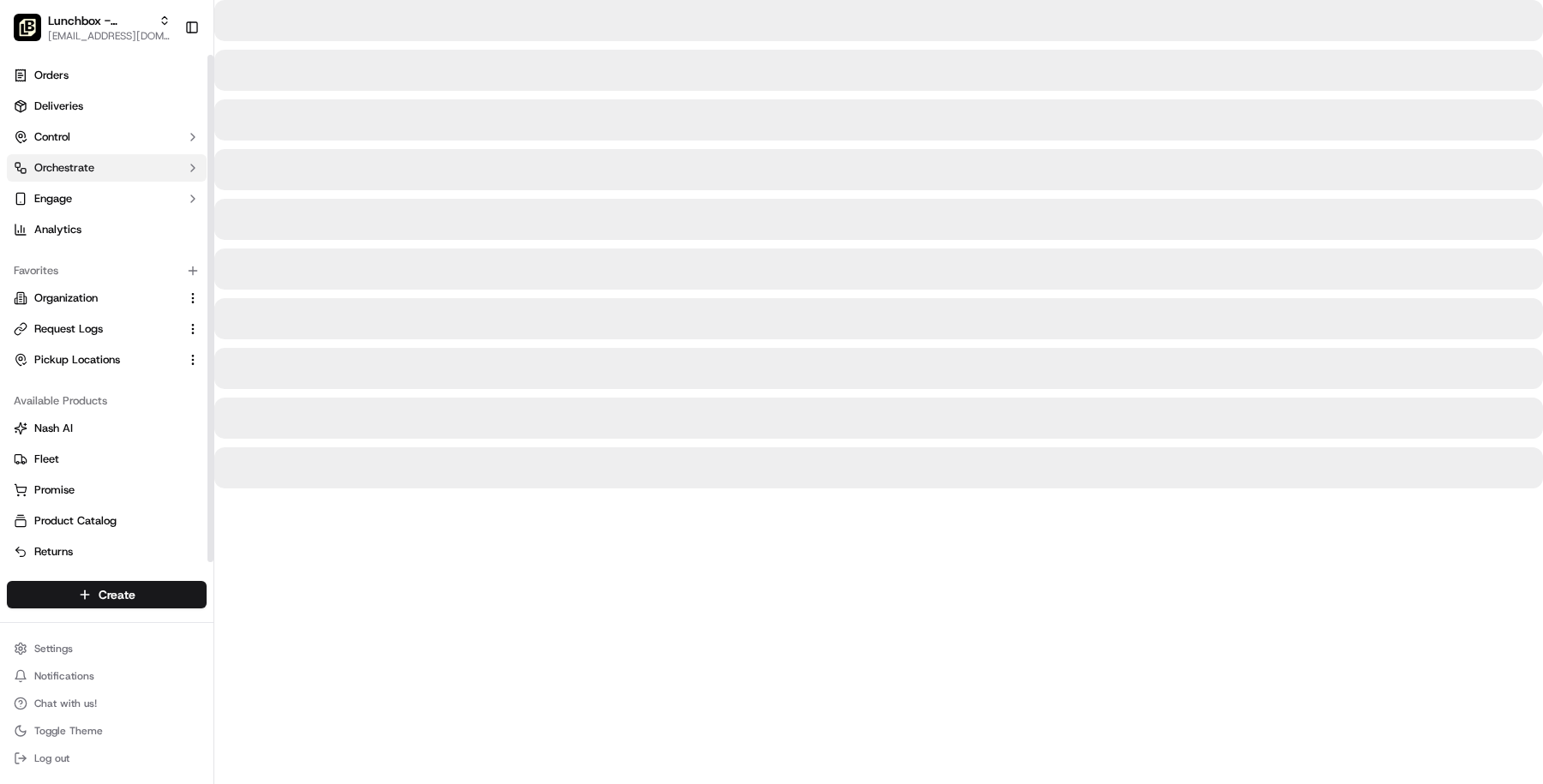
click at [82, 162] on span "Orchestrate" at bounding box center [64, 168] width 60 height 16
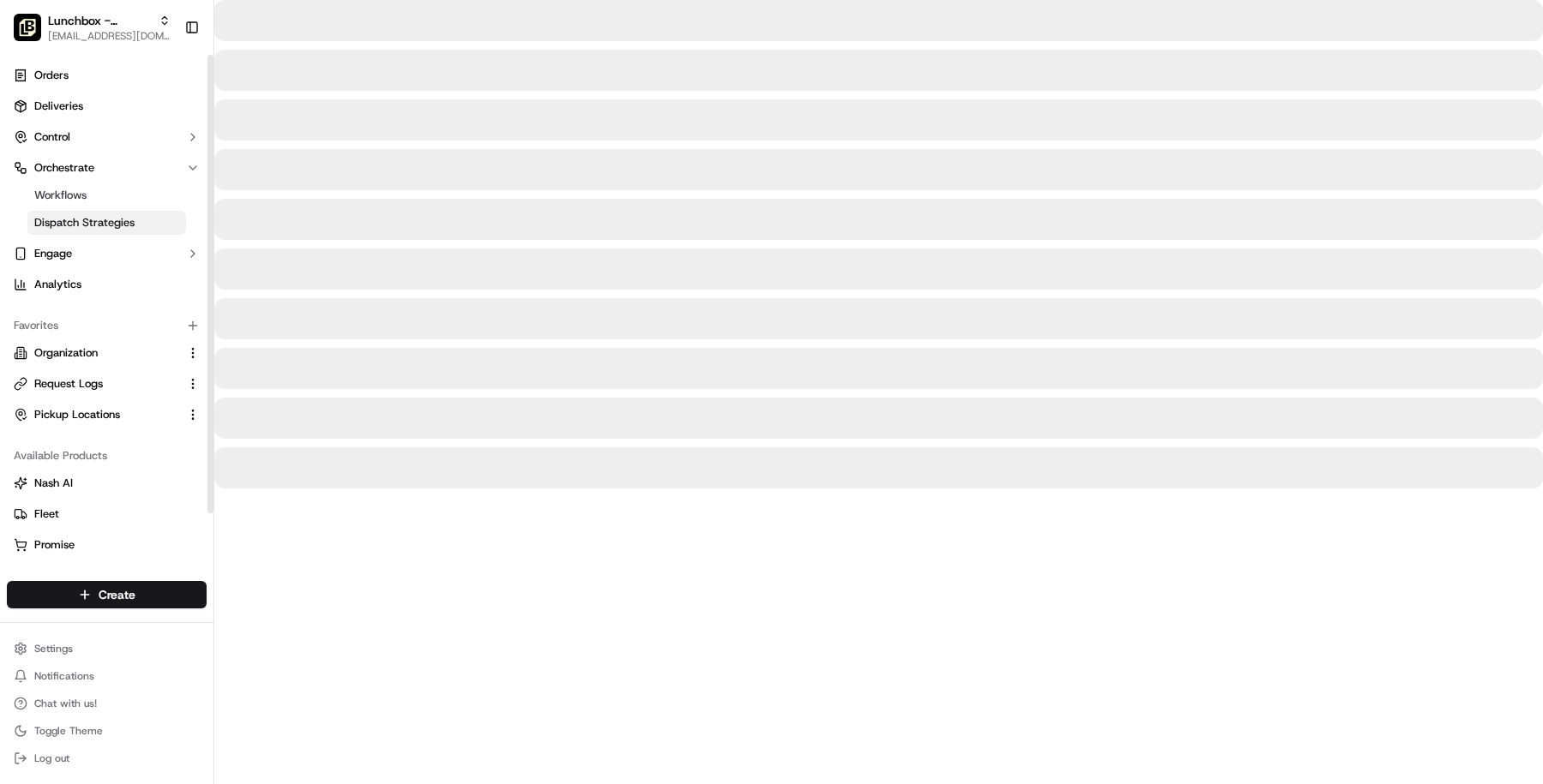
click at [87, 215] on span "Dispatch Strategies" at bounding box center [84, 223] width 101 height 16
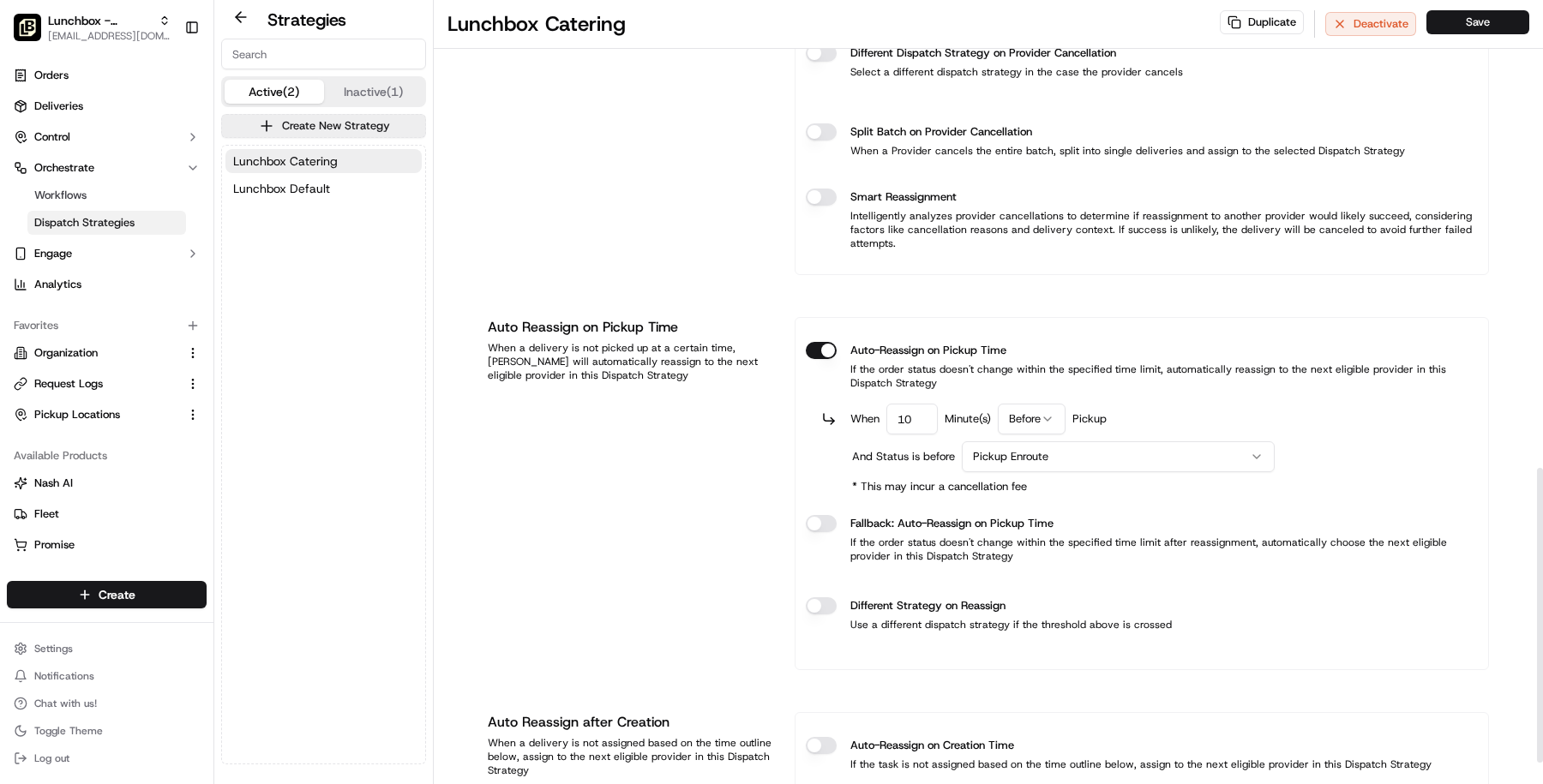
scroll to position [1246, 0]
click at [351, 149] on button "Lunchbox Catering" at bounding box center [323, 161] width 197 height 24
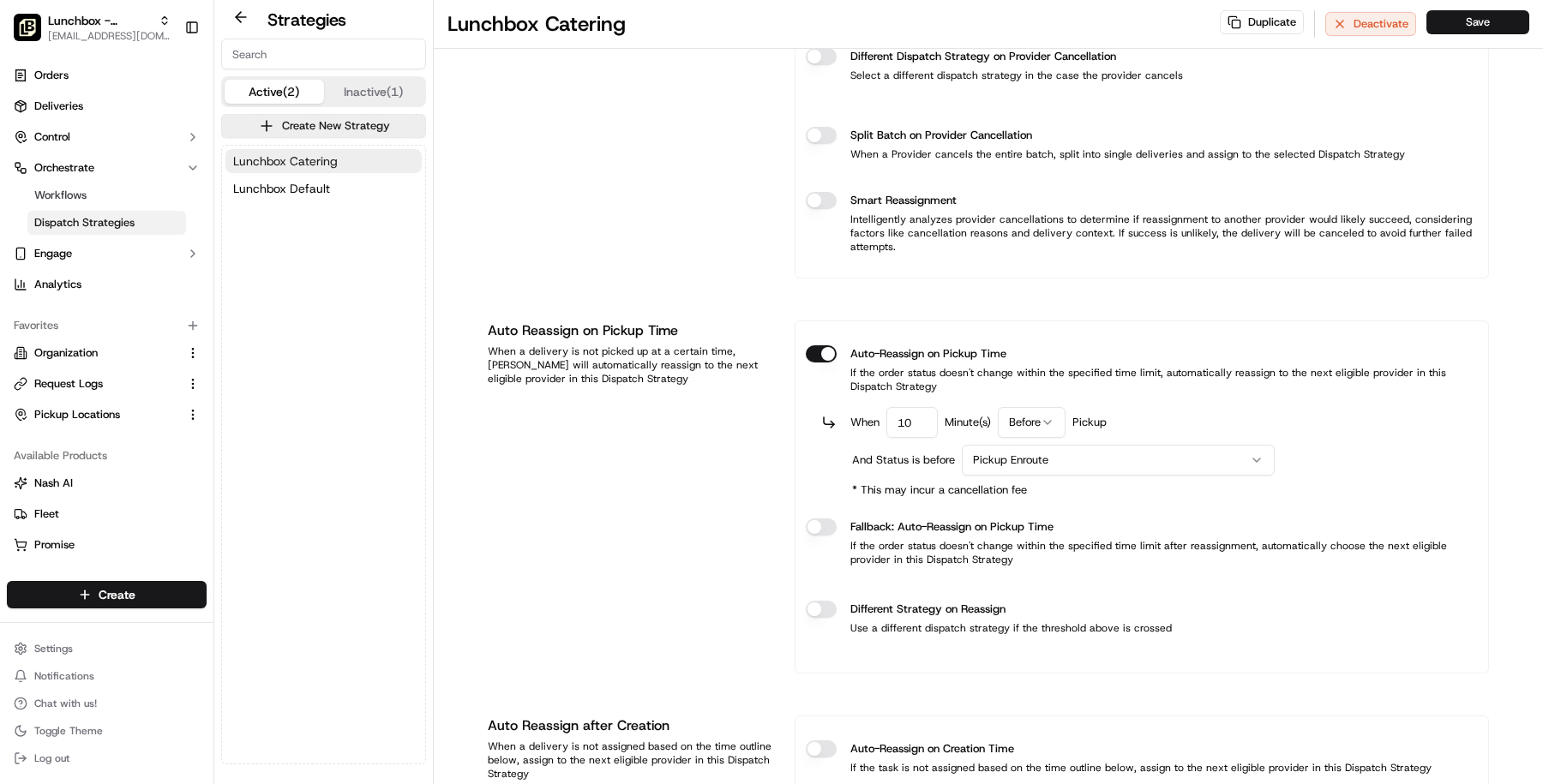
click at [351, 149] on button "Lunchbox Catering" at bounding box center [323, 161] width 197 height 24
click at [351, 157] on button "Lunchbox Catering" at bounding box center [323, 161] width 197 height 24
click at [340, 189] on button "Lunchbox Default" at bounding box center [323, 188] width 197 height 24
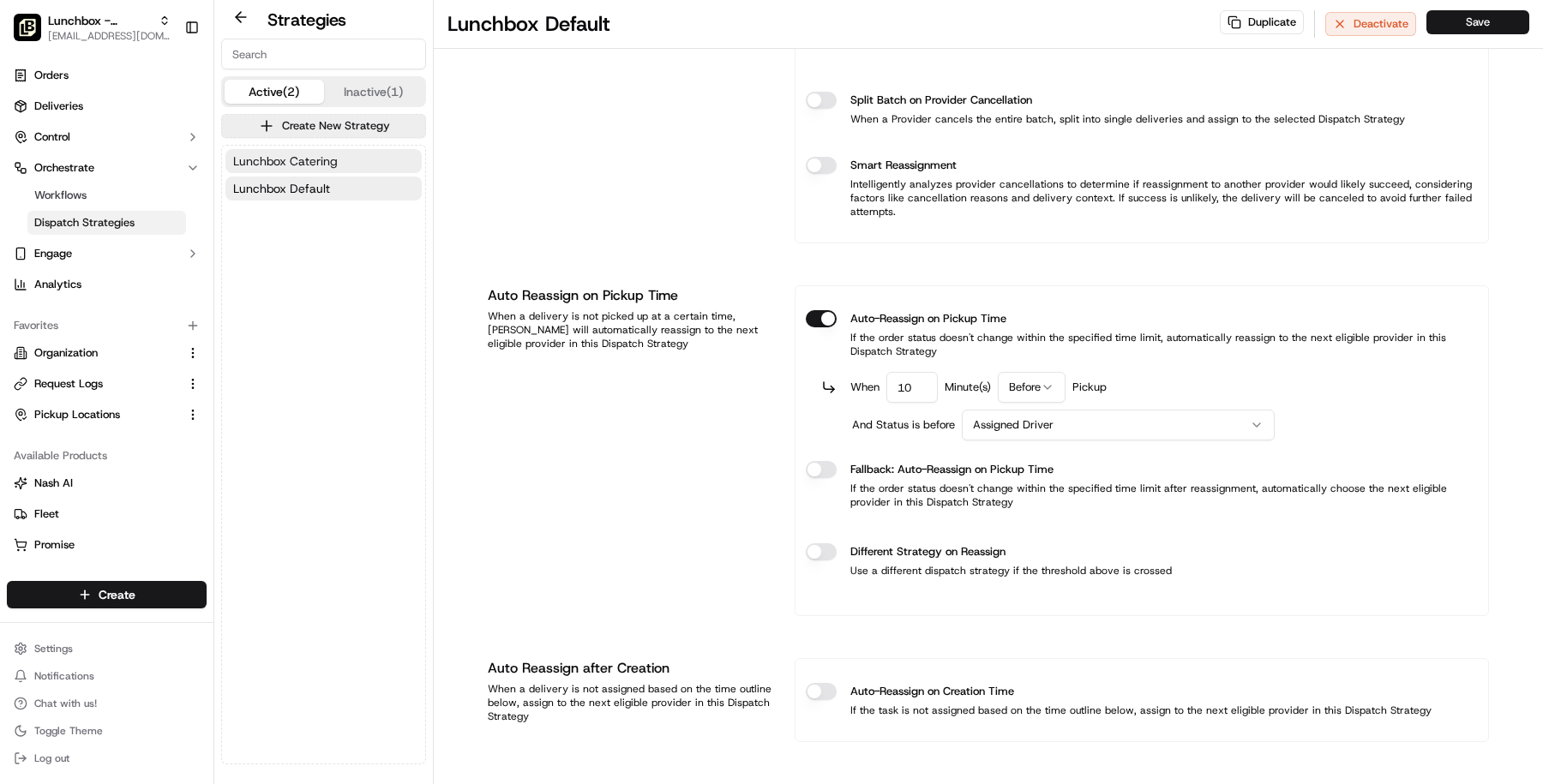
click at [348, 150] on button "Lunchbox Catering" at bounding box center [323, 161] width 197 height 24
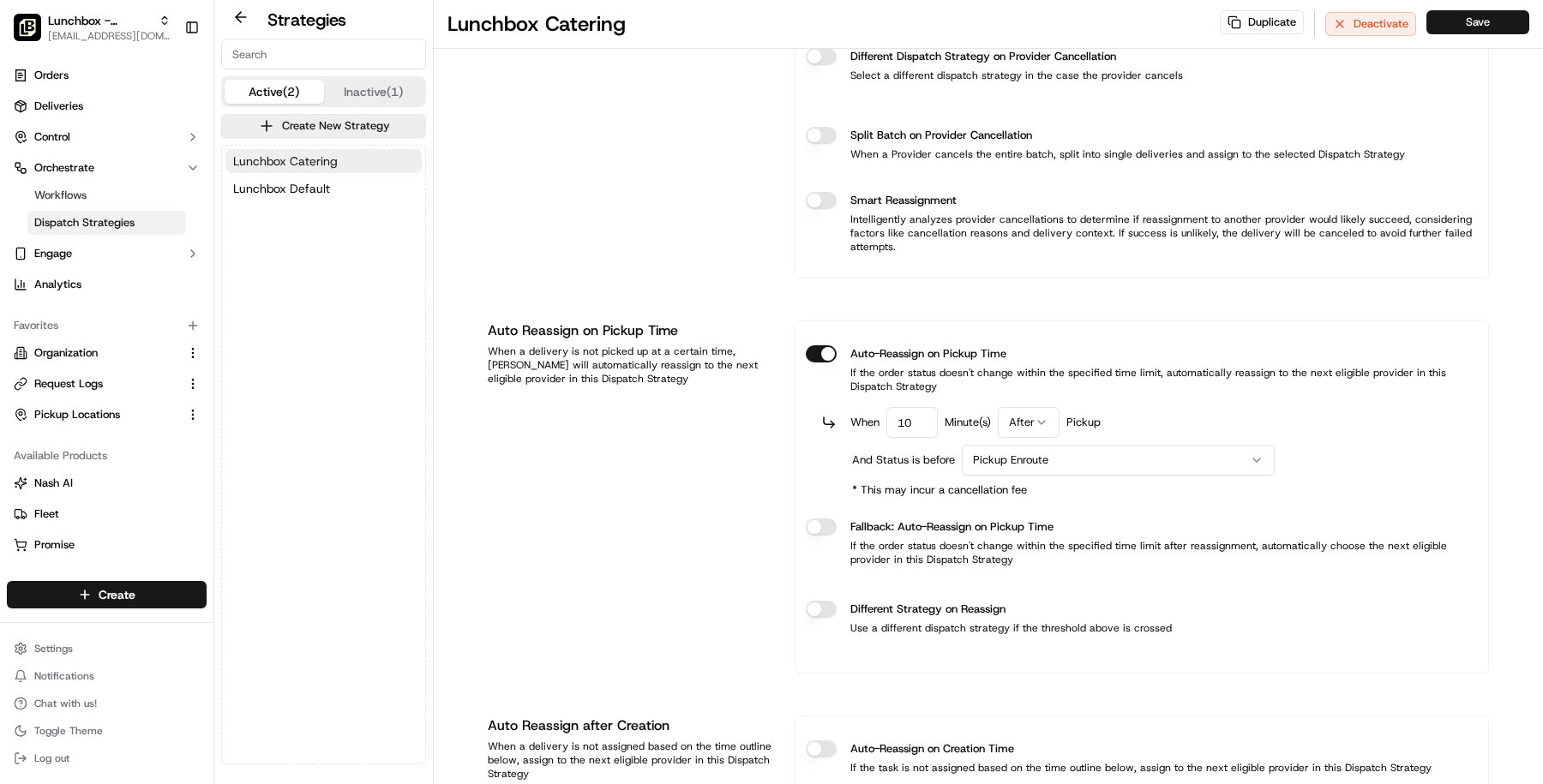
click at [348, 151] on button "Lunchbox Catering" at bounding box center [323, 161] width 197 height 24
click at [341, 190] on button "Lunchbox Default" at bounding box center [323, 188] width 197 height 24
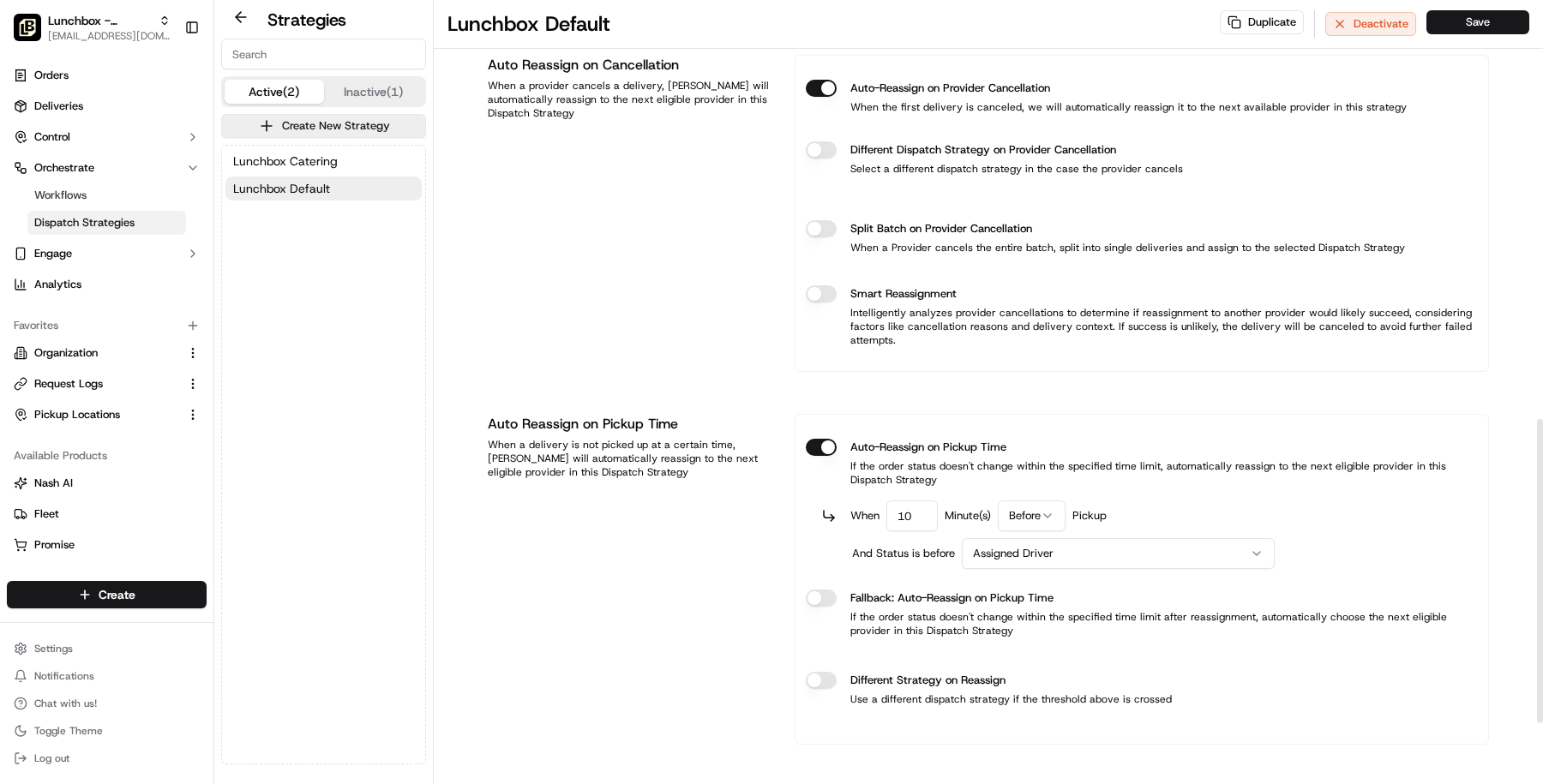
scroll to position [1134, 0]
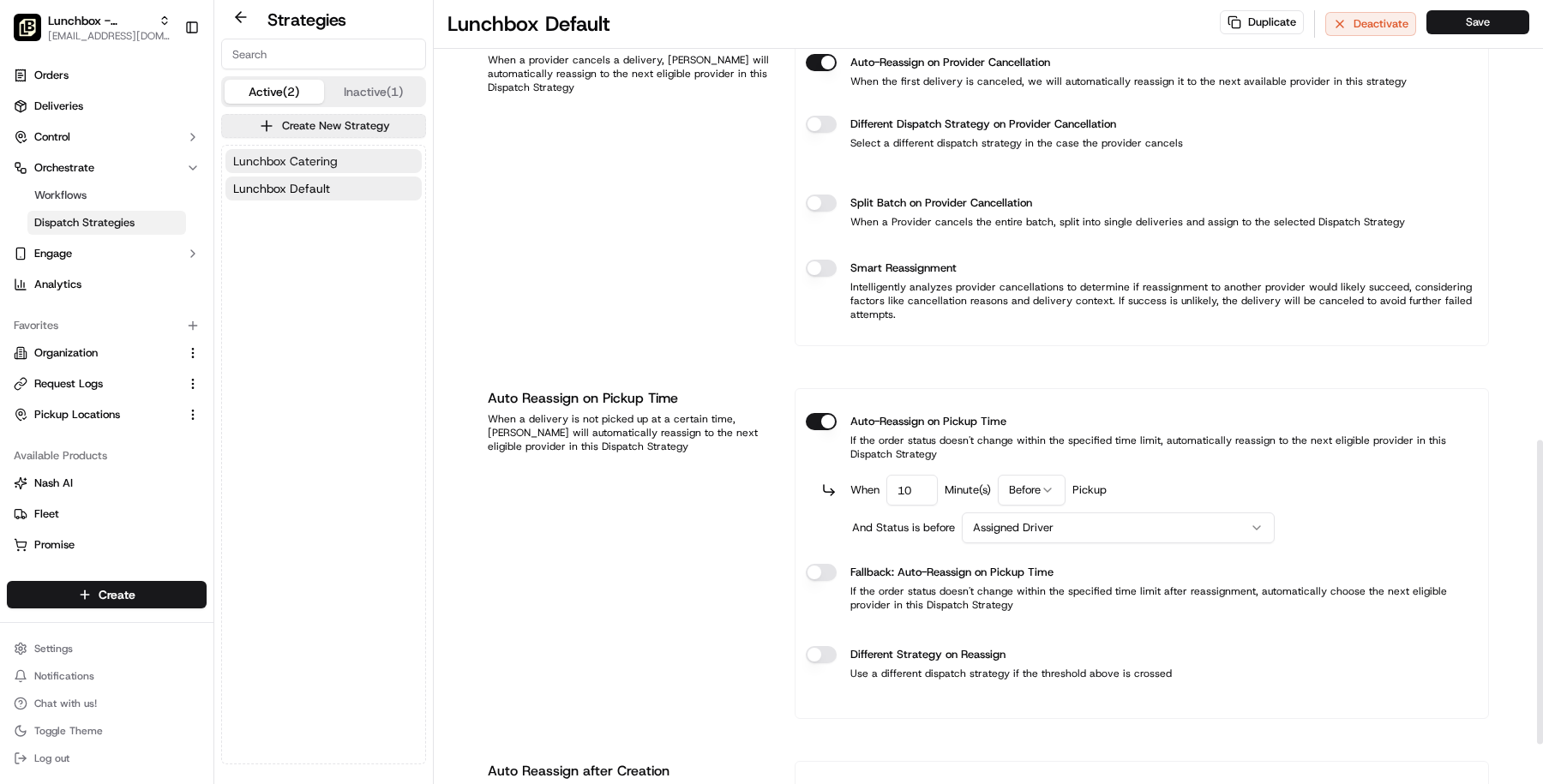
click at [386, 170] on button "Lunchbox Catering" at bounding box center [323, 161] width 197 height 24
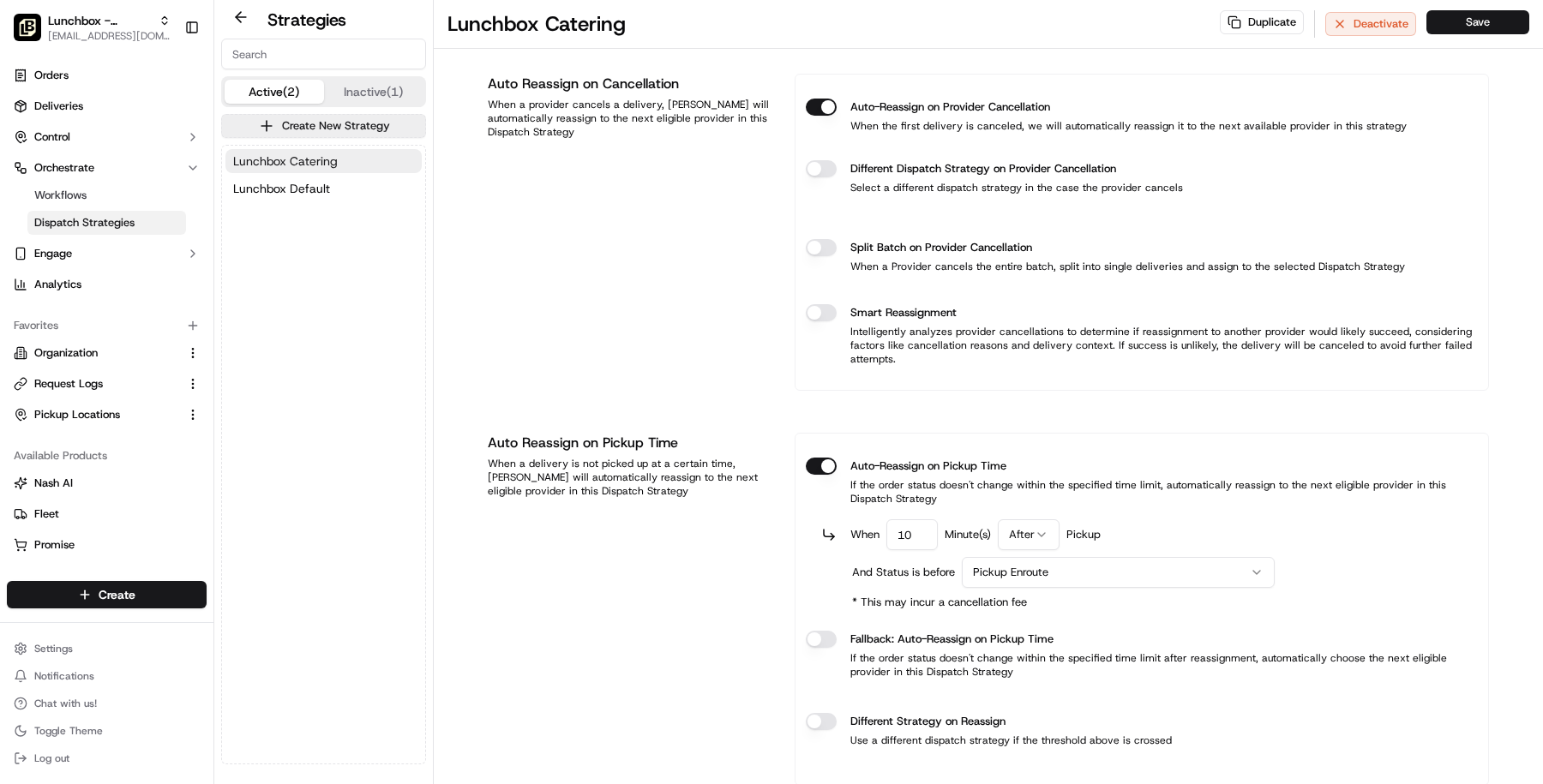
click at [386, 170] on button "Lunchbox Catering" at bounding box center [323, 161] width 197 height 24
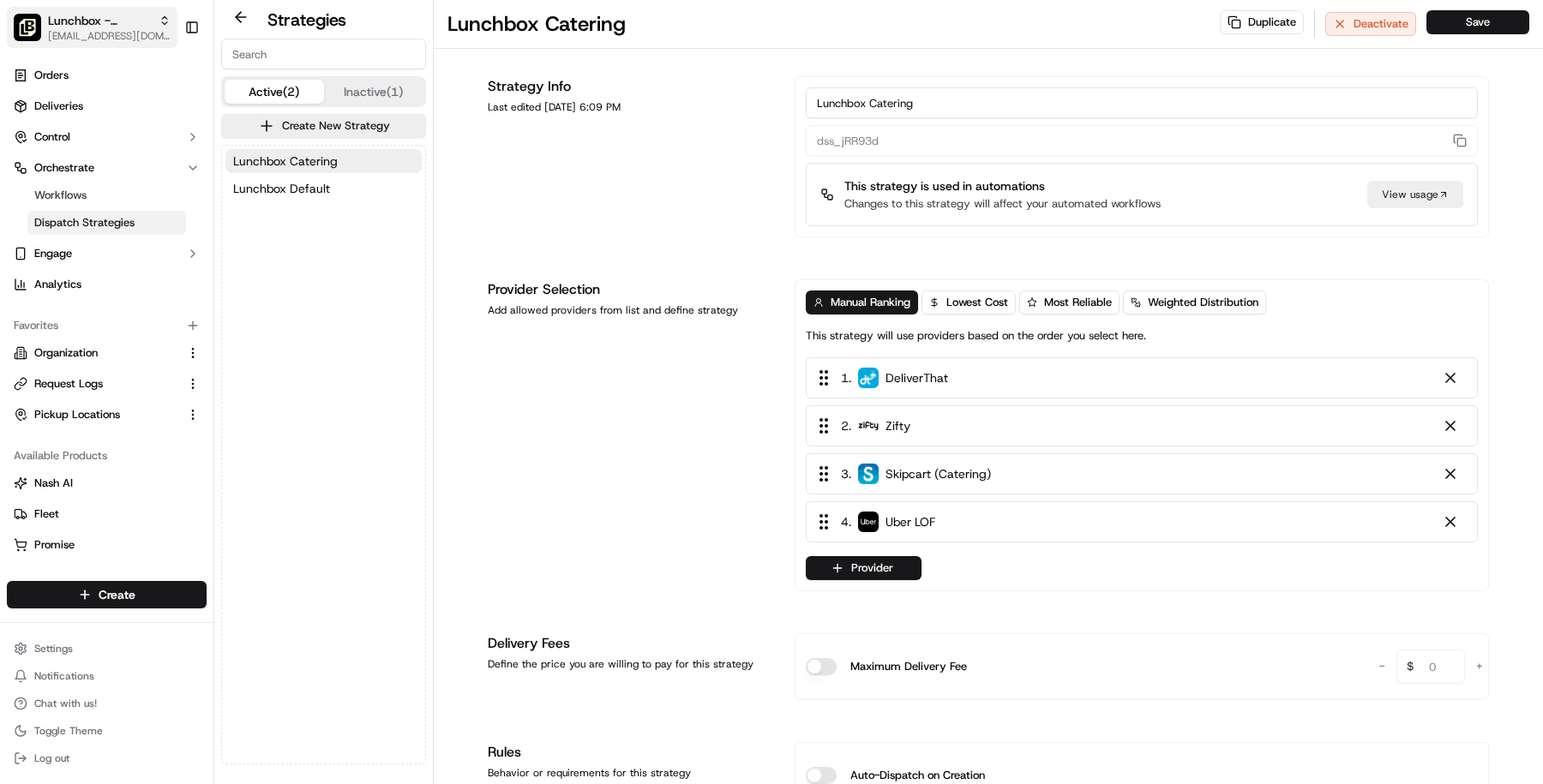
click at [50, 38] on span "[EMAIL_ADDRESS][DOMAIN_NAME]" at bounding box center [109, 36] width 122 height 14
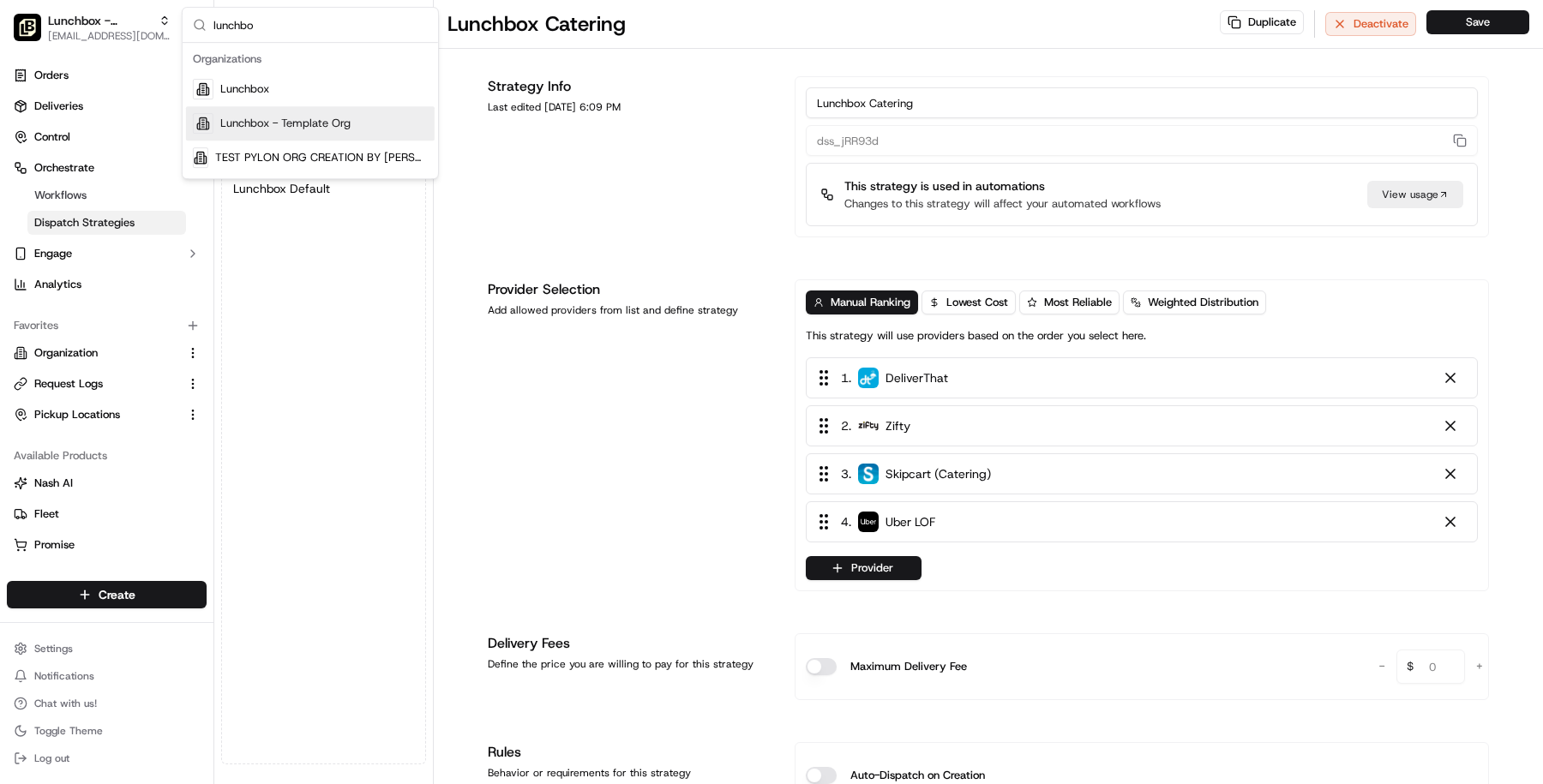
type input "lunchbo"
click at [313, 126] on span "Lunchbox - Template Org" at bounding box center [285, 123] width 130 height 16
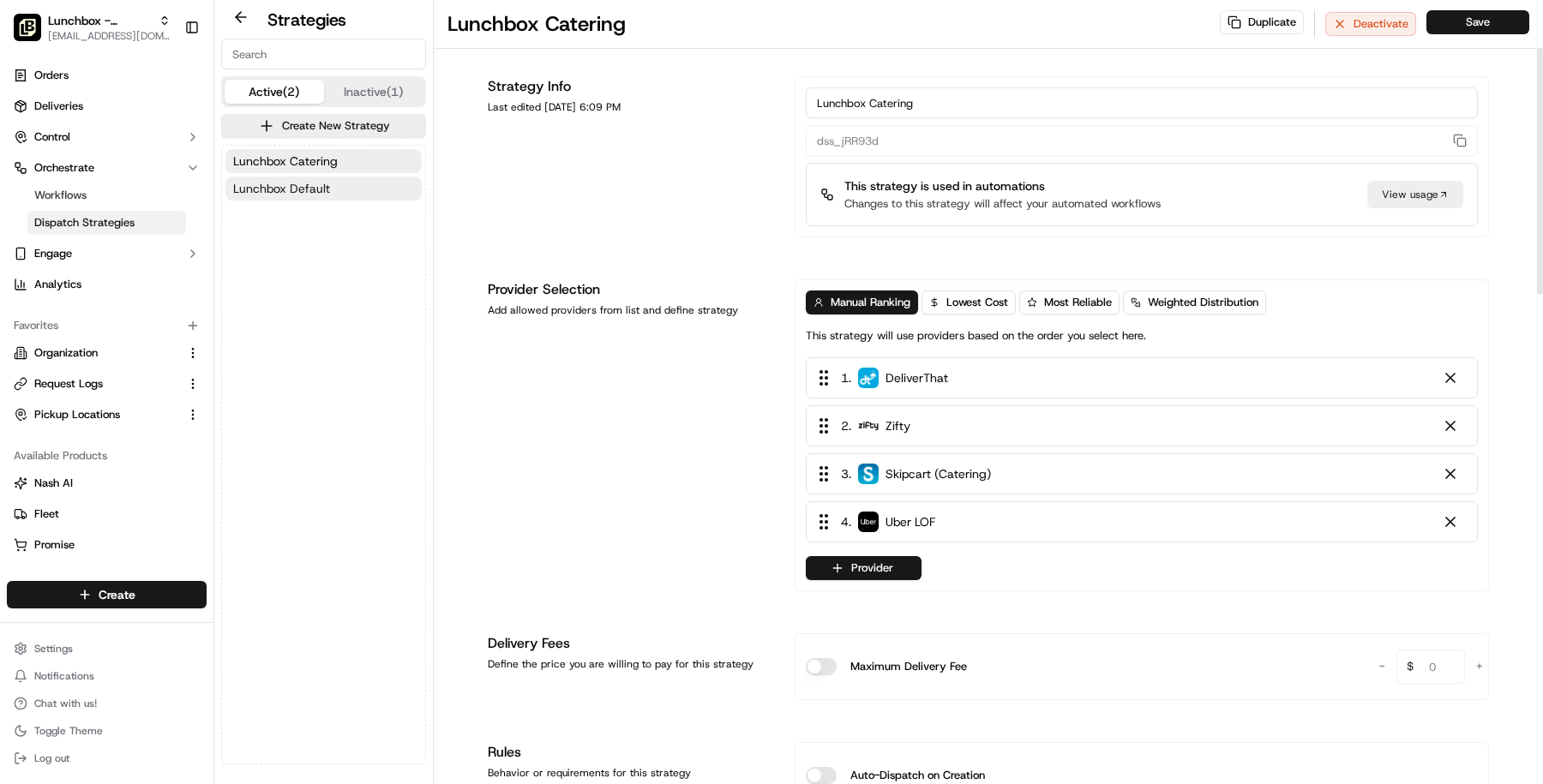
click at [337, 189] on button "Lunchbox Default" at bounding box center [323, 188] width 197 height 24
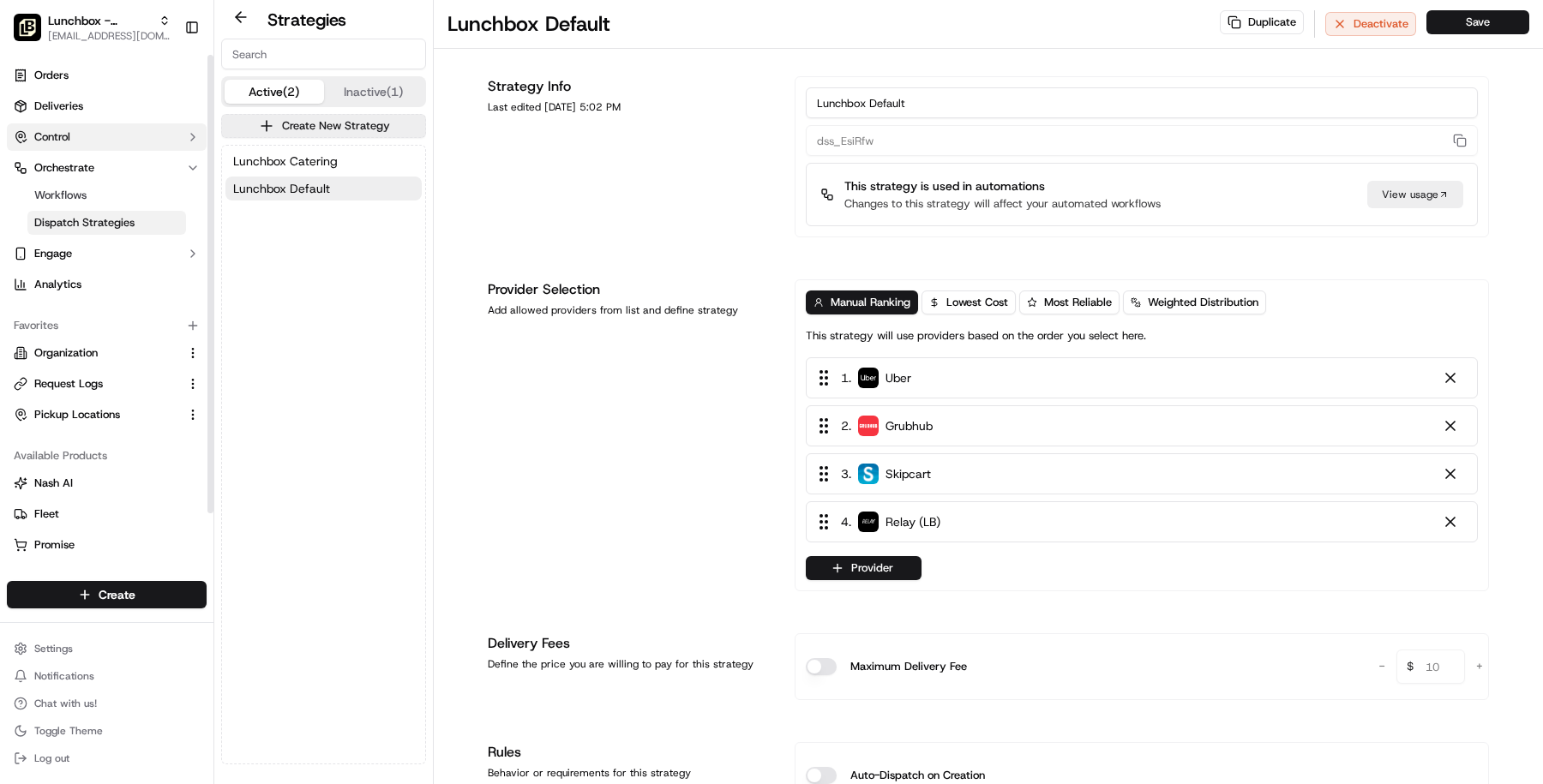
click at [110, 126] on button "Control" at bounding box center [107, 136] width 199 height 27
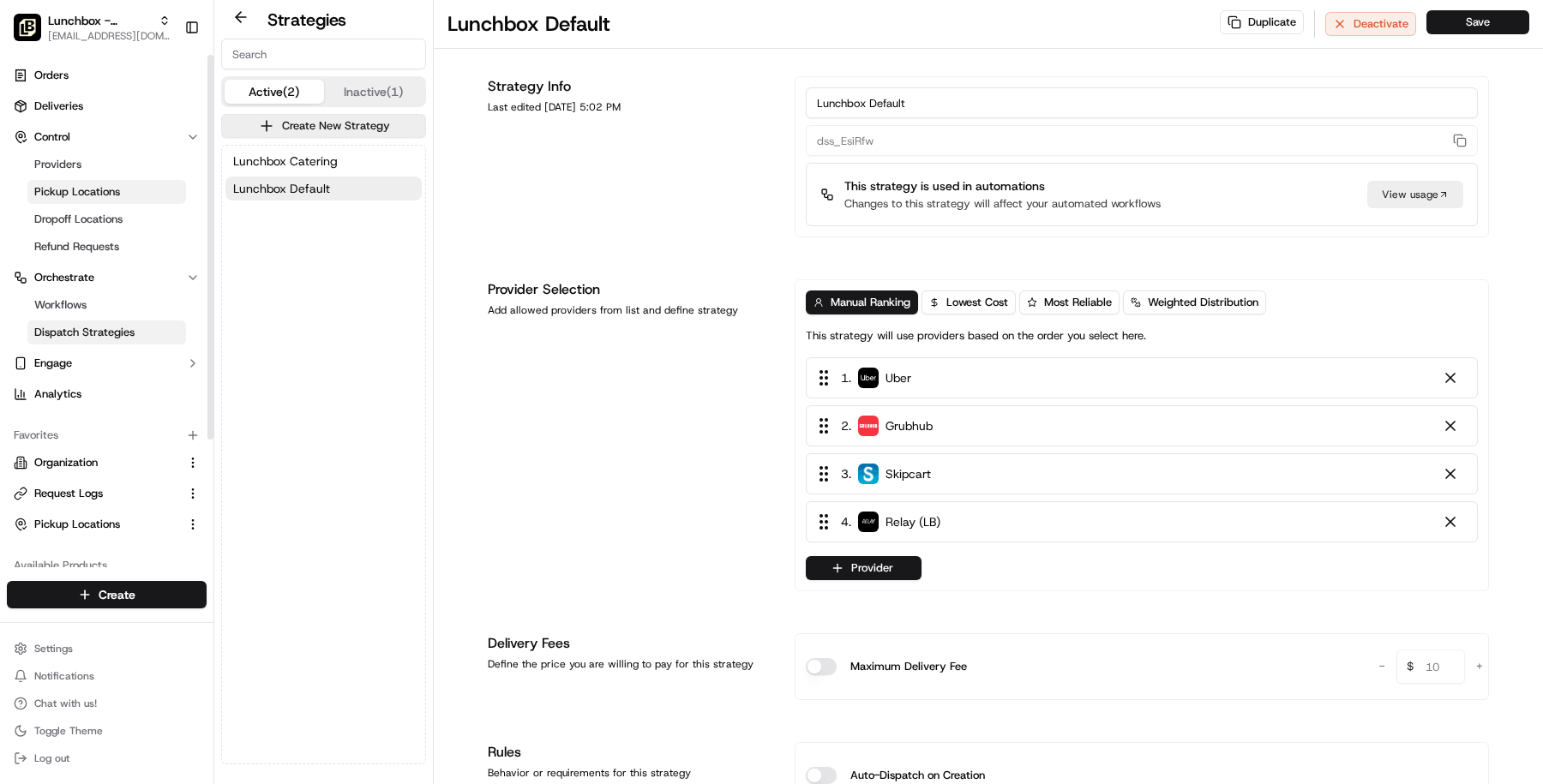
click at [112, 180] on link "Pickup Locations" at bounding box center [106, 191] width 158 height 24
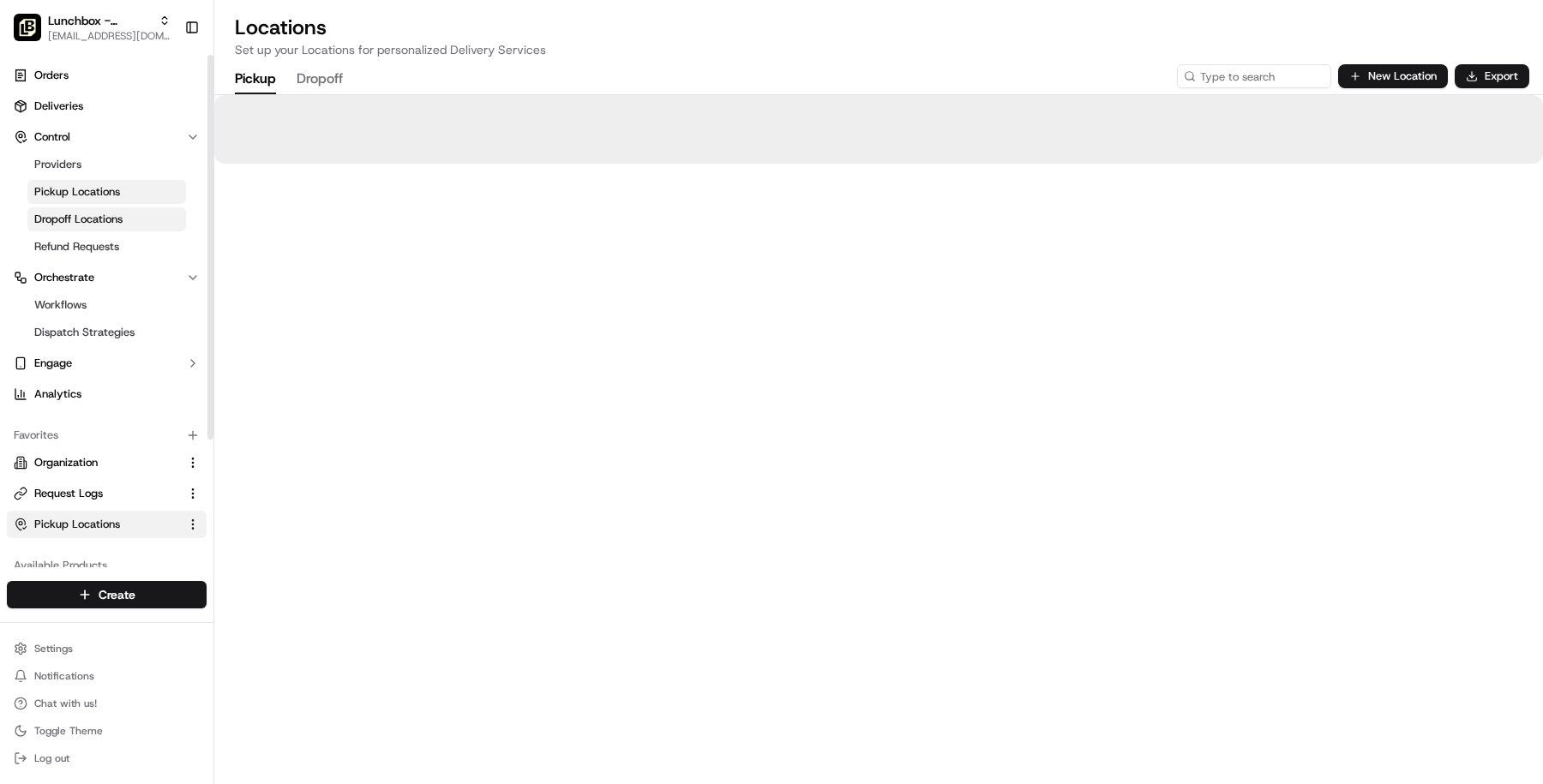
click at [108, 222] on span "Dropoff Locations" at bounding box center [78, 219] width 88 height 16
click at [103, 249] on span "Refund Requests" at bounding box center [76, 247] width 85 height 16
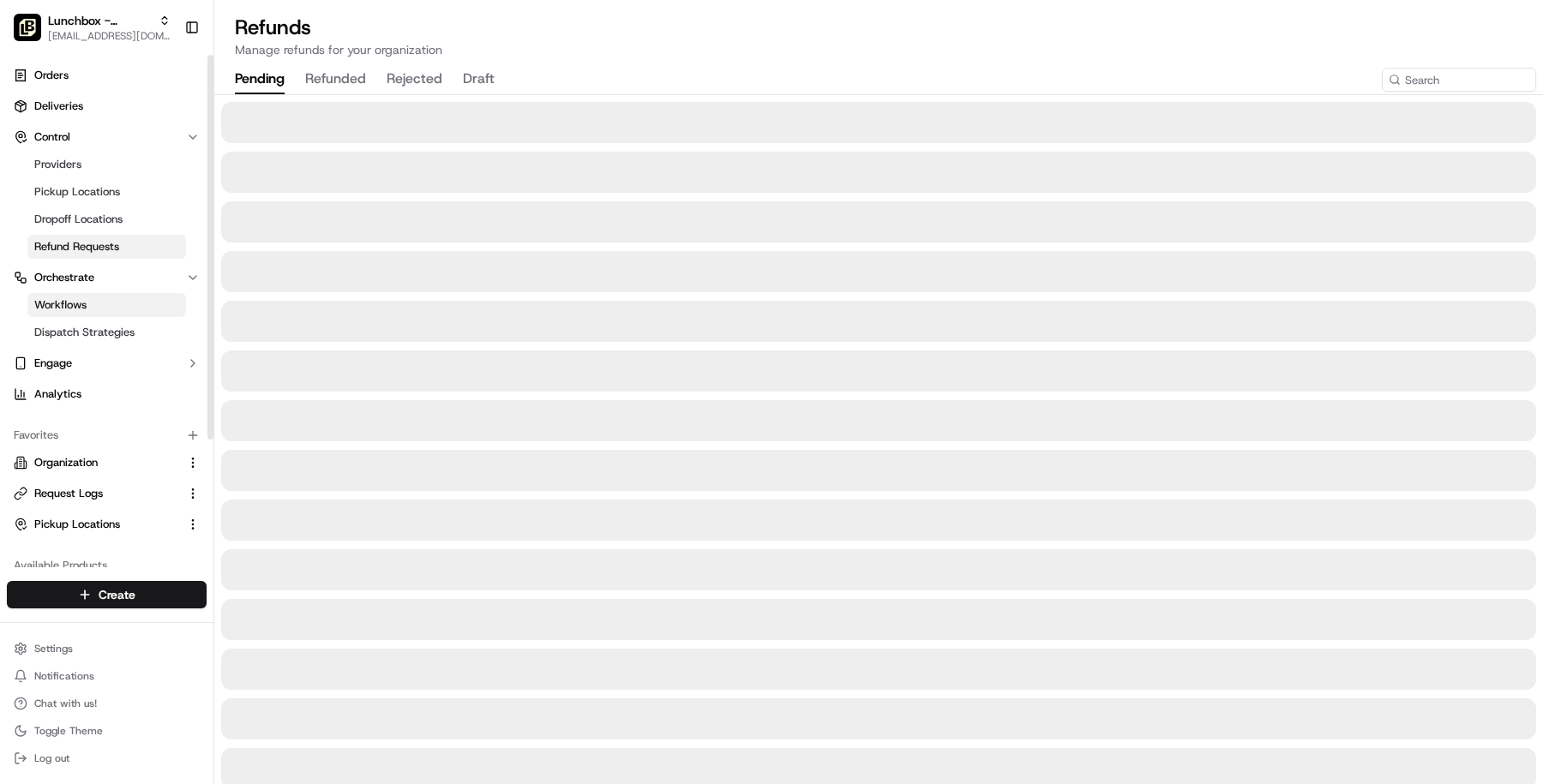
click at [91, 301] on link "Workflows" at bounding box center [106, 304] width 158 height 24
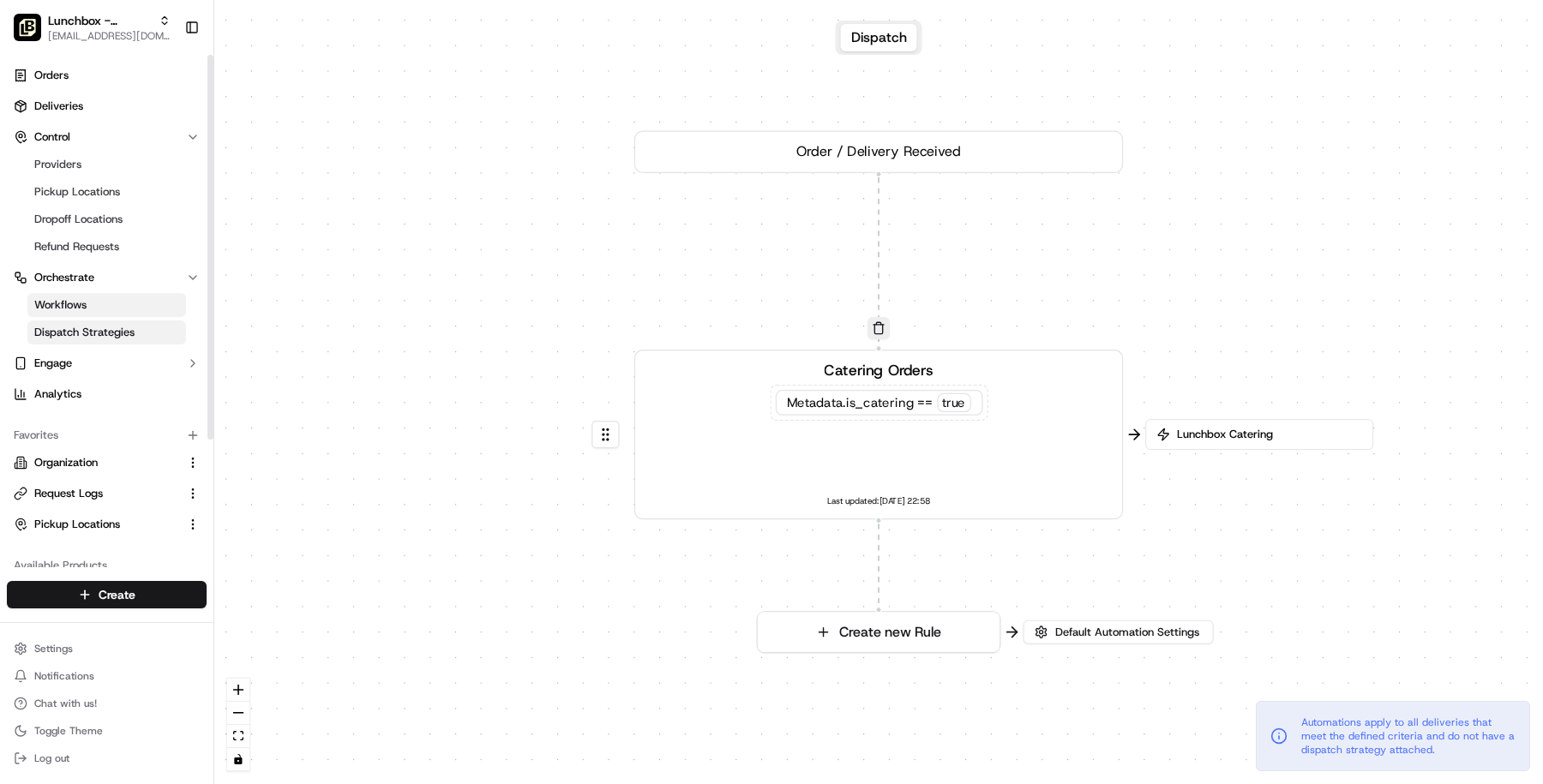
click at [91, 340] on link "Dispatch Strategies" at bounding box center [106, 332] width 158 height 24
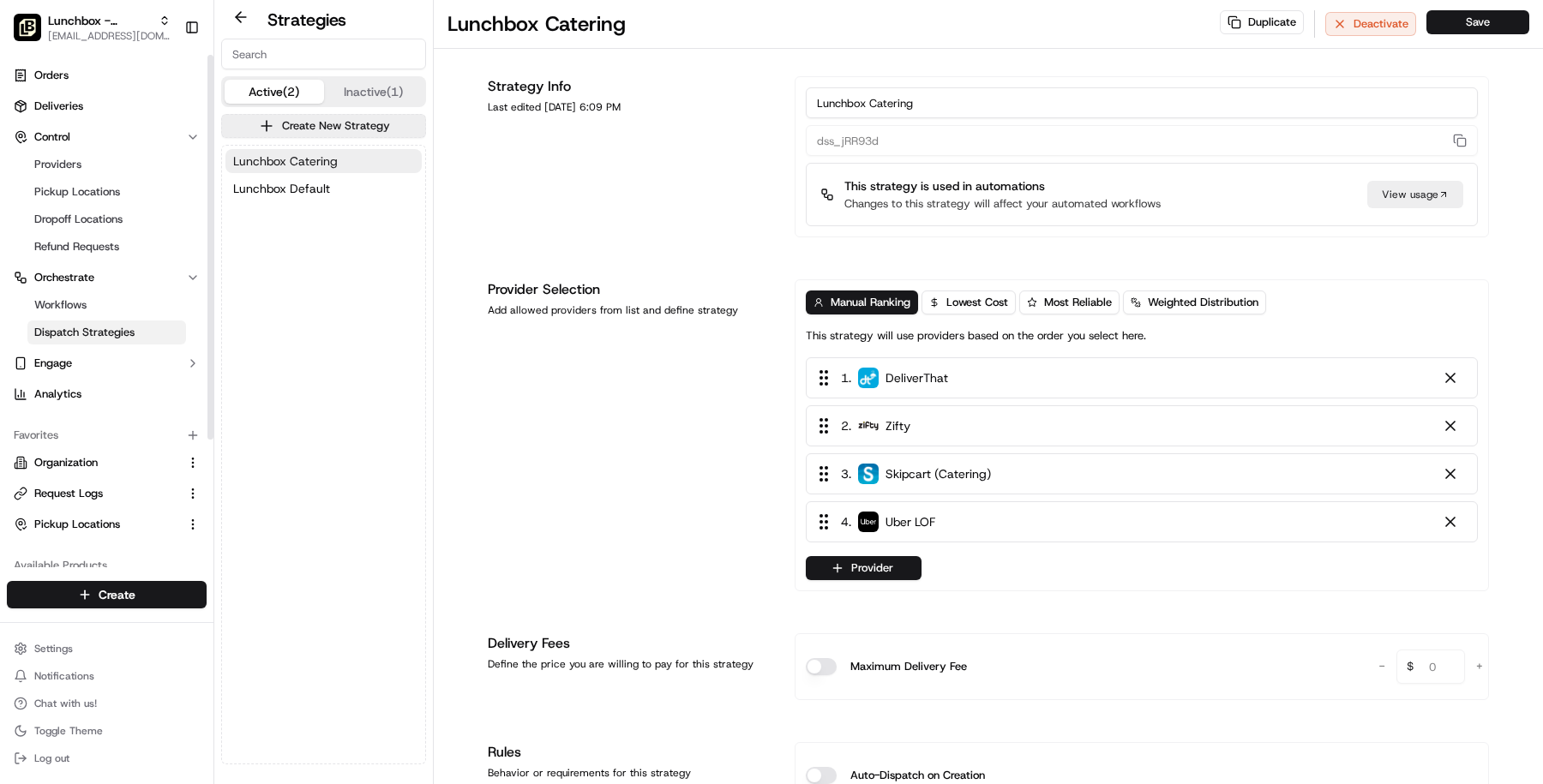
click at [294, 159] on span "Lunchbox Catering" at bounding box center [286, 162] width 105 height 17
click at [309, 208] on div "Lunchbox Catering Lunchbox Default" at bounding box center [323, 454] width 203 height 618
click at [297, 181] on span "Lunchbox Default" at bounding box center [281, 189] width 97 height 17
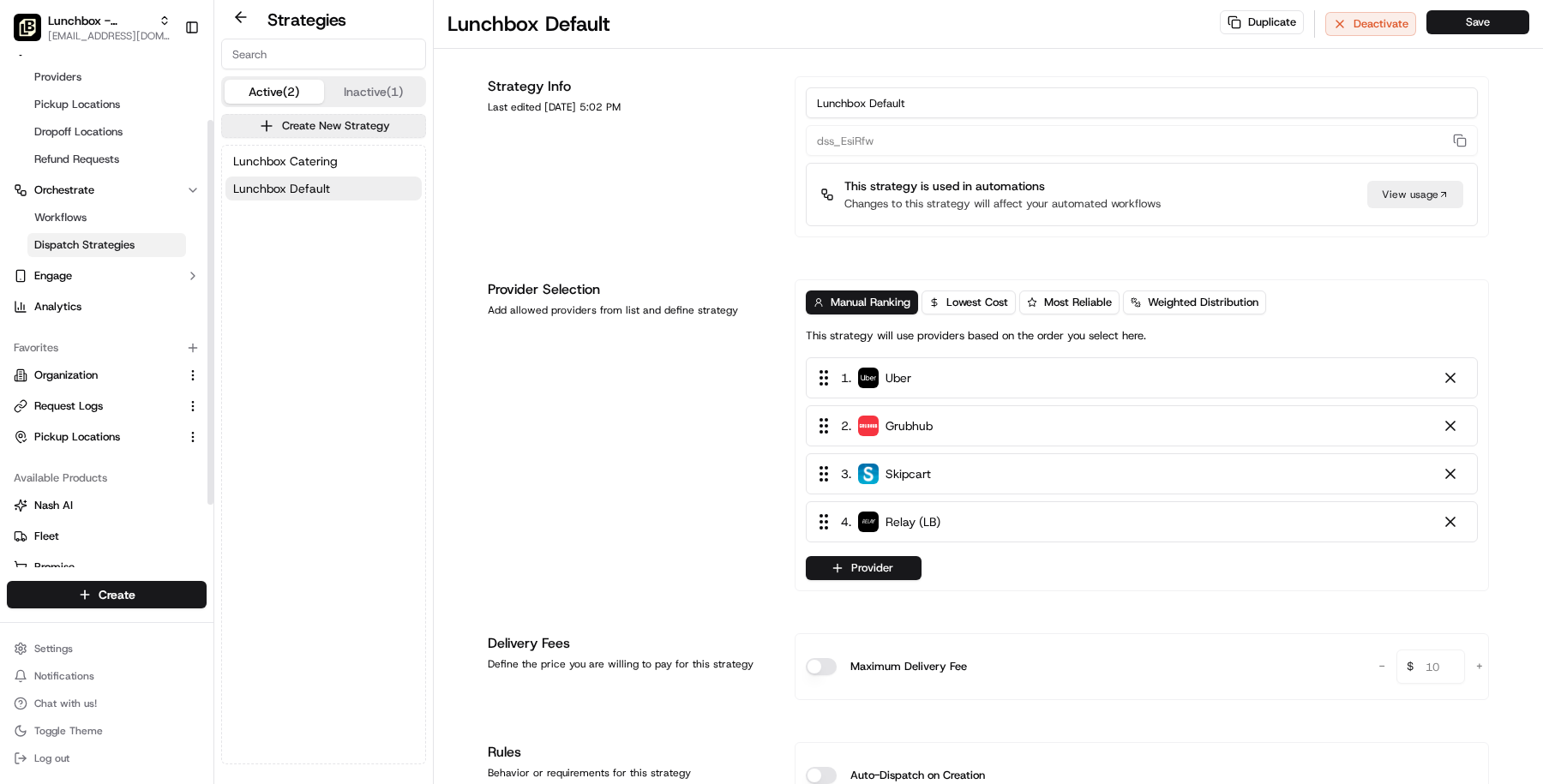
scroll to position [93, 0]
click at [113, 401] on link "Request Logs" at bounding box center [96, 401] width 165 height 16
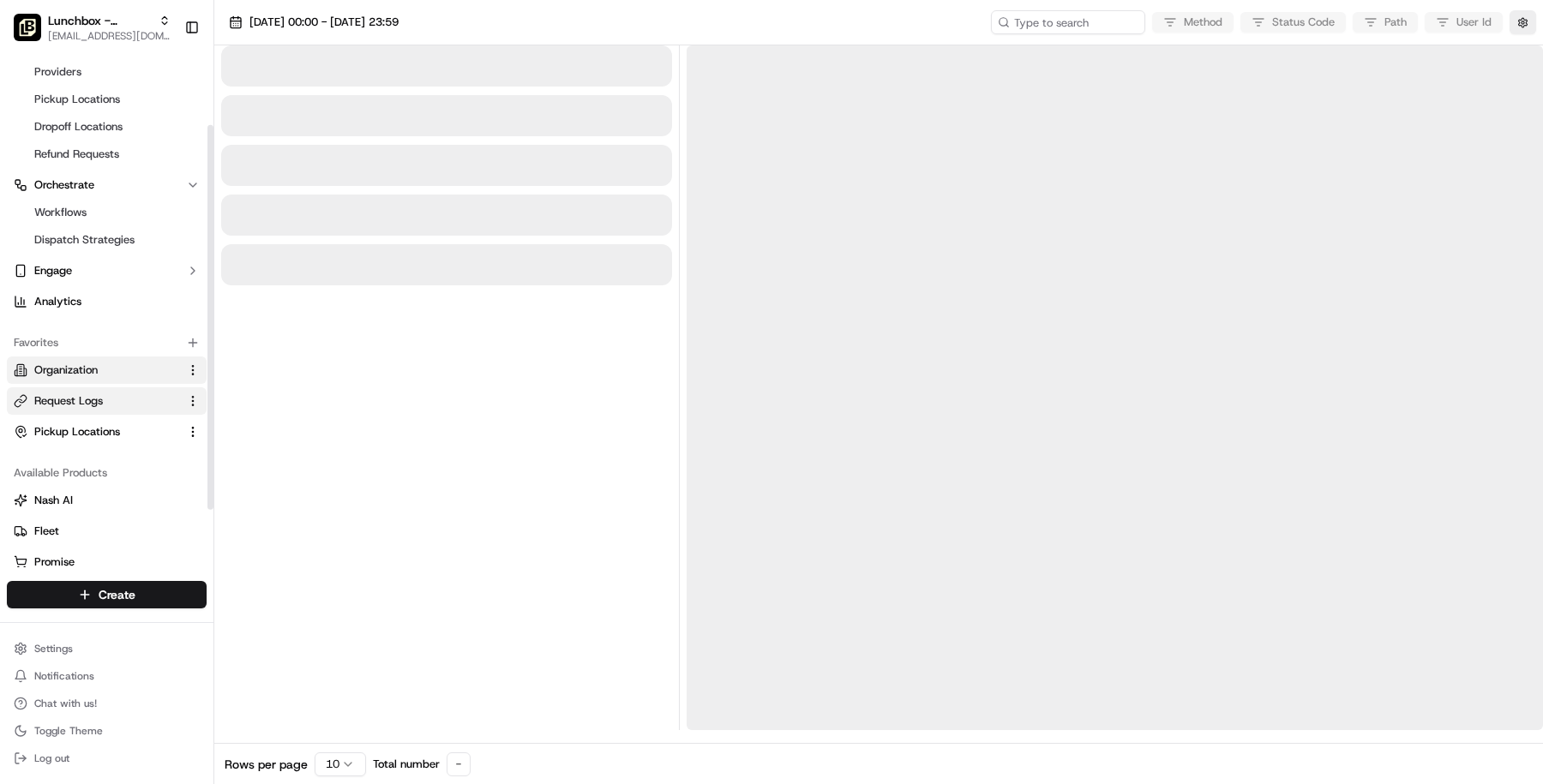
click at [119, 370] on link "Organization" at bounding box center [96, 371] width 165 height 16
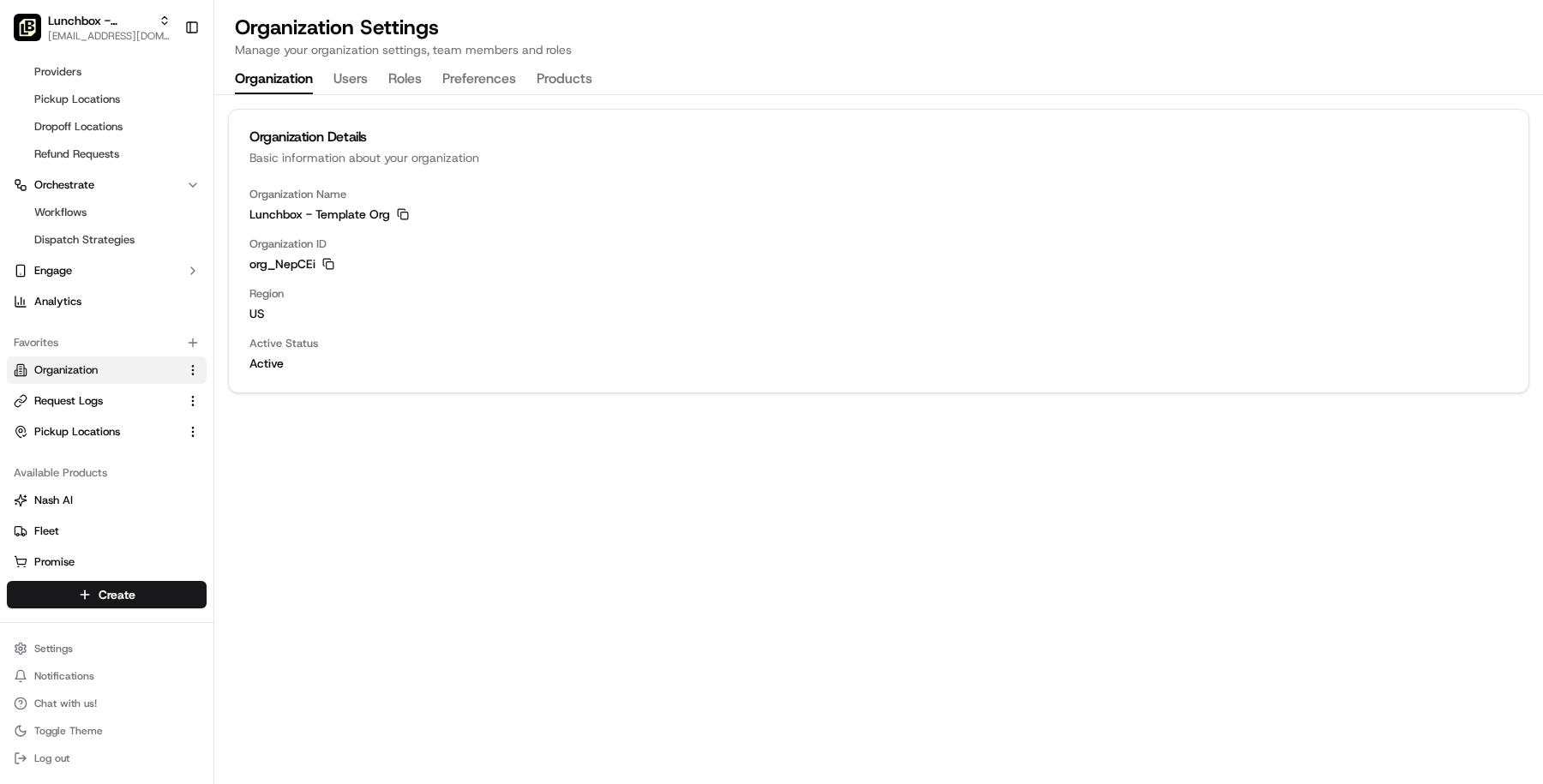
click at [342, 82] on button "Users" at bounding box center [350, 80] width 34 height 29
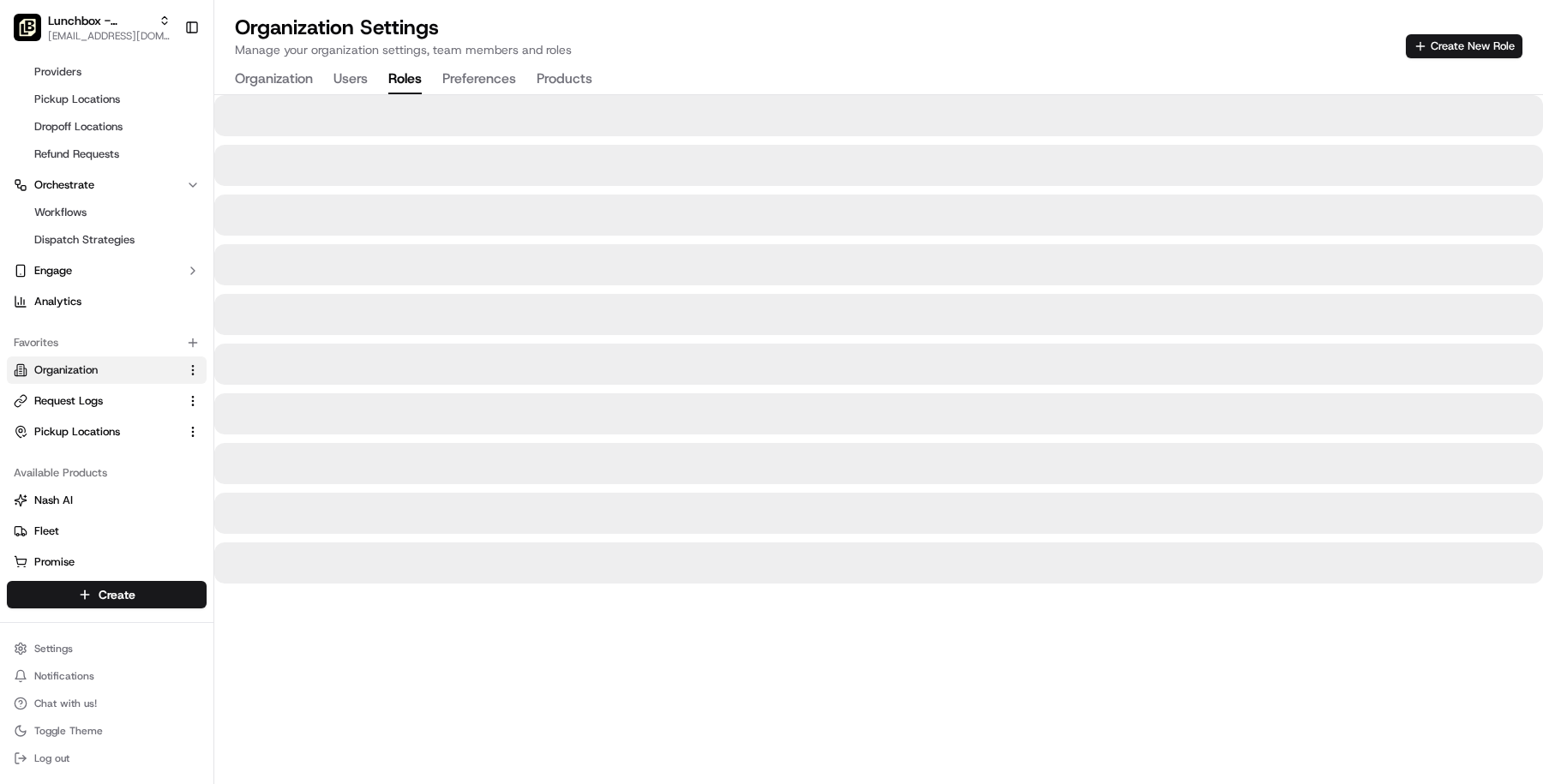
click at [393, 75] on button "Roles" at bounding box center [405, 80] width 33 height 29
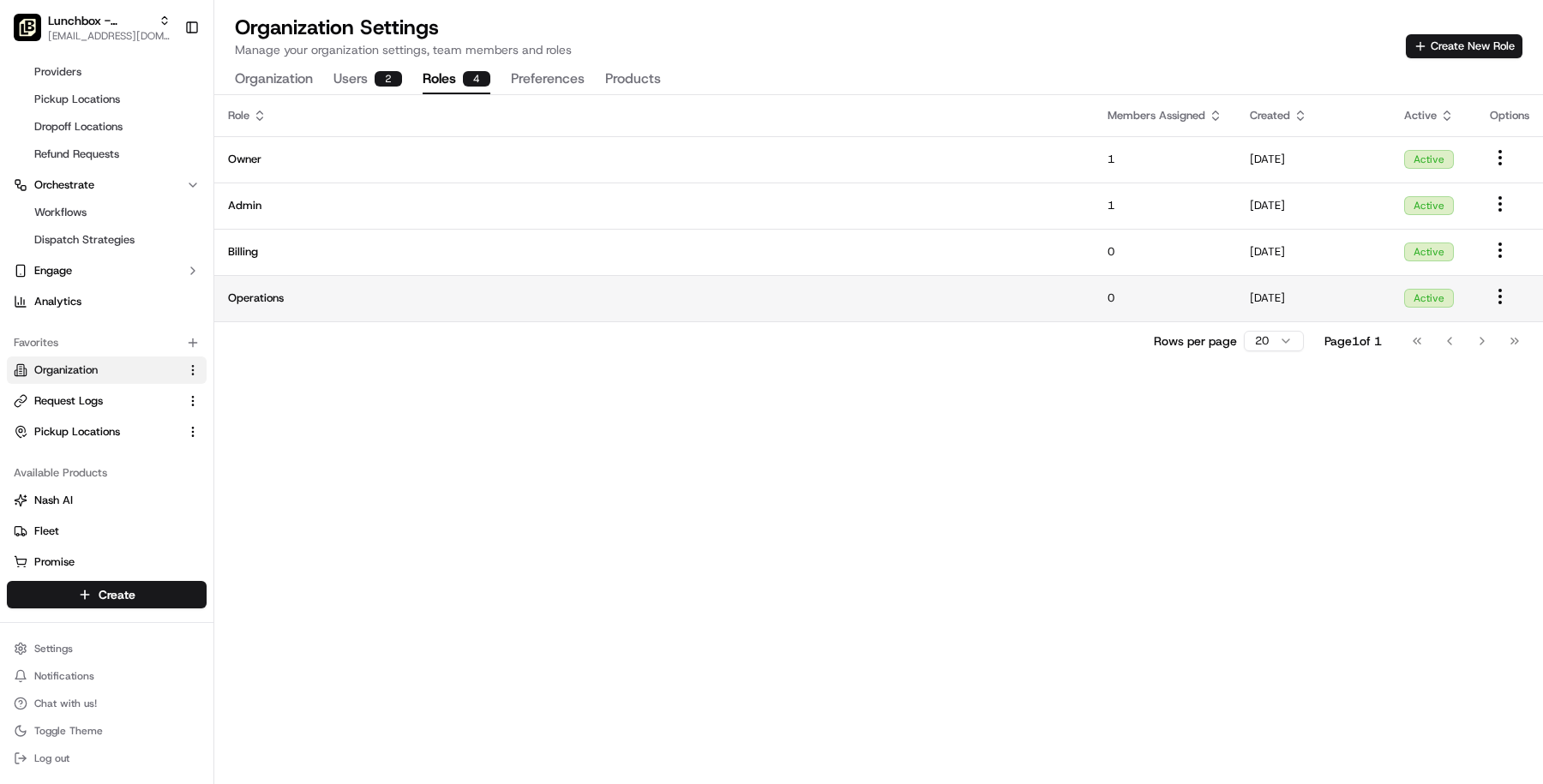
click at [441, 289] on td "Operations" at bounding box center [654, 298] width 879 height 46
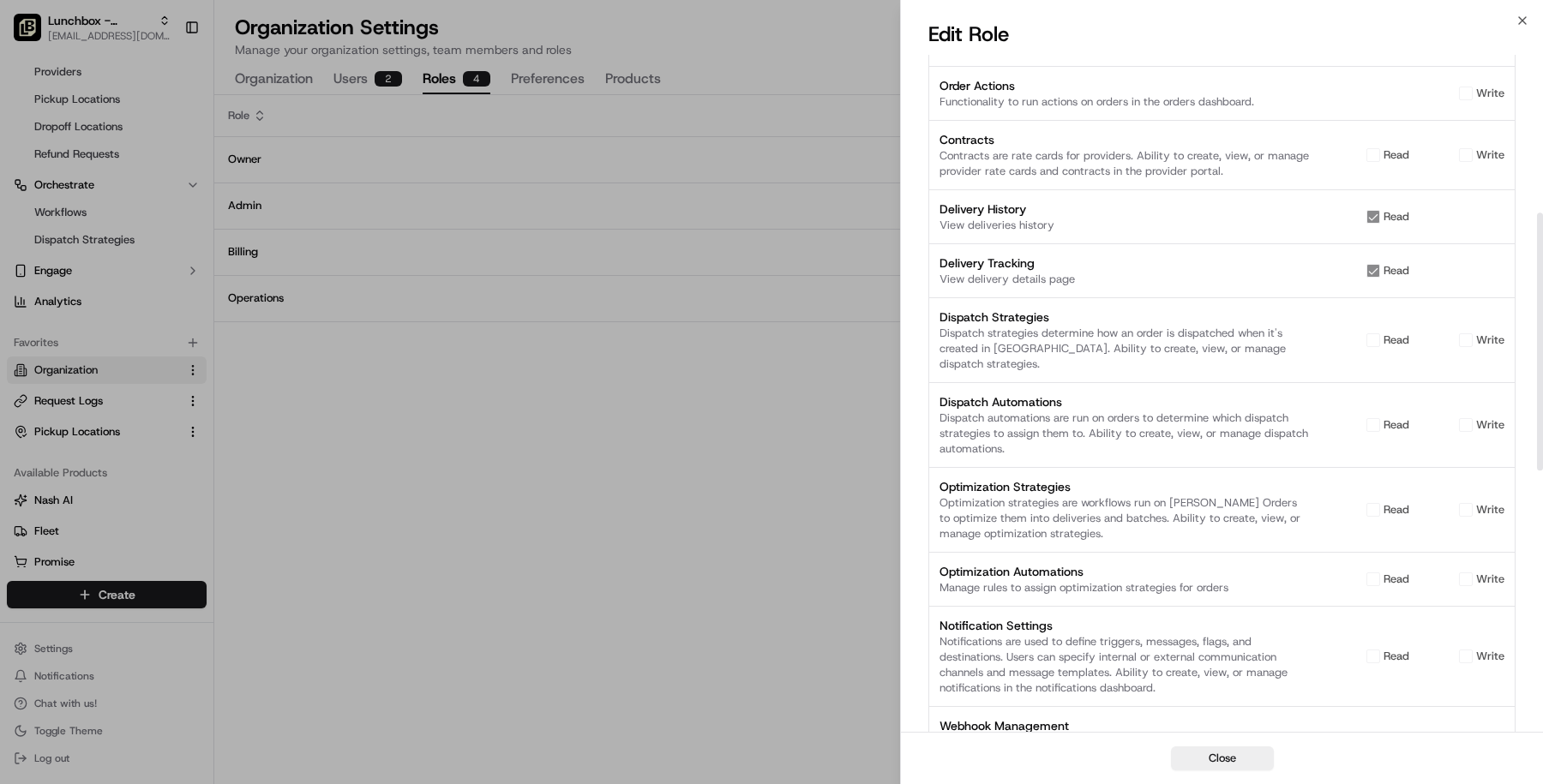
scroll to position [414, 0]
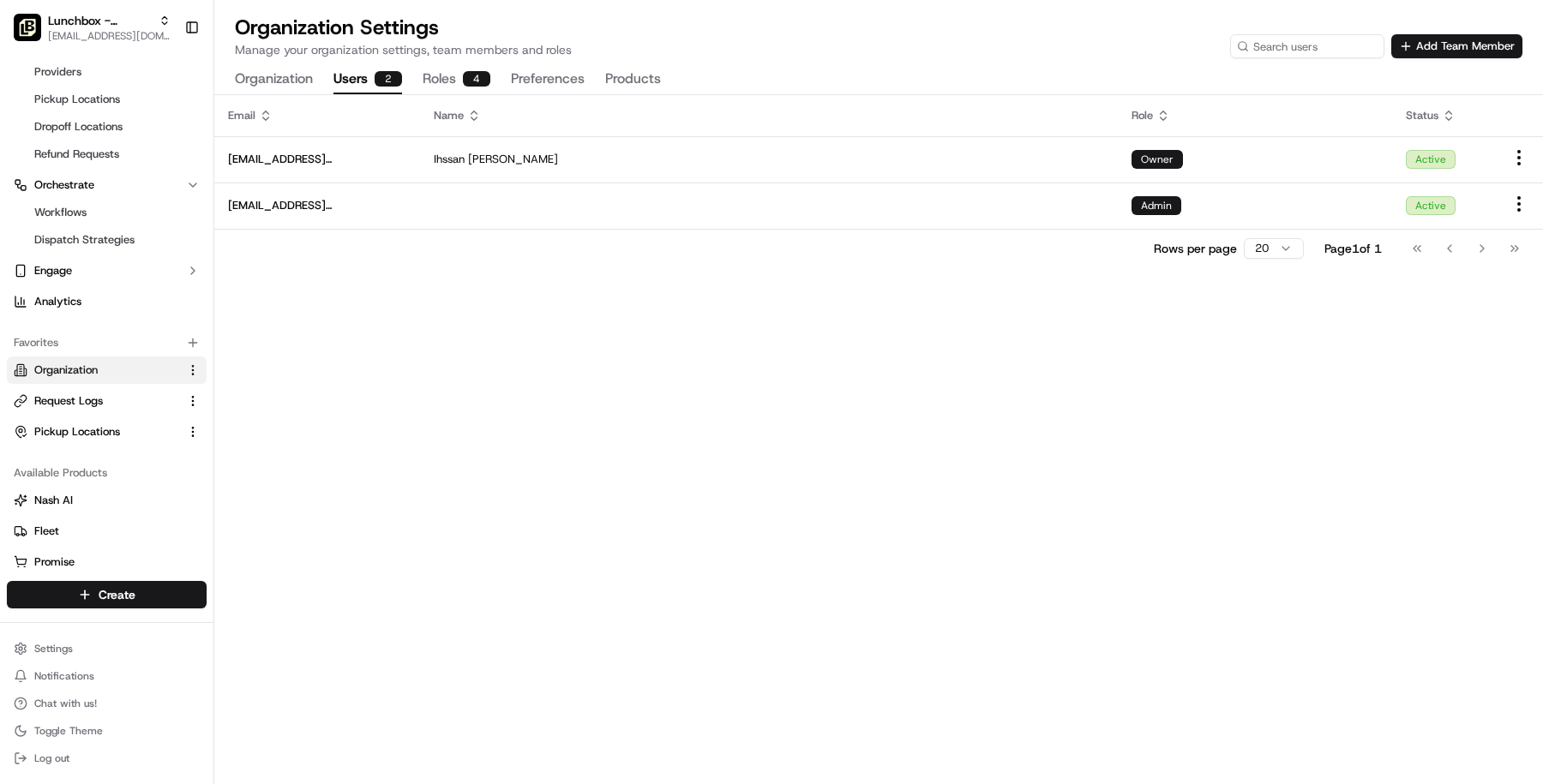
click at [380, 85] on div "2" at bounding box center [388, 79] width 27 height 16
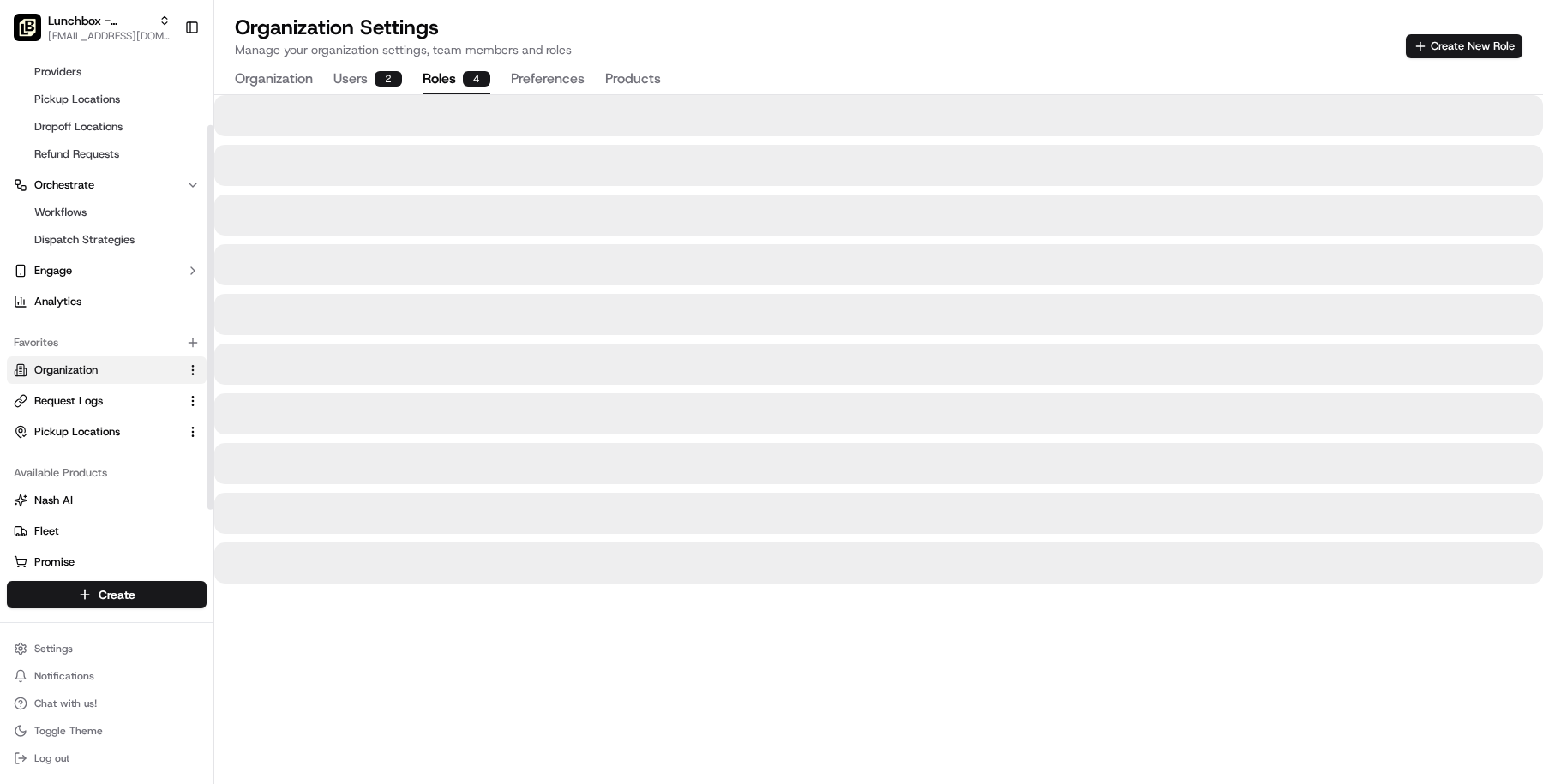
click at [443, 72] on button "Roles 4" at bounding box center [455, 80] width 67 height 29
click at [101, 38] on span "[EMAIL_ADDRESS][DOMAIN_NAME]" at bounding box center [109, 36] width 122 height 14
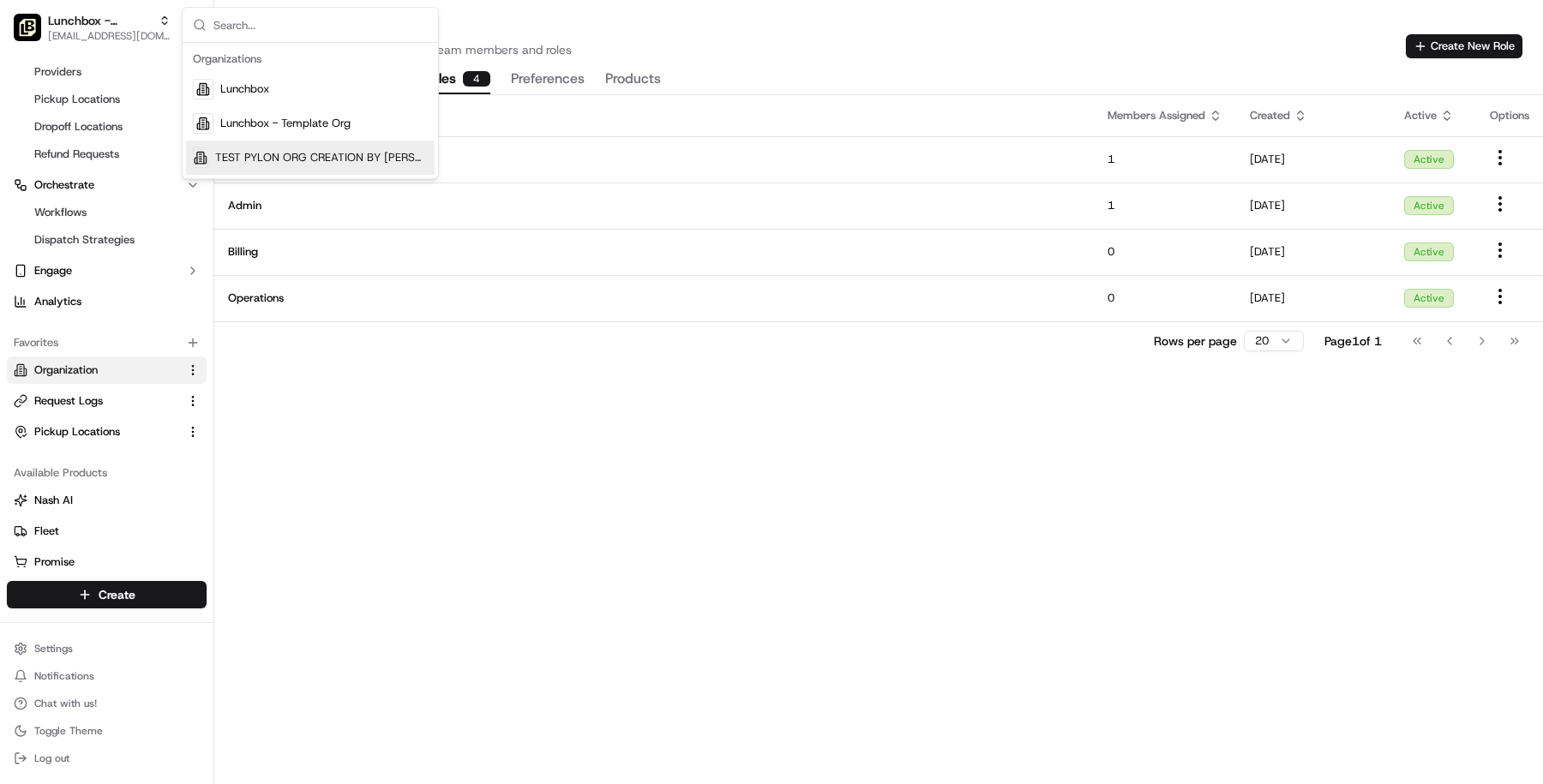
click at [581, 493] on div "Role Members Assigned Created Active Options Owner 1 07/07/2023 Active Admin 1 …" at bounding box center [879, 440] width 1329 height 689
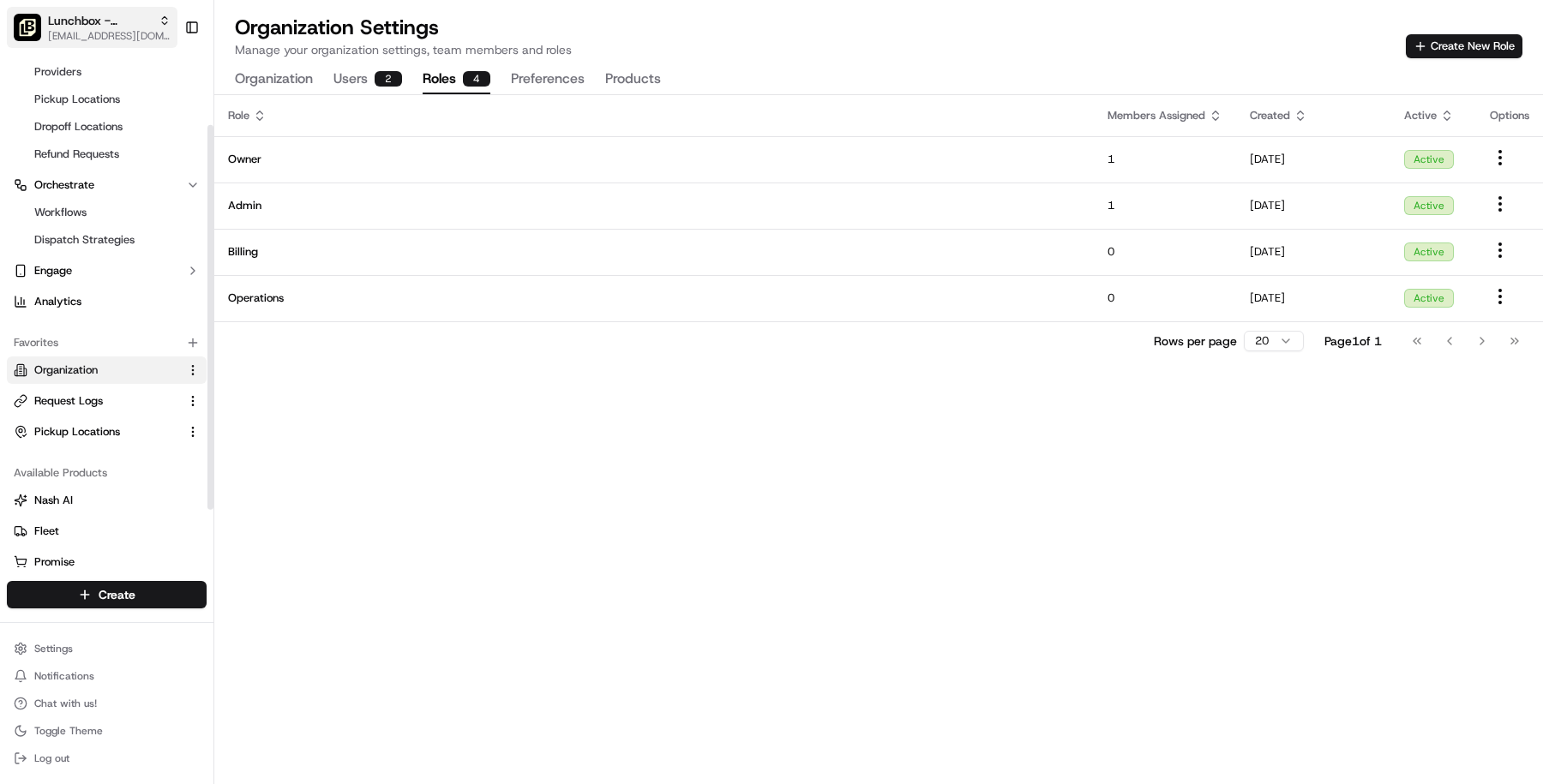
click at [83, 21] on span "Lunchbox - Template Org" at bounding box center [100, 21] width 104 height 17
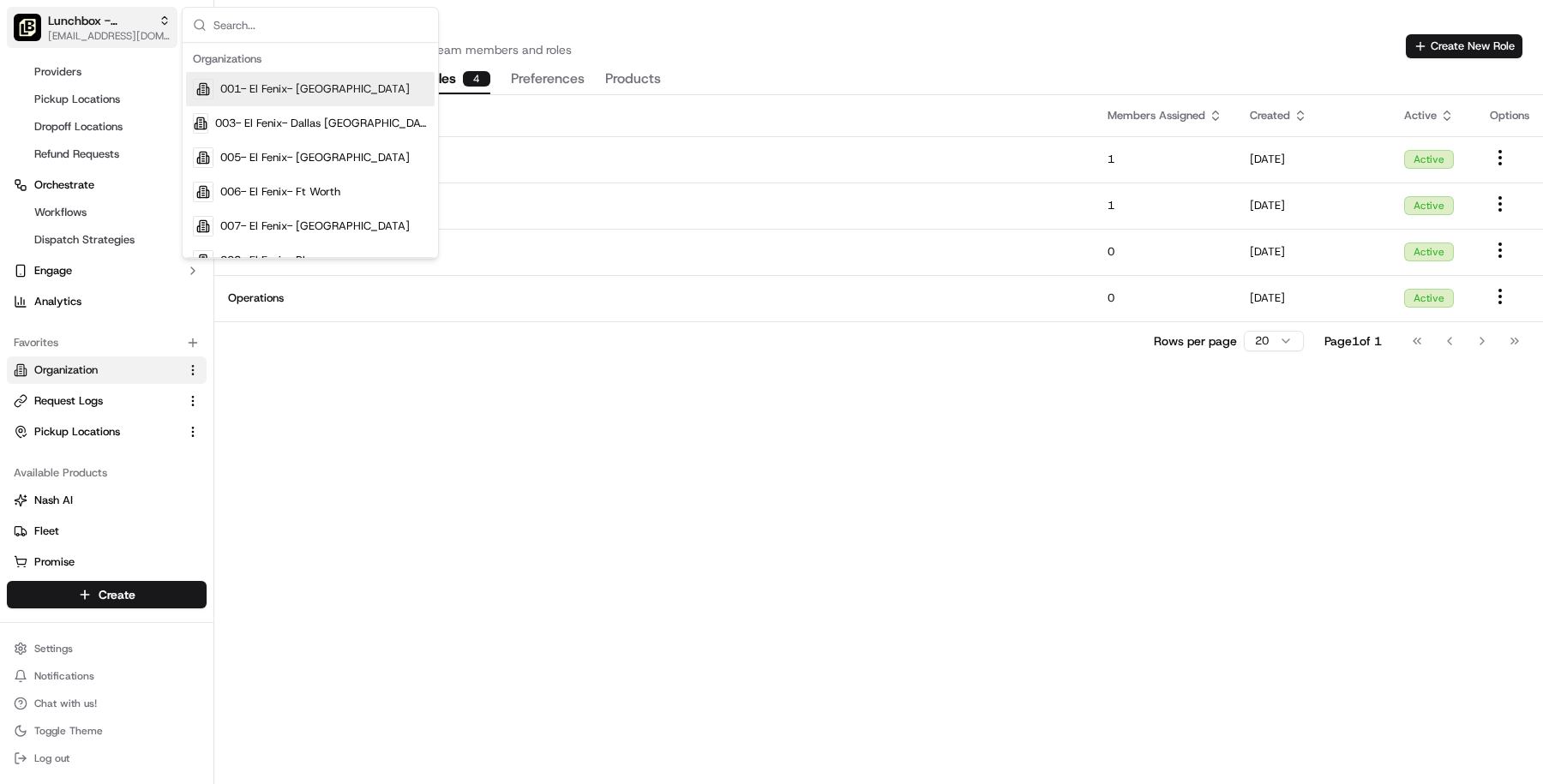
click at [83, 21] on span "Lunchbox - Template Org" at bounding box center [100, 21] width 104 height 17
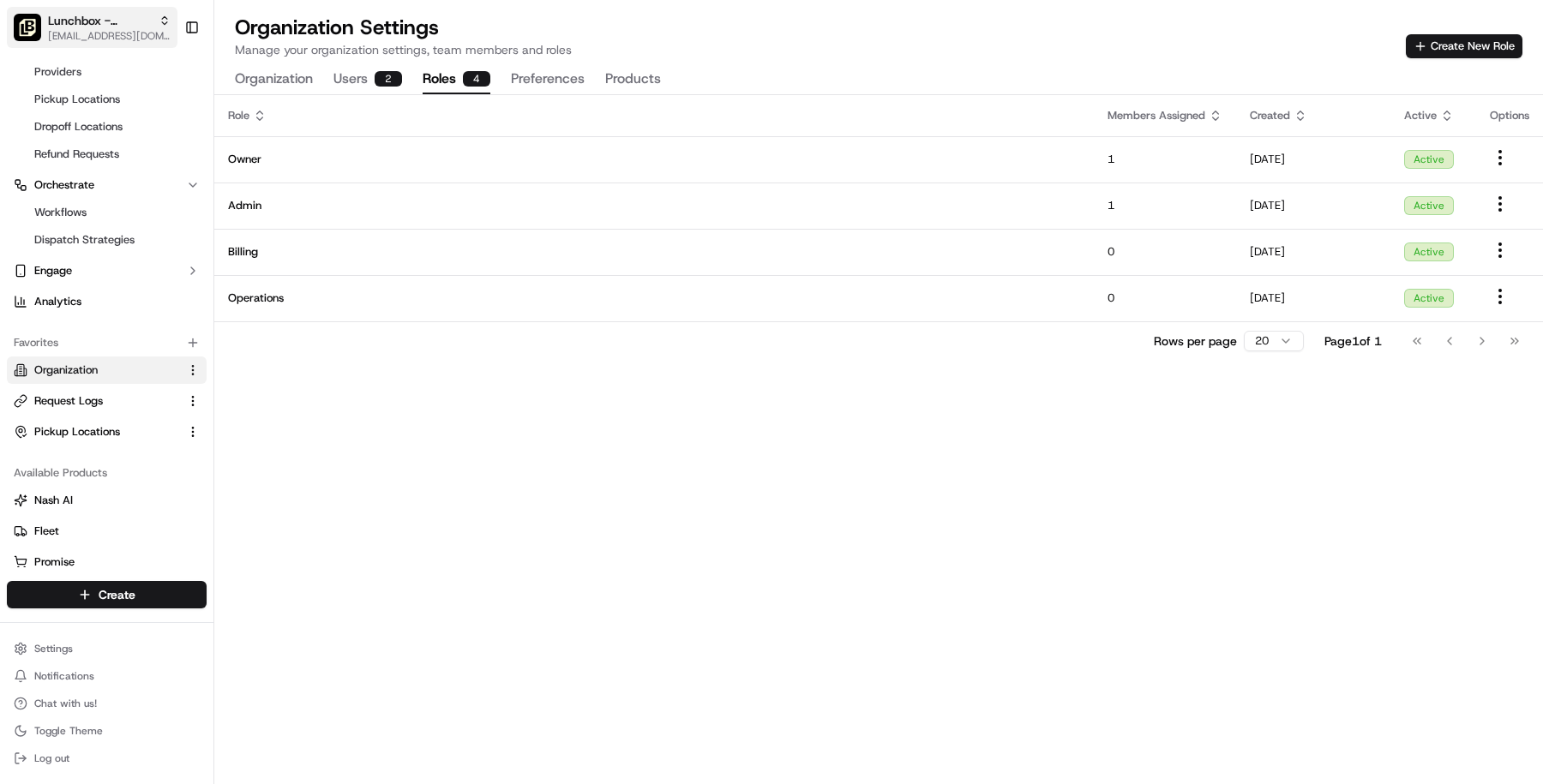
click at [83, 21] on span "Lunchbox - Template Org" at bounding box center [100, 21] width 104 height 17
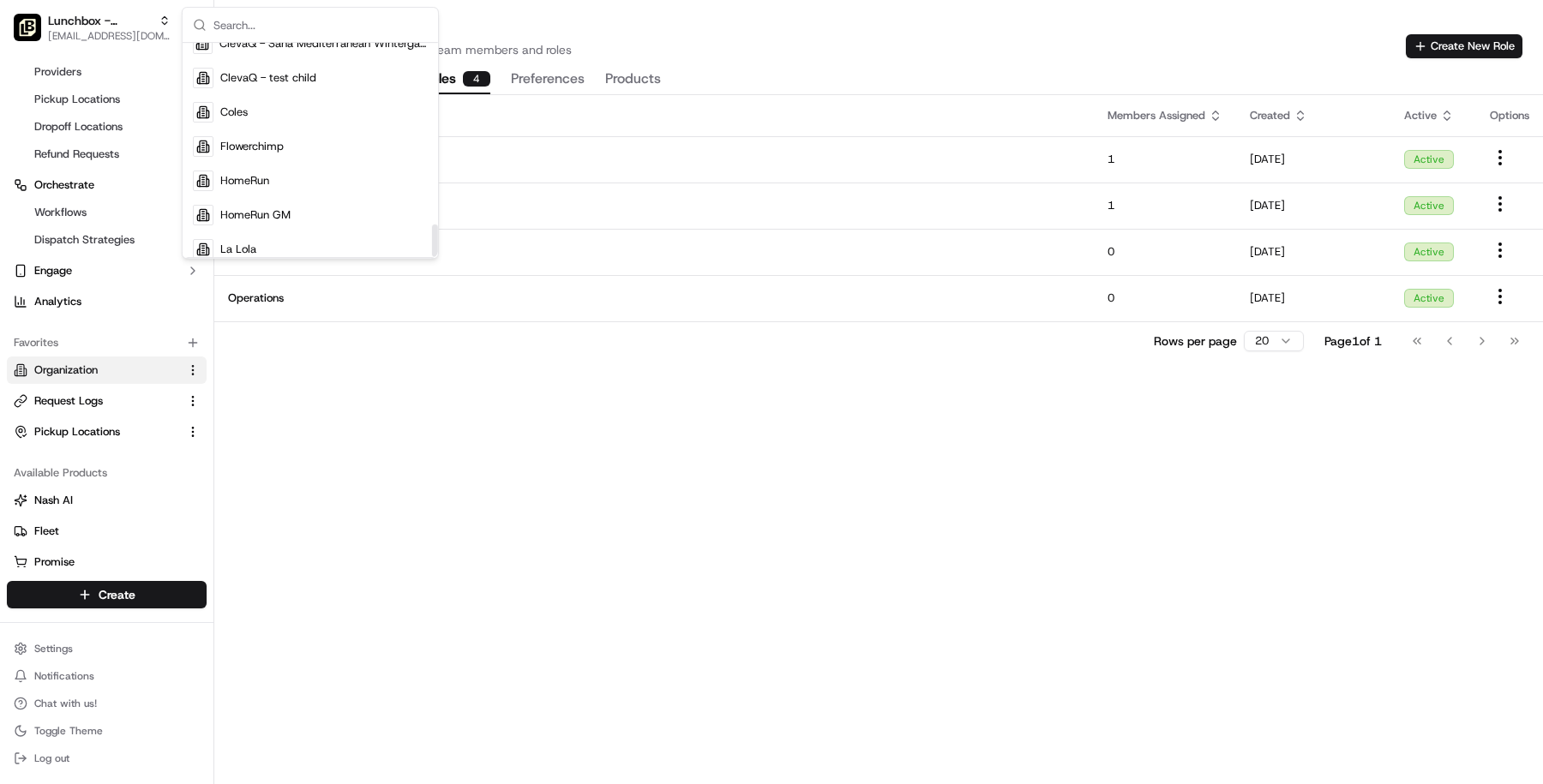
scroll to position [1189, 0]
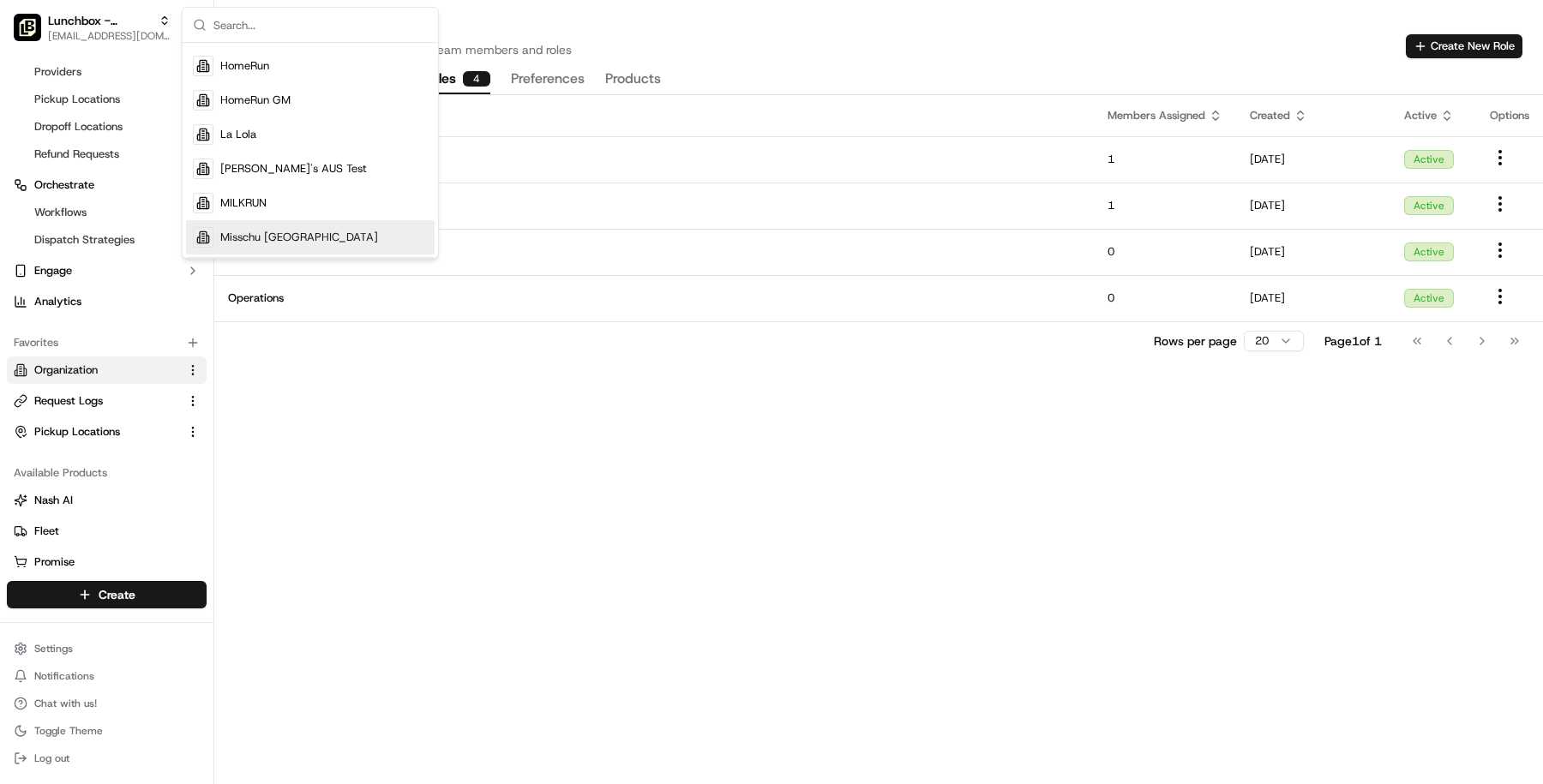
click at [329, 367] on div "Role Members Assigned Created Active Options Owner 1 07/07/2023 Active Admin 1 …" at bounding box center [879, 440] width 1329 height 689
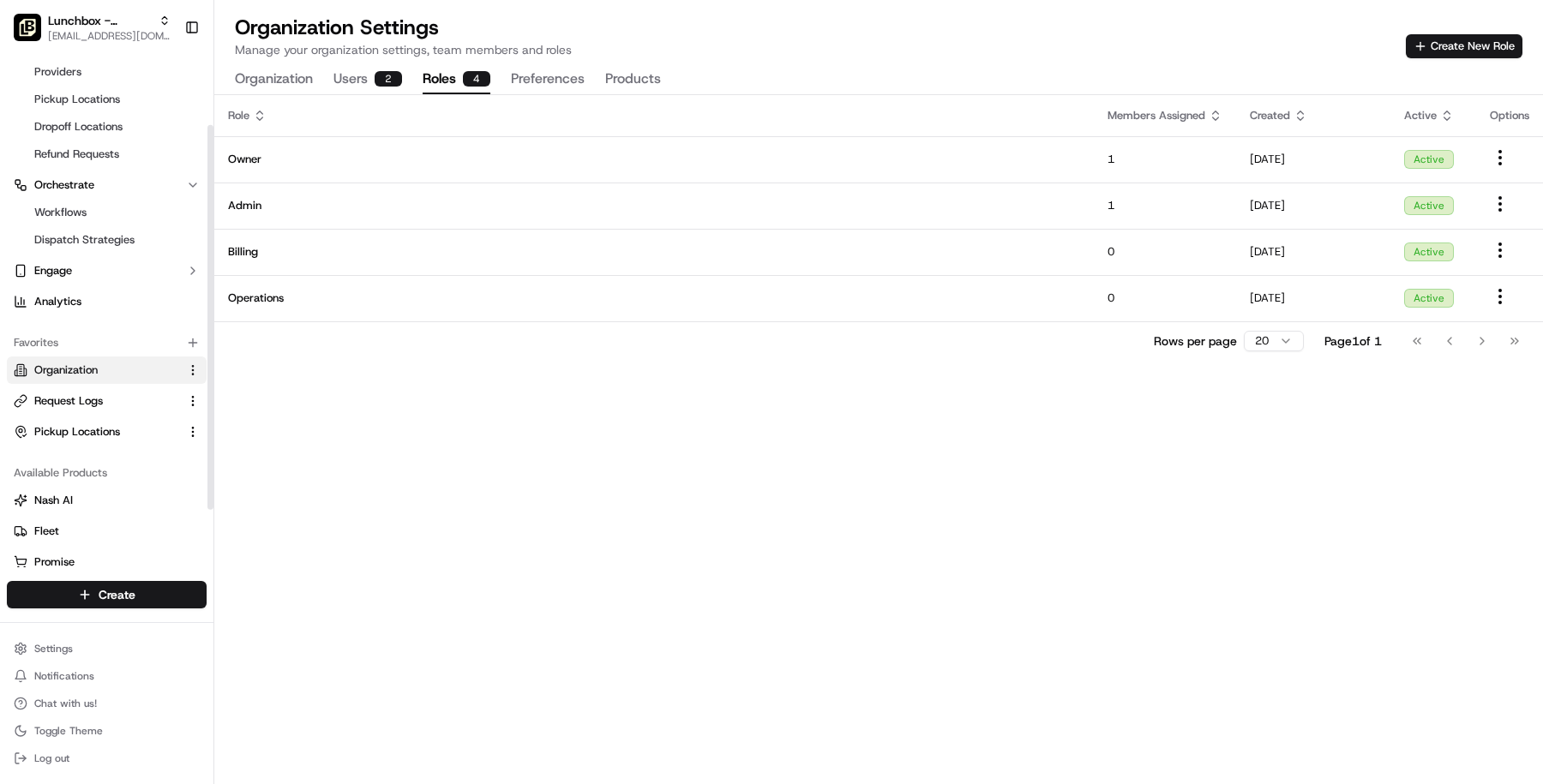
click at [125, 377] on button "Organization" at bounding box center [107, 370] width 199 height 27
click at [128, 225] on ul "Workflows Dispatch Strategies" at bounding box center [108, 225] width 176 height 55
click at [128, 228] on link "Dispatch Strategies" at bounding box center [106, 239] width 158 height 24
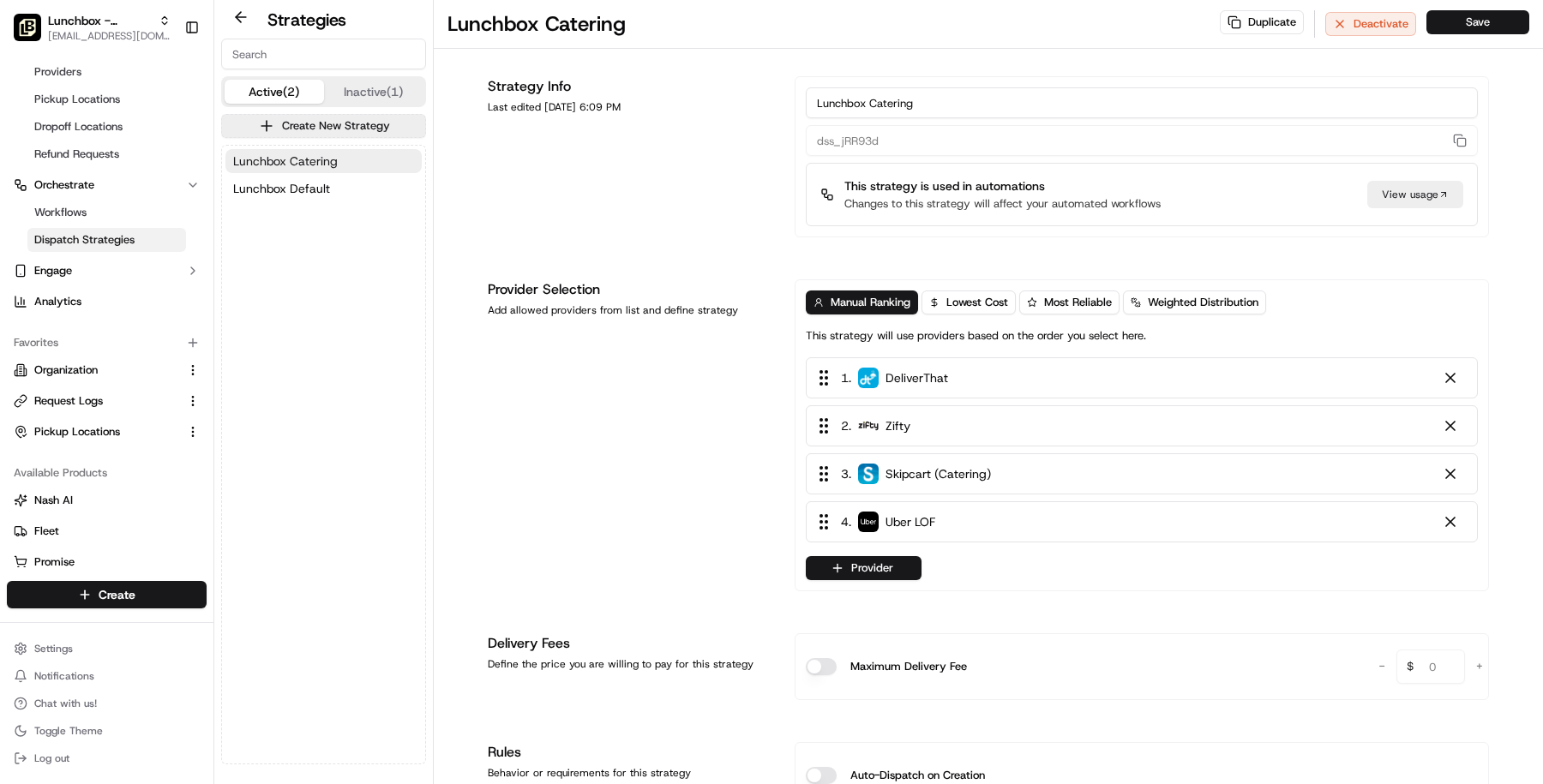
click at [356, 160] on button "Lunchbox Catering" at bounding box center [323, 161] width 197 height 24
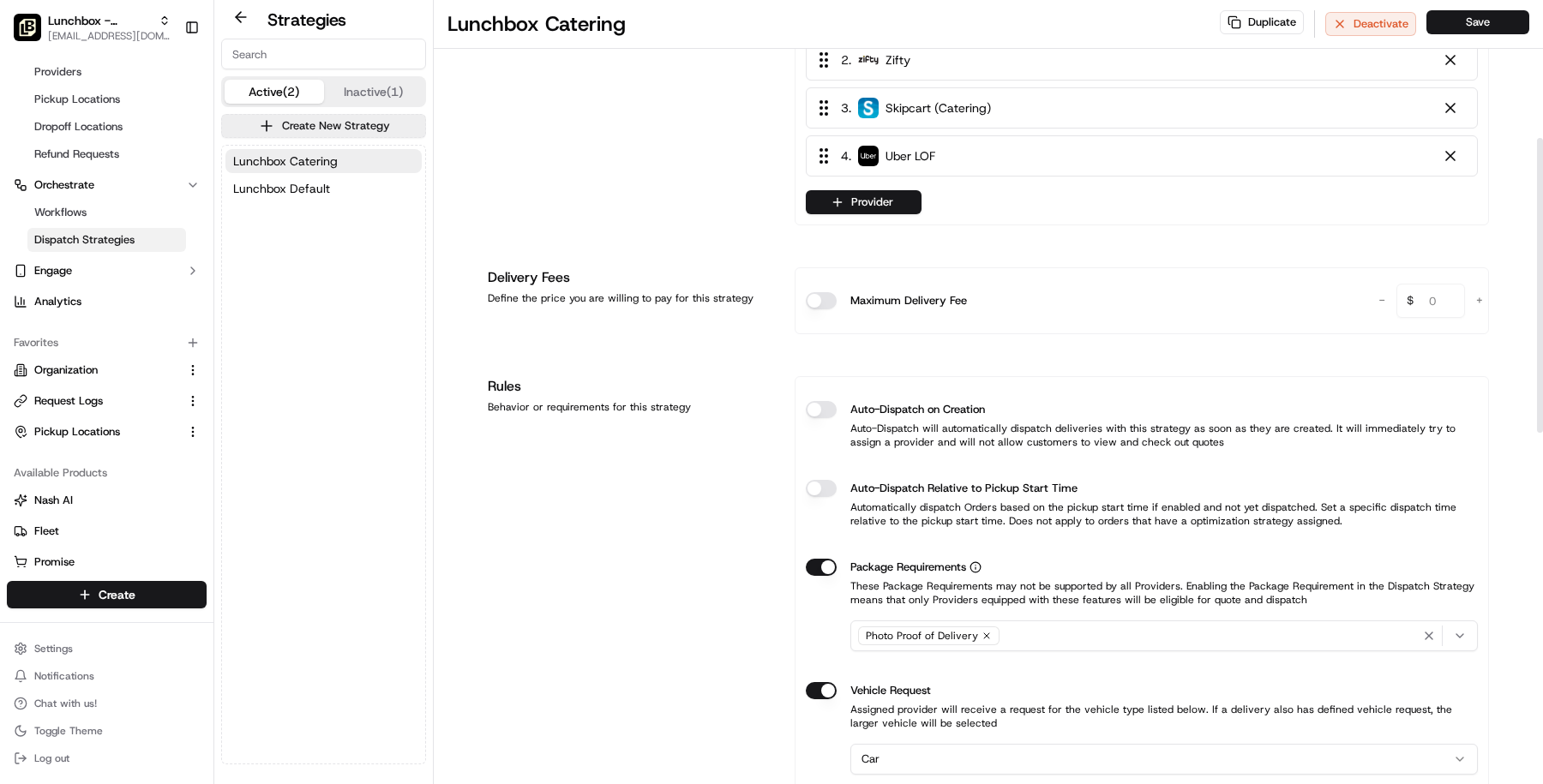
scroll to position [367, 0]
click at [339, 185] on button "Lunchbox Default" at bounding box center [323, 188] width 197 height 24
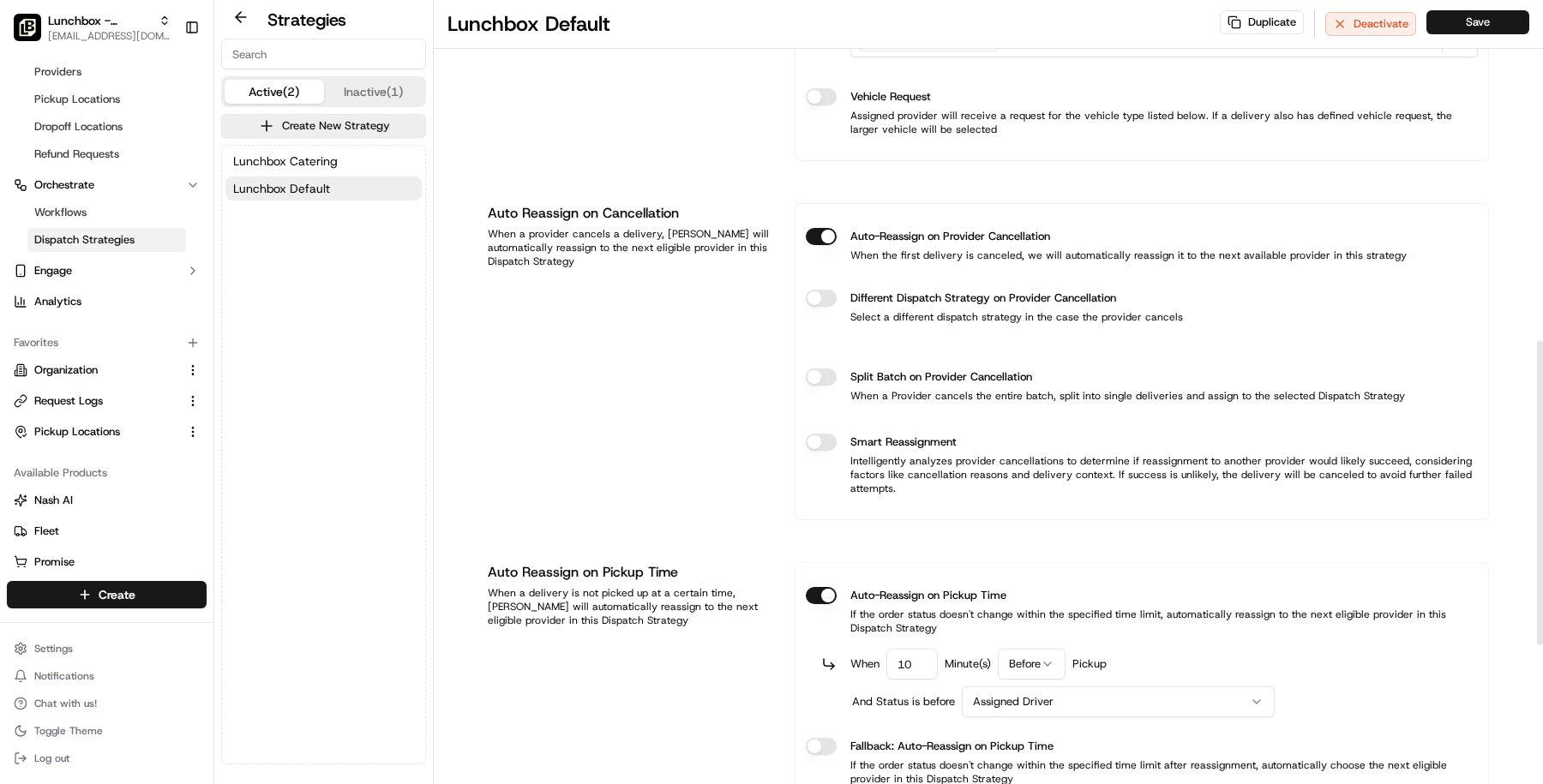
scroll to position [1237, 0]
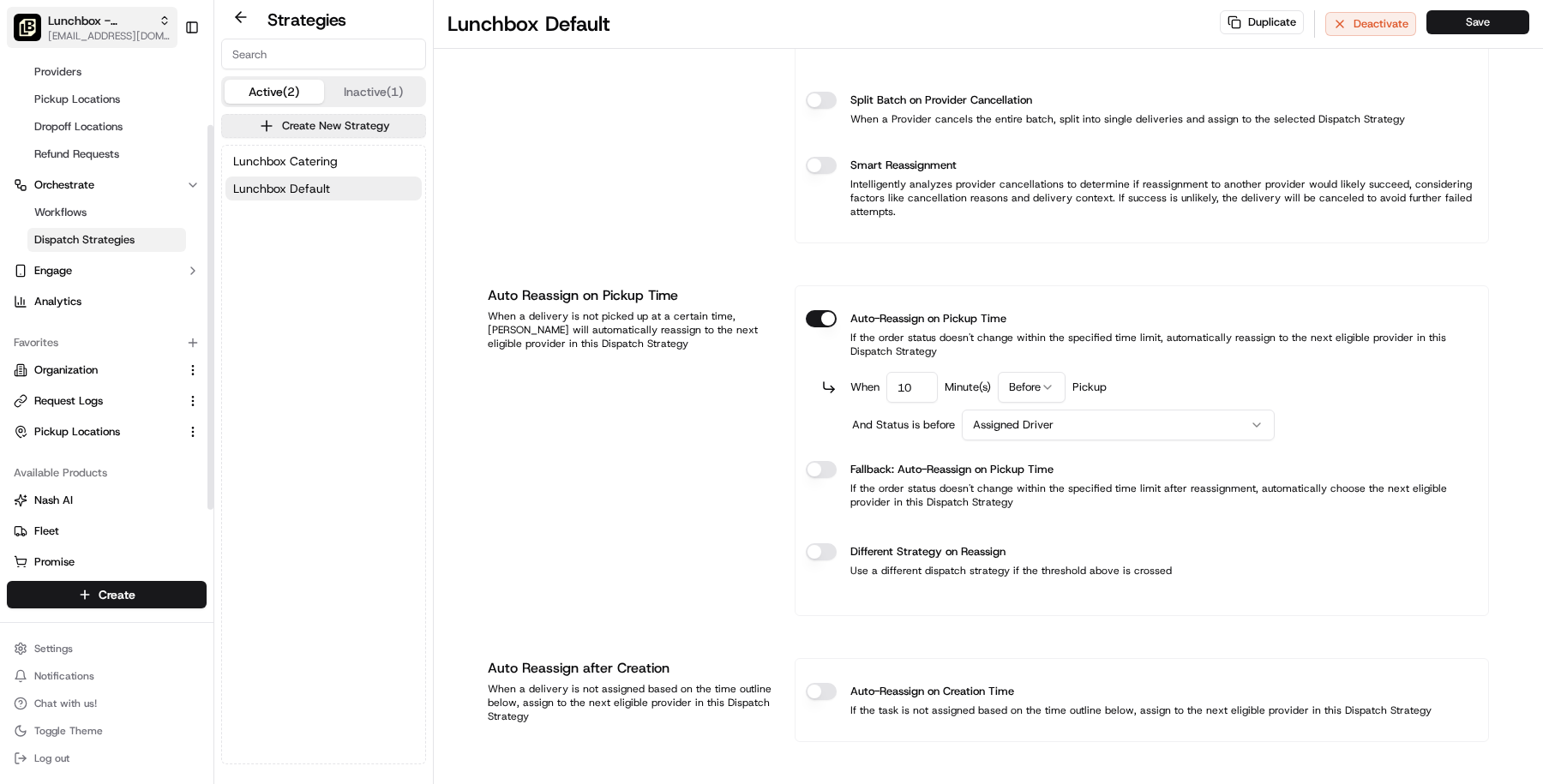
click at [94, 32] on span "[EMAIL_ADDRESS][DOMAIN_NAME]" at bounding box center [109, 36] width 122 height 14
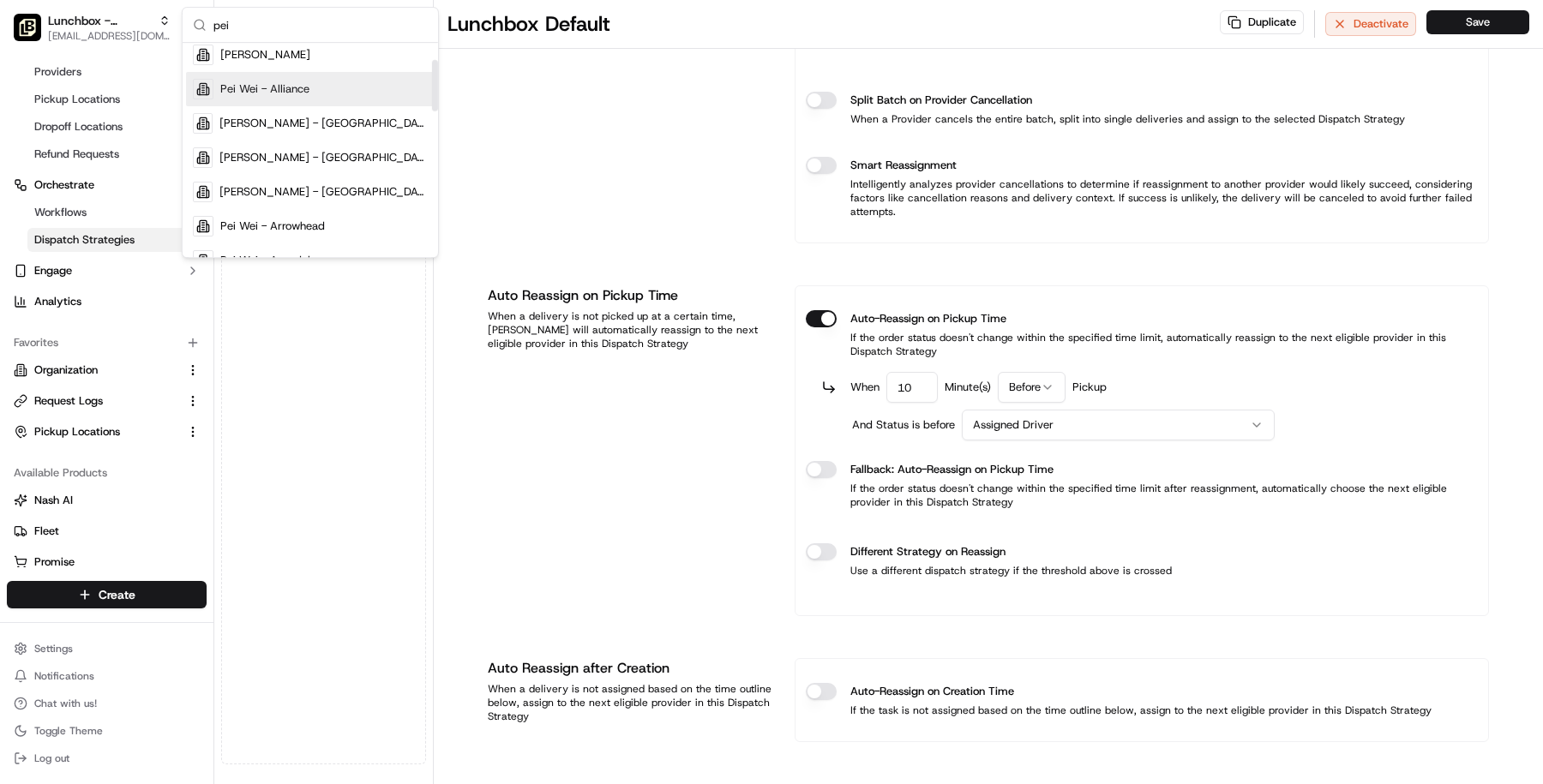
scroll to position [71, 0]
type input "pei"
click at [293, 134] on div "Pei Wei - Altamonte Springs" at bounding box center [310, 121] width 248 height 34
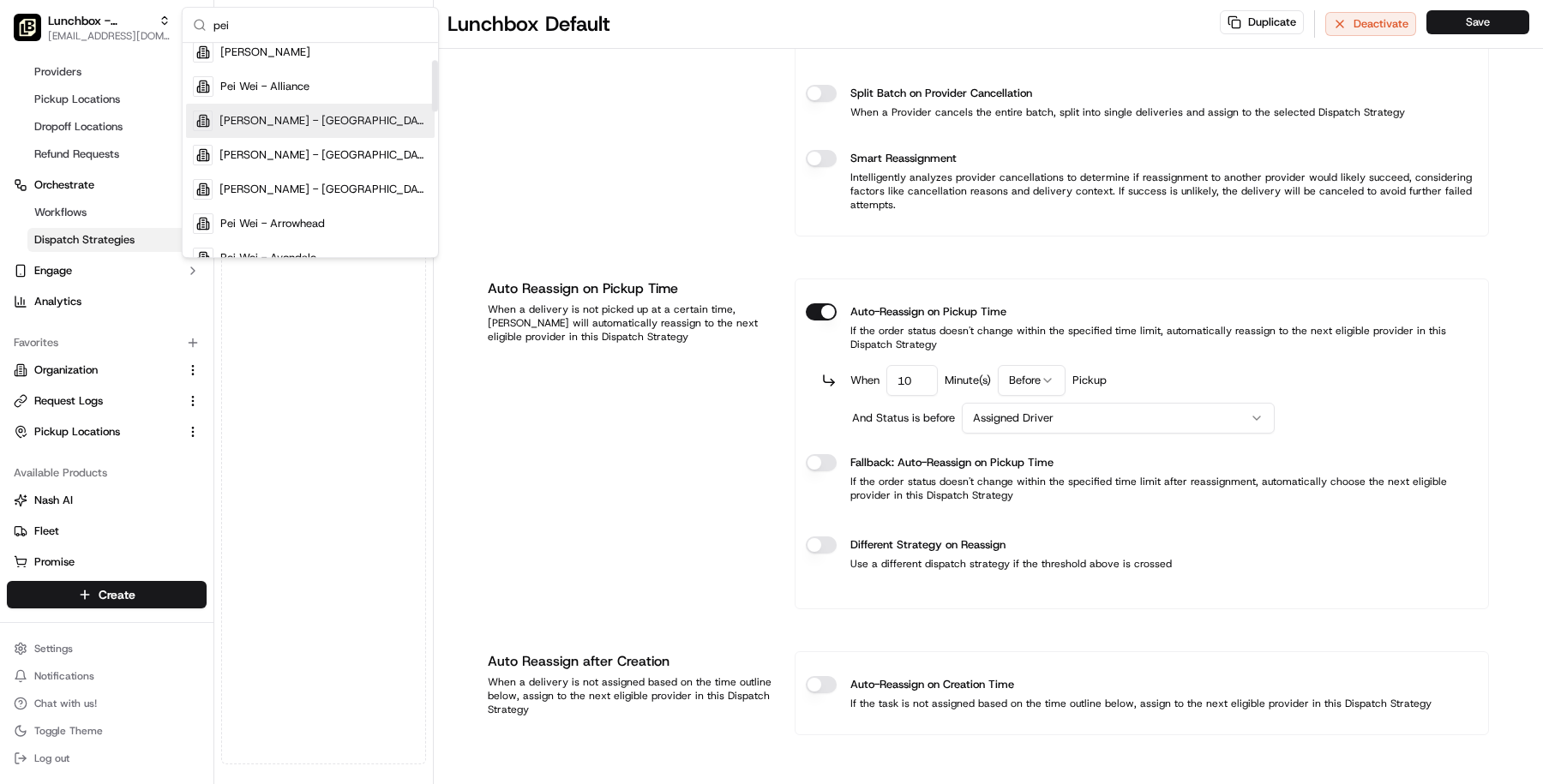
scroll to position [1168, 0]
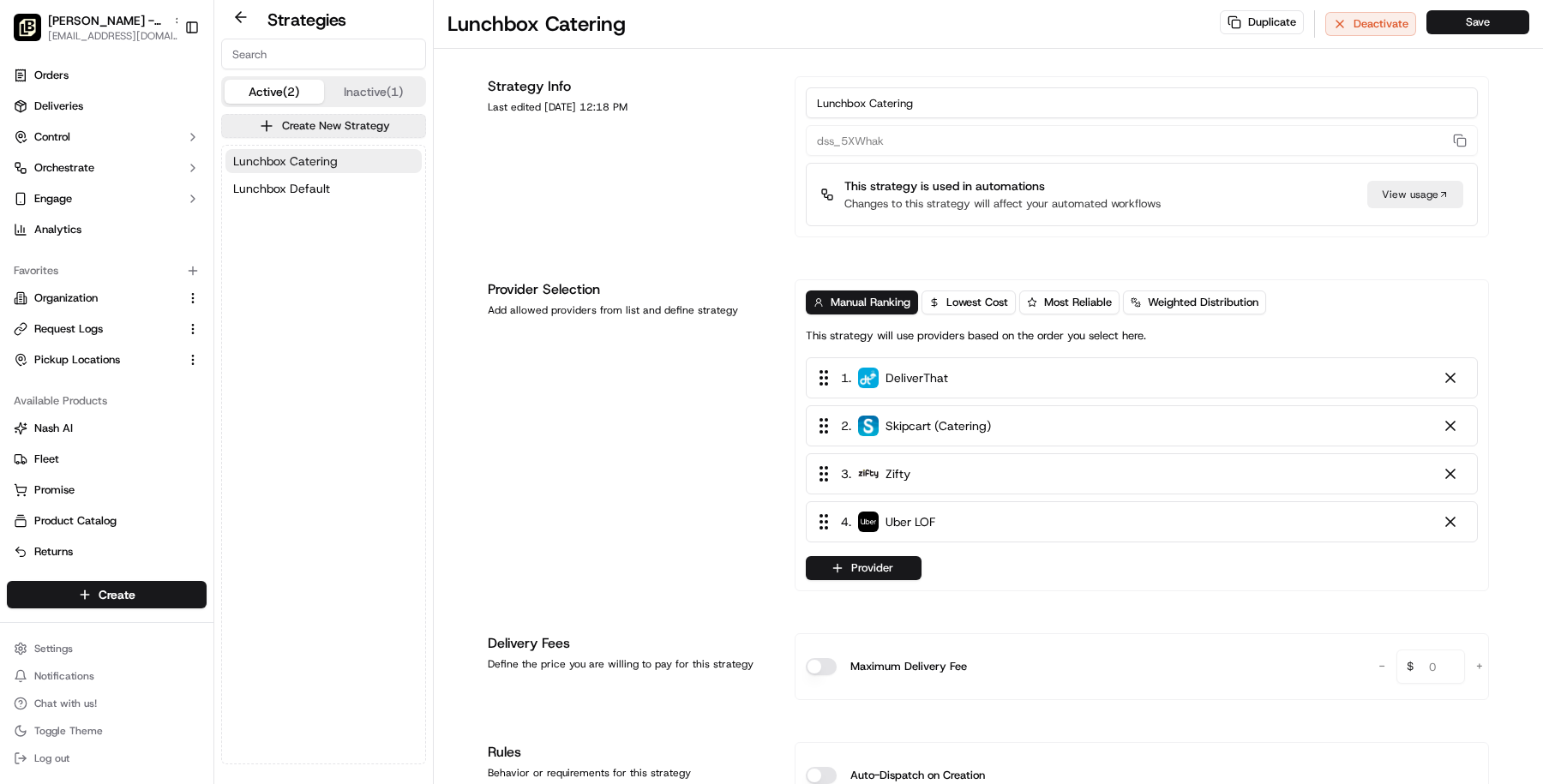
click at [327, 163] on span "Lunchbox Catering" at bounding box center [286, 162] width 105 height 17
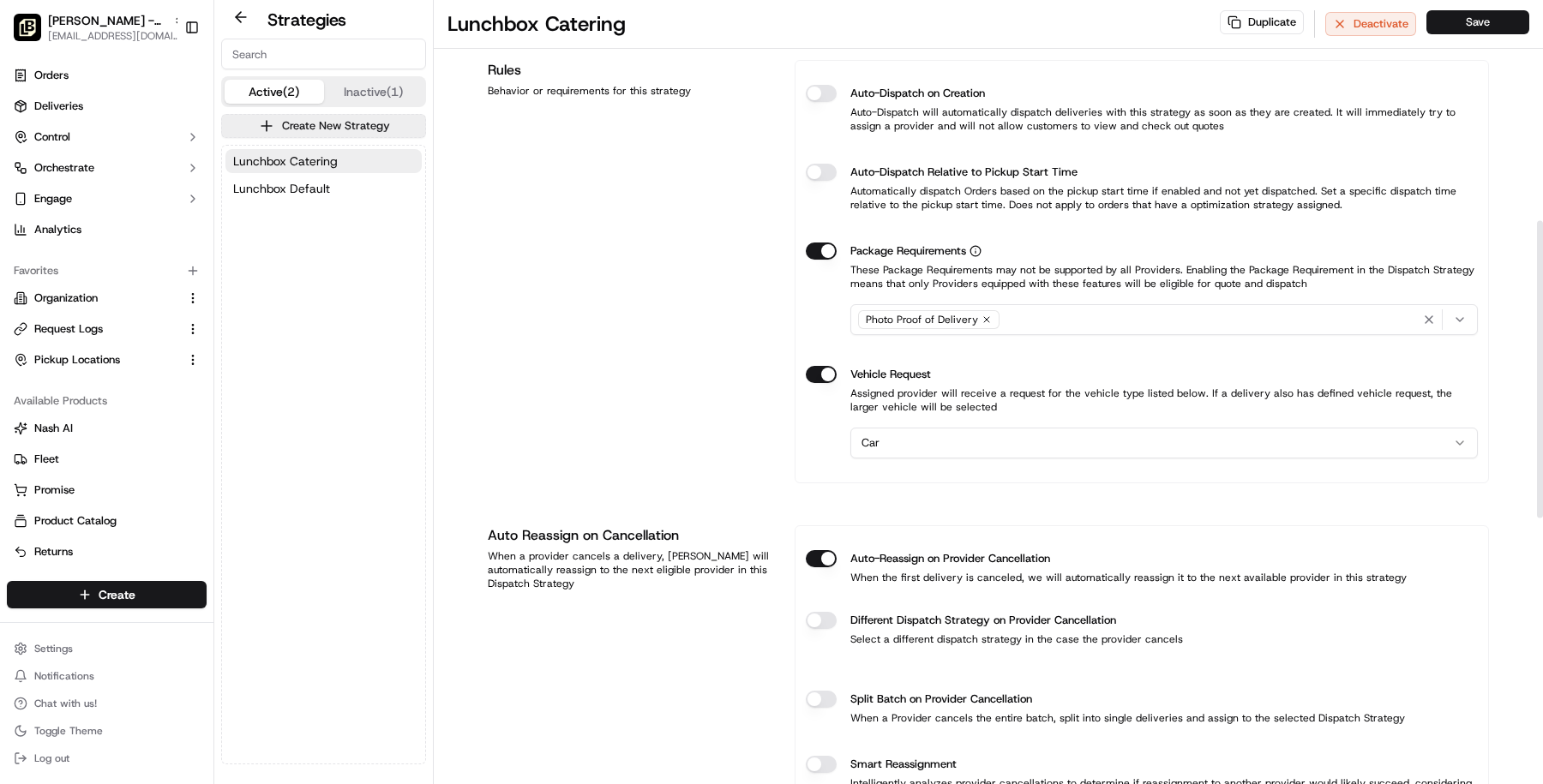
scroll to position [562, 0]
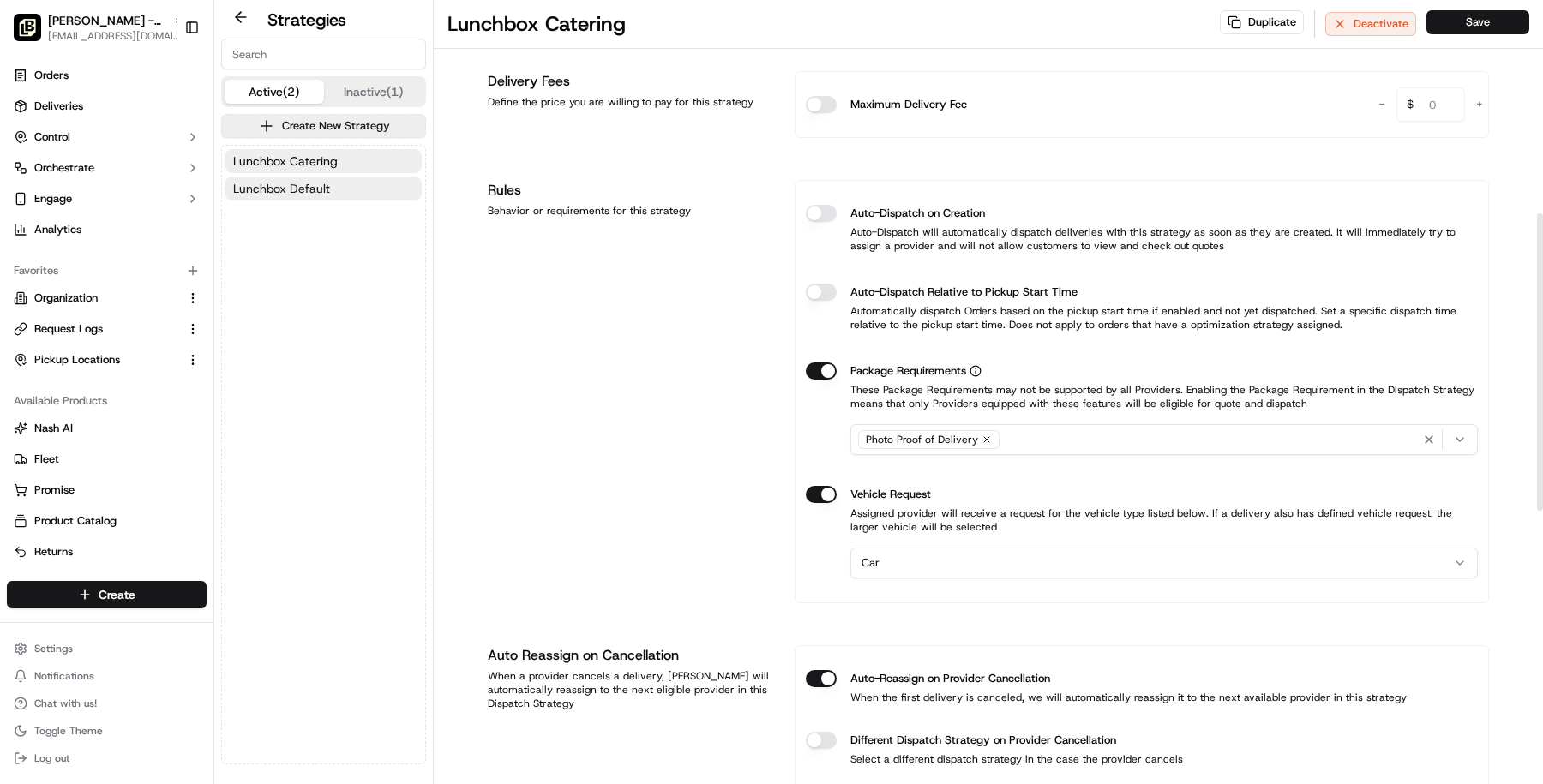
click at [307, 177] on button "Lunchbox Default" at bounding box center [323, 188] width 197 height 24
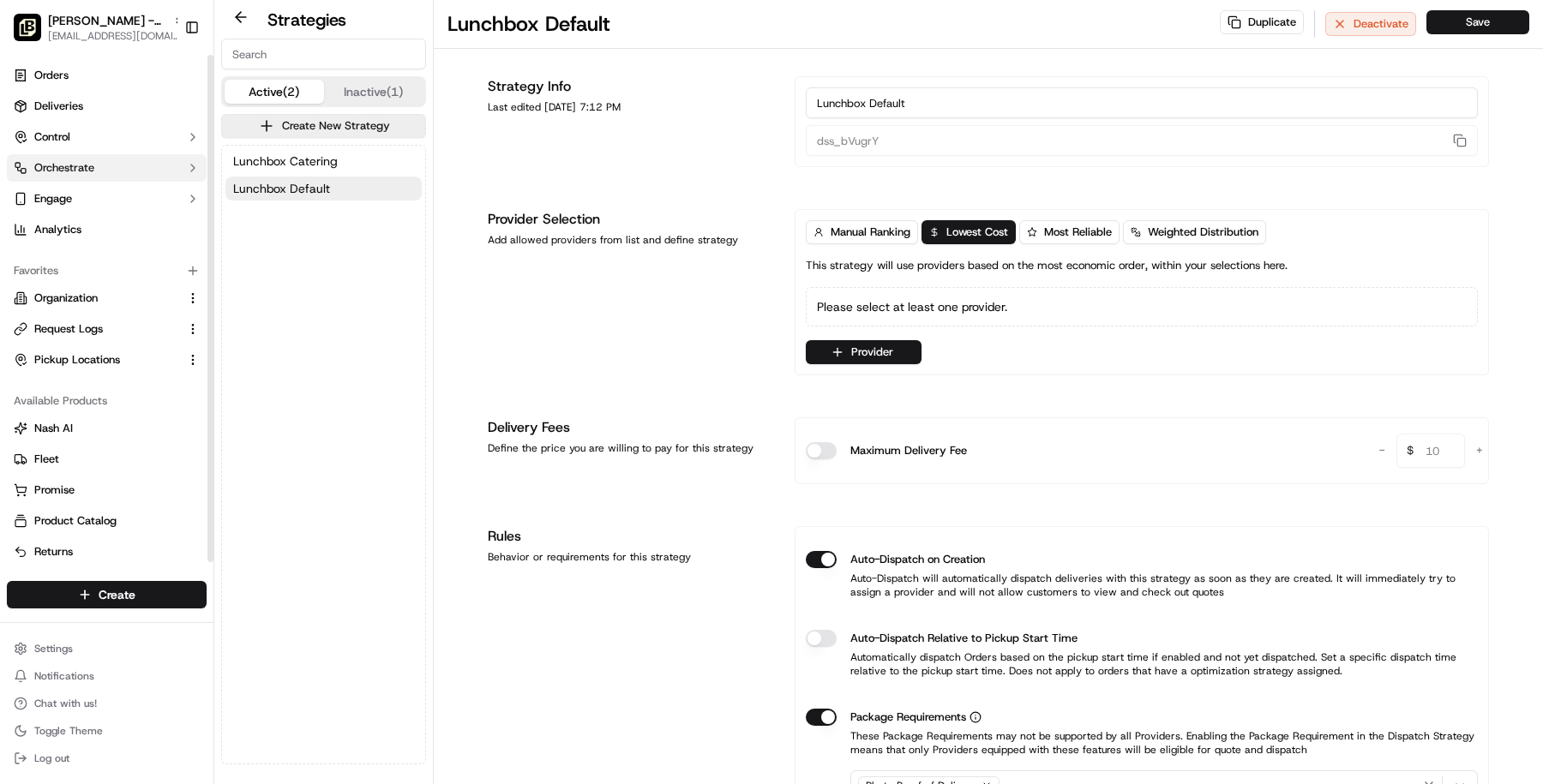
click at [109, 163] on button "Orchestrate" at bounding box center [107, 168] width 199 height 27
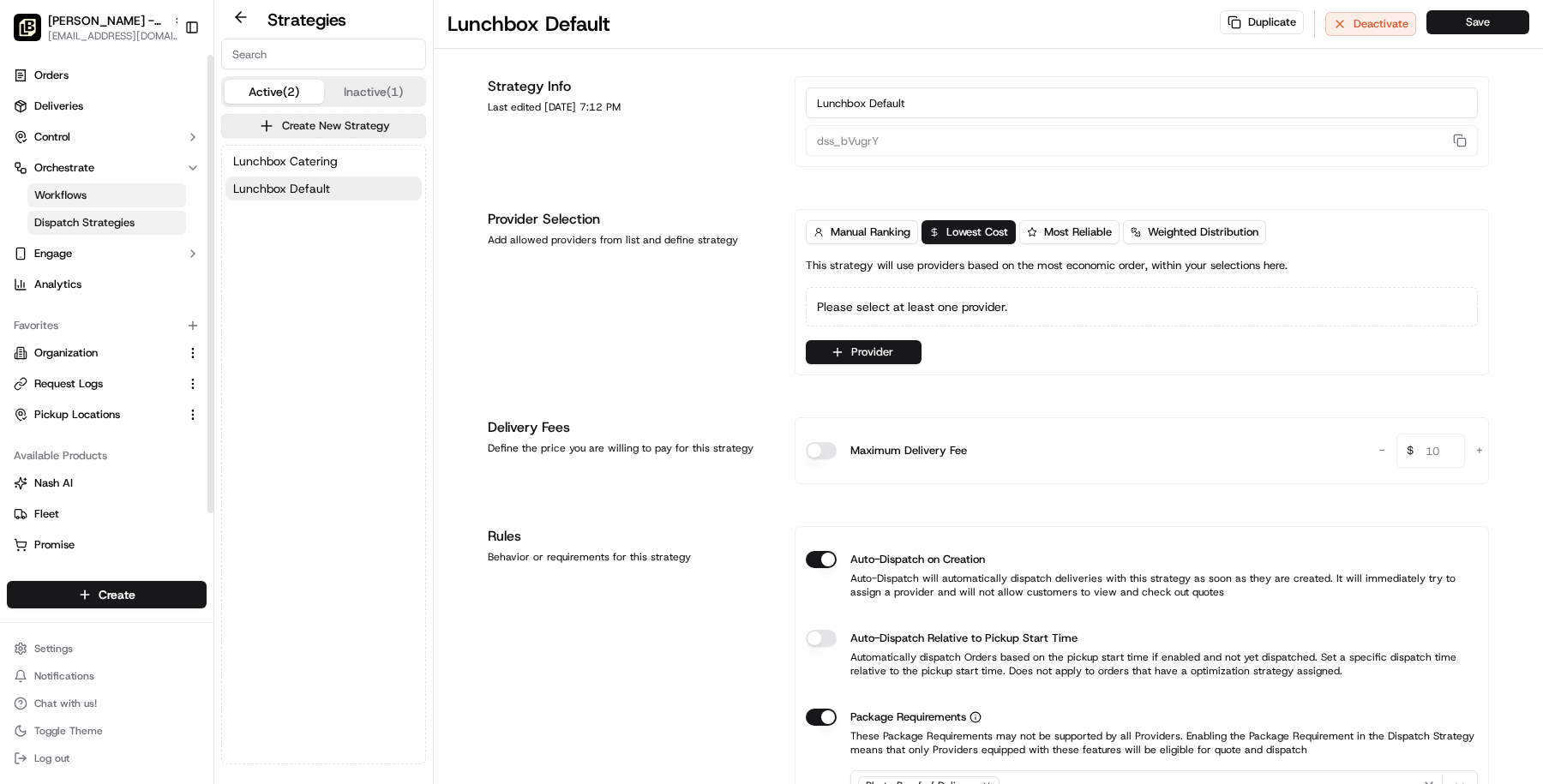
click at [122, 201] on link "Workflows" at bounding box center [106, 195] width 158 height 24
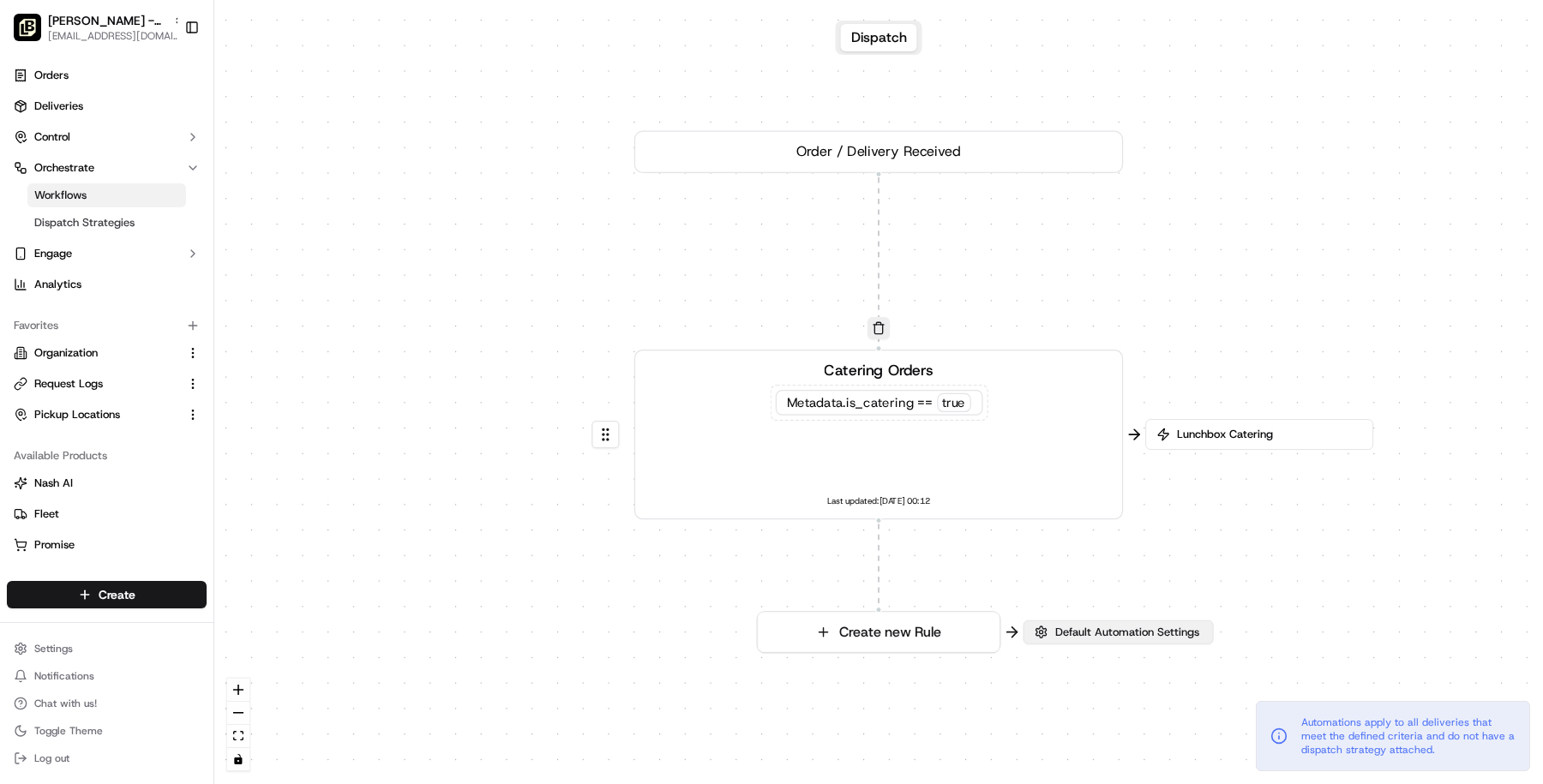
click at [1141, 625] on span "Default Automation Settings" at bounding box center [1127, 633] width 151 height 16
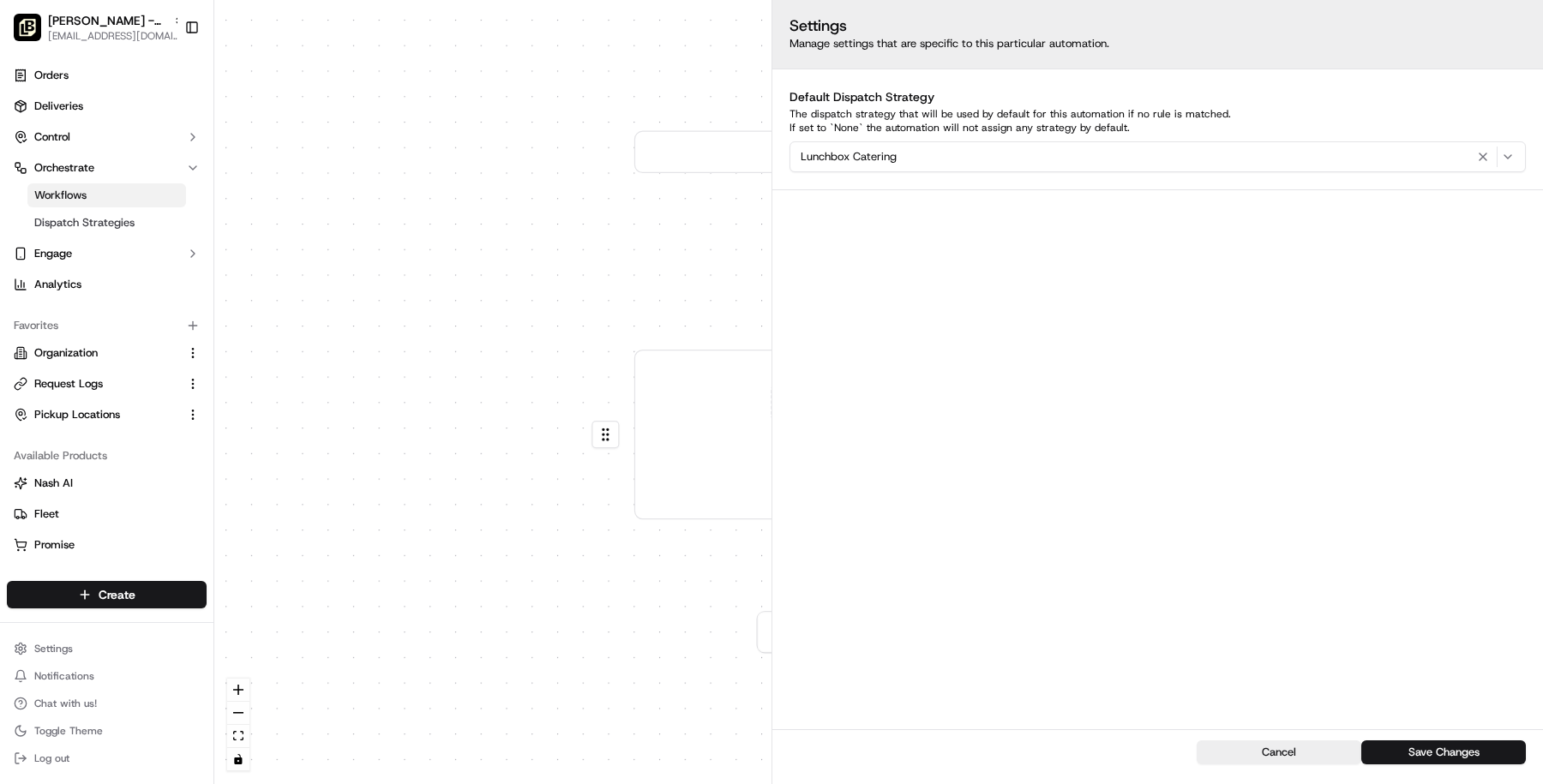
click at [693, 655] on div "0 0 Order / Delivery Received Catering Orders Metadata .is_catering == true Las…" at bounding box center [879, 392] width 1329 height 784
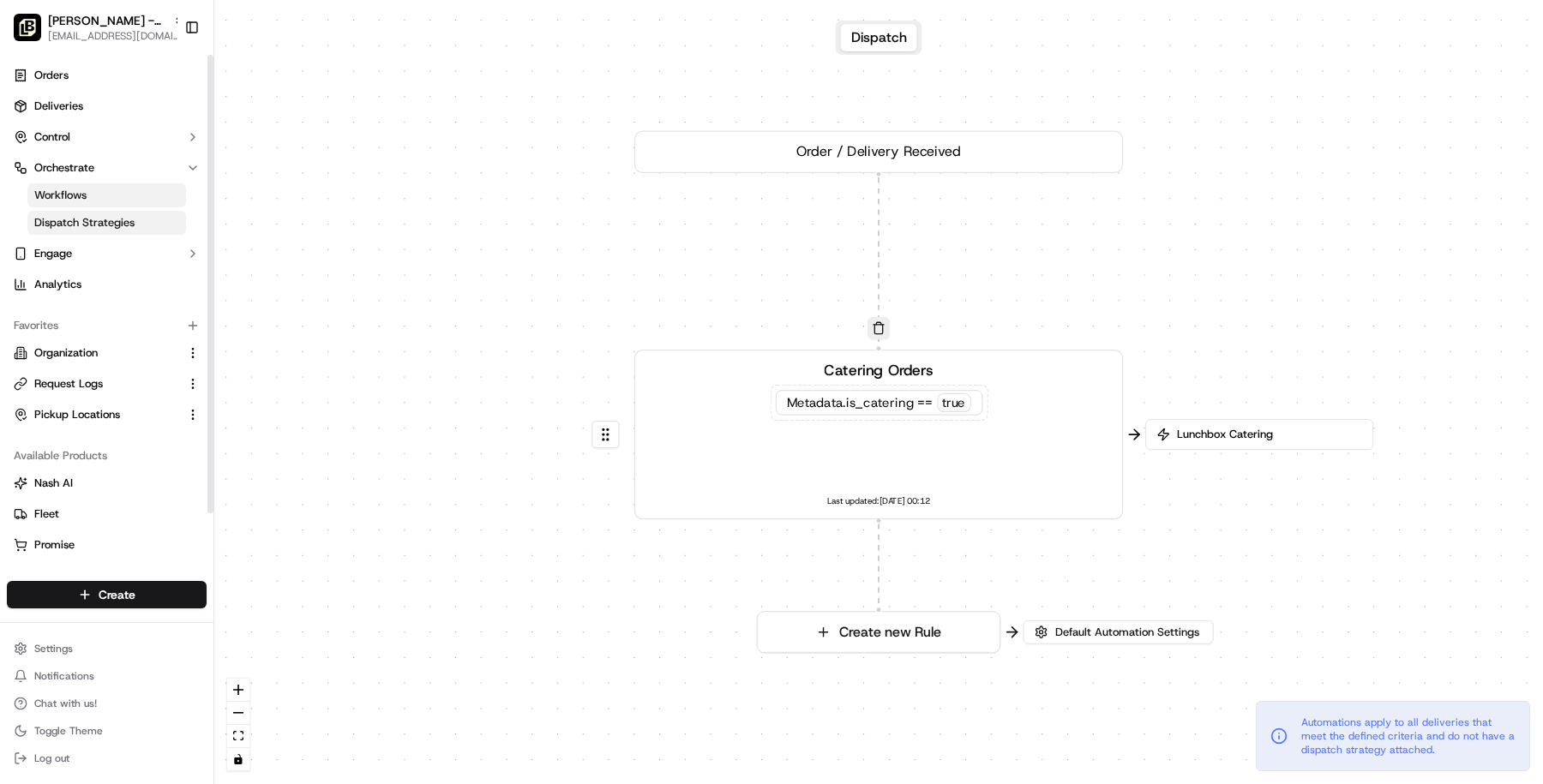
click at [62, 213] on link "Dispatch Strategies" at bounding box center [106, 222] width 158 height 24
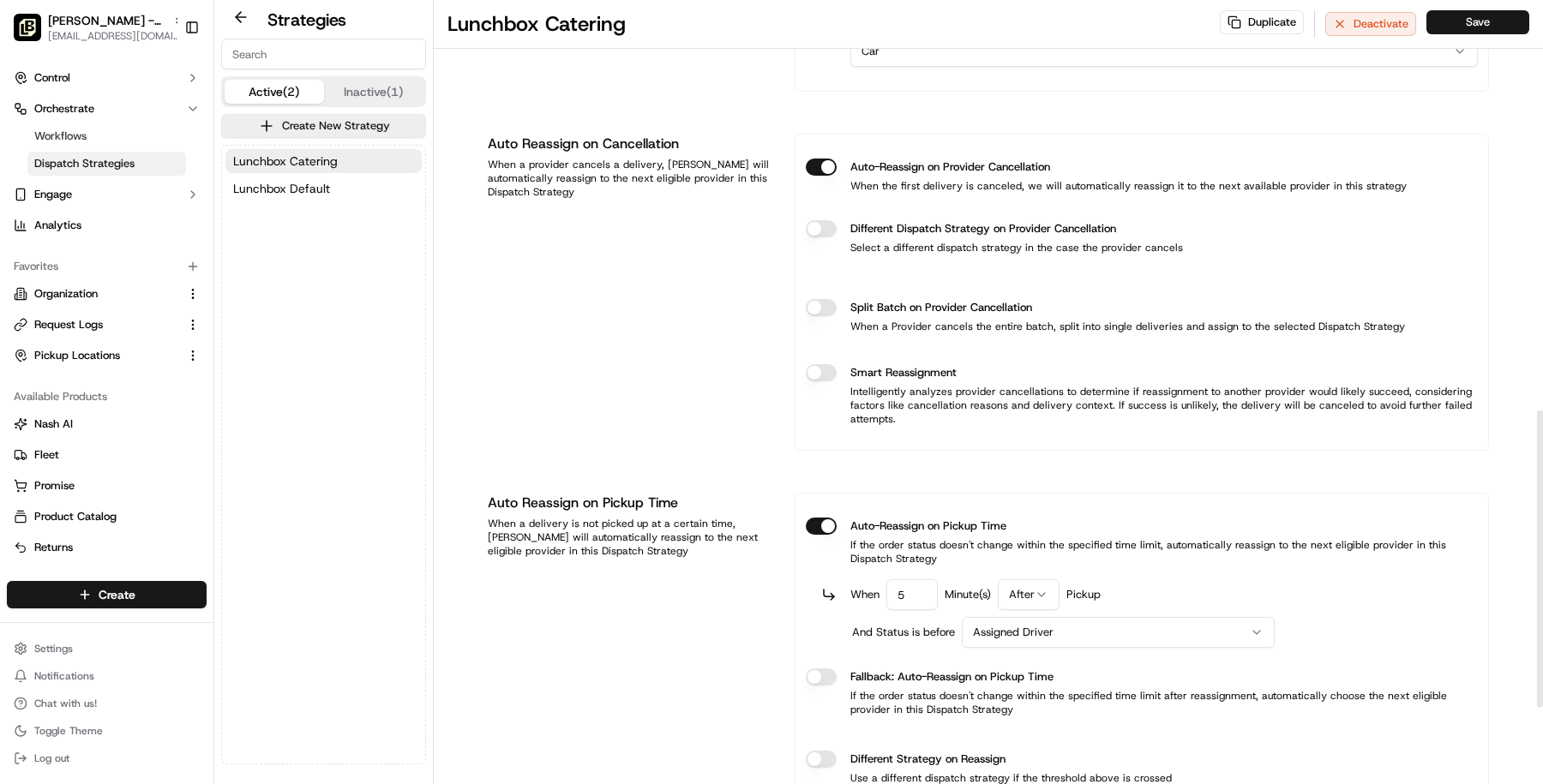
scroll to position [1110, 0]
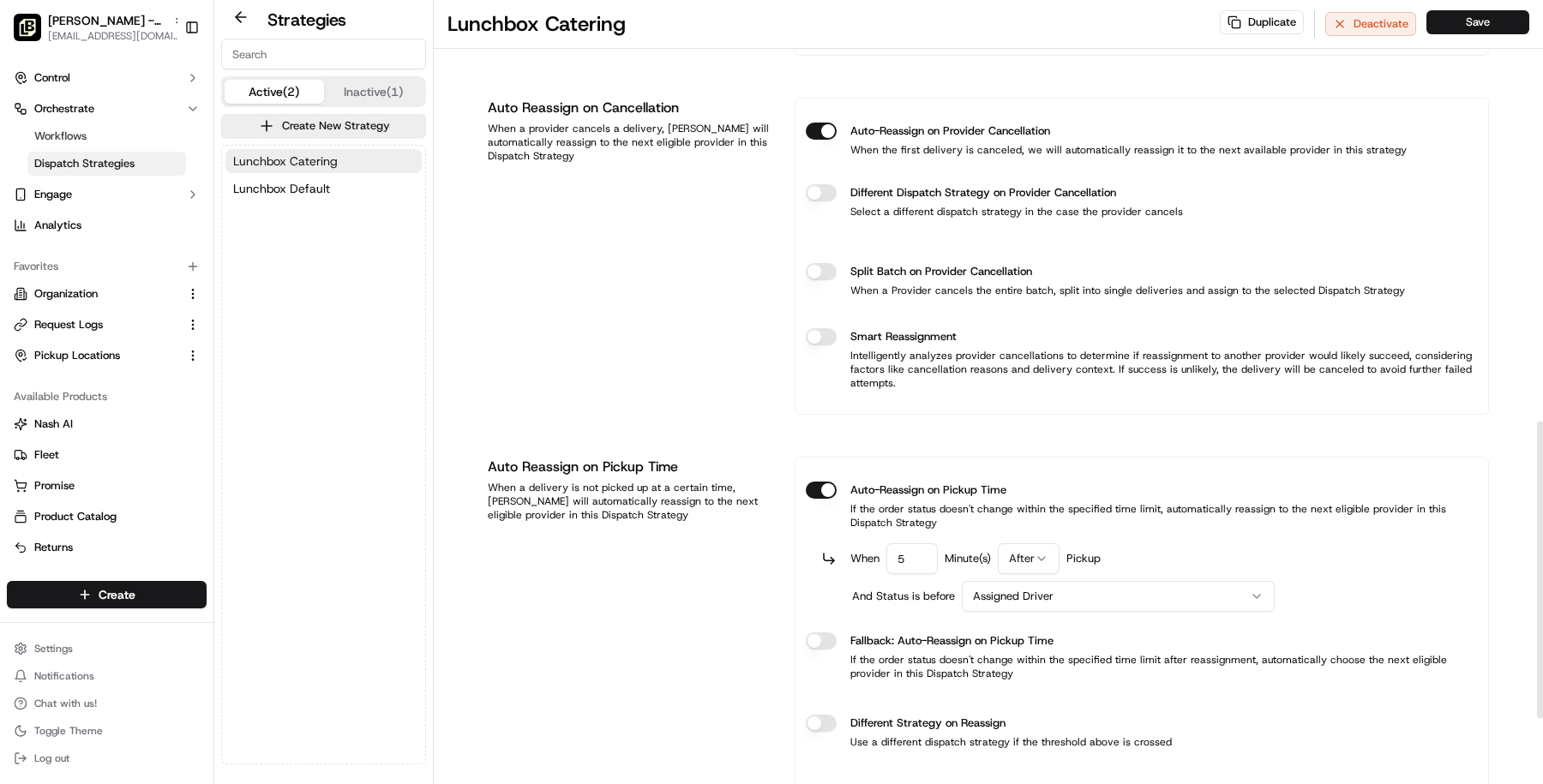
click at [382, 164] on button "Lunchbox Catering" at bounding box center [323, 161] width 197 height 24
click at [382, 189] on button "Lunchbox Default" at bounding box center [323, 188] width 197 height 24
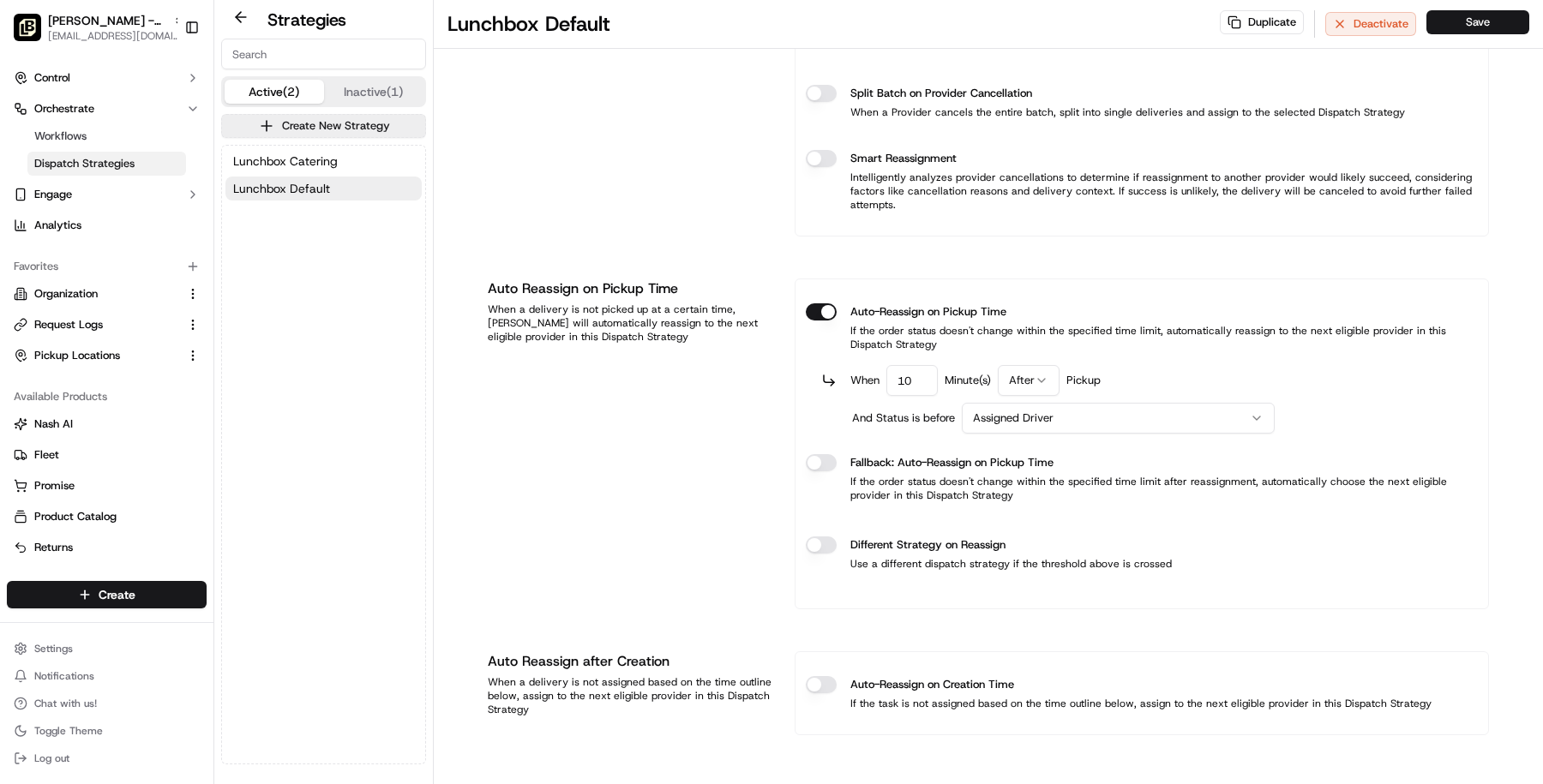
scroll to position [1021, 0]
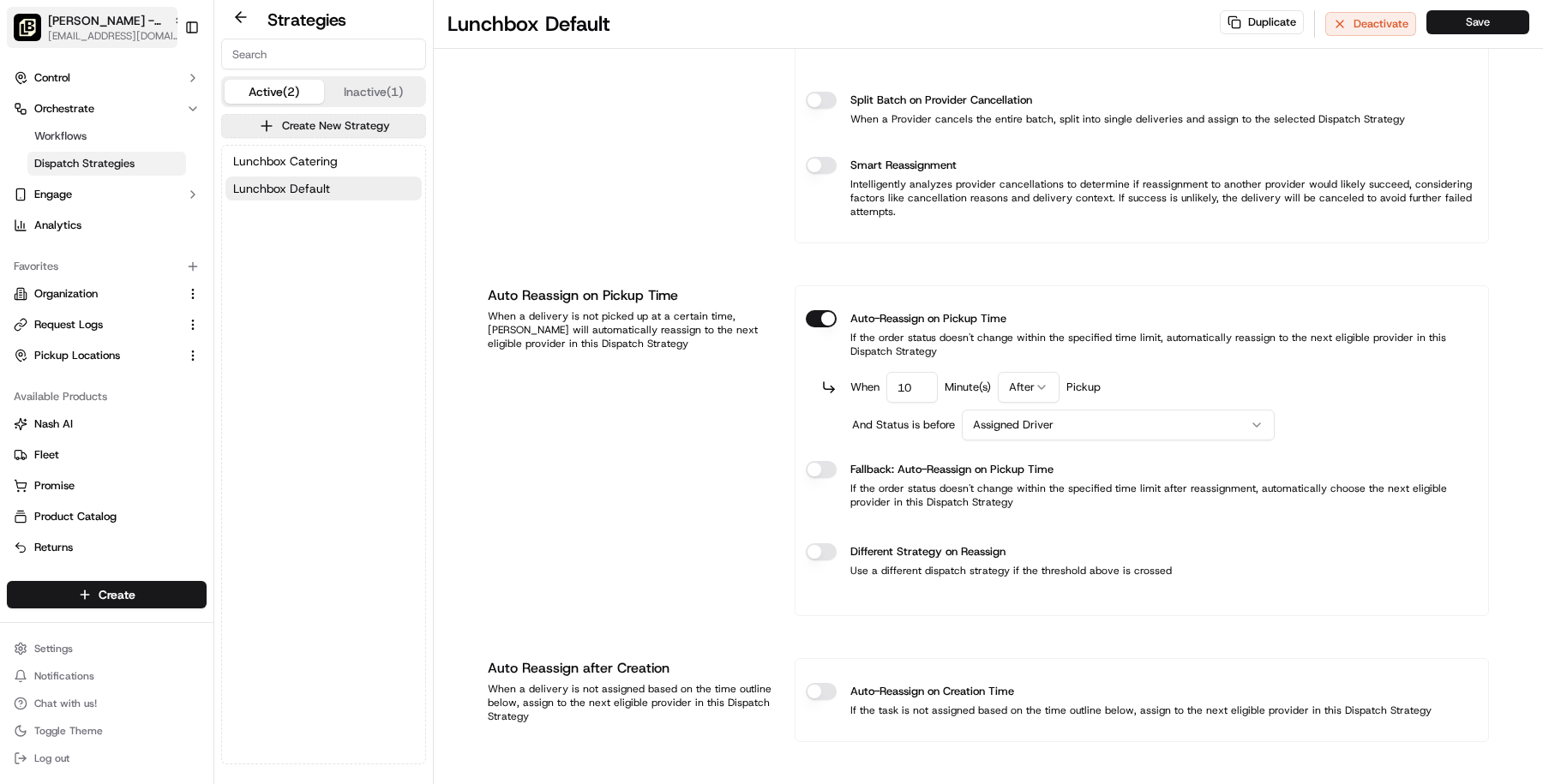
click at [63, 10] on button "Pei Wei - Altamonte Springs masood@usenash.com" at bounding box center [92, 27] width 170 height 41
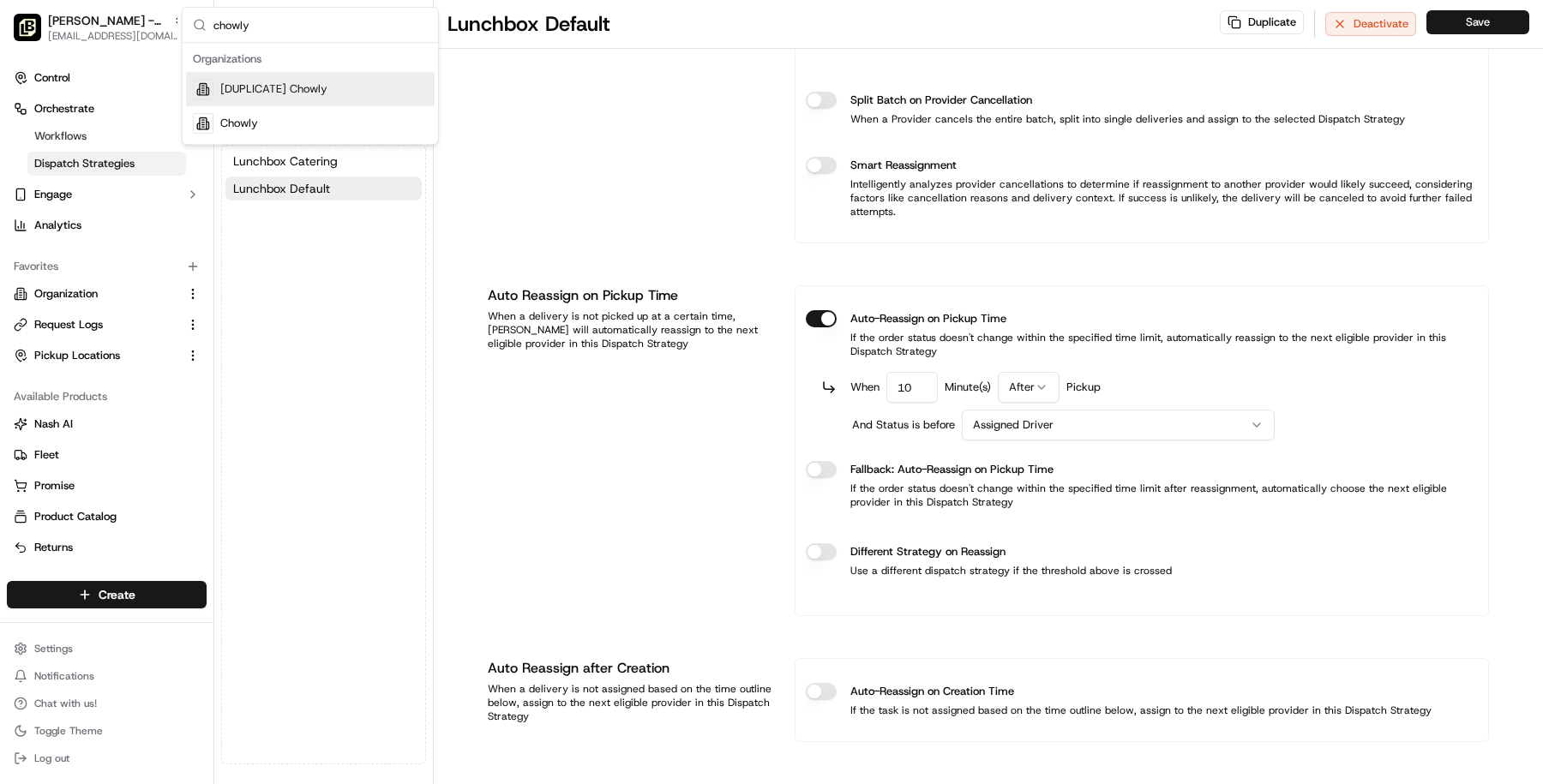
type input "chowly"
click at [325, 121] on div "Chowly" at bounding box center [310, 123] width 248 height 34
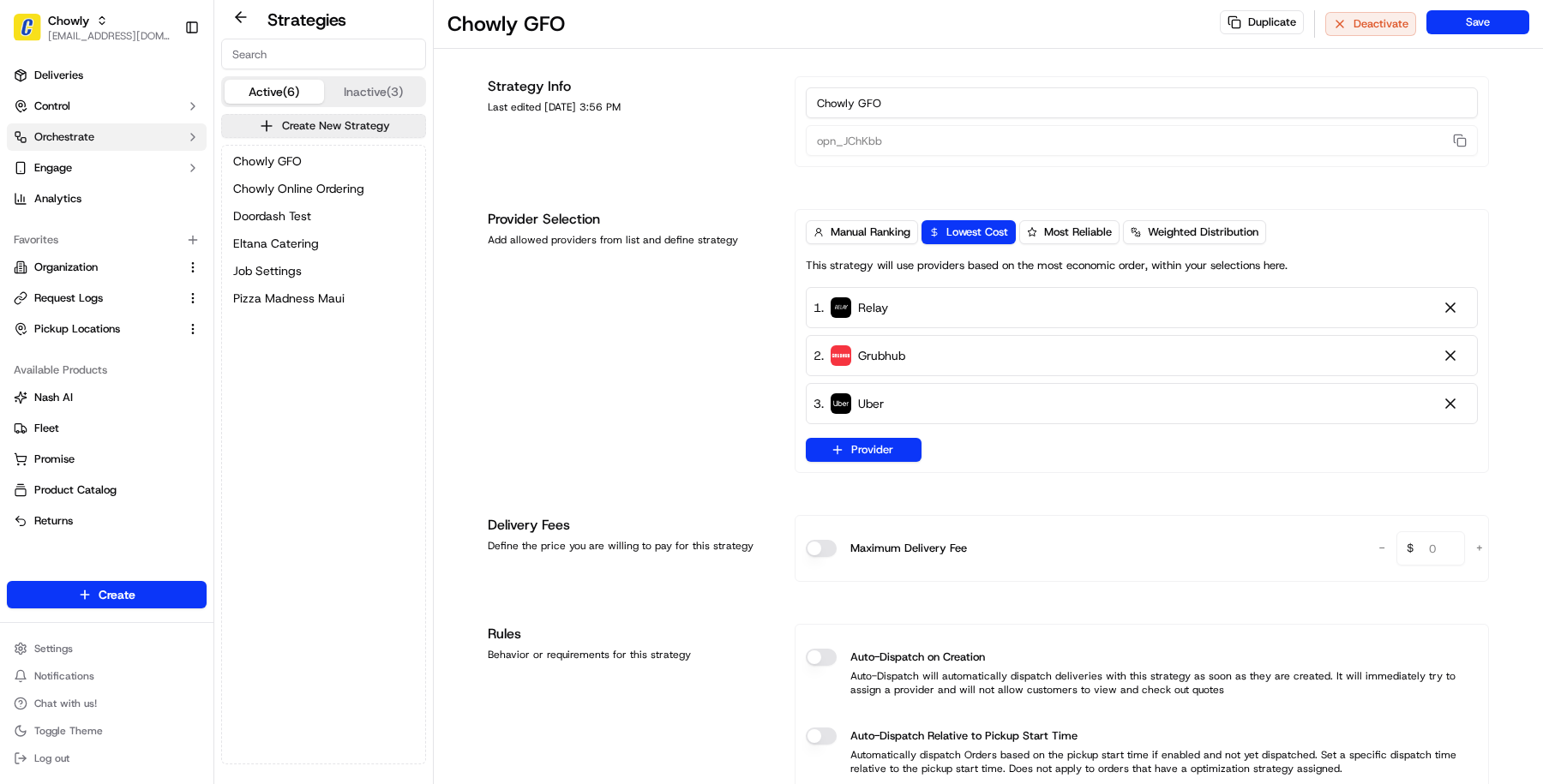
click at [108, 135] on button "Orchestrate" at bounding box center [107, 136] width 199 height 27
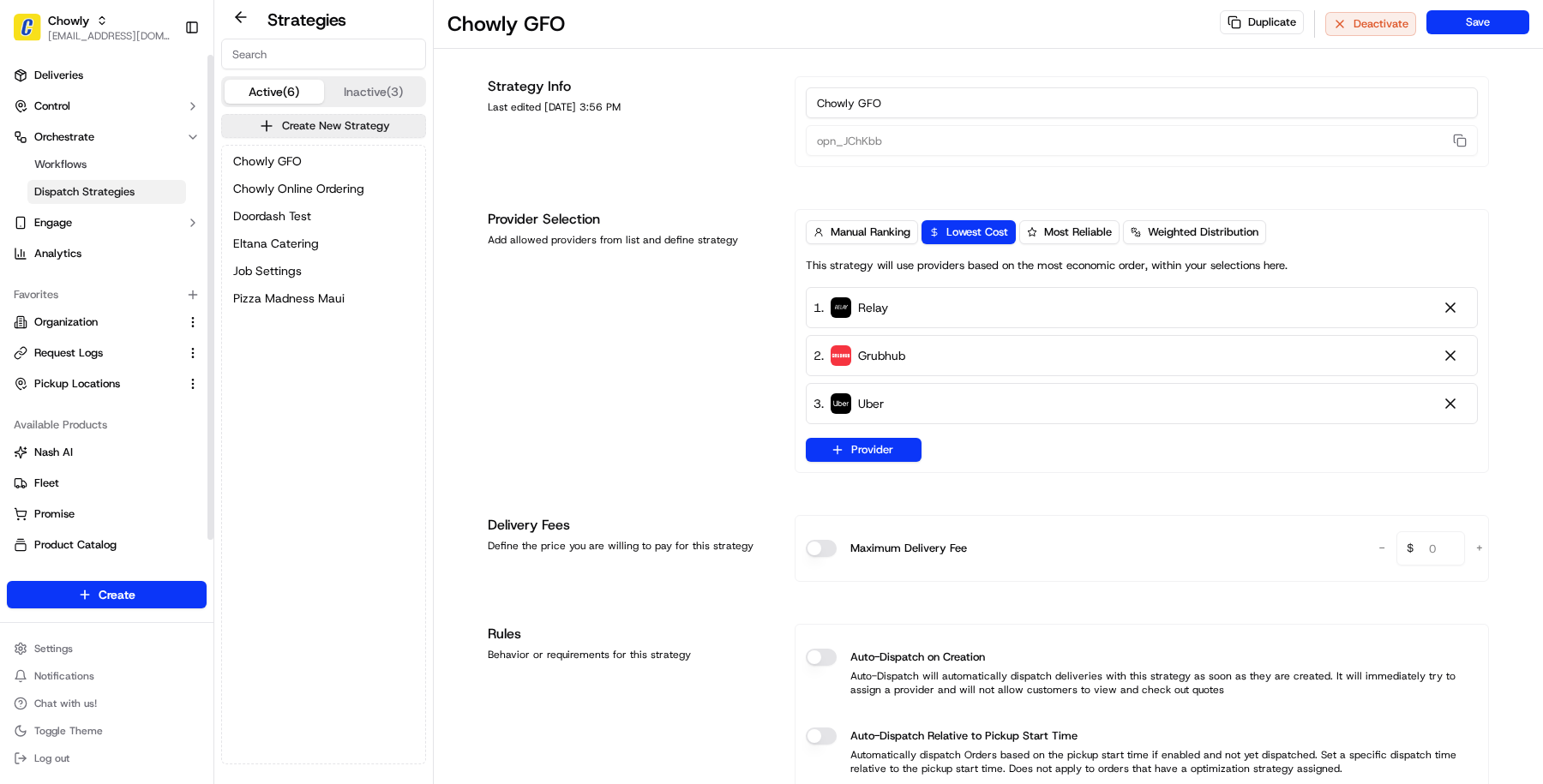
click at [108, 190] on span "Dispatch Strategies" at bounding box center [84, 192] width 101 height 16
click at [291, 170] on button "Chowly GFO" at bounding box center [323, 161] width 197 height 24
click at [291, 177] on button "Chowly Online Ordering" at bounding box center [323, 188] width 197 height 24
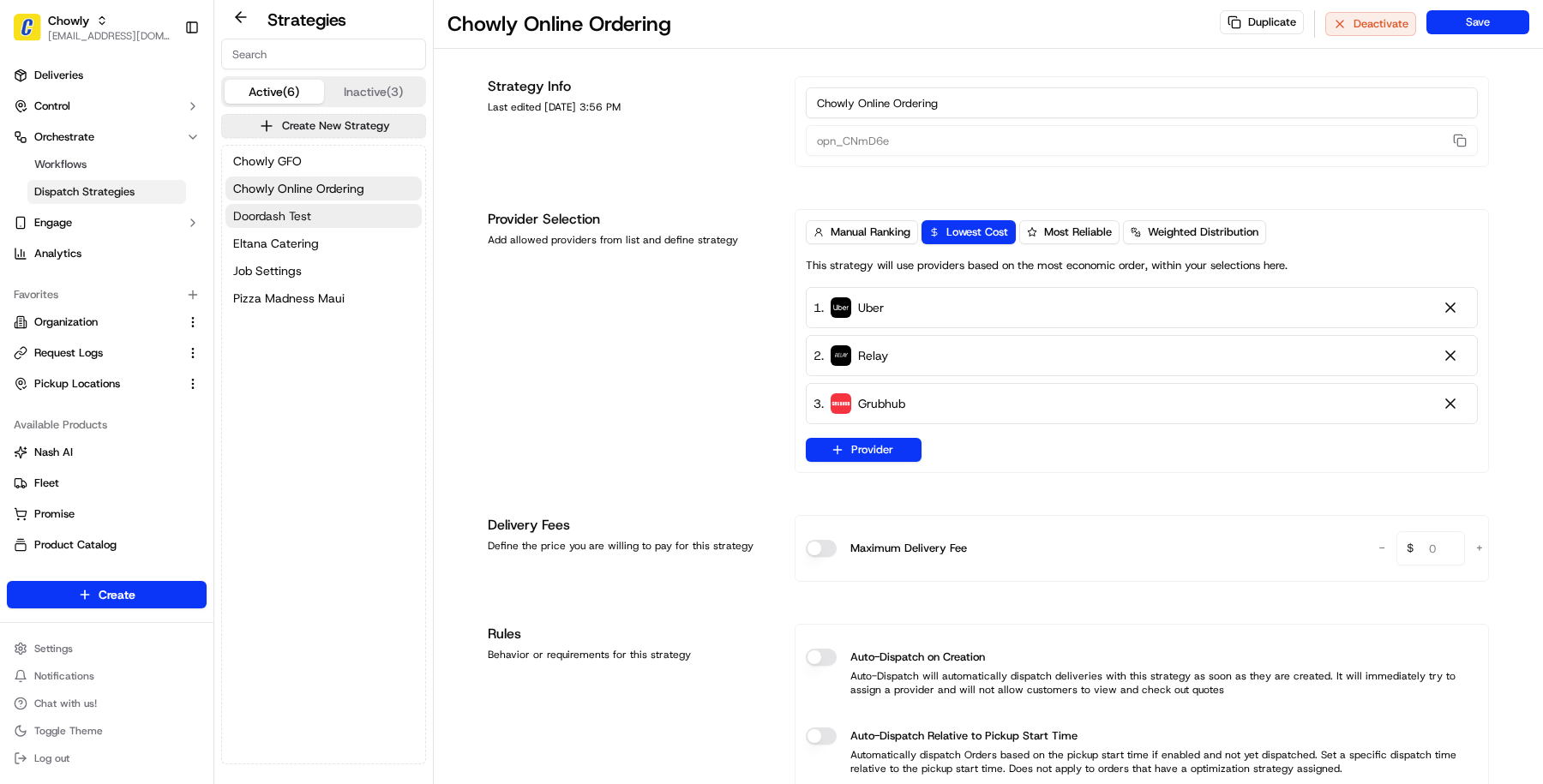
click at [291, 204] on button "Doordash Test" at bounding box center [323, 215] width 197 height 24
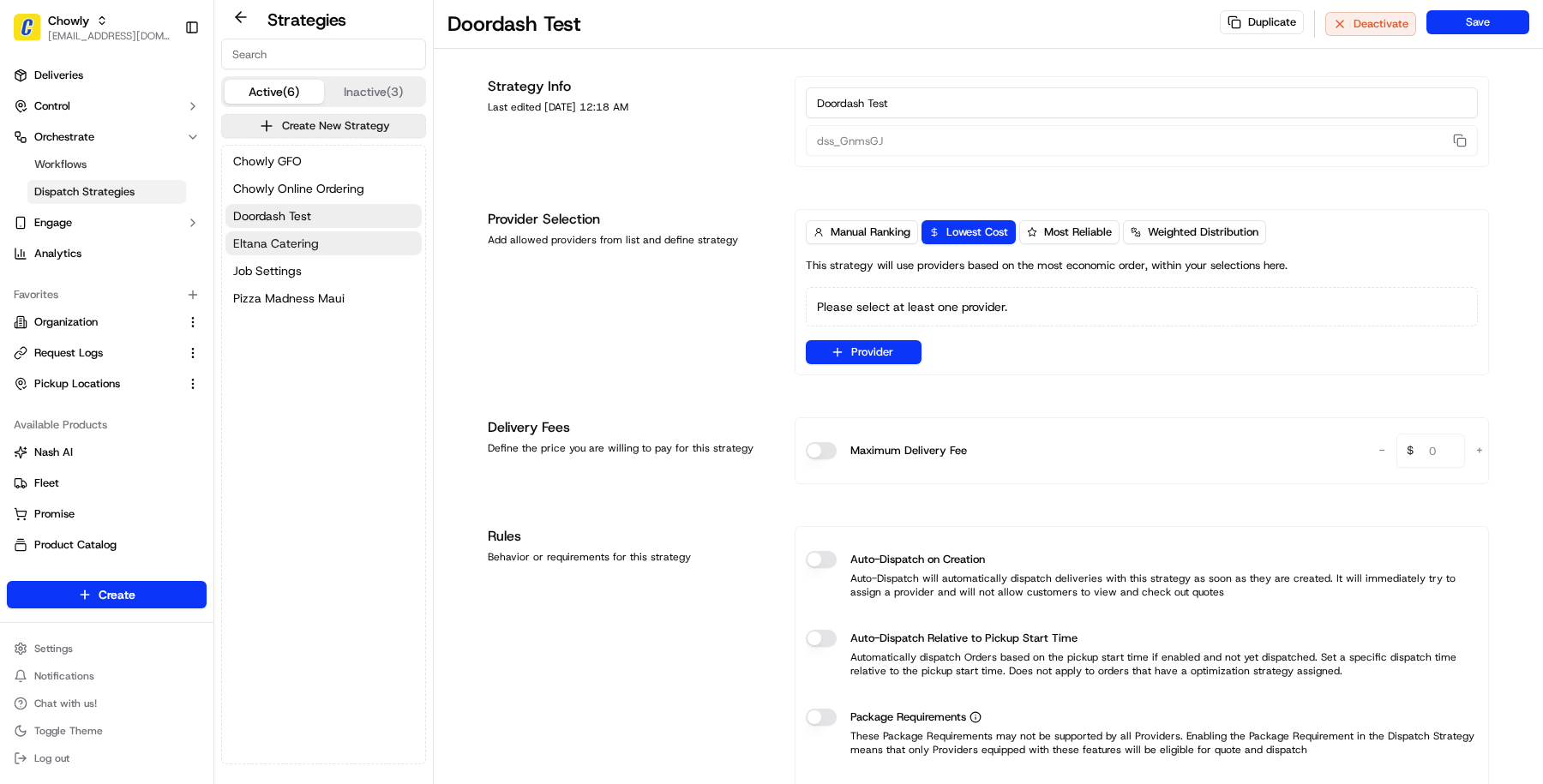
click at [291, 233] on button "Eltana Catering" at bounding box center [323, 243] width 197 height 24
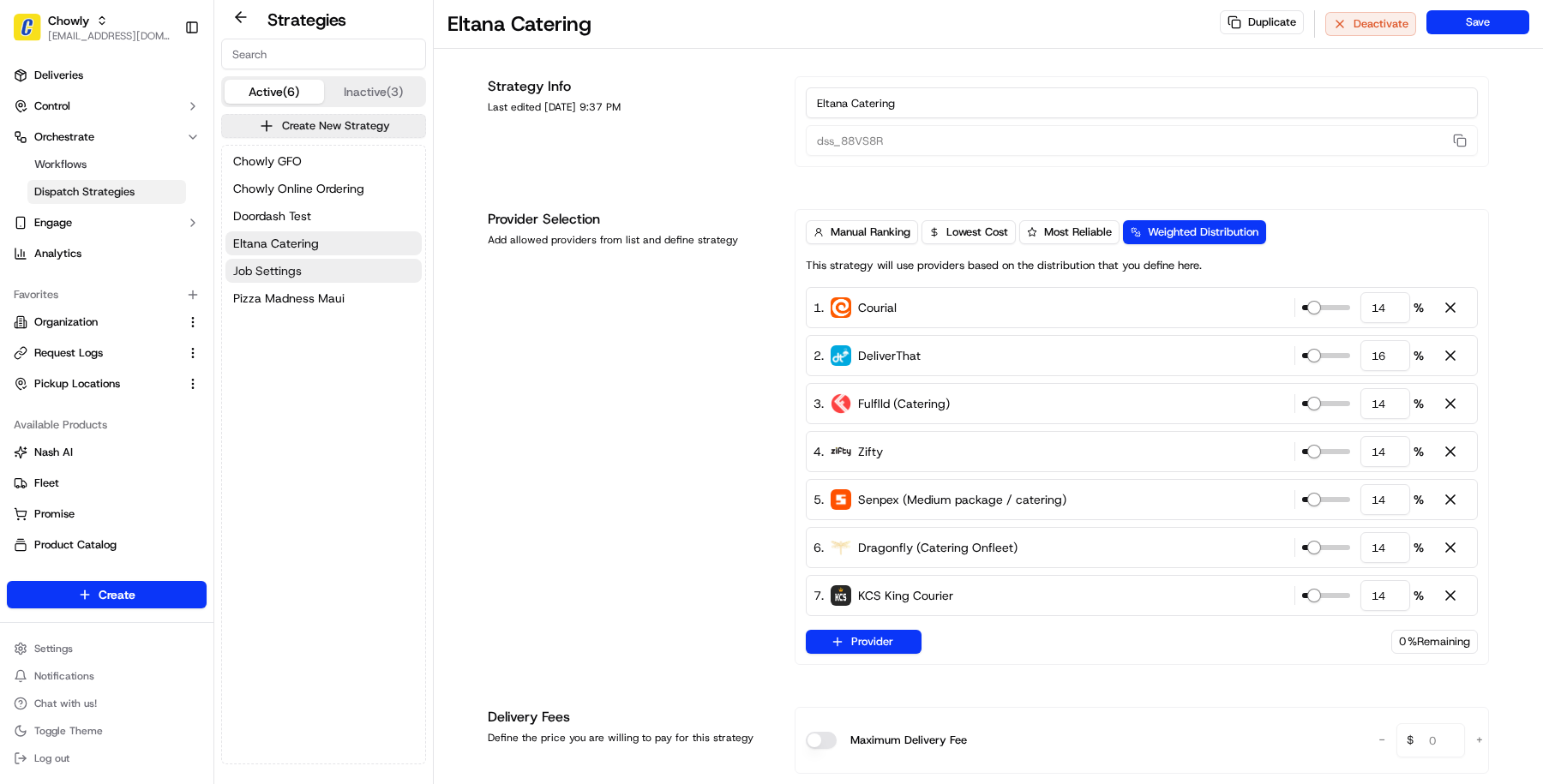
click at [287, 271] on span "Job Settings" at bounding box center [268, 271] width 68 height 17
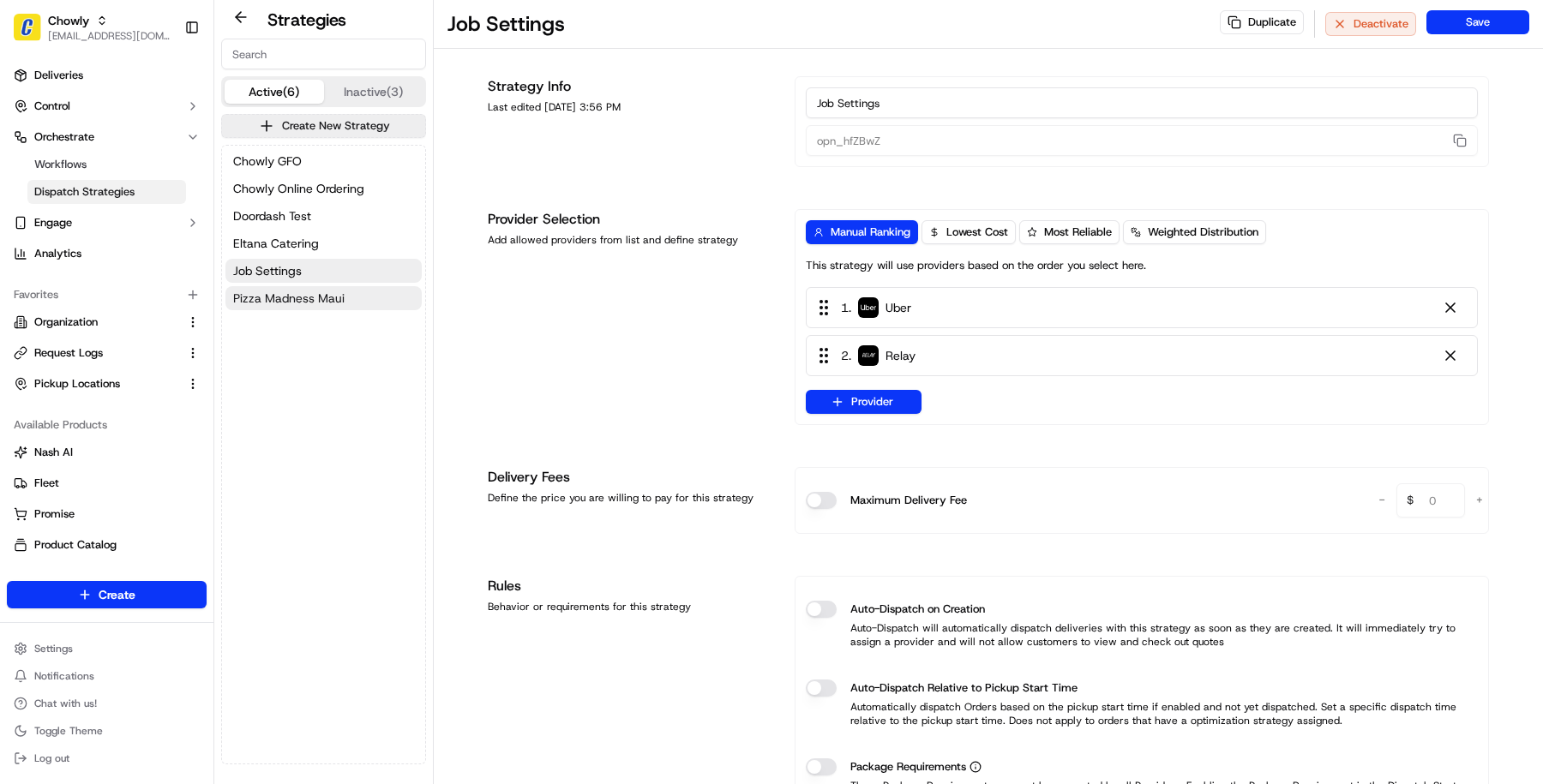
click at [288, 299] on span "Pizza Madness Maui" at bounding box center [288, 298] width 111 height 17
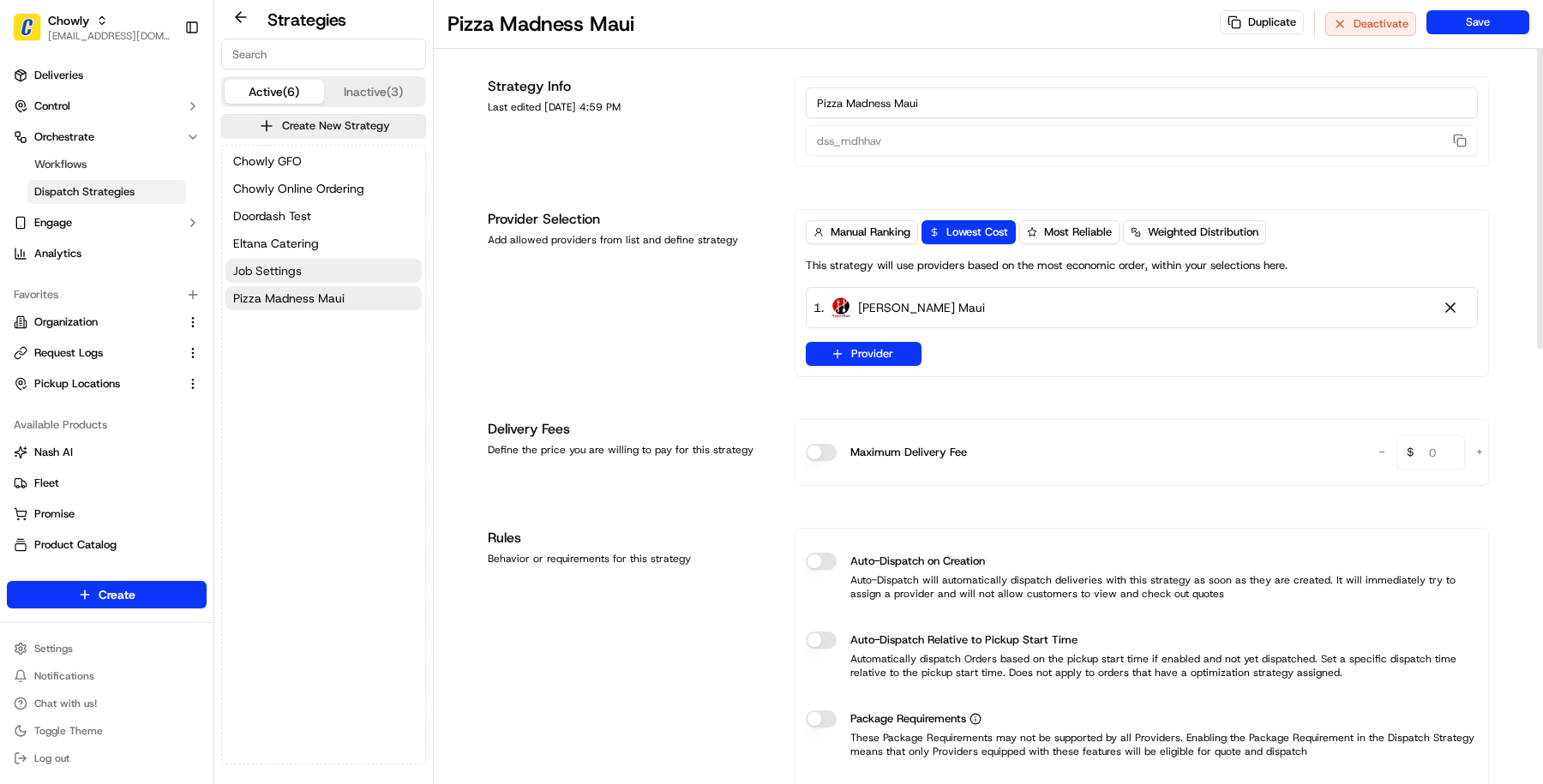
click at [352, 277] on button "Job Settings" at bounding box center [323, 270] width 197 height 24
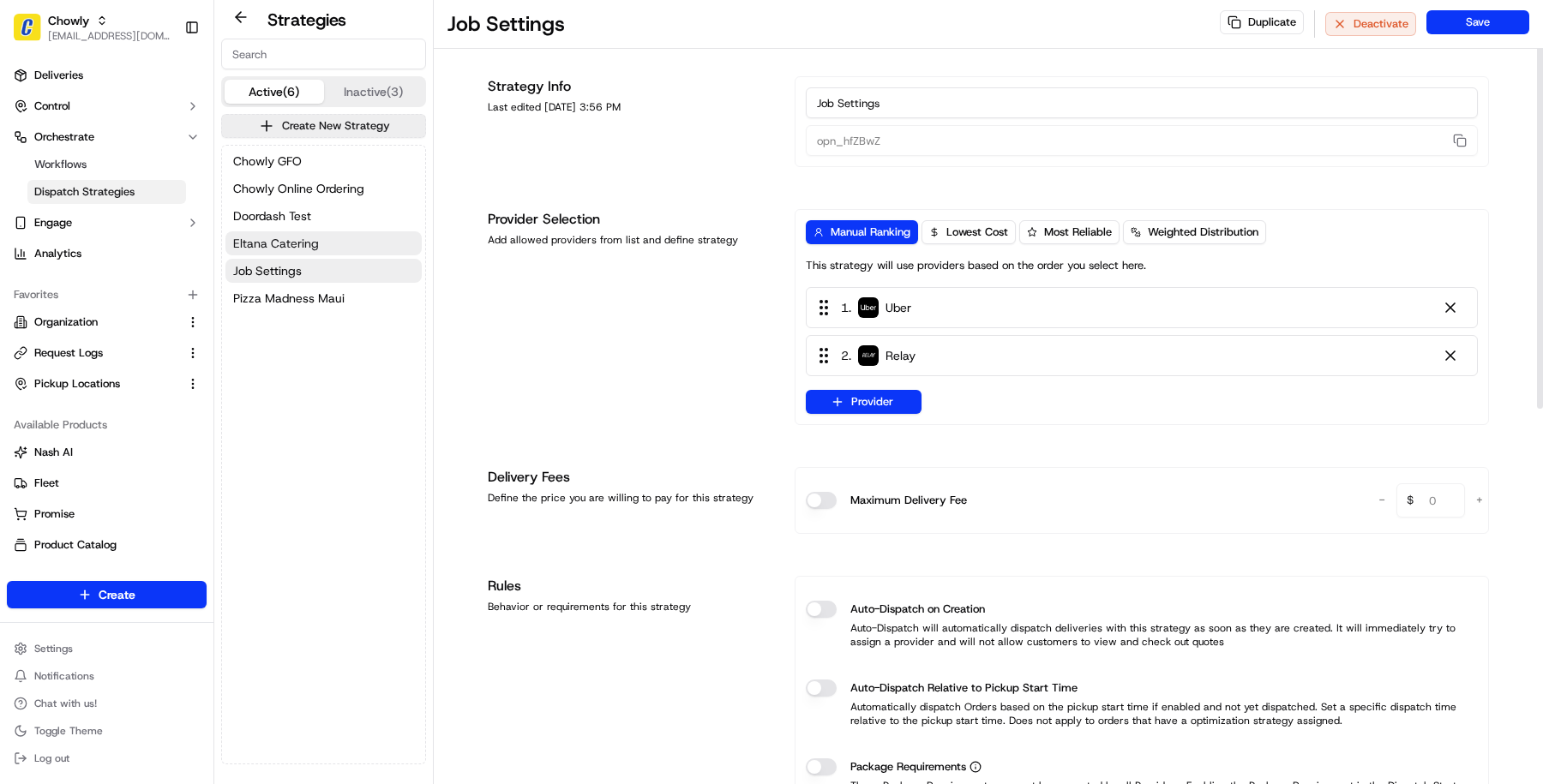
click at [351, 246] on button "Eltana Catering" at bounding box center [323, 243] width 197 height 24
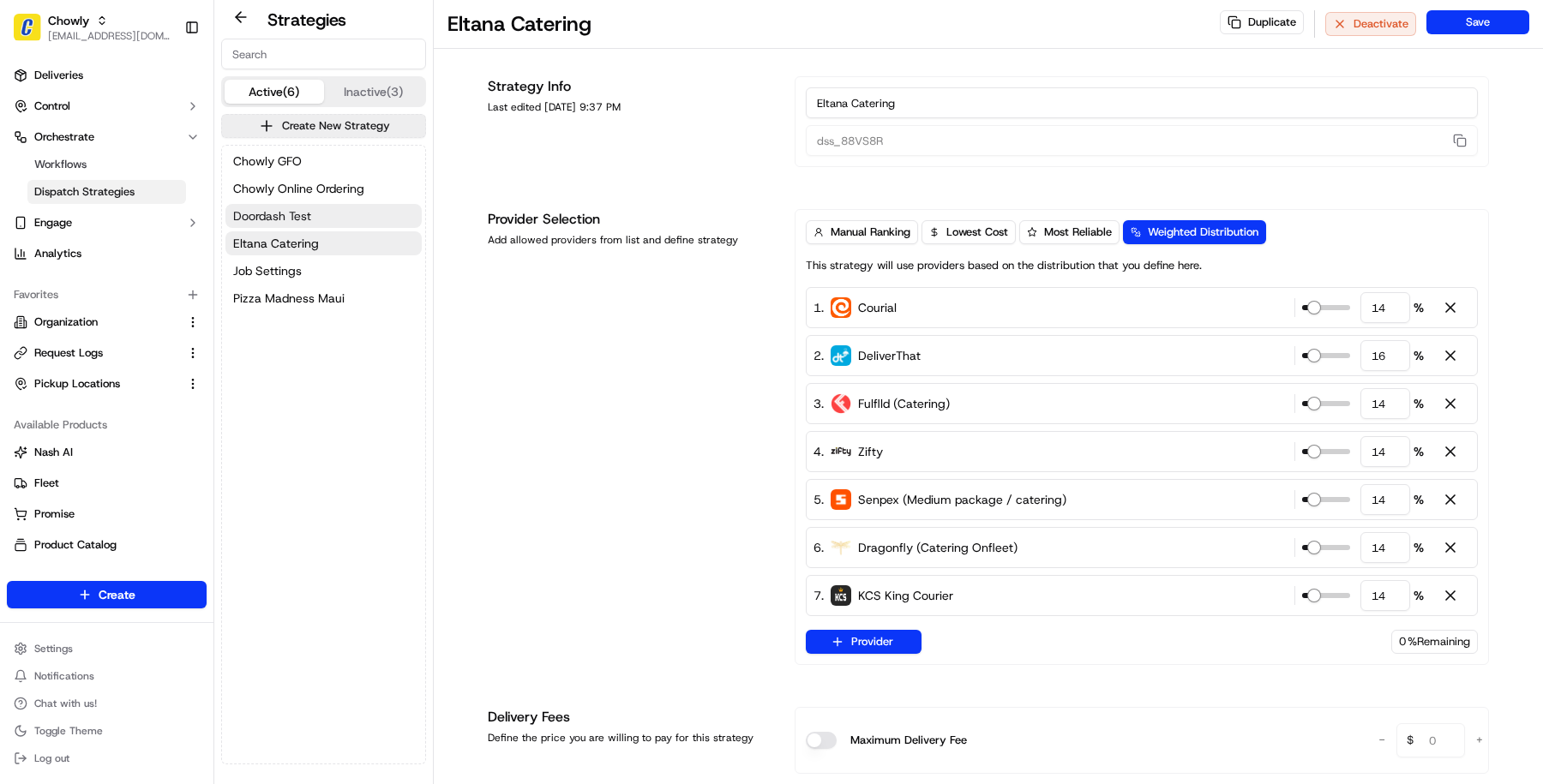
click at [360, 214] on button "Doordash Test" at bounding box center [323, 215] width 197 height 24
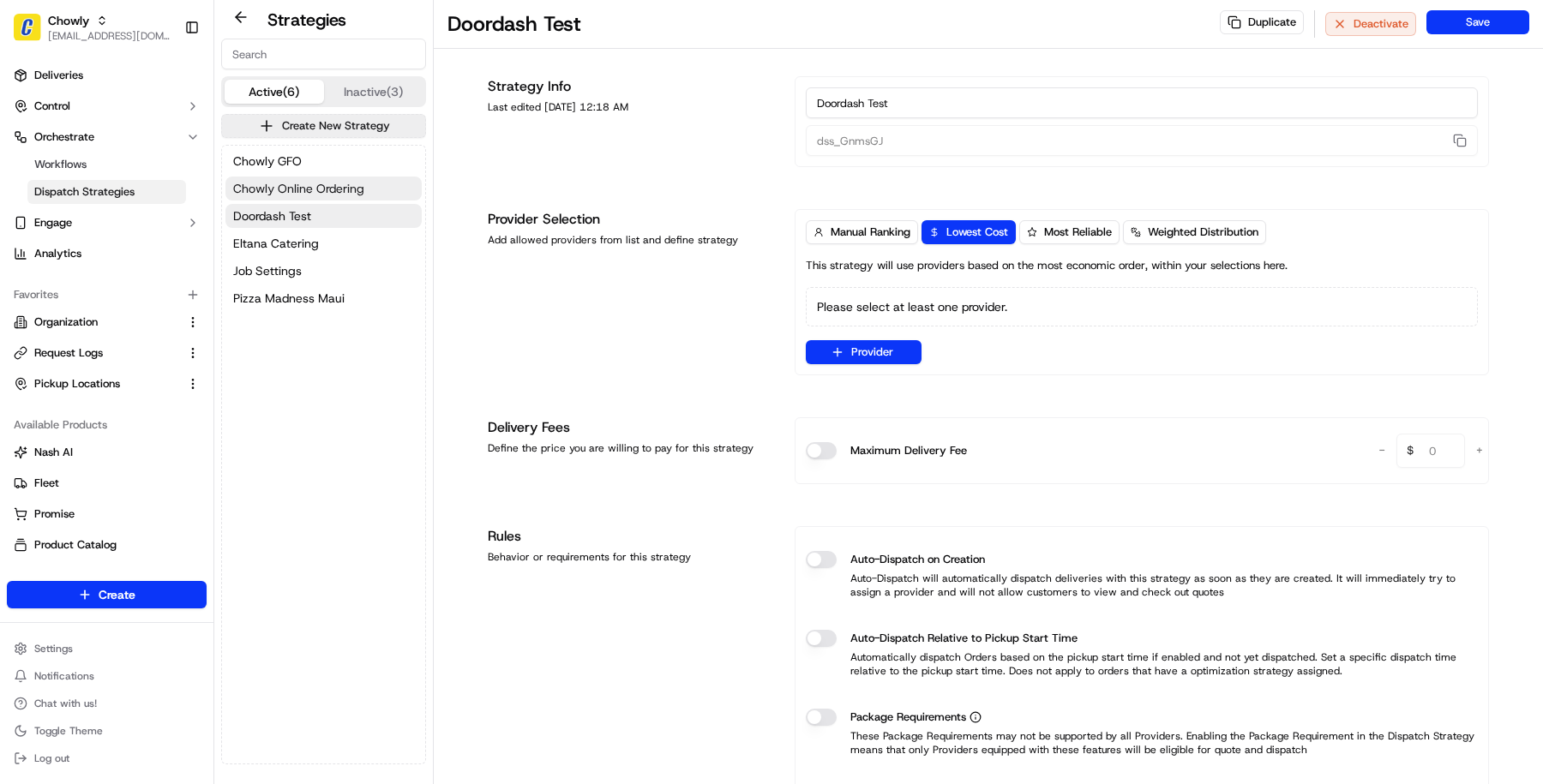
click at [367, 190] on button "Chowly Online Ordering" at bounding box center [323, 188] width 197 height 24
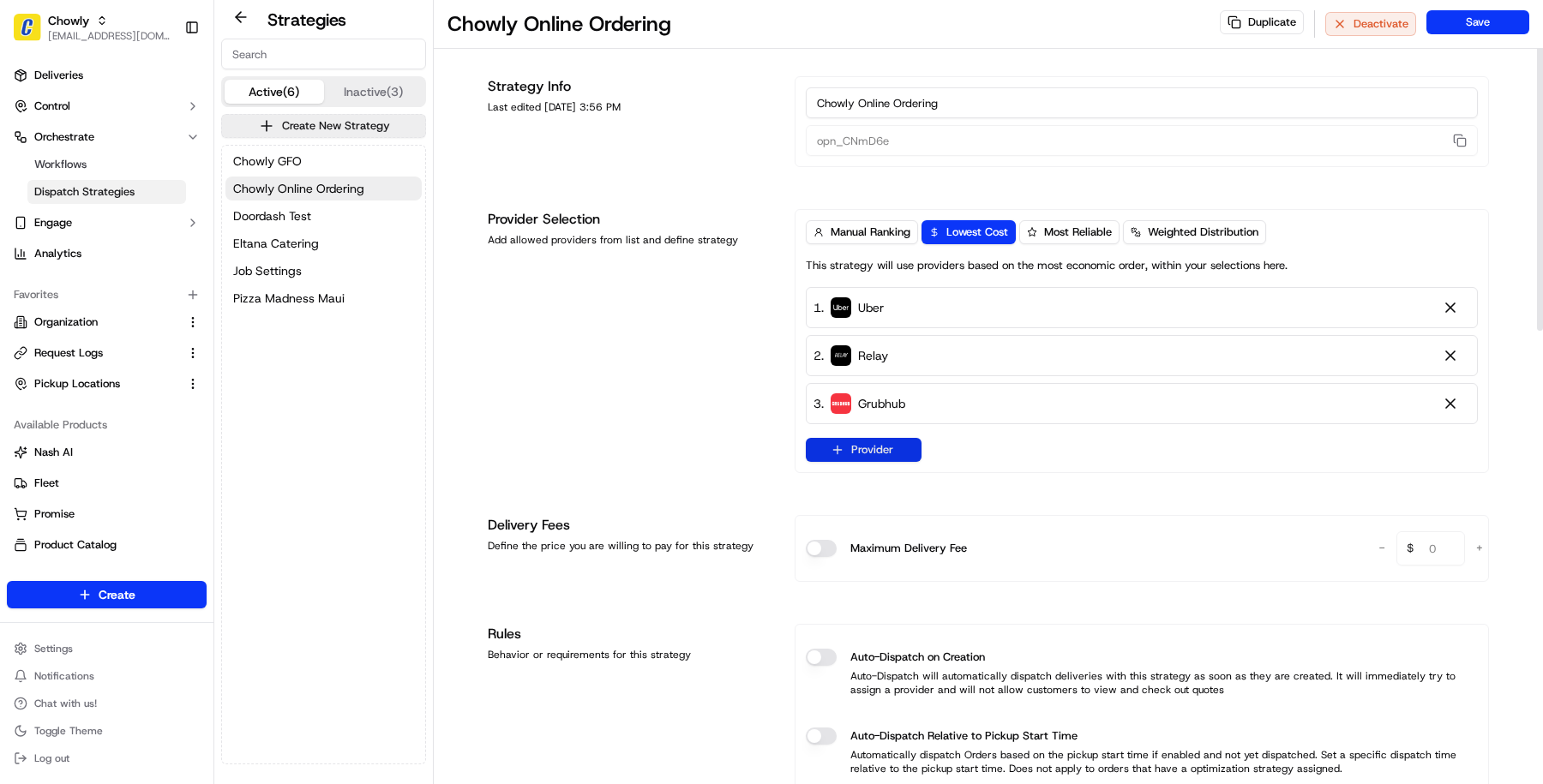
click at [882, 450] on button "Provider" at bounding box center [864, 449] width 115 height 24
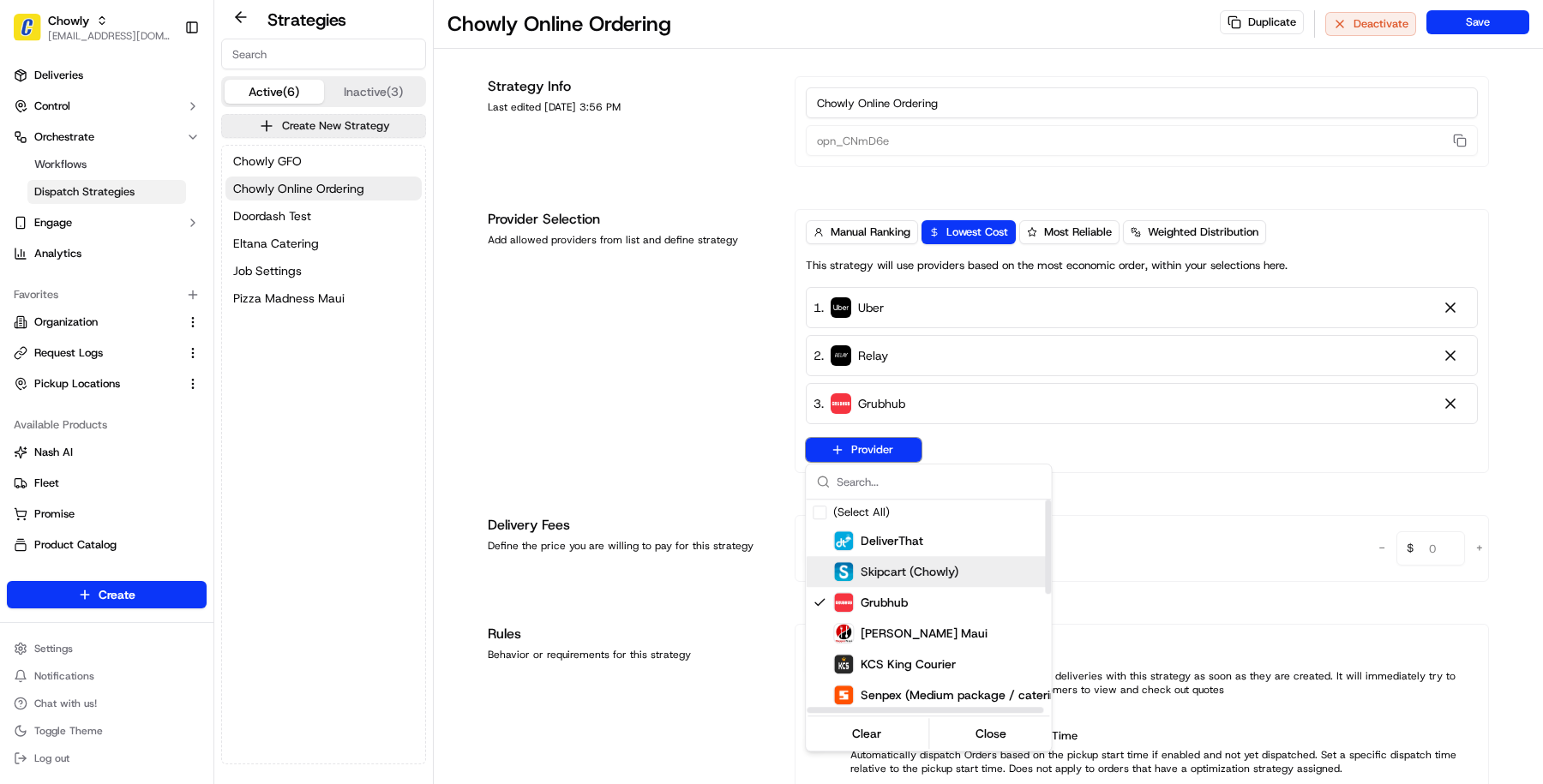
click at [894, 582] on div "Skipcart (Chowly)" at bounding box center [960, 571] width 309 height 31
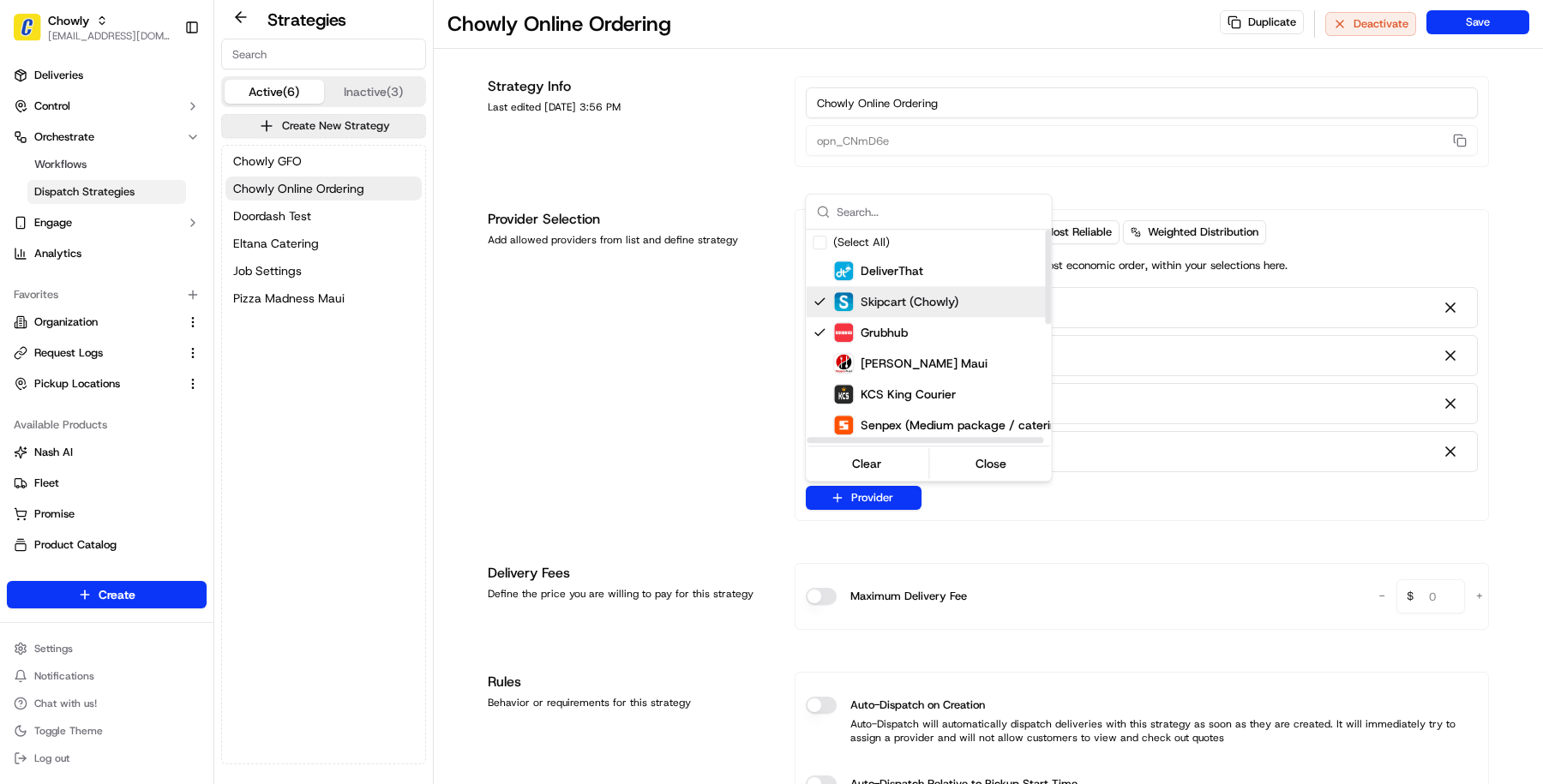
click at [701, 465] on html "Chowly masood@usenash.com Toggle Sidebar Deliveries Control Orchestrate Workflo…" at bounding box center [771, 392] width 1543 height 784
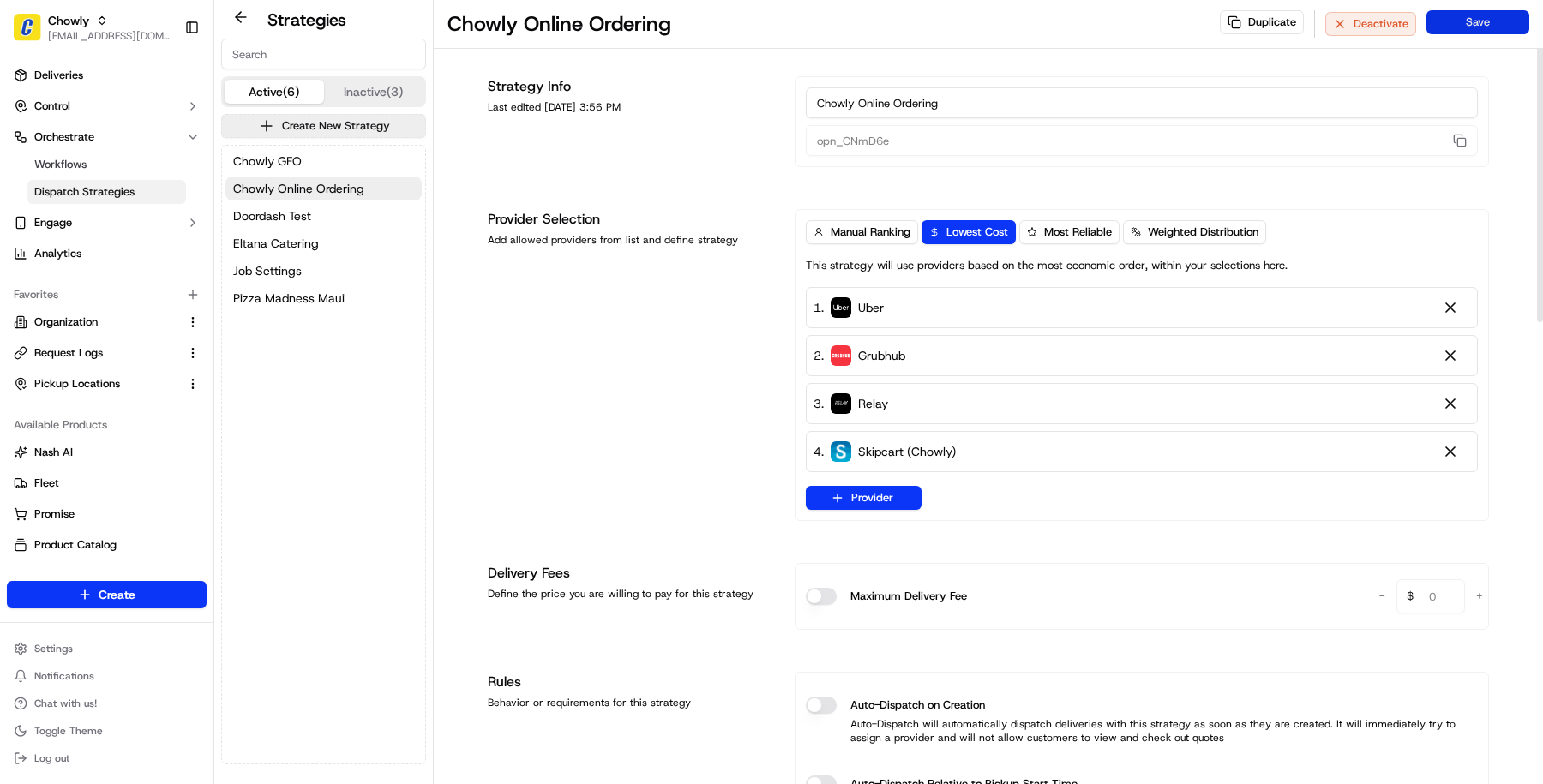
click at [1457, 24] on button "Save" at bounding box center [1478, 22] width 103 height 24
click at [301, 273] on button "Job Settings" at bounding box center [323, 270] width 197 height 24
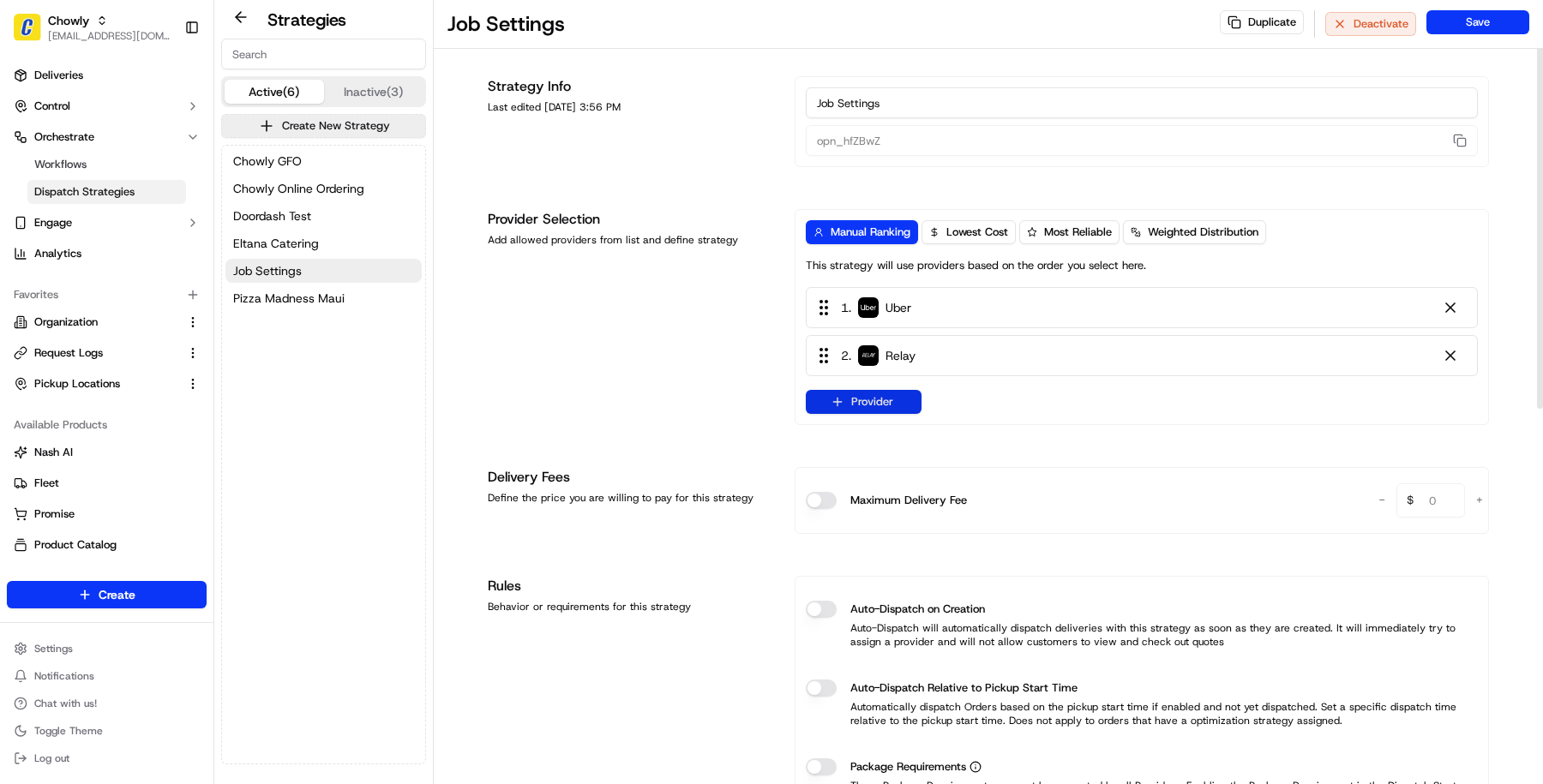
click at [864, 409] on button "Provider" at bounding box center [864, 401] width 115 height 24
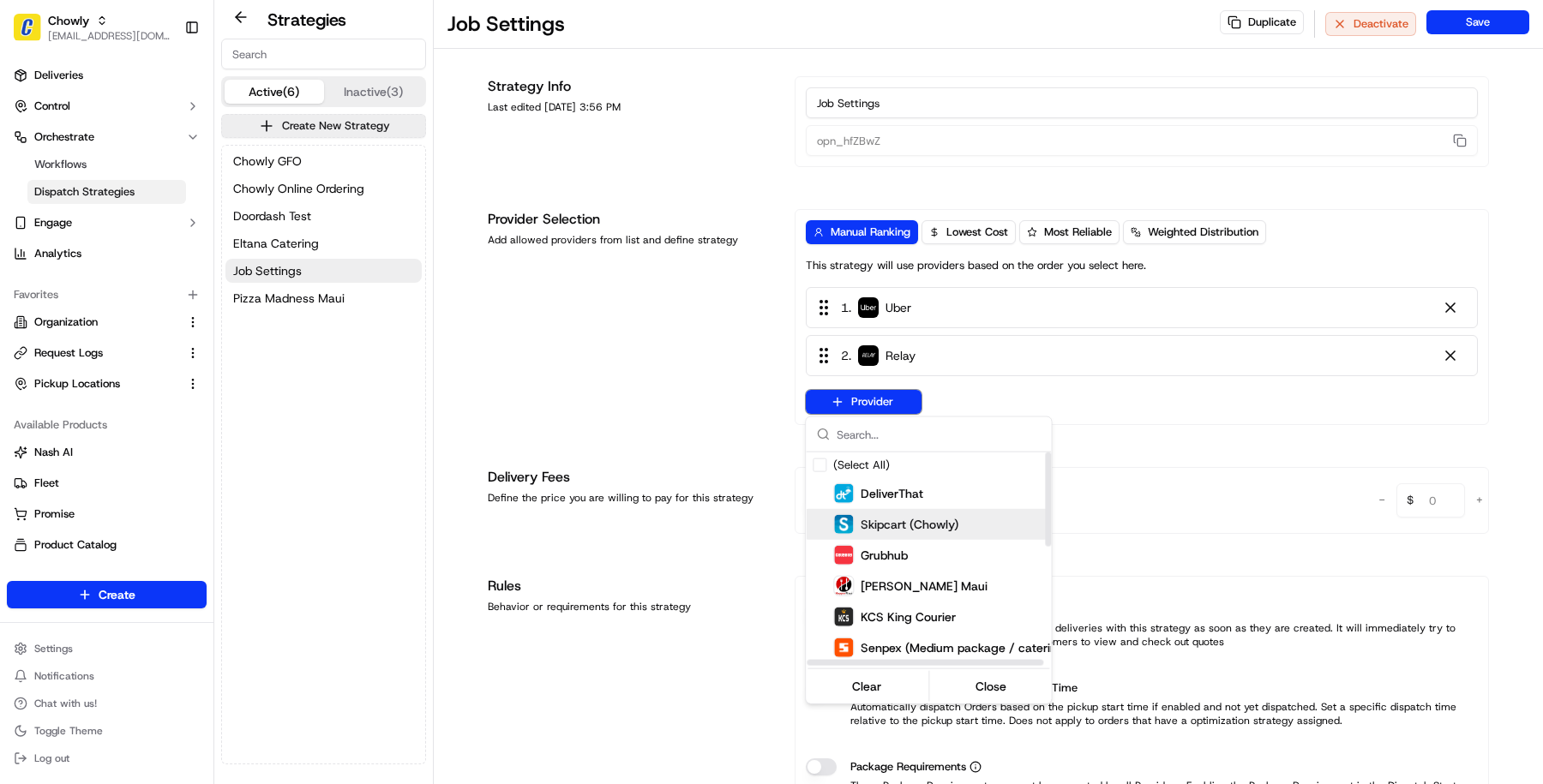
click at [938, 509] on div "Skipcart (Chowly)" at bounding box center [960, 524] width 309 height 31
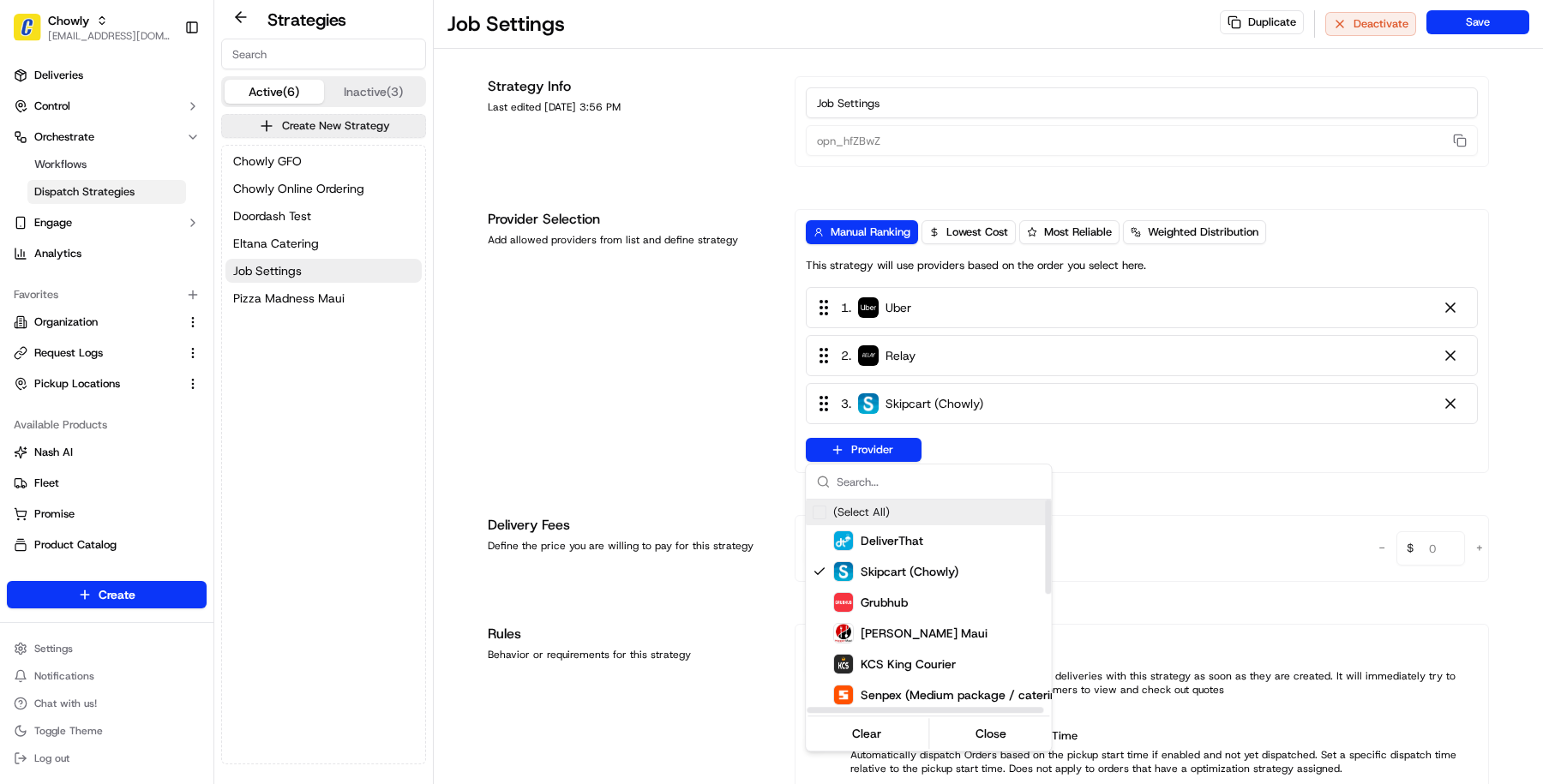
click at [660, 410] on html "Chowly masood@usenash.com Toggle Sidebar Deliveries Control Orchestrate Workflo…" at bounding box center [771, 392] width 1543 height 784
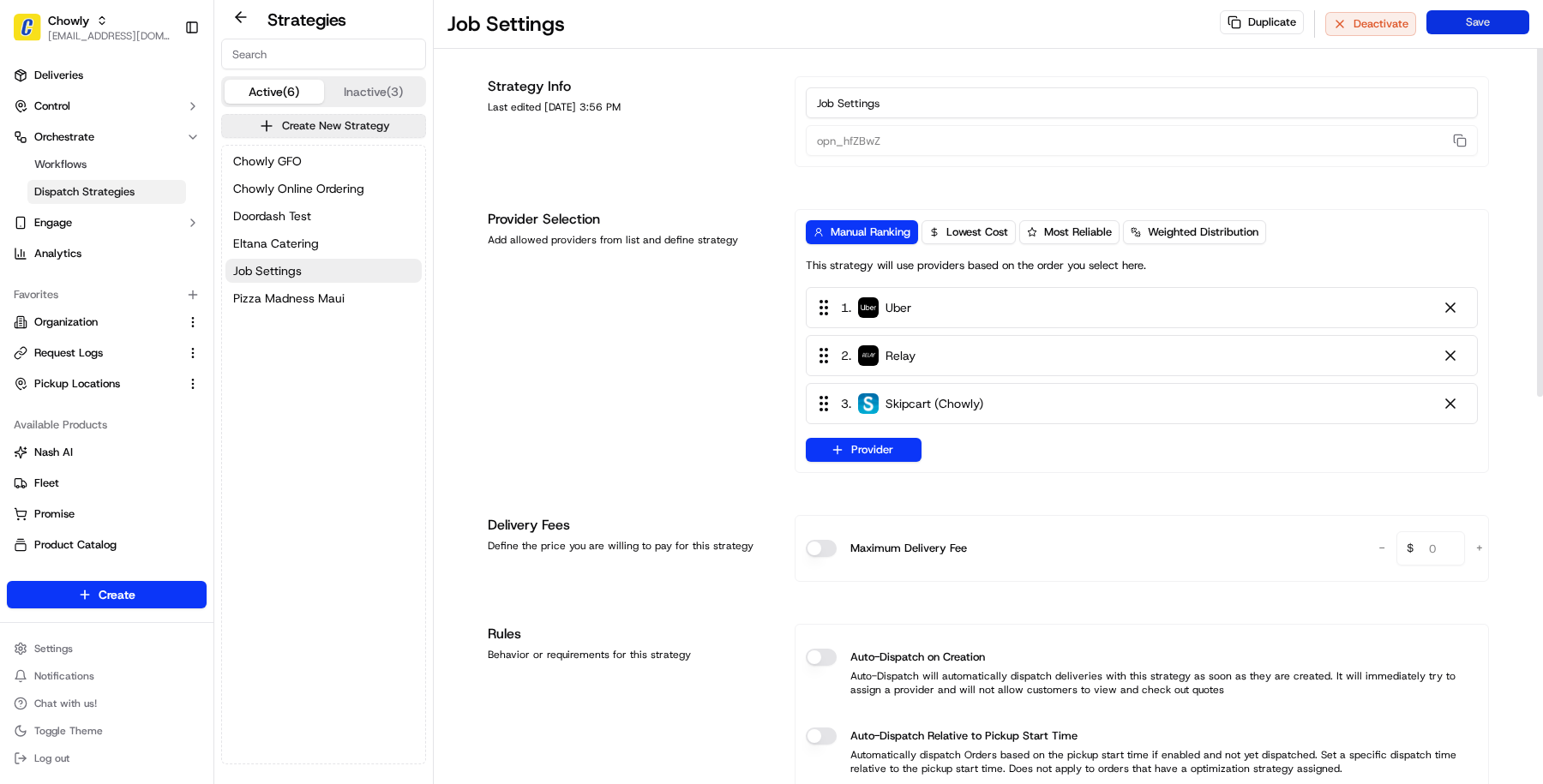
click at [1500, 22] on button "Save" at bounding box center [1478, 22] width 103 height 24
click at [329, 155] on button "Chowly GFO" at bounding box center [323, 161] width 197 height 24
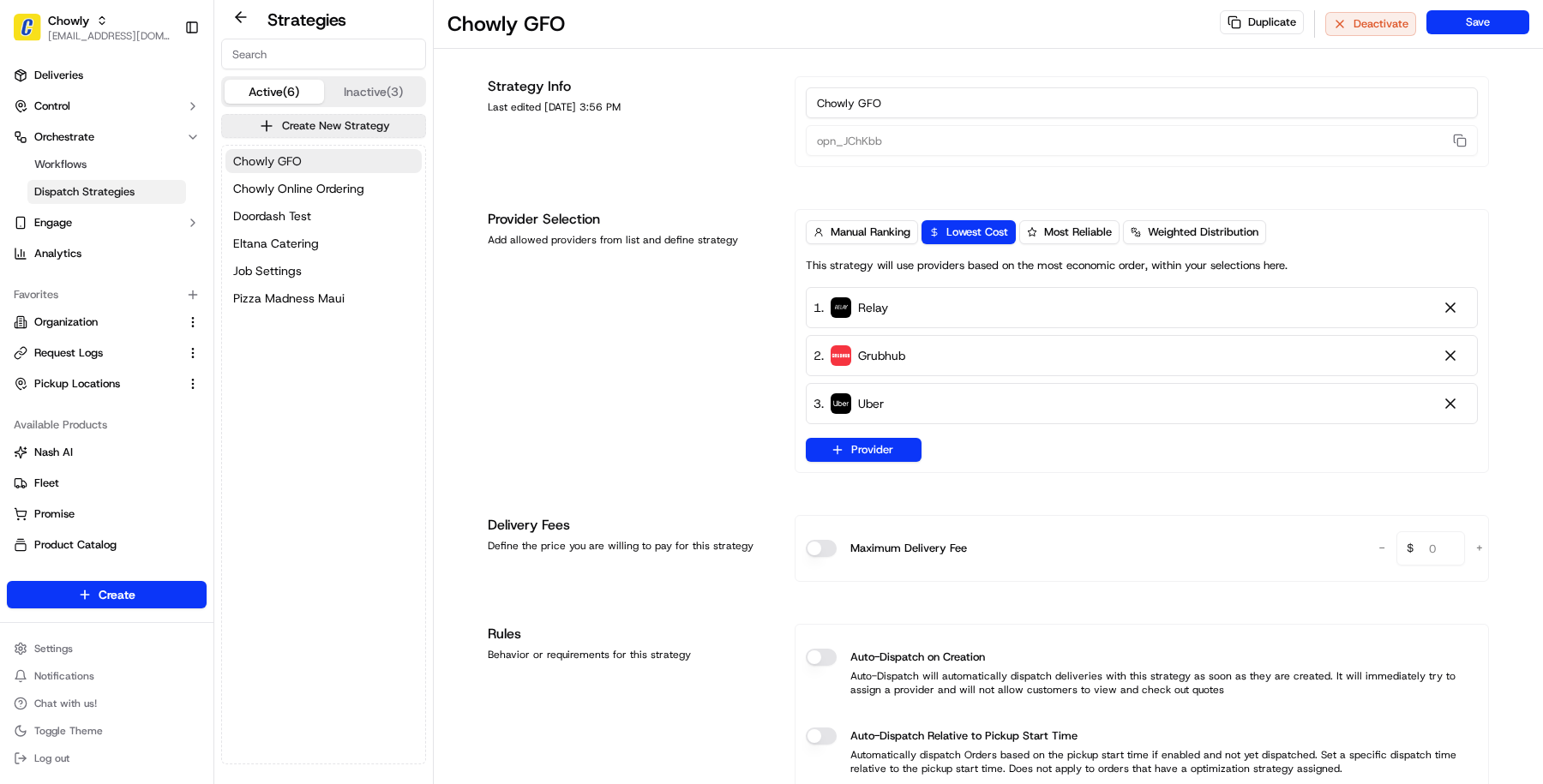
click at [325, 168] on button "Chowly GFO" at bounding box center [323, 161] width 197 height 24
click at [384, 198] on button "Chowly Online Ordering" at bounding box center [323, 188] width 197 height 24
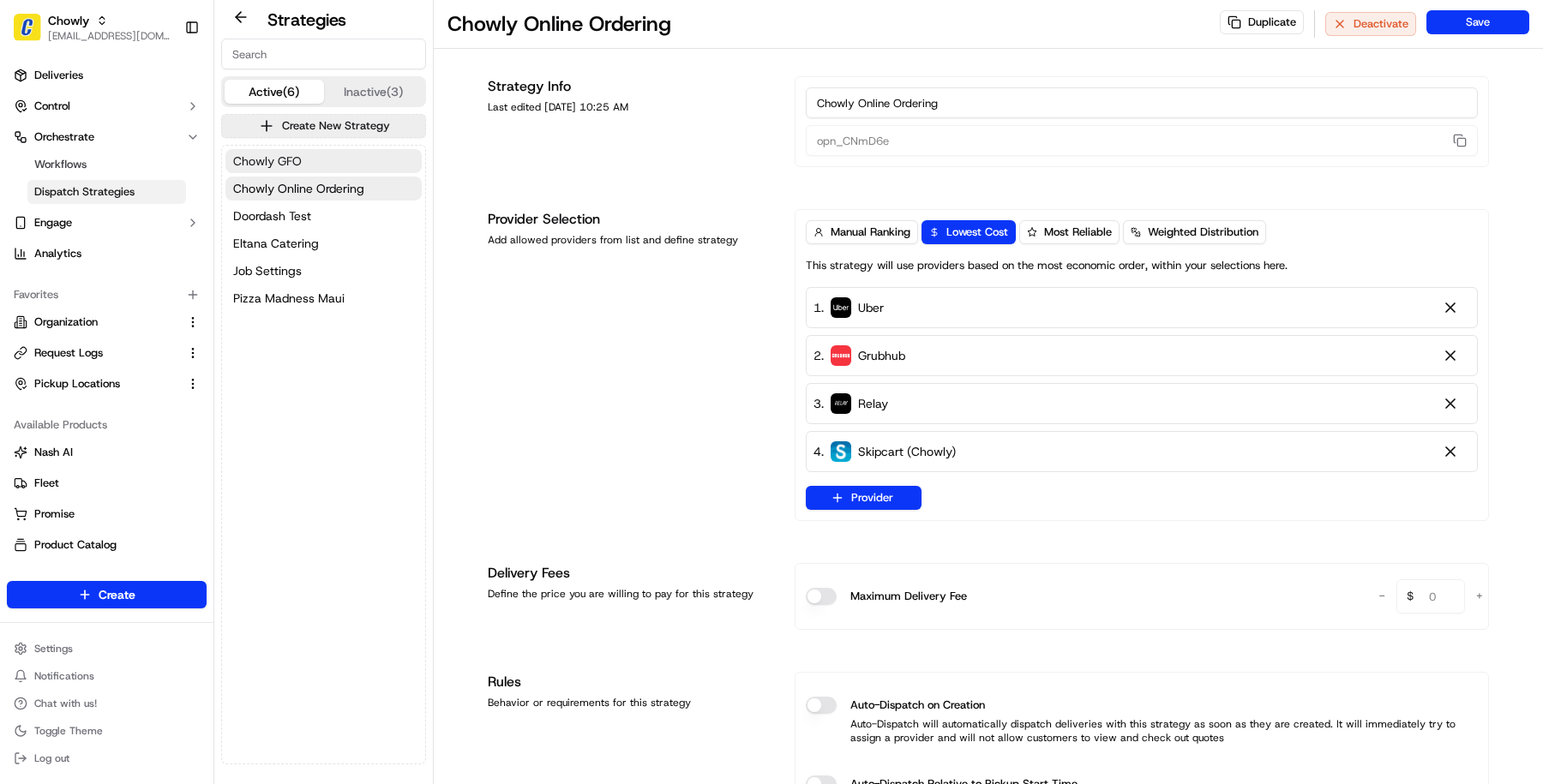
click at [364, 164] on button "Chowly GFO" at bounding box center [323, 161] width 197 height 24
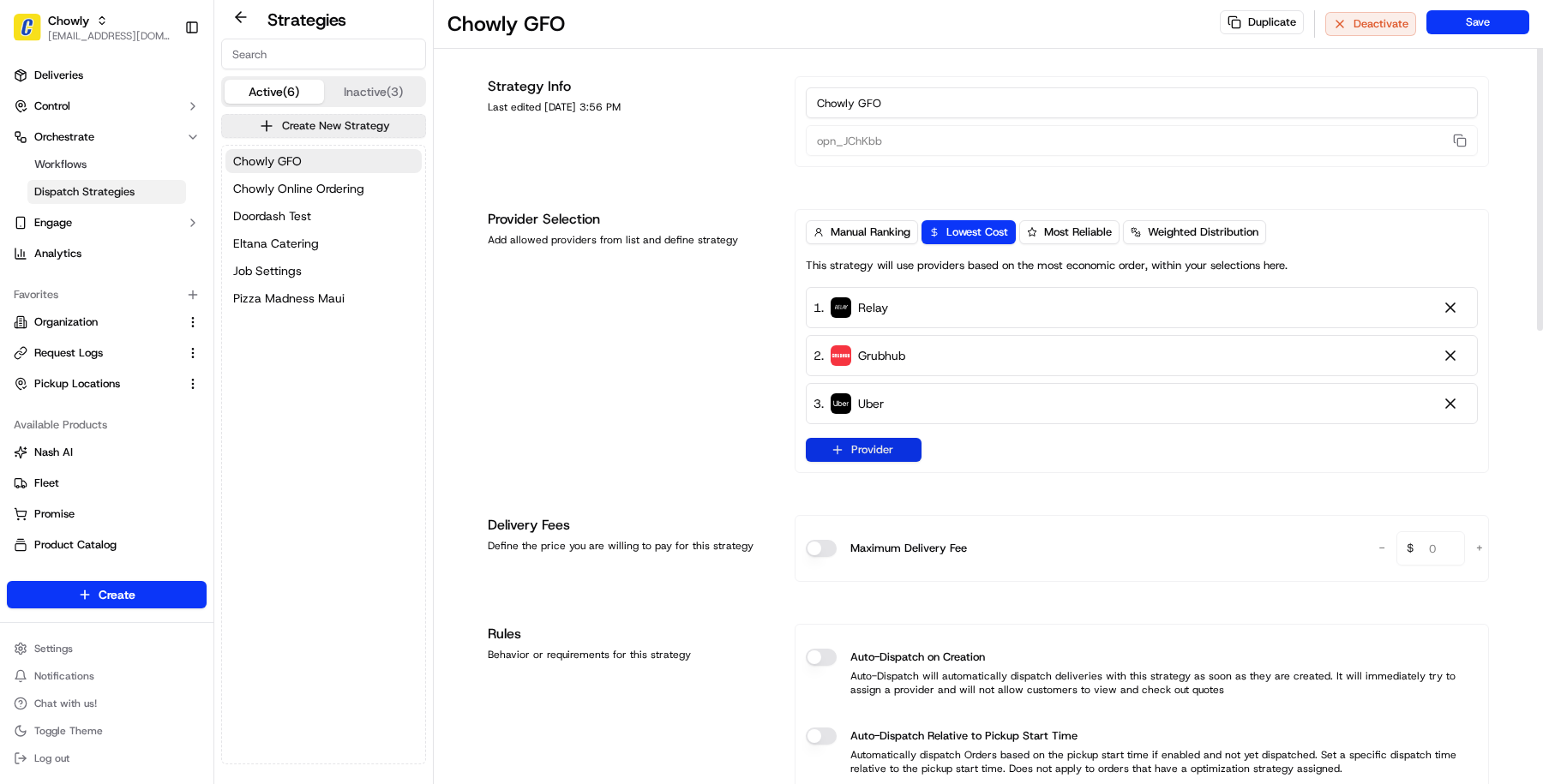
click at [851, 441] on button "Provider" at bounding box center [864, 449] width 115 height 24
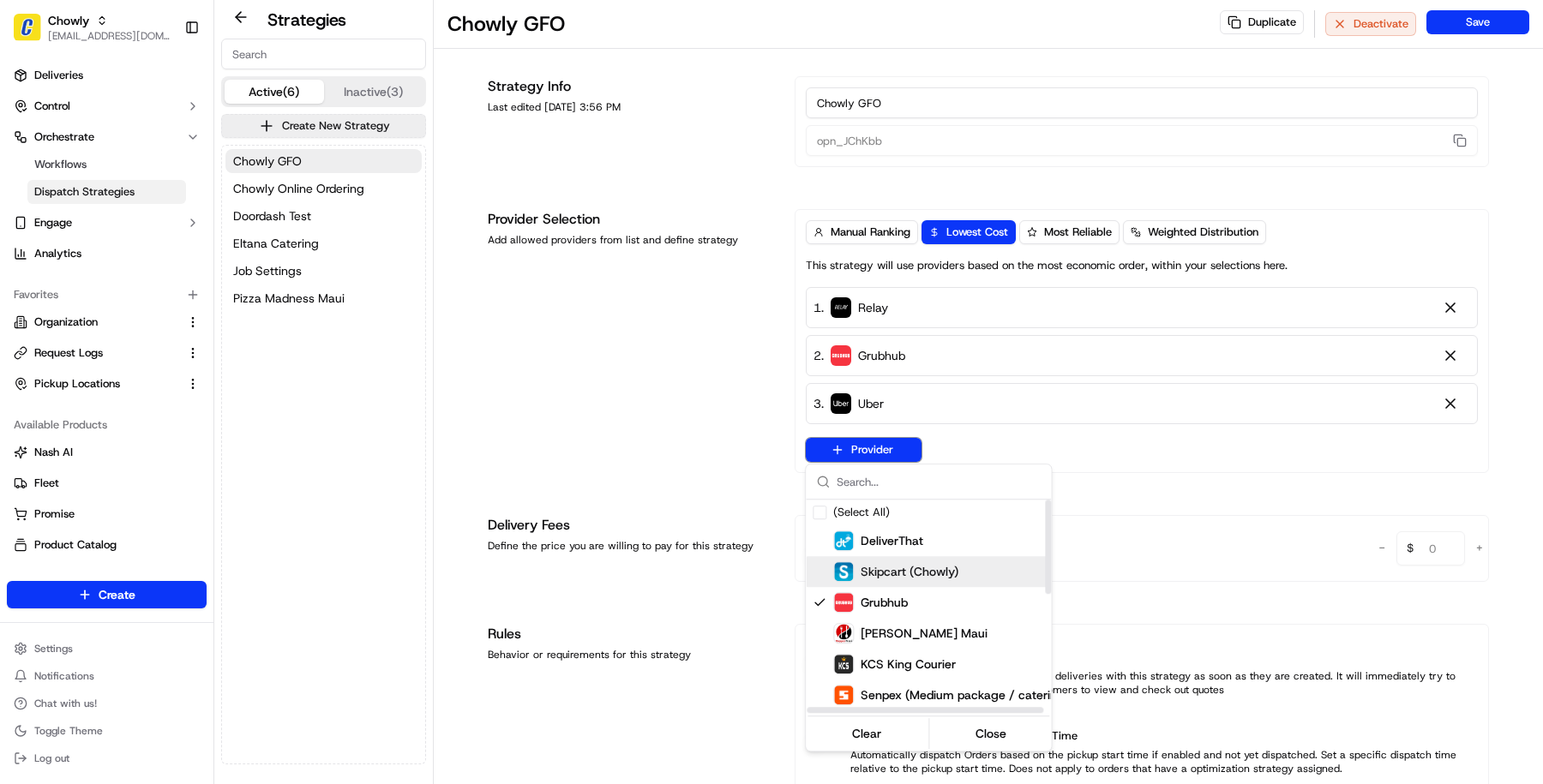
click at [847, 568] on img "Suggestions" at bounding box center [844, 572] width 19 height 19
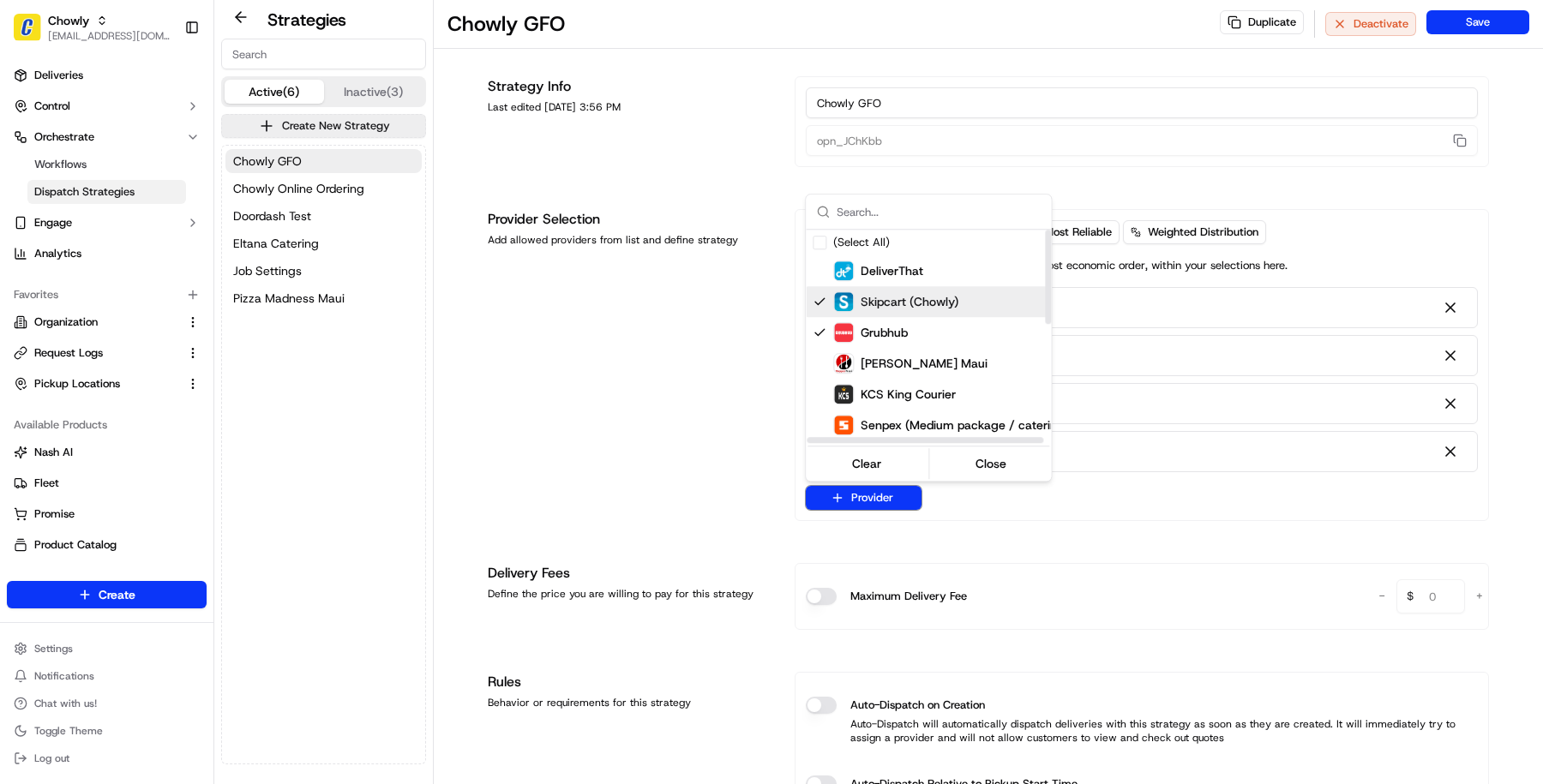
click at [659, 441] on html "Chowly masood@usenash.com Toggle Sidebar Deliveries Control Orchestrate Workflo…" at bounding box center [771, 392] width 1543 height 784
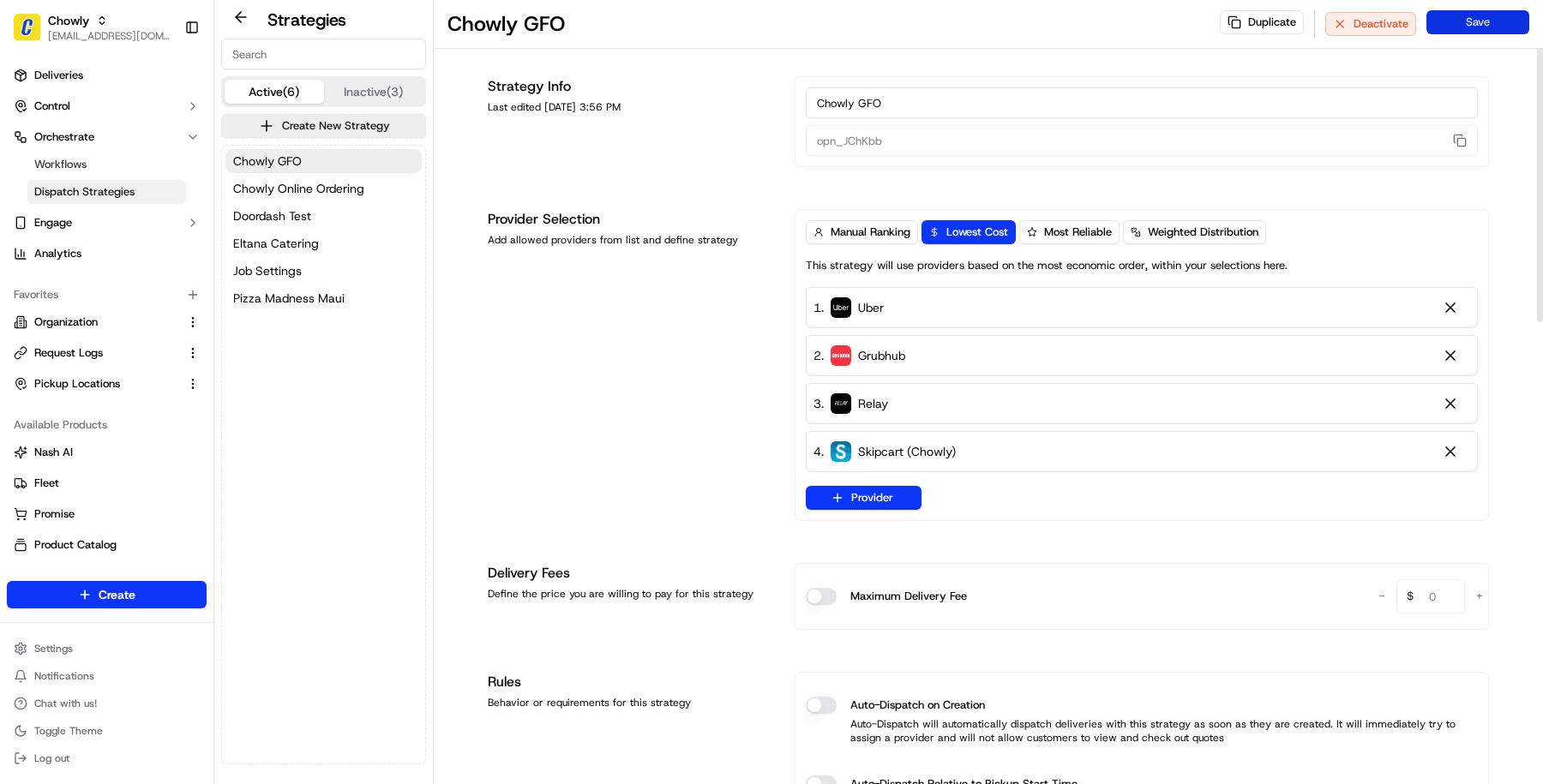
click at [1477, 22] on button "Save" at bounding box center [1478, 22] width 103 height 24
click at [87, 30] on span "[EMAIL_ADDRESS][DOMAIN_NAME]" at bounding box center [109, 36] width 122 height 14
type input "pei wei parent"
click at [306, 87] on span "Pei Wei Parent Org" at bounding box center [294, 89] width 148 height 16
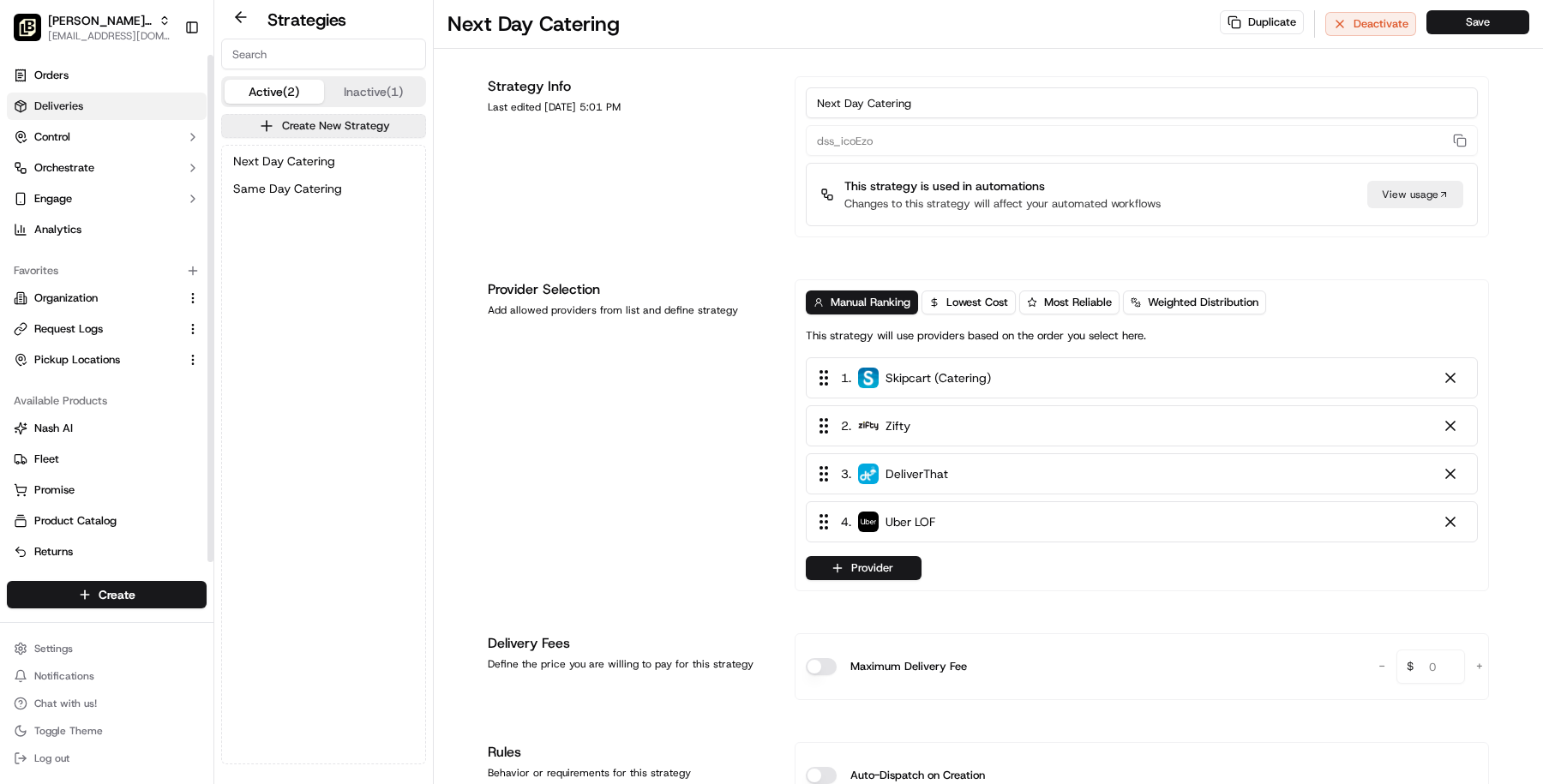
click at [115, 108] on link "Deliveries" at bounding box center [107, 106] width 199 height 27
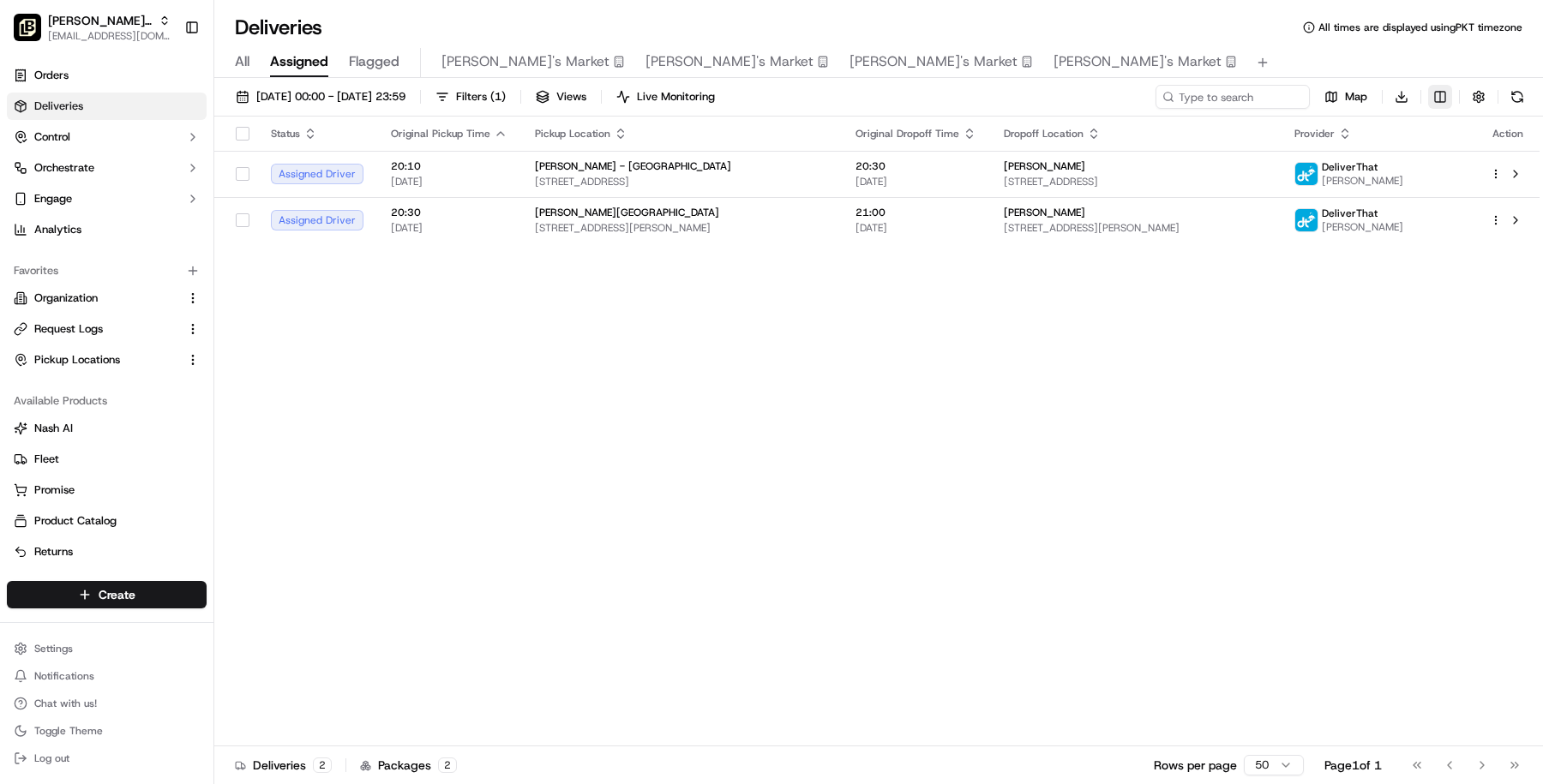
click at [1445, 101] on html "Pei Wei Parent Org masood@usenash.com Toggle Sidebar Orders Deliveries Control …" at bounding box center [771, 392] width 1543 height 784
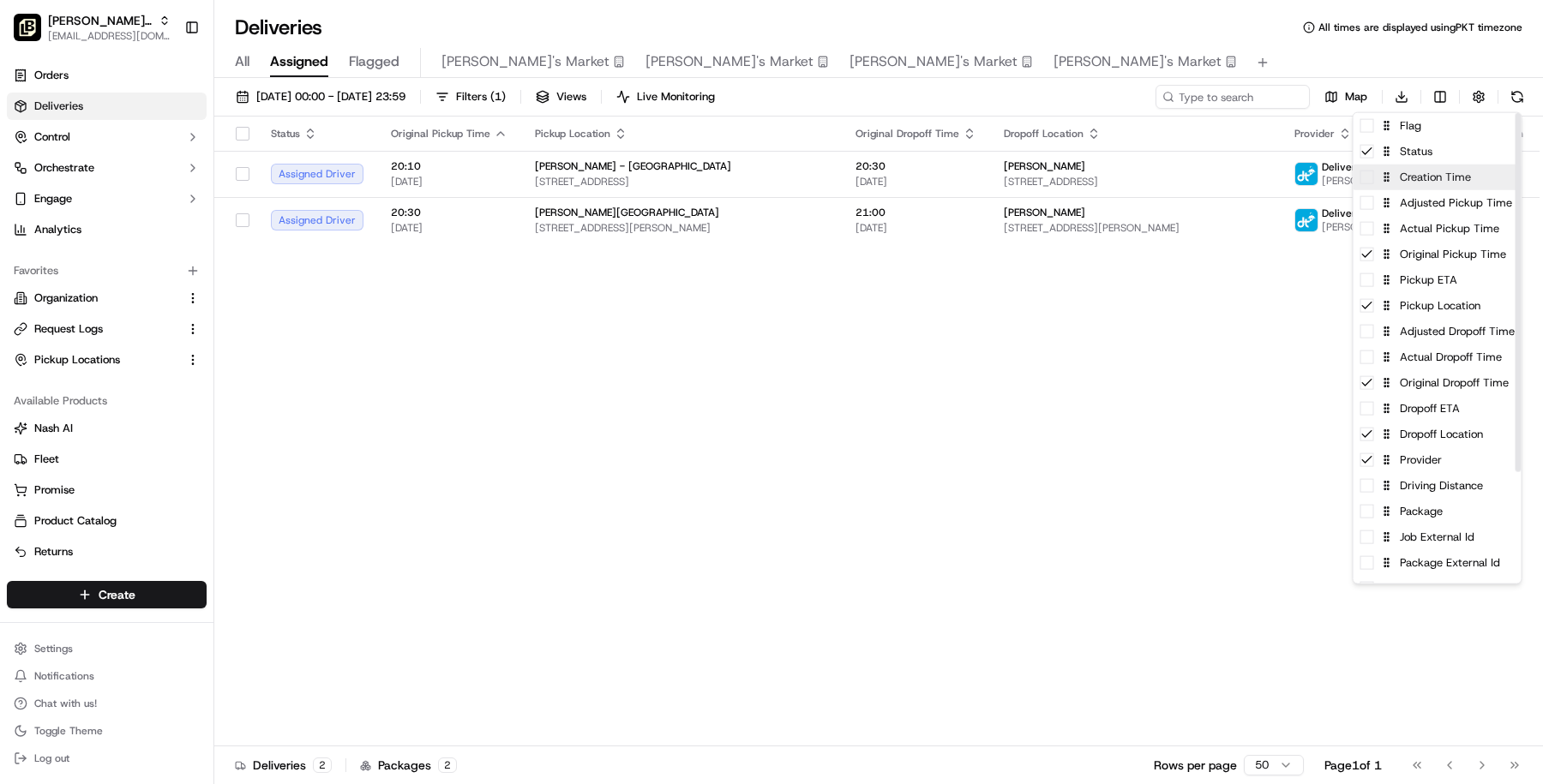
click at [1449, 168] on div "Creation Time" at bounding box center [1437, 177] width 168 height 25
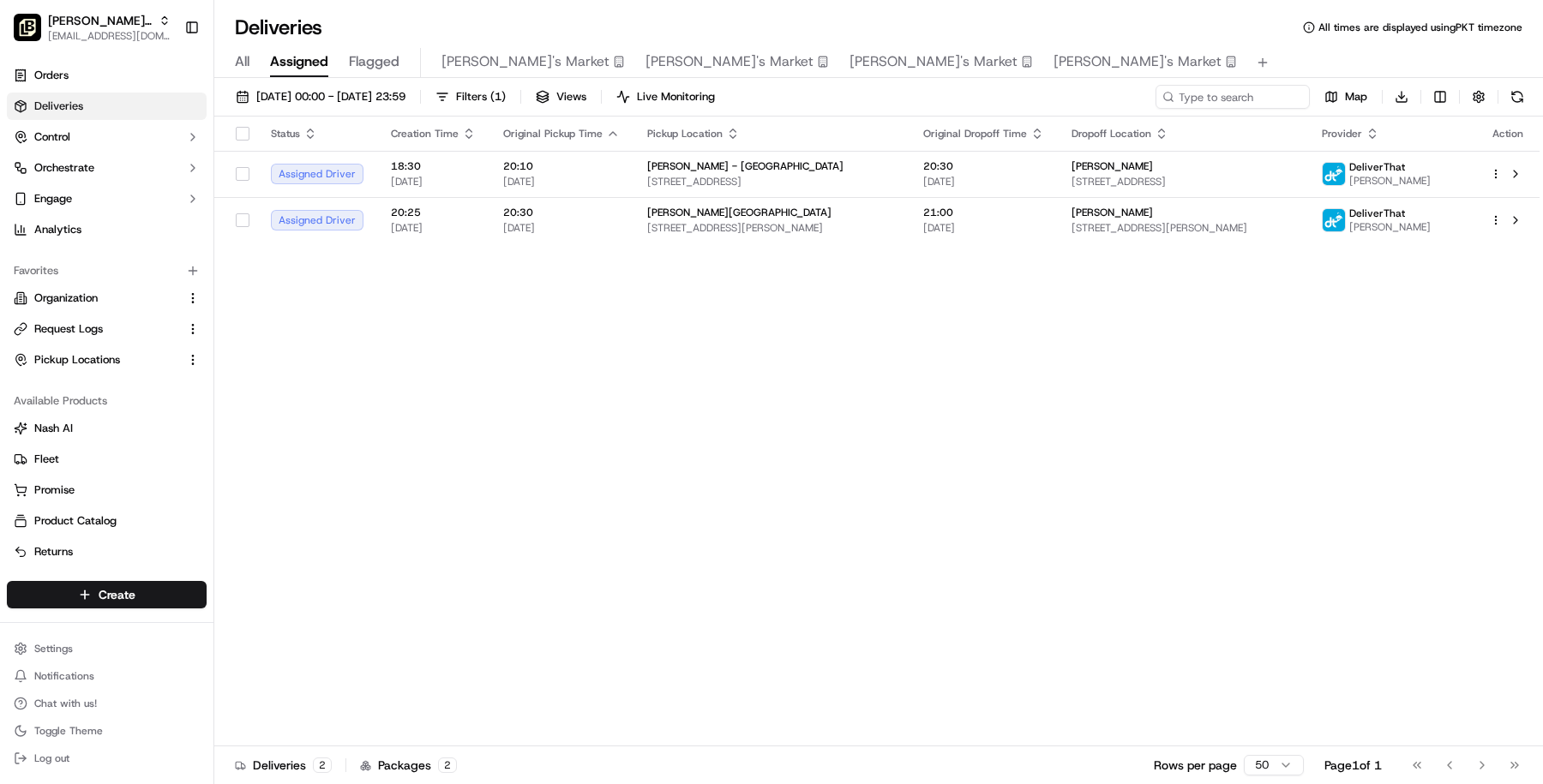
click at [1136, 462] on html "Pei Wei Parent Org masood@usenash.com Toggle Sidebar Orders Deliveries Control …" at bounding box center [771, 392] width 1543 height 784
click at [414, 87] on button "23/09/2025 00:00 - 23/09/2025 23:59" at bounding box center [321, 96] width 185 height 24
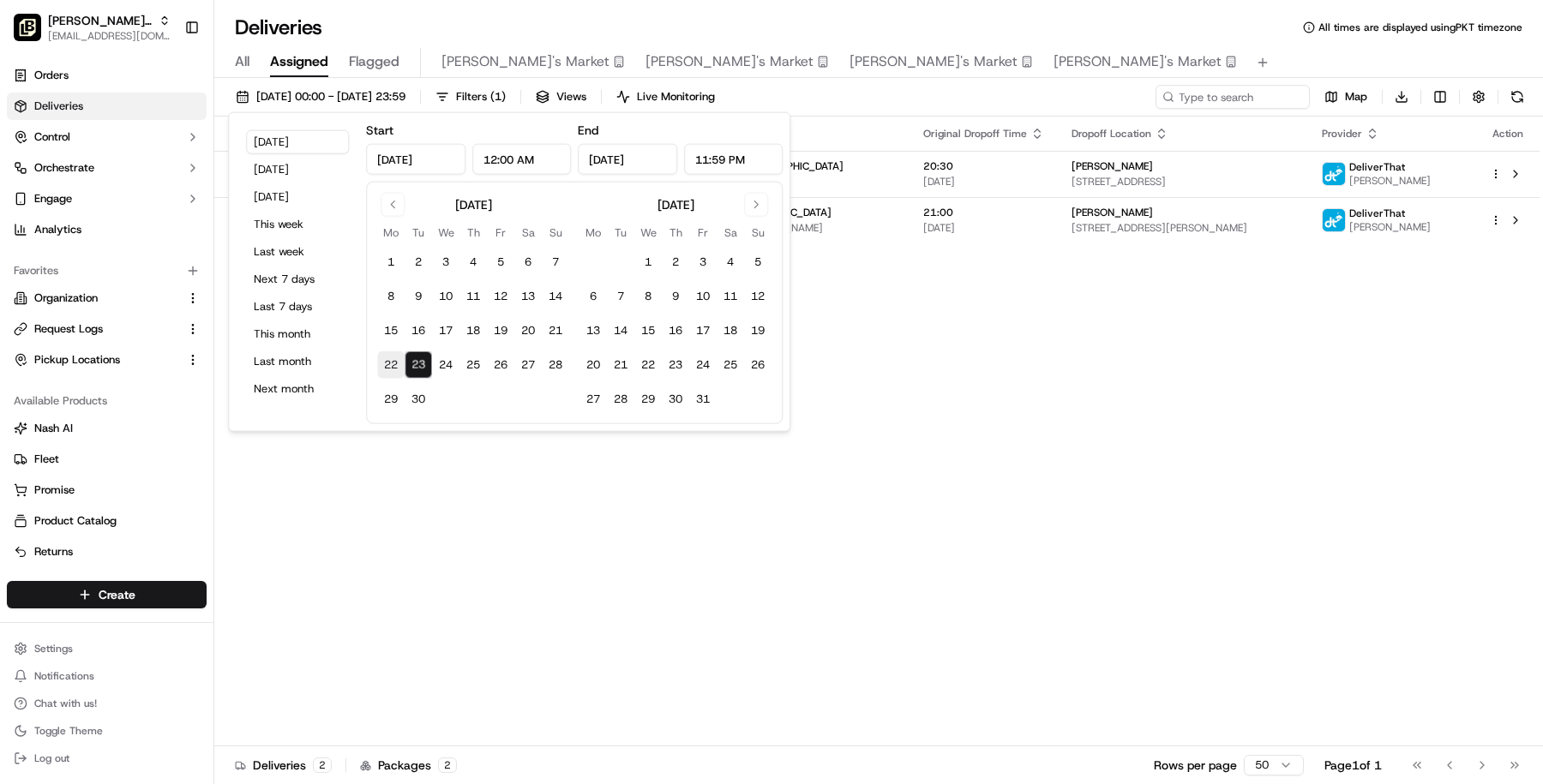
click at [384, 369] on button "22" at bounding box center [390, 364] width 27 height 27
type input "Sep 22, 2025"
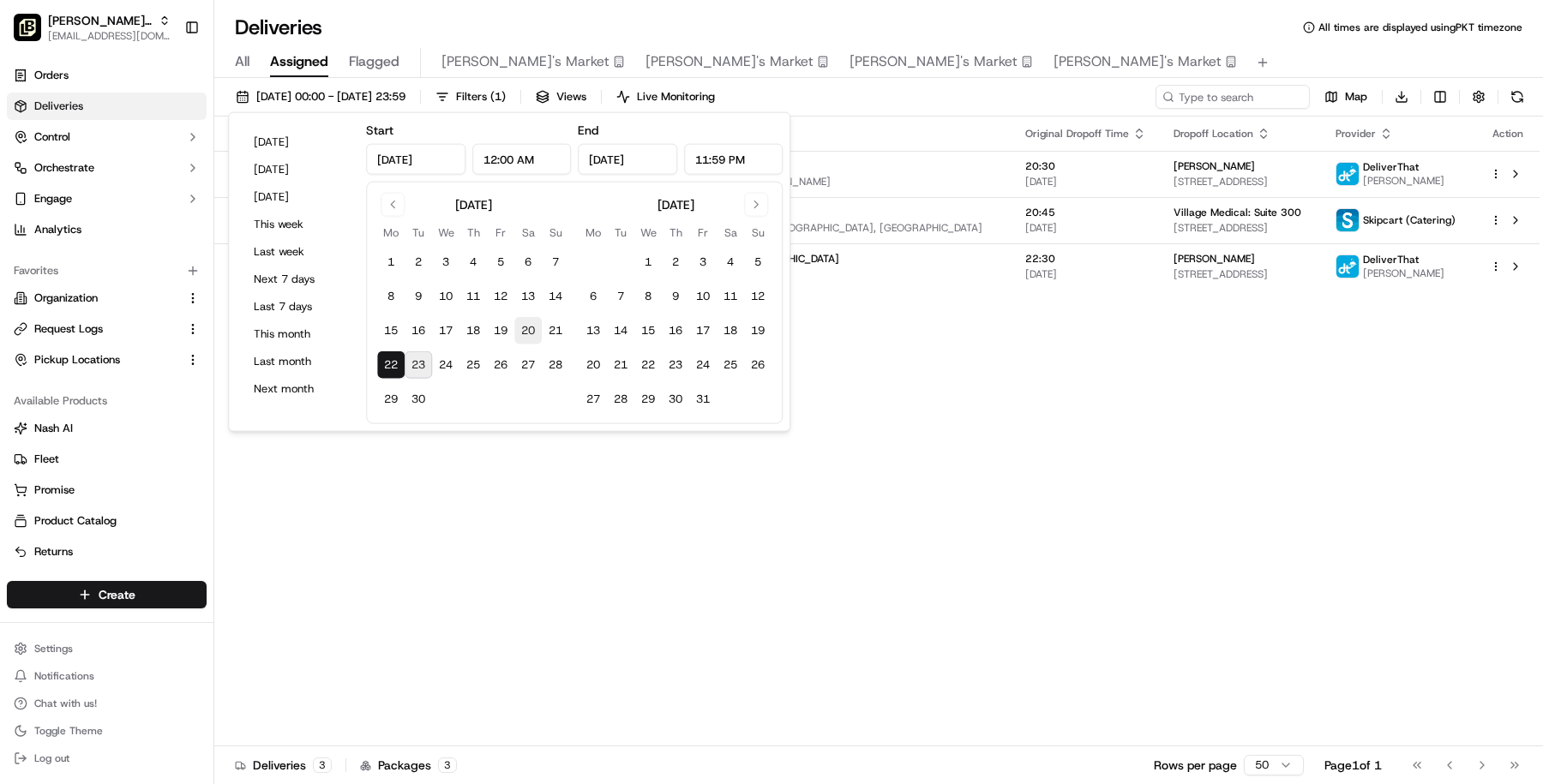
click at [526, 335] on button "20" at bounding box center [527, 330] width 27 height 27
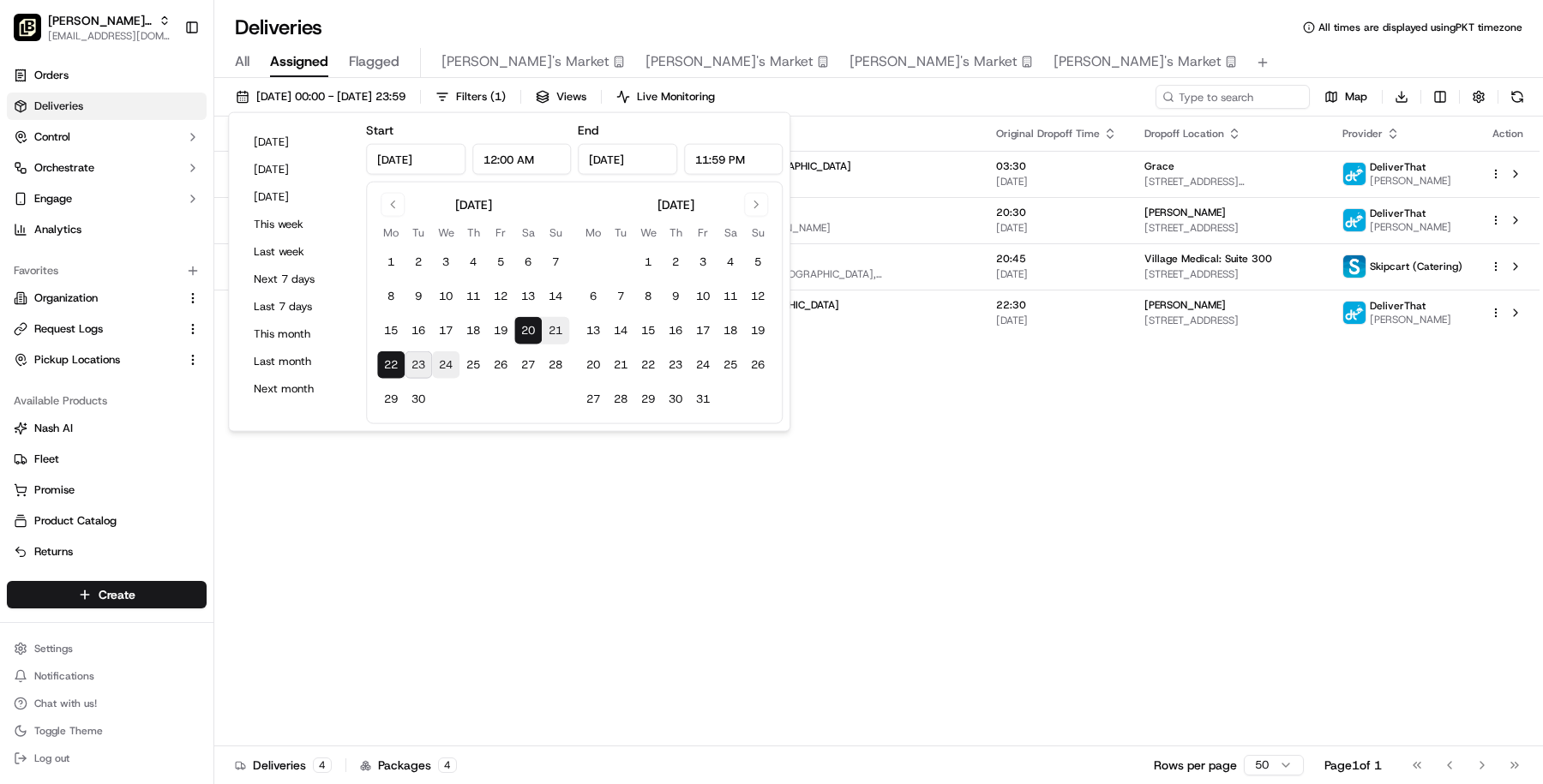
click at [441, 372] on button "24" at bounding box center [445, 364] width 27 height 27
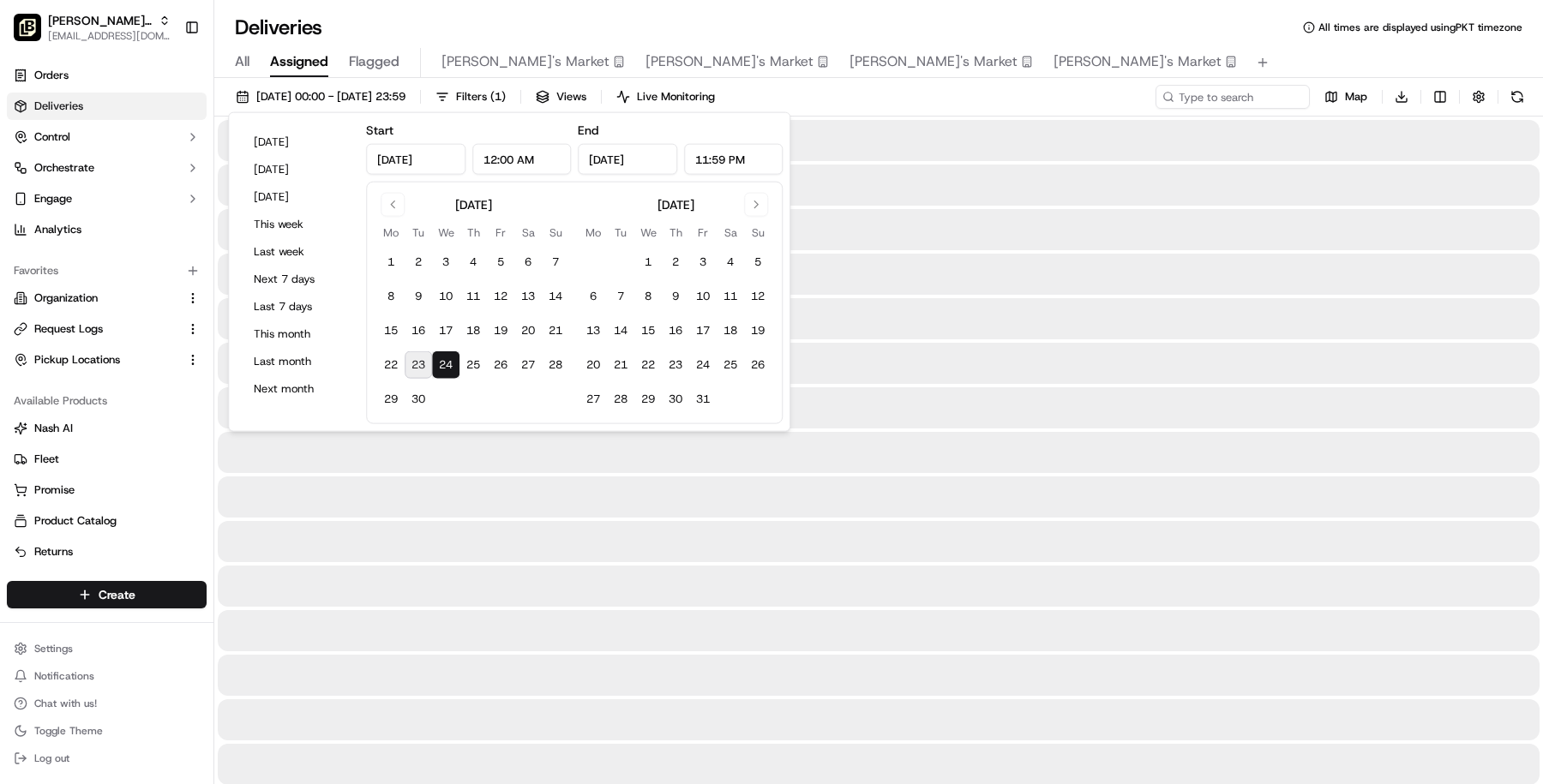
type input "Sep 24, 2025"
click at [514, 330] on button "20" at bounding box center [527, 330] width 27 height 27
type input "Sep 20, 2025"
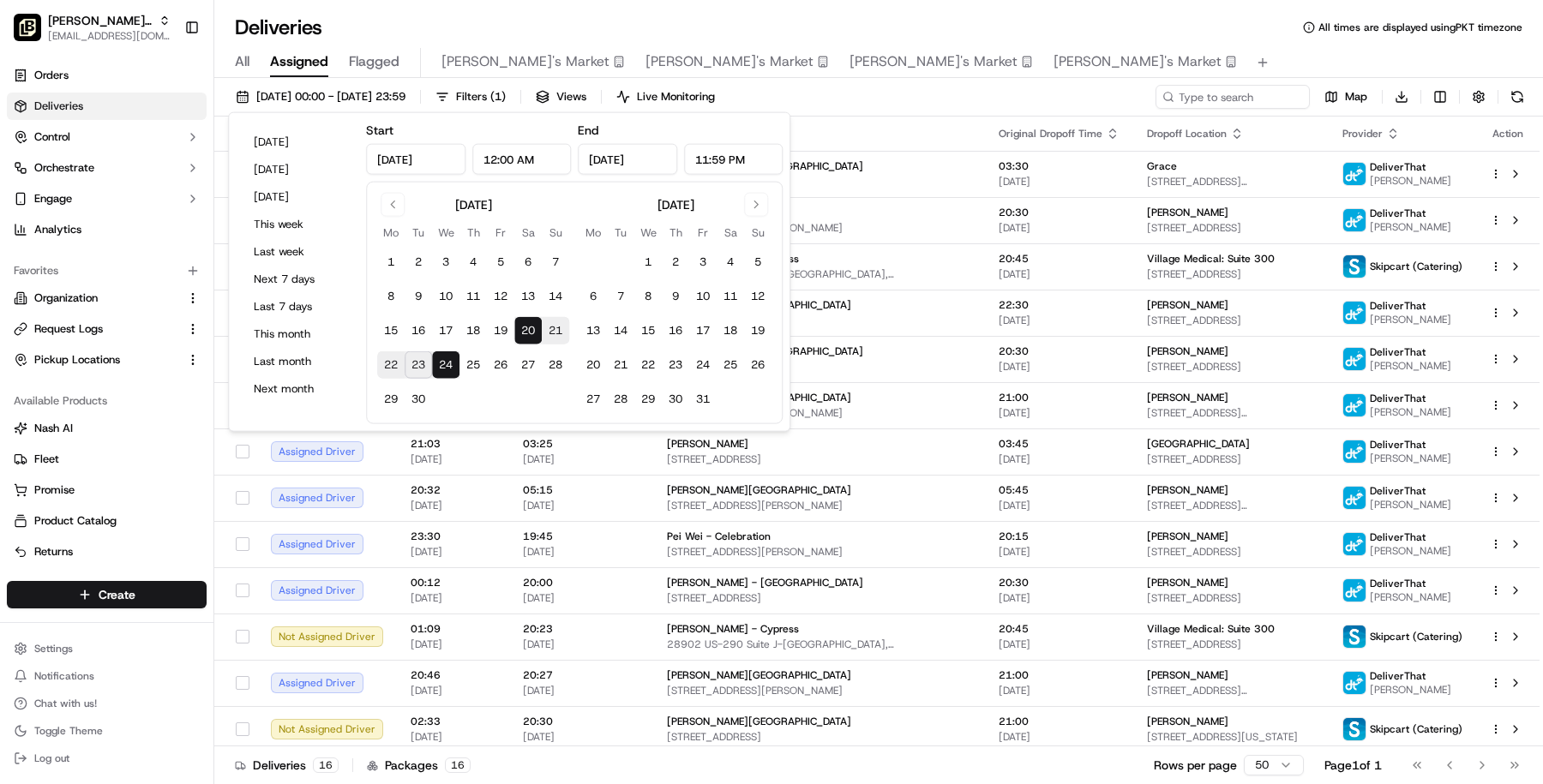
click at [1038, 23] on div "Deliveries All times are displayed using PKT timezone" at bounding box center [879, 27] width 1329 height 27
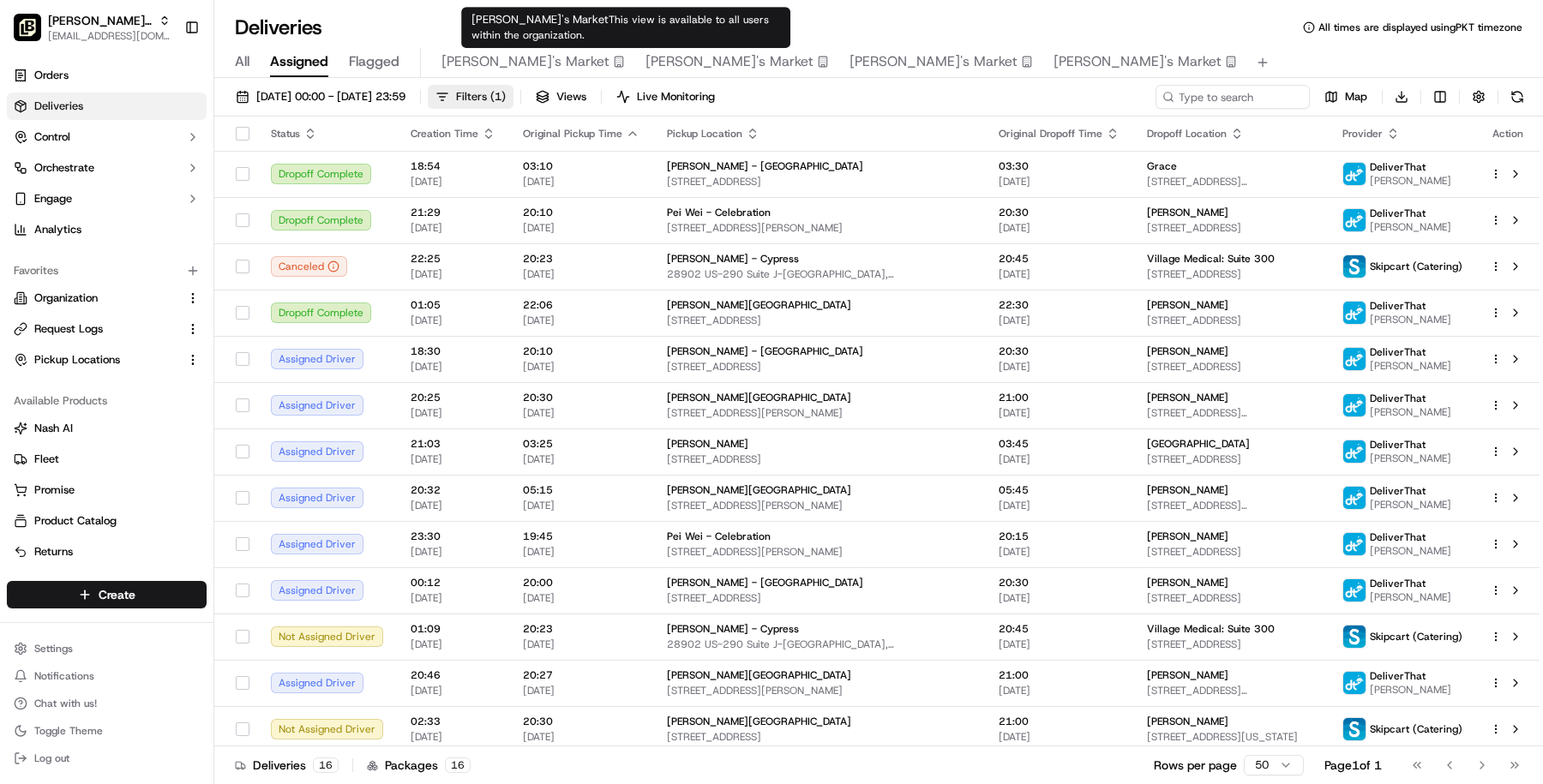
click at [506, 95] on span "Filters ( 1 )" at bounding box center [481, 97] width 50 height 16
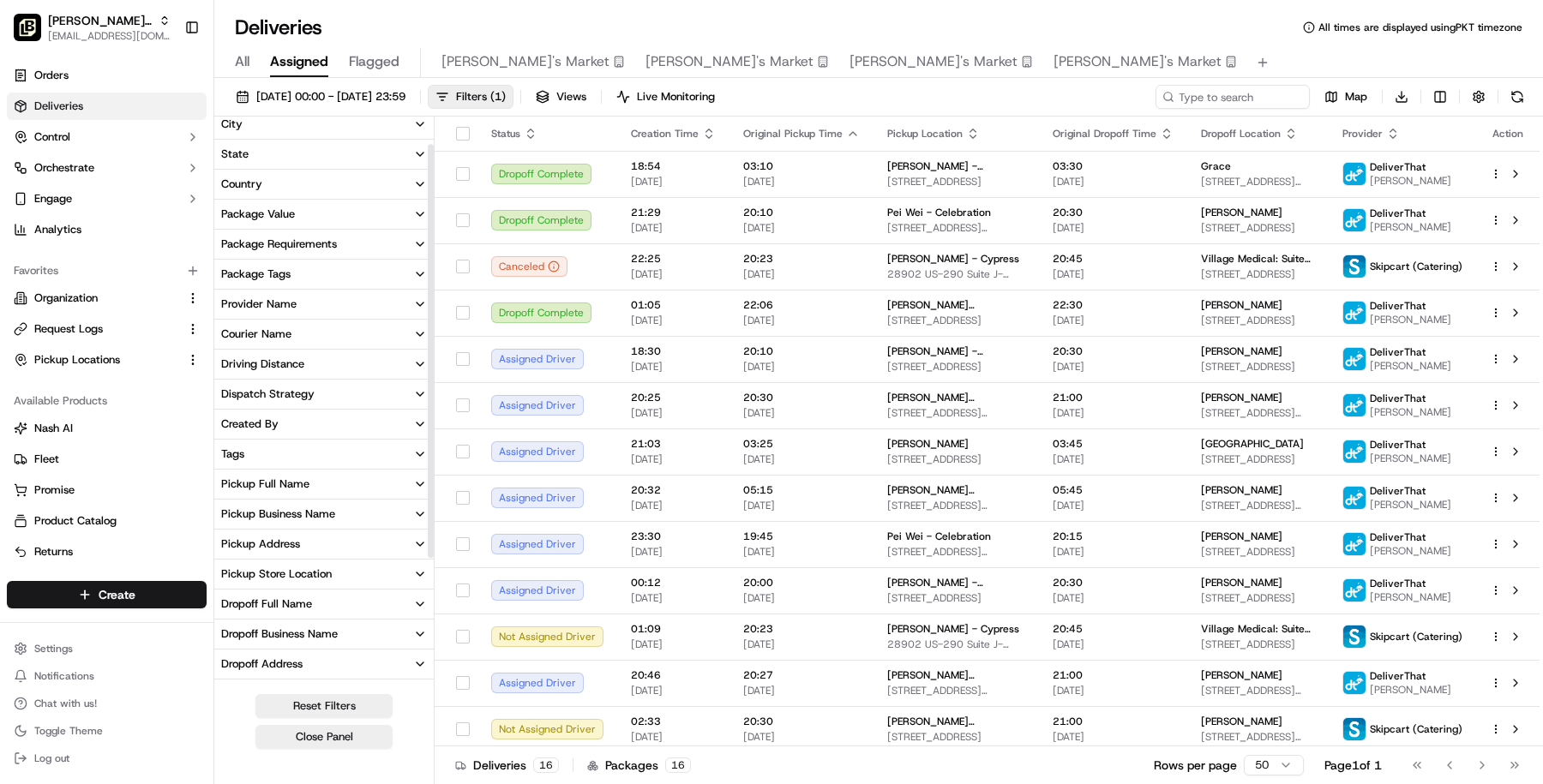
scroll to position [43, 0]
click at [368, 300] on button "Provider Name" at bounding box center [323, 301] width 219 height 29
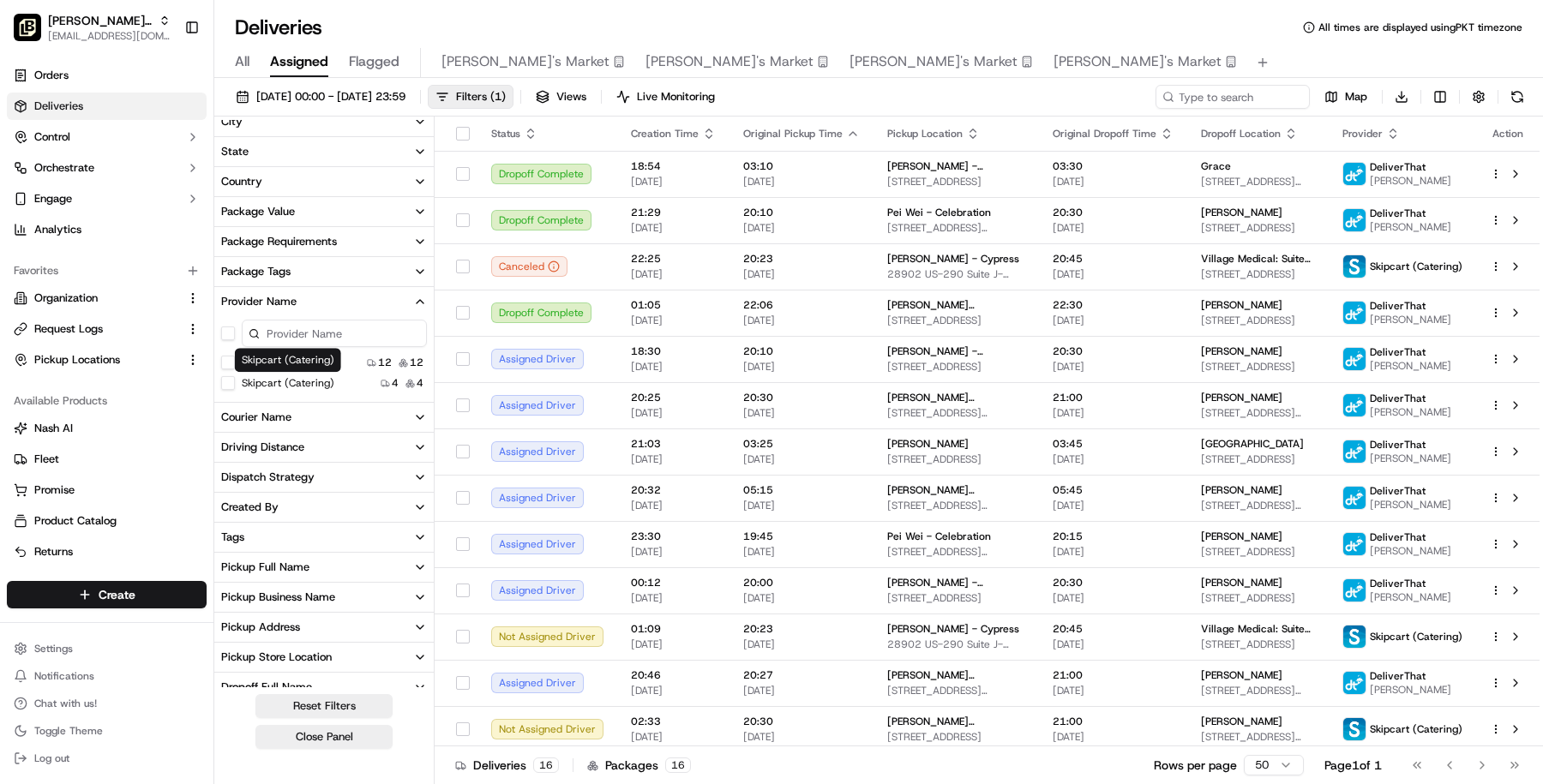
click at [246, 385] on label "Skipcart (Catering)" at bounding box center [288, 383] width 93 height 14
click at [235, 385] on \(Catering\) "Skipcart (Catering)" at bounding box center [228, 383] width 14 height 14
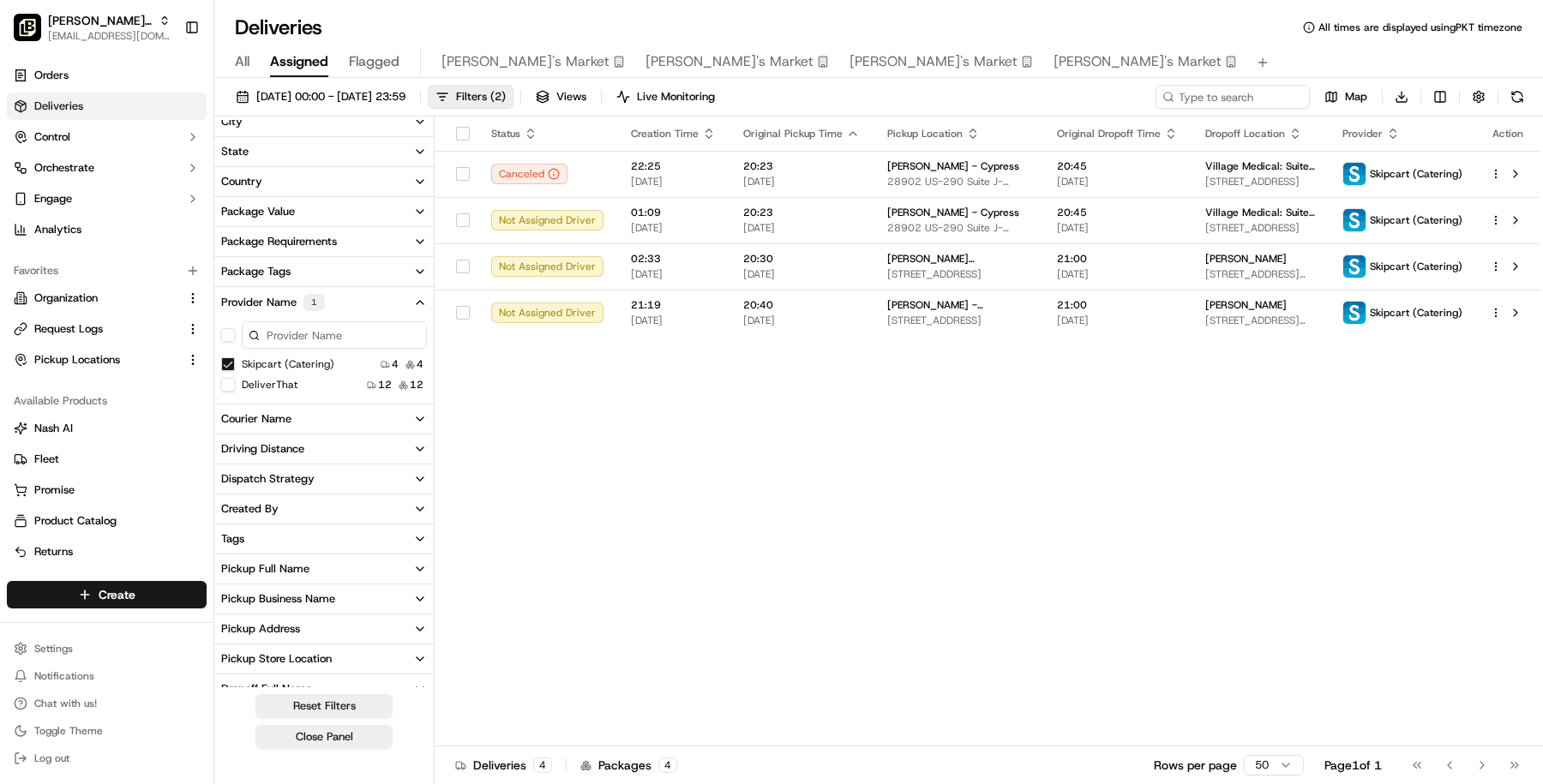
click at [294, 750] on div "Delivery Status City State Country Package Value Package Requirements Package T…" at bounding box center [324, 452] width 220 height 671
click at [297, 742] on button "Close Panel" at bounding box center [323, 737] width 137 height 24
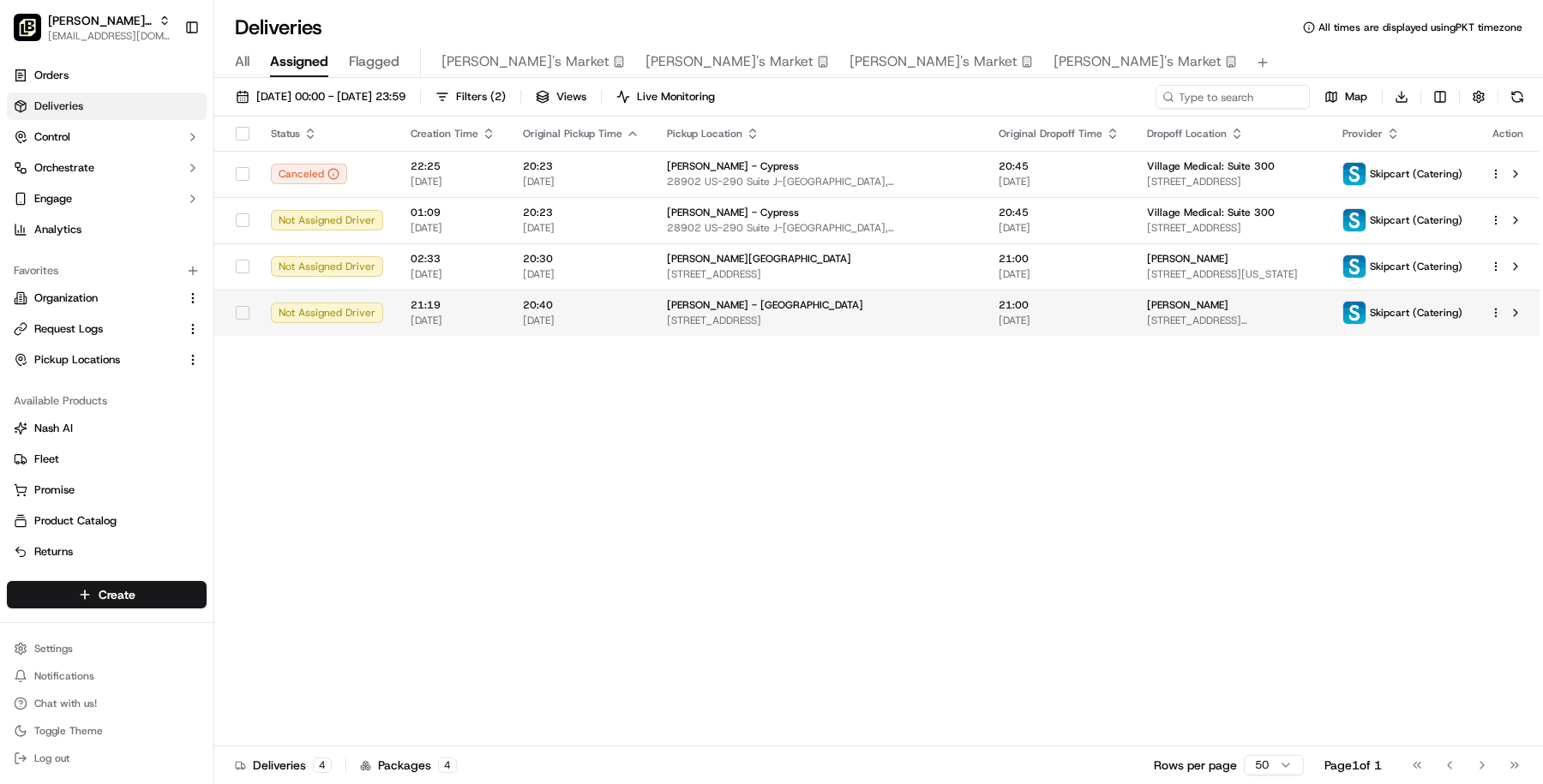
click at [790, 311] on div "Pei Wei - San Antonio" at bounding box center [819, 305] width 304 height 14
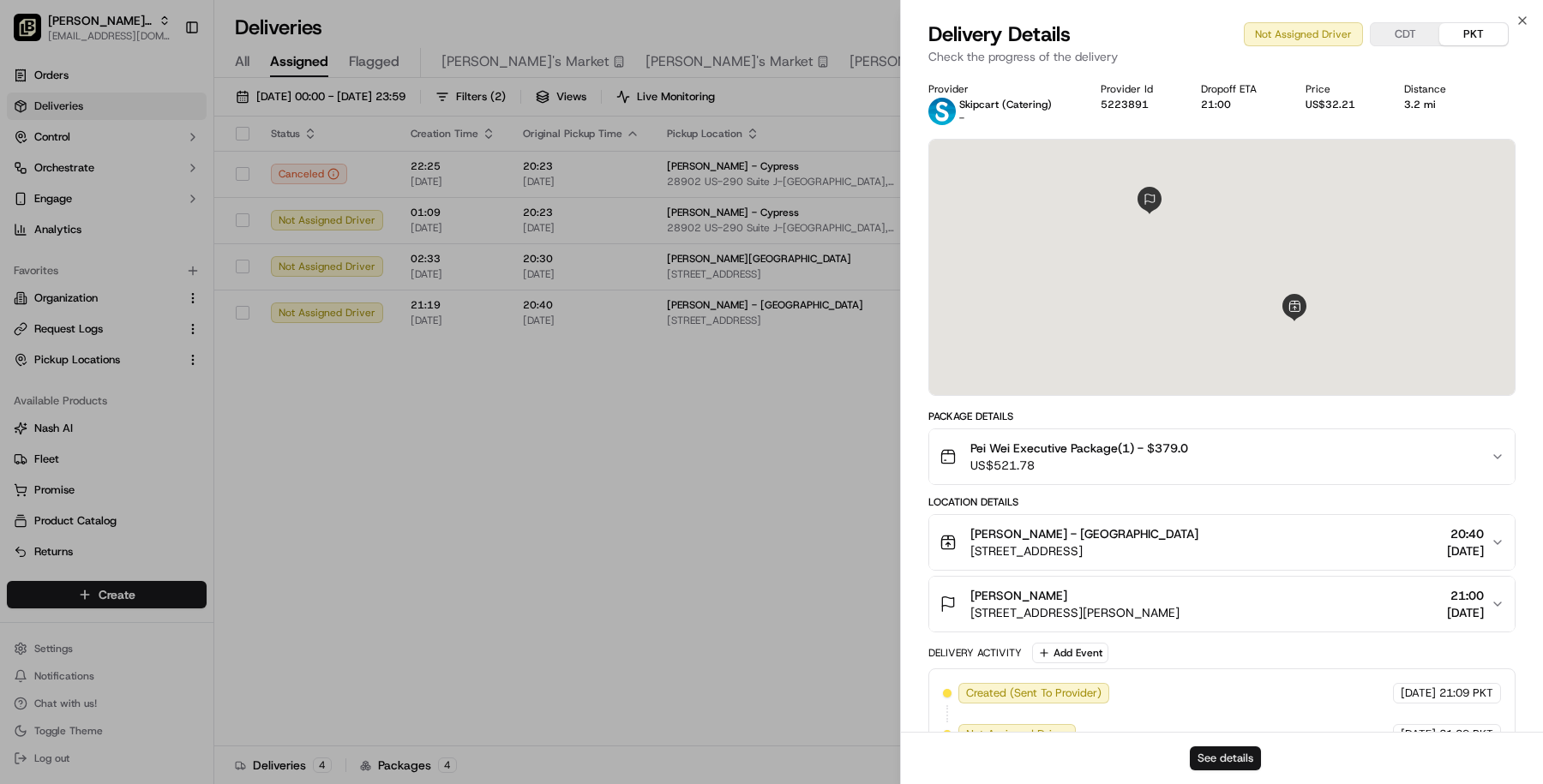
click at [1237, 758] on button "See details" at bounding box center [1225, 758] width 71 height 24
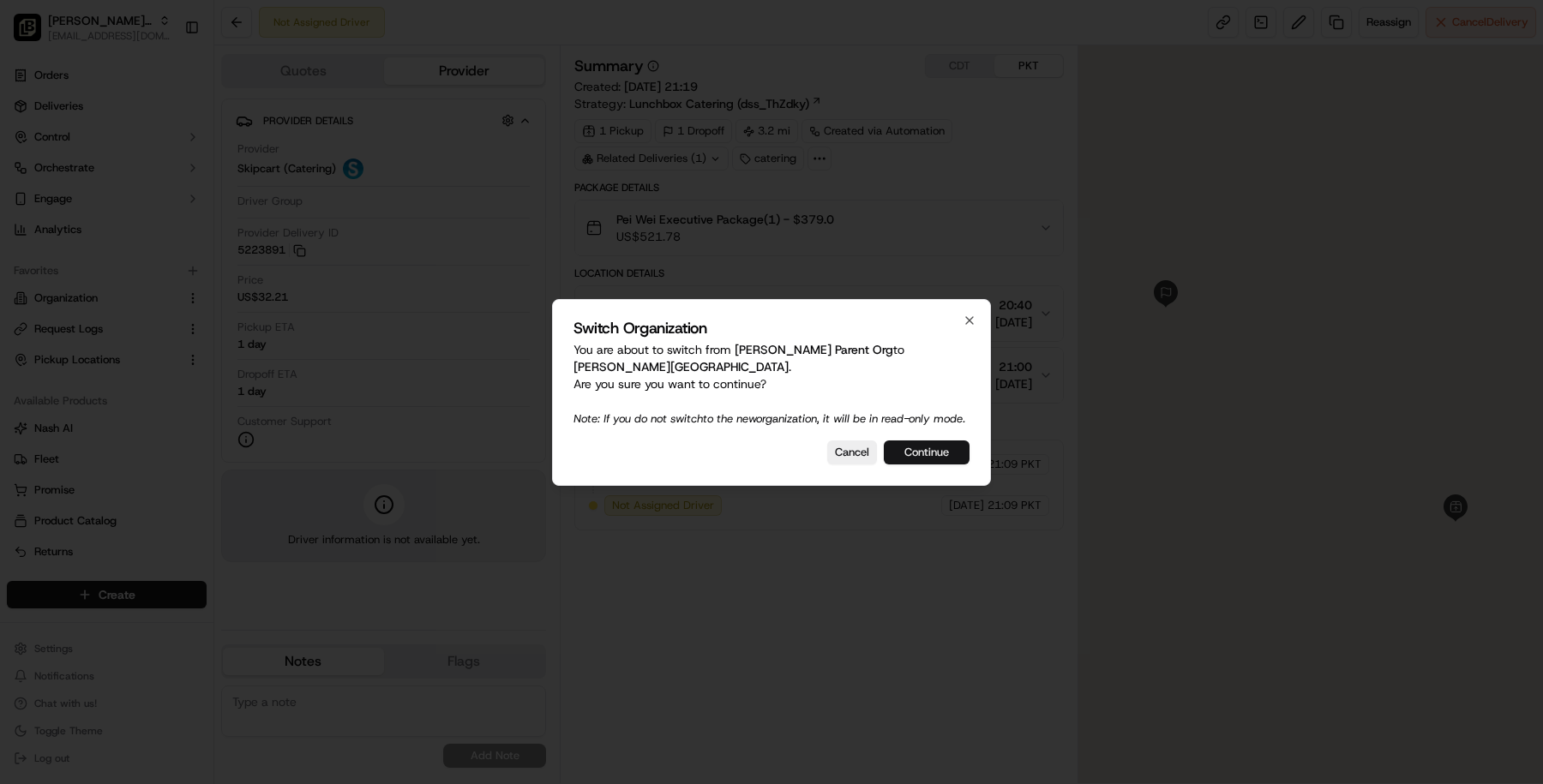
click at [928, 456] on button "Continue" at bounding box center [927, 452] width 86 height 24
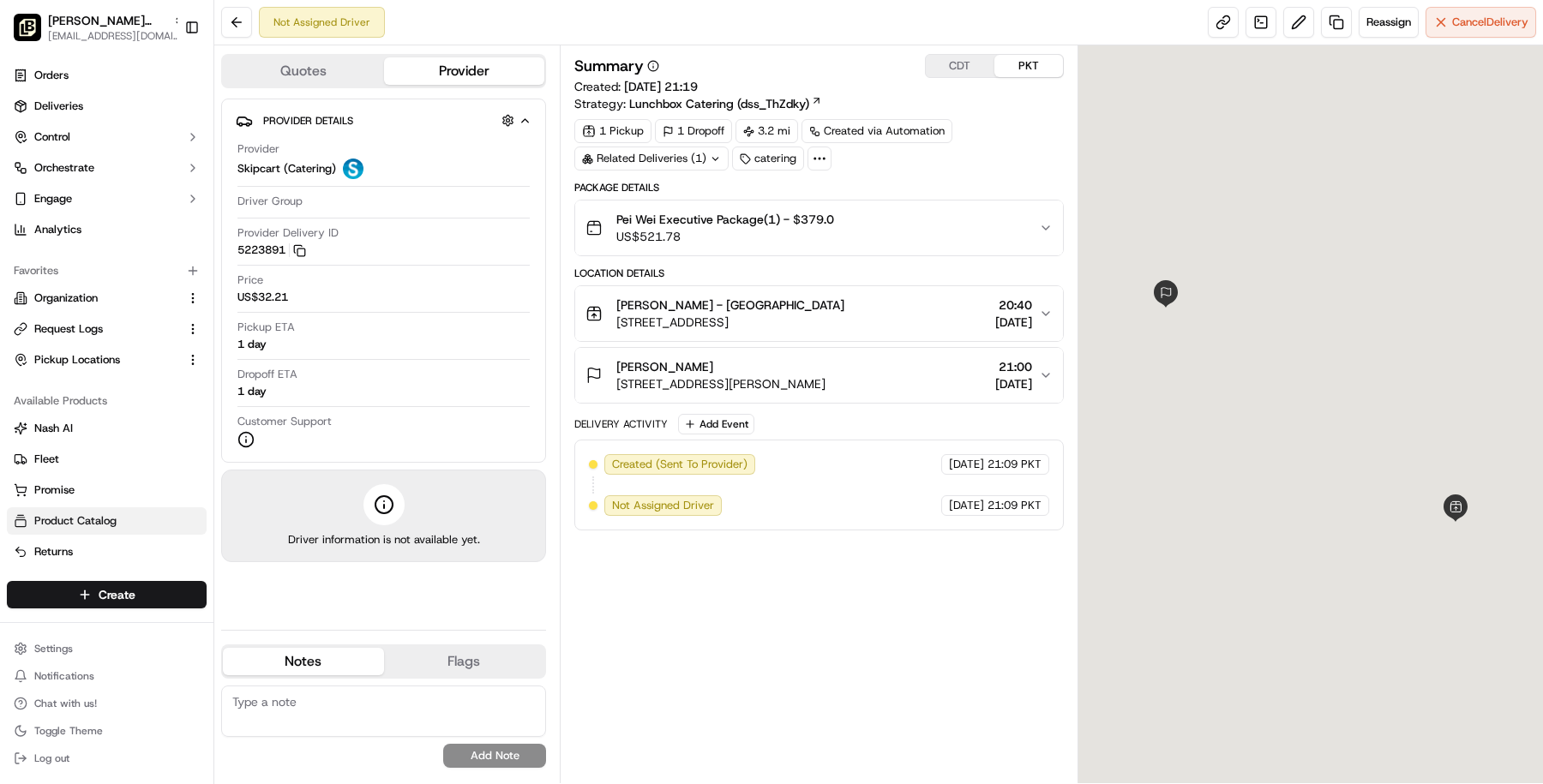
scroll to position [4, 0]
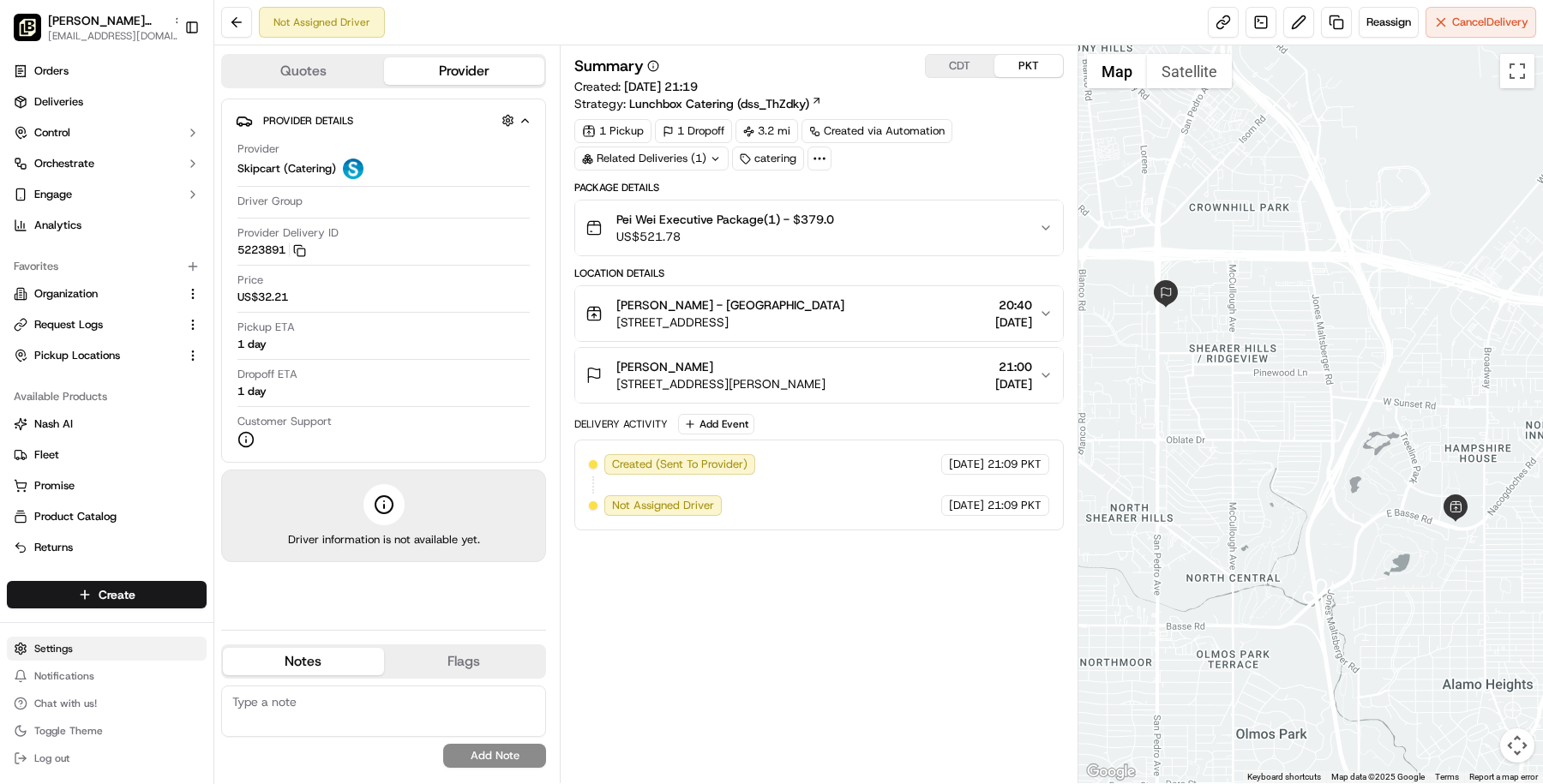
click at [68, 652] on html "Pei Wei - Lincoln Heights masood@usenash.com Toggle Sidebar Orders Deliveries C…" at bounding box center [771, 392] width 1543 height 784
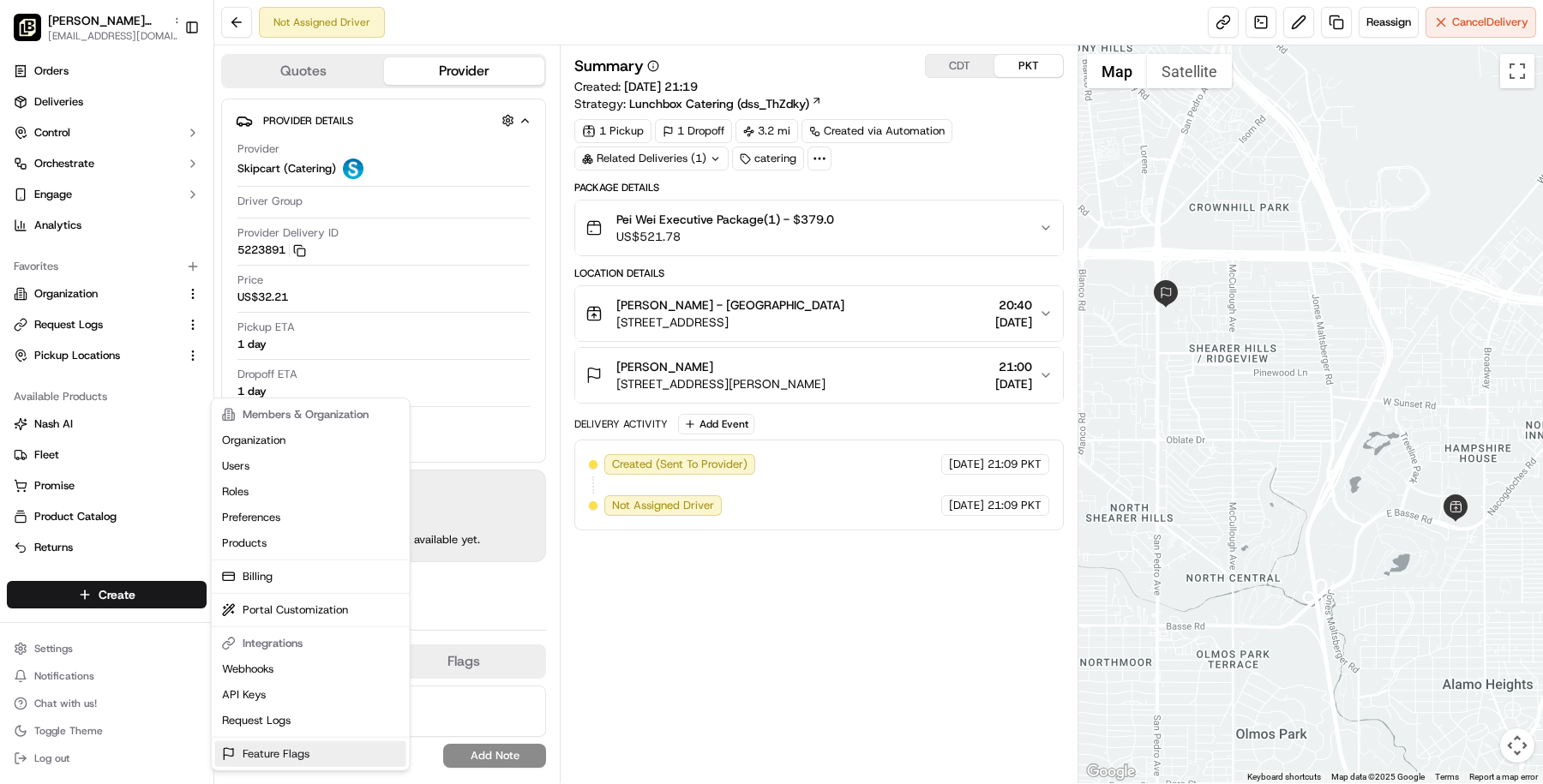
click at [286, 761] on link "Feature Flags" at bounding box center [310, 753] width 191 height 25
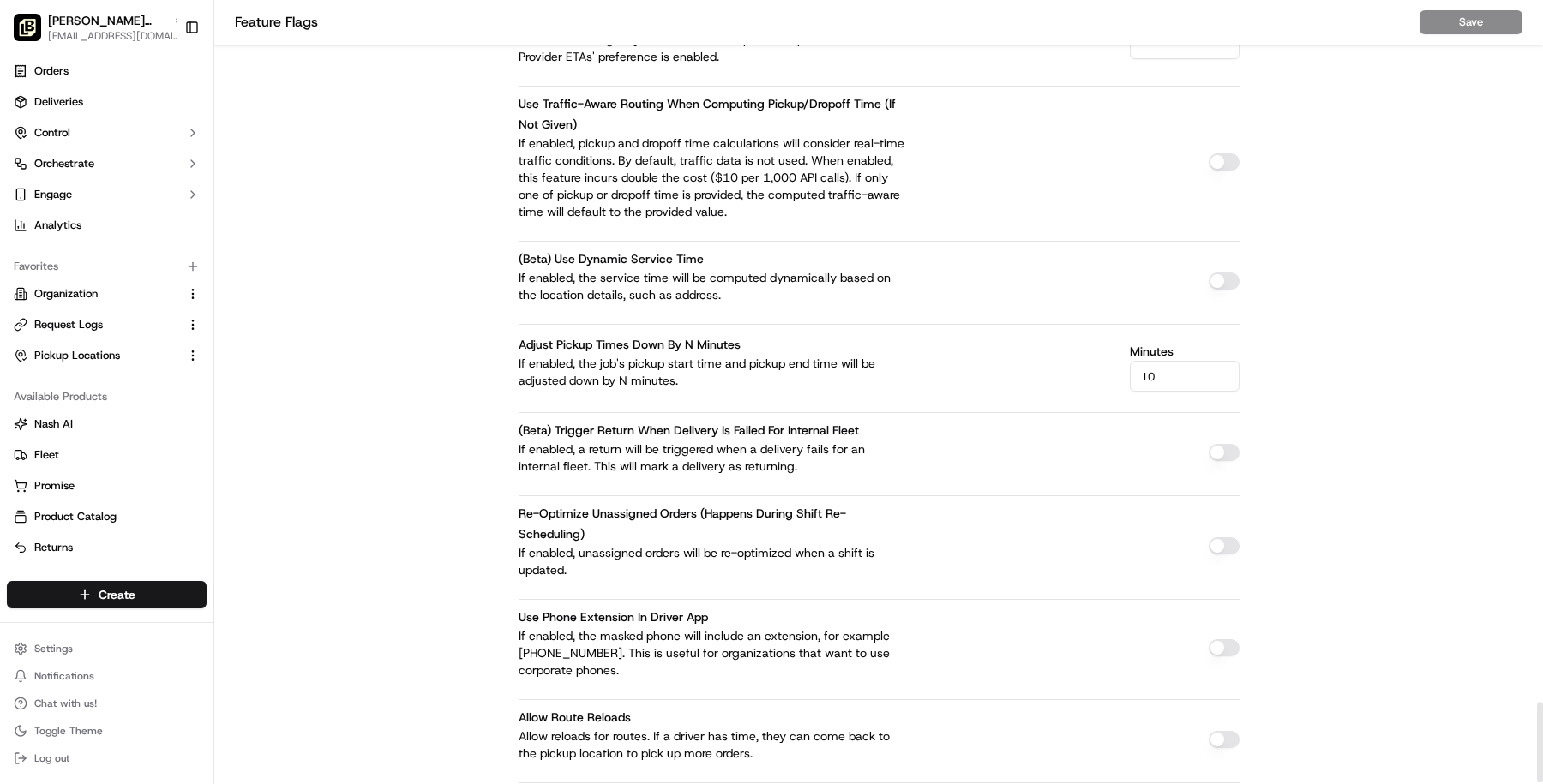
scroll to position [6846, 0]
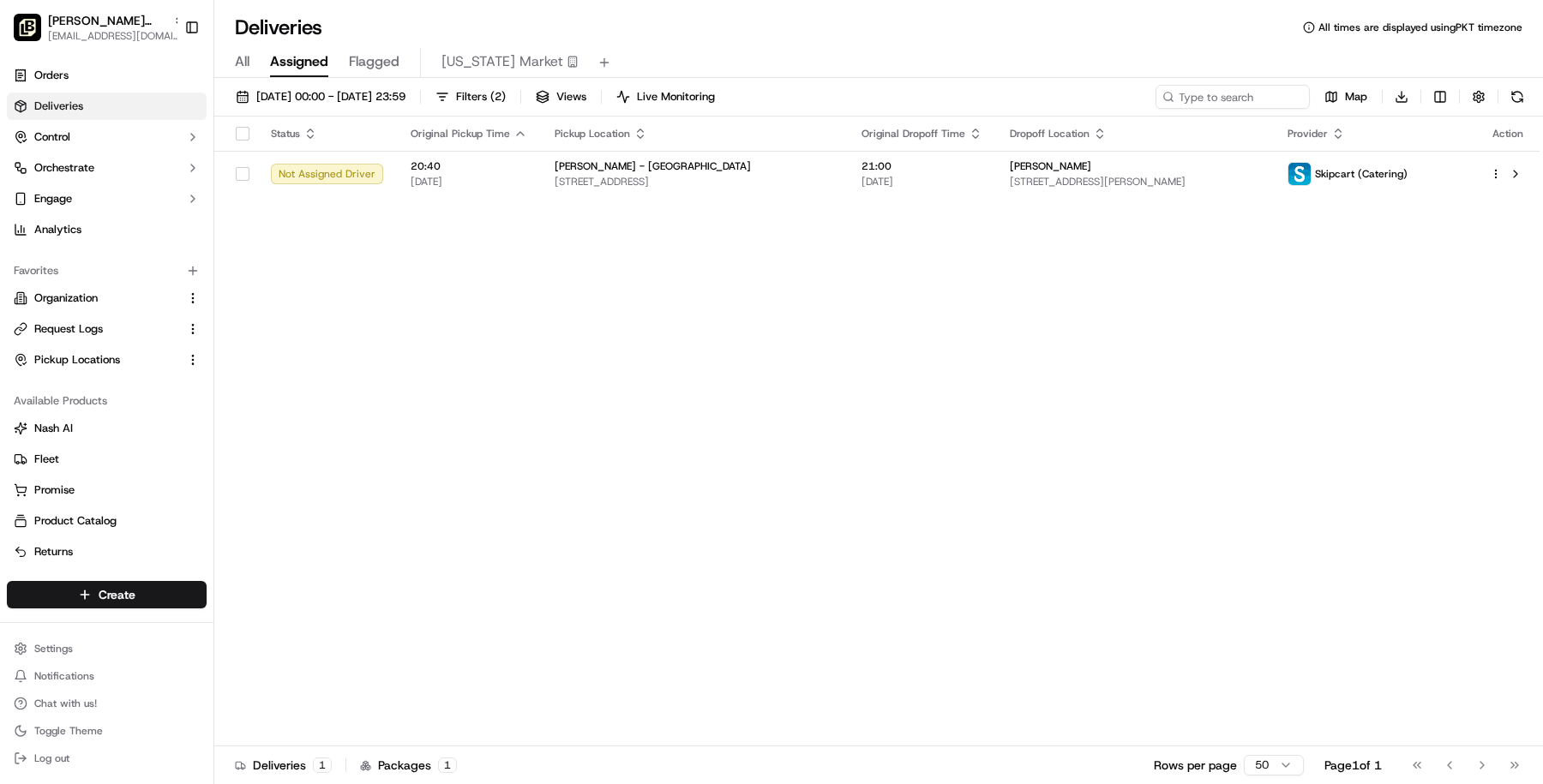
click at [535, 358] on div "Status Original Pickup Time Pickup Location Original Dropoff Time Dropoff Locat…" at bounding box center [877, 431] width 1325 height 630
click at [66, 22] on span "[PERSON_NAME][GEOGRAPHIC_DATA]" at bounding box center [107, 21] width 118 height 17
type input "[PERSON_NAME]"
click at [317, 84] on div "[PERSON_NAME] Parent Org" at bounding box center [310, 88] width 248 height 34
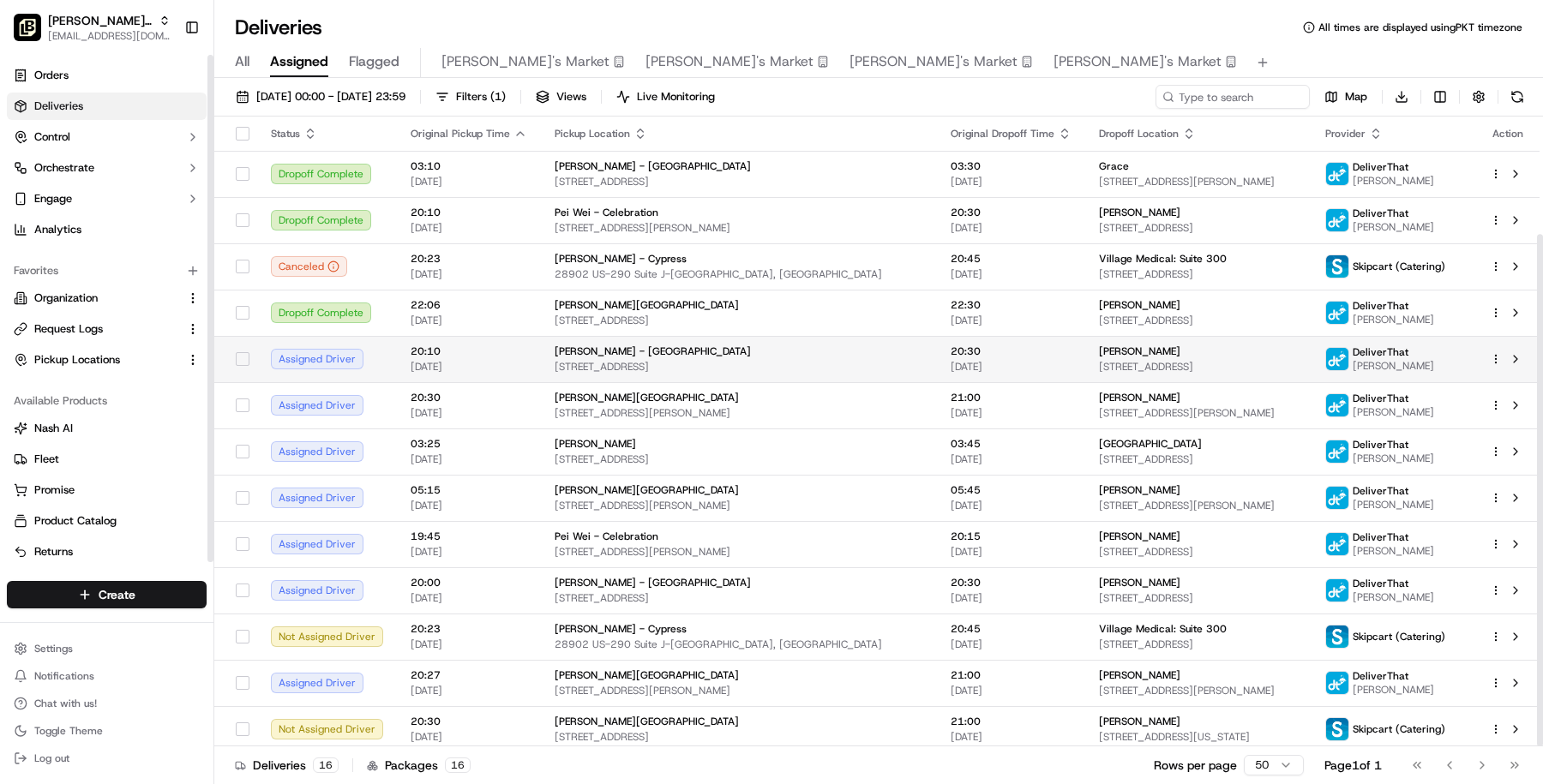
scroll to position [144, 0]
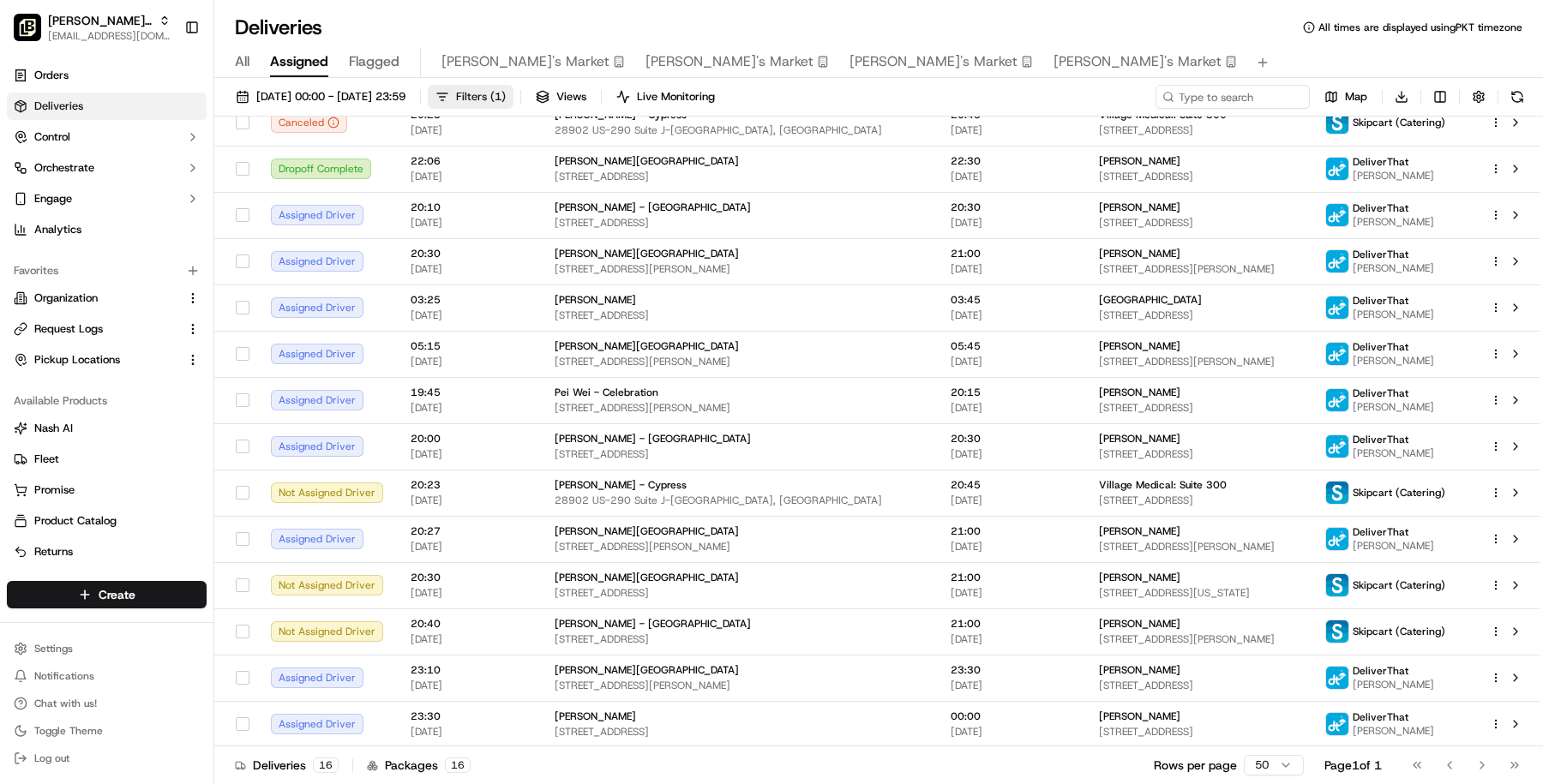
click at [513, 94] on button "Filters ( 1 )" at bounding box center [470, 96] width 86 height 24
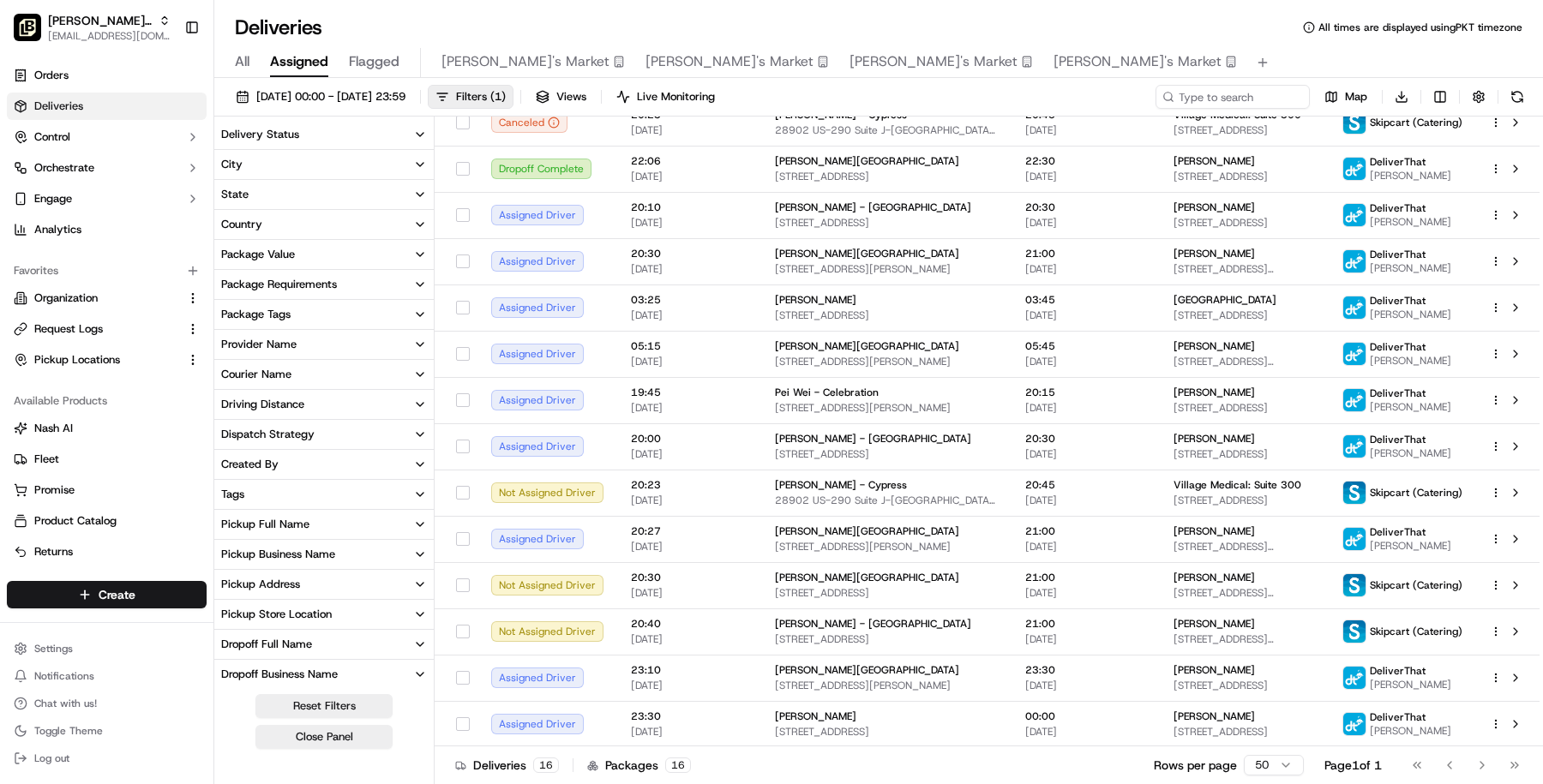
click at [317, 349] on button "Provider Name" at bounding box center [323, 344] width 219 height 29
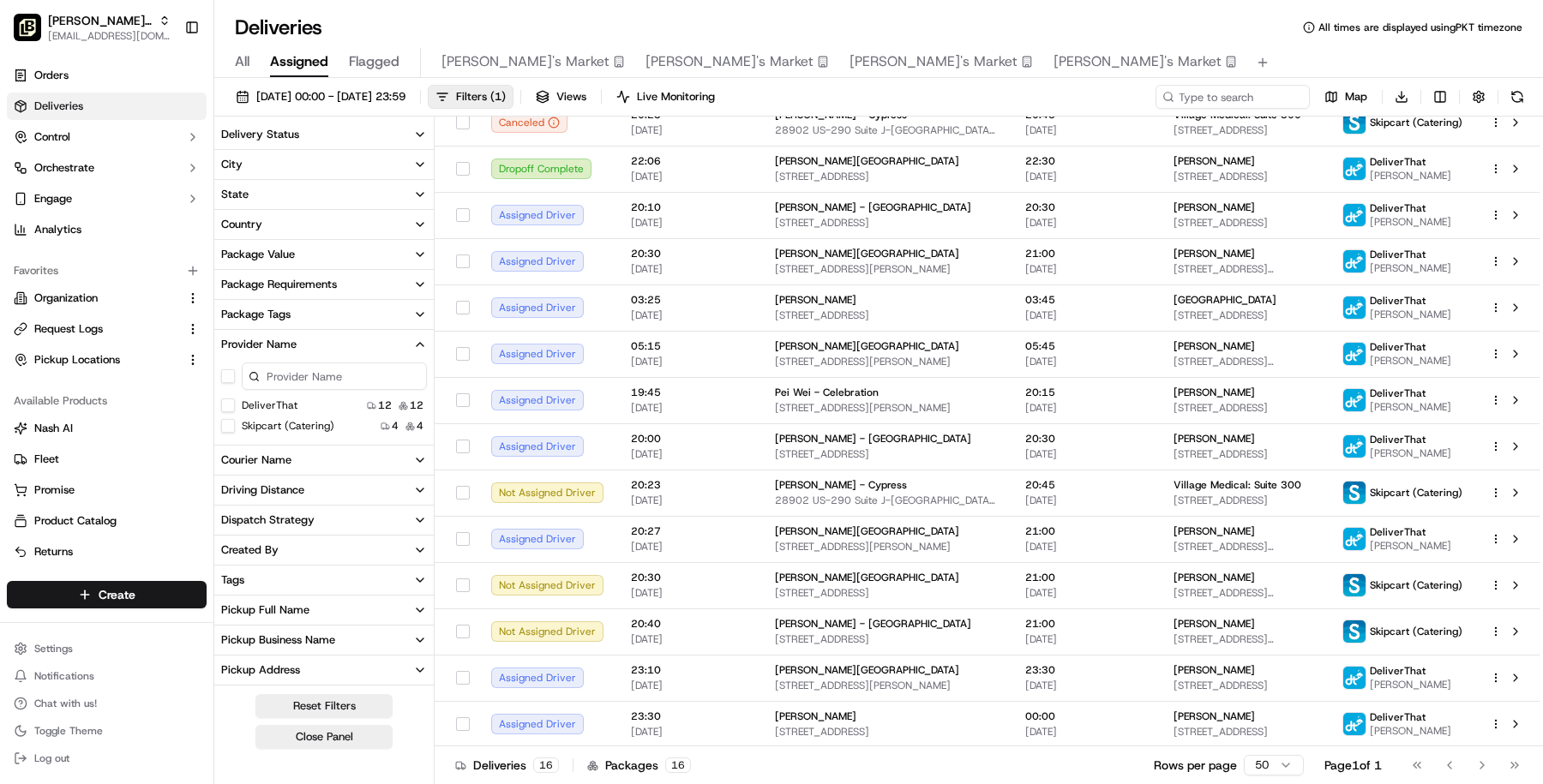
click at [226, 430] on \(Catering\) "Skipcart (Catering)" at bounding box center [228, 426] width 14 height 14
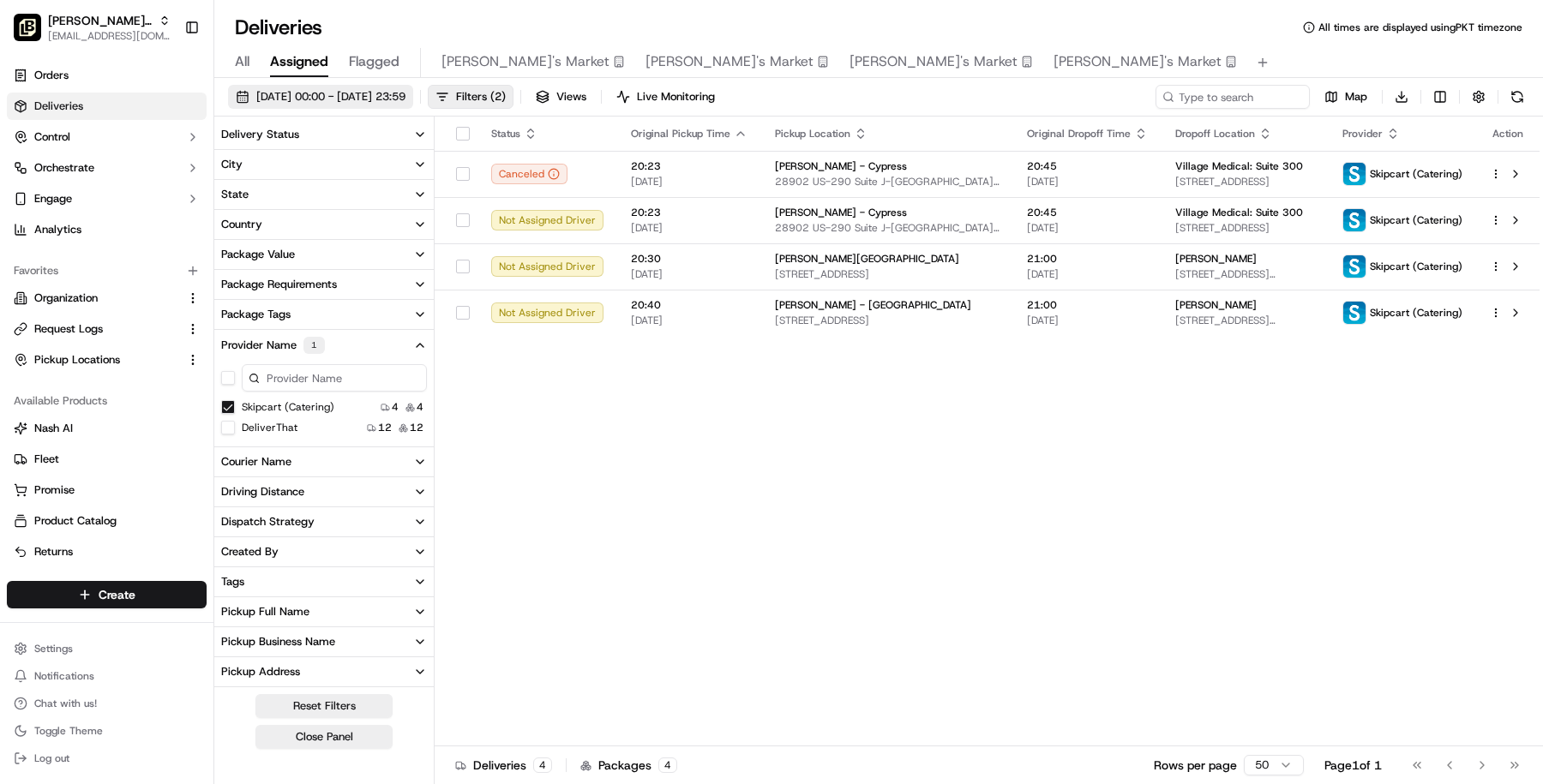
click at [406, 98] on span "20/09/2025 00:00 - 24/09/2025 23:59" at bounding box center [330, 97] width 149 height 16
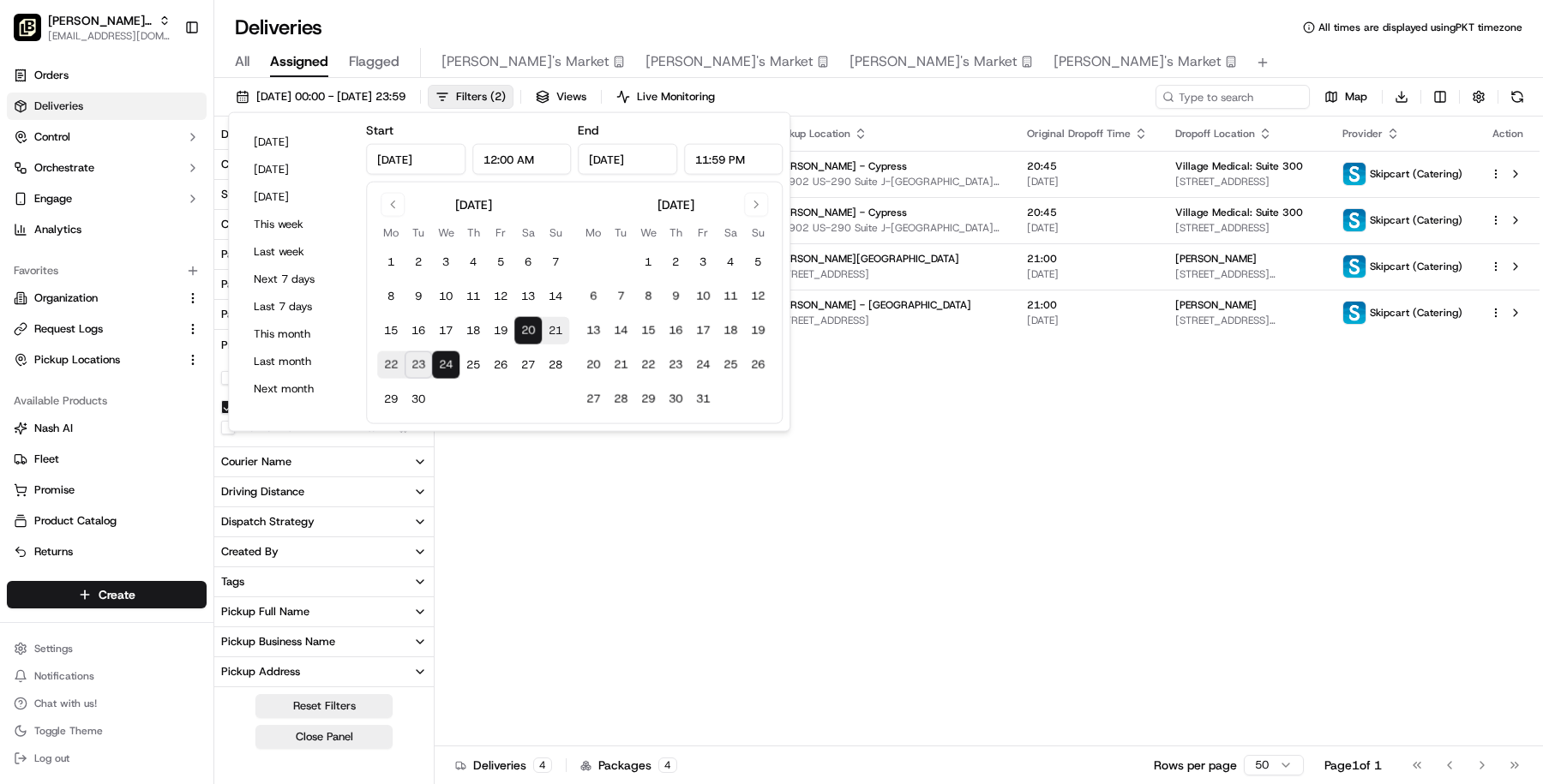
click at [525, 323] on button "20" at bounding box center [527, 330] width 27 height 27
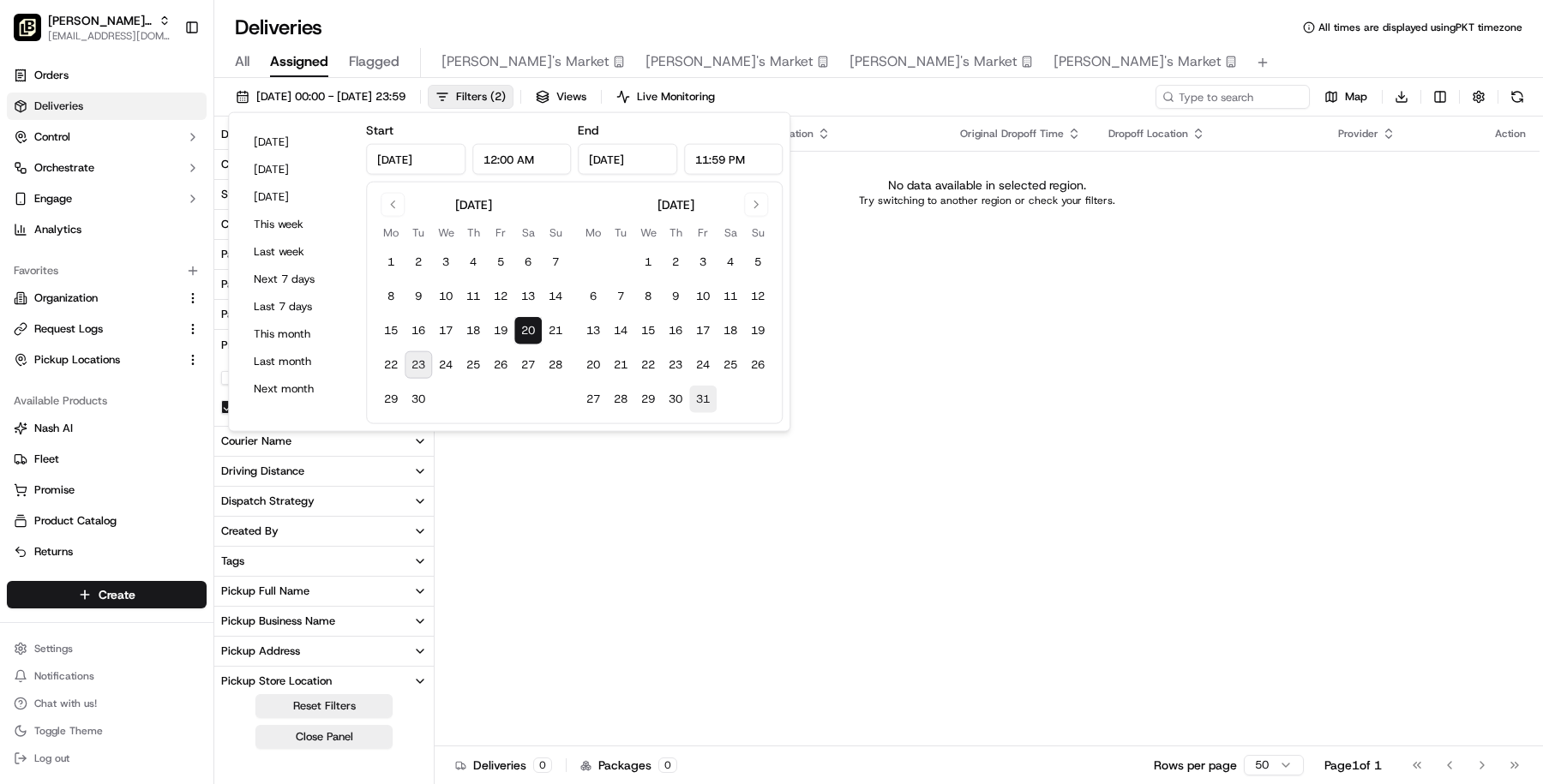
click at [692, 398] on button "31" at bounding box center [702, 399] width 27 height 27
type input "Oct 31, 2025"
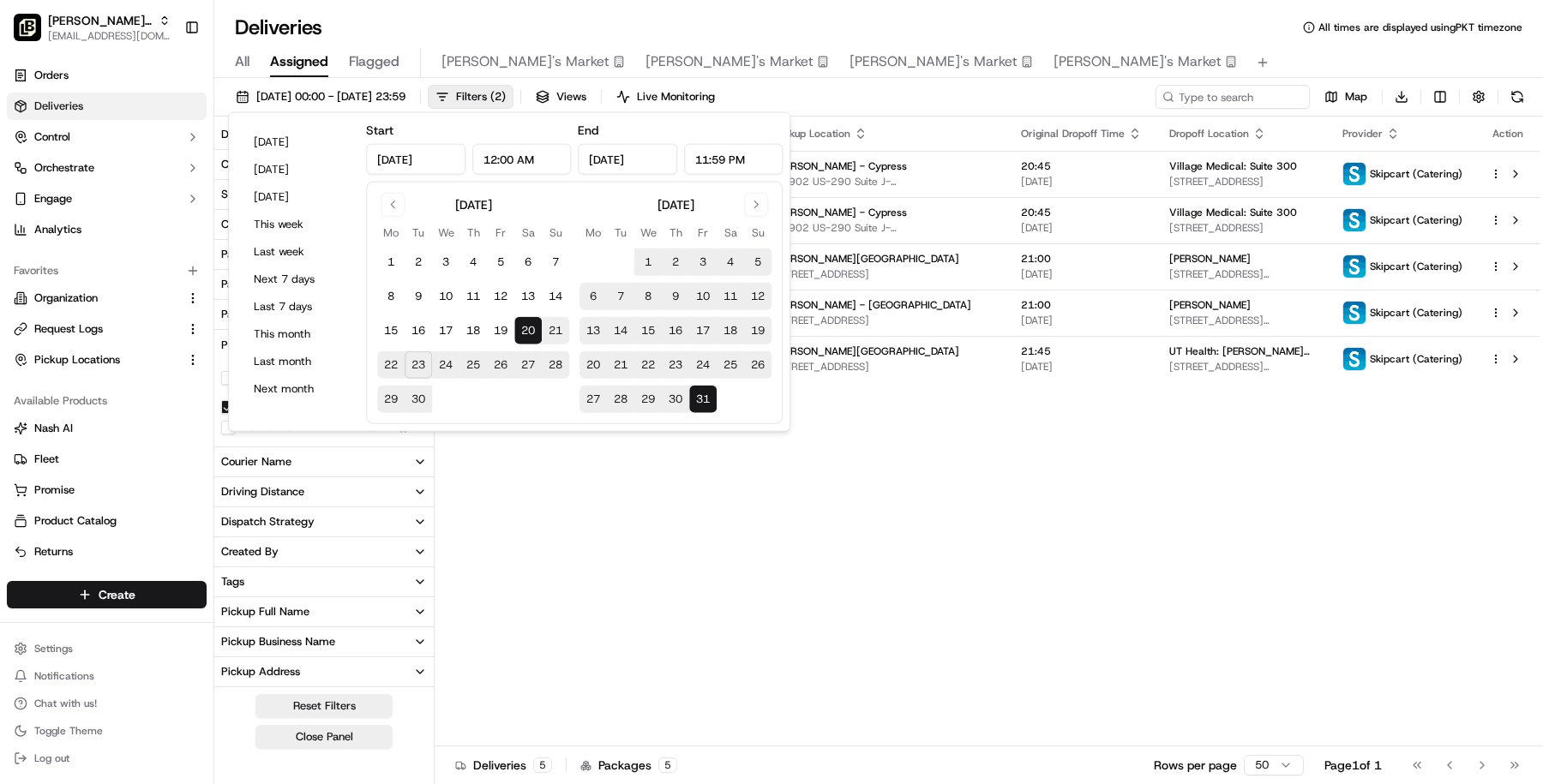
click at [1005, 60] on div "All Assigned Flagged Maggie's Market Liz's Market Sara's Market Noelcy's Market" at bounding box center [879, 63] width 1329 height 30
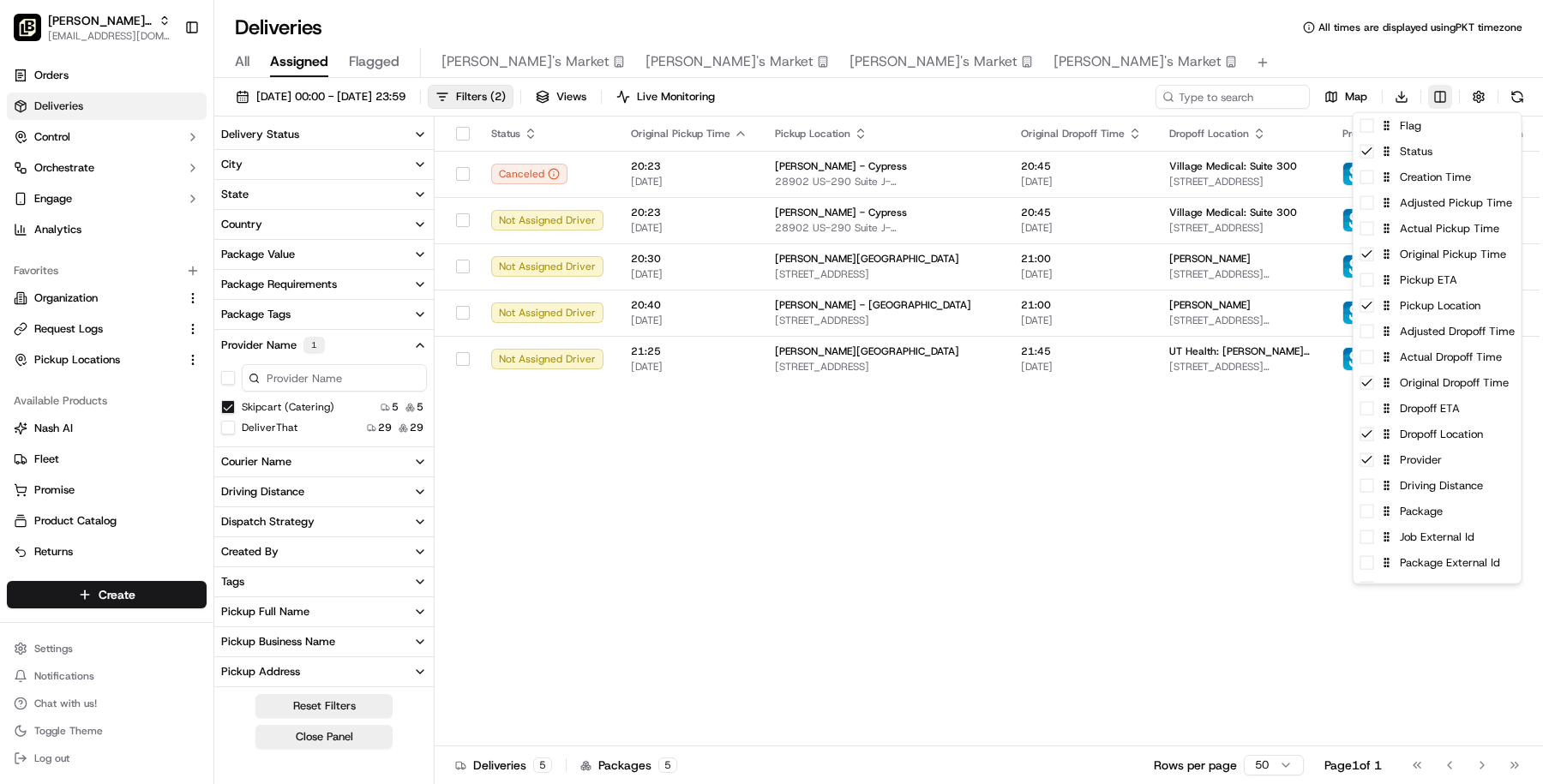
click at [1449, 94] on html "Pei Wei Parent Org masood@usenash.com Toggle Sidebar Orders Deliveries Control …" at bounding box center [771, 392] width 1543 height 784
click at [1414, 189] on div "Creation Time" at bounding box center [1437, 177] width 168 height 25
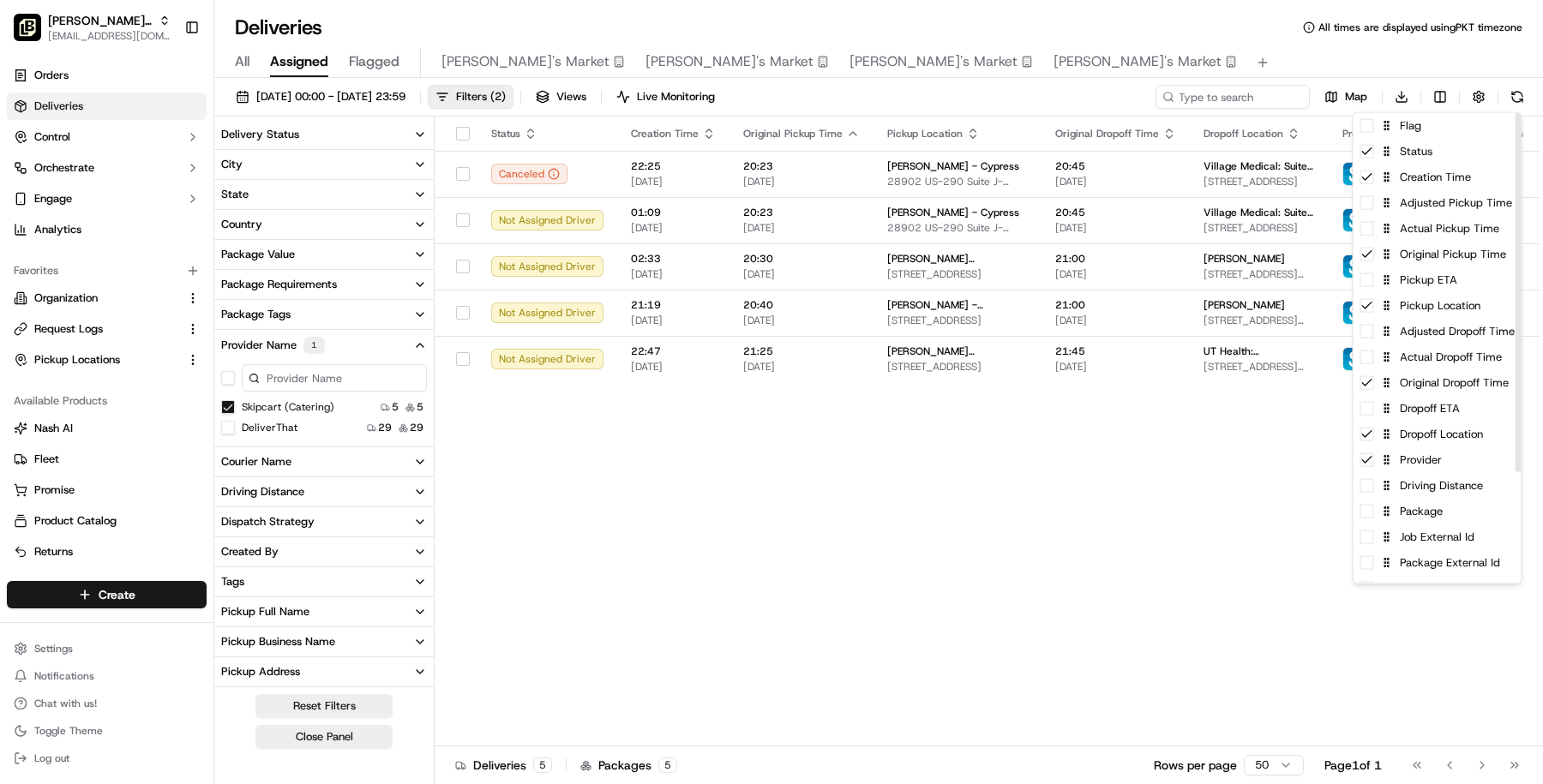
click at [1166, 507] on html "Pei Wei Parent Org masood@usenash.com Toggle Sidebar Orders Deliveries Control …" at bounding box center [771, 392] width 1543 height 784
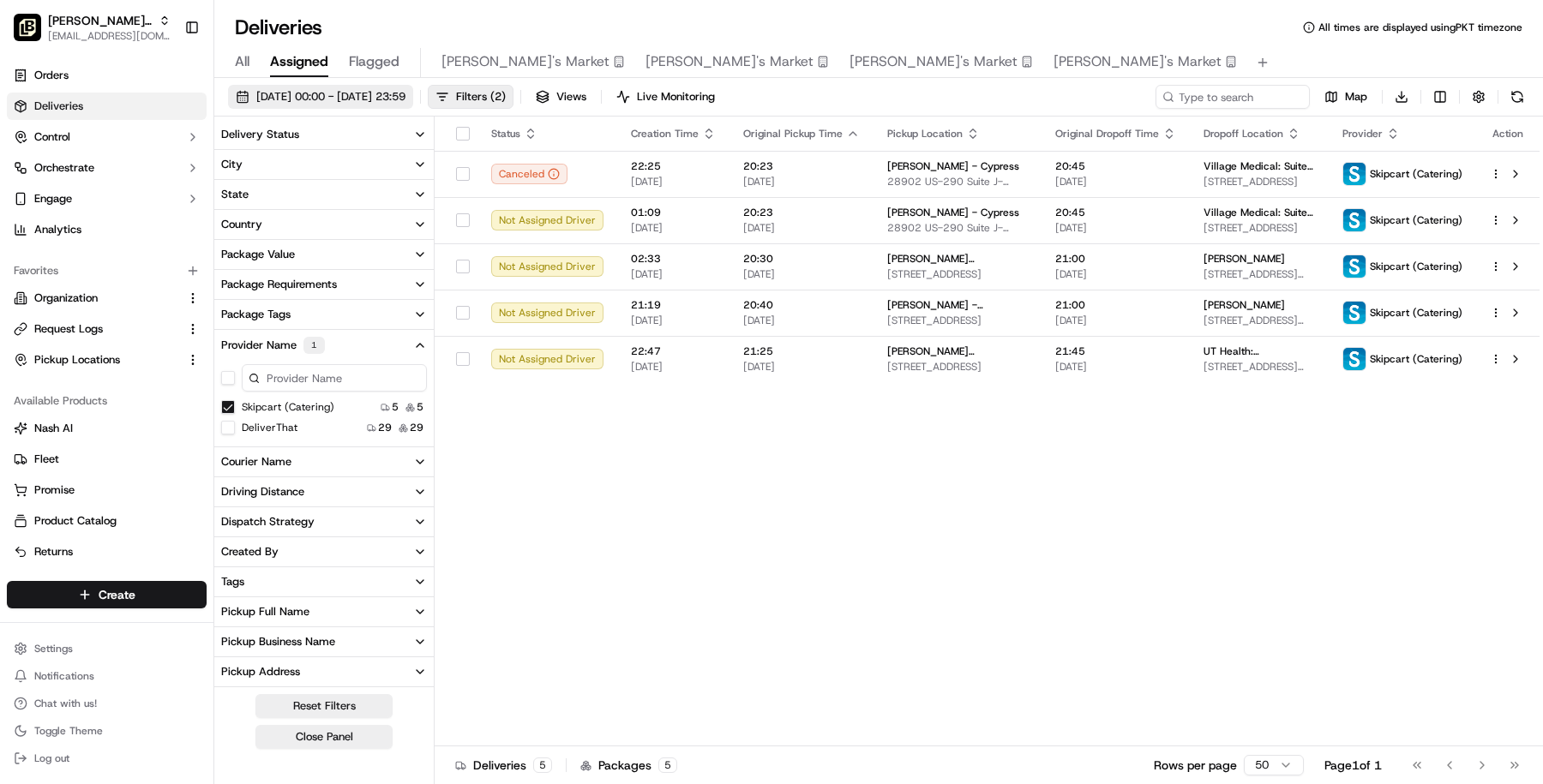
click at [406, 89] on span "20/09/2025 00:00 - 31/10/2025 23:59" at bounding box center [330, 97] width 149 height 16
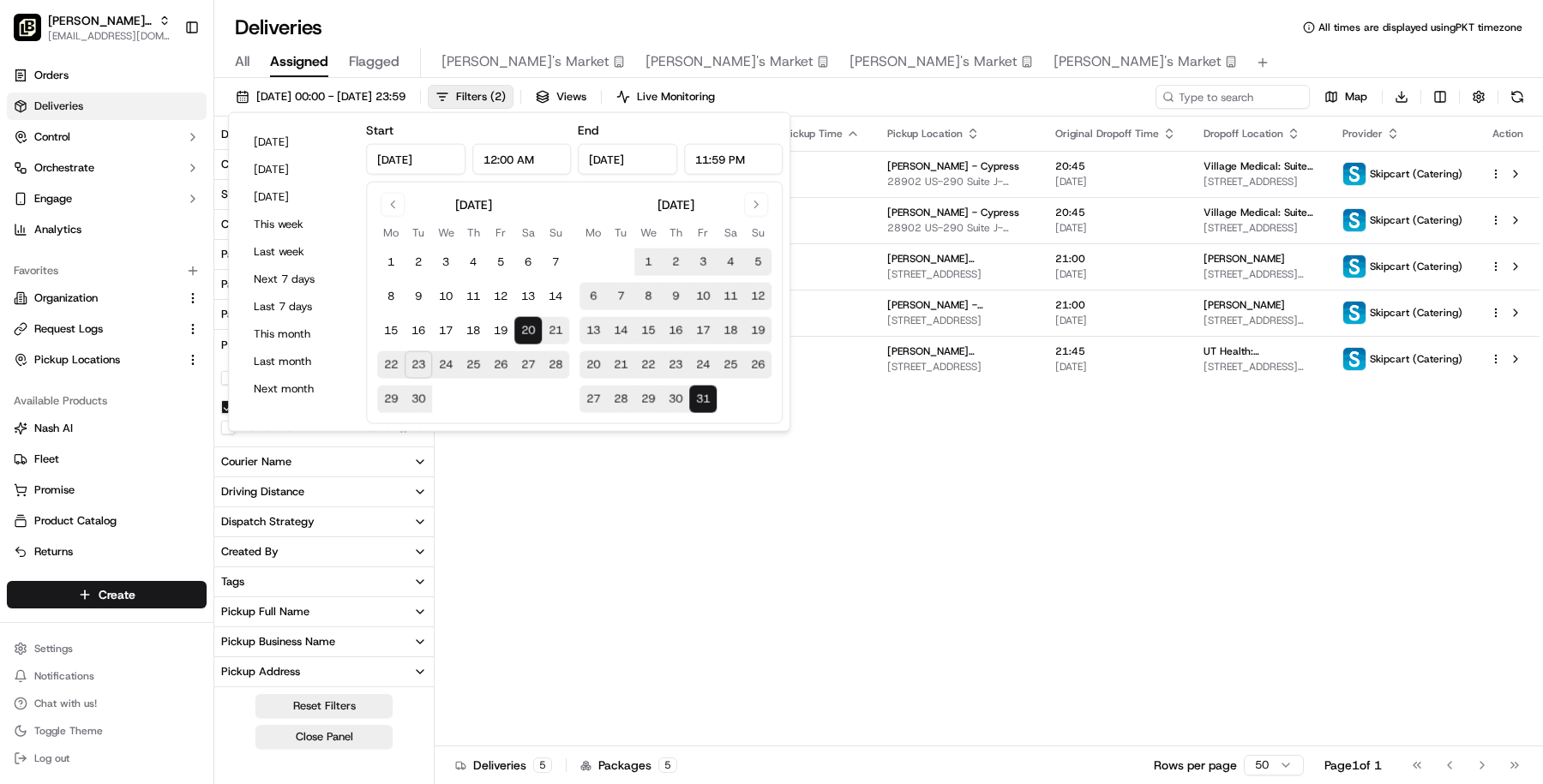
click at [420, 368] on button "23" at bounding box center [418, 364] width 27 height 27
type input "Sep 23, 2025"
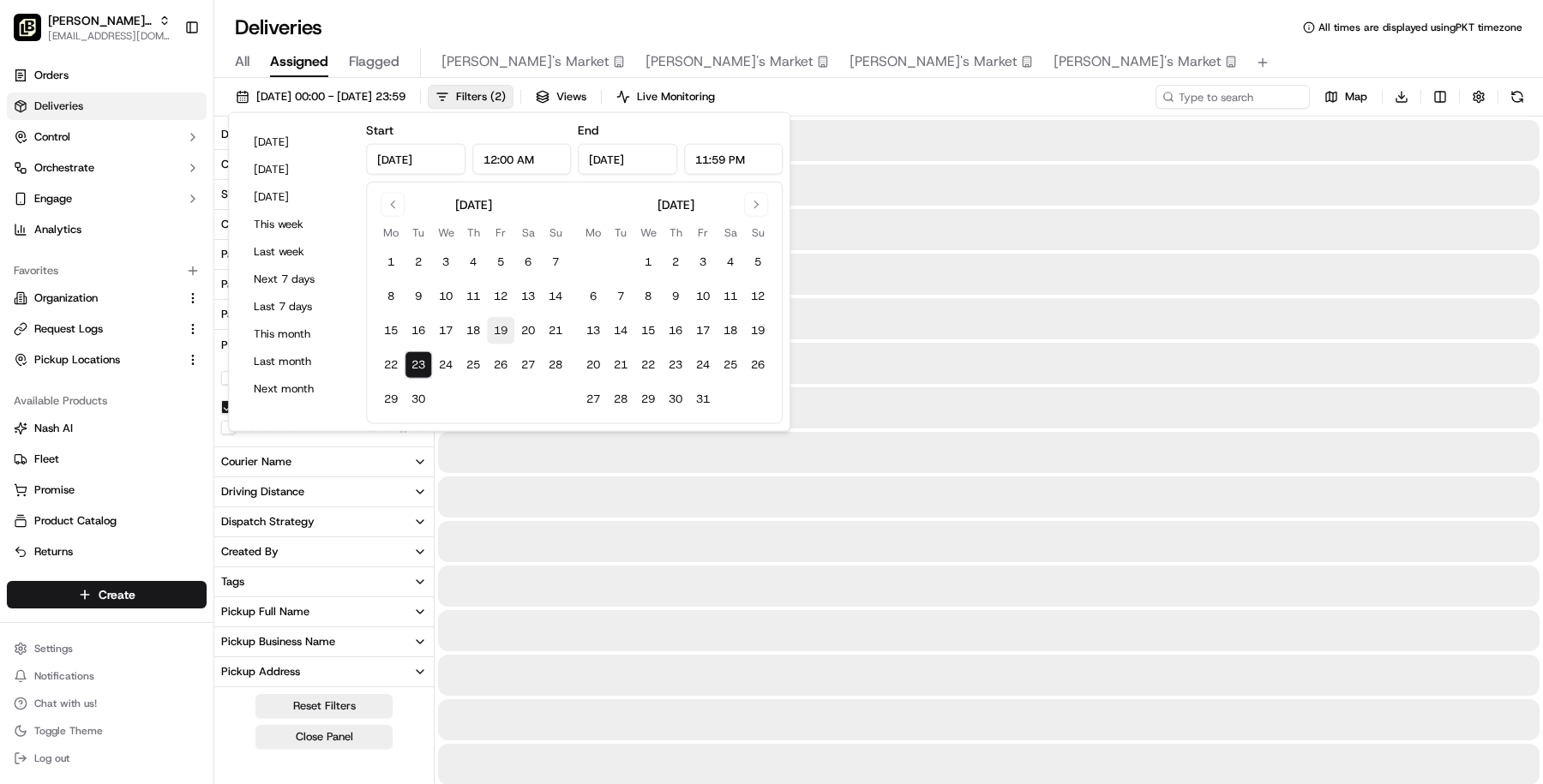
click at [507, 323] on button "19" at bounding box center [500, 330] width 27 height 27
type input "Sep 19, 2025"
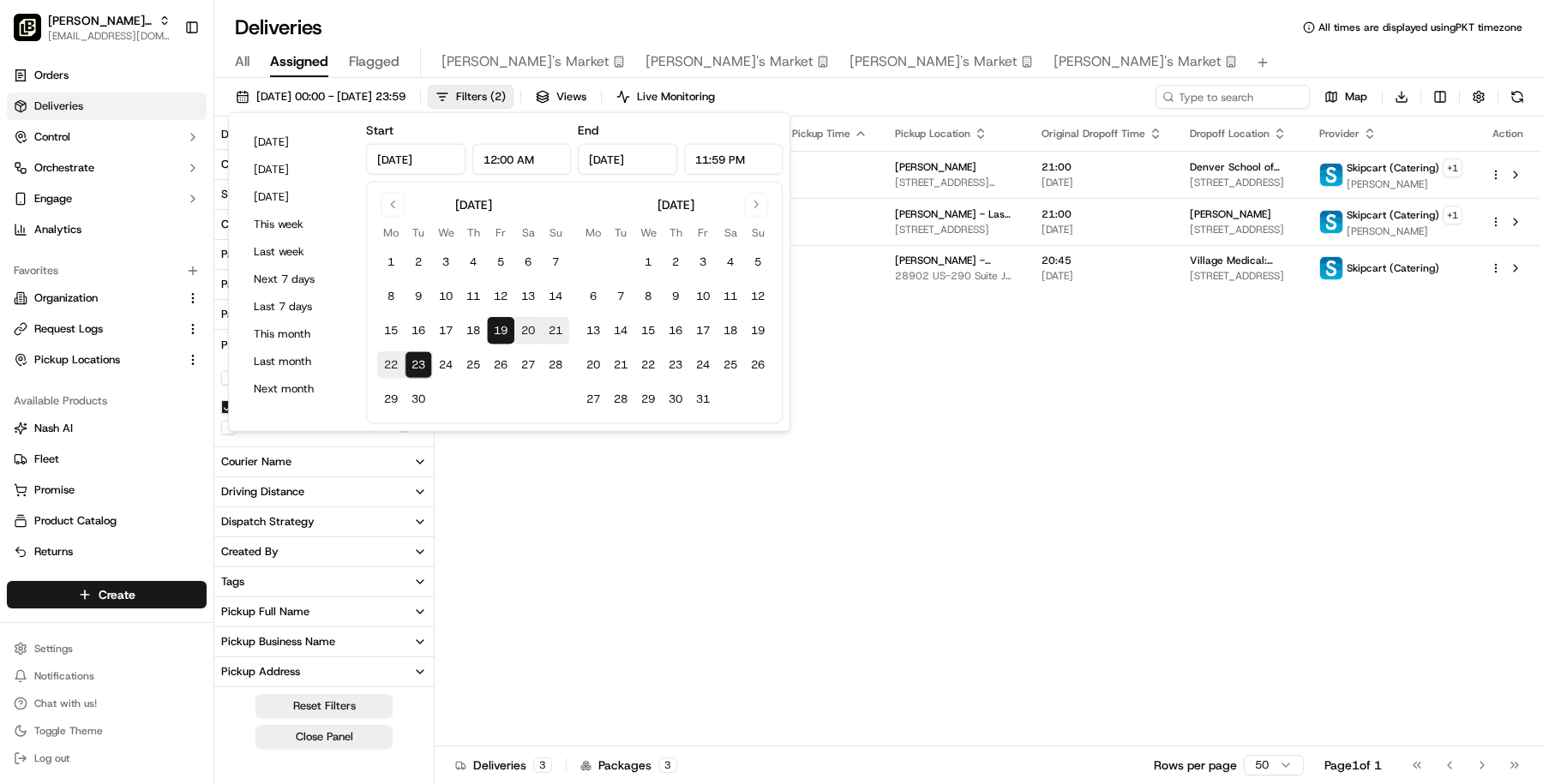
click at [1068, 26] on div "Deliveries All times are displayed using PKT timezone" at bounding box center [879, 27] width 1329 height 27
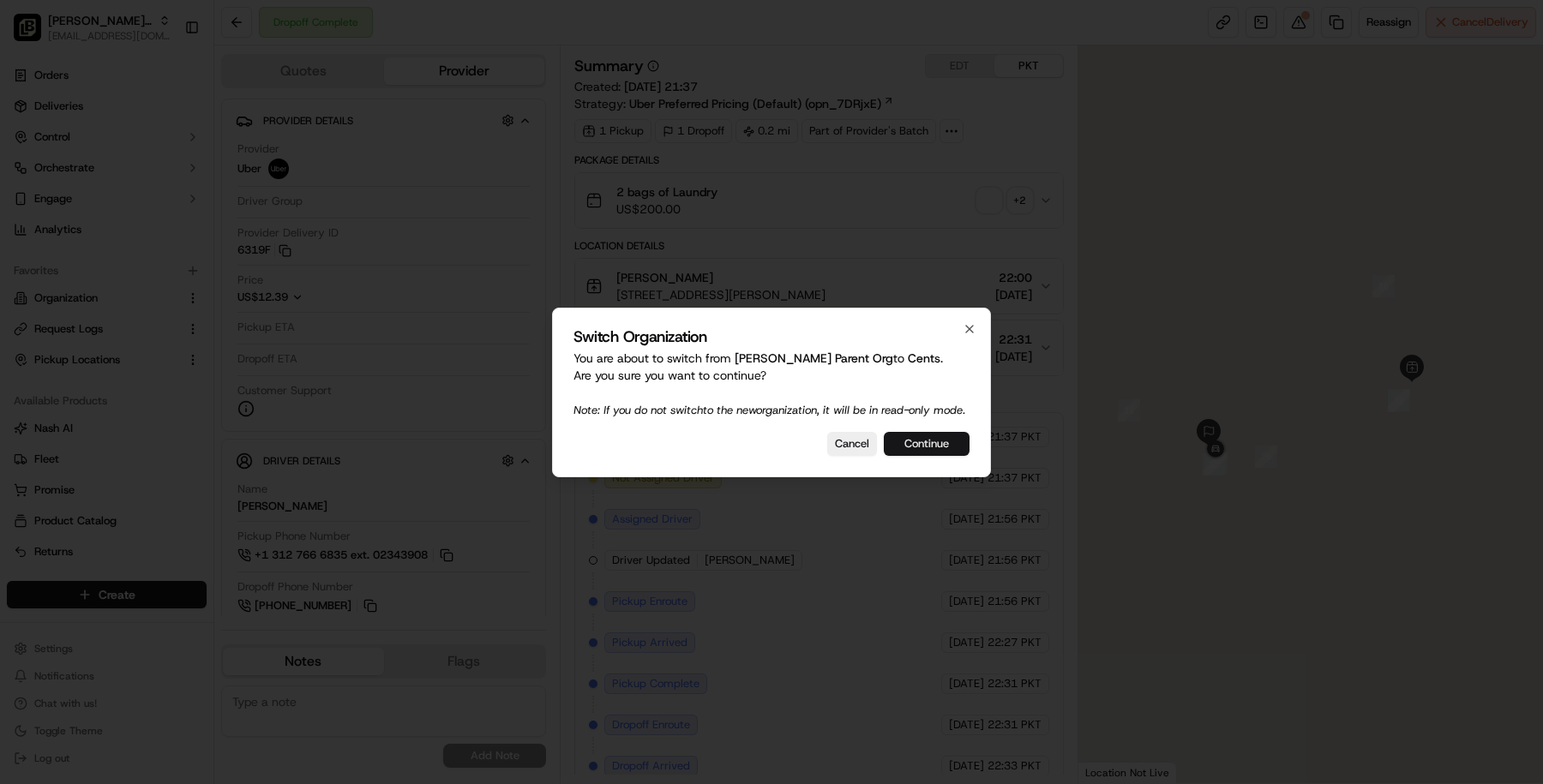
click at [924, 444] on button "Continue" at bounding box center [927, 443] width 86 height 24
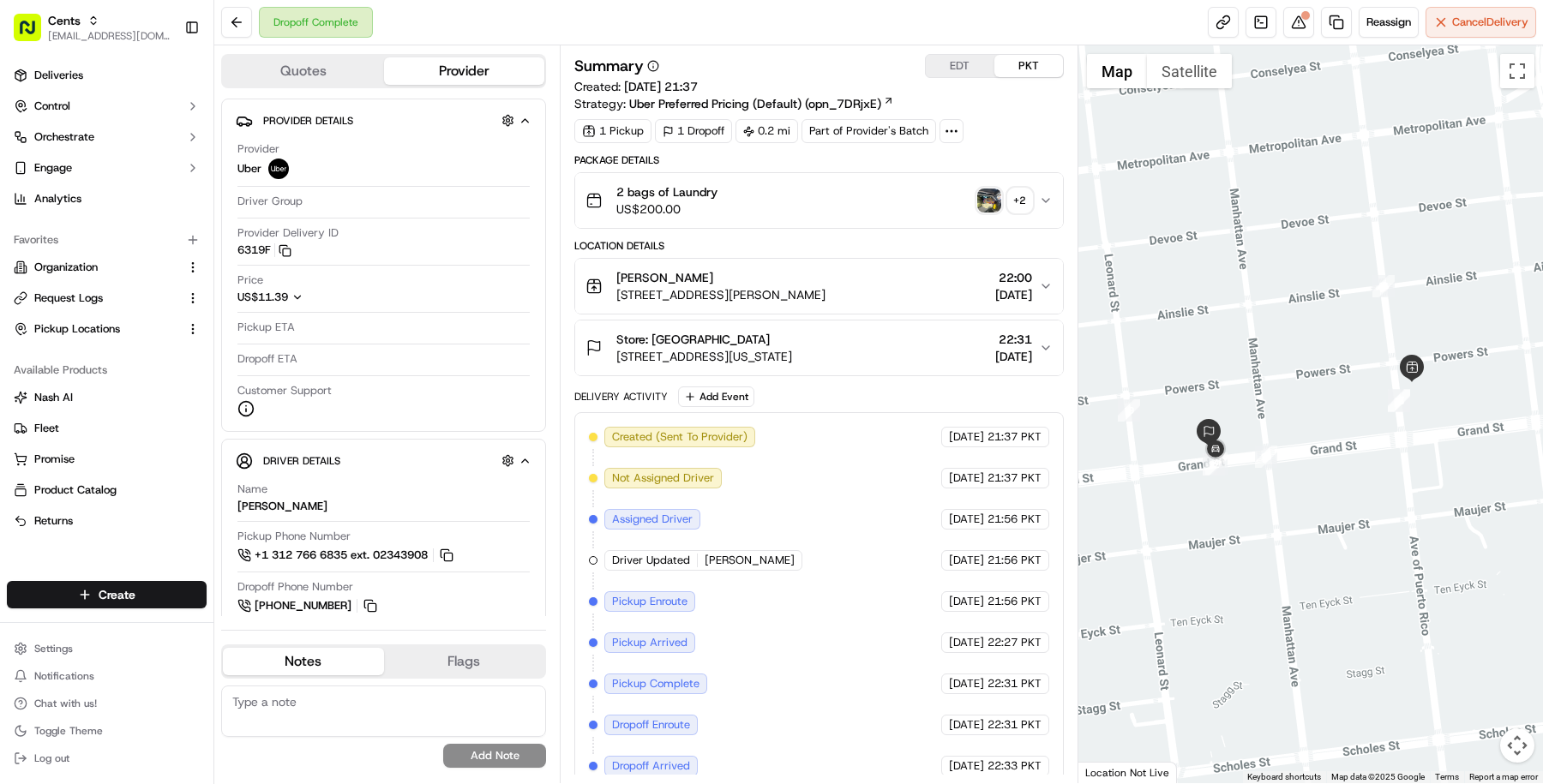
click at [997, 207] on img "button" at bounding box center [989, 200] width 24 height 24
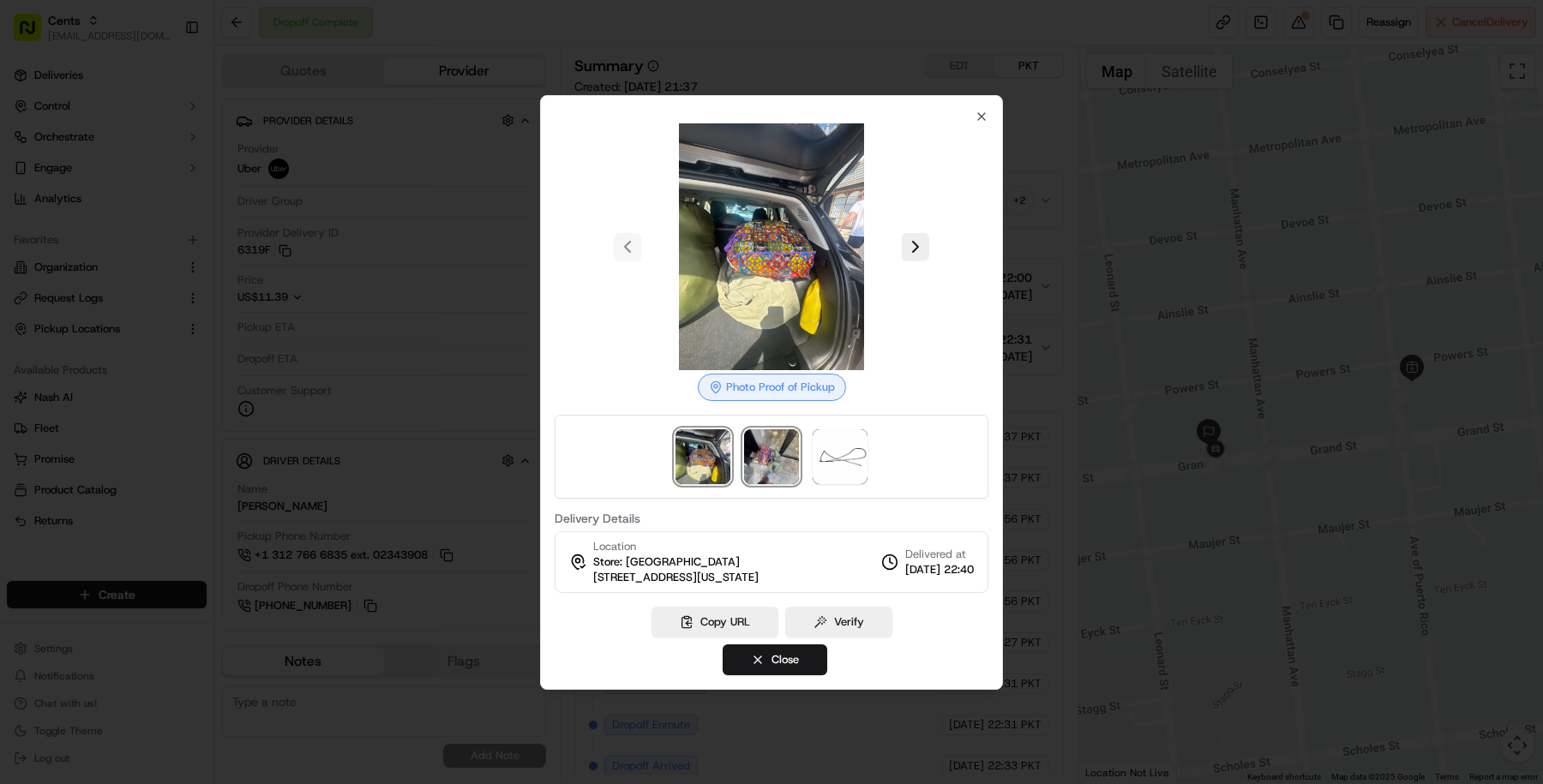
click at [763, 460] on img at bounding box center [771, 456] width 55 height 55
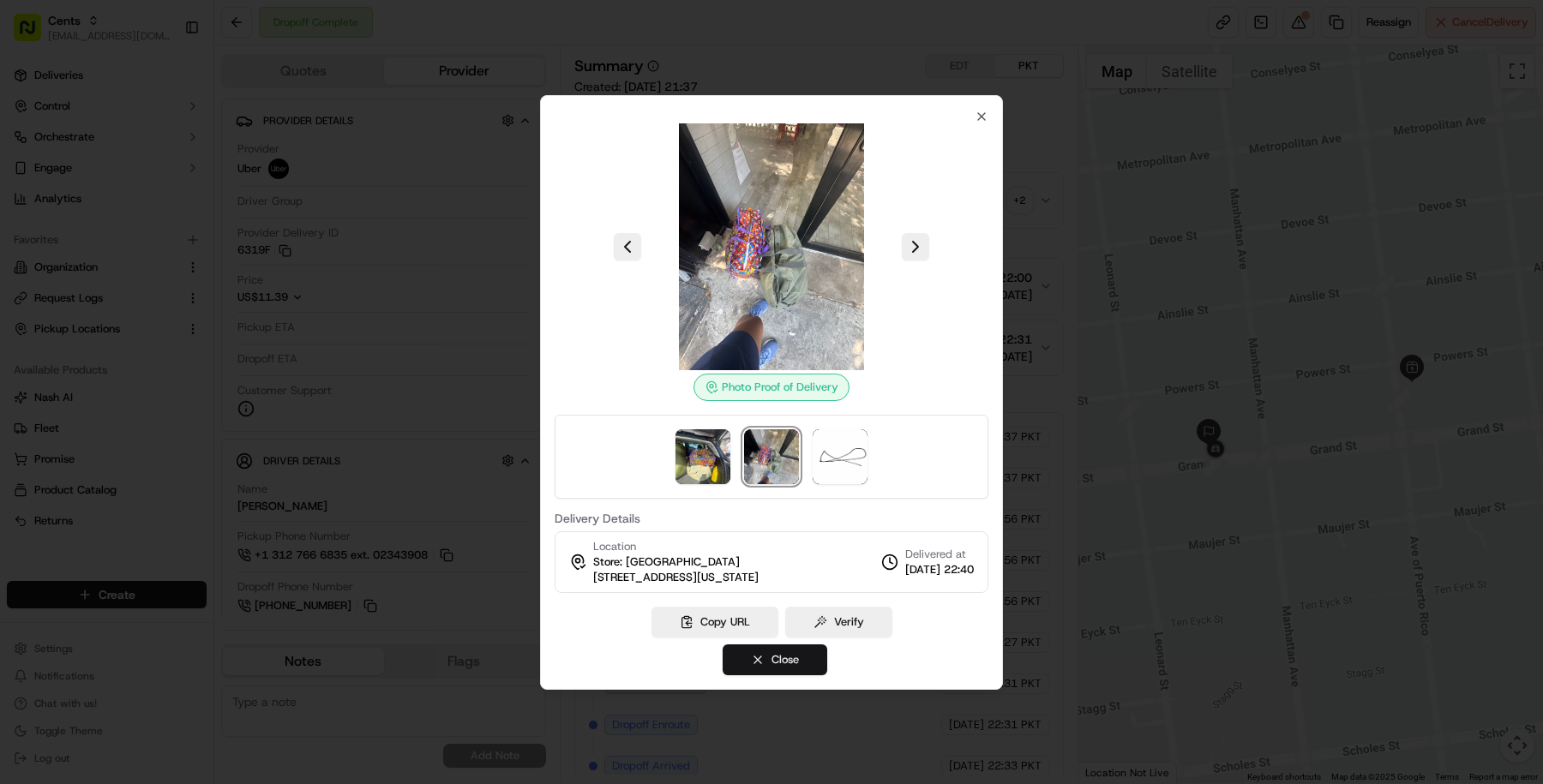
click at [765, 667] on button "Close" at bounding box center [775, 659] width 105 height 31
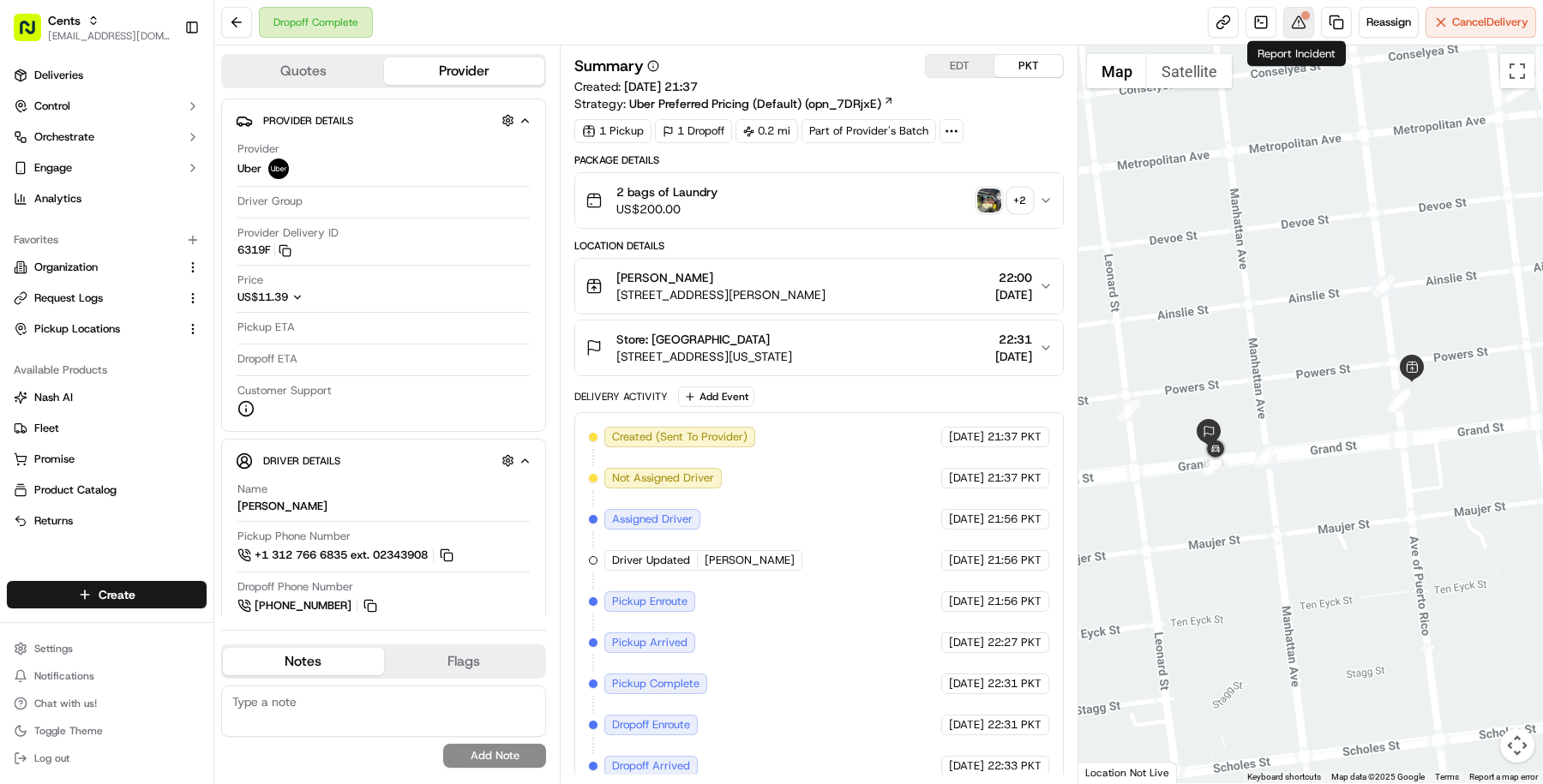
click at [1301, 24] on button at bounding box center [1298, 22] width 31 height 31
click at [521, 111] on div "Provider Details Hidden ( 1 )" at bounding box center [397, 121] width 268 height 22
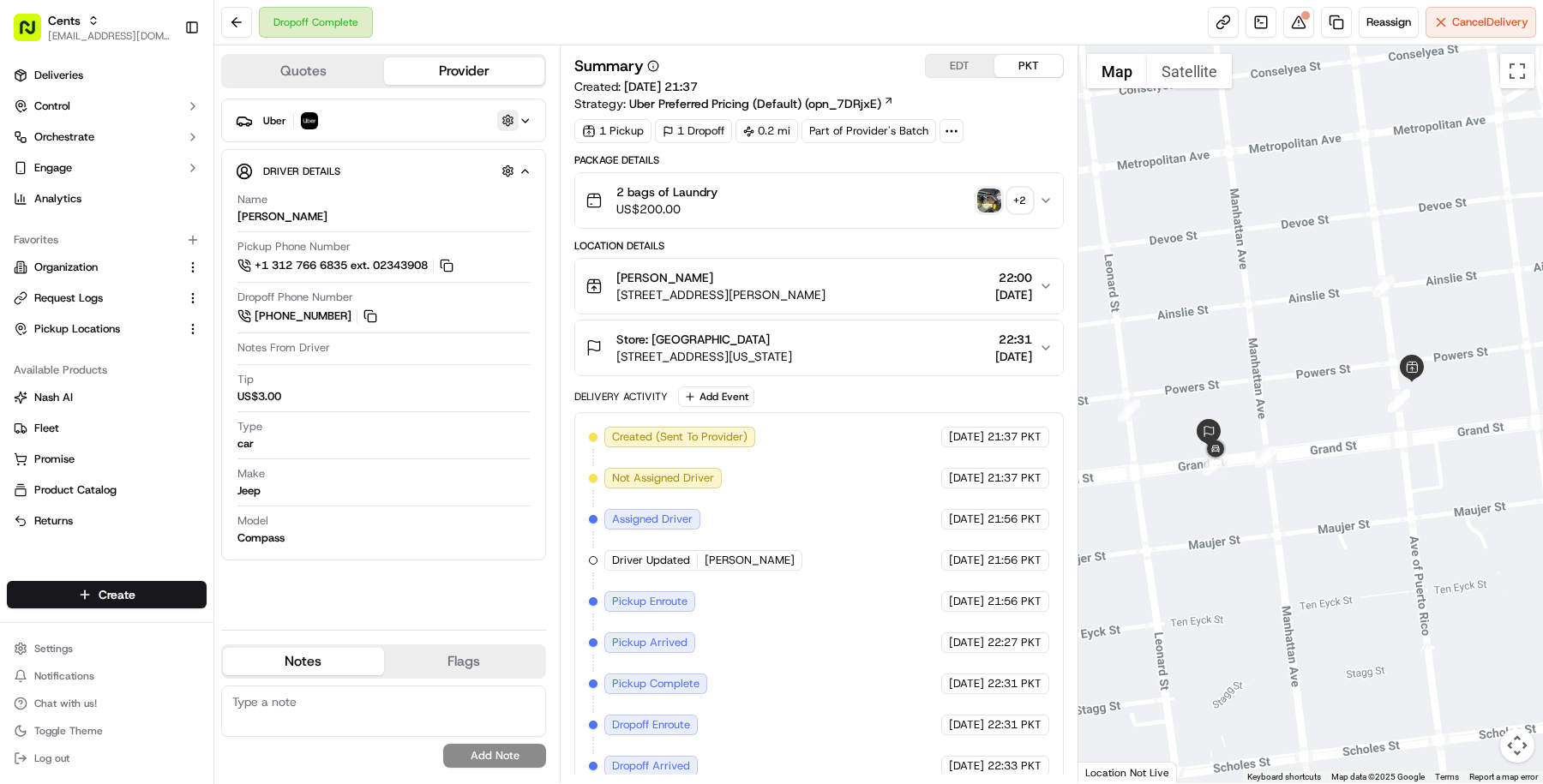
click at [515, 113] on button "button" at bounding box center [508, 121] width 22 height 22
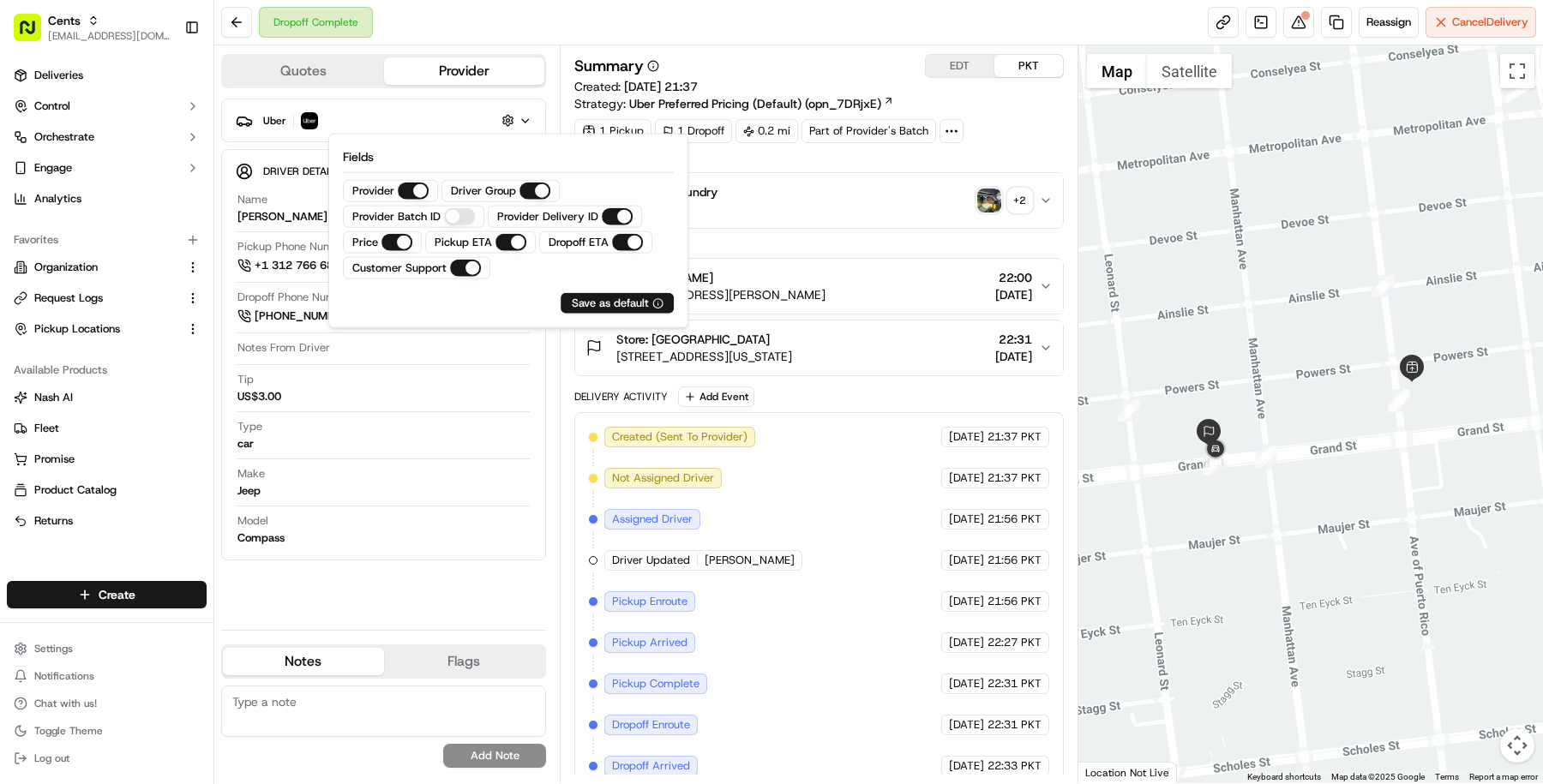
click at [452, 210] on ID "Provider Batch ID" at bounding box center [459, 217] width 31 height 17
click at [369, 398] on div "Tip US$3.00" at bounding box center [384, 388] width 292 height 32
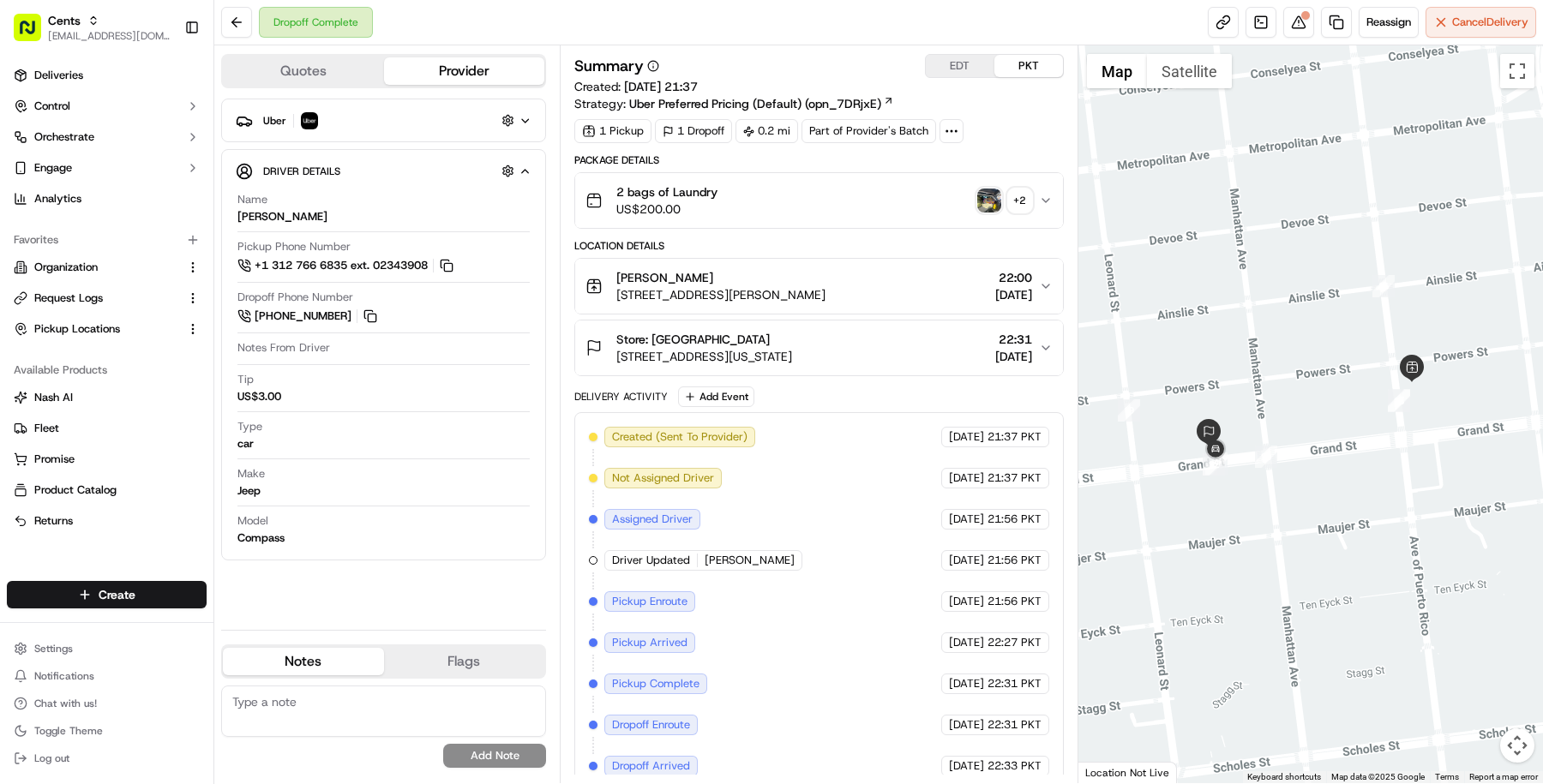
click at [446, 125] on div "Uber" at bounding box center [391, 121] width 255 height 22
click at [532, 110] on div "Uber" at bounding box center [384, 121] width 325 height 44
click at [530, 115] on icon "button" at bounding box center [525, 121] width 13 height 14
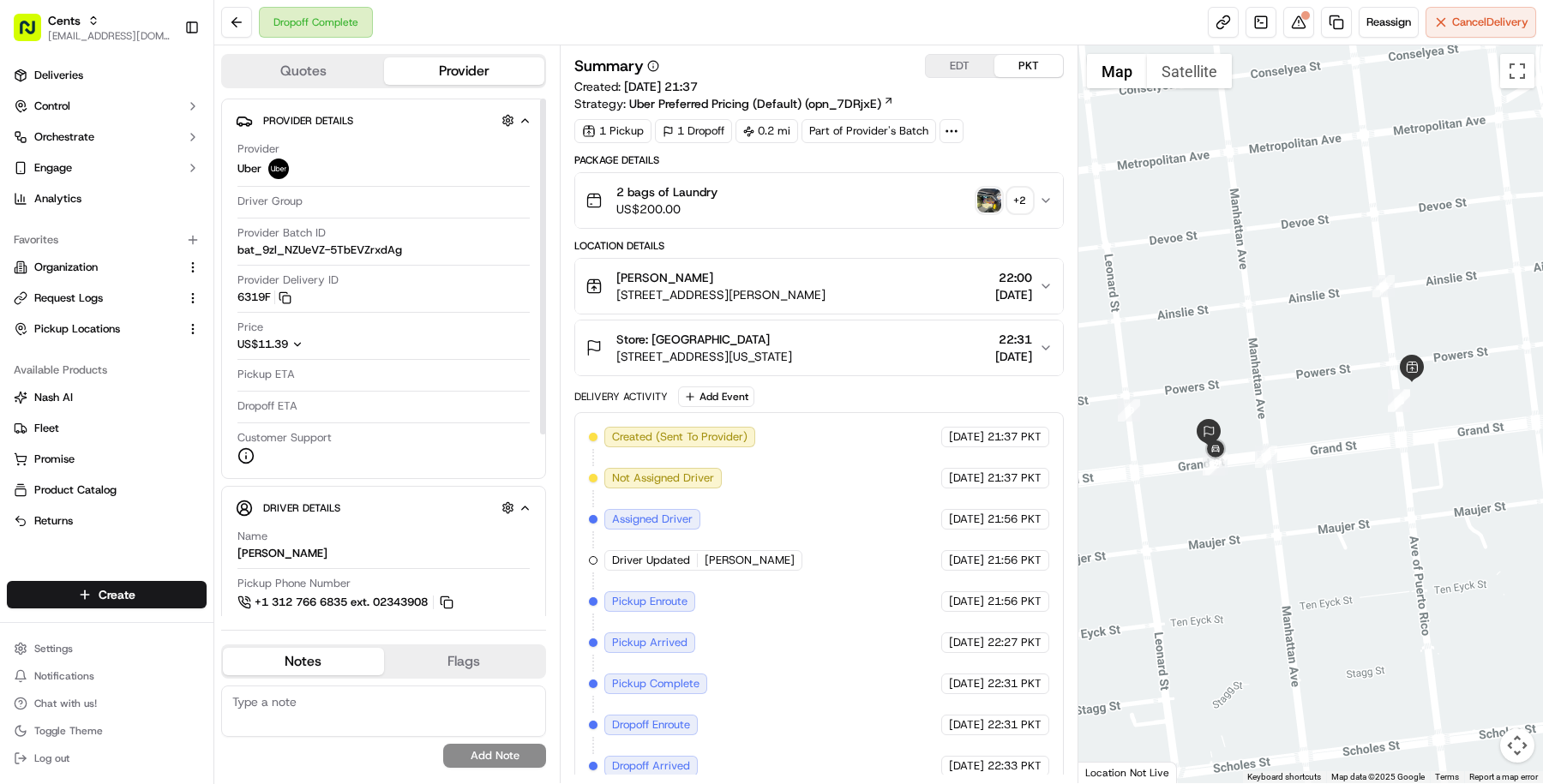
click at [384, 250] on span "bat_9zl_NZUeVZ-5TbEVZrxdAg" at bounding box center [320, 250] width 164 height 16
copy span "bat_9zl_NZUeVZ-5TbEVZrxdAg"
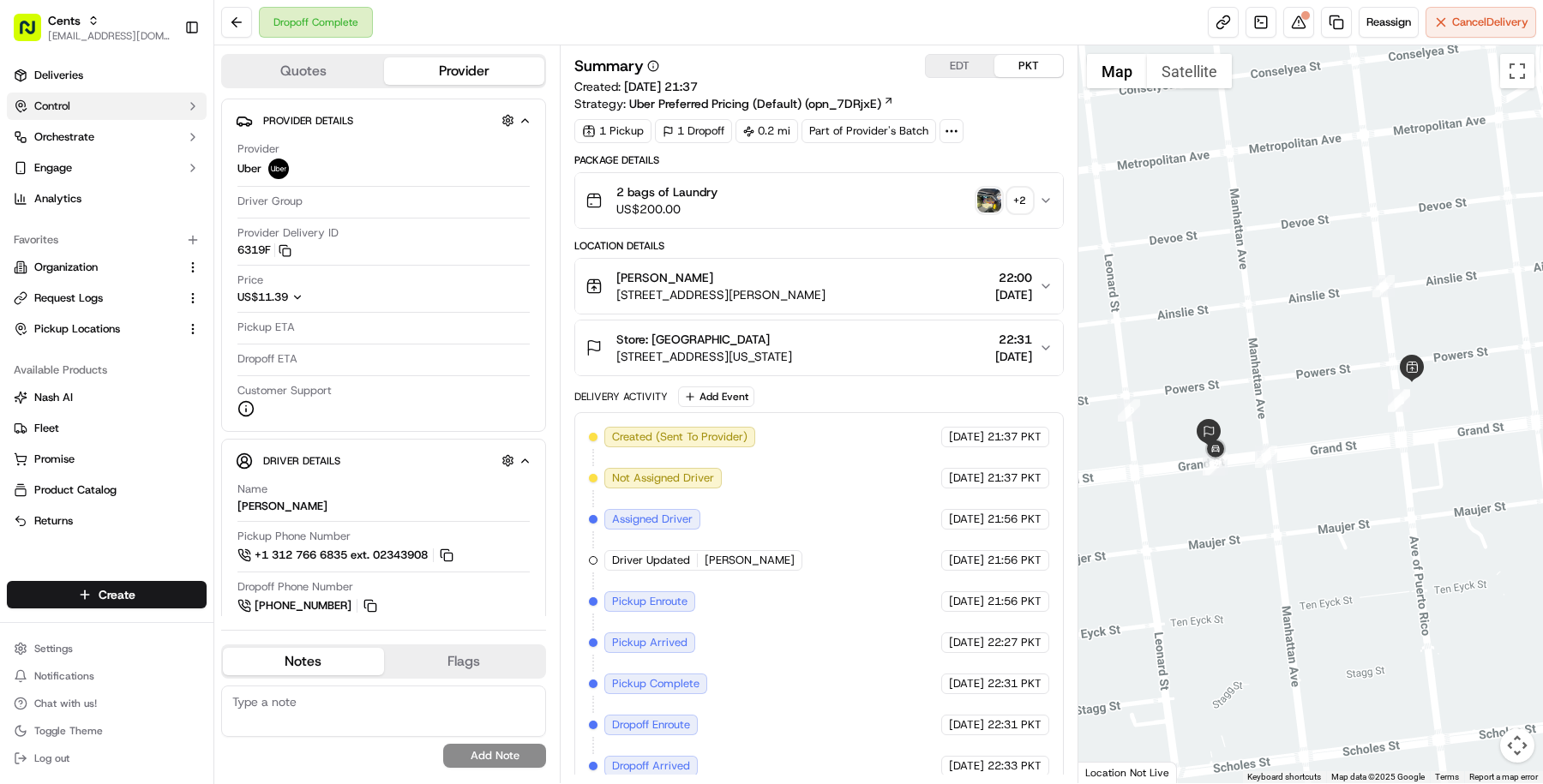
click at [98, 114] on button "Control" at bounding box center [107, 106] width 199 height 27
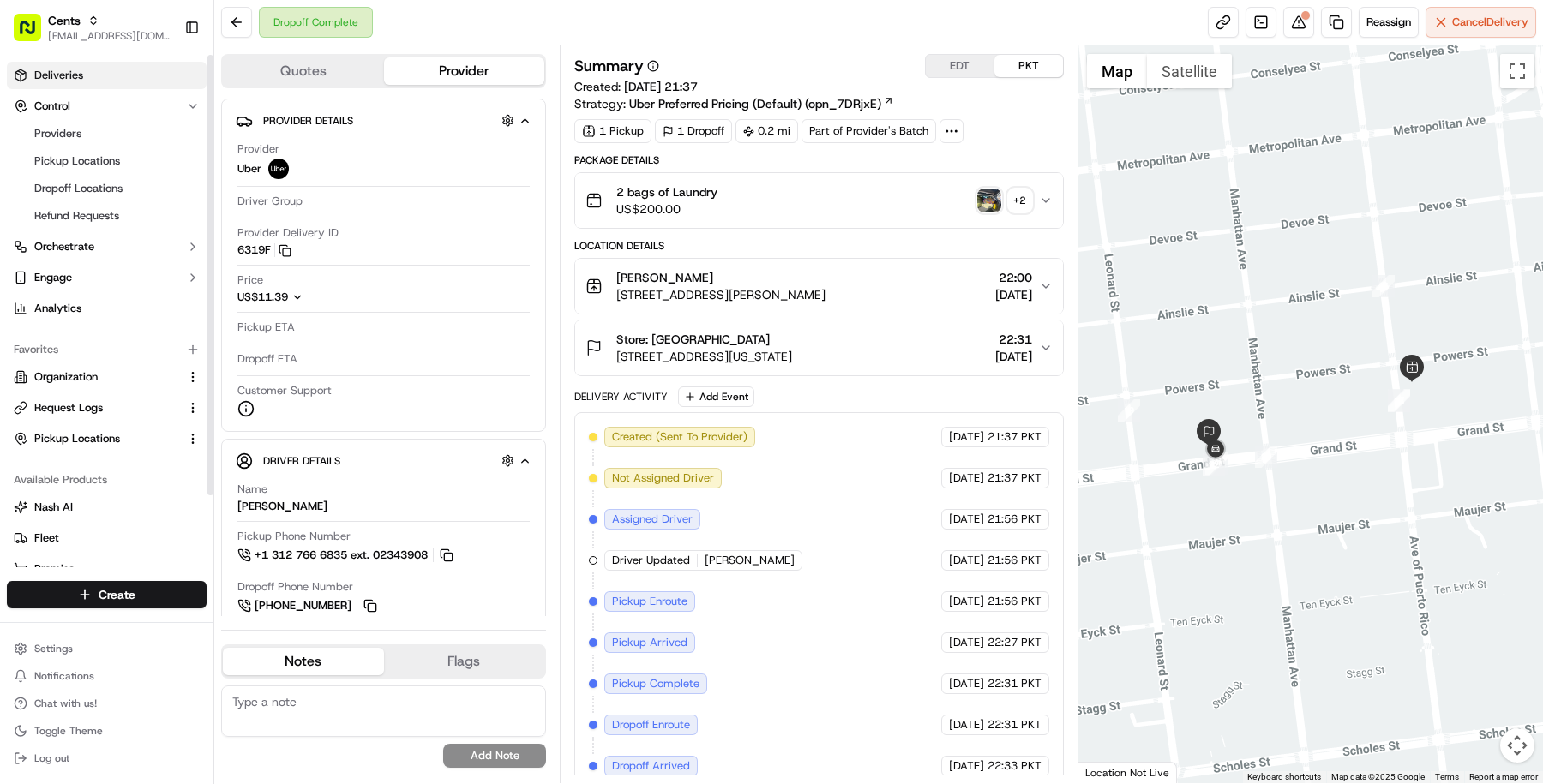
click at [107, 84] on link "Deliveries" at bounding box center [107, 75] width 199 height 27
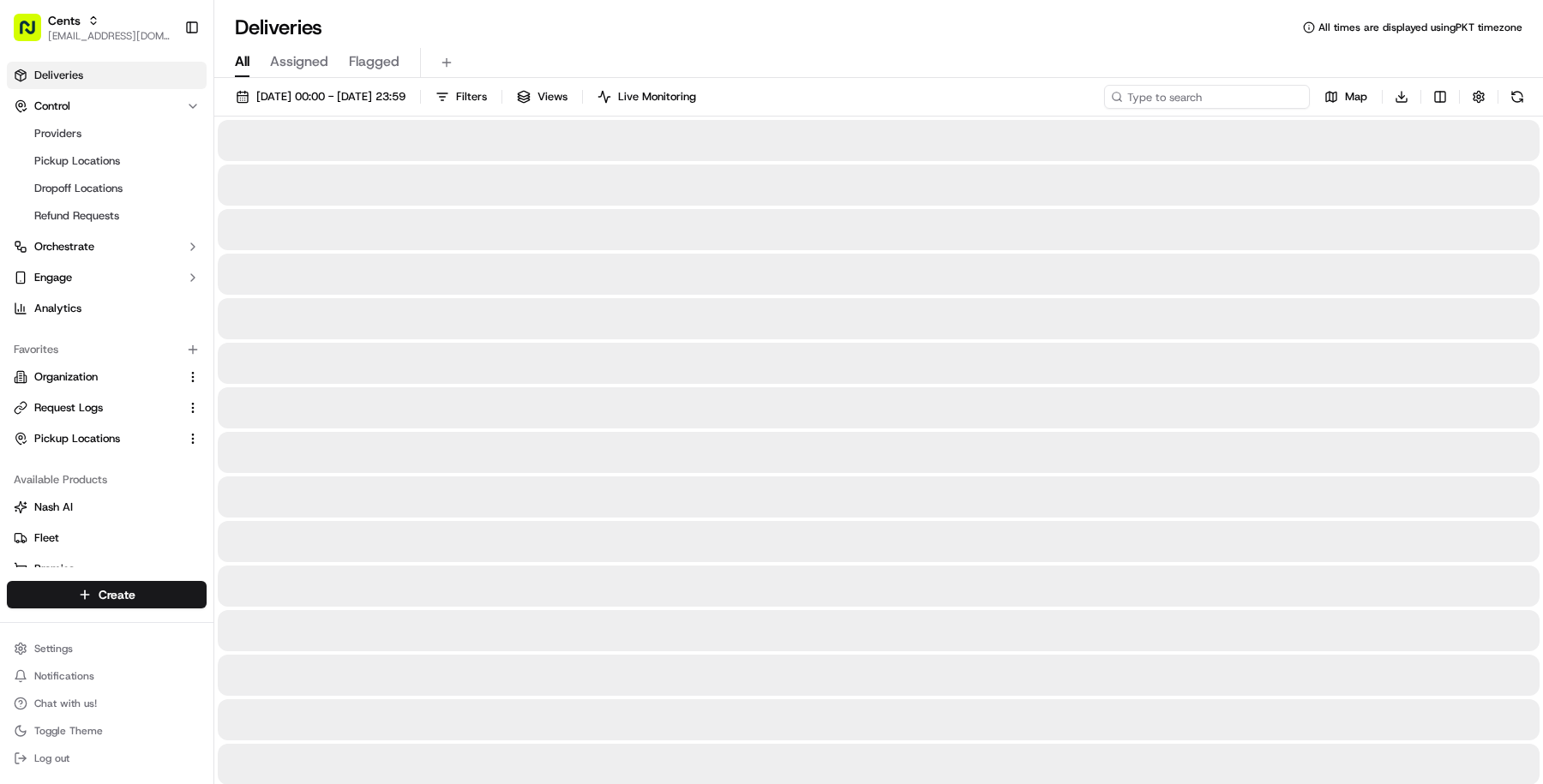
click at [1209, 87] on input at bounding box center [1206, 96] width 205 height 24
paste input "bat_9zl_NZUeVZ-5TbEVZrxdAg"
type input "bat_9zl_NZUeVZ-5TbEVZrxdAg"
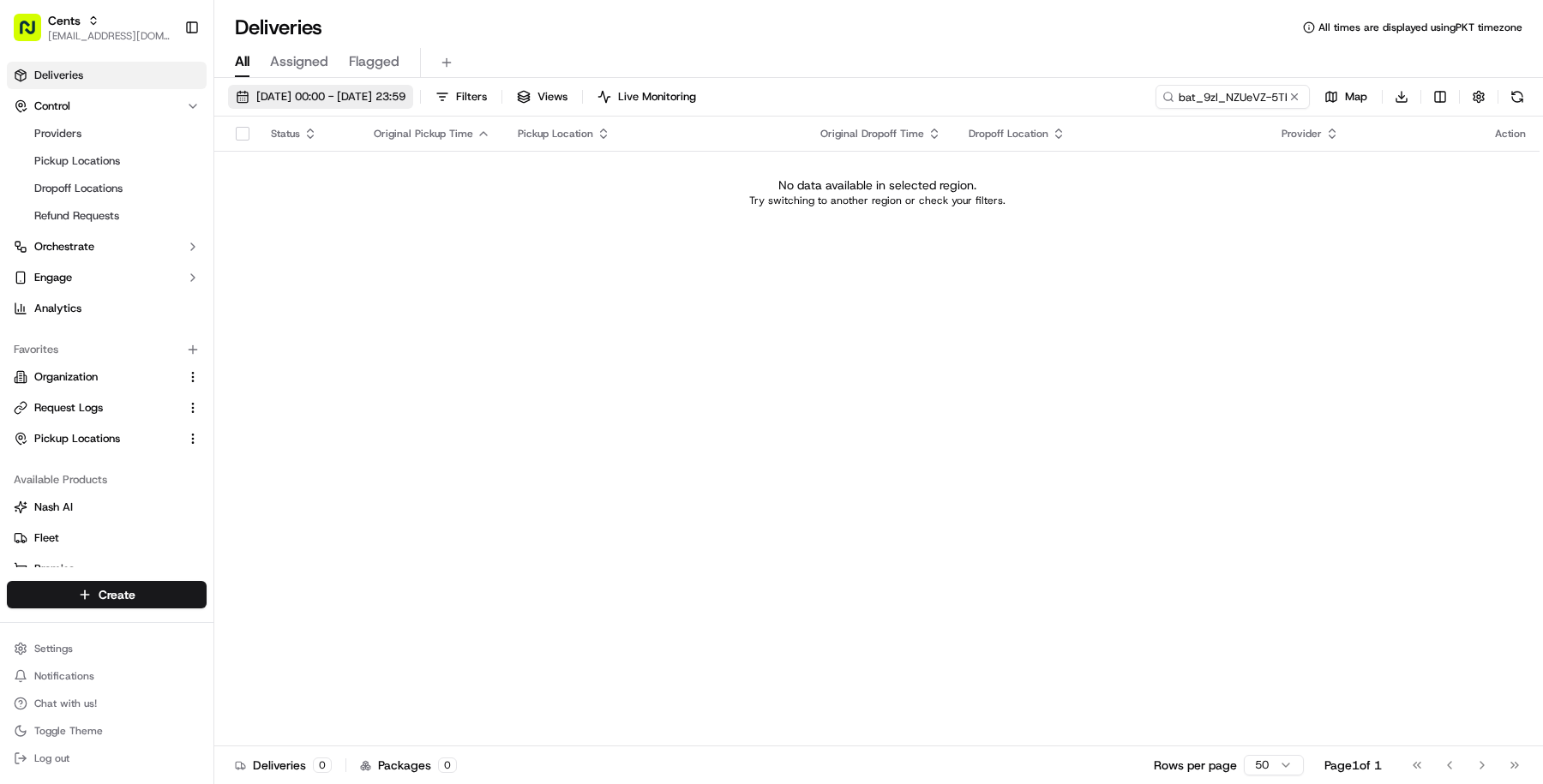
click at [406, 89] on span "[DATE] 00:00 - [DATE] 23:59" at bounding box center [330, 97] width 149 height 16
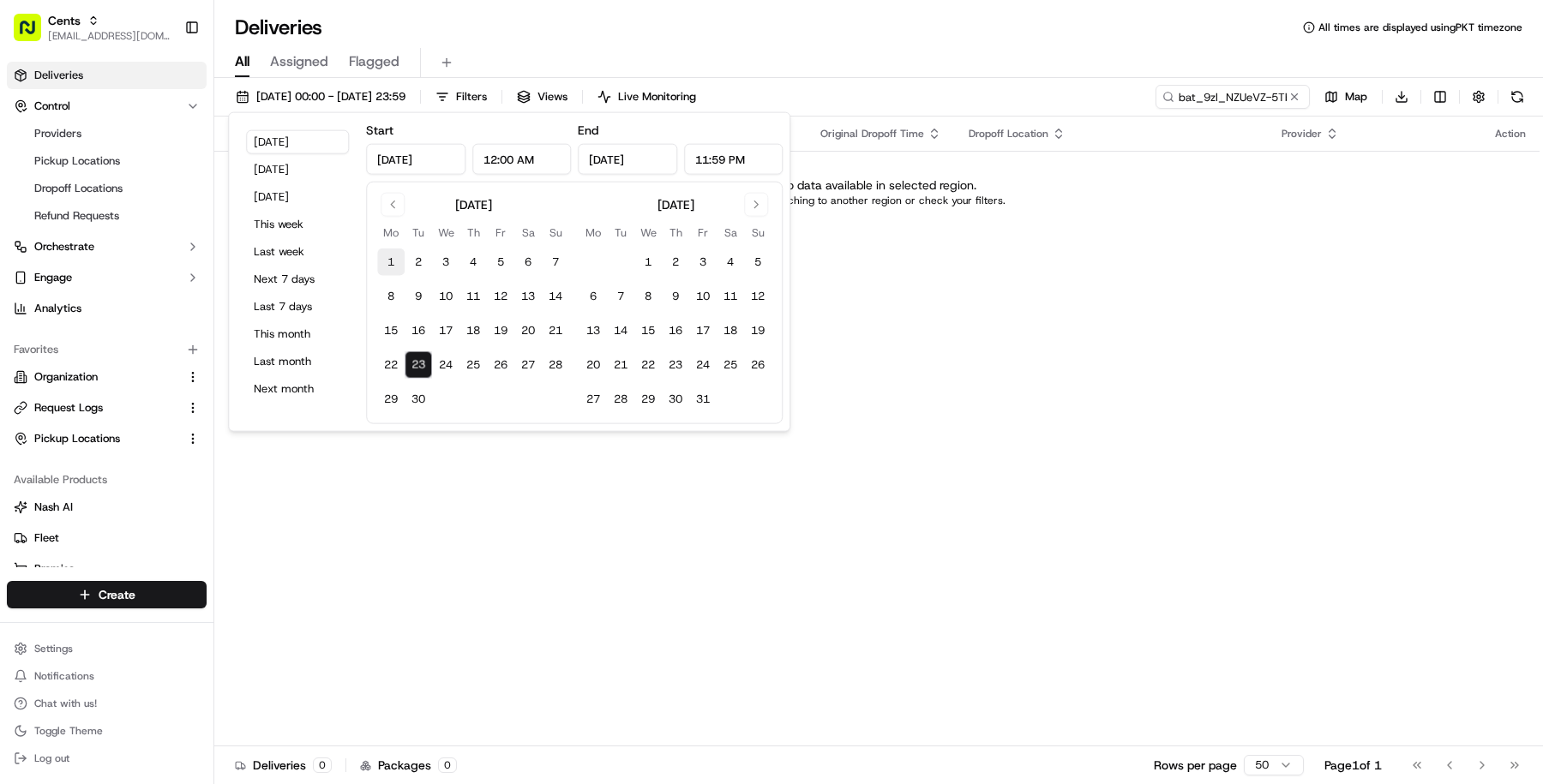
click at [378, 258] on button "1" at bounding box center [390, 261] width 27 height 27
type input "[DATE]"
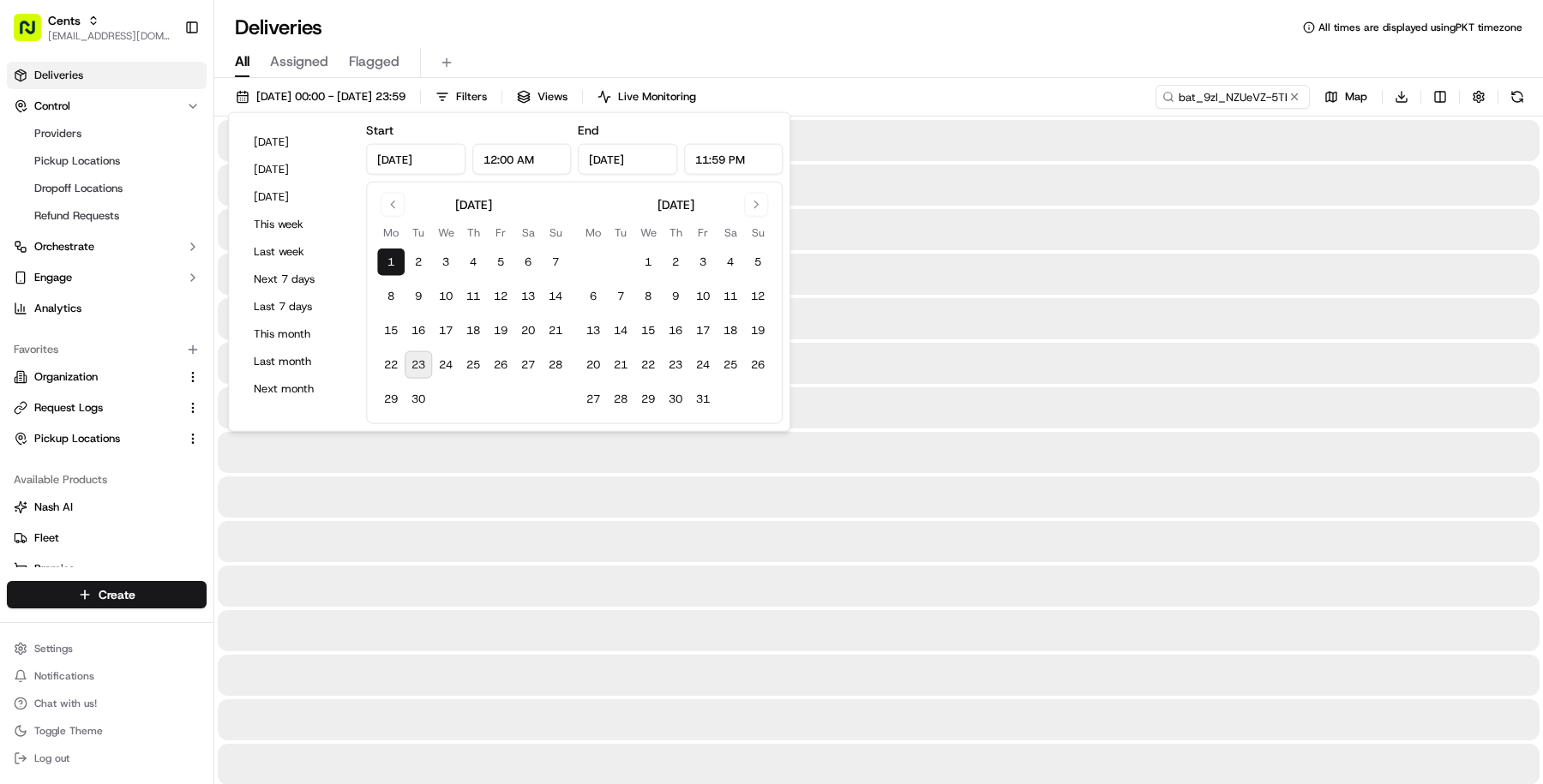
click at [393, 380] on tbody "1 2 3 4 5 6 7 8 9 10 11 12 13 14 15 16 17 18 19 20 21 22 23 24 25 26 27 28 29 30" at bounding box center [473, 328] width 192 height 171
click at [415, 360] on button "23" at bounding box center [418, 364] width 27 height 27
type input "[DATE]"
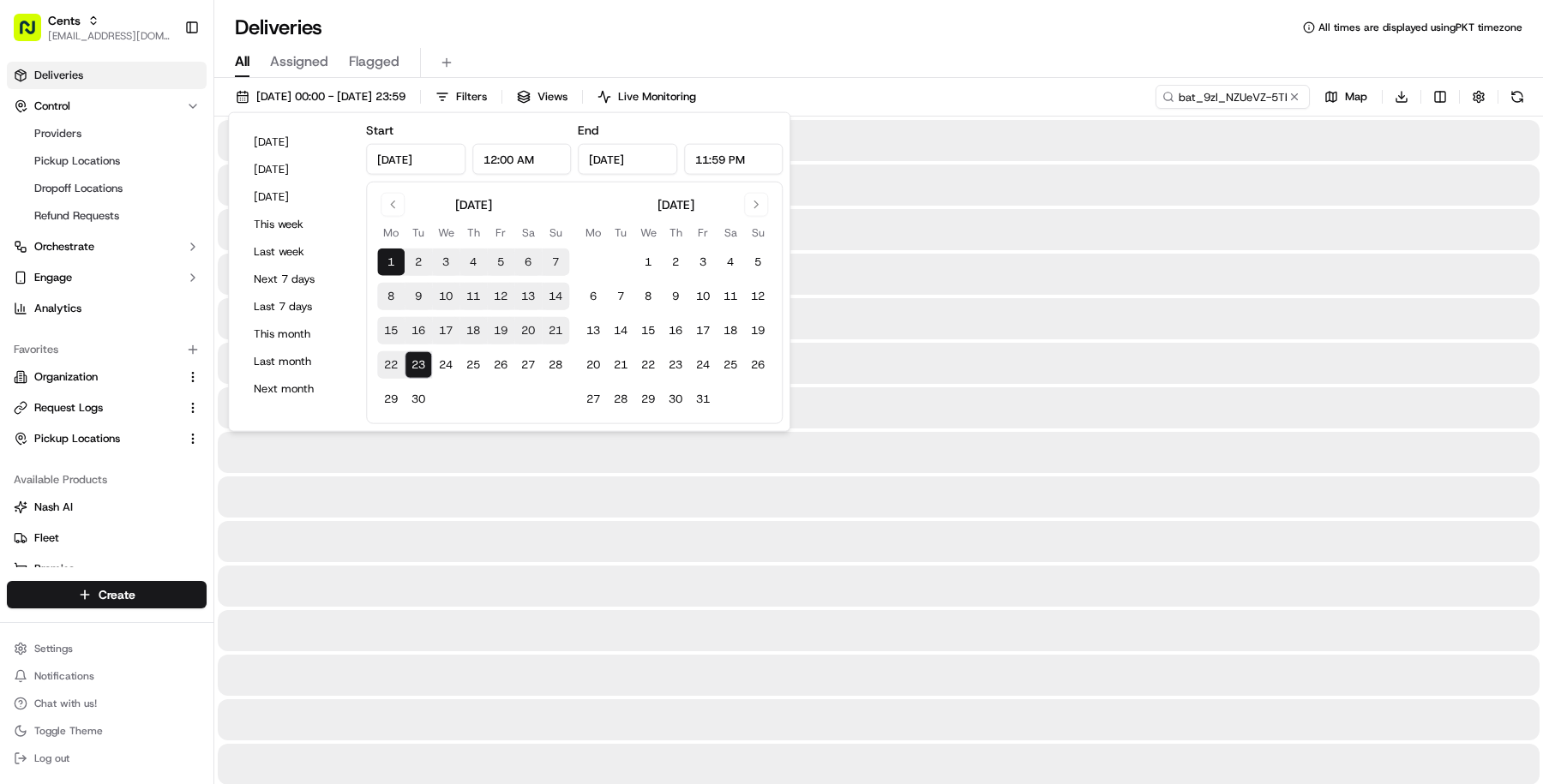
click at [986, 45] on div "All Assigned Flagged" at bounding box center [879, 59] width 1329 height 37
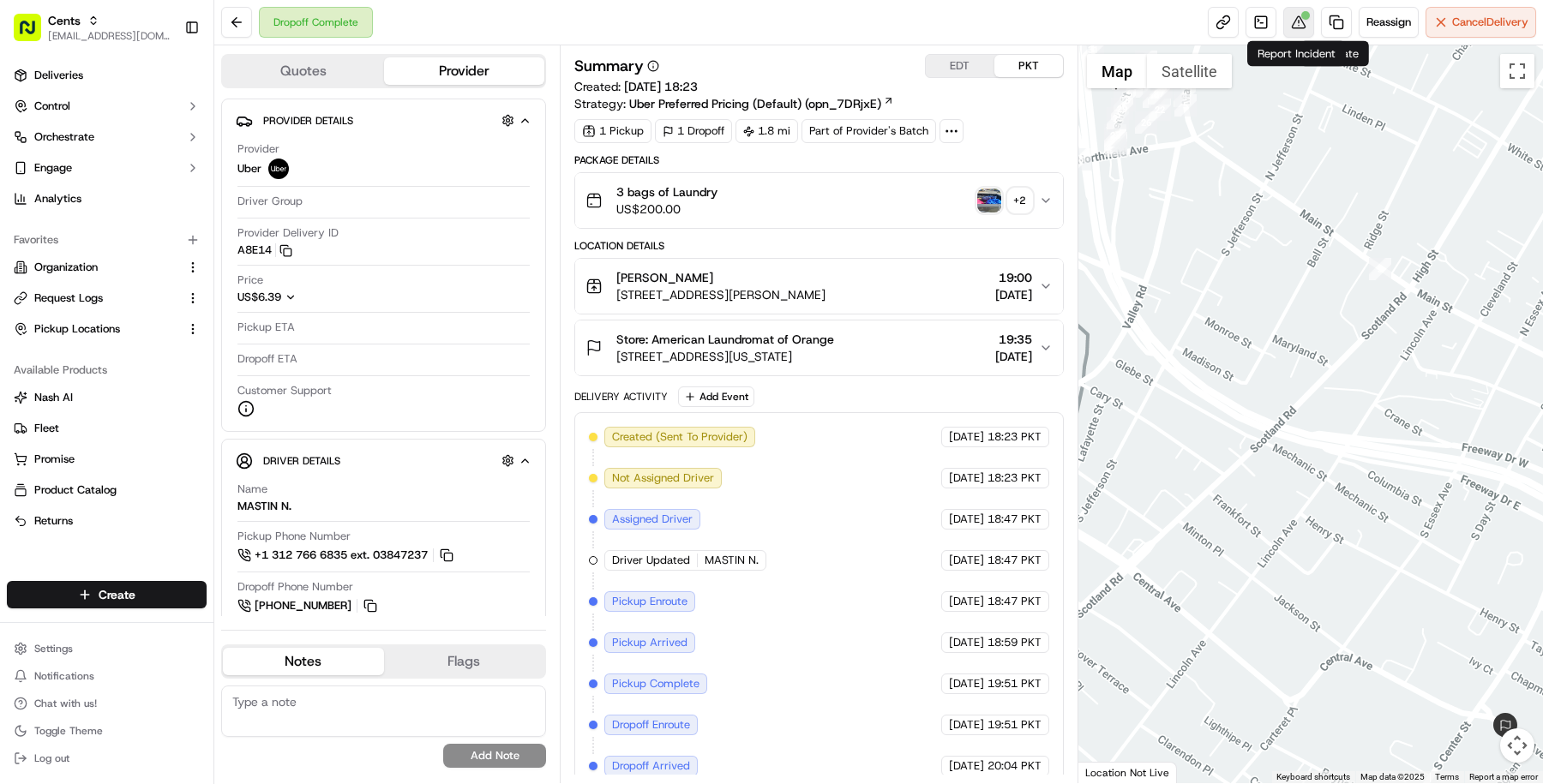
click at [1308, 23] on button at bounding box center [1298, 22] width 31 height 31
click at [992, 193] on img "button" at bounding box center [989, 200] width 24 height 24
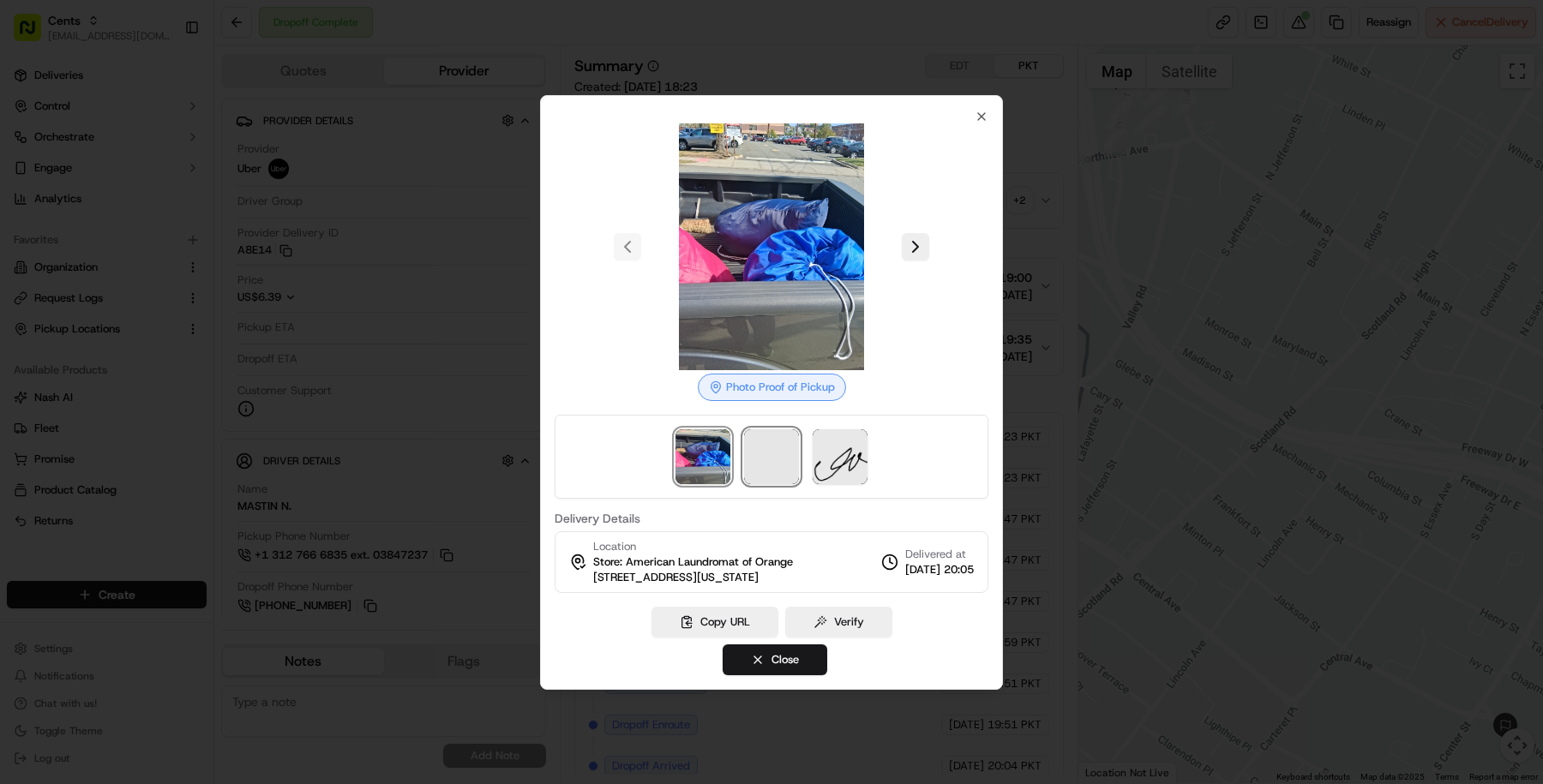
click at [762, 429] on span at bounding box center [771, 456] width 55 height 55
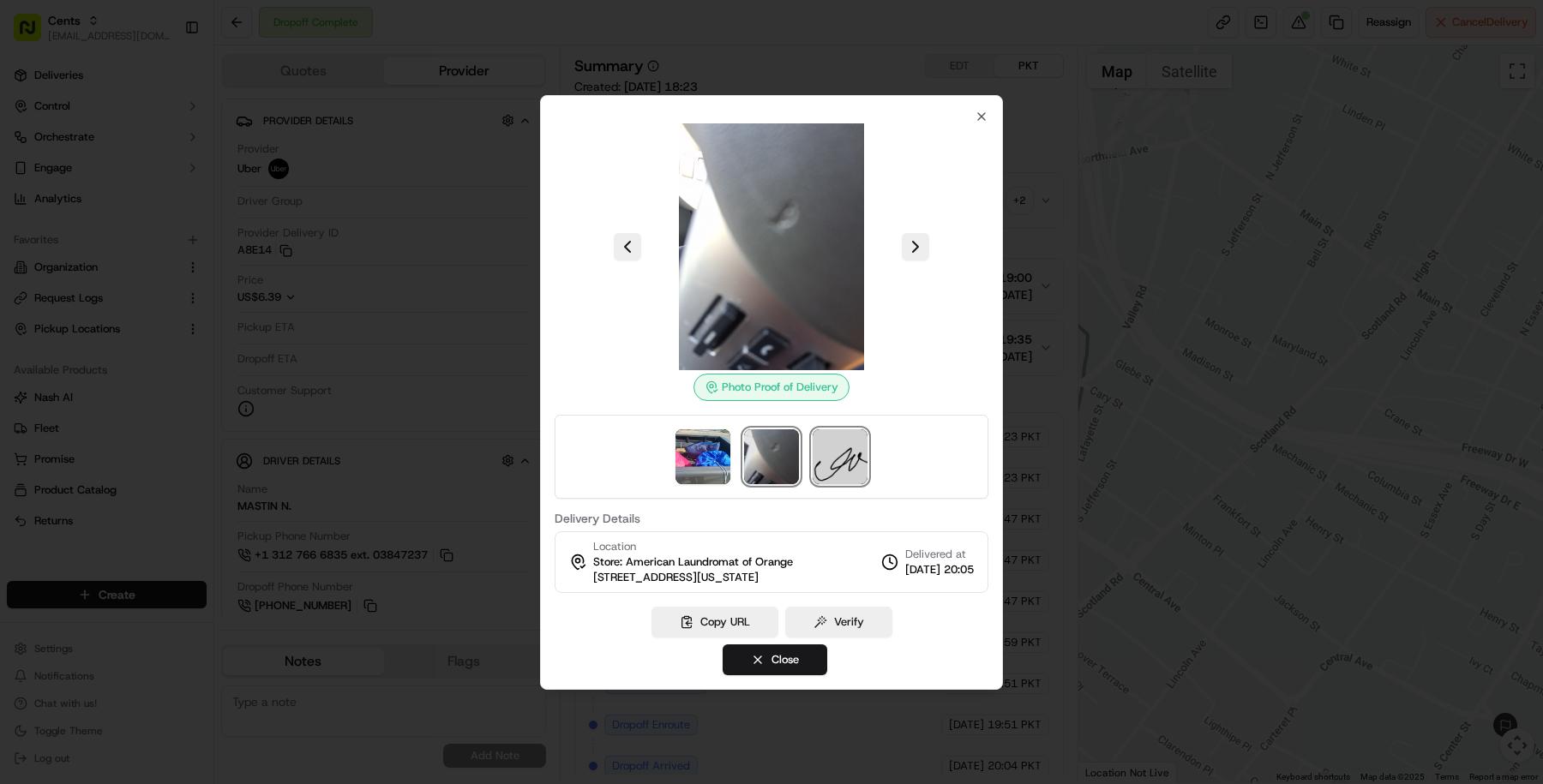
click at [839, 463] on img at bounding box center [840, 456] width 55 height 55
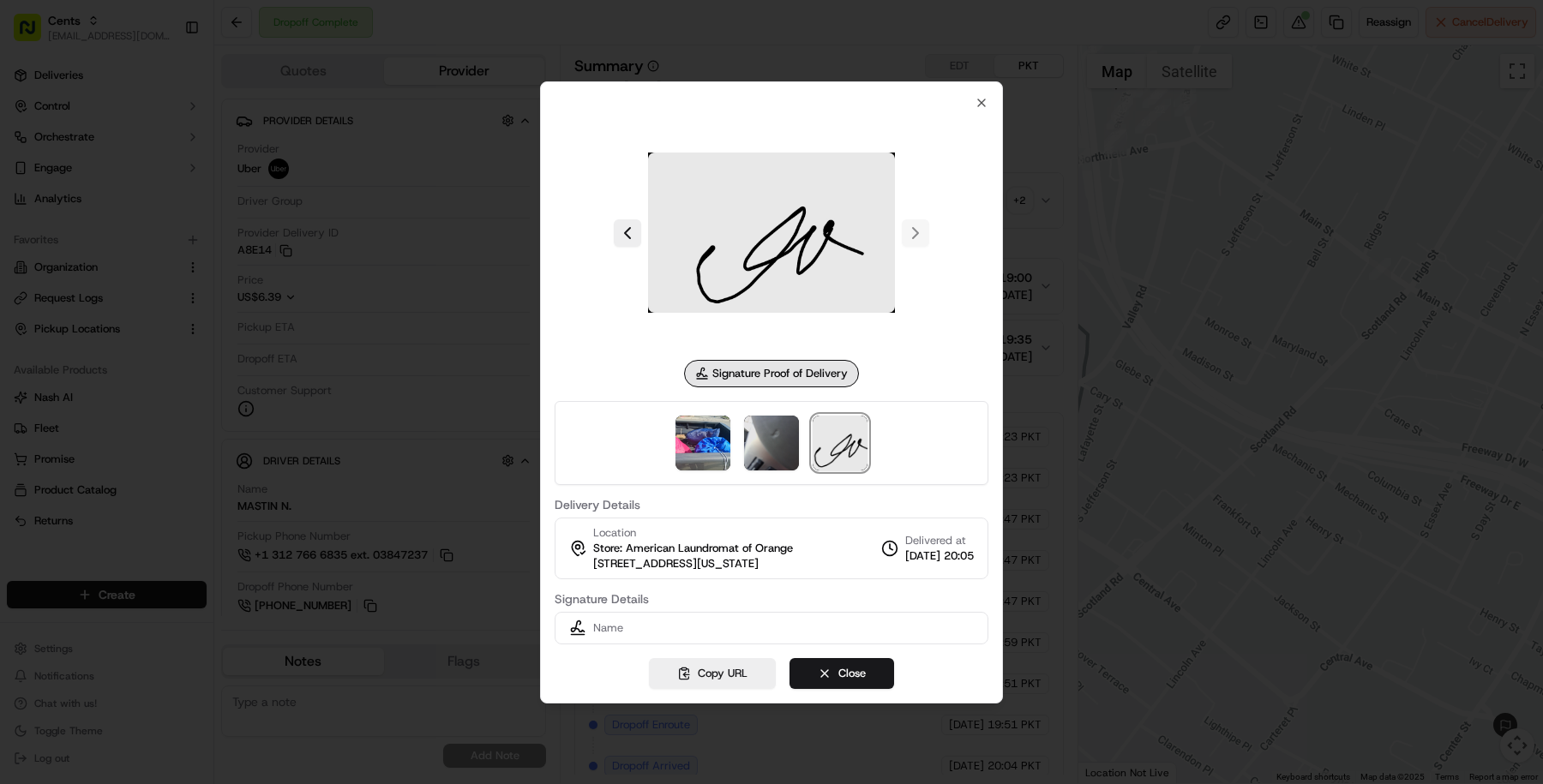
click at [800, 461] on div at bounding box center [771, 443] width 434 height 84
click at [707, 698] on div "Signature Proof of Delivery Delivery Details Location Store: American Laundroma…" at bounding box center [772, 392] width 463 height 622
click at [707, 683] on button "Copy URL" at bounding box center [712, 673] width 127 height 31
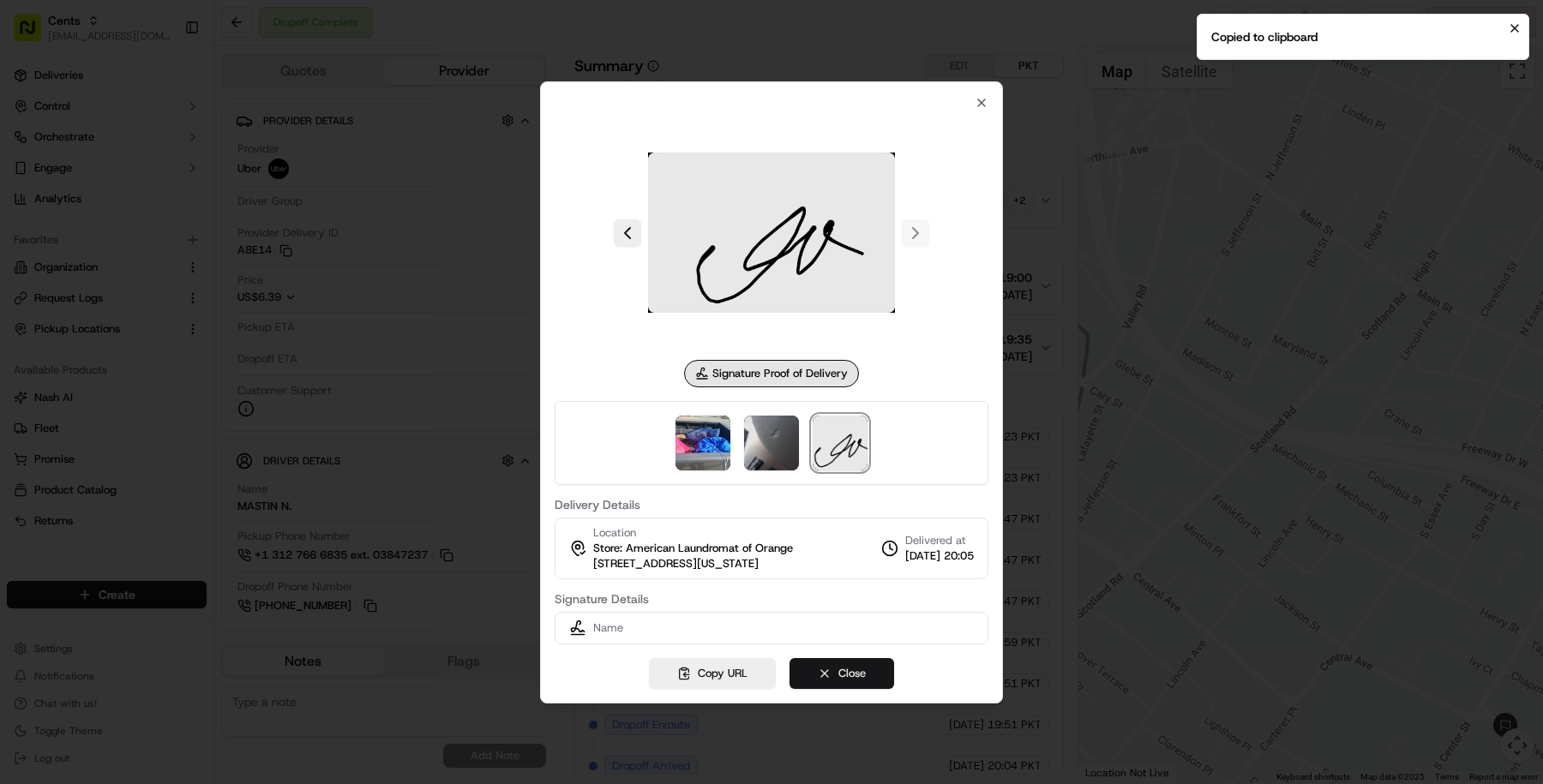
click at [860, 683] on button "Close" at bounding box center [842, 673] width 105 height 31
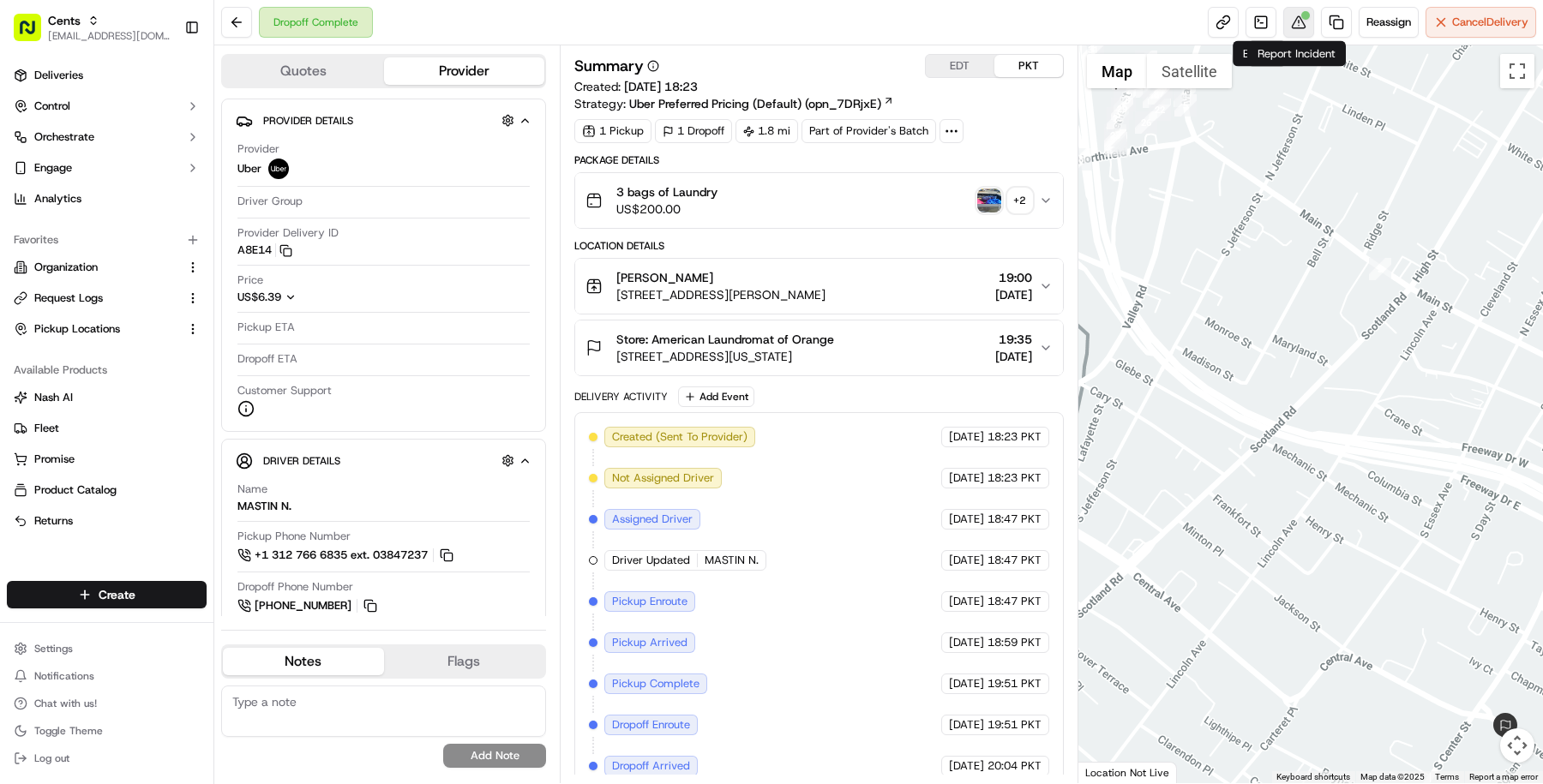
click at [1288, 12] on button at bounding box center [1298, 22] width 31 height 31
click at [68, 26] on span "Cents" at bounding box center [64, 21] width 32 height 17
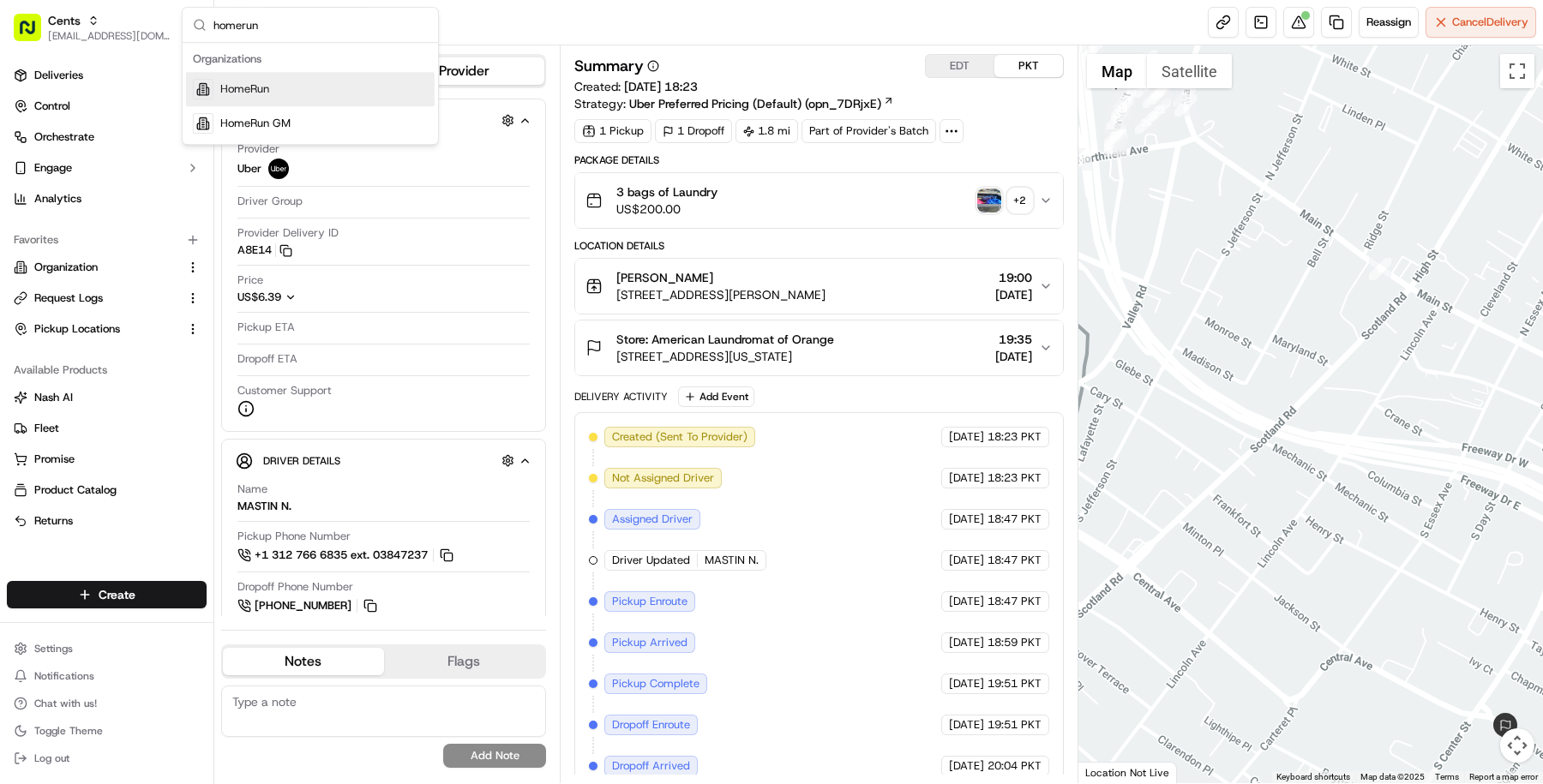
type input "homerun"
click at [273, 96] on div "HomeRun" at bounding box center [310, 88] width 248 height 34
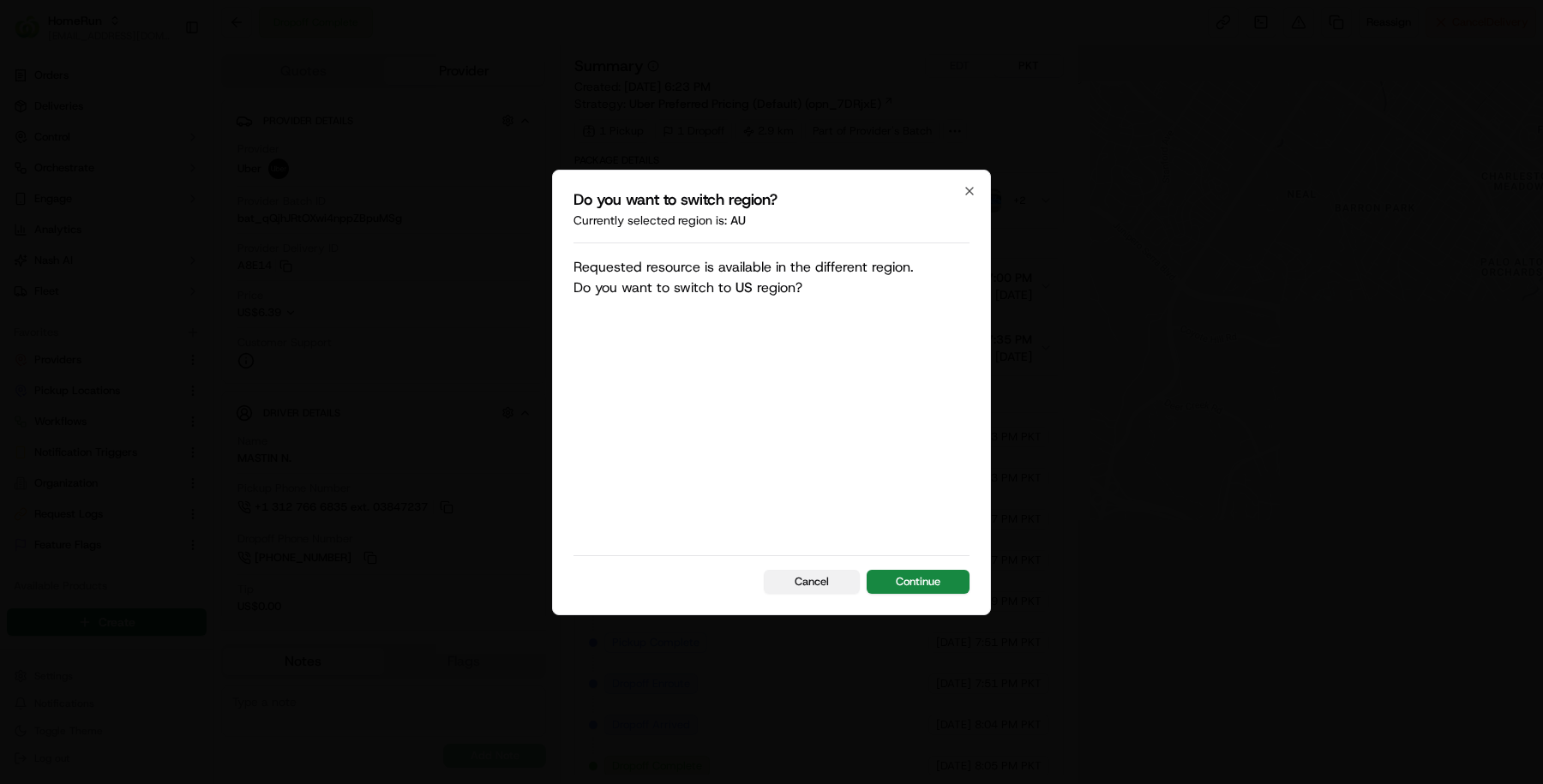
click at [788, 572] on button "Cancel" at bounding box center [812, 581] width 96 height 24
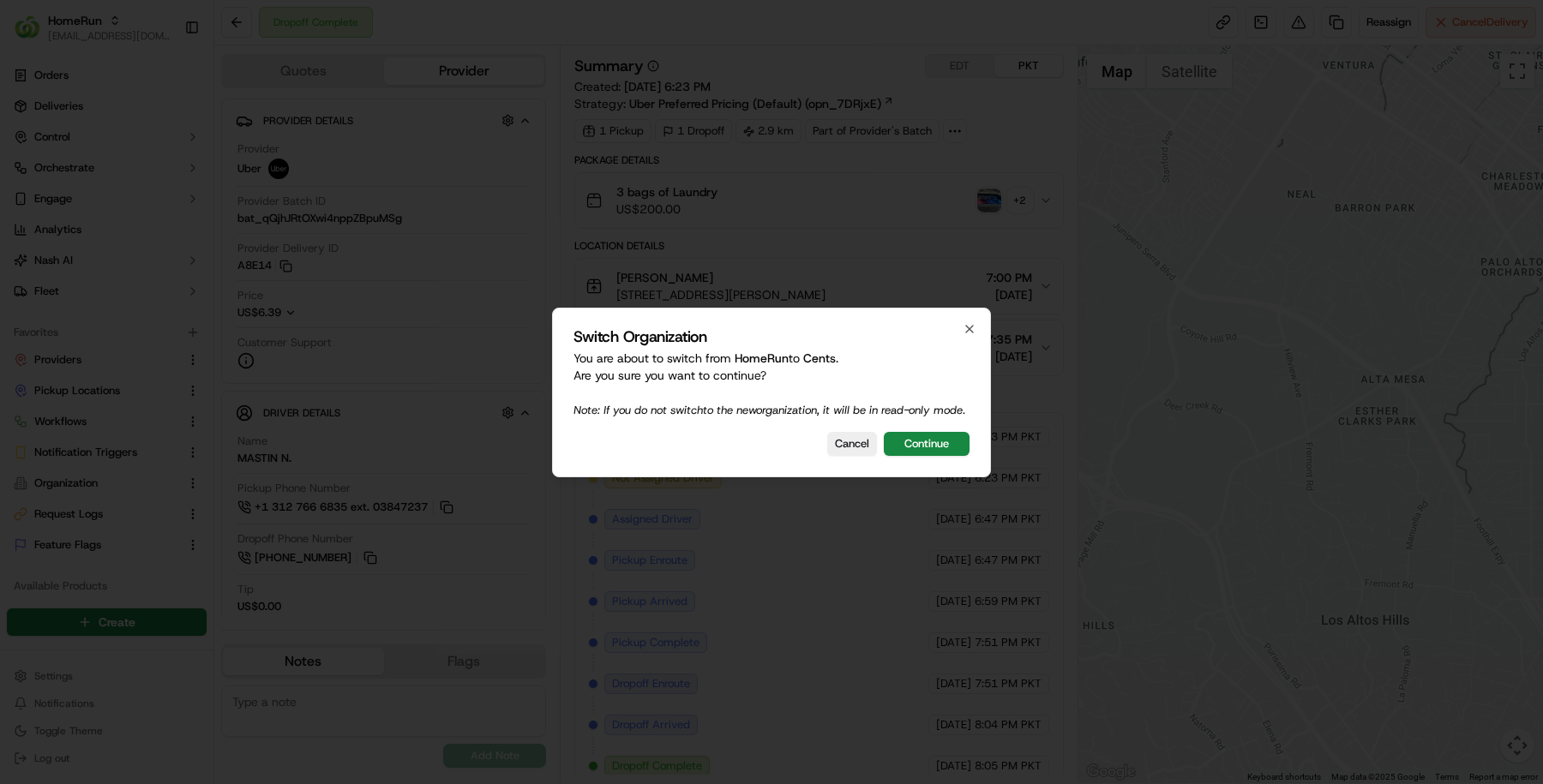
click at [857, 438] on div "Switch Organization You are about to switch from HomeRun to Cents . Are you sur…" at bounding box center [771, 392] width 439 height 170
click at [854, 446] on button "Cancel" at bounding box center [851, 443] width 50 height 24
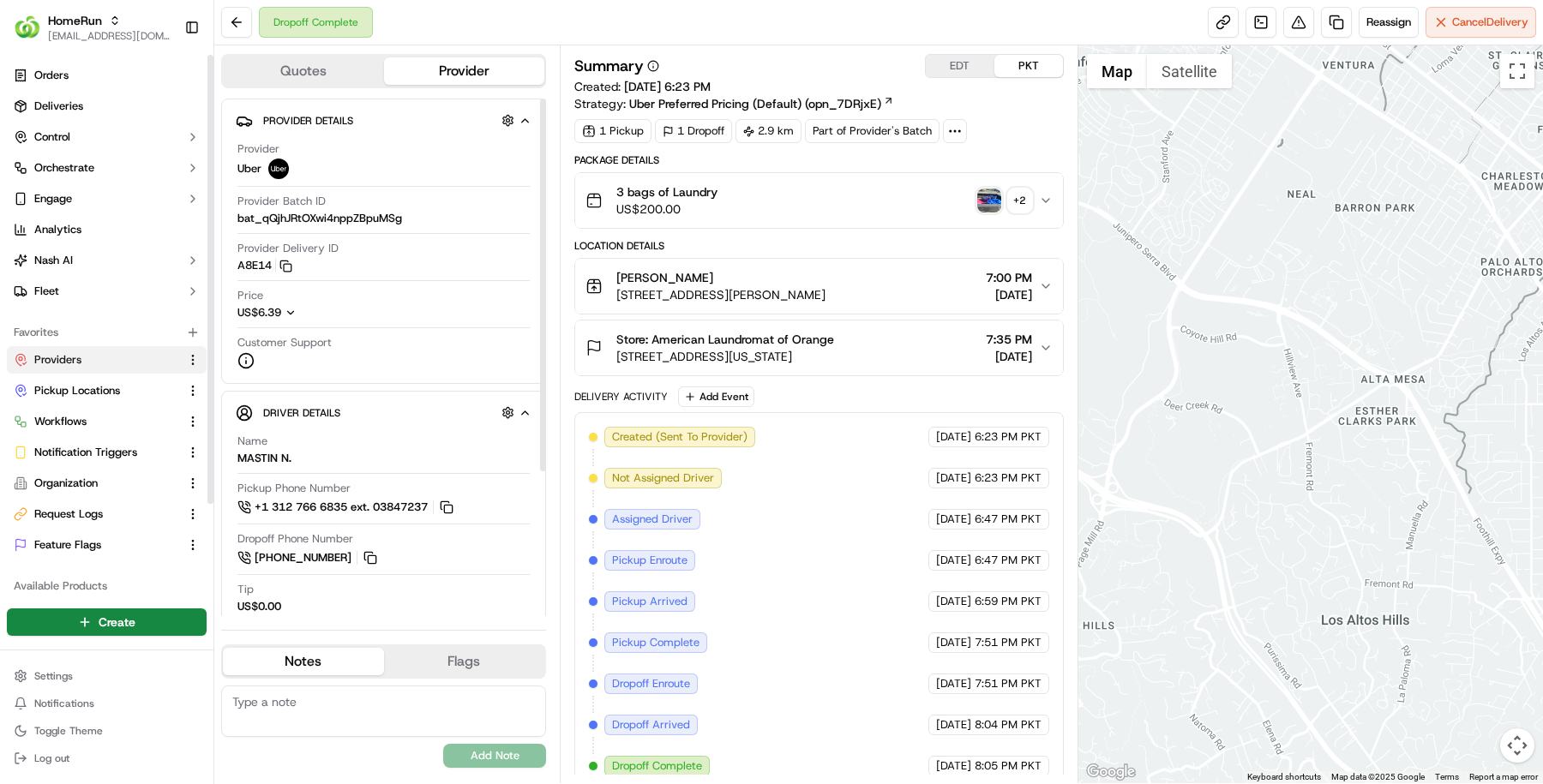
click at [95, 367] on button "Providers" at bounding box center [107, 359] width 199 height 27
click at [97, 379] on button "Pickup Locations" at bounding box center [107, 390] width 199 height 27
click at [116, 393] on span "Pickup Locations" at bounding box center [77, 391] width 86 height 16
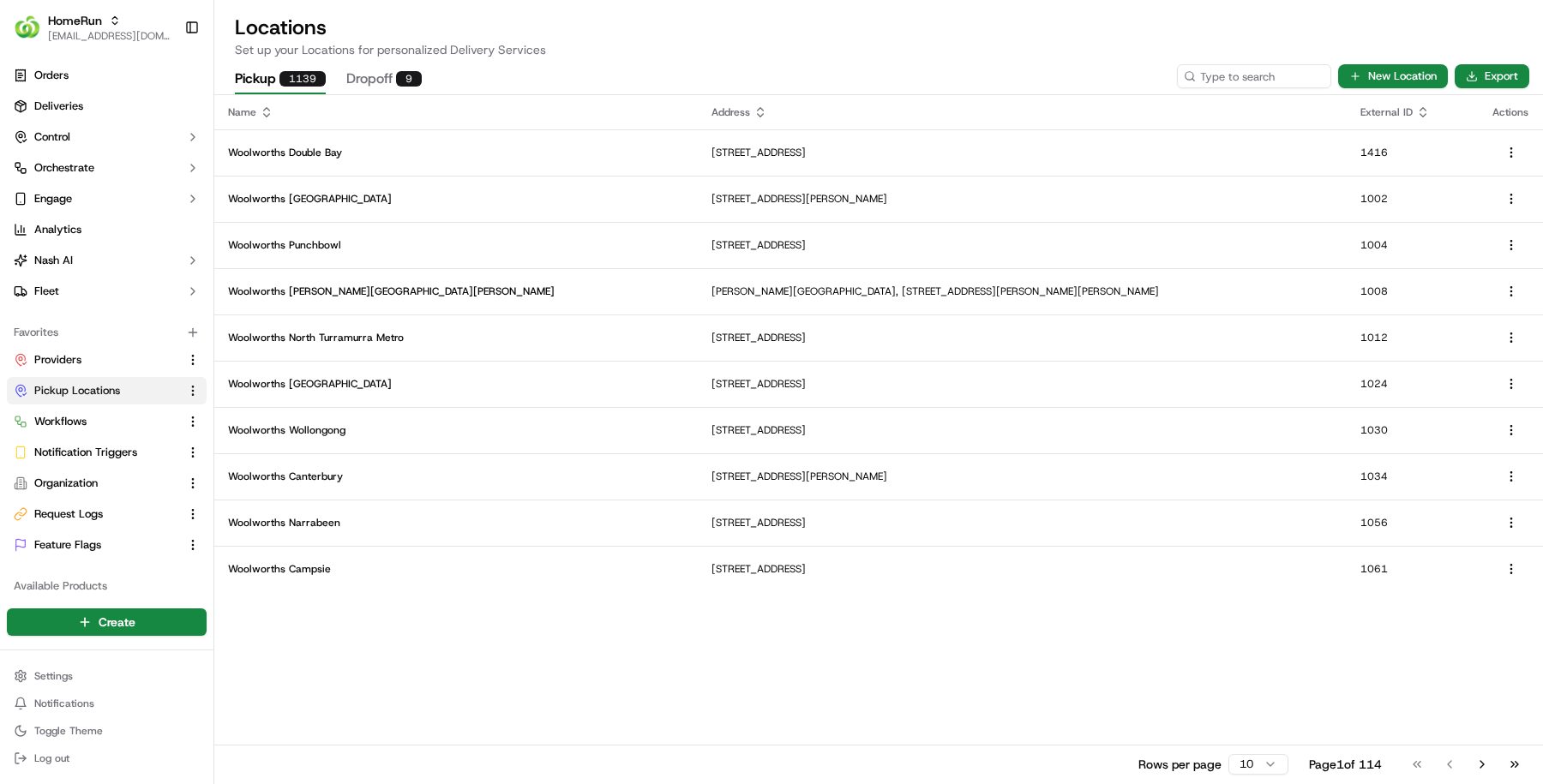
click at [1253, 59] on div "Pickup 1139 Dropoff 9 New Location Export" at bounding box center [879, 76] width 1329 height 36
click at [1253, 76] on input at bounding box center [1227, 76] width 205 height 24
paste input "1091"
type input "1091"
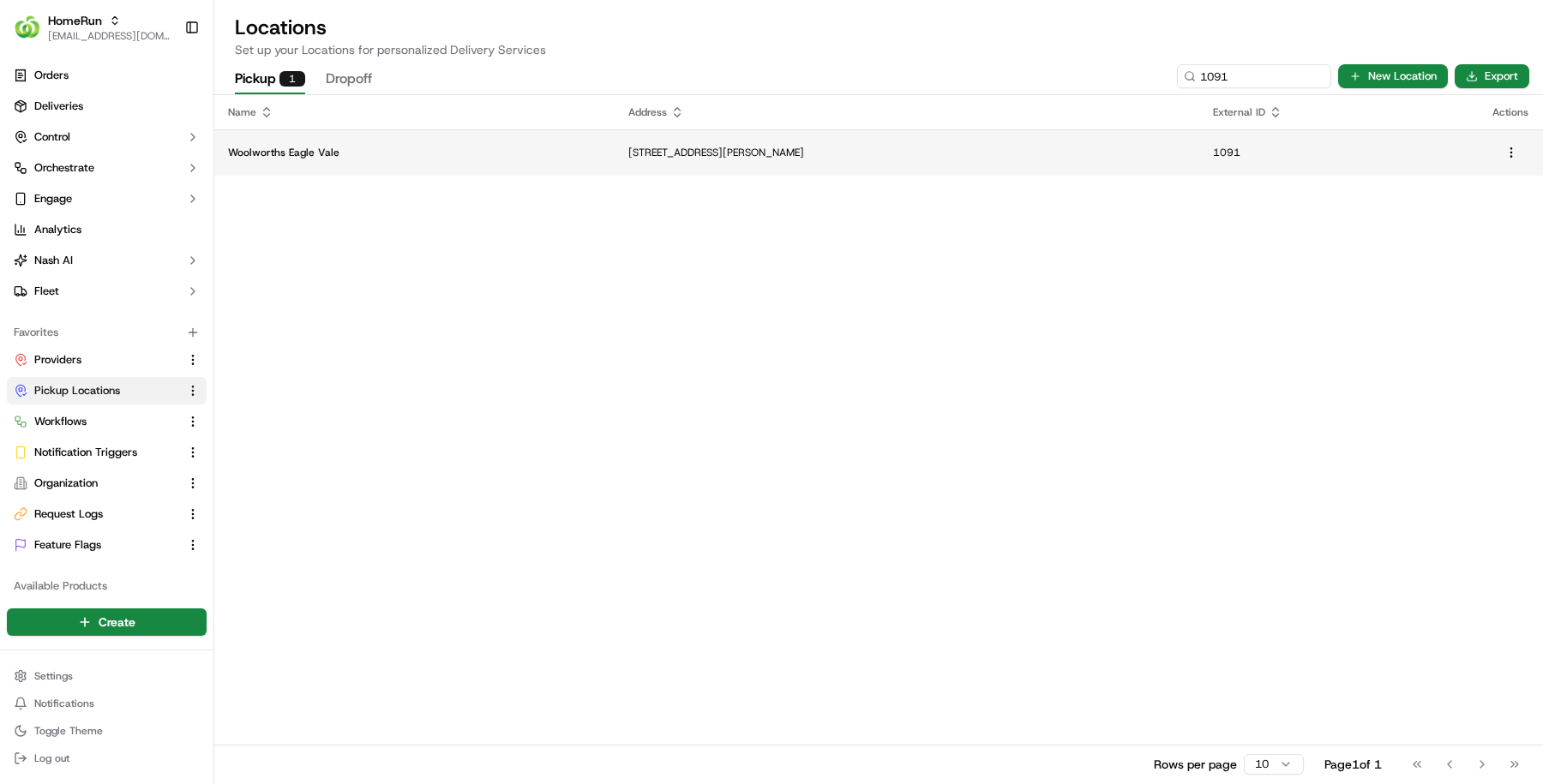
click at [796, 156] on p "180 Gould Road, Eagle Vale, NSW 2558, AU" at bounding box center [907, 153] width 558 height 14
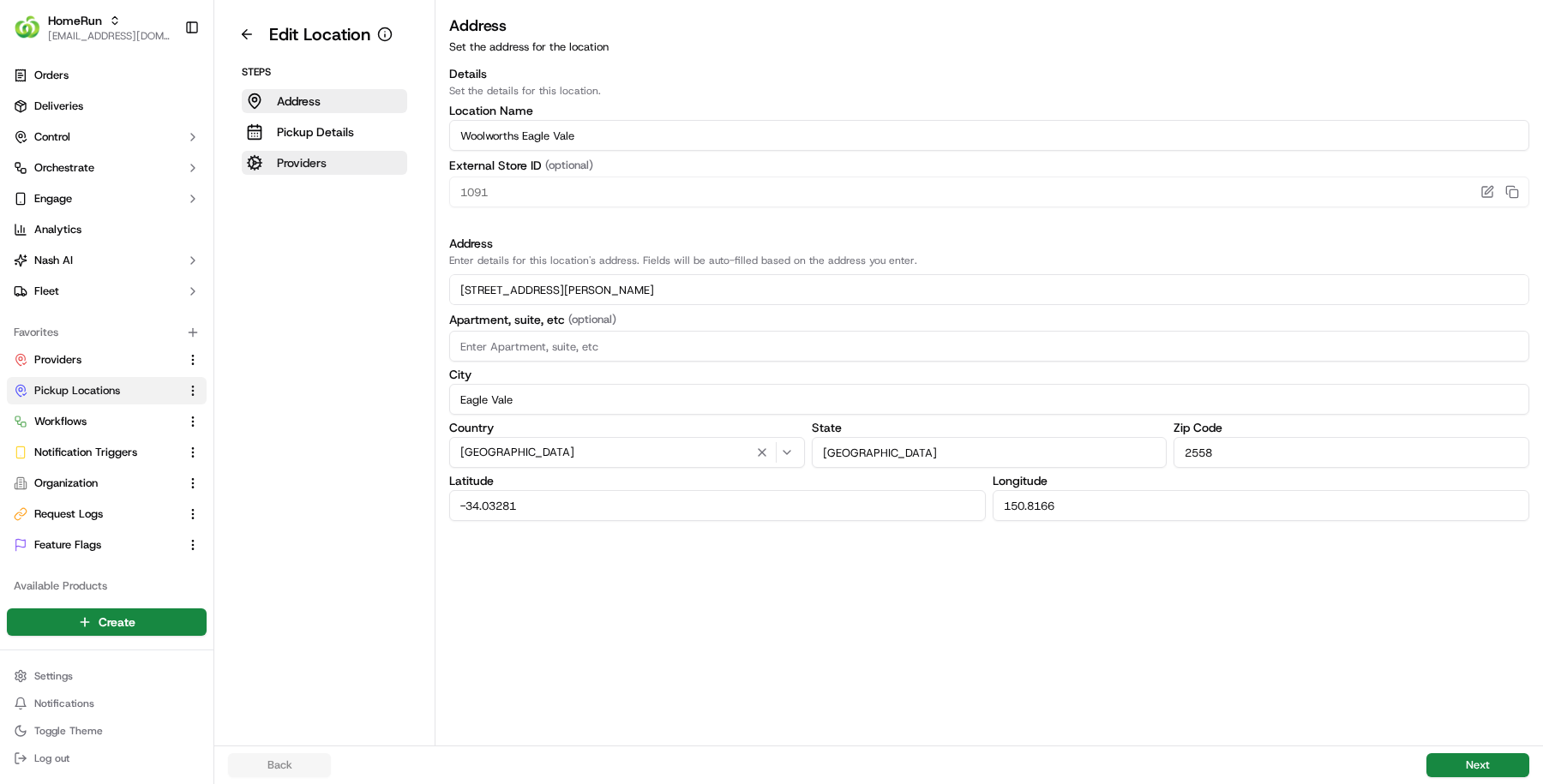
click at [344, 166] on button "Providers" at bounding box center [324, 163] width 165 height 24
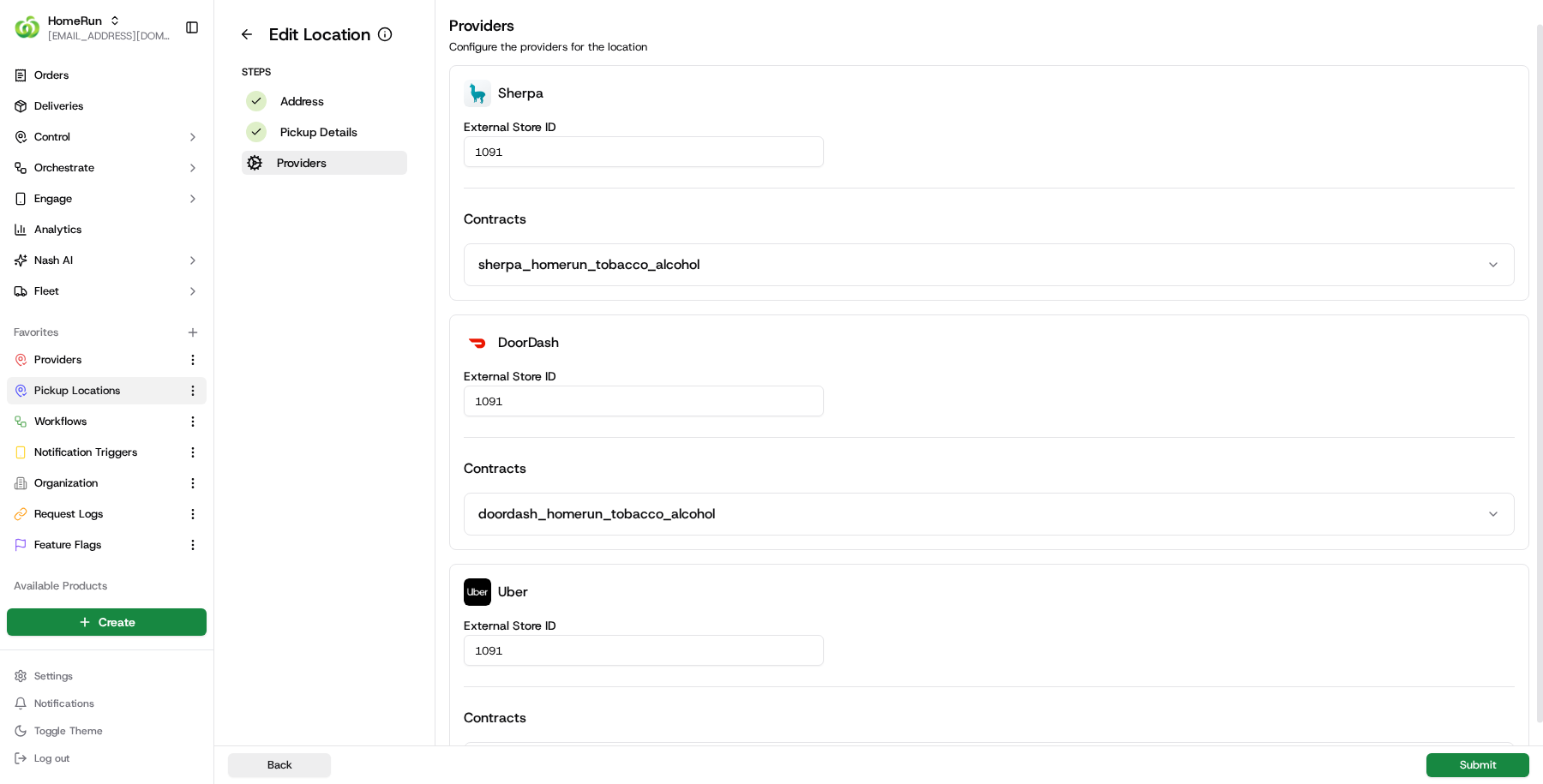
scroll to position [50, 0]
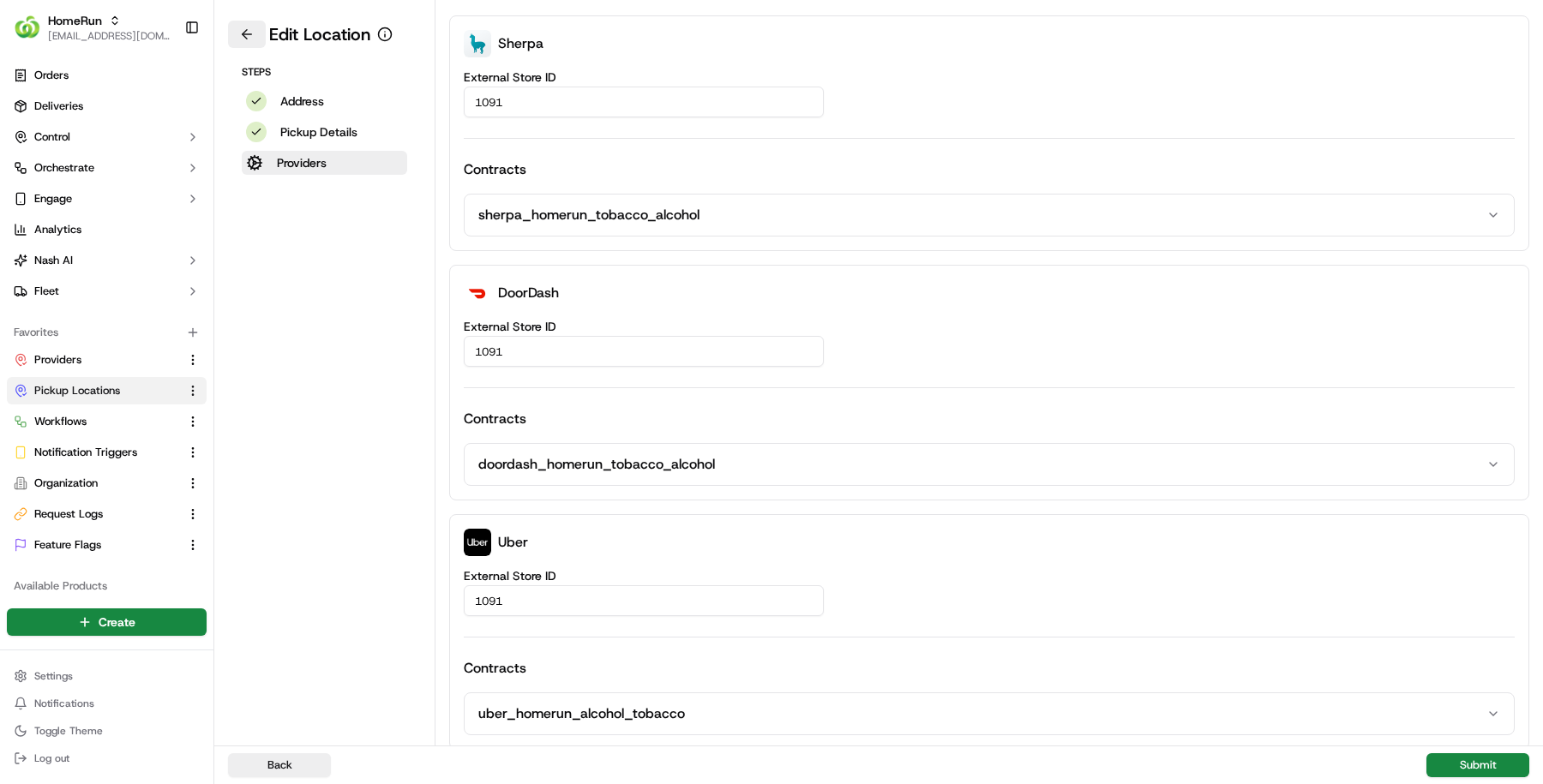
click at [247, 34] on button at bounding box center [247, 34] width 38 height 27
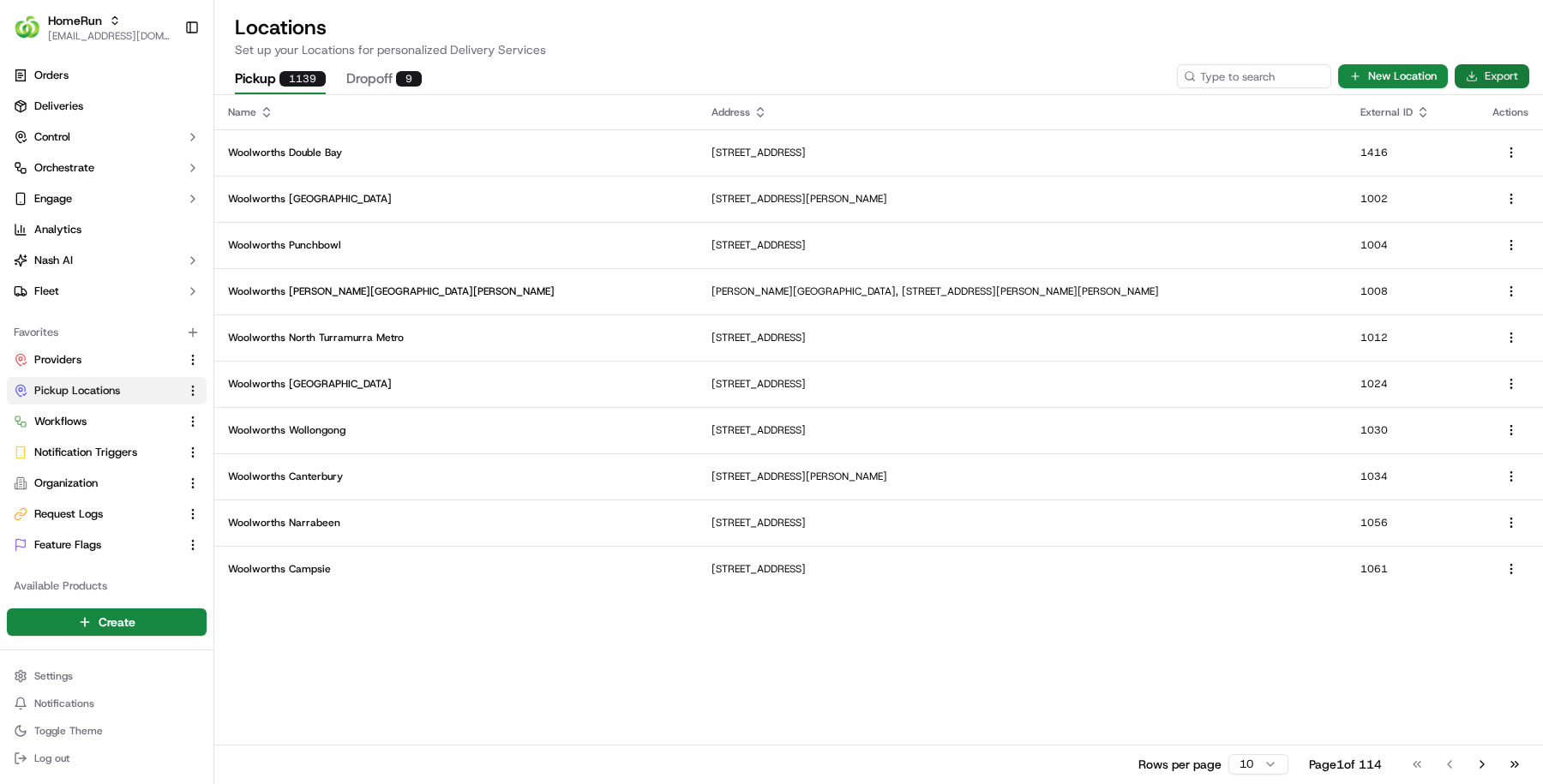
click at [1479, 73] on button "Export" at bounding box center [1491, 76] width 74 height 24
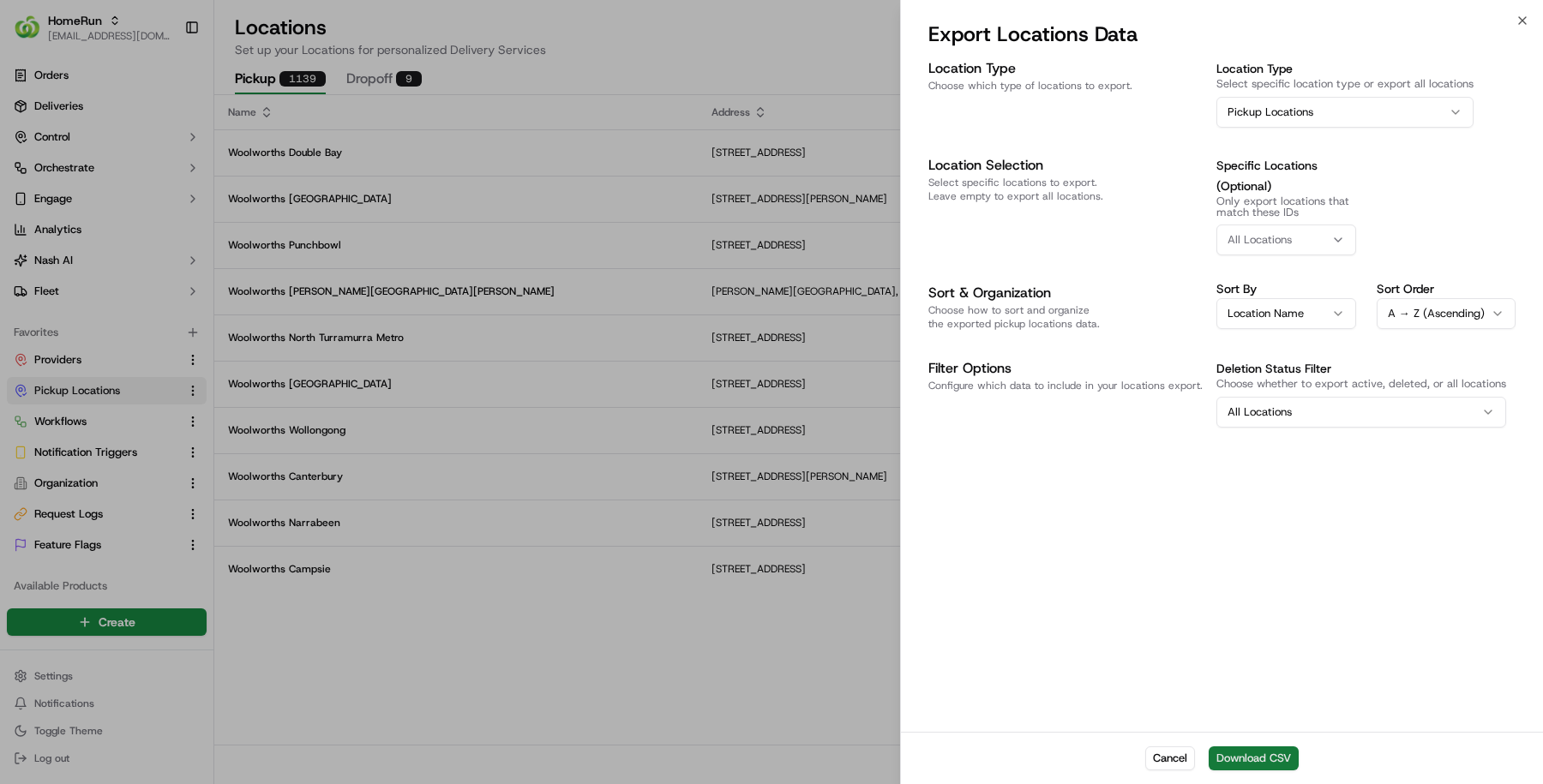
click at [1234, 754] on button "Download CSV" at bounding box center [1254, 758] width 90 height 24
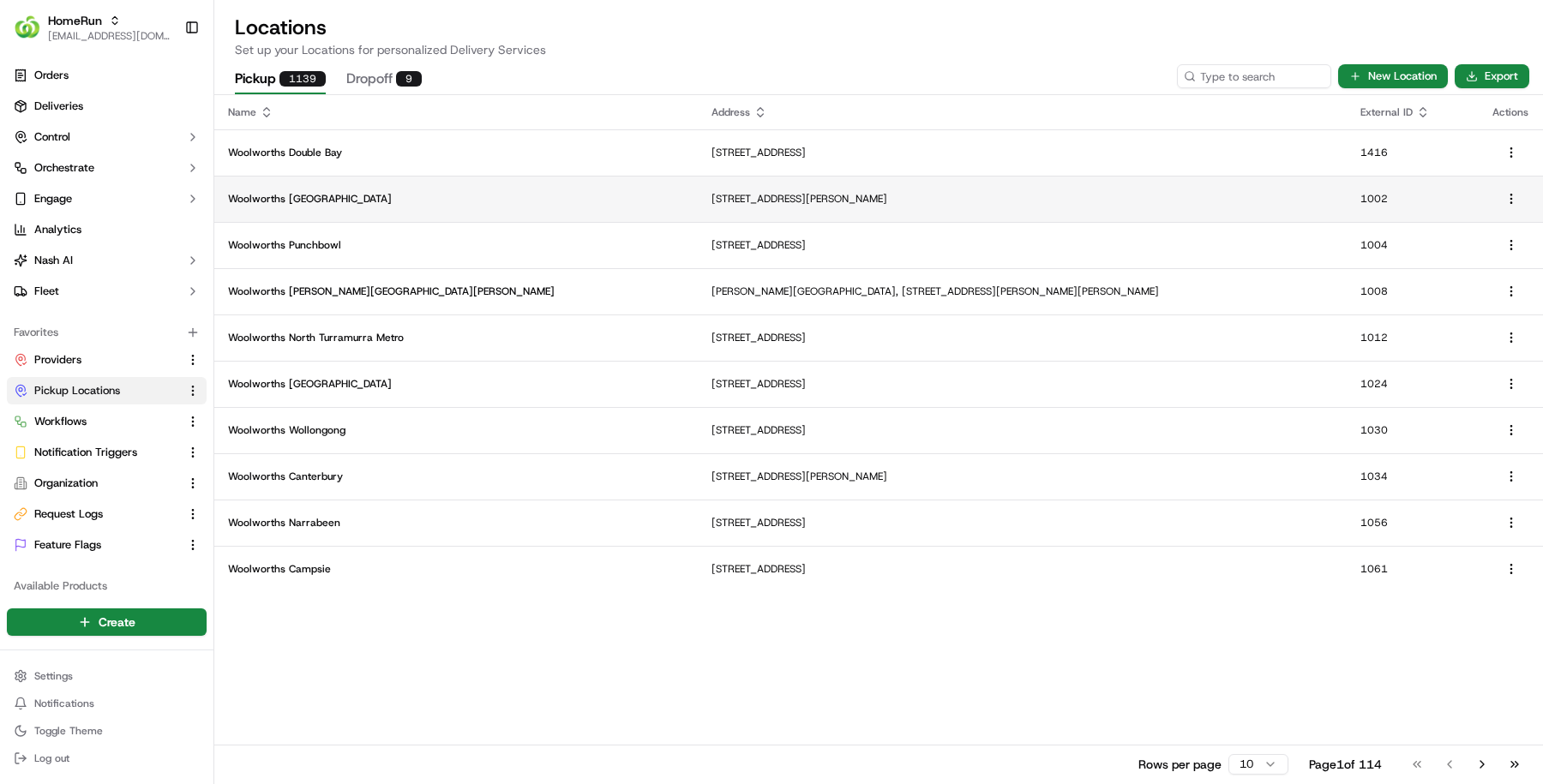
click at [475, 184] on td "Woolworths Chatswood East" at bounding box center [455, 198] width 483 height 46
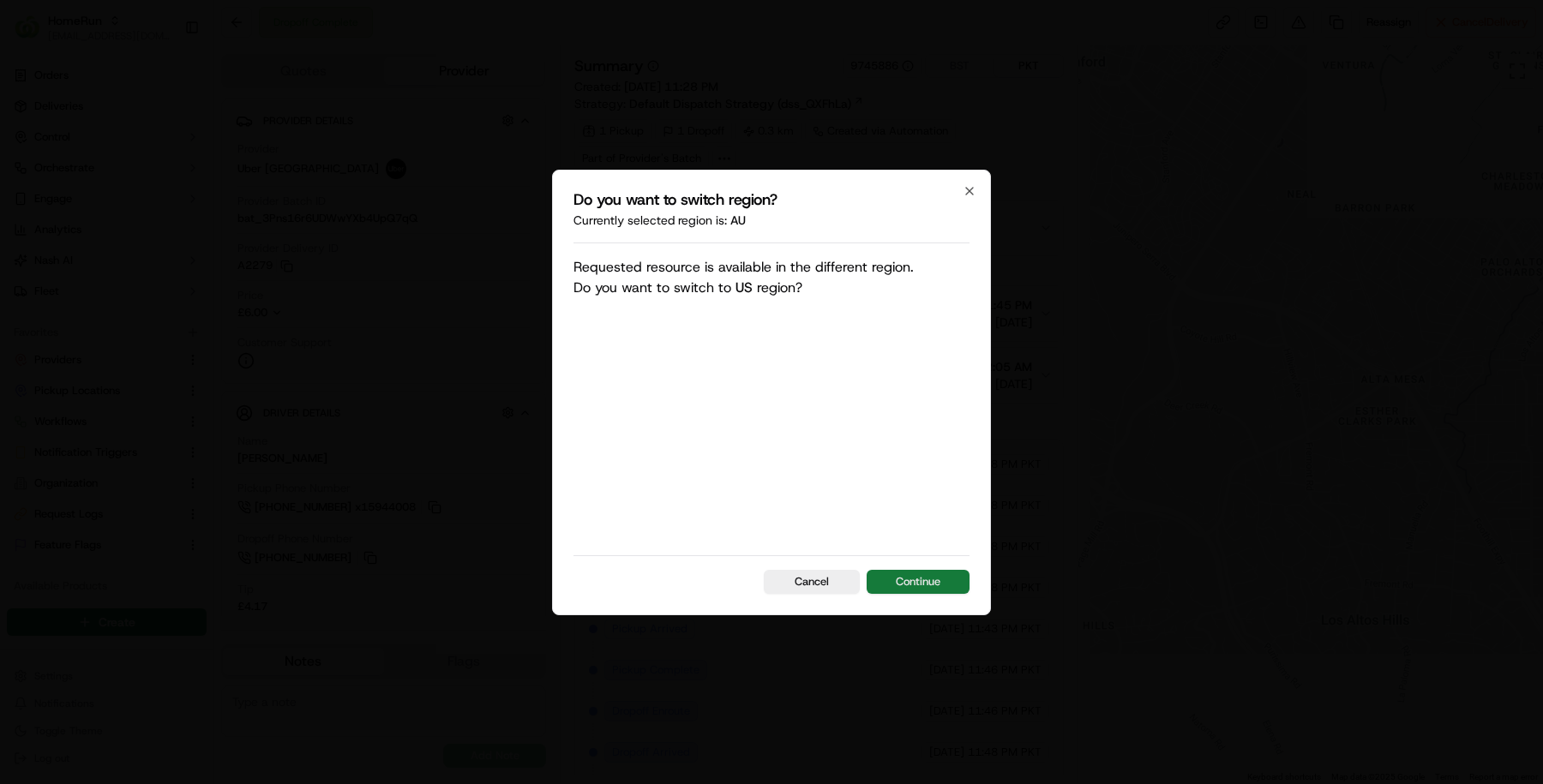
click at [935, 573] on button "Continue" at bounding box center [918, 581] width 103 height 24
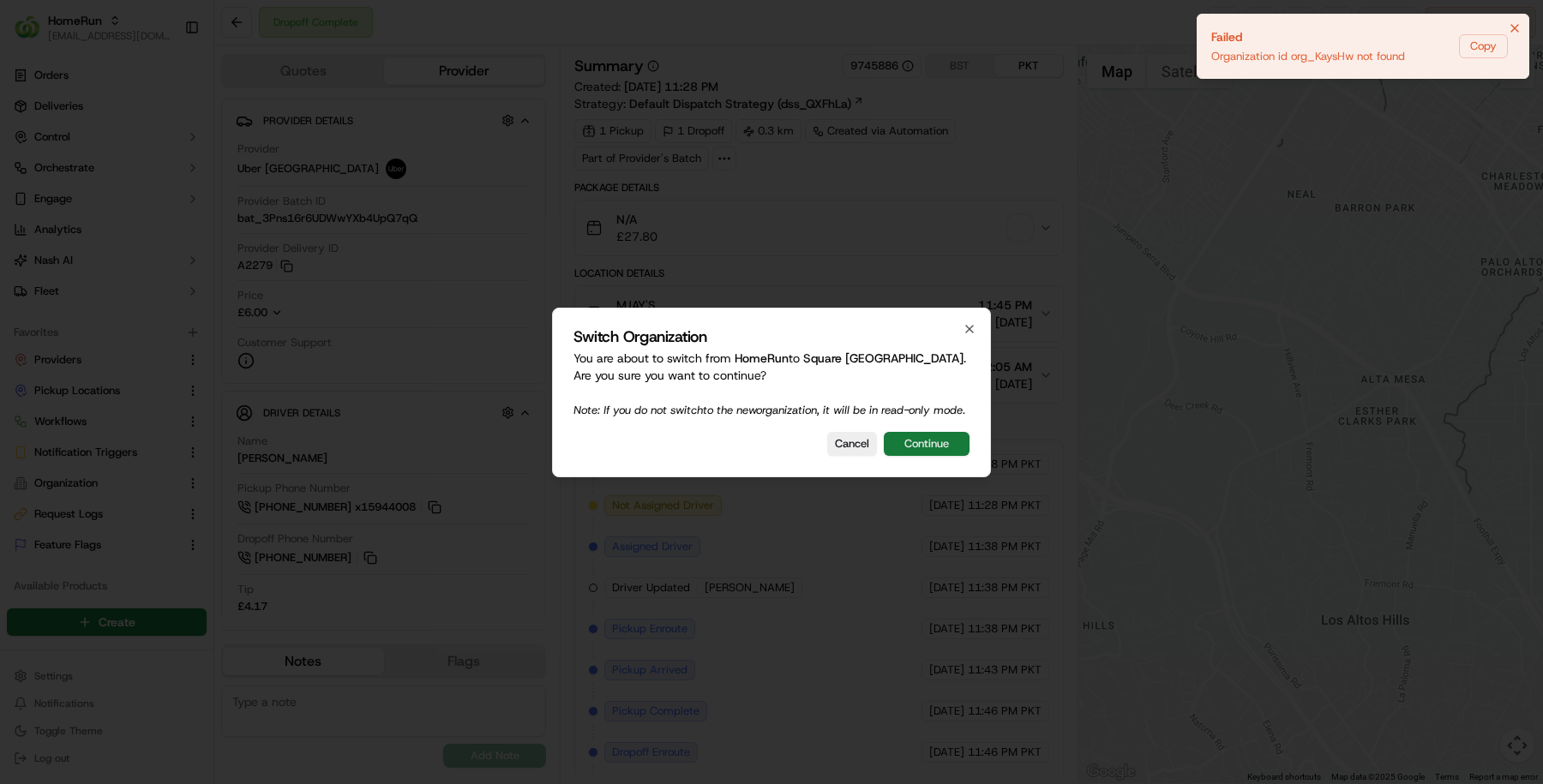
click at [925, 456] on button "Continue" at bounding box center [927, 443] width 86 height 24
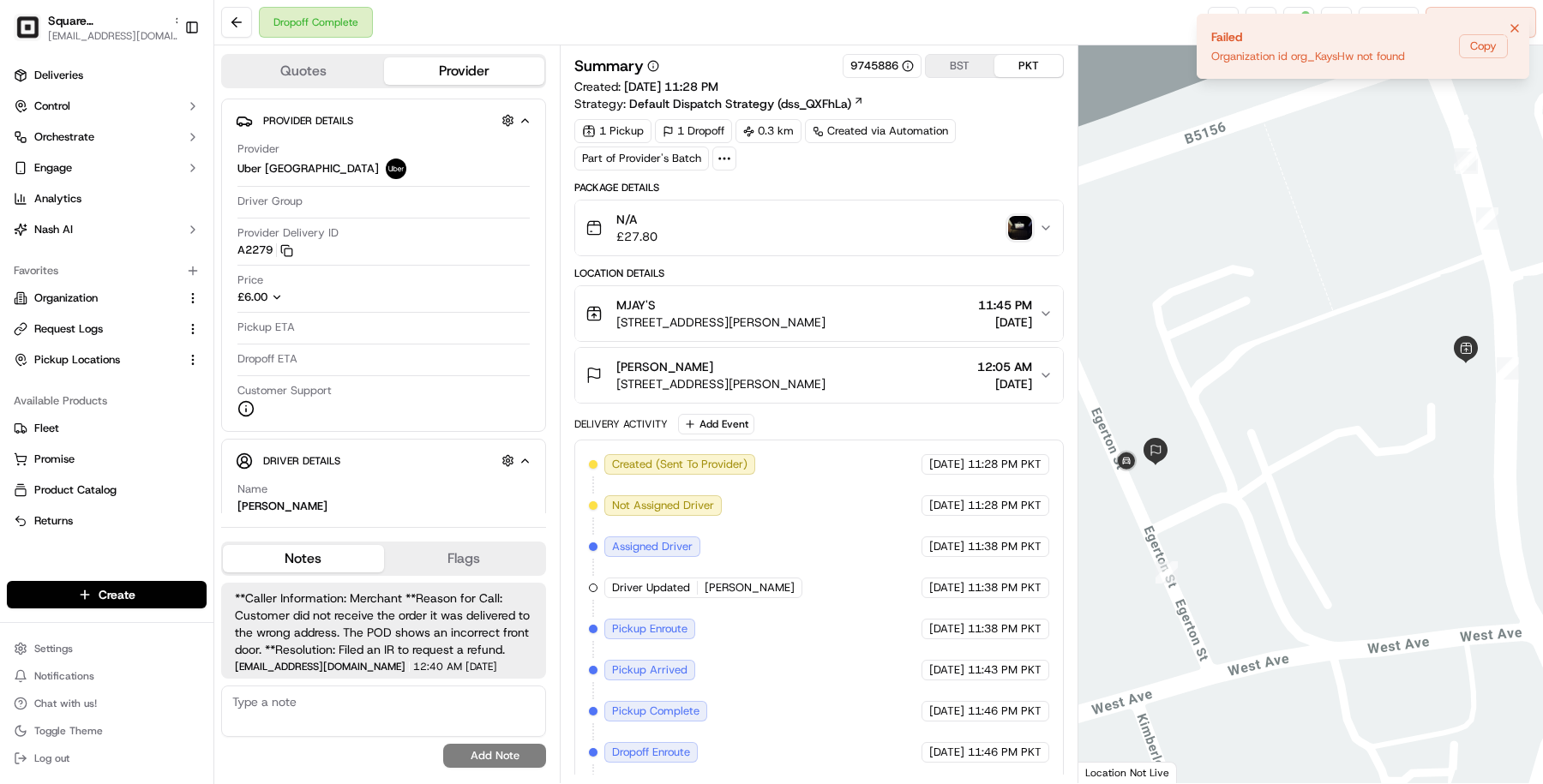
click at [1515, 18] on button "Notifications (F8)" at bounding box center [1515, 29] width 21 height 21
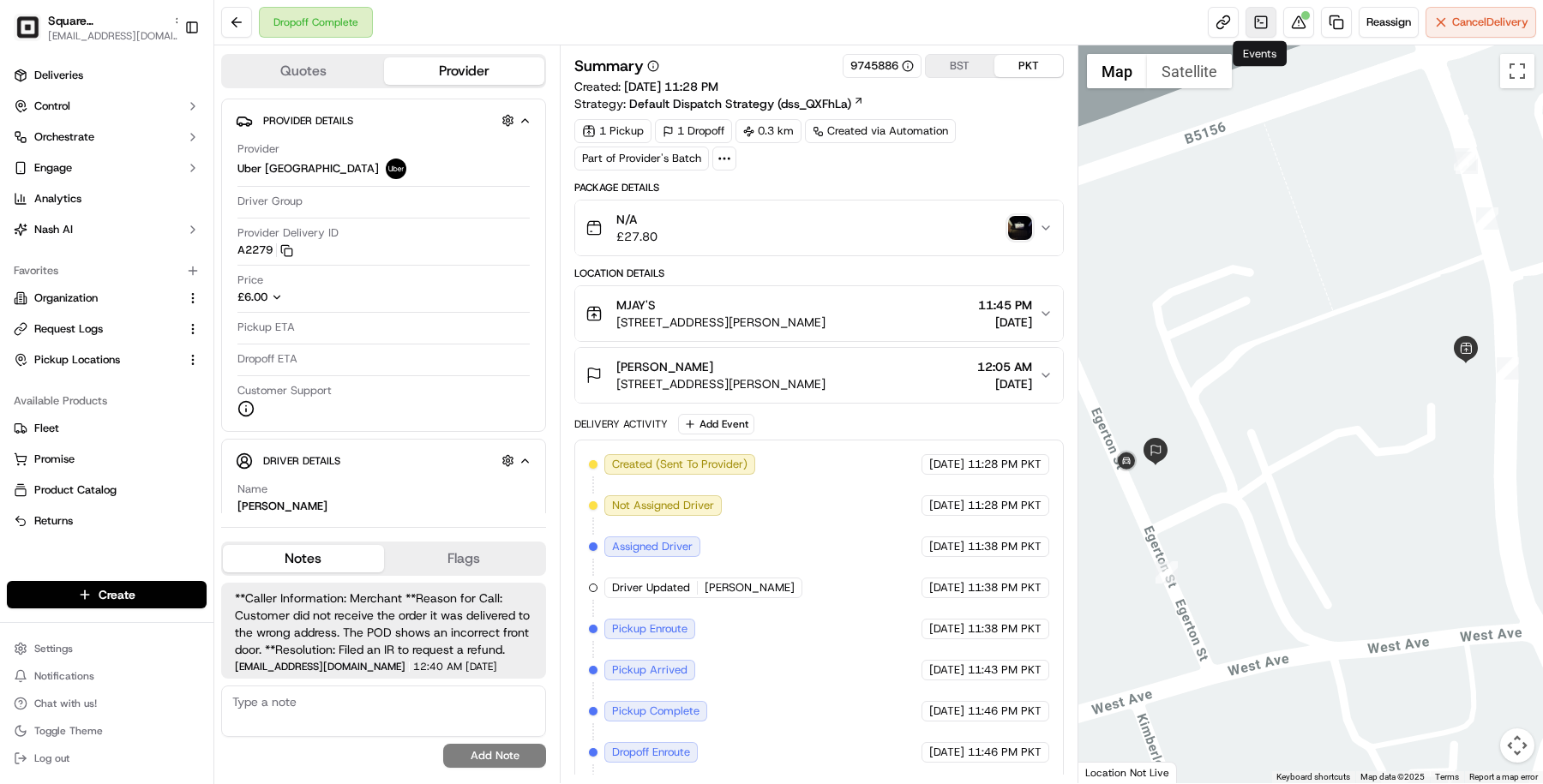
click at [1268, 27] on link at bounding box center [1261, 22] width 31 height 31
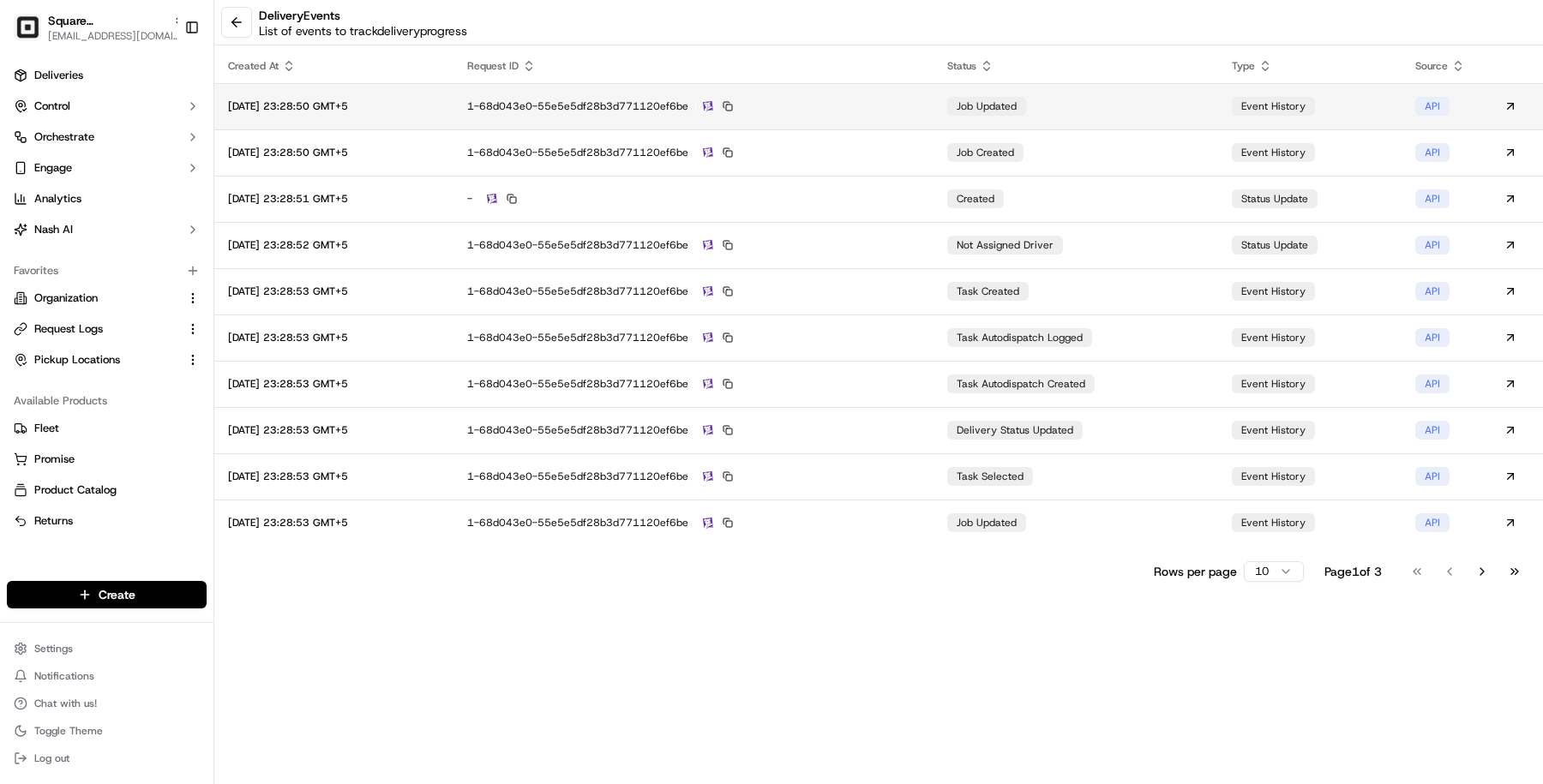
click at [934, 104] on td "1-68d043e0-55e5e5df28b3d771120ef6be" at bounding box center [693, 106] width 480 height 46
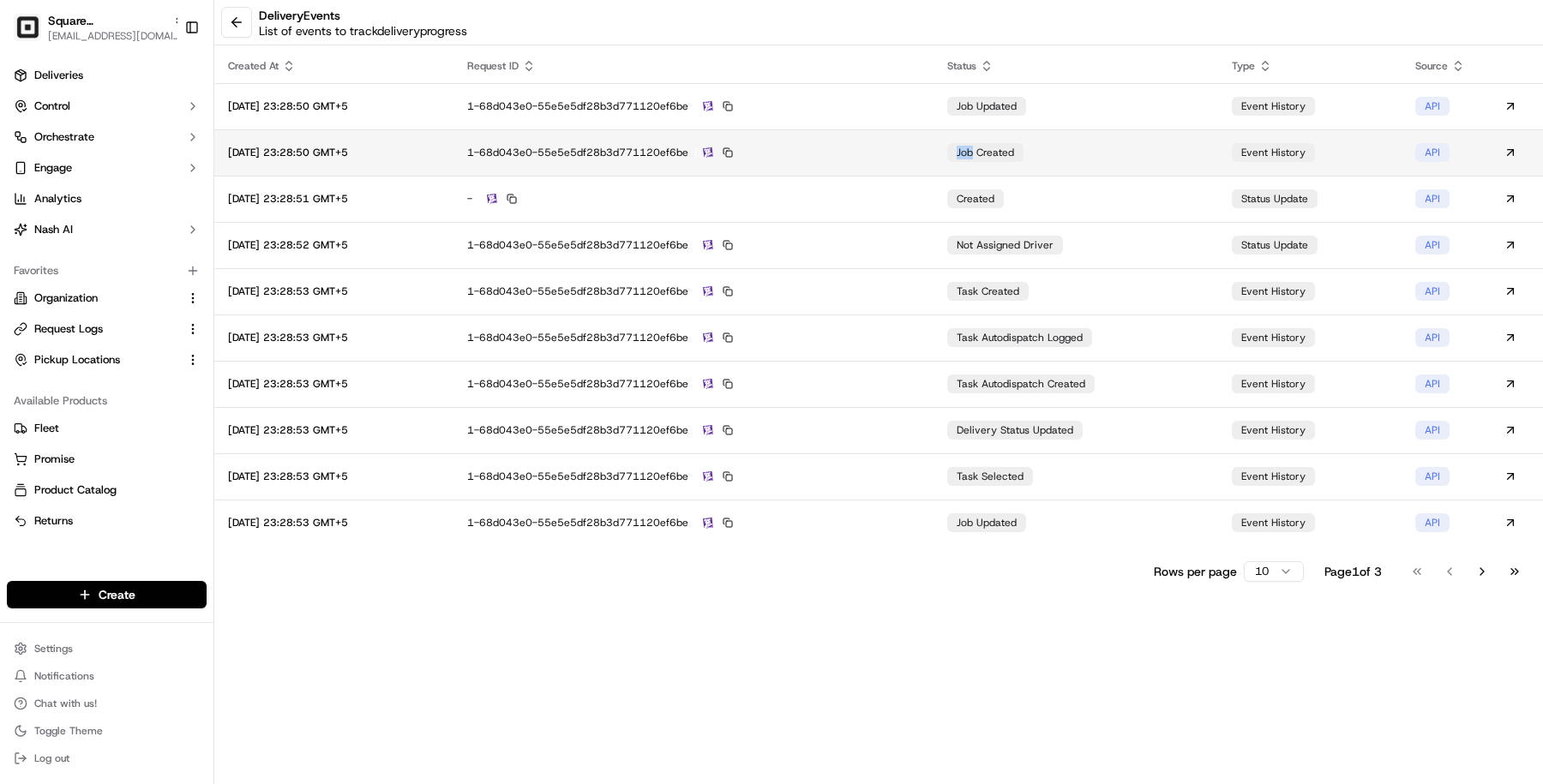
click at [874, 151] on div "1-68d043e0-55e5e5df28b3d771120ef6be" at bounding box center [693, 153] width 453 height 16
click at [220, 23] on div "delivery Events List of events to track delivery progress" at bounding box center [879, 23] width 1329 height 45
click at [239, 20] on button at bounding box center [236, 22] width 31 height 31
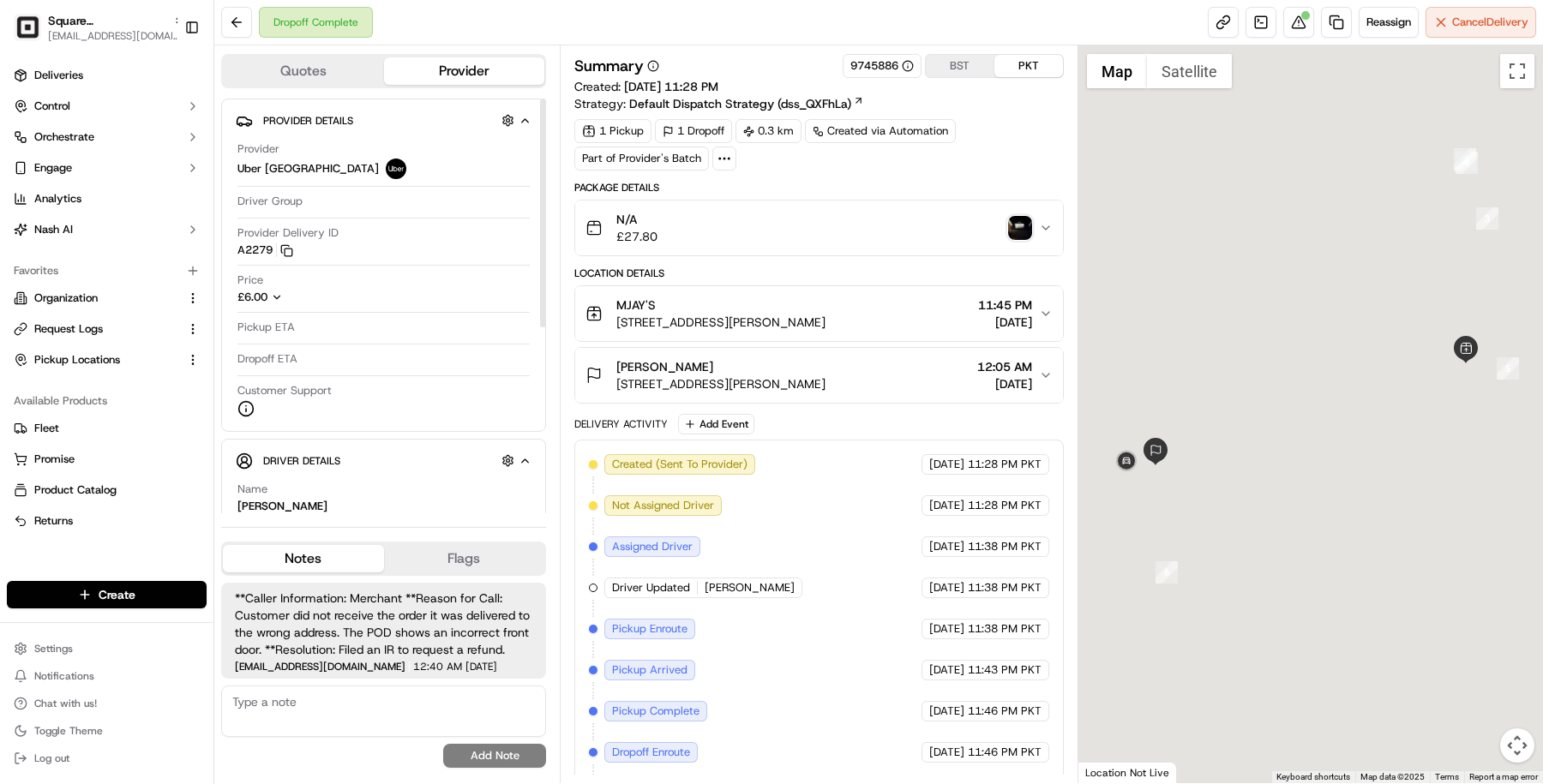
click at [796, 398] on button "Dale Roberts 3 Egerton St, Stockton Heath, Warrington WA4 6DT, UK 12:05 AM 09/2…" at bounding box center [819, 375] width 488 height 55
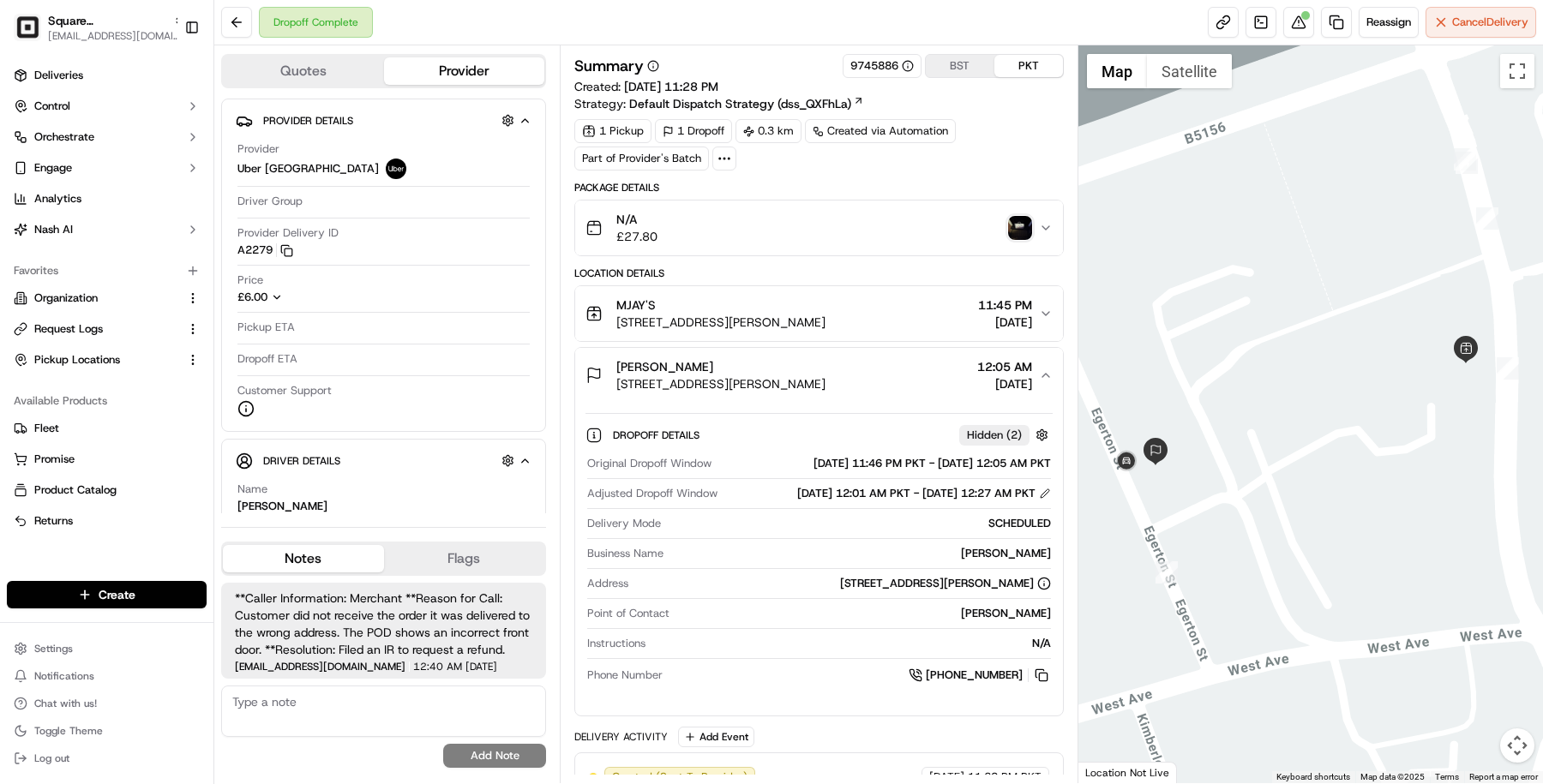
scroll to position [78, 0]
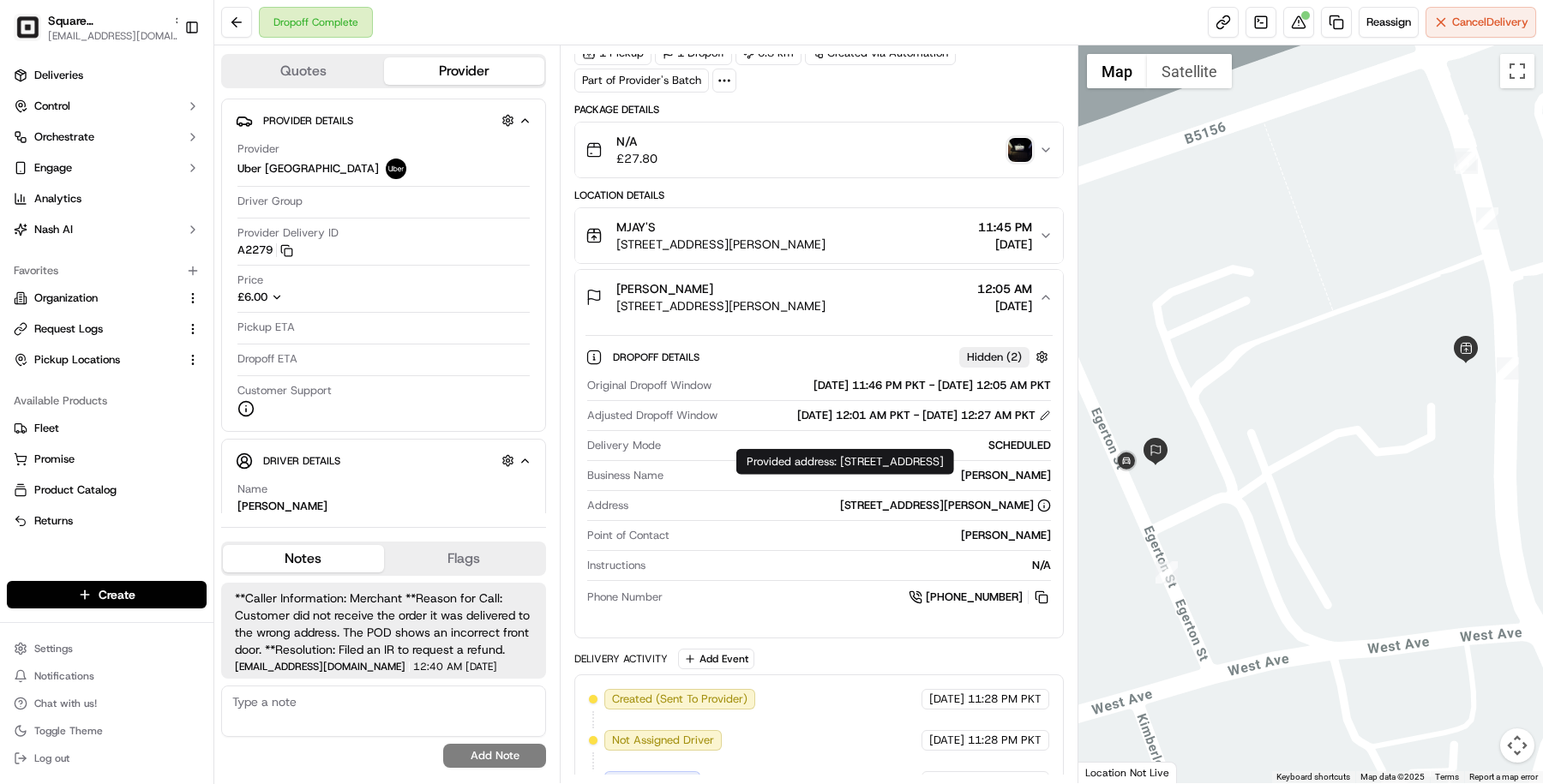
drag, startPoint x: 921, startPoint y: 470, endPoint x: 841, endPoint y: 464, distance: 80.2
click at [841, 464] on div "Provided address: 3 Egerton Mews, Stockton Heath,Warrington,ENG WA4 6QG Provide…" at bounding box center [844, 461] width 218 height 25
copy div "3 Egerton Mews, Stockton Heath,Warrington,ENG WA4 6QG"
drag, startPoint x: 865, startPoint y: 479, endPoint x: 970, endPoint y: 476, distance: 105.0
click at [954, 475] on div "Provided address: 3 Egerton Mews, Stockton Heath,Warrington,ENG WA4 6QG Provide…" at bounding box center [844, 461] width 218 height 25
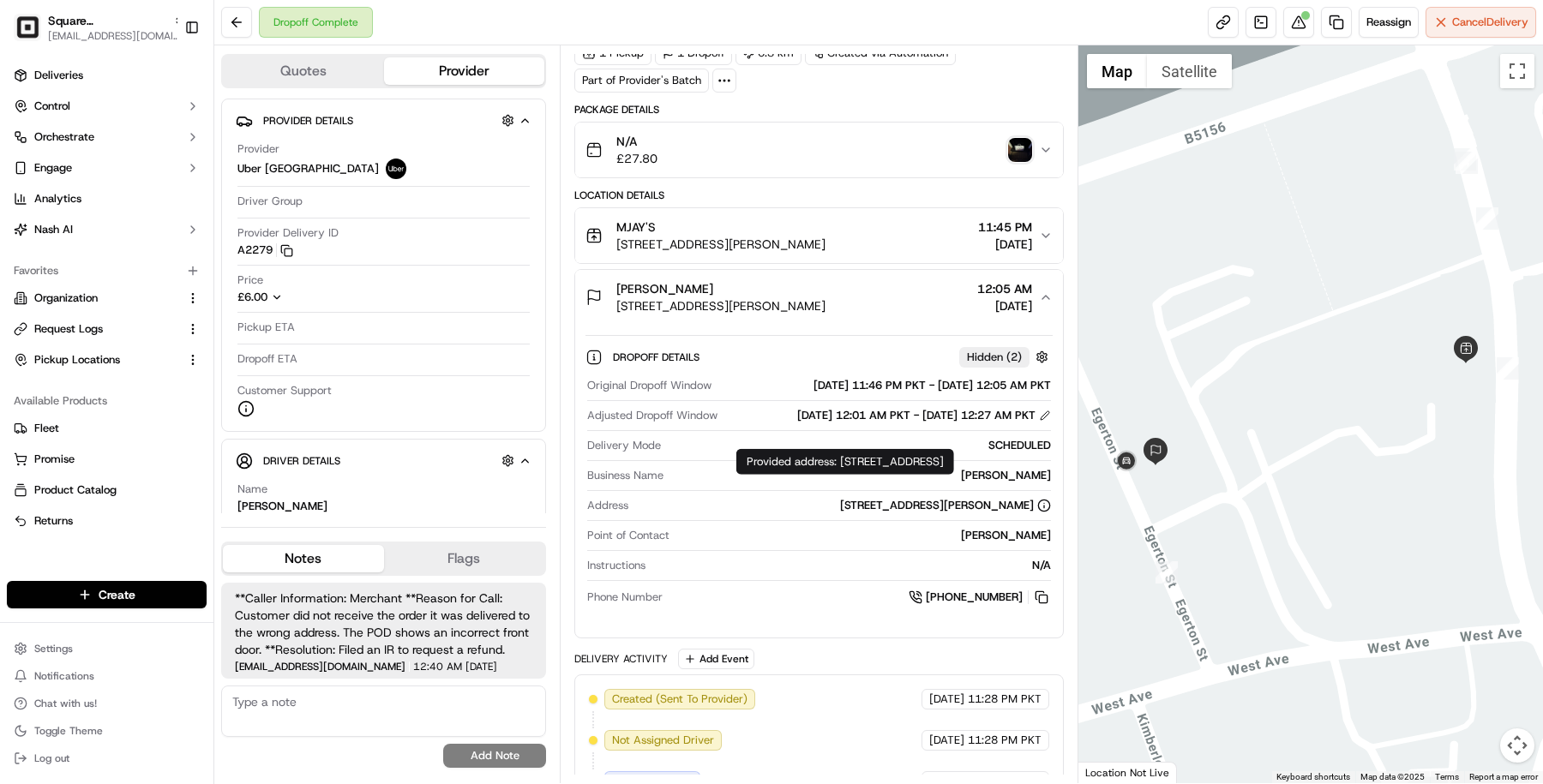
copy div "WA4 6QG"
drag, startPoint x: 723, startPoint y: 507, endPoint x: 963, endPoint y: 506, distance: 240.0
click at [963, 506] on div "3 Egerton St, Stockton Heath, Warrington WA4 6DT, UK" at bounding box center [844, 506] width 416 height 16
copy div "3 Egerton St, Stockton Heath, Warrington"
click at [1239, 22] on div "Reassign Cancel Delivery" at bounding box center [1373, 22] width 329 height 31
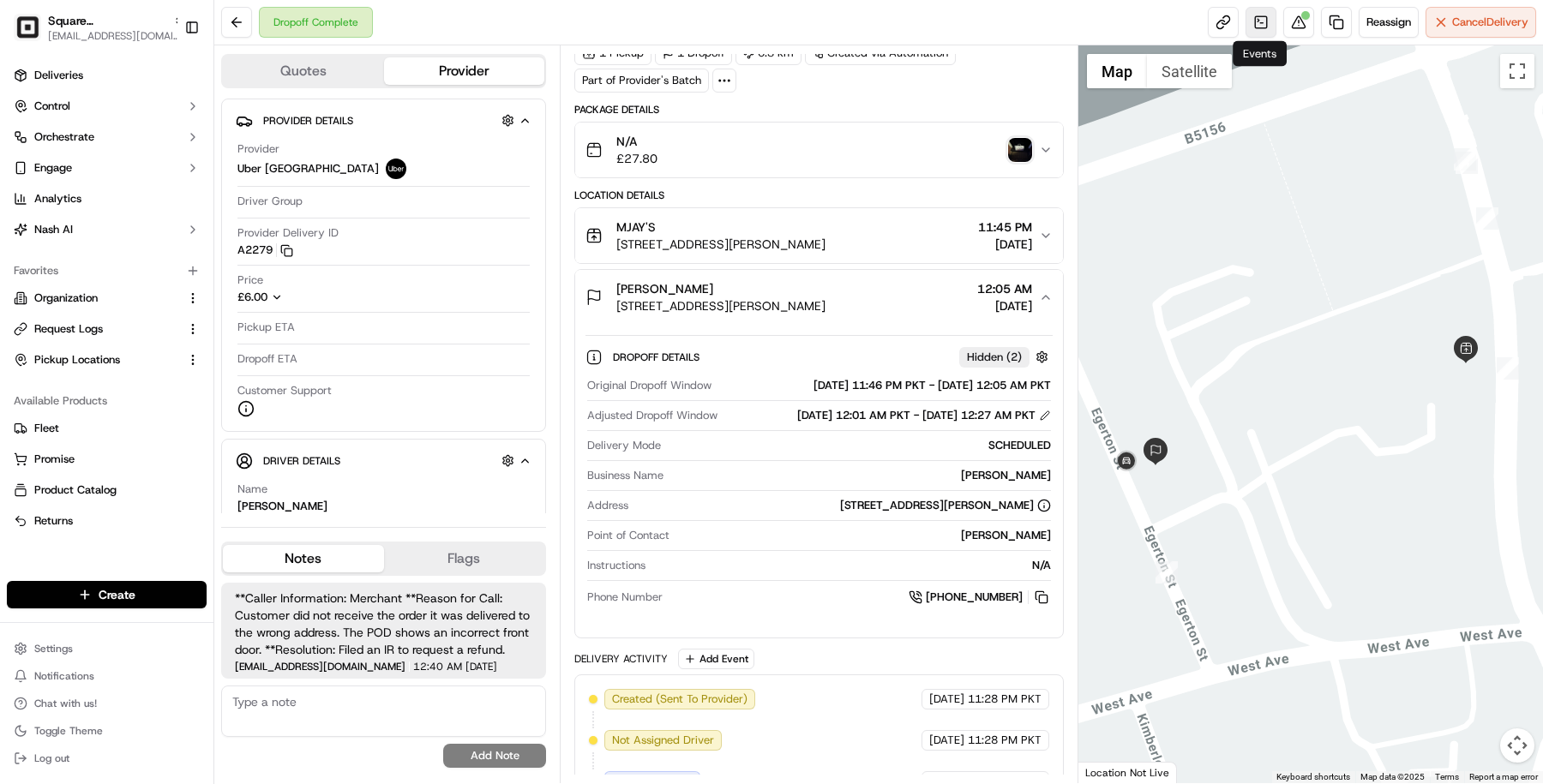
click at [1261, 22] on link at bounding box center [1261, 22] width 31 height 31
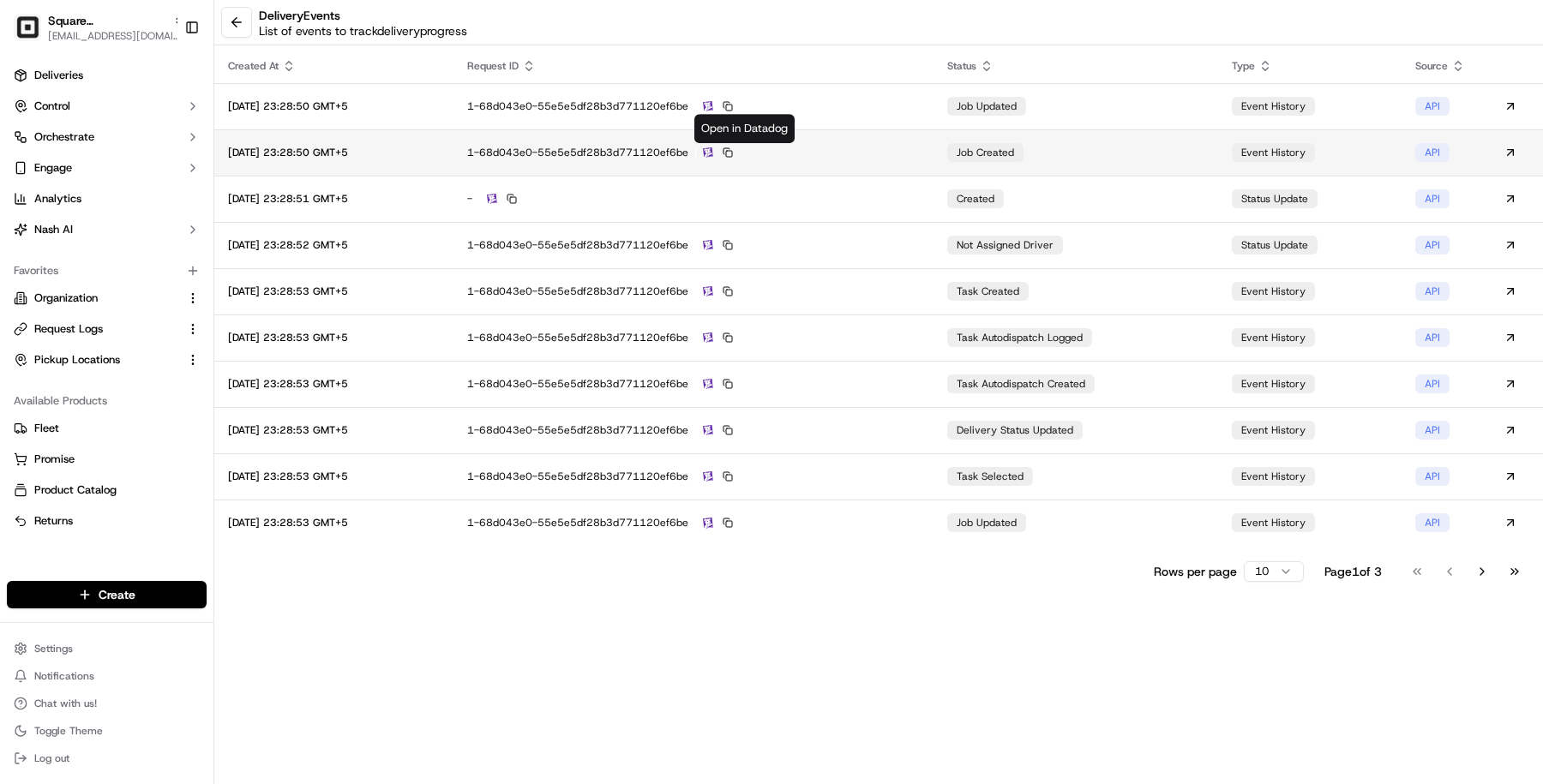
click at [730, 149] on div "1-68d043e0-55e5e5df28b3d771120ef6be" at bounding box center [693, 153] width 453 height 16
click at [713, 152] on img at bounding box center [708, 153] width 10 height 11
click at [322, 642] on div "delivery Events List of events to track delivery progress Created At Request ID…" at bounding box center [879, 392] width 1329 height 784
click at [856, 163] on td "1-68d043e0-55e5e5df28b3d771120ef6be" at bounding box center [693, 152] width 480 height 46
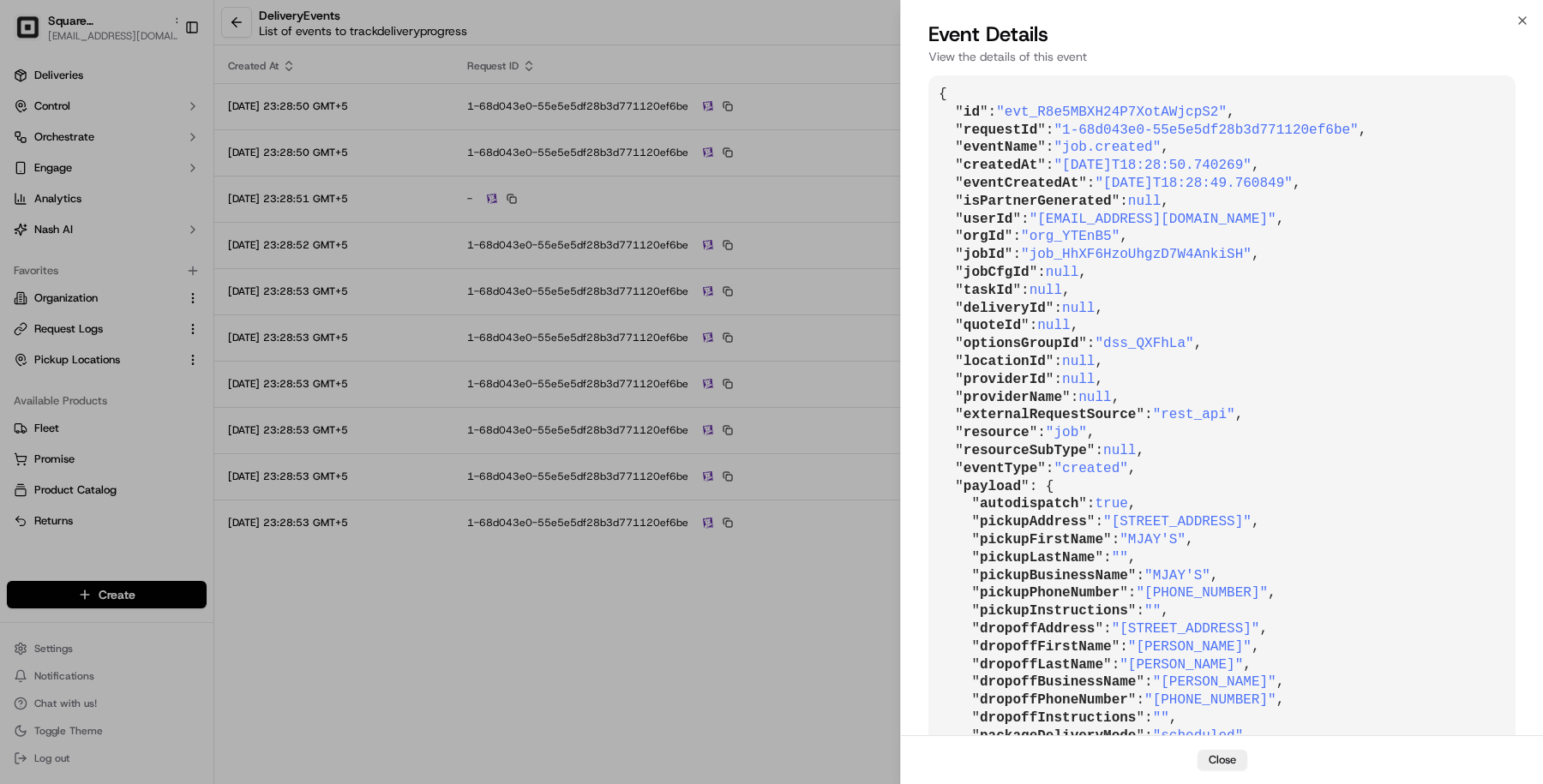
scroll to position [289, 0]
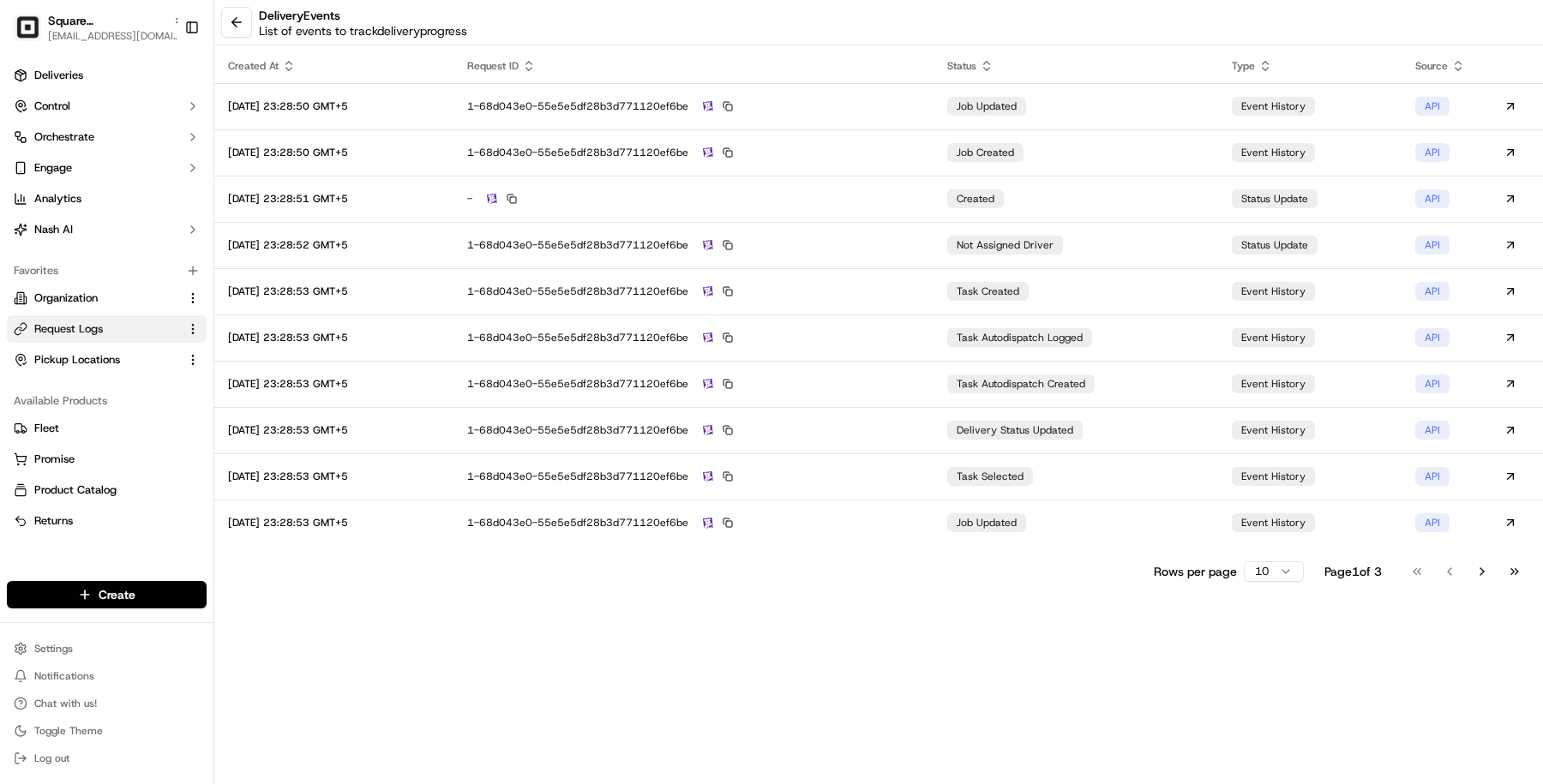
click at [81, 324] on span "Request Logs" at bounding box center [68, 330] width 68 height 16
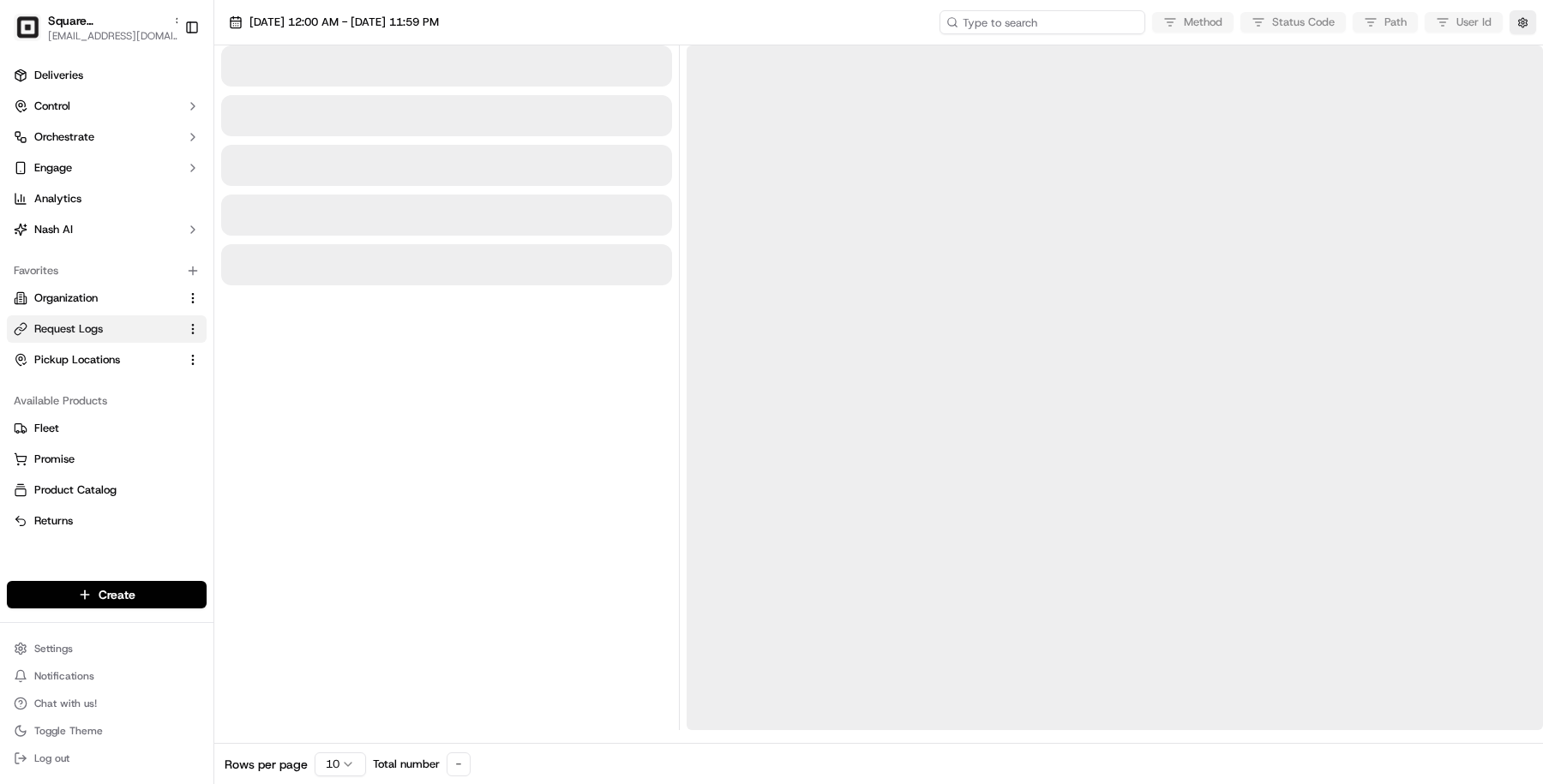
click at [1074, 26] on input at bounding box center [1042, 22] width 205 height 24
paste input "job_HhXF6HzoUhgzD7W4AnkiSH"
type input "job_HhXF6HzoUhgzD7W4AnkiSH"
click at [416, 22] on span "09/23/2025 12:00 AM - 09/23/2025 11:59 PM" at bounding box center [344, 23] width 190 height 16
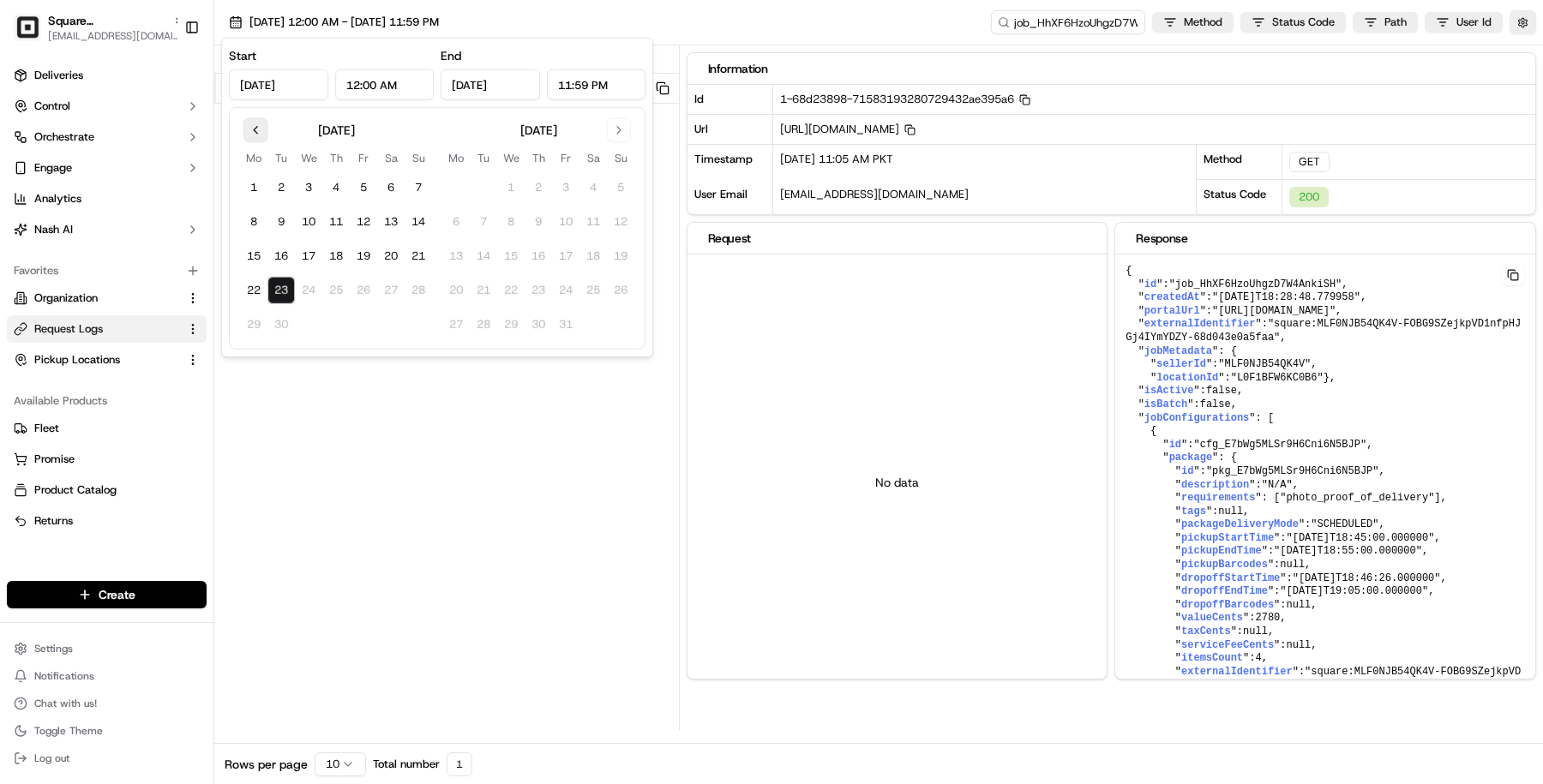
click at [257, 136] on button "Go to previous month" at bounding box center [254, 129] width 24 height 24
click at [280, 323] on button "26" at bounding box center [281, 324] width 27 height 27
type input "Aug 26, 2025"
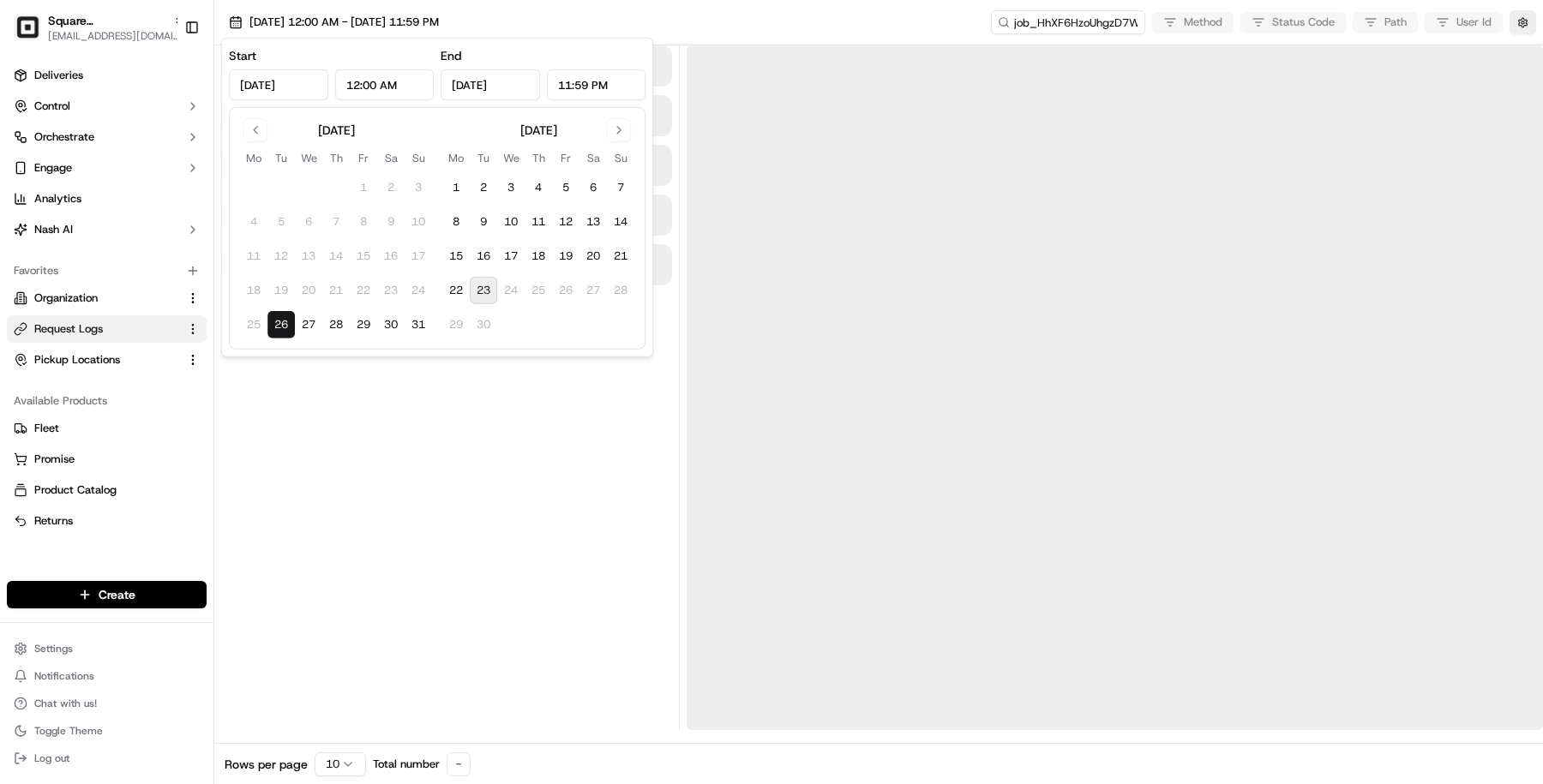
click at [476, 288] on button "23" at bounding box center [483, 290] width 27 height 27
type input "Sep 23, 2025"
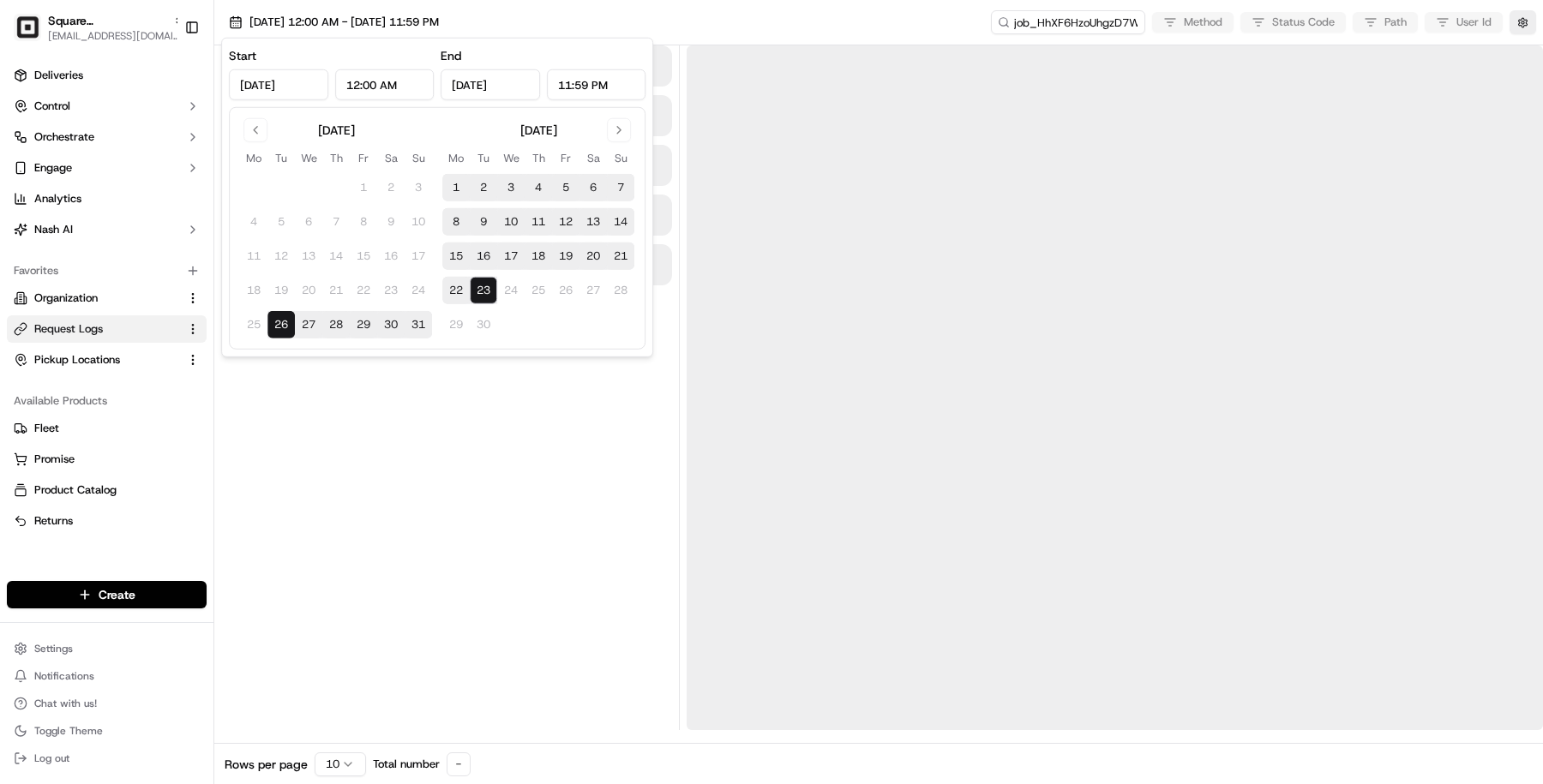
click at [475, 502] on div at bounding box center [447, 387] width 451 height 684
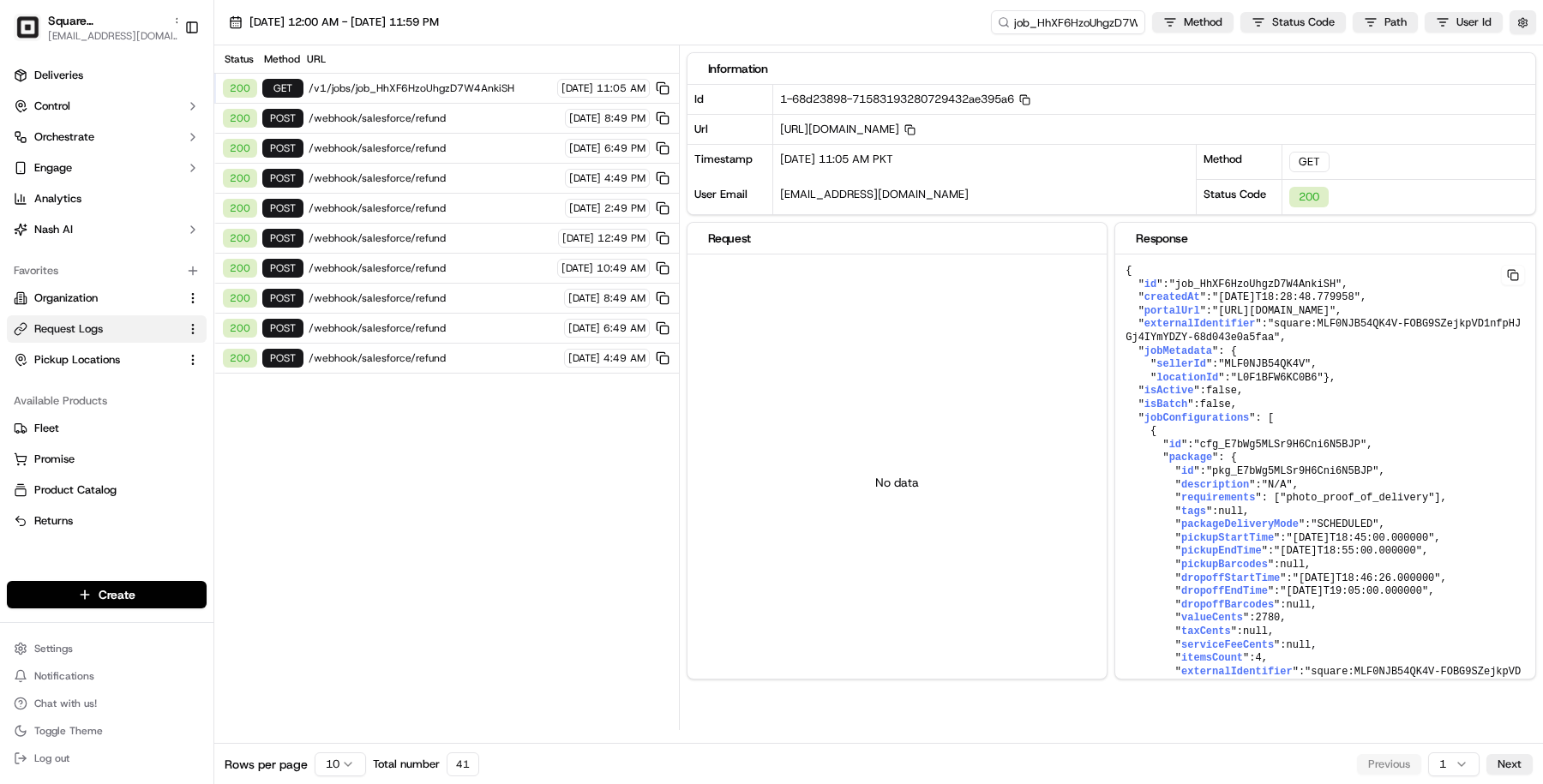
click at [331, 761] on html "Square UK masood@usenash.com Toggle Sidebar Deliveries Control Orchestrate Enga…" at bounding box center [771, 392] width 1543 height 784
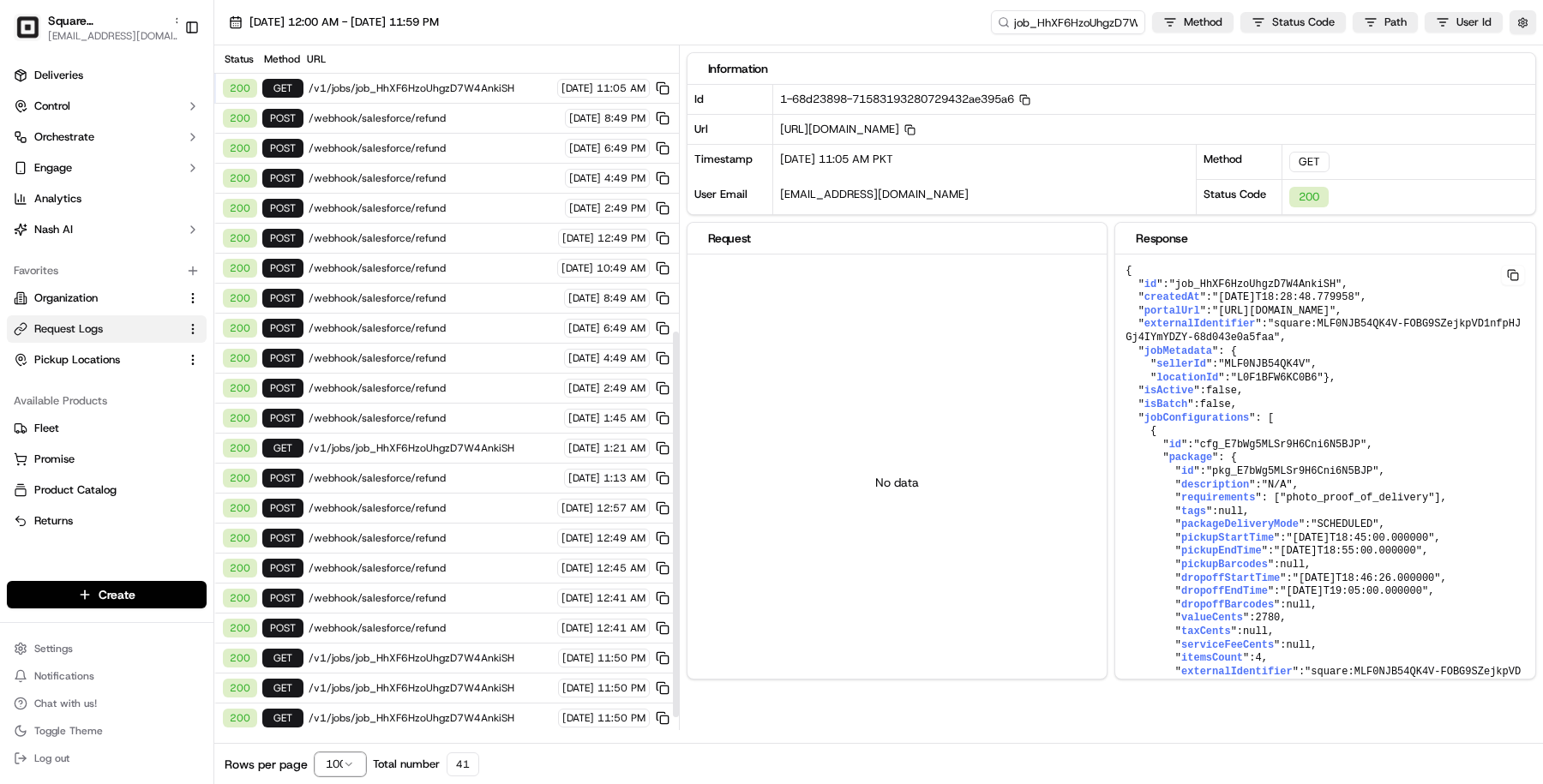
scroll to position [532, 0]
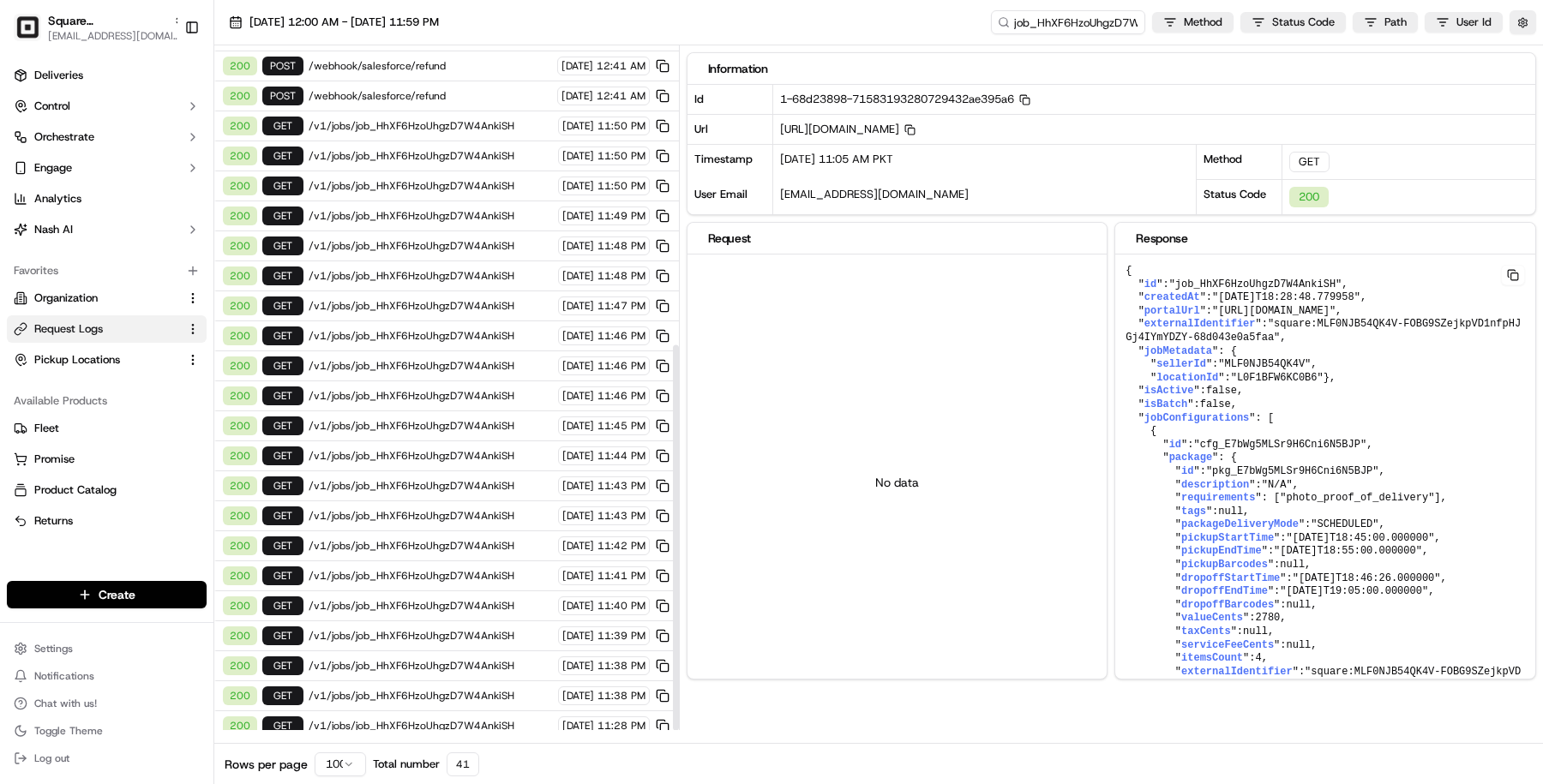
click at [356, 749] on span "/v1/jobs/external_identifier/square:MLF0NJB54QK4V-FOBG9SZejkpVD1nfpHJGj4IYmYDZY…" at bounding box center [430, 756] width 244 height 14
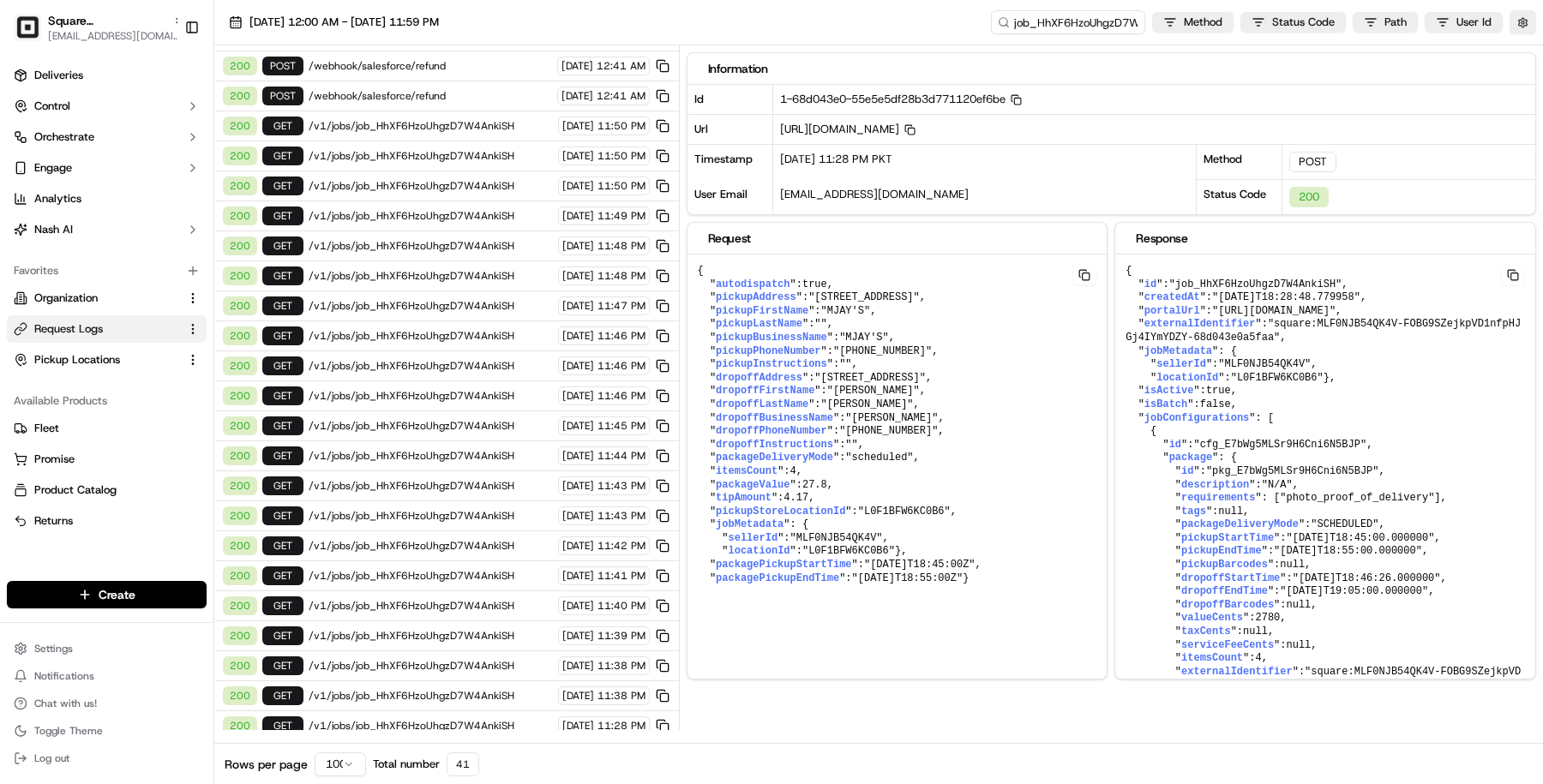
click at [406, 749] on span "/v1/jobs/external_identifier/square:MLF0NJB54QK4V-FOBG9SZejkpVD1nfpHJGj4IYmYDZY…" at bounding box center [430, 756] width 244 height 14
click at [817, 546] on pre "{ " autodispatch ": true , " pickupAddress ": "26 London Road,Stockton Heath,Wa…" at bounding box center [897, 425] width 420 height 341
click at [761, 491] on span "packageValue" at bounding box center [753, 485] width 73 height 12
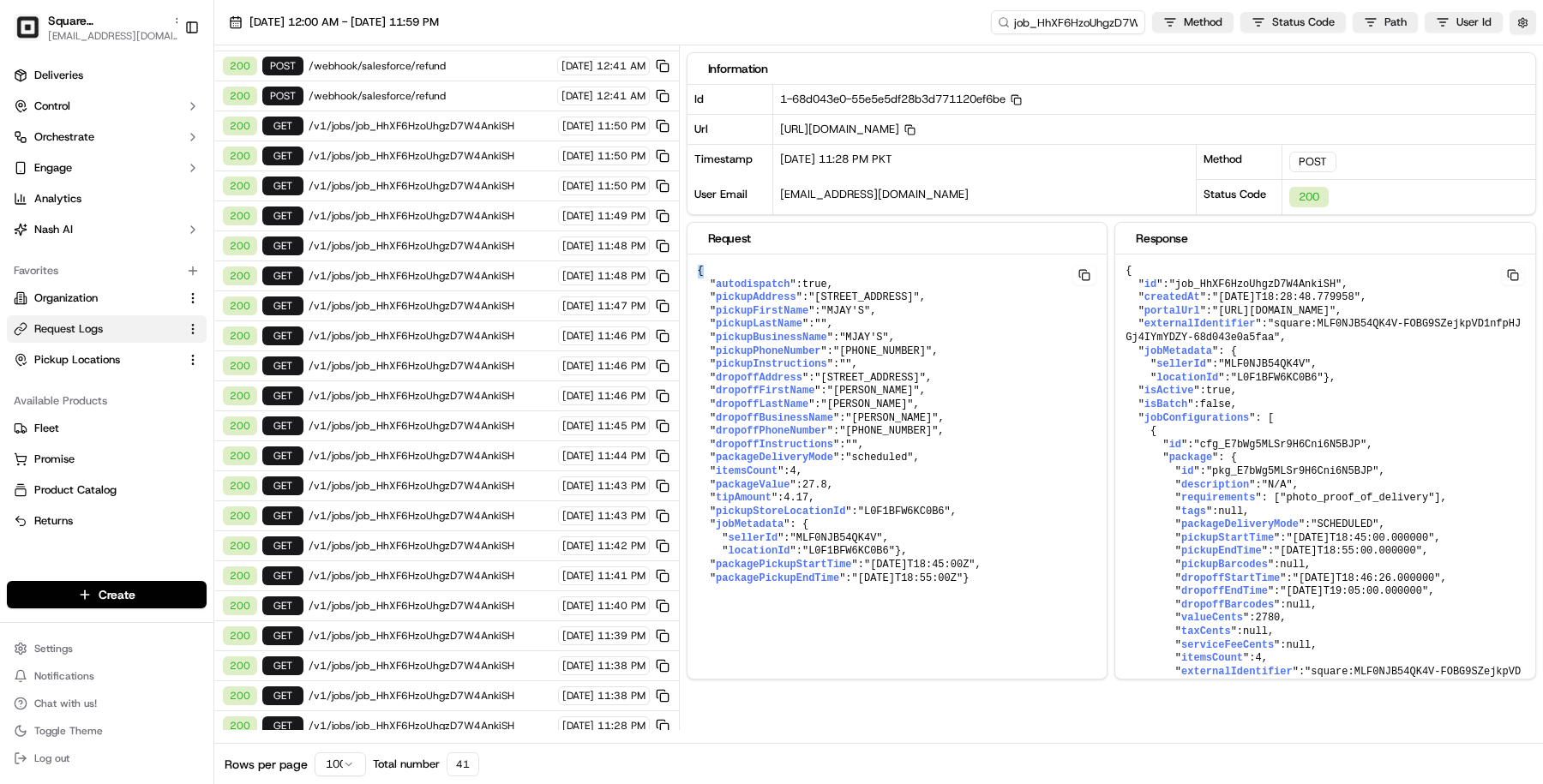
drag, startPoint x: 700, startPoint y: 266, endPoint x: 846, endPoint y: 683, distance: 441.8
click at [846, 685] on div "Information Id 1-68d043e0-55e5e5df28b3d771120ef6be Copy 1-68d043e0-55e5e5df28b3…" at bounding box center [1115, 387] width 858 height 684
drag, startPoint x: 721, startPoint y: 635, endPoint x: 686, endPoint y: 269, distance: 367.7
click at [687, 269] on pre "{ " autodispatch ": true , " pickupAddress ": "26 London Road,Stockton Heath,Wa…" at bounding box center [897, 425] width 420 height 341
click at [788, 397] on span "dropoffFirstName" at bounding box center [765, 391] width 99 height 12
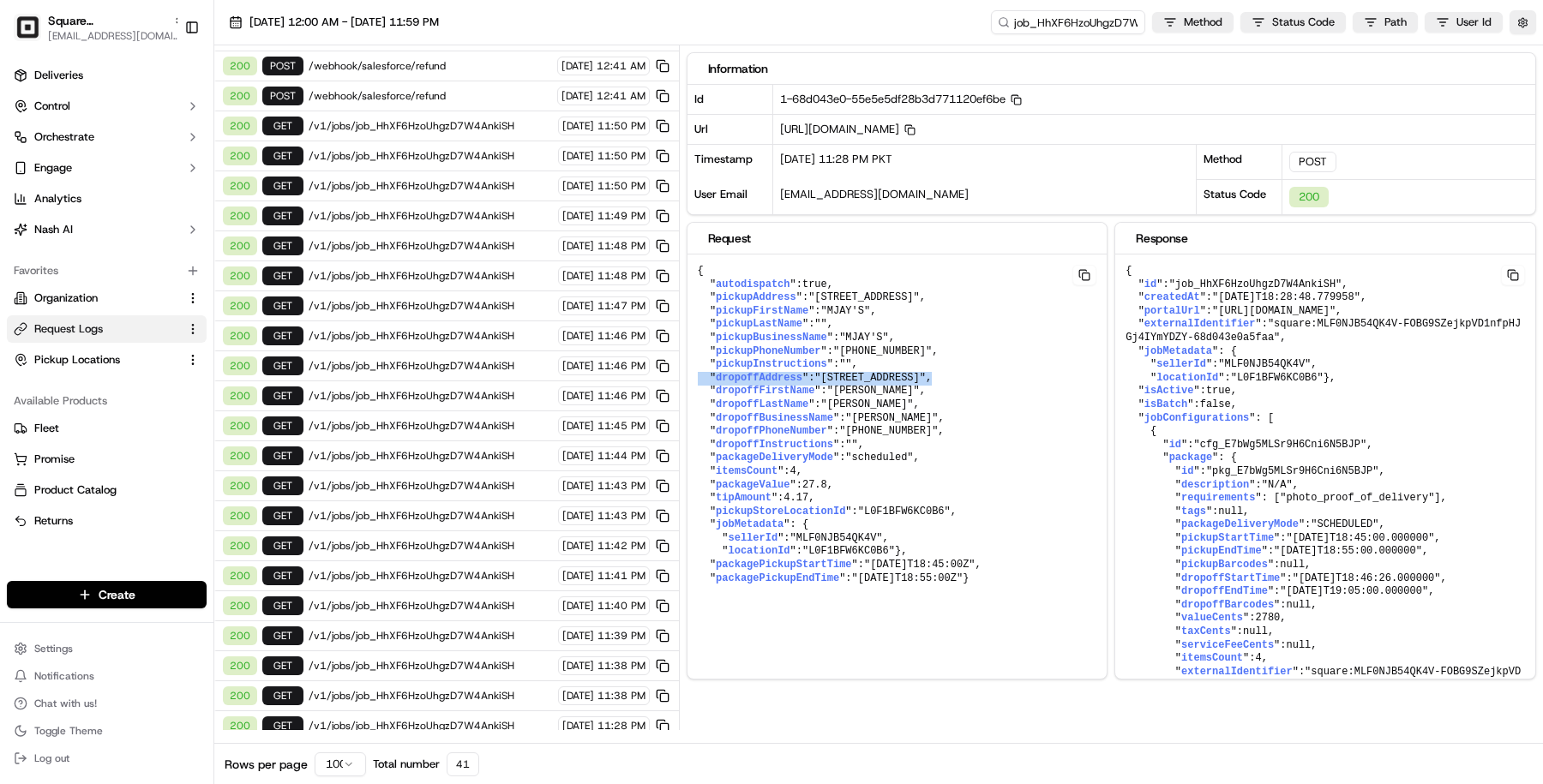
drag, startPoint x: 699, startPoint y: 388, endPoint x: 951, endPoint y: 399, distance: 252.2
click at [951, 399] on pre "{ " autodispatch ": true , " pickupAddress ": "26 London Road,Stockton Heath,Wa…" at bounding box center [897, 425] width 420 height 341
click at [815, 384] on span ""3 Egerton Mews, Stockton Heath,Warrington,ENG WA4 6QG"" at bounding box center [870, 378] width 111 height 12
click at [795, 399] on pre "{ " autodispatch ": true , " pickupAddress ": "26 London Road,Stockton Heath,Wa…" at bounding box center [897, 425] width 420 height 341
drag, startPoint x: 764, startPoint y: 399, endPoint x: 704, endPoint y: 382, distance: 62.4
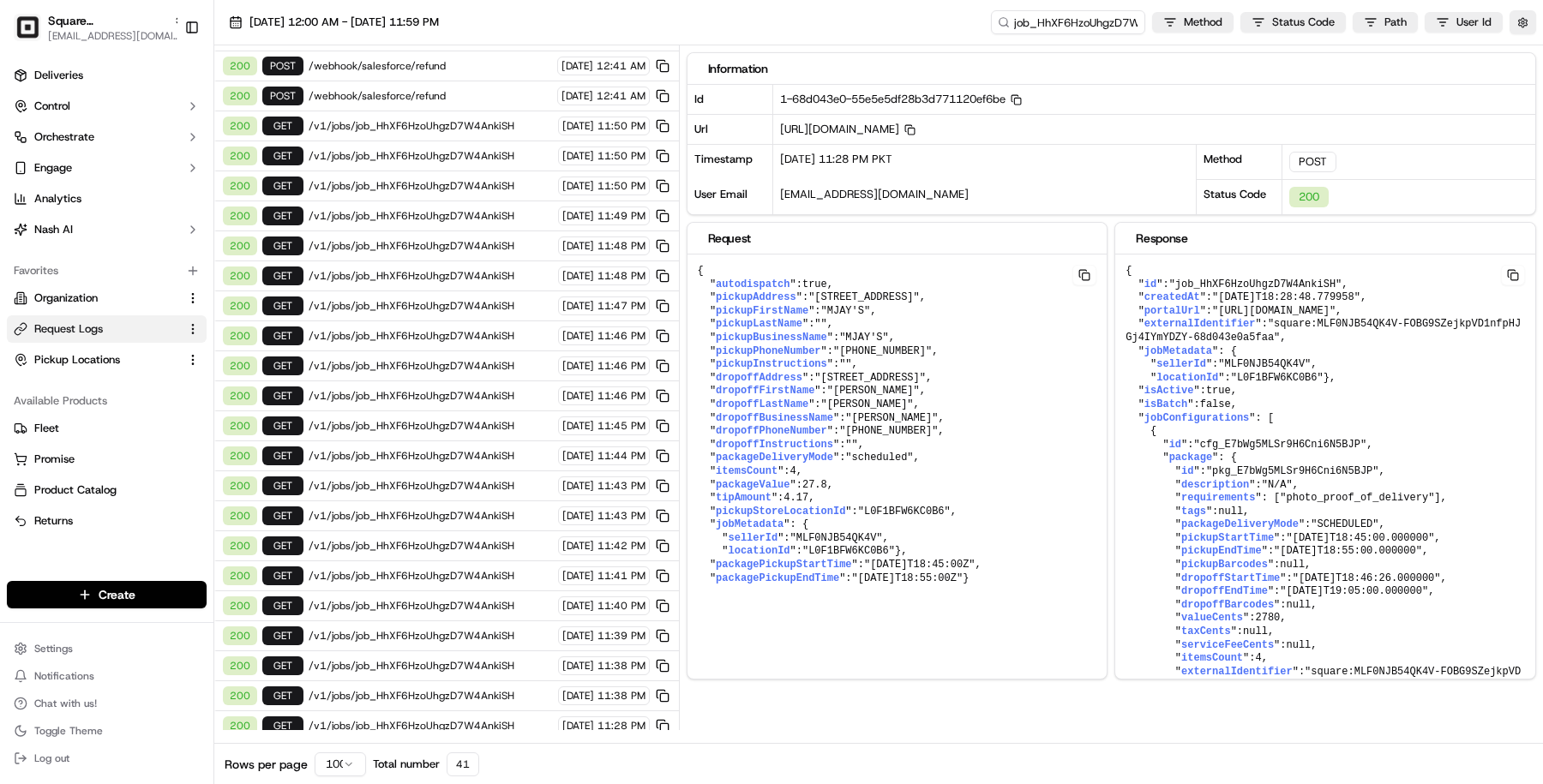
click at [704, 384] on pre "{ " autodispatch ": true , " pickupAddress ": "26 London Road,Stockton Heath,Wa…" at bounding box center [897, 425] width 420 height 341
click at [767, 396] on pre "{ " autodispatch ": true , " pickupAddress ": "26 London Road,Stockton Heath,Wa…" at bounding box center [897, 425] width 420 height 341
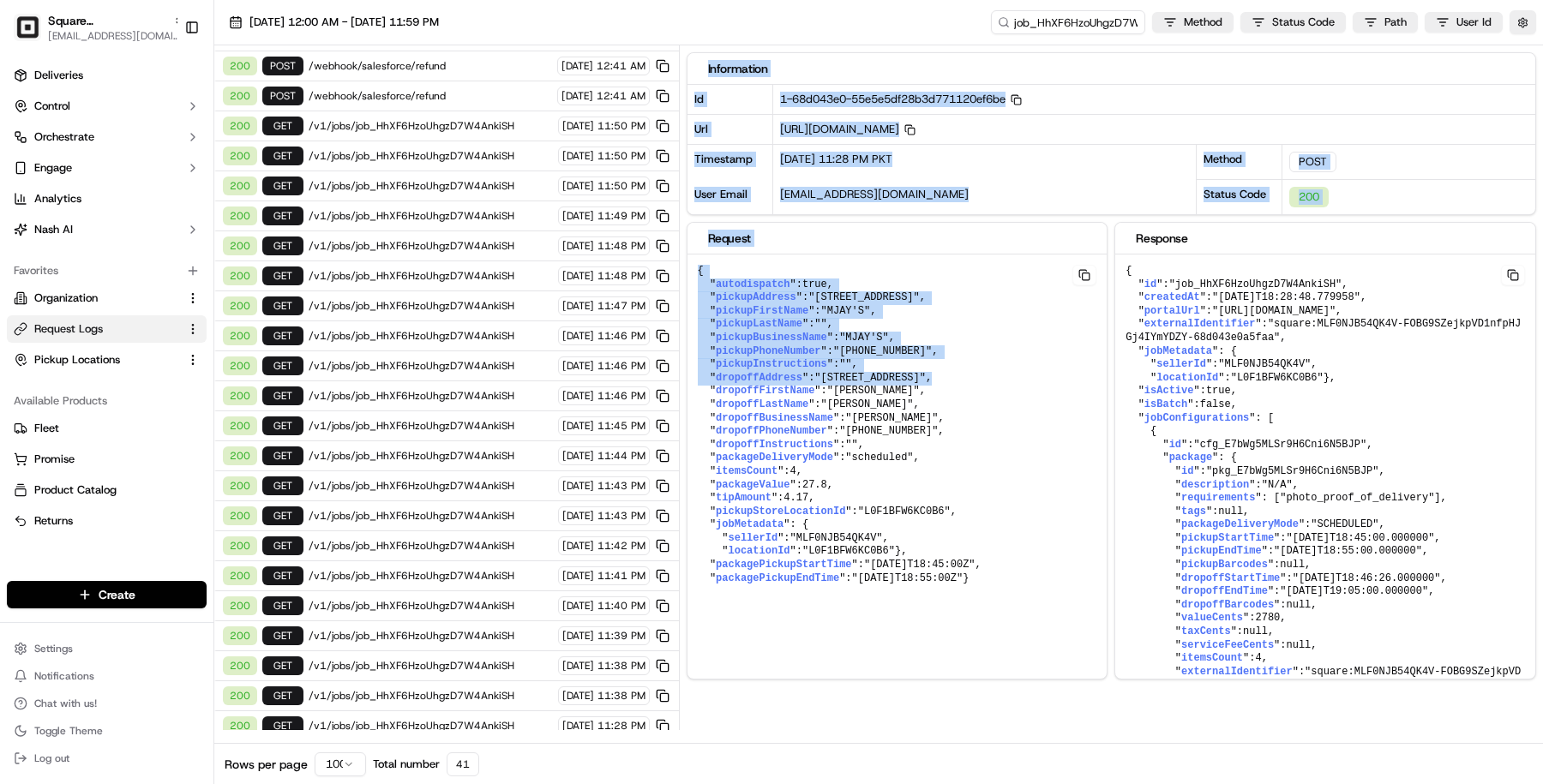
drag, startPoint x: 767, startPoint y: 396, endPoint x: 680, endPoint y: 381, distance: 88.3
click at [680, 383] on div "Status Method URL 200 GET /v1/jobs/job_HhXF6HzoUhgzD7W4AnkiSH 09/23/2025 11:05 …" at bounding box center [879, 387] width 1329 height 684
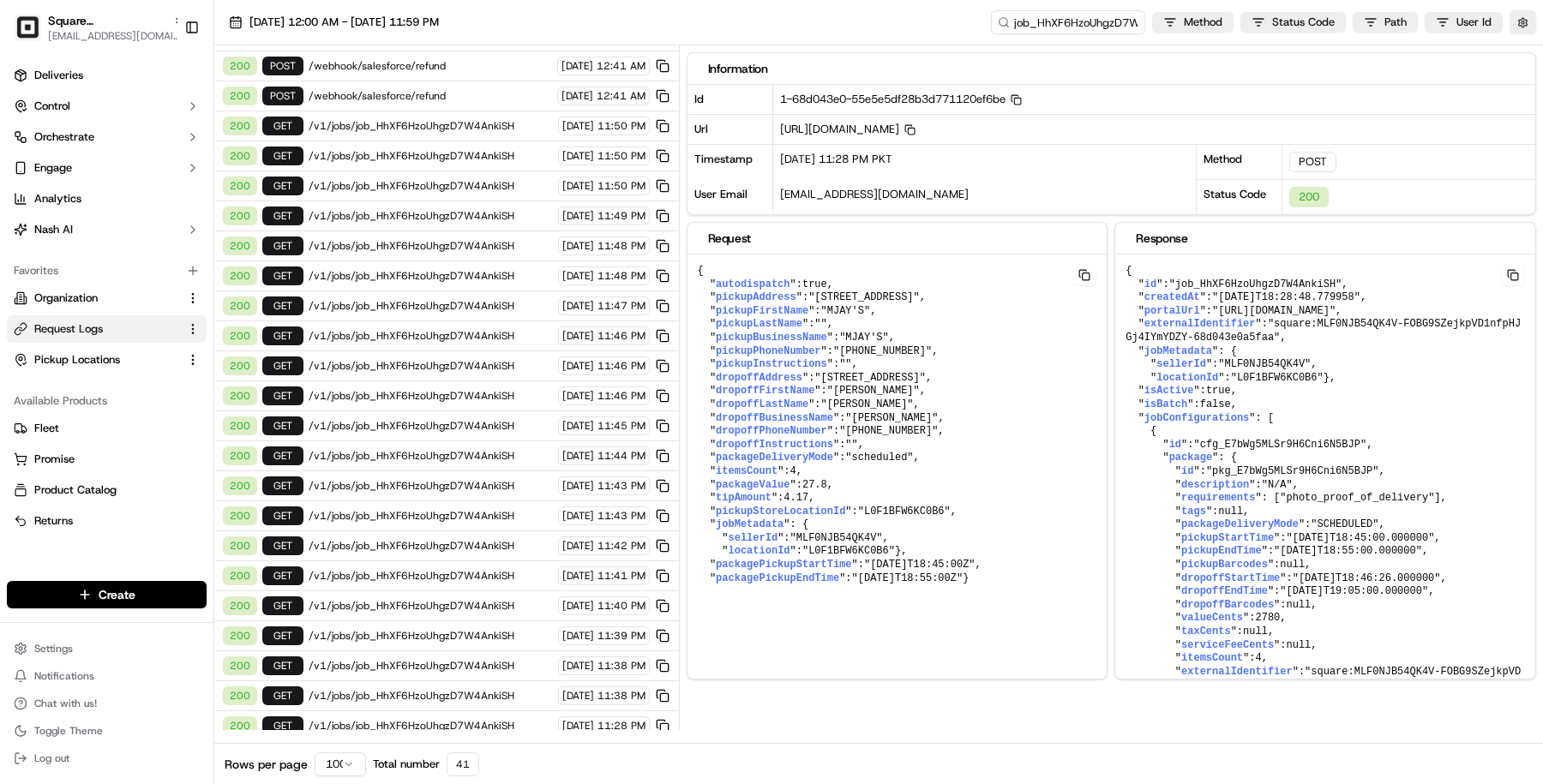
click at [707, 384] on pre "{ " autodispatch ": true , " pickupAddress ": "26 London Road,Stockton Heath,Wa…" at bounding box center [897, 425] width 420 height 341
drag, startPoint x: 692, startPoint y: 384, endPoint x: 806, endPoint y: 393, distance: 114.4
click at [809, 396] on pre "{ " autodispatch ": true , " pickupAddress ": "26 London Road,Stockton Heath,Wa…" at bounding box center [897, 425] width 420 height 341
click at [806, 393] on pre "{ " autodispatch ": true , " pickupAddress ": "26 London Road,Stockton Heath,Wa…" at bounding box center [897, 425] width 420 height 341
drag, startPoint x: 806, startPoint y: 393, endPoint x: 686, endPoint y: 383, distance: 120.4
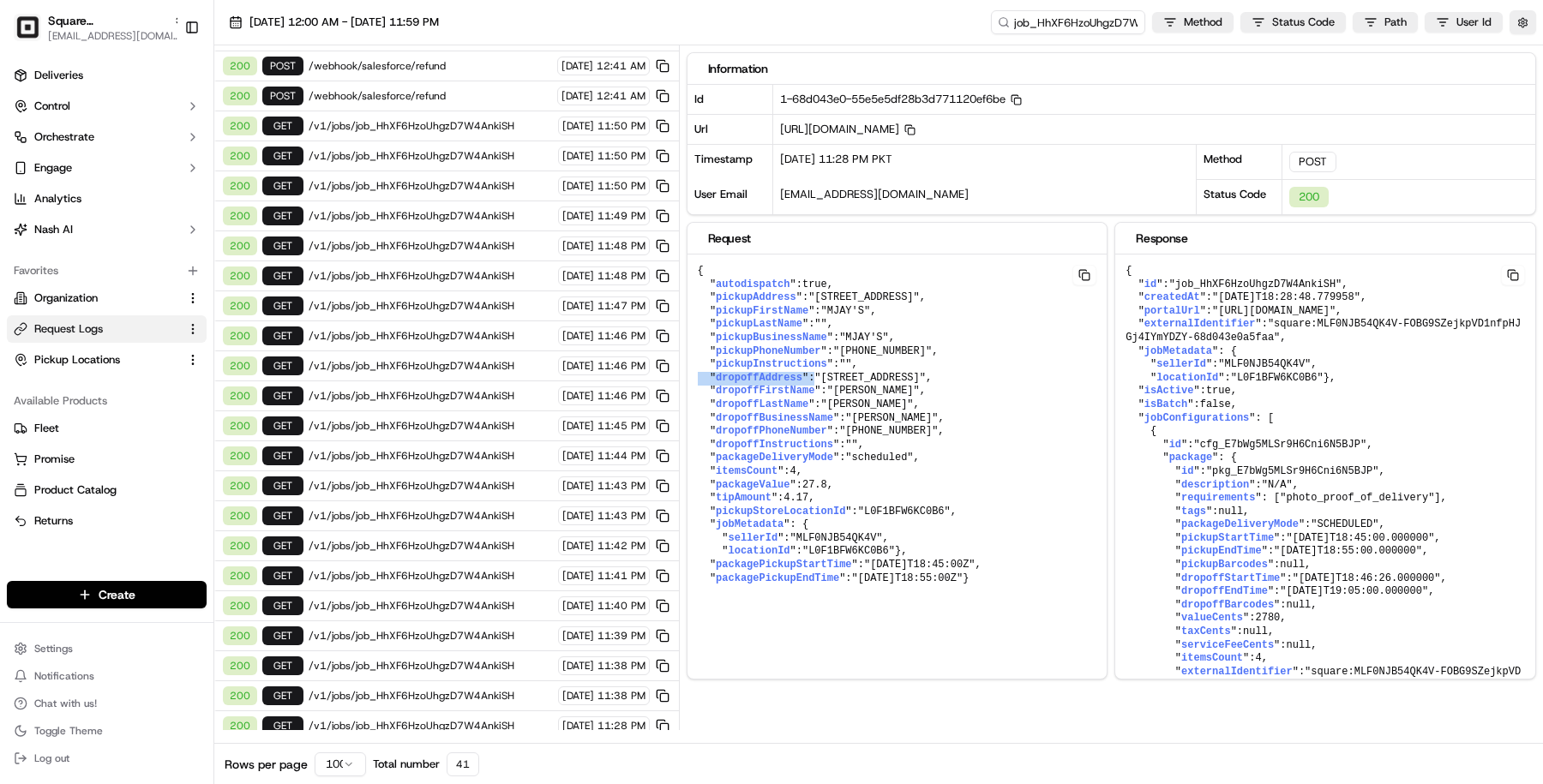
click at [687, 385] on pre "{ " autodispatch ": true , " pickupAddress ": "26 London Road,Stockton Heath,Wa…" at bounding box center [897, 425] width 420 height 341
drag, startPoint x: 775, startPoint y: 399, endPoint x: 692, endPoint y: 383, distance: 84.5
click at [692, 383] on pre "{ " autodispatch ": true , " pickupAddress ": "26 London Road,Stockton Heath,Wa…" at bounding box center [897, 425] width 420 height 341
click at [734, 384] on span "dropoffAddress" at bounding box center [759, 378] width 87 height 12
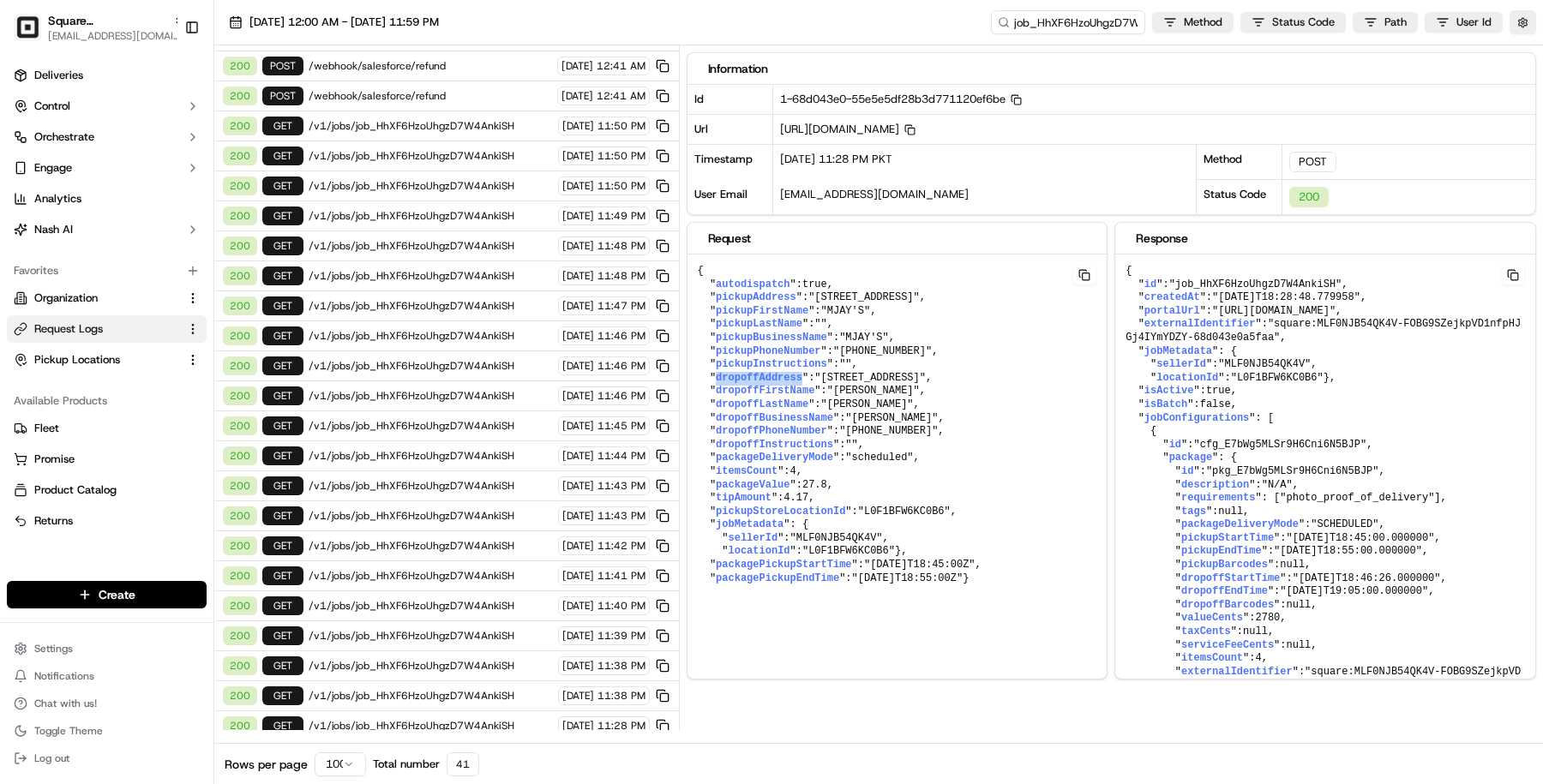
click at [734, 384] on span "dropoffAddress" at bounding box center [759, 378] width 87 height 12
drag, startPoint x: 778, startPoint y: 402, endPoint x: 689, endPoint y: 389, distance: 89.9
click at [689, 389] on pre "{ " autodispatch ": true , " pickupAddress ": "26 London Road,Stockton Heath,Wa…" at bounding box center [897, 425] width 420 height 341
drag, startPoint x: 781, startPoint y: 304, endPoint x: 685, endPoint y: 293, distance: 96.6
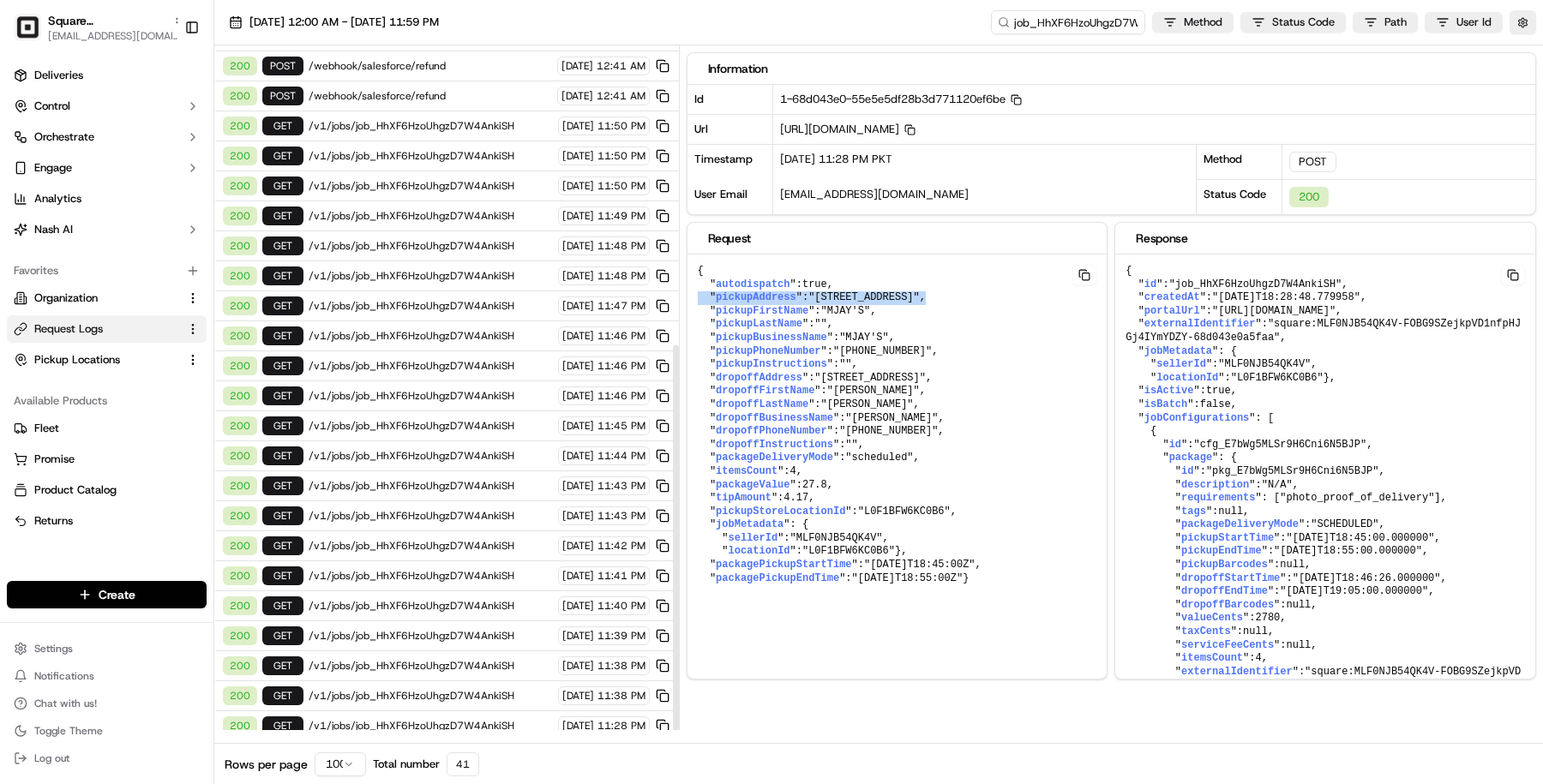
click at [687, 294] on pre "{ " autodispatch ": true , " pickupAddress ": "26 London Road,Stockton Heath,Wa…" at bounding box center [897, 425] width 420 height 341
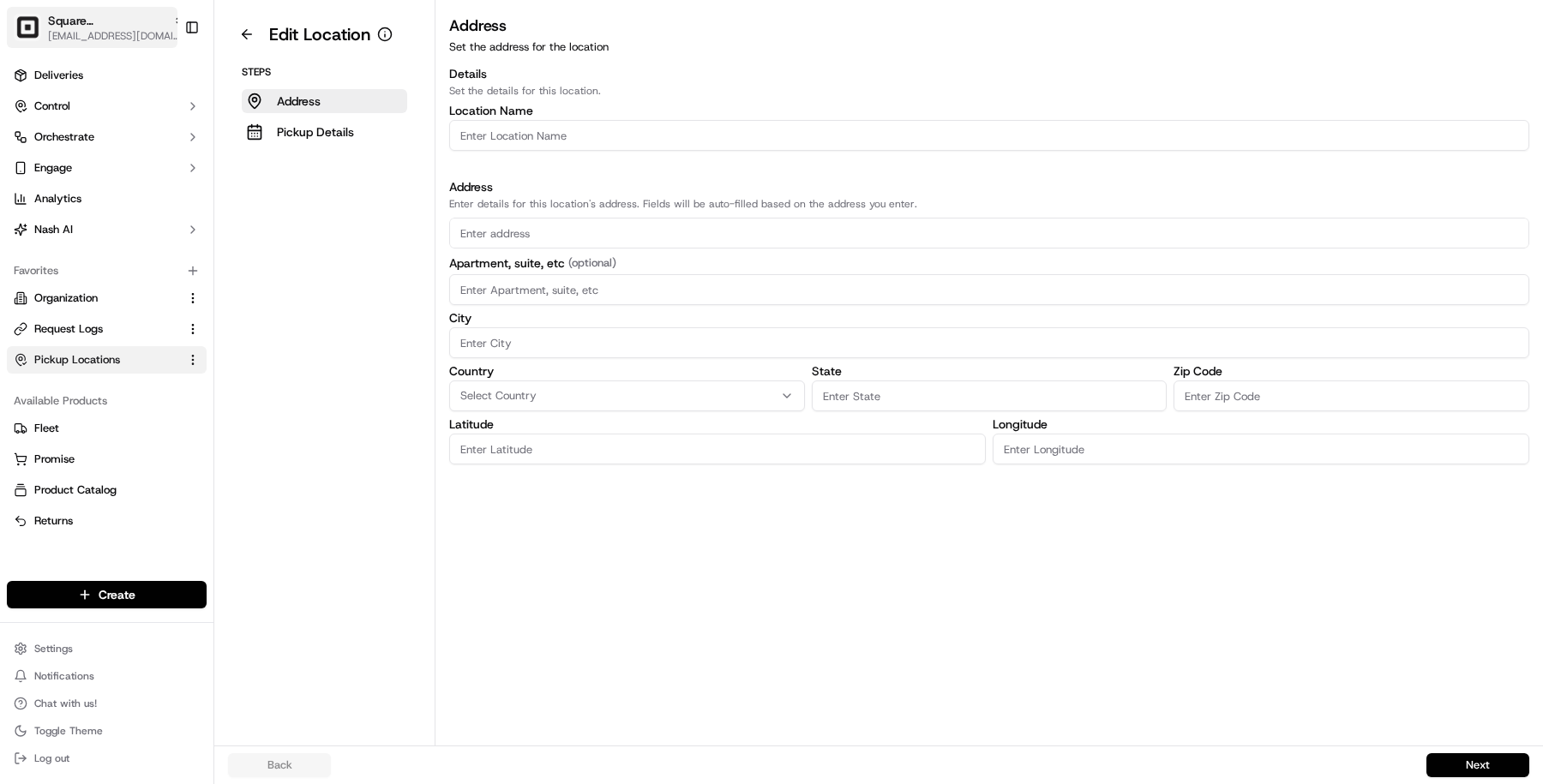
click at [115, 34] on span "[EMAIL_ADDRESS][DOMAIN_NAME]" at bounding box center [116, 36] width 137 height 14
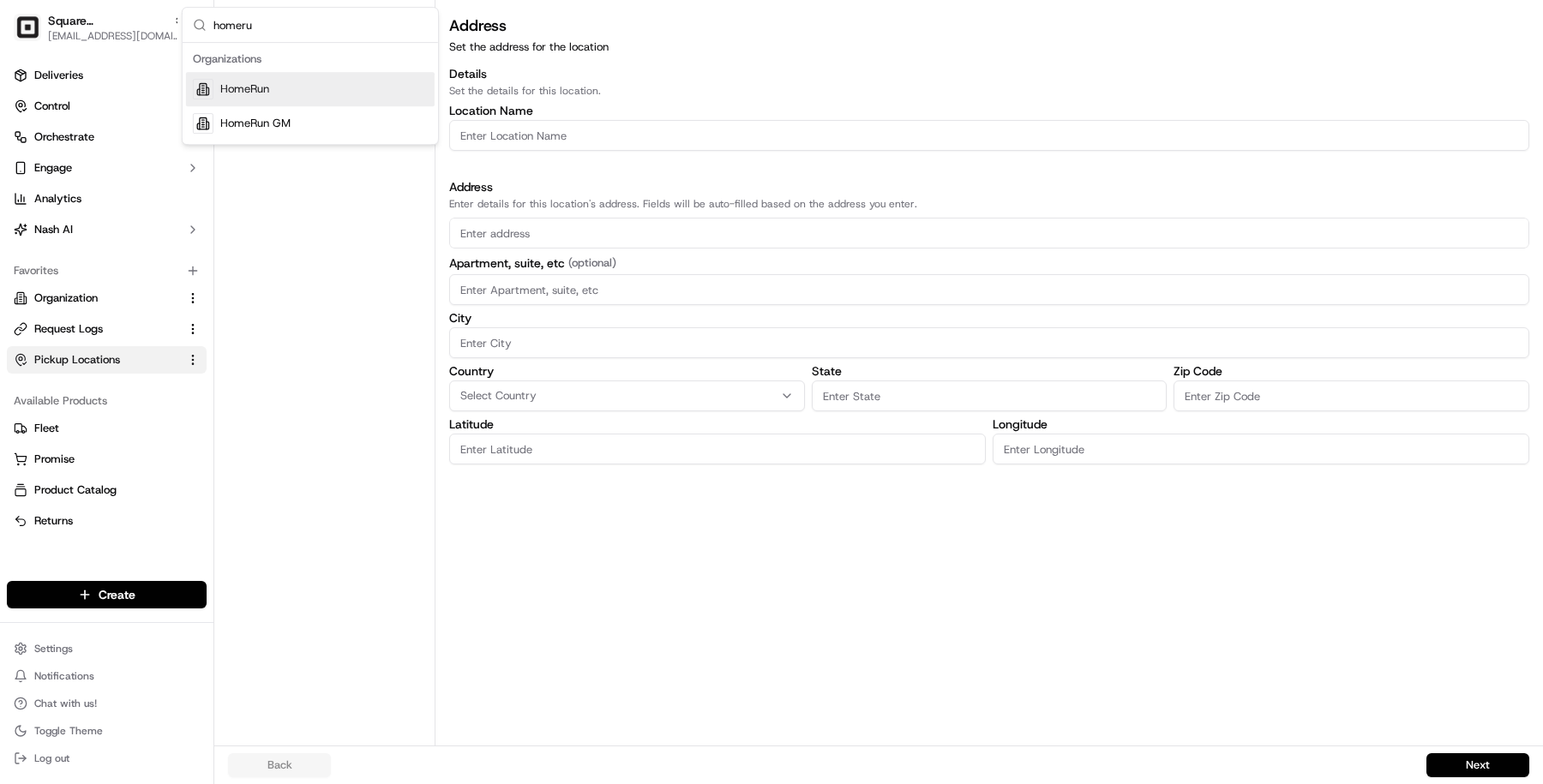
type input "homeru"
click at [218, 90] on div "HomeRun" at bounding box center [310, 88] width 248 height 34
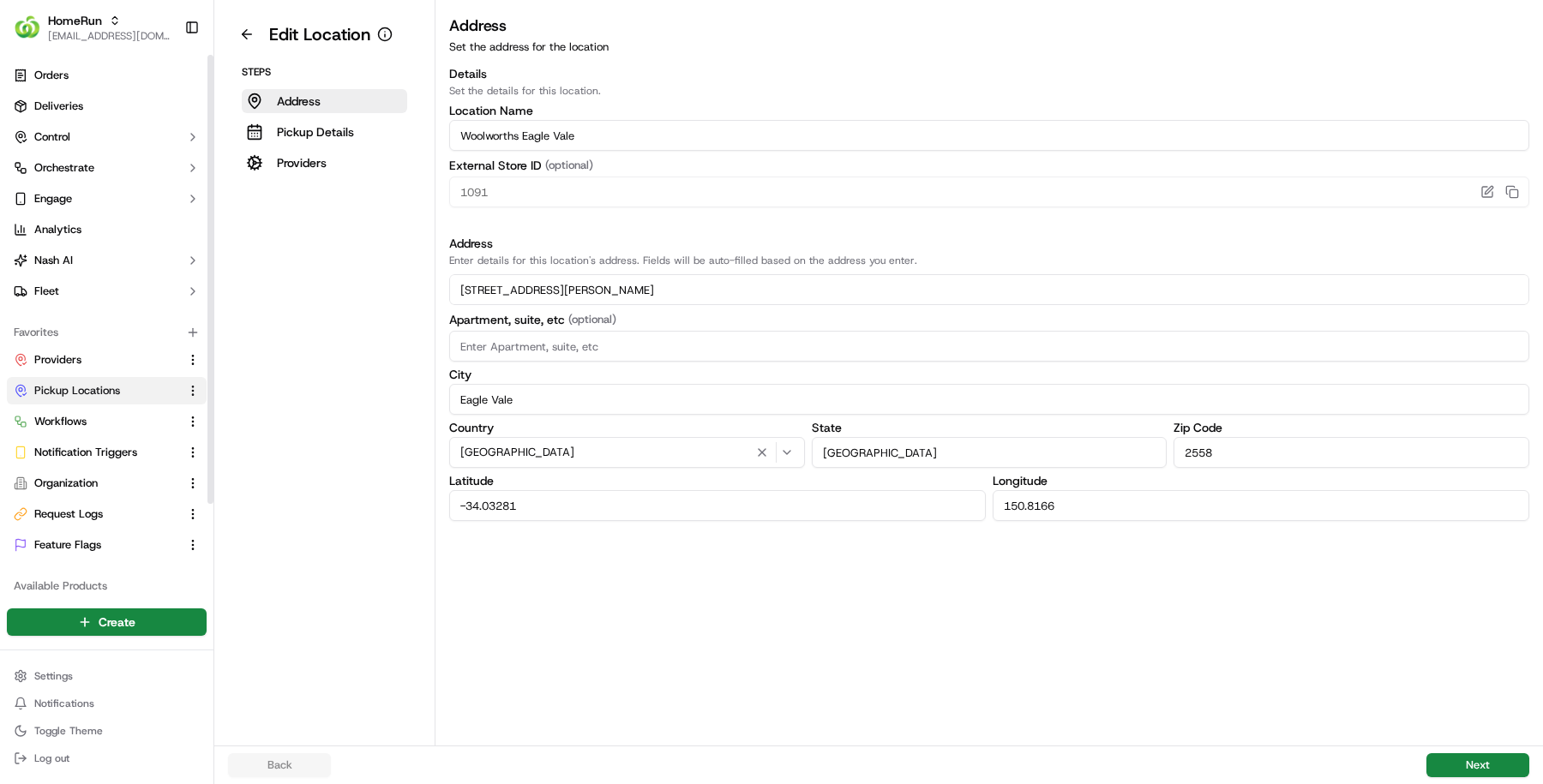
click at [153, 382] on button "Pickup Locations" at bounding box center [107, 390] width 199 height 27
click at [129, 395] on link "Pickup Locations" at bounding box center [96, 391] width 165 height 16
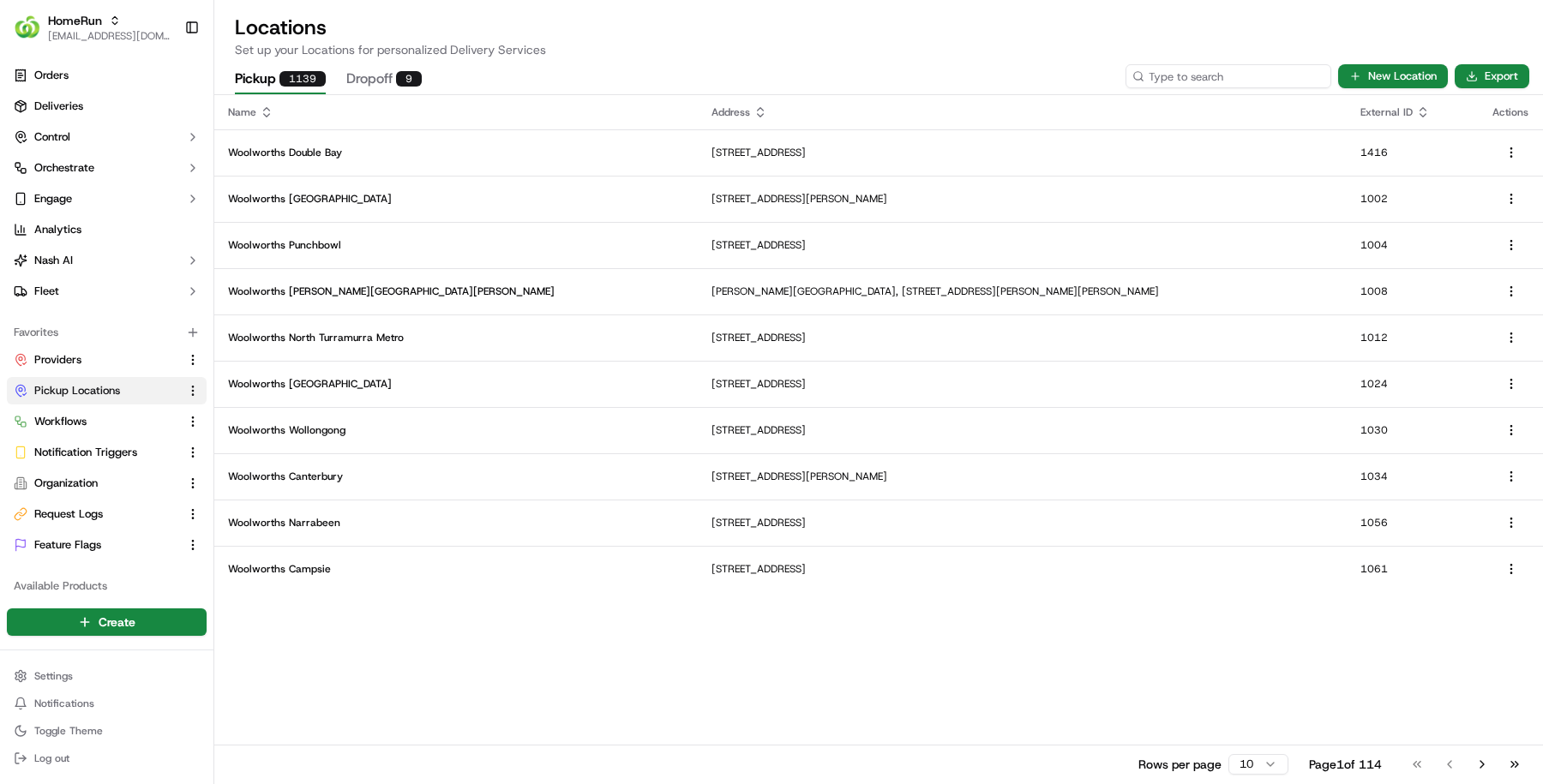
click at [1214, 86] on input at bounding box center [1227, 76] width 205 height 24
paste input "1091"
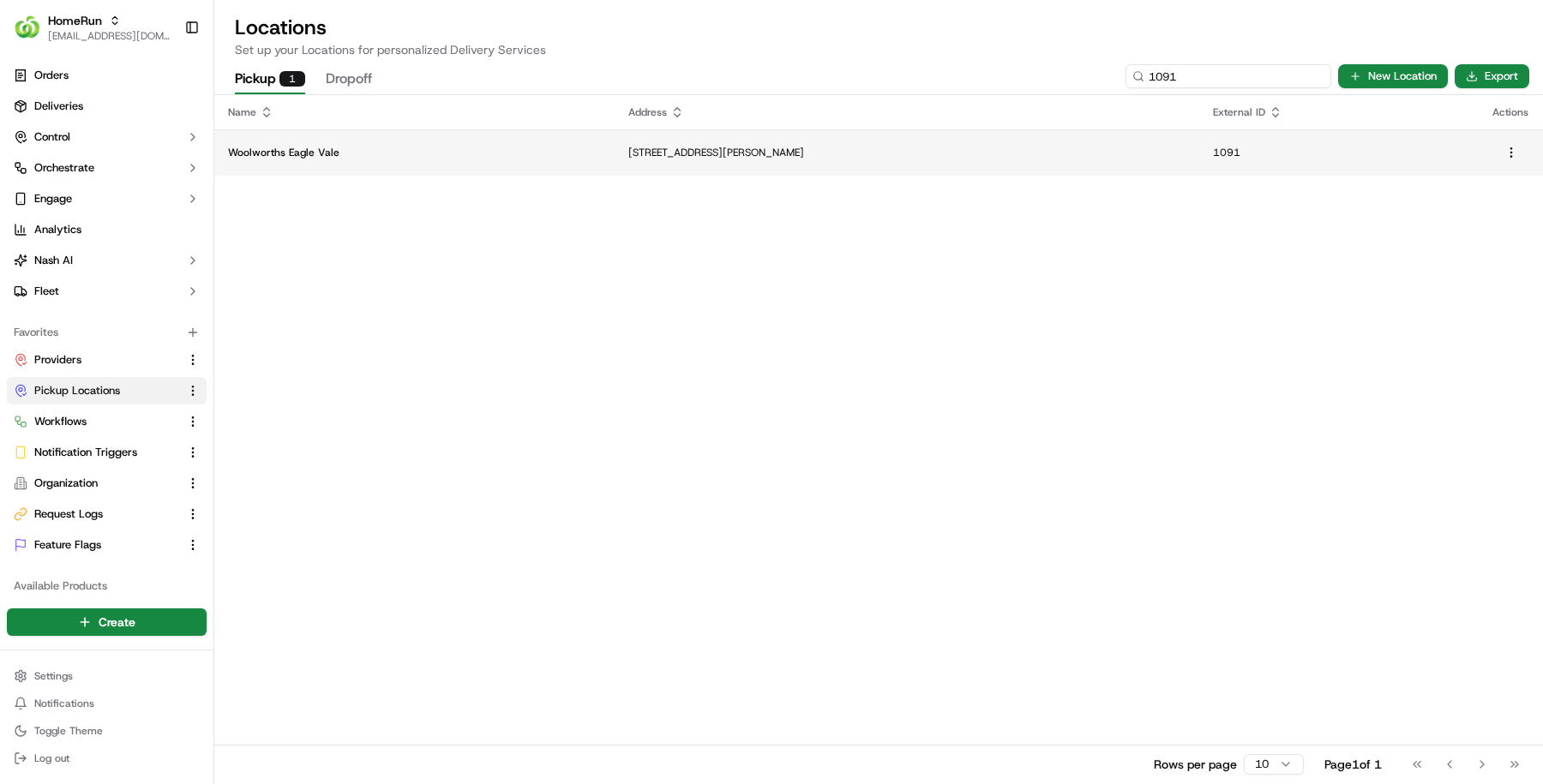
type input "1091"
click at [563, 166] on td "Woolworths Eagle Vale" at bounding box center [414, 152] width 400 height 46
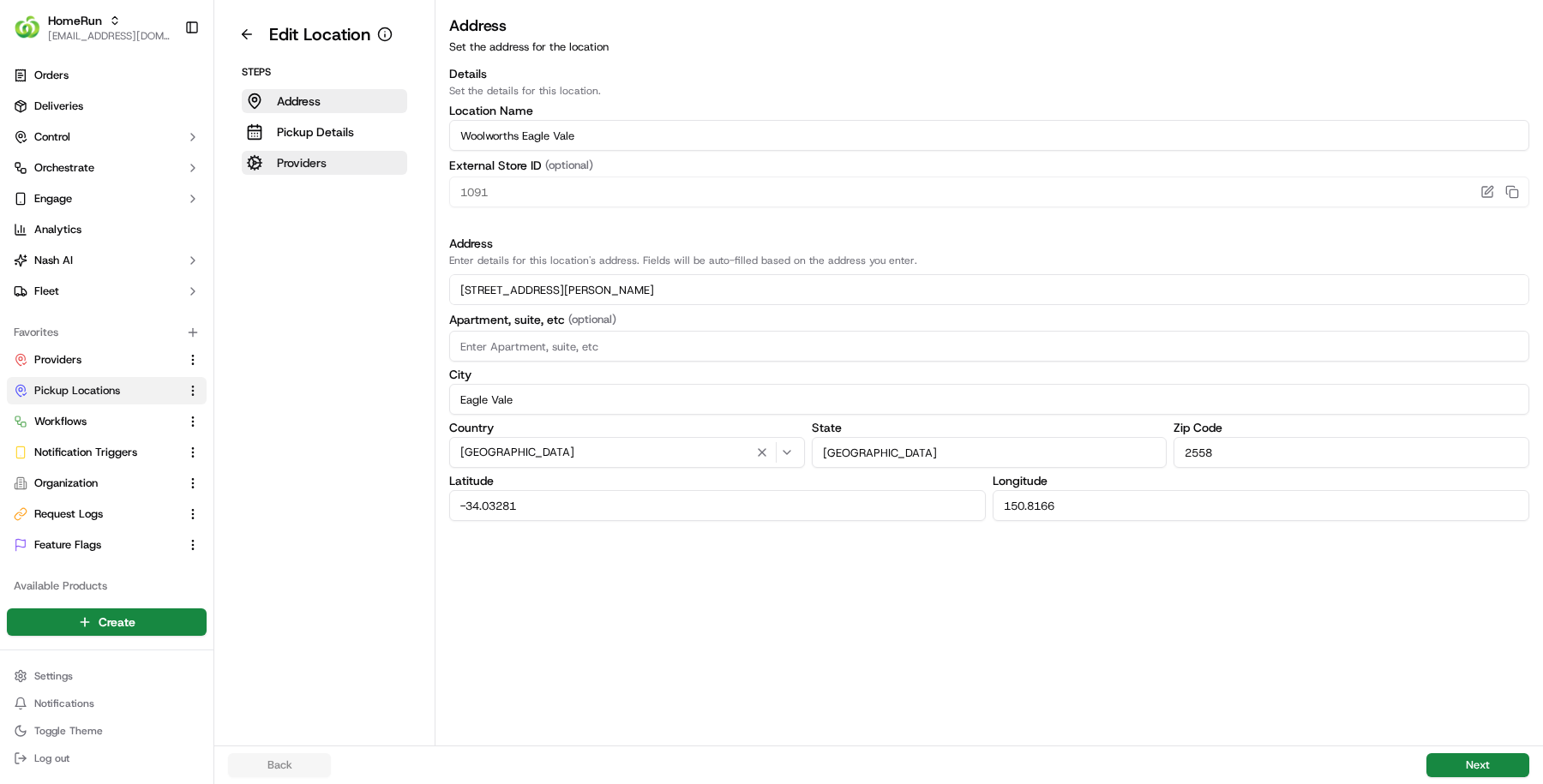
click at [406, 154] on button "Providers" at bounding box center [324, 163] width 165 height 24
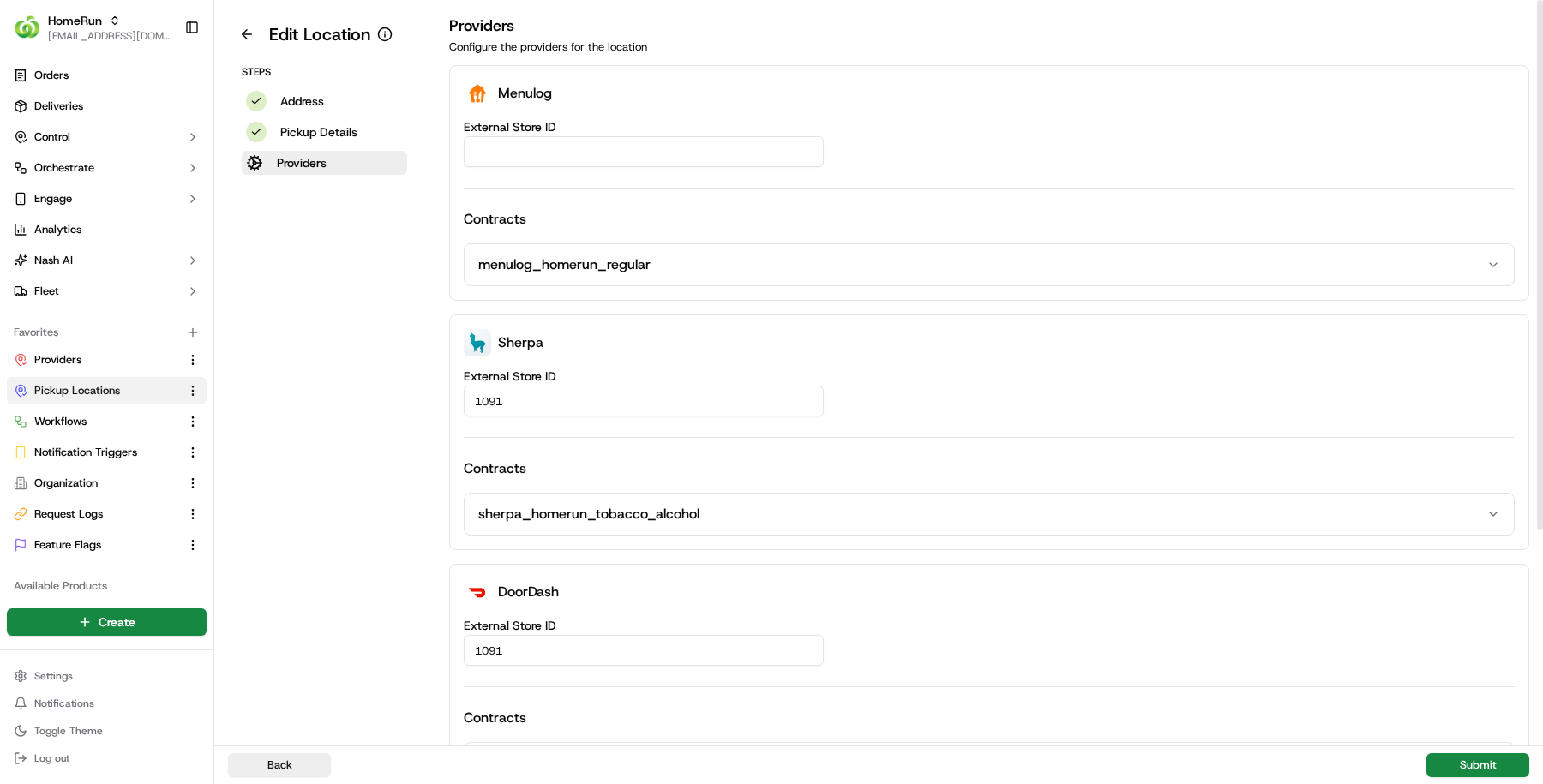
click at [657, 155] on input "External Store ID" at bounding box center [643, 151] width 360 height 31
paste input "8b3e3bf8-31c7-4062-a067-d775d22fd97b"
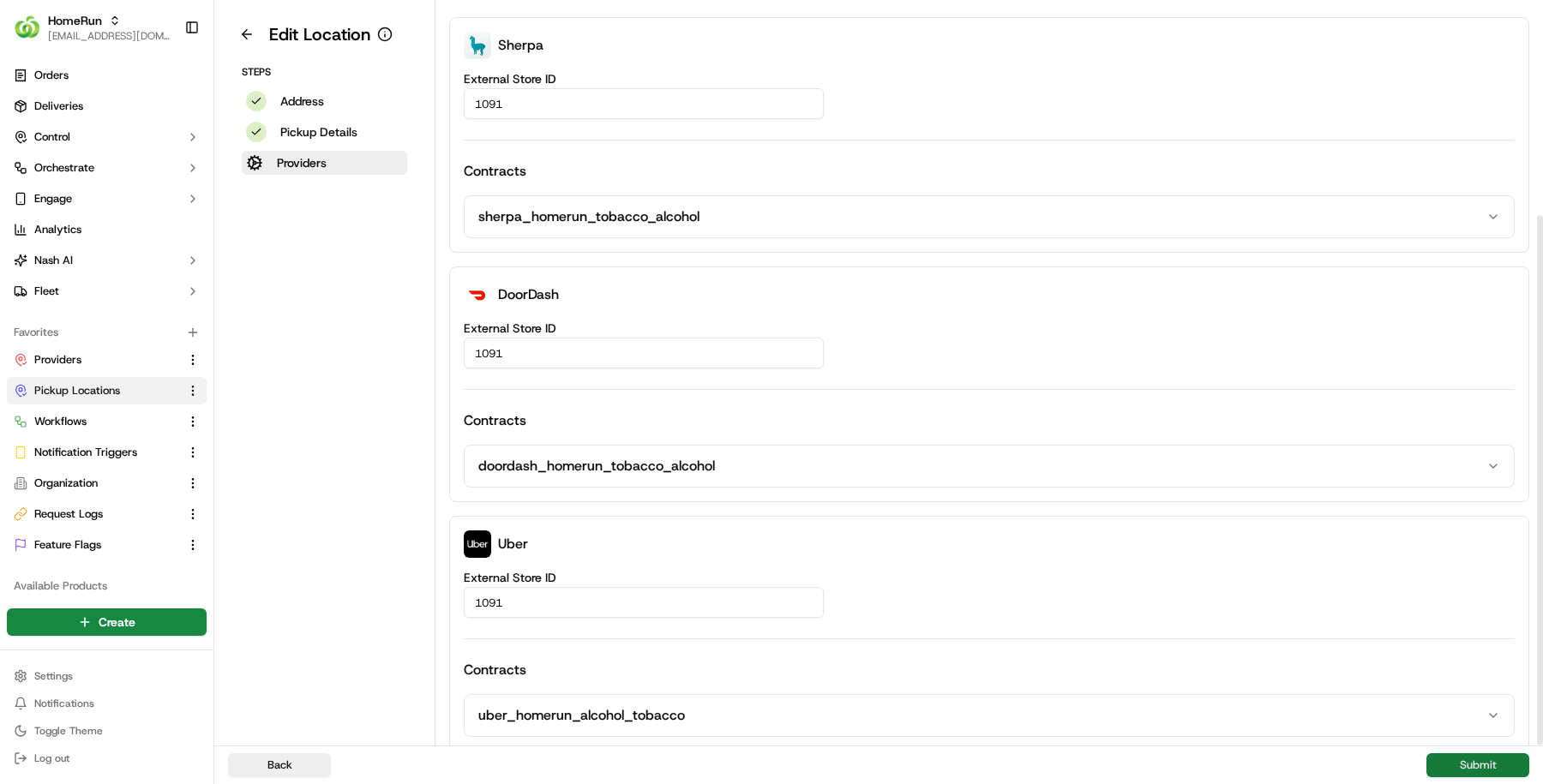
type input "8b3e3bf8-31c7-4062-a067-d775d22fd97b"
click at [1476, 769] on button "Submit" at bounding box center [1478, 765] width 103 height 24
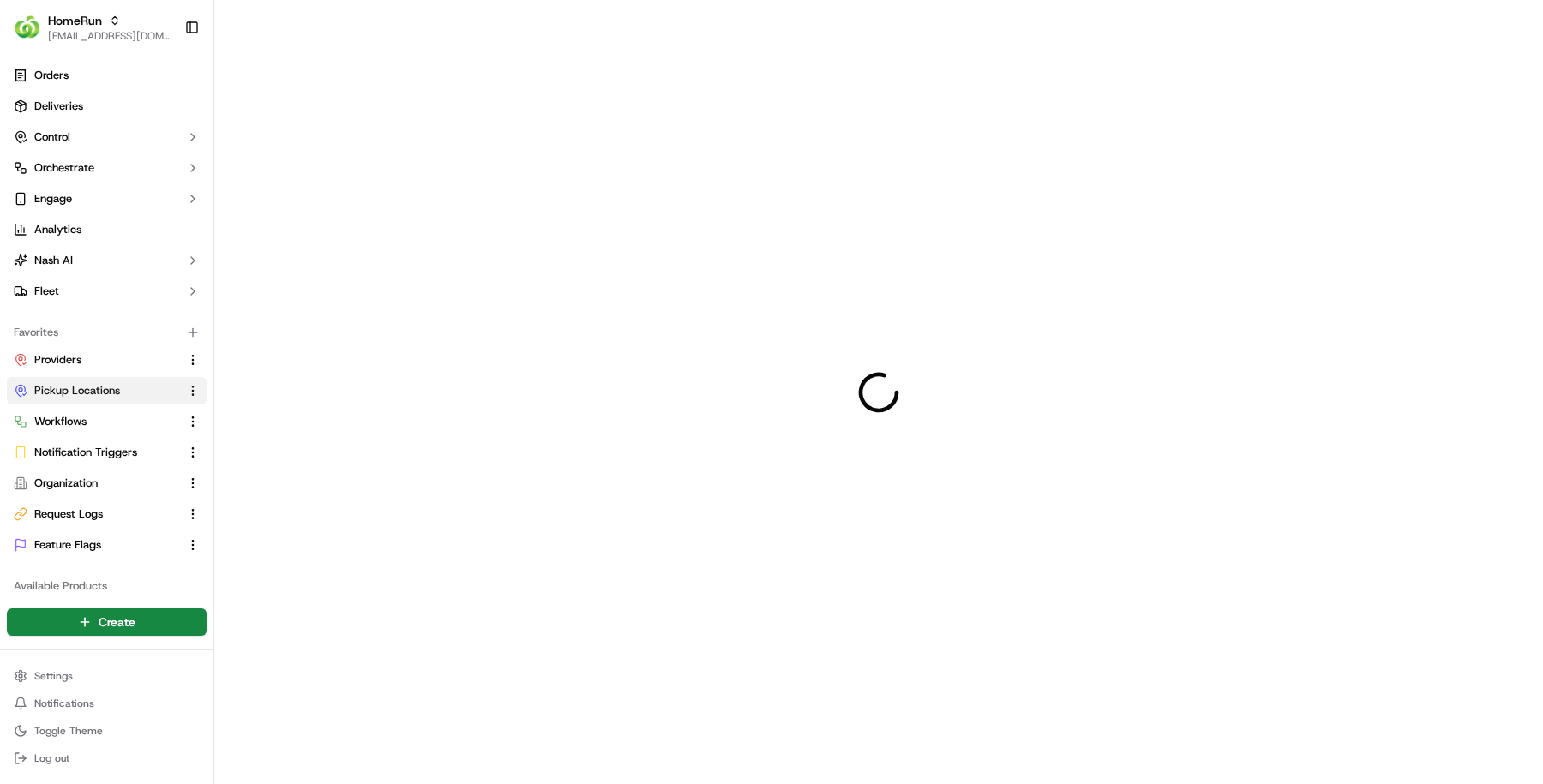
click at [1476, 769] on div at bounding box center [879, 392] width 1329 height 784
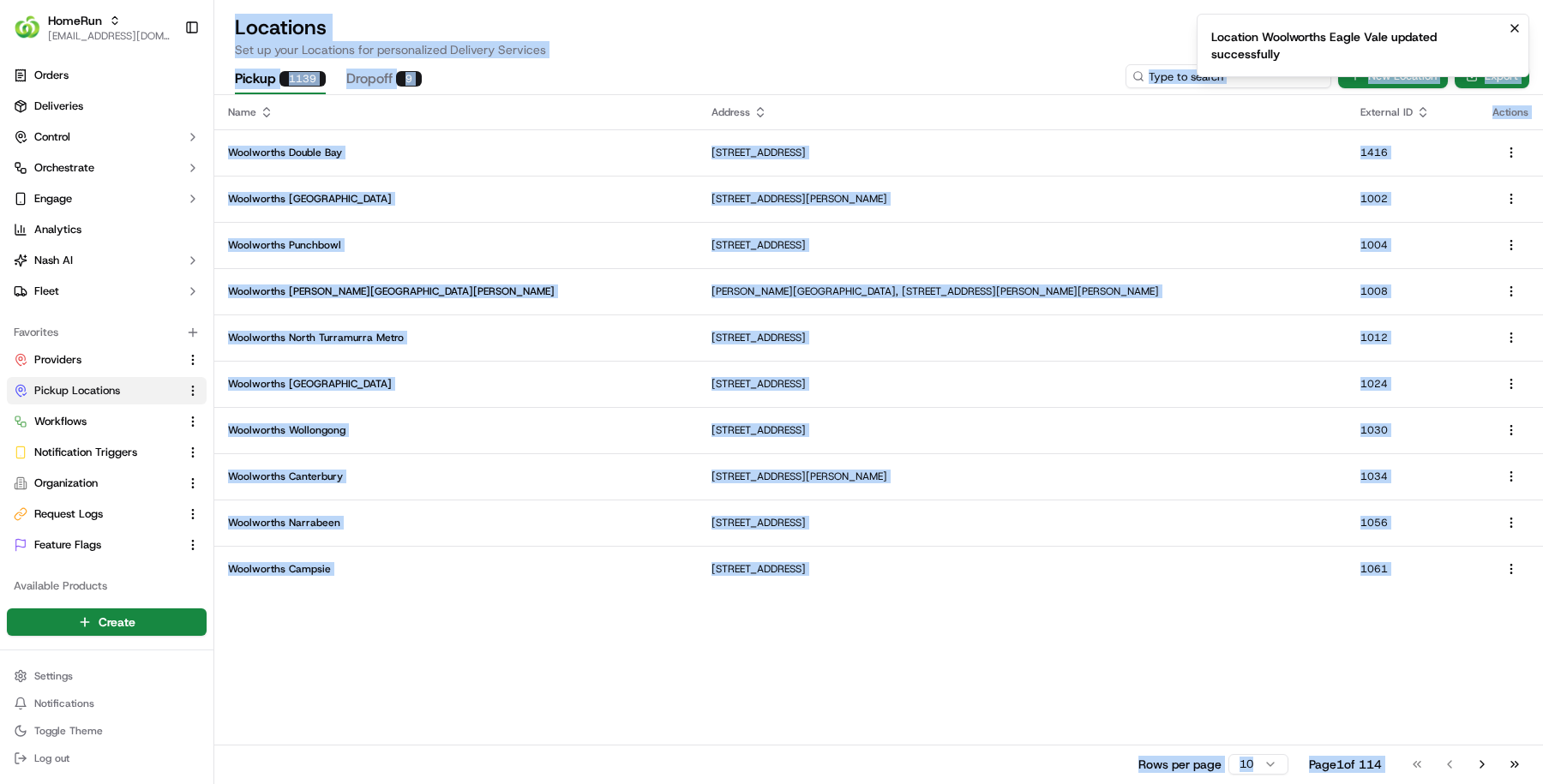
click at [1252, 82] on input at bounding box center [1227, 76] width 205 height 24
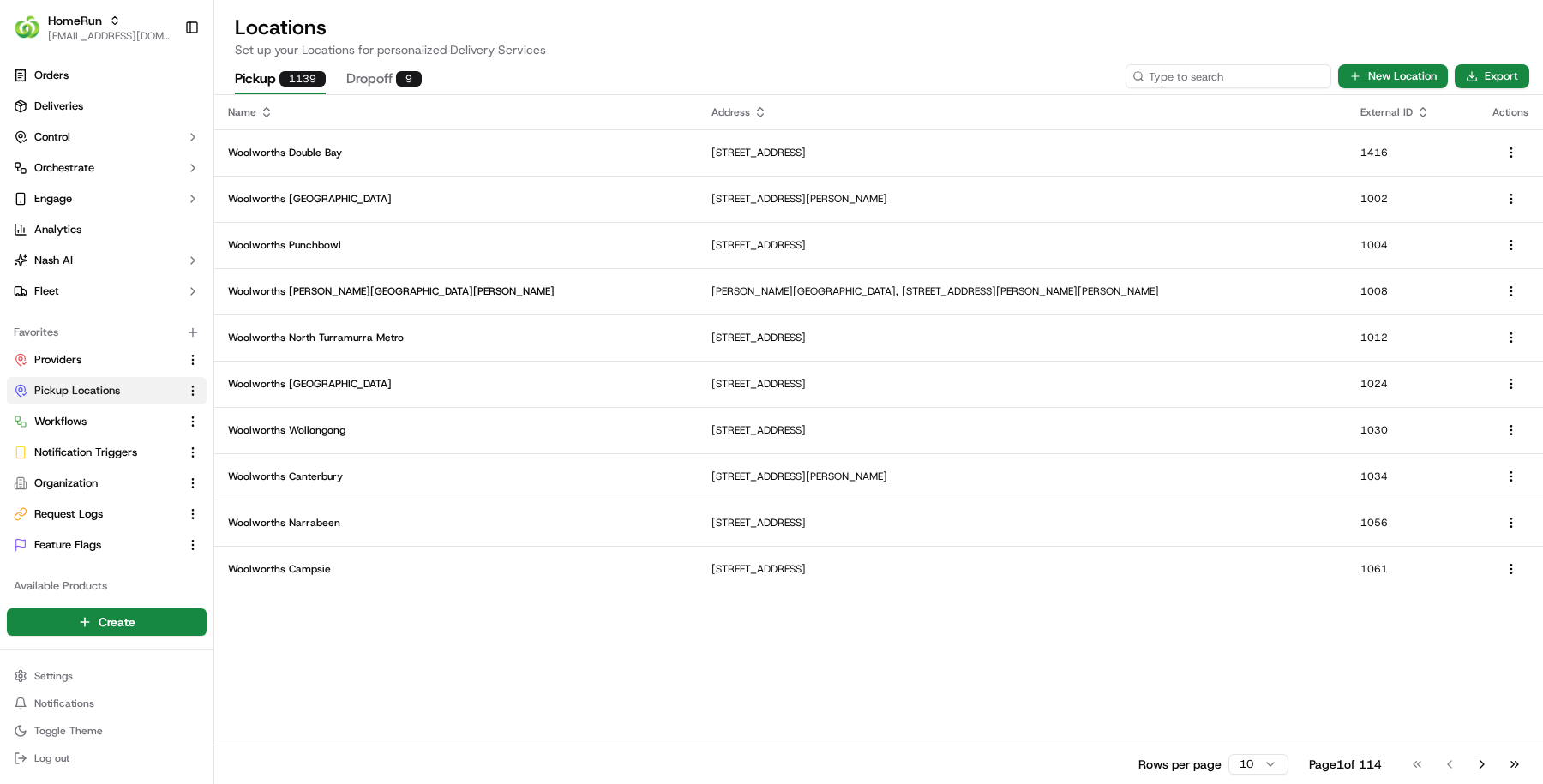
paste input "1107"
type input "1107"
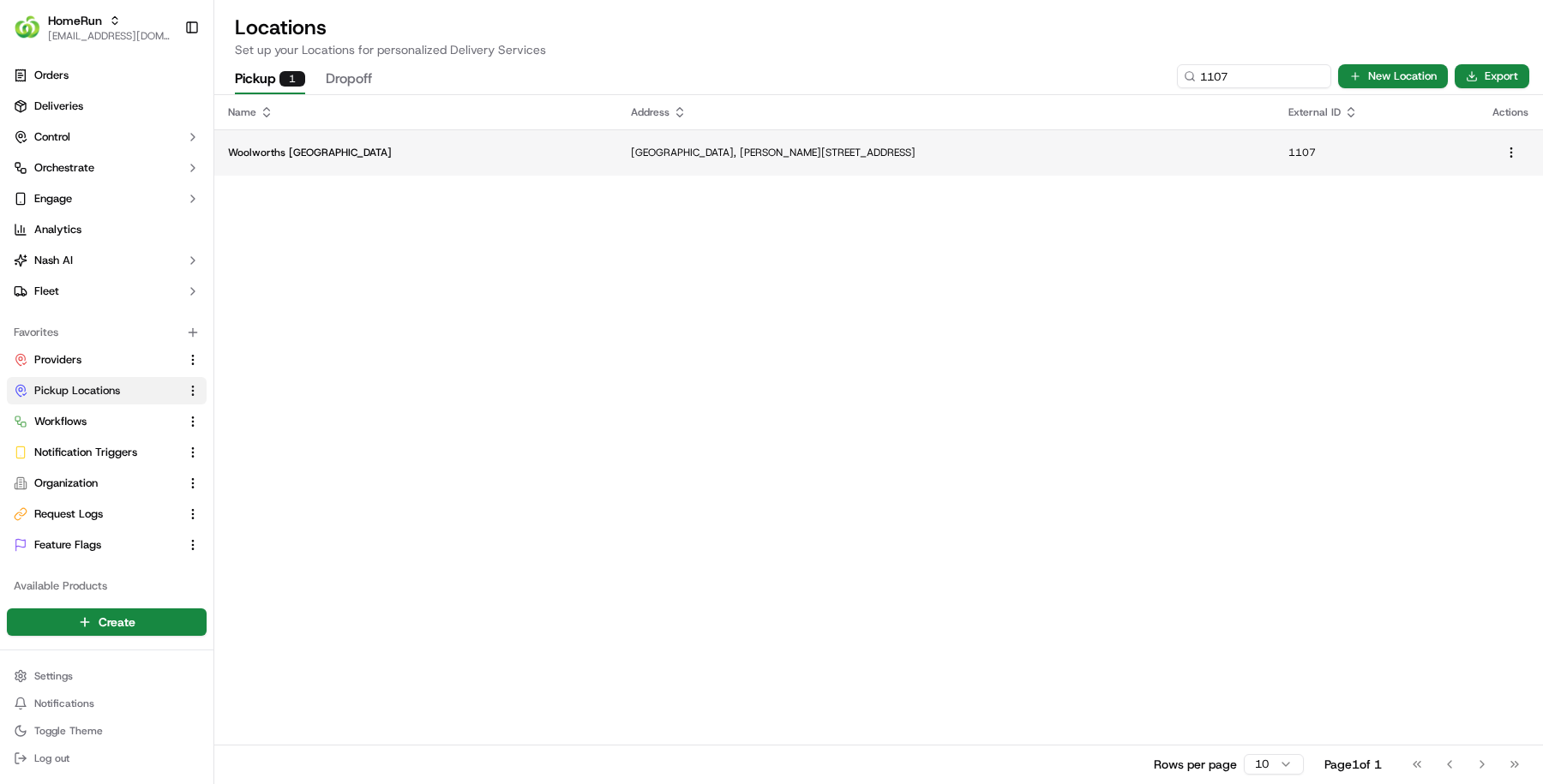
click at [317, 155] on p "Woolworths Campbelltown" at bounding box center [415, 153] width 375 height 14
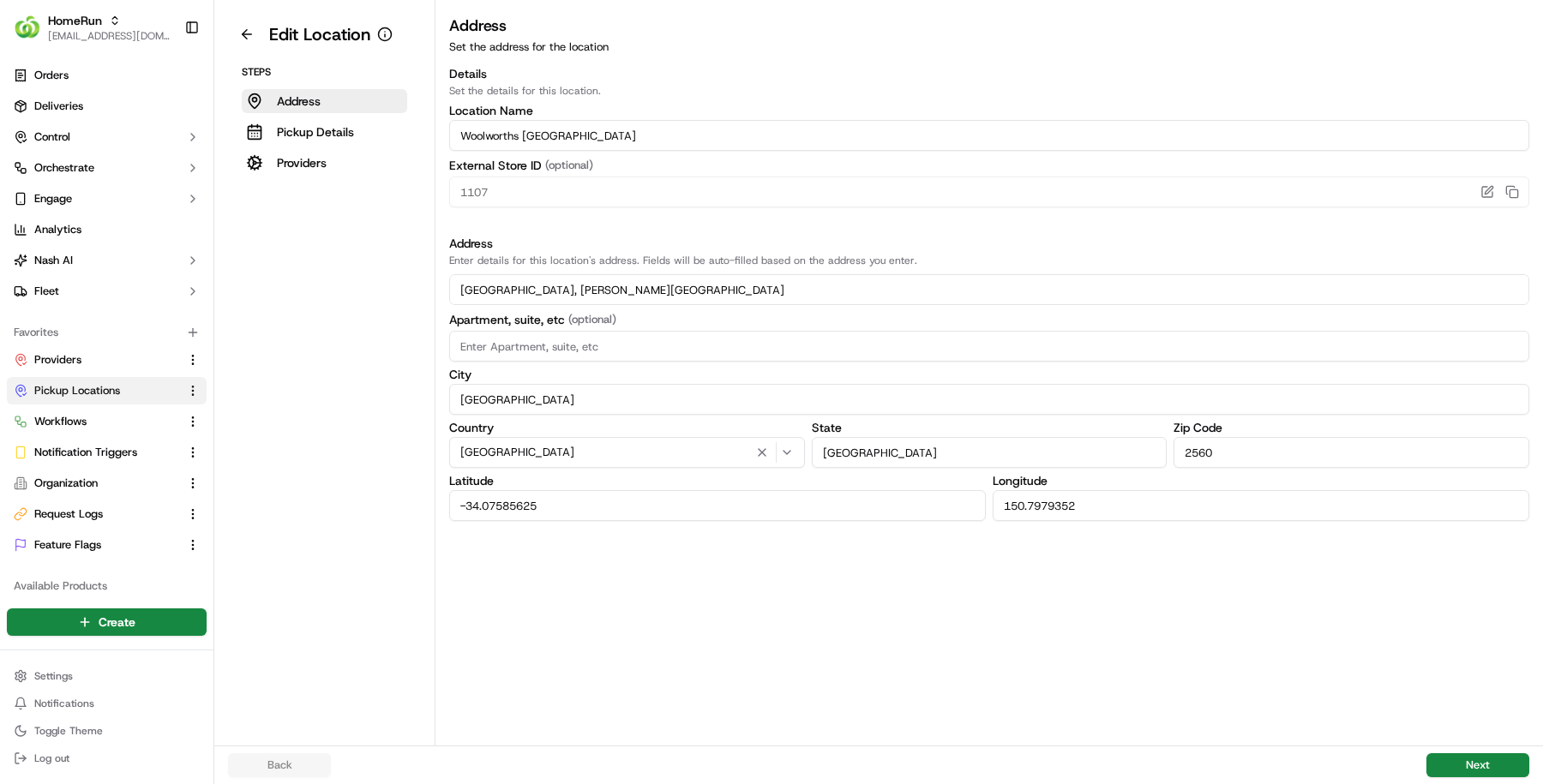
click at [317, 155] on p "Providers" at bounding box center [302, 163] width 50 height 17
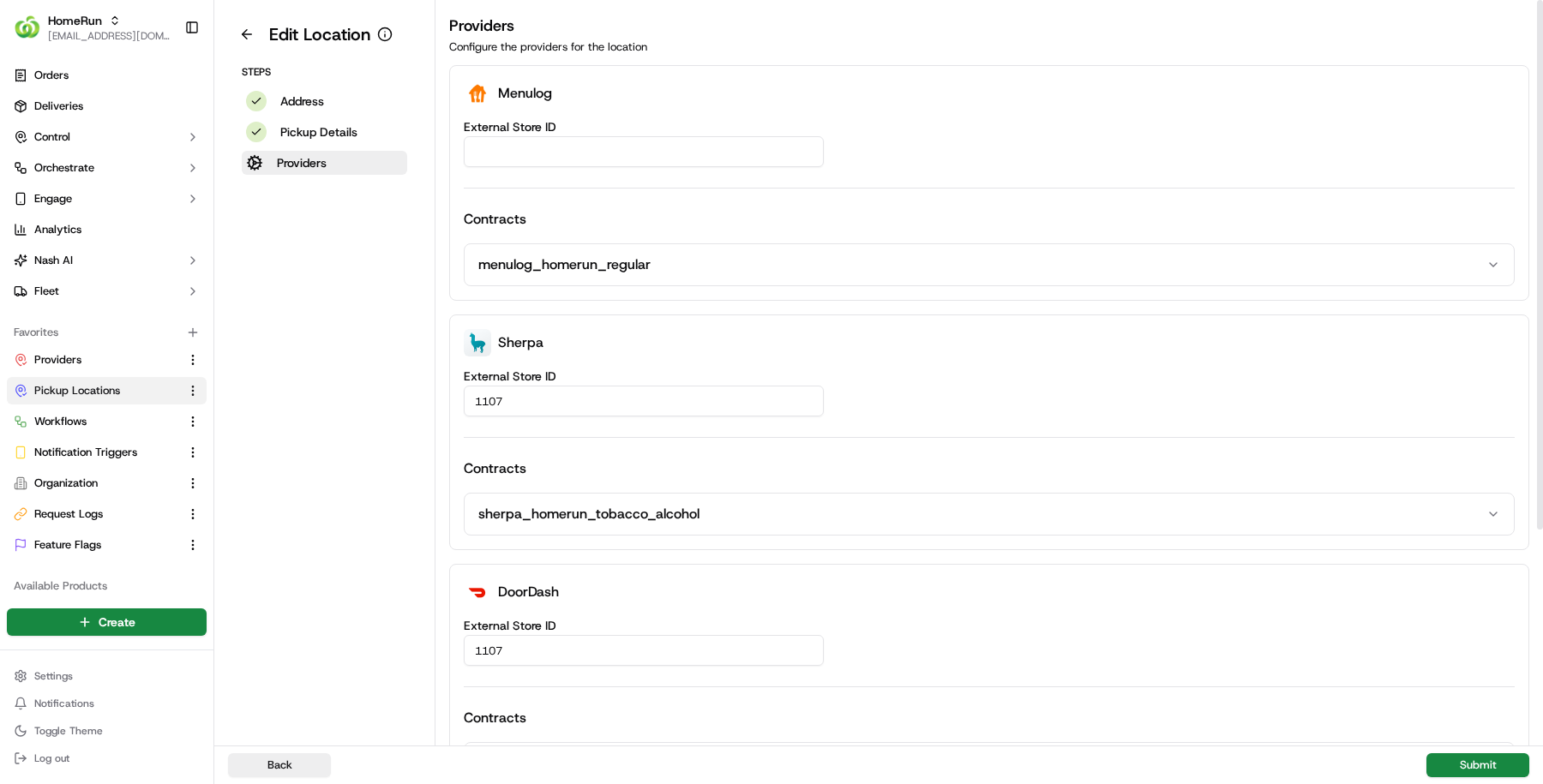
click at [641, 175] on div "External Store ID Contracts menulog_homerun_regular" at bounding box center [989, 203] width 1051 height 165
click at [639, 150] on input "External Store ID" at bounding box center [643, 151] width 360 height 31
paste input "0d9b0d18-33a2-402c-b162-5e1def767145"
type input "0d9b0d18-33a2-402c-b162-5e1def767145"
click at [1477, 777] on div "Back Submit" at bounding box center [879, 765] width 1329 height 38
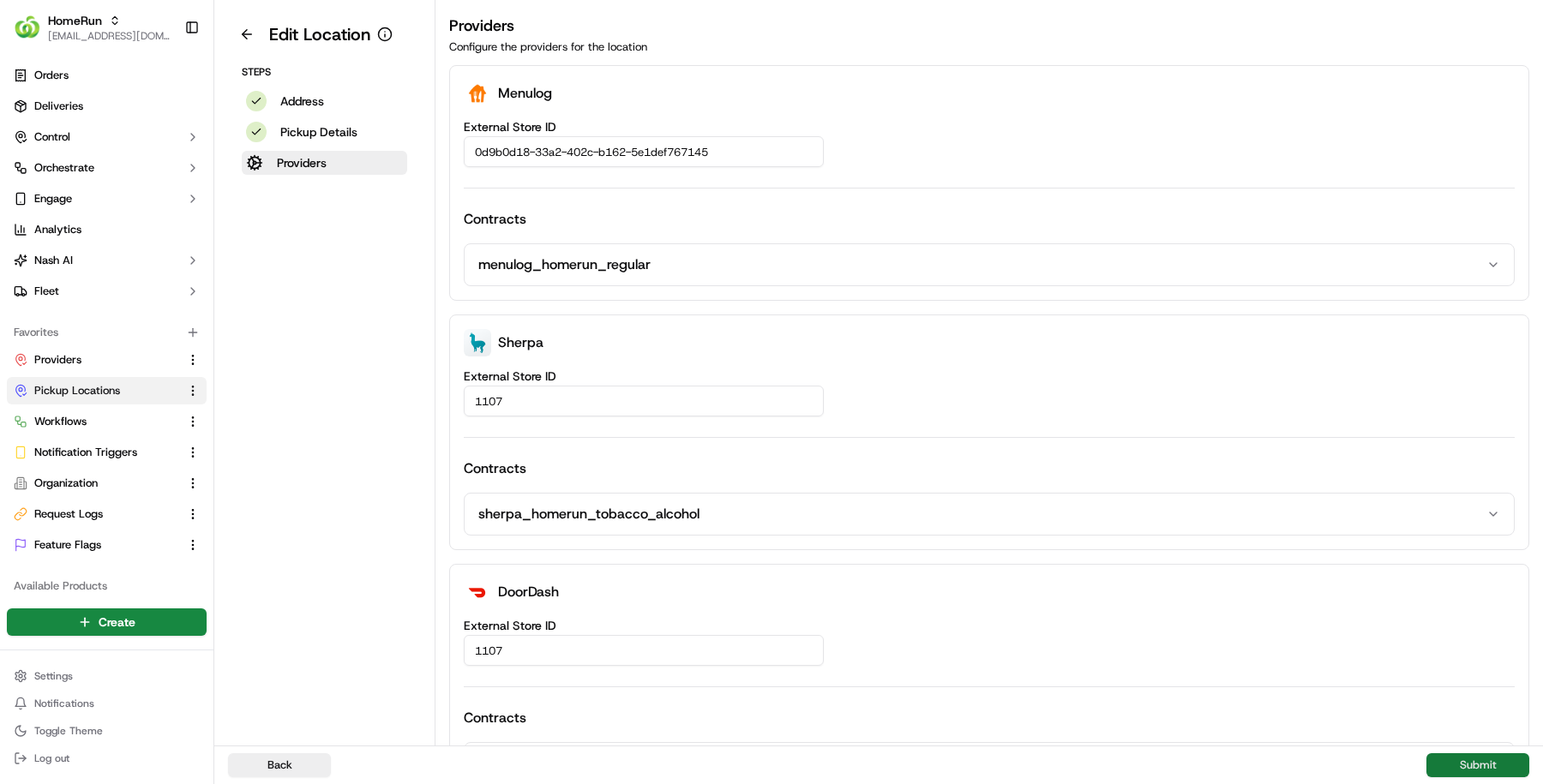
click at [1476, 772] on button "Submit" at bounding box center [1478, 765] width 103 height 24
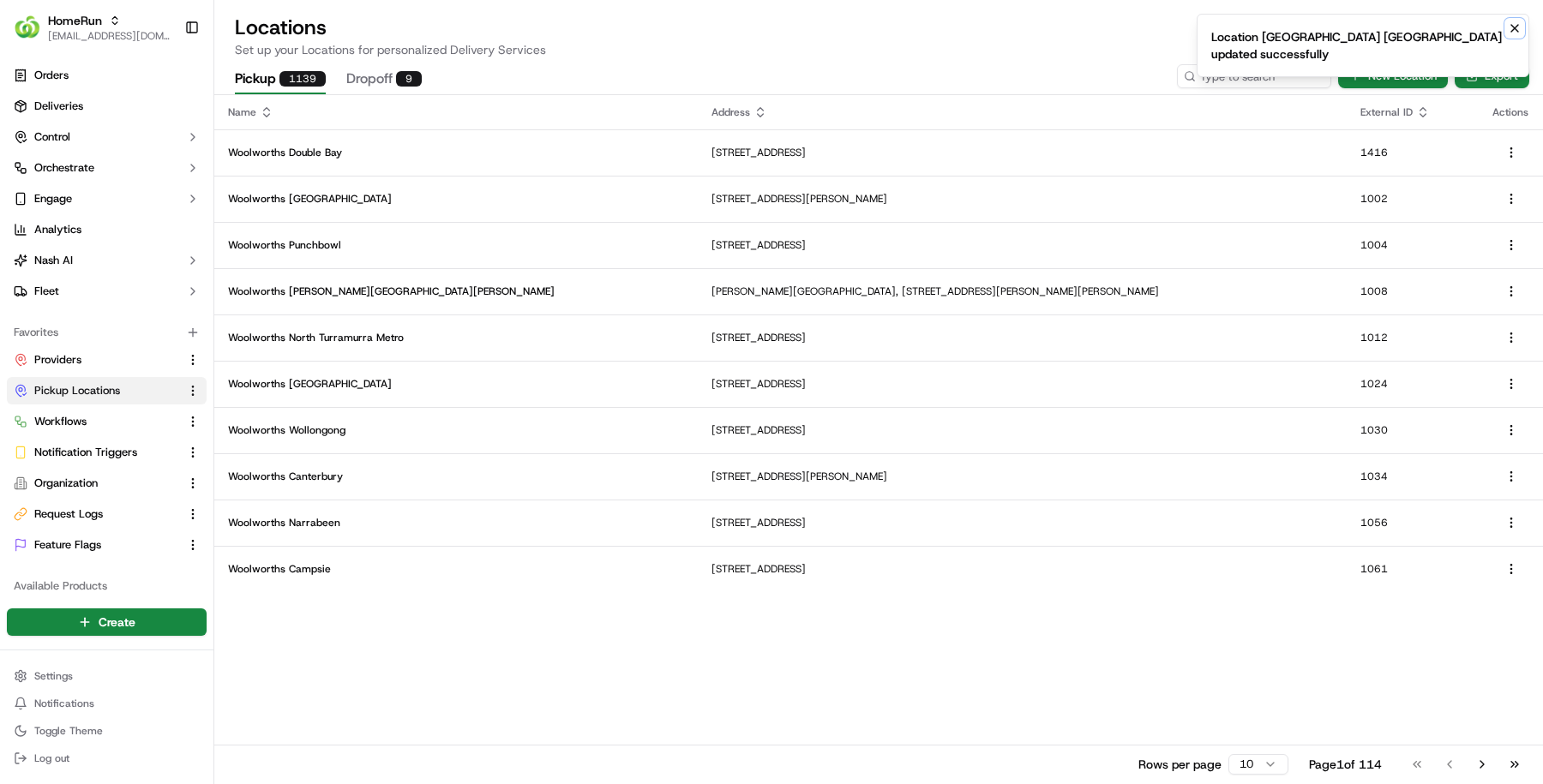
click at [1510, 24] on icon "Notifications (F8)" at bounding box center [1515, 29] width 14 height 14
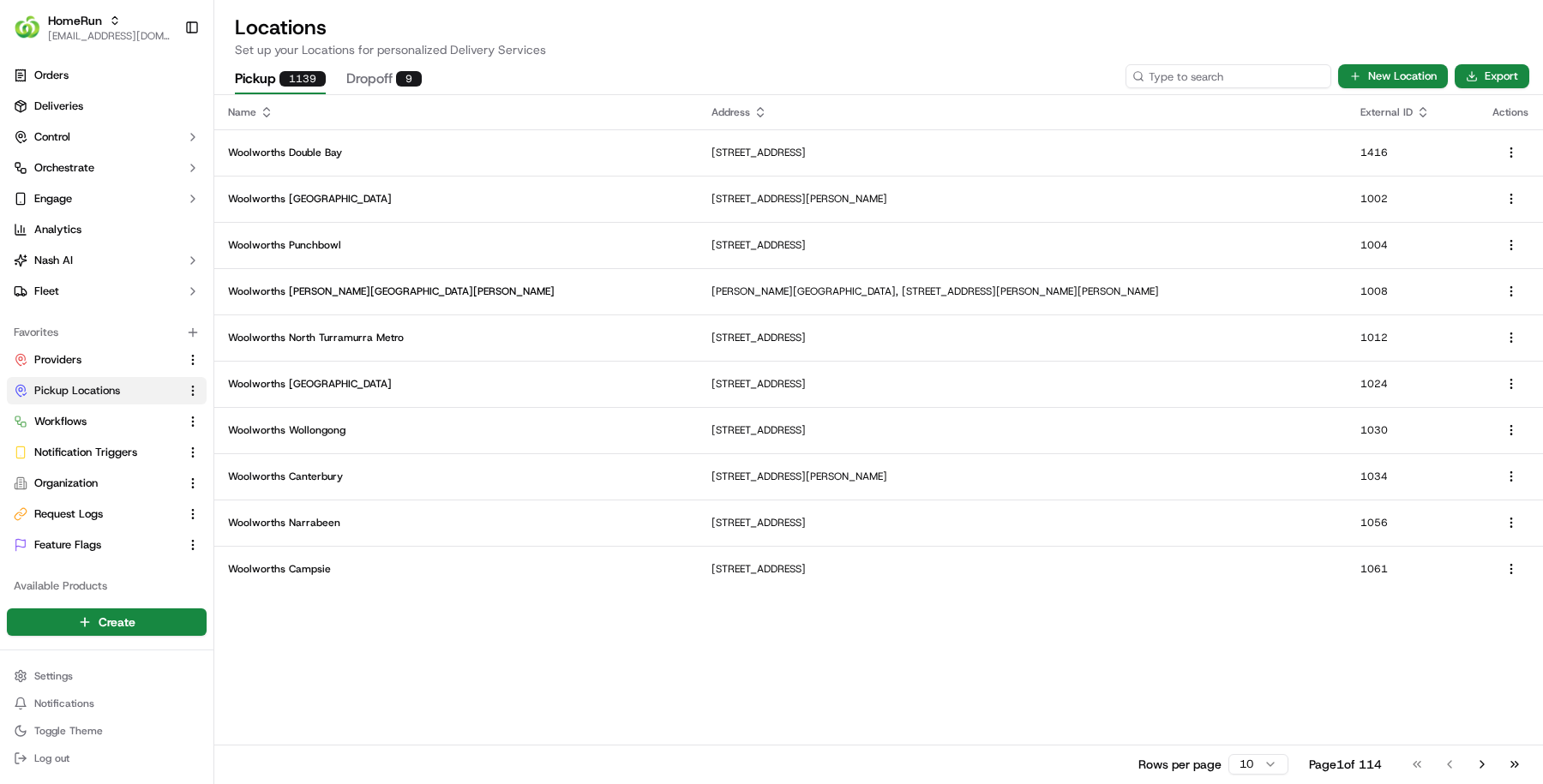
click at [1180, 74] on input at bounding box center [1227, 76] width 205 height 24
paste input "1123"
type input "1123"
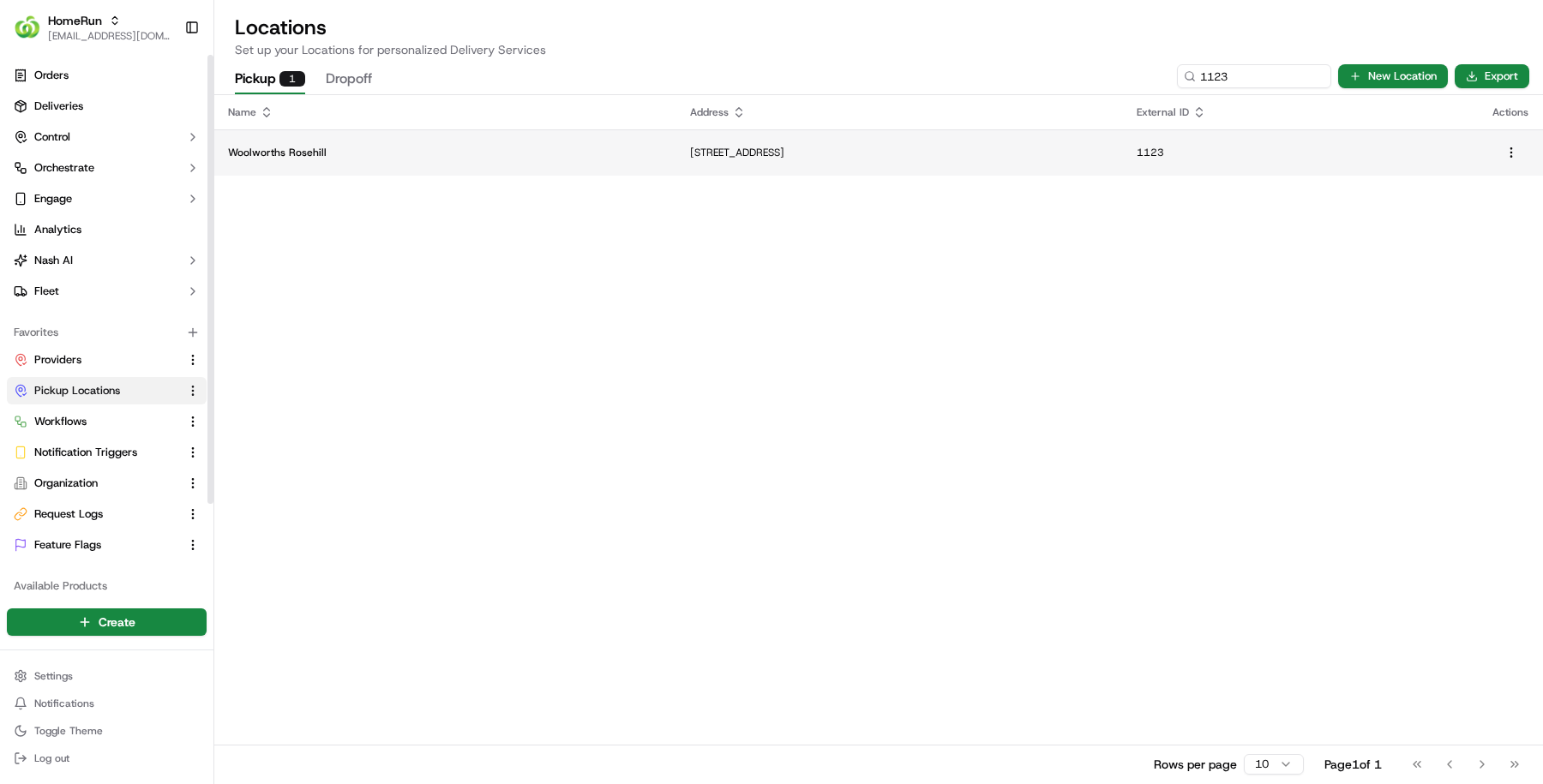
click at [310, 156] on p "Woolworths Rosehill" at bounding box center [445, 153] width 434 height 14
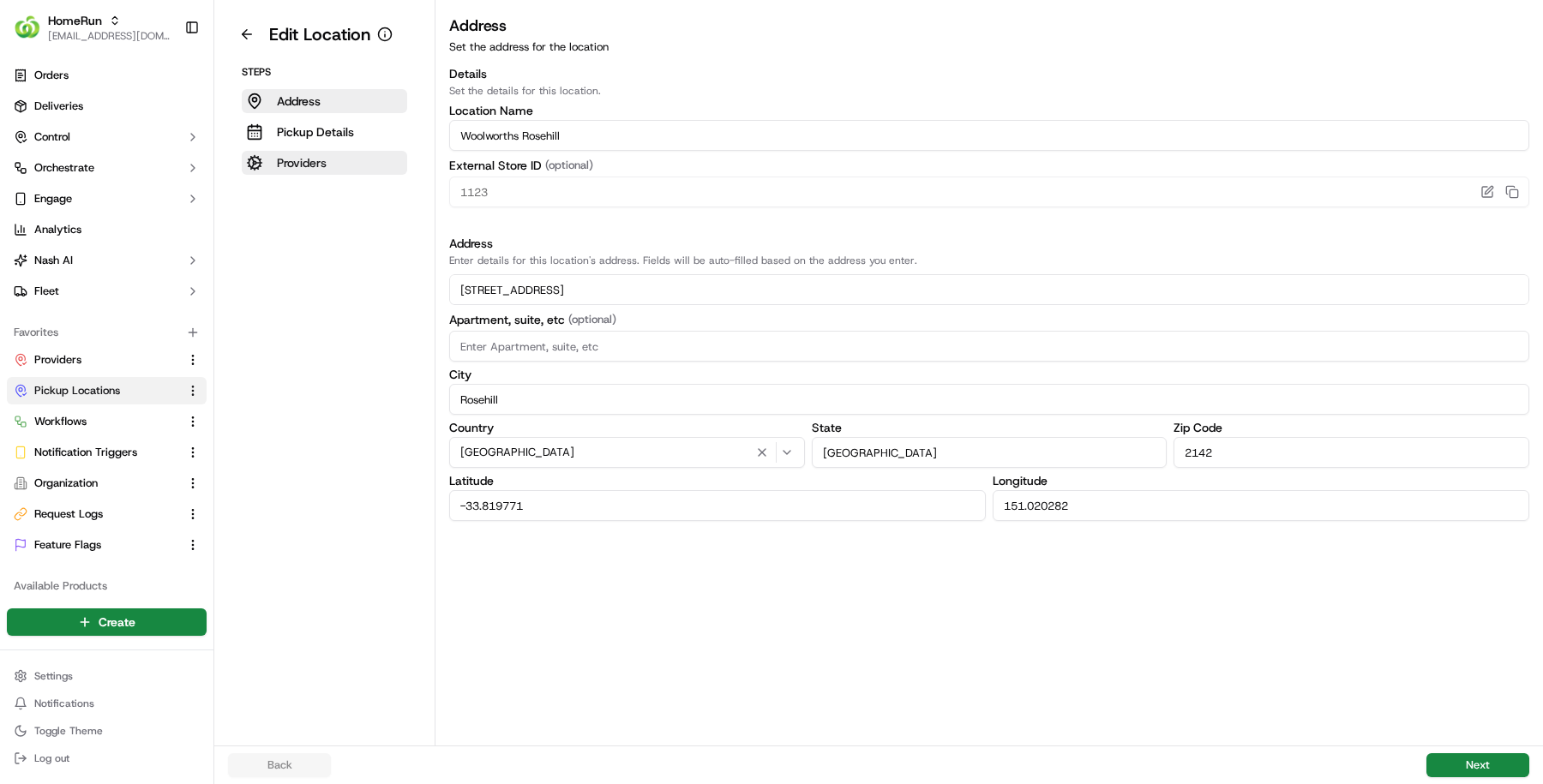
click at [330, 157] on button "Providers" at bounding box center [324, 163] width 165 height 24
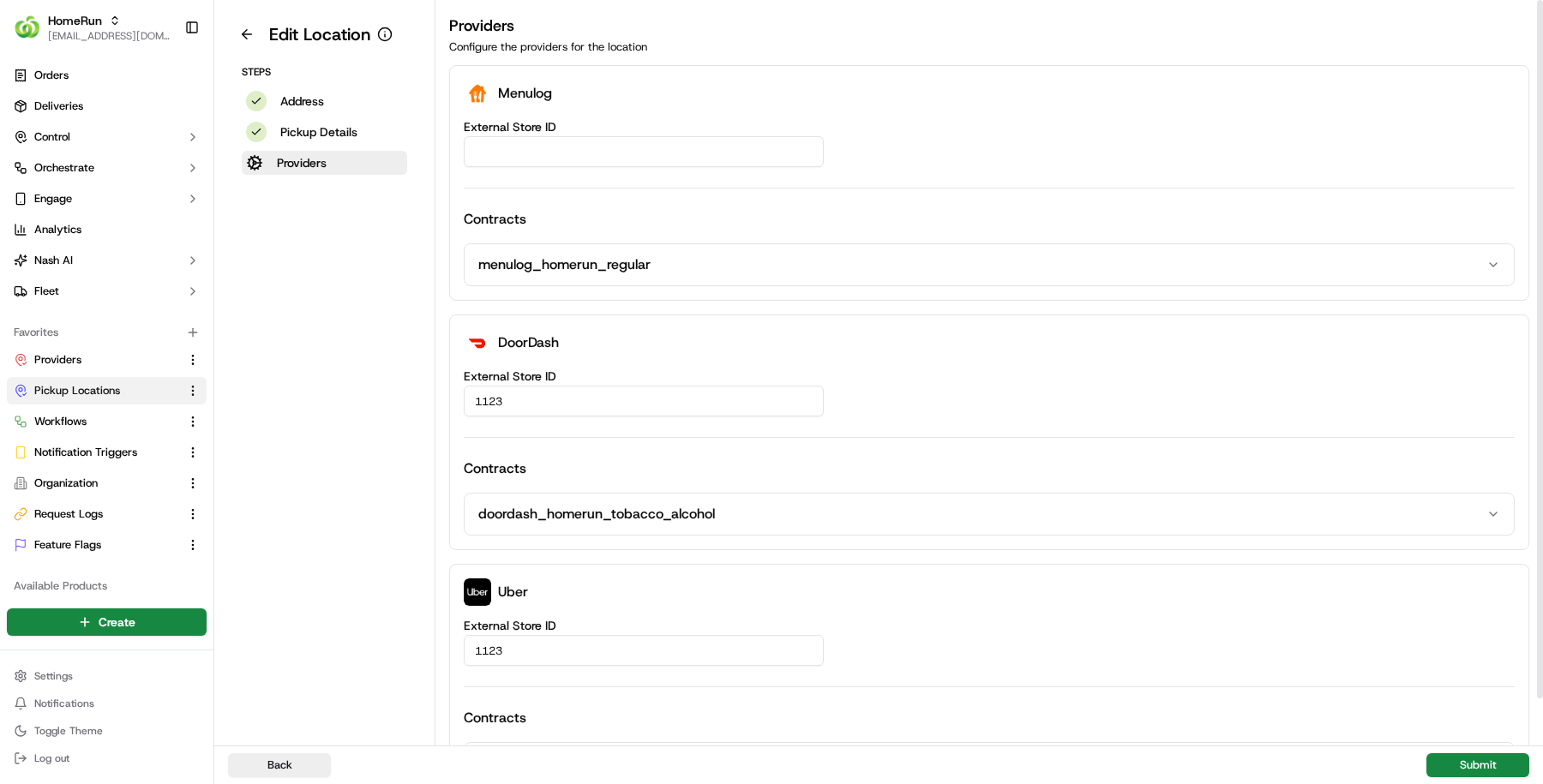
click at [600, 154] on input "External Store ID" at bounding box center [643, 151] width 360 height 31
paste input "0c2131e8-8538-4668-9ed7-13ecae8614fb"
type input "0c2131e8-8538-4668-9ed7-13ecae8614fb"
click at [1492, 759] on button "Submit" at bounding box center [1478, 765] width 103 height 24
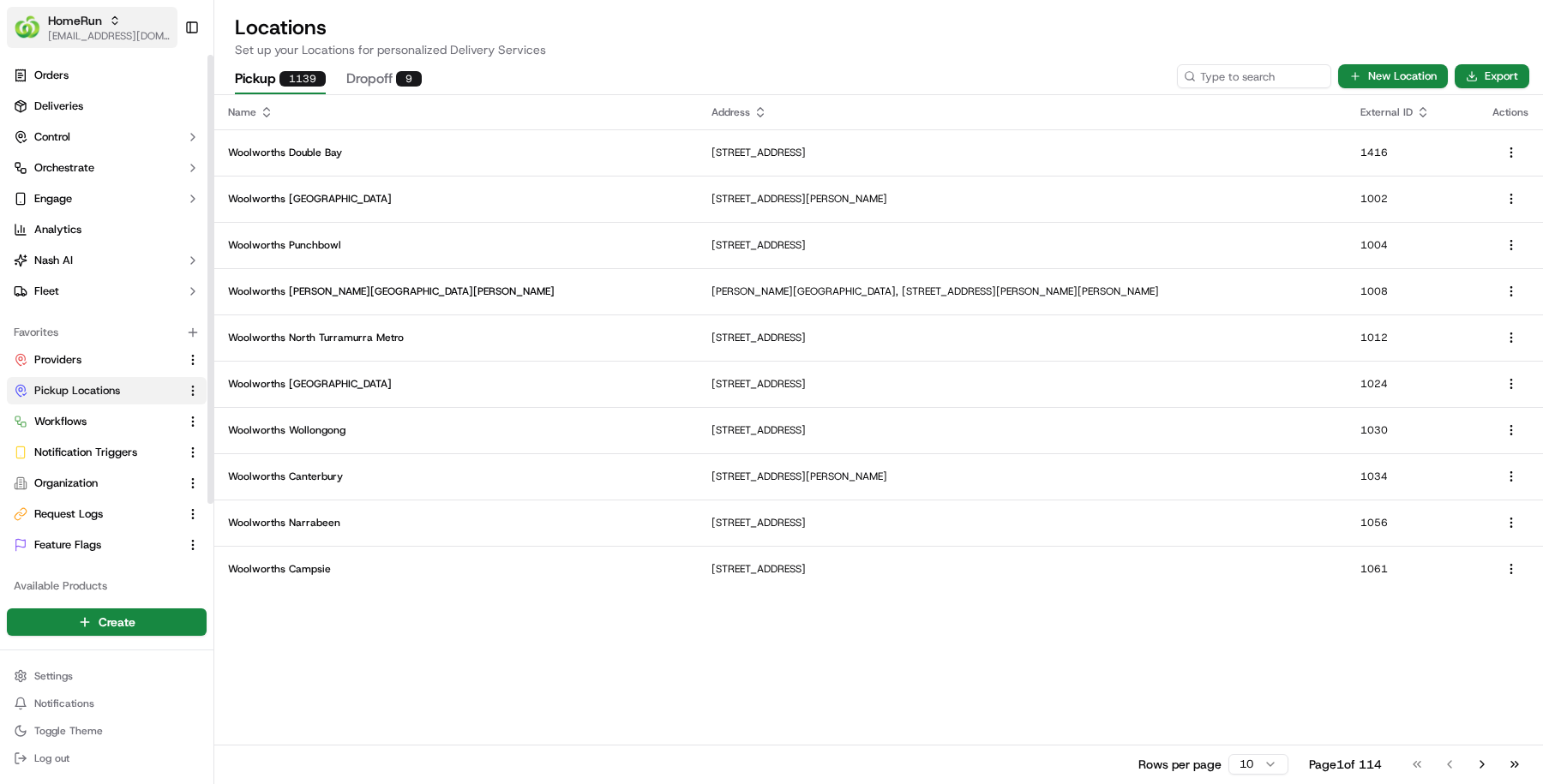
click at [77, 45] on button "HomeRun masood@usenash.com" at bounding box center [92, 27] width 170 height 41
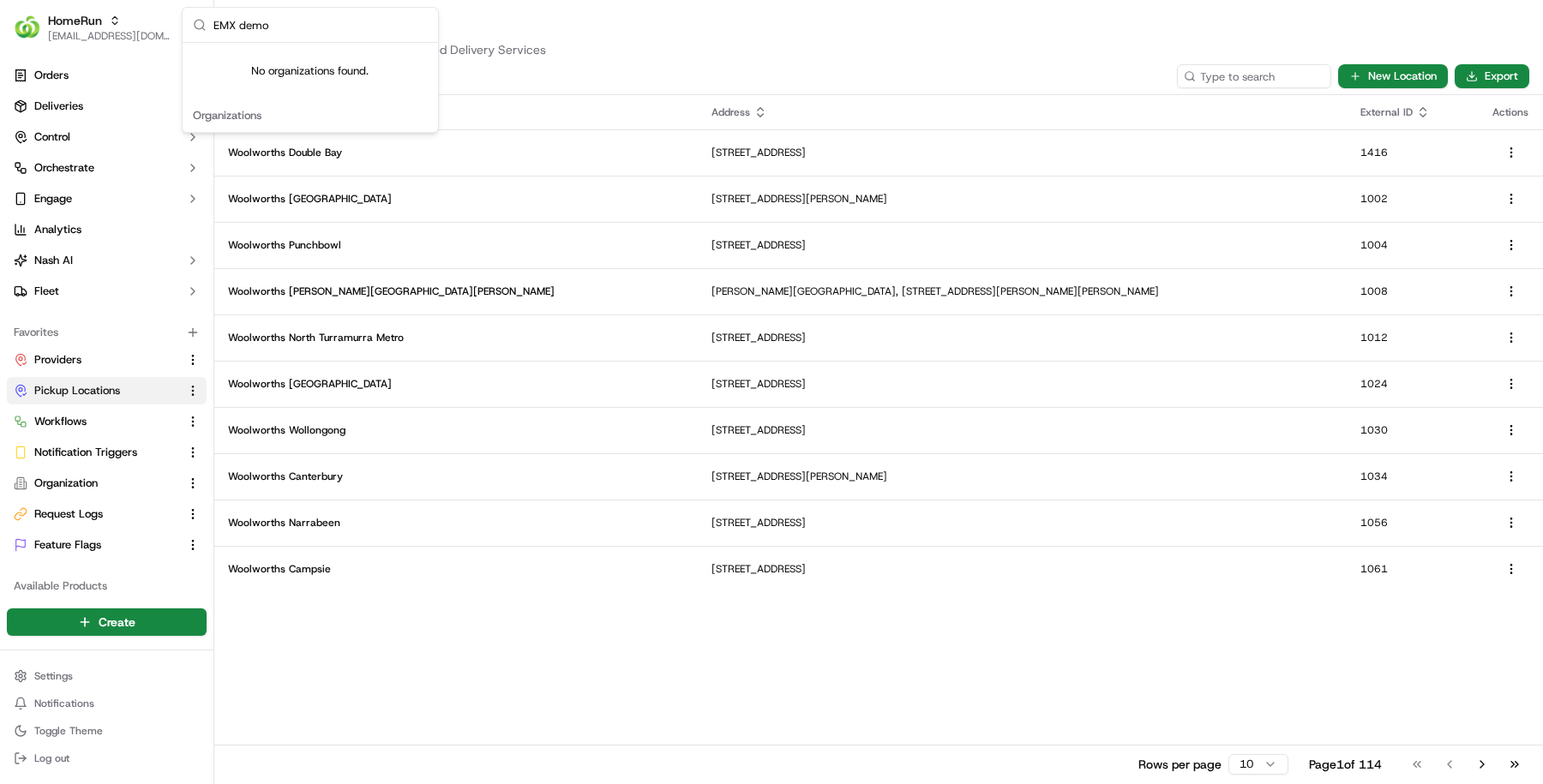
click at [276, 23] on input "EMX demo" at bounding box center [320, 24] width 214 height 34
type input "EMX demo"
